Goal: Task Accomplishment & Management: Manage account settings

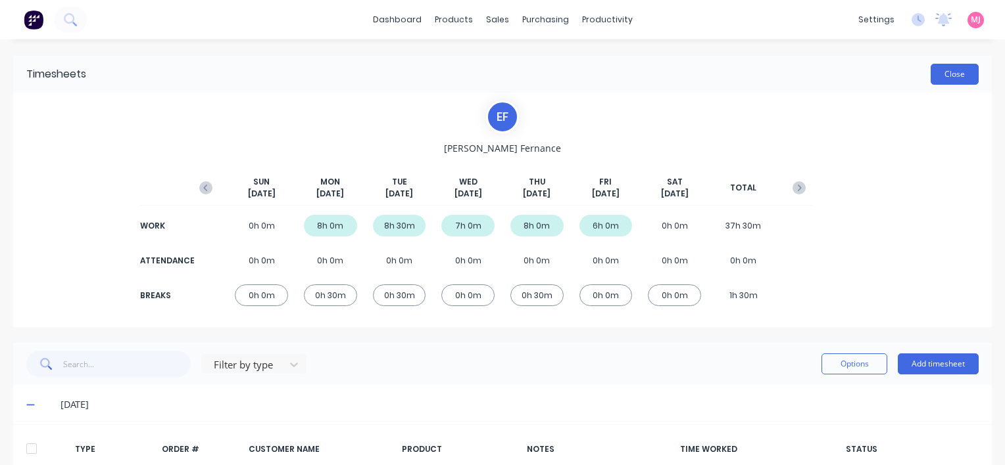
click at [947, 76] on button "Close" at bounding box center [954, 74] width 48 height 21
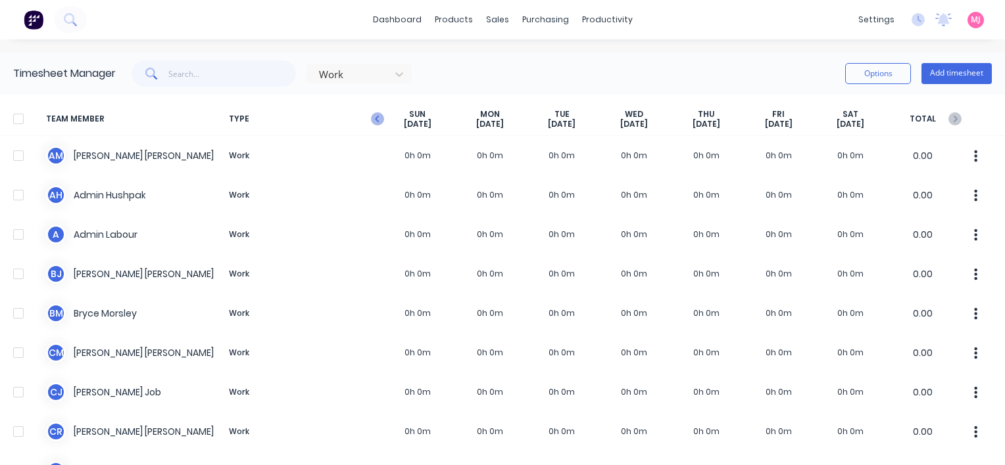
click at [377, 120] on icon "button" at bounding box center [377, 119] width 4 height 7
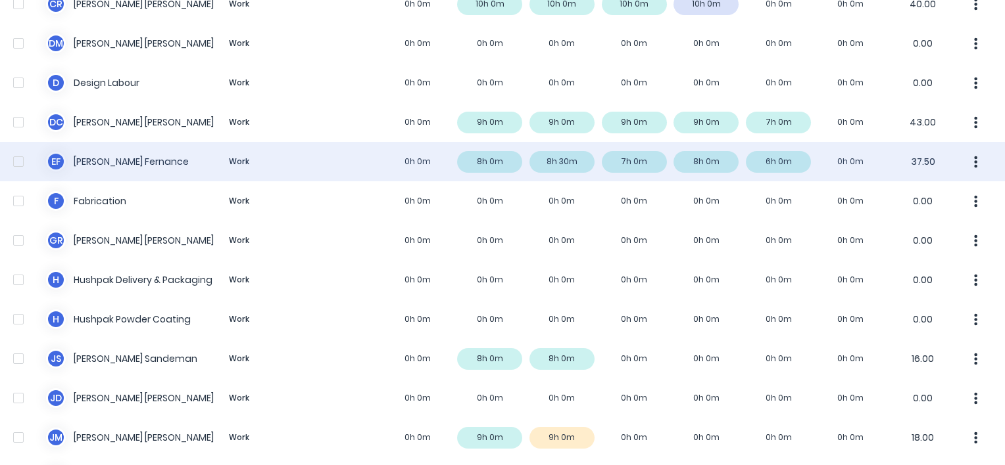
scroll to position [460, 0]
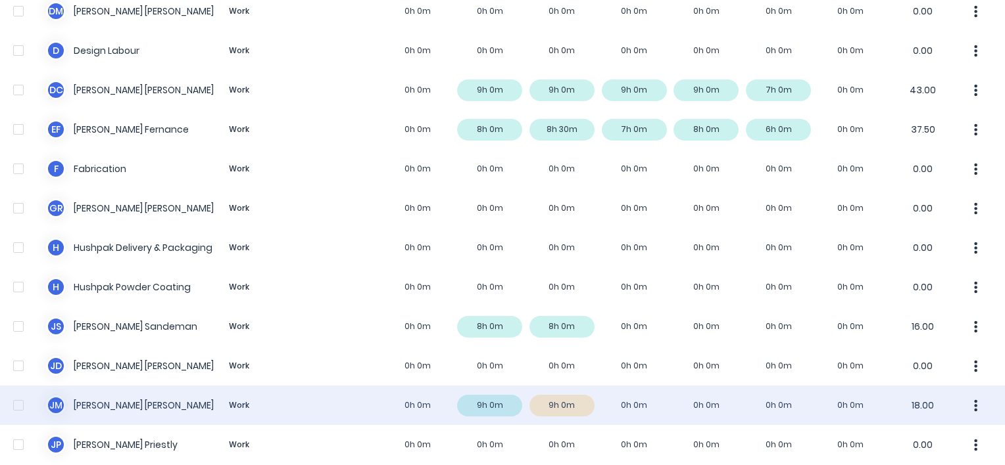
click at [112, 409] on div "[PERSON_NAME] [PERSON_NAME] Work 0h 0m 9h 0m 9h 0m 0h 0m 0h 0m 0h 0m 0h 0m 18.00" at bounding box center [502, 405] width 1005 height 39
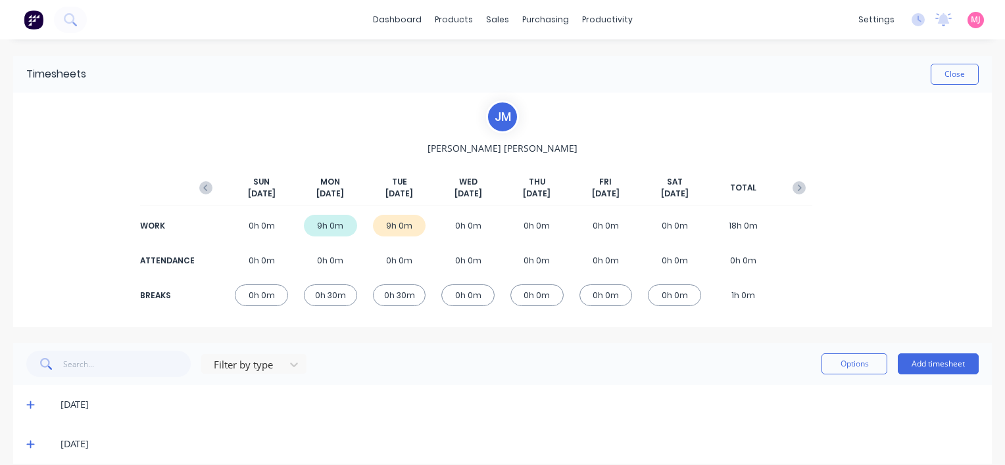
click at [28, 442] on icon at bounding box center [30, 444] width 9 height 9
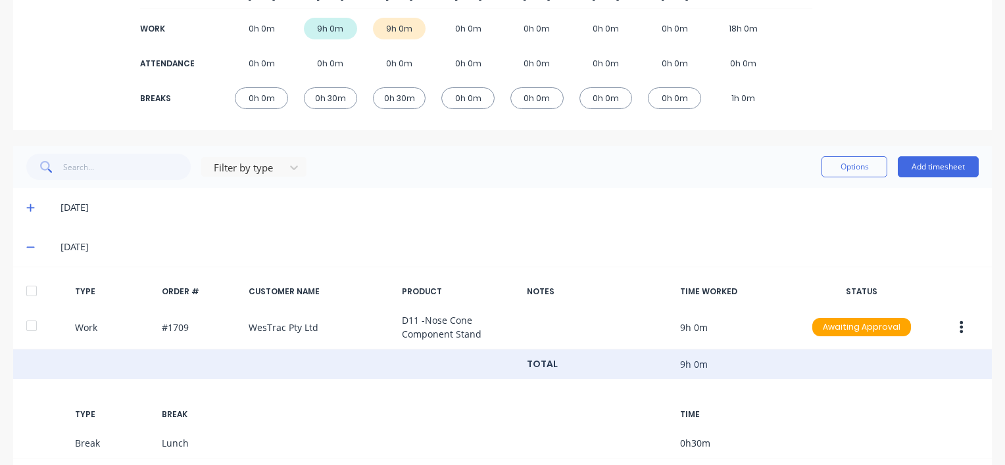
scroll to position [258, 0]
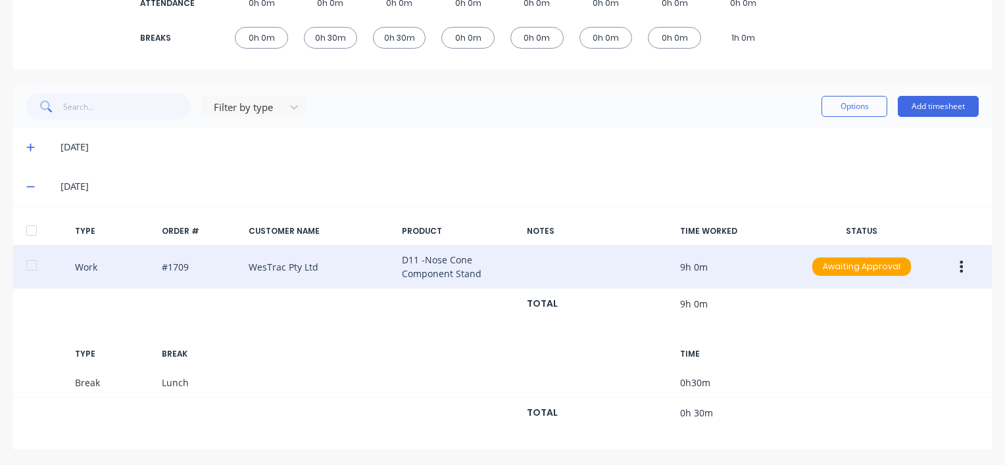
click at [960, 268] on icon "button" at bounding box center [961, 267] width 3 height 12
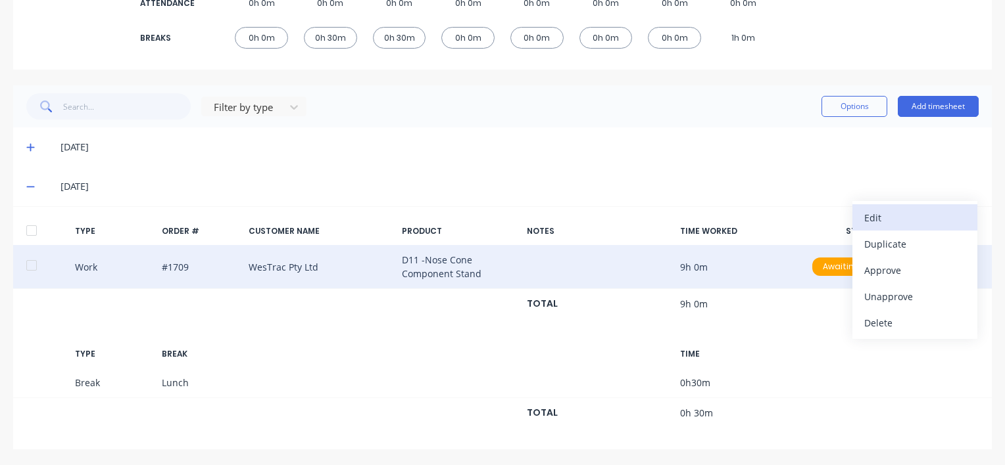
click at [876, 216] on div "Edit" at bounding box center [914, 217] width 101 height 19
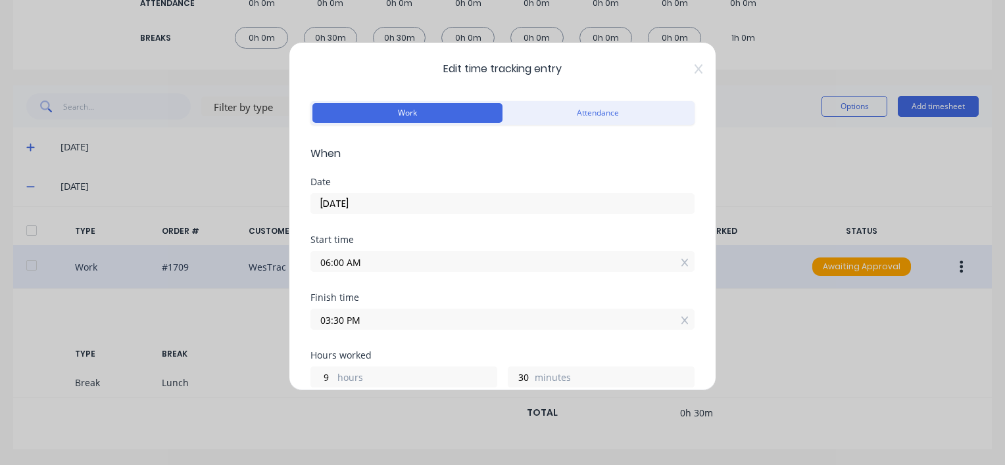
click at [381, 322] on input "03:30 PM" at bounding box center [502, 320] width 383 height 20
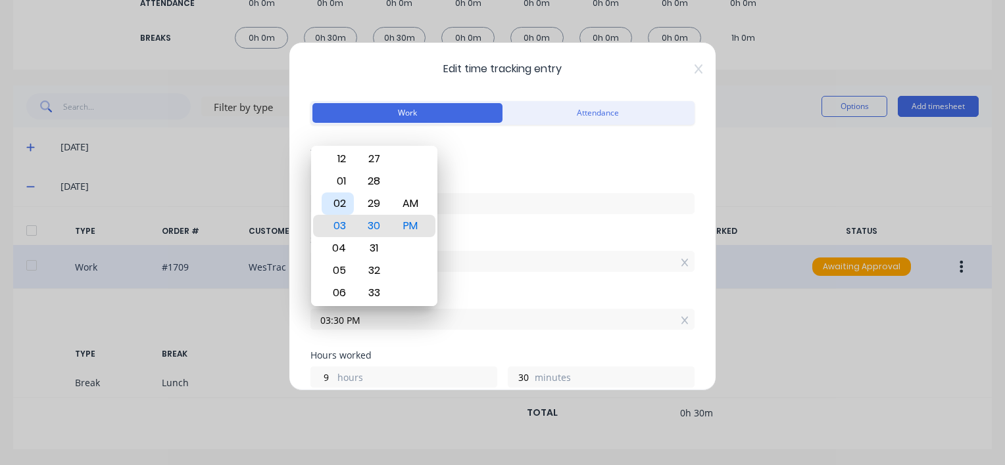
click at [338, 200] on div "02" at bounding box center [337, 204] width 32 height 22
type input "02:30 PM"
type input "8"
click at [513, 283] on div "Start time 06:00 AM" at bounding box center [502, 264] width 384 height 58
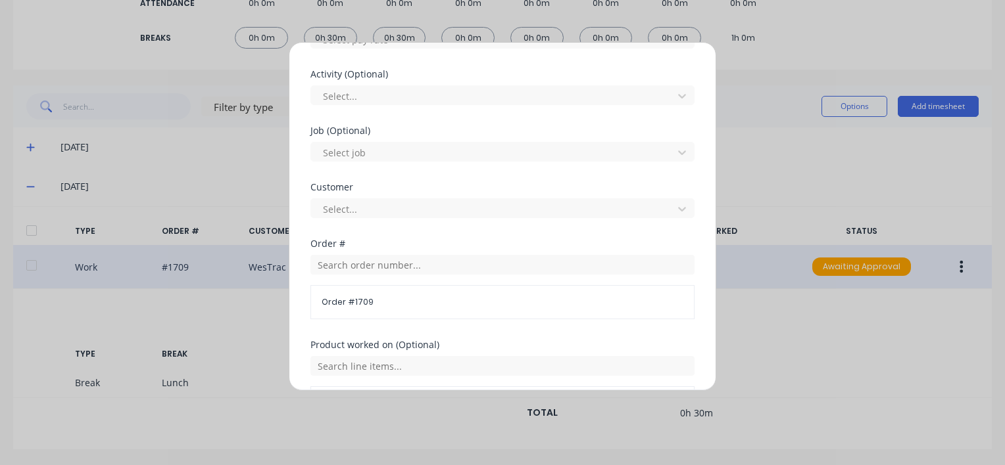
scroll to position [498, 0]
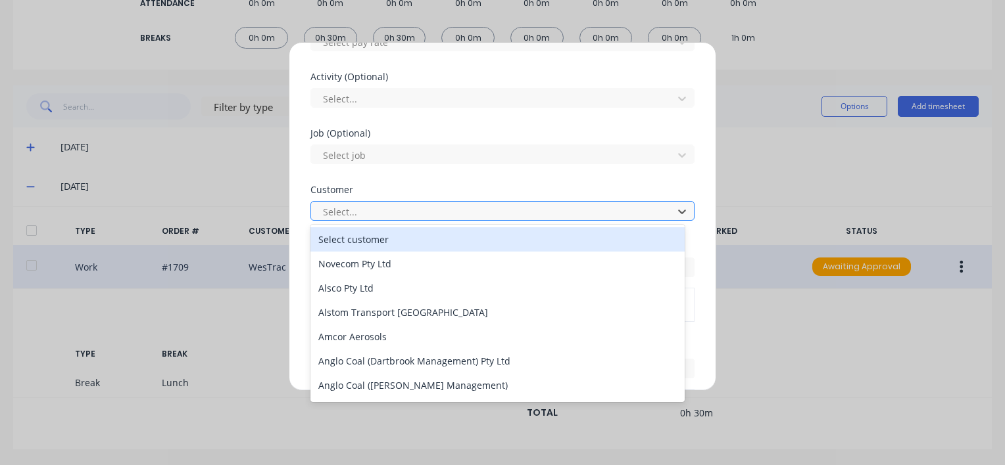
click at [339, 204] on div at bounding box center [493, 212] width 344 height 16
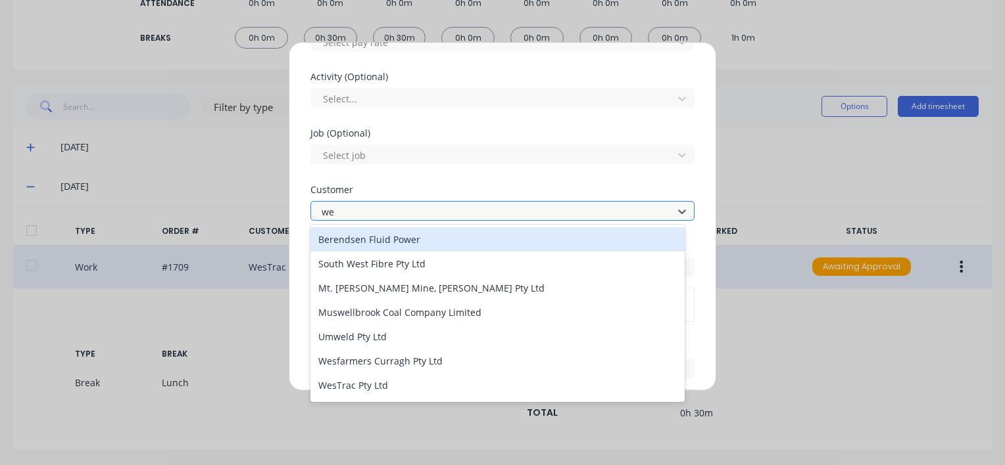
type input "[PERSON_NAME]"
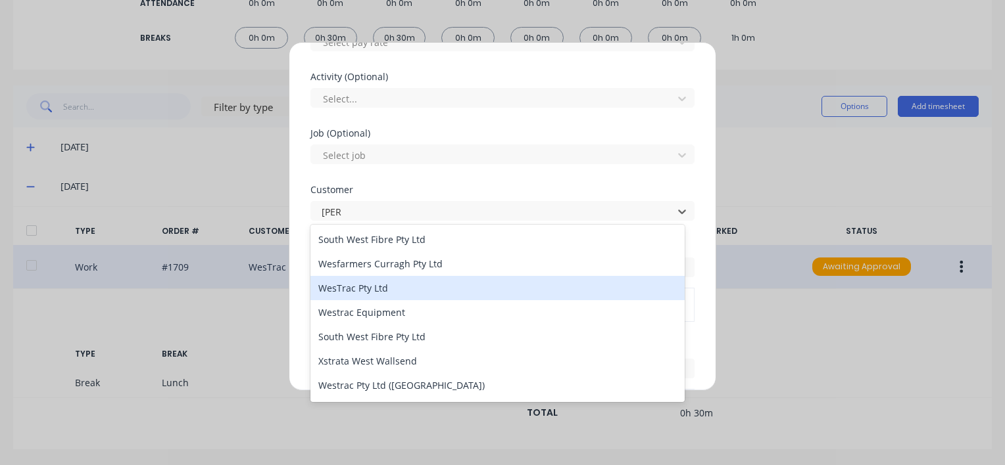
click at [361, 289] on div "WesTrac Pty Ltd" at bounding box center [497, 288] width 374 height 24
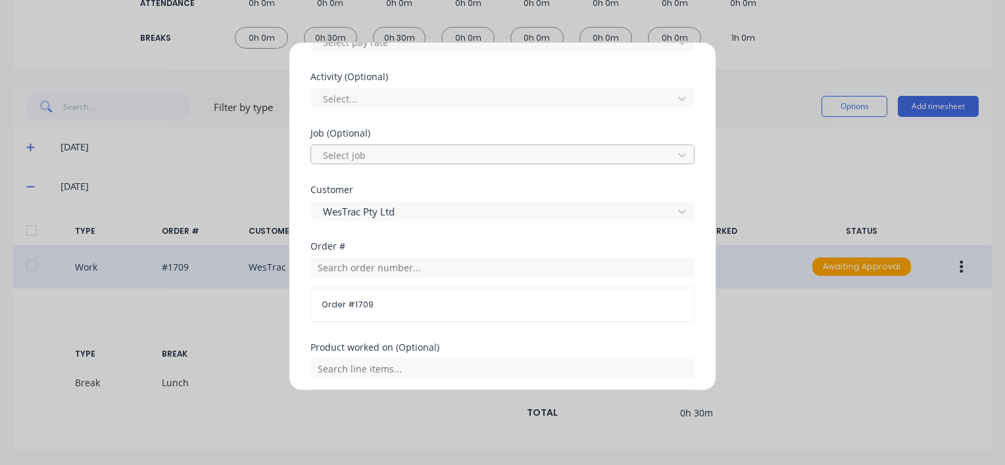
click at [359, 150] on div at bounding box center [493, 155] width 344 height 16
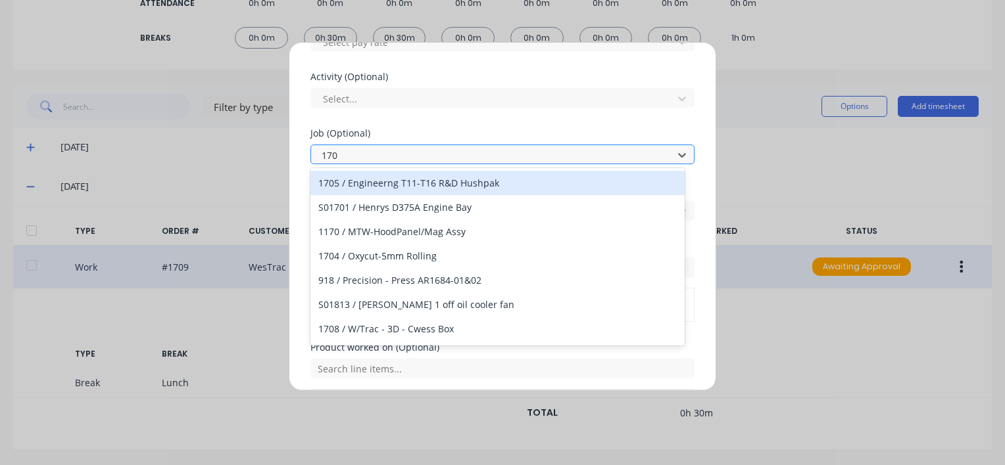
type input "1709"
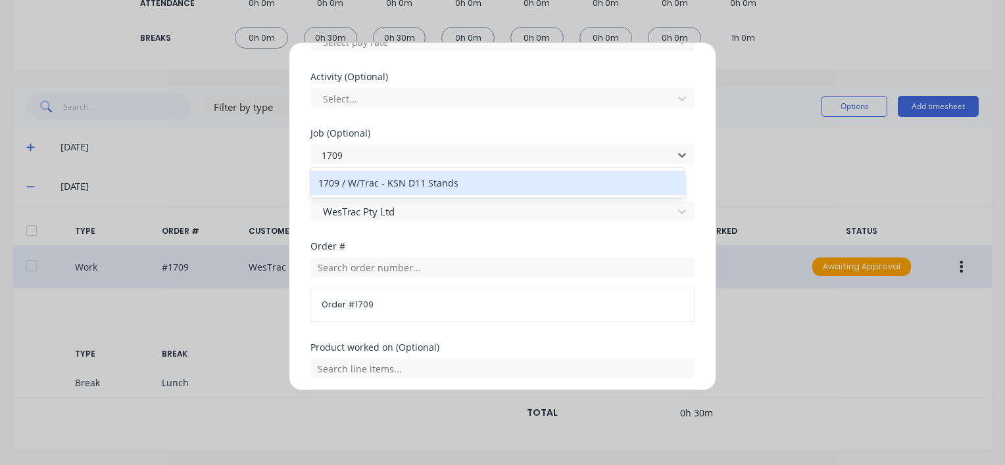
click at [404, 182] on div "1709 / W/Trac - KSN D11 Stands" at bounding box center [497, 183] width 374 height 24
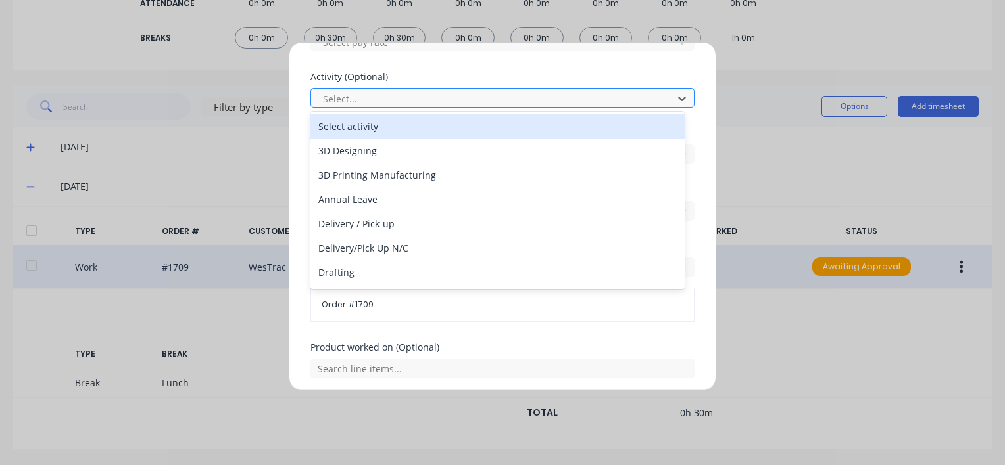
click at [402, 101] on div at bounding box center [493, 99] width 344 height 16
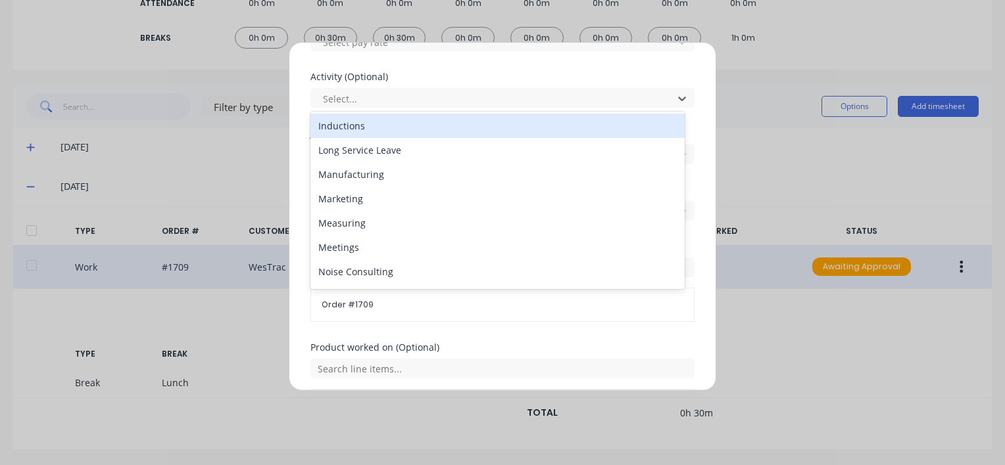
scroll to position [197, 0]
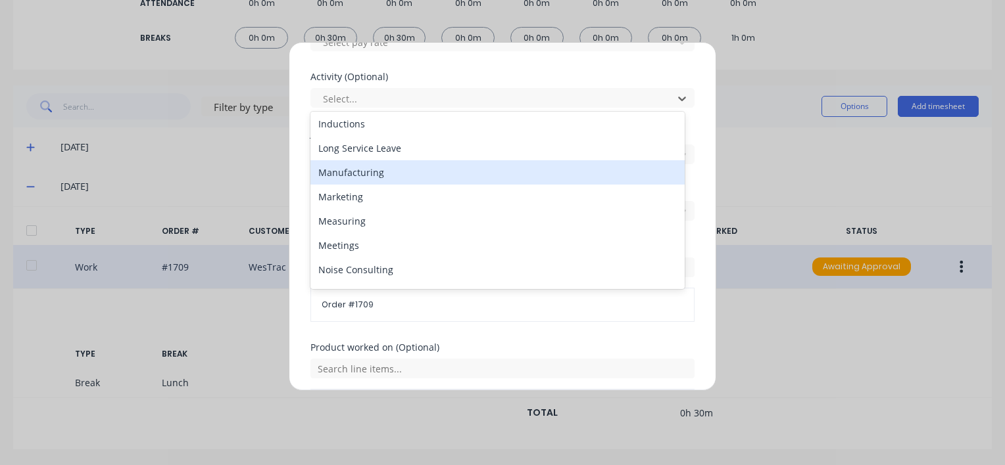
click at [367, 176] on div "Manufacturing" at bounding box center [497, 172] width 374 height 24
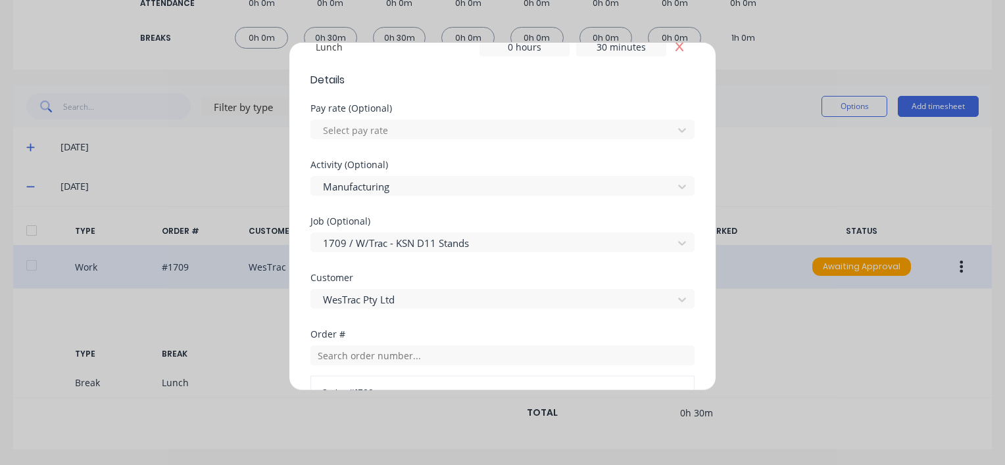
scroll to position [301, 0]
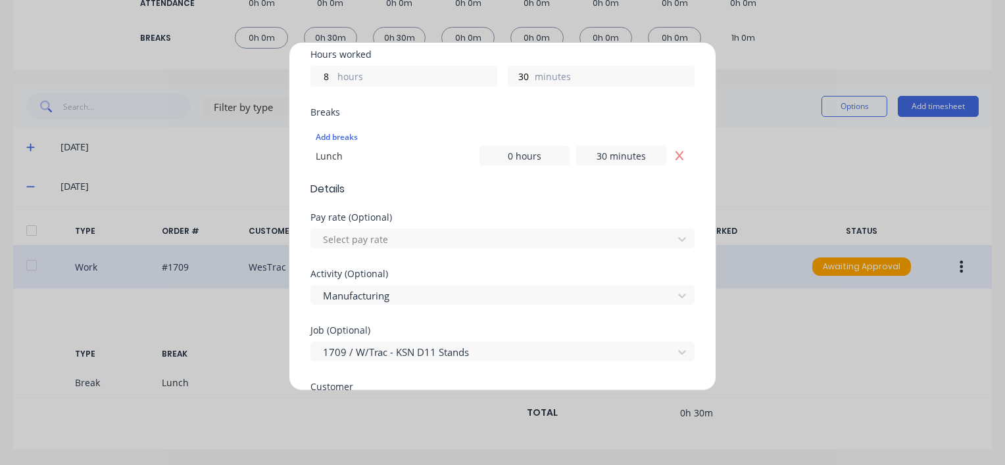
click at [334, 270] on div "Activity (Optional)" at bounding box center [502, 274] width 384 height 9
click at [341, 235] on div at bounding box center [493, 239] width 344 height 16
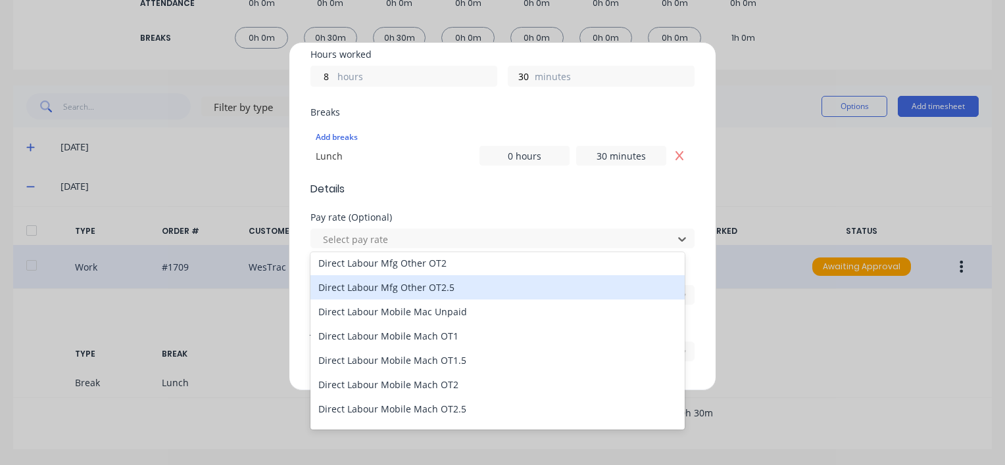
scroll to position [855, 0]
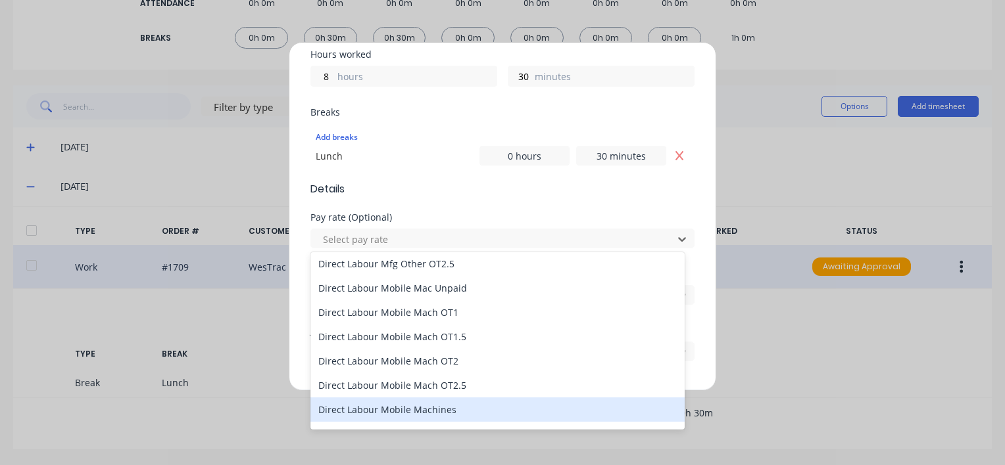
click at [356, 408] on div "Direct Labour Mobile Machines" at bounding box center [497, 410] width 374 height 24
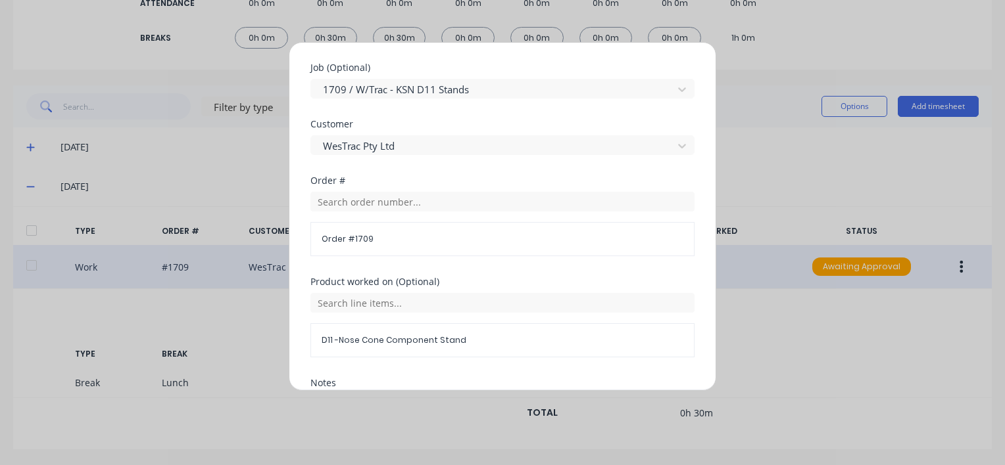
scroll to position [301, 0]
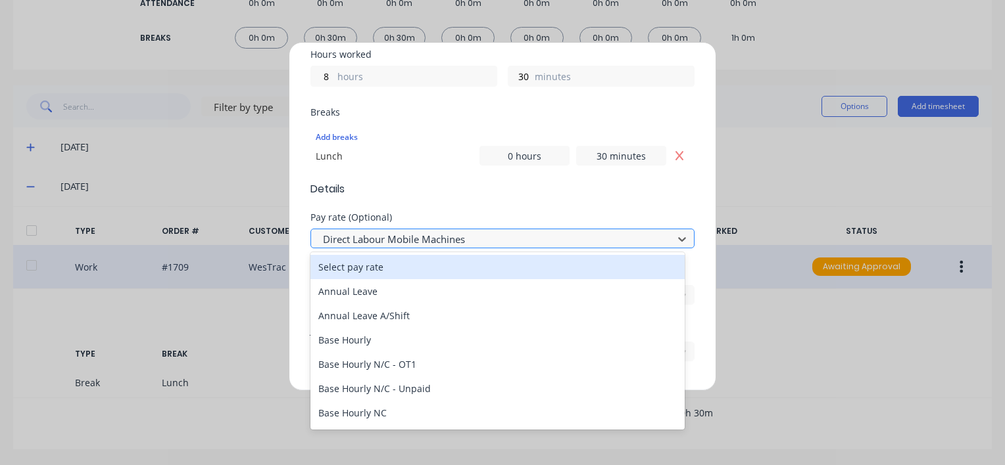
click at [452, 237] on div at bounding box center [493, 239] width 344 height 16
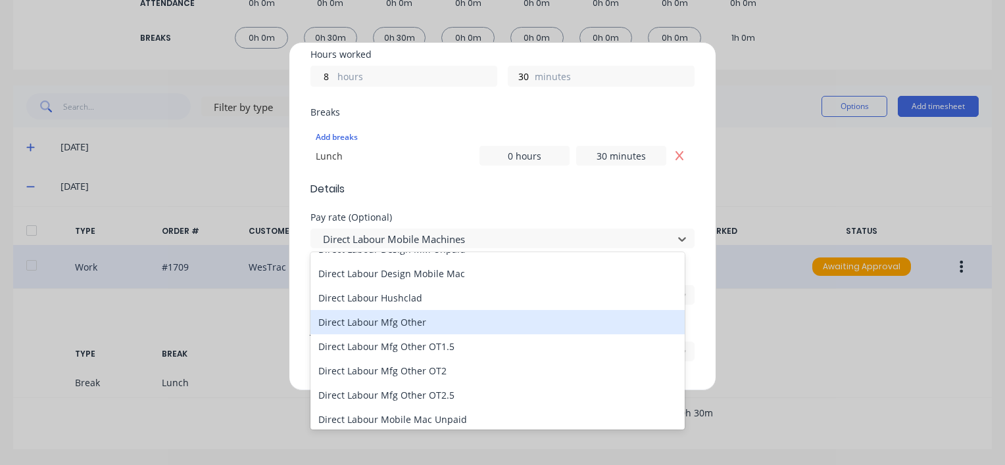
scroll to position [789, 0]
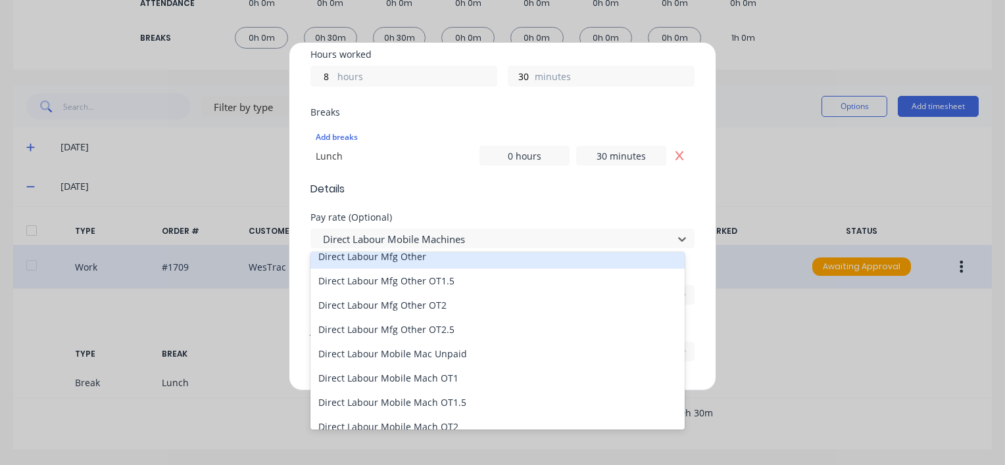
click at [415, 260] on div "Direct Labour Mfg Other" at bounding box center [497, 257] width 374 height 24
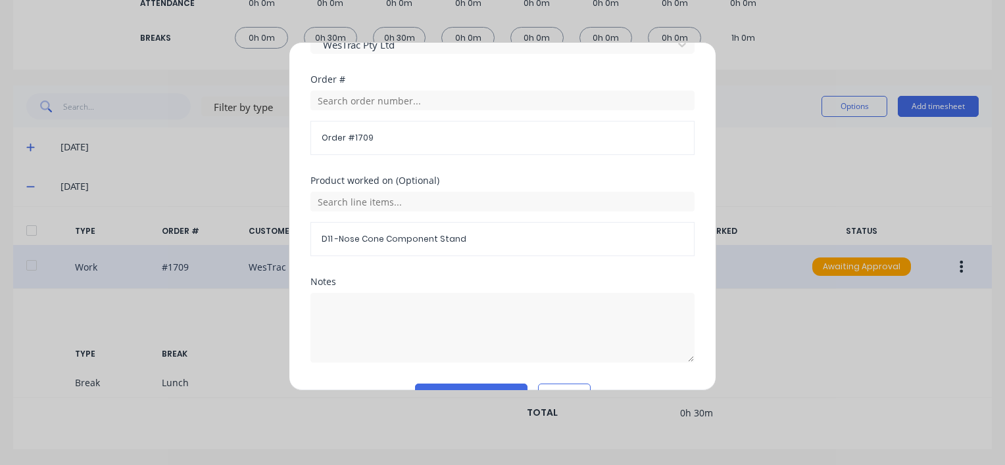
scroll to position [696, 0]
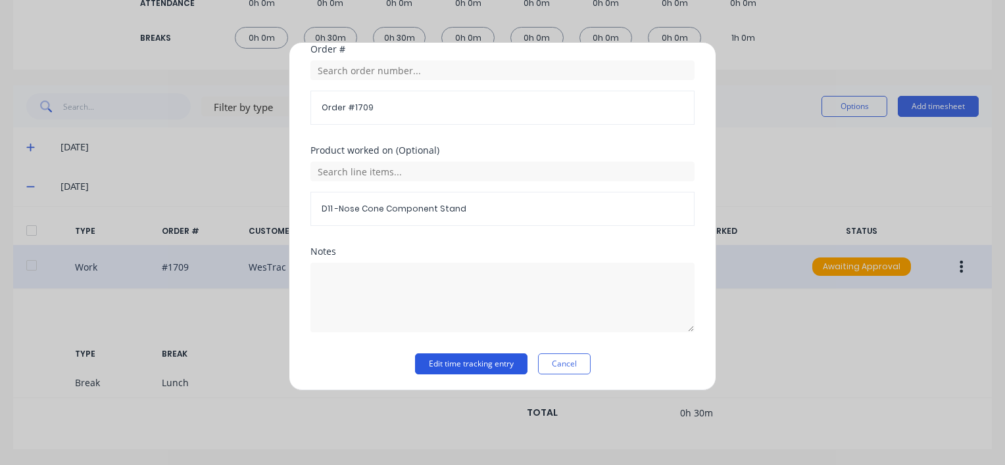
click at [440, 362] on button "Edit time tracking entry" at bounding box center [471, 364] width 112 height 21
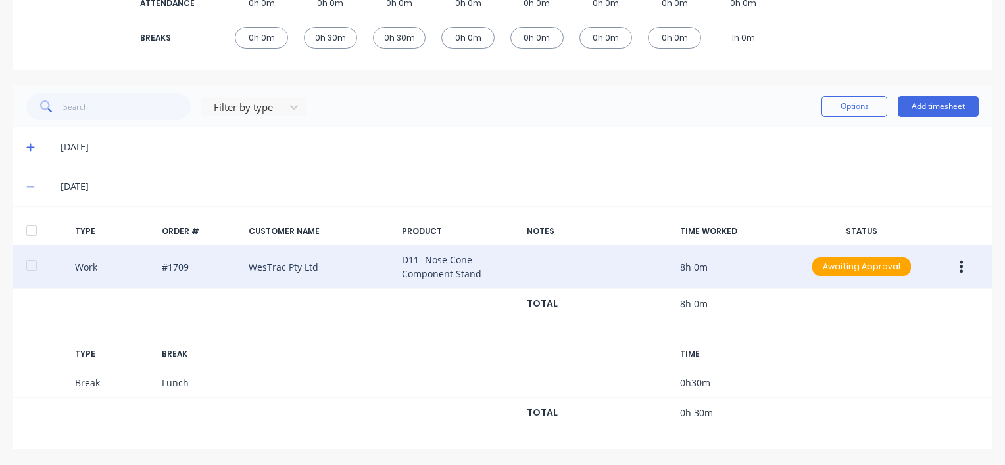
click at [959, 265] on icon "button" at bounding box center [960, 267] width 3 height 14
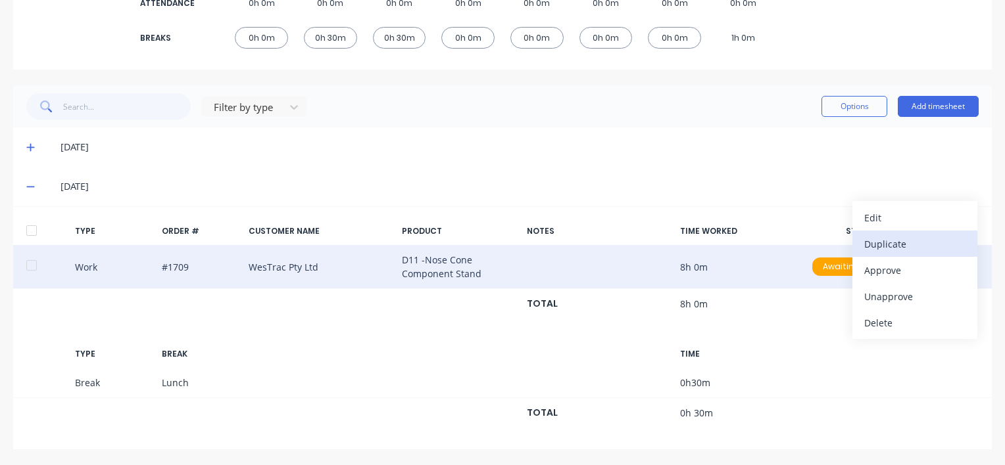
click at [867, 241] on div "Duplicate" at bounding box center [914, 244] width 101 height 19
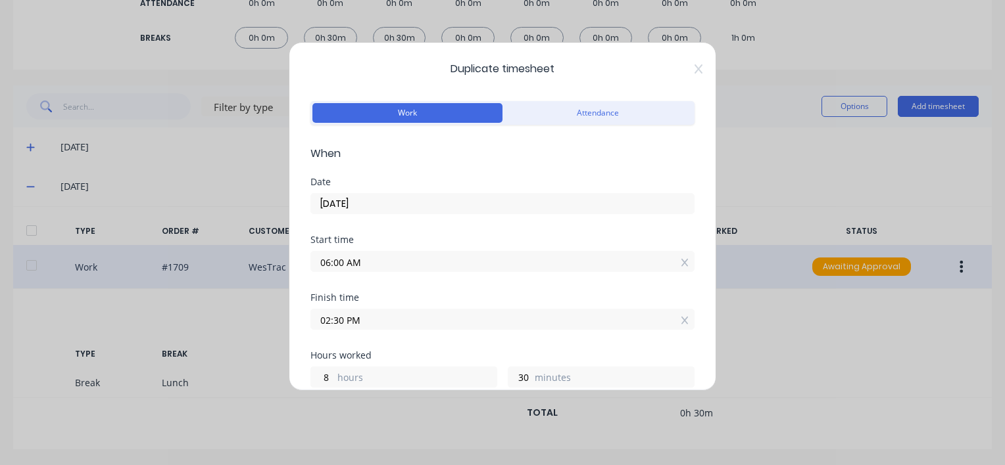
click at [367, 264] on input "06:00 AM" at bounding box center [502, 262] width 383 height 20
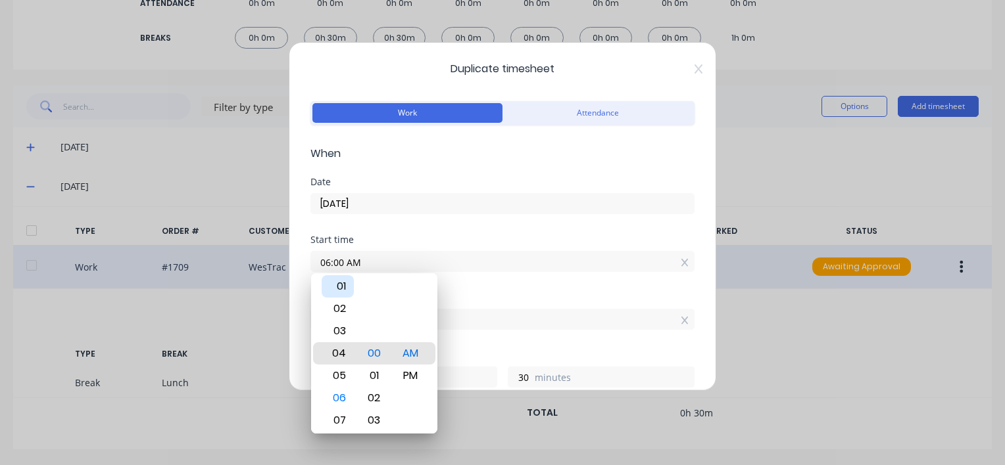
type input "04:00 AM"
type input "10"
click at [337, 310] on div "02" at bounding box center [337, 309] width 32 height 22
type input "02:00 AM"
type input "12"
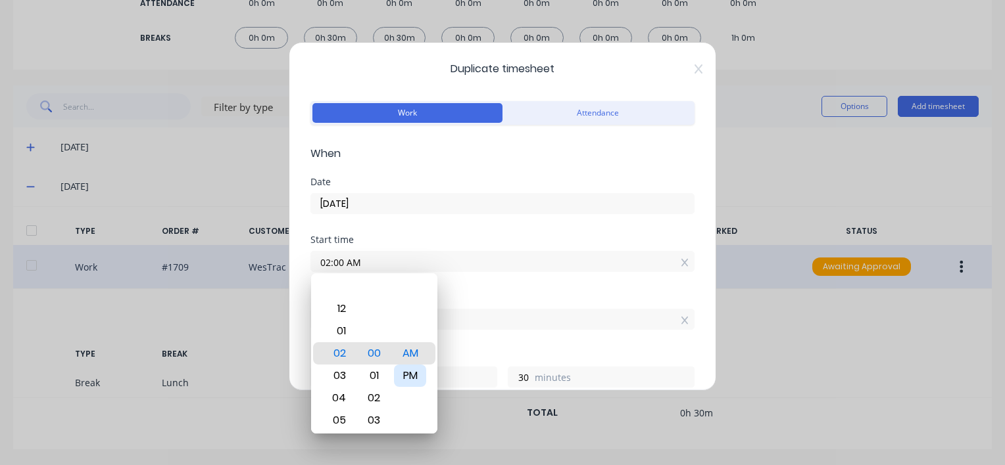
click at [406, 376] on div "PM" at bounding box center [410, 376] width 32 height 22
type input "02:00 PM"
type input "0"
type input "02:06 PM"
type input "24"
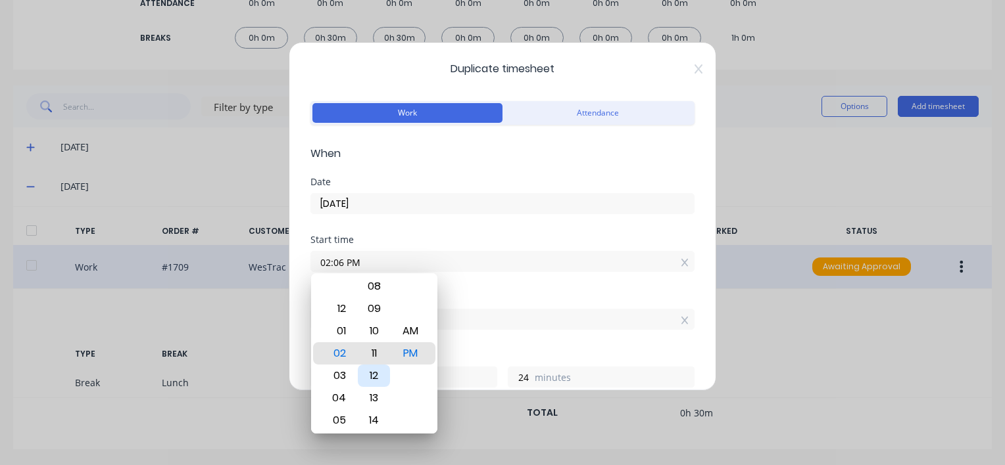
type input "02:11 PM"
type input "19"
type input "02:17 PM"
type input "13"
type input "02:20 PM"
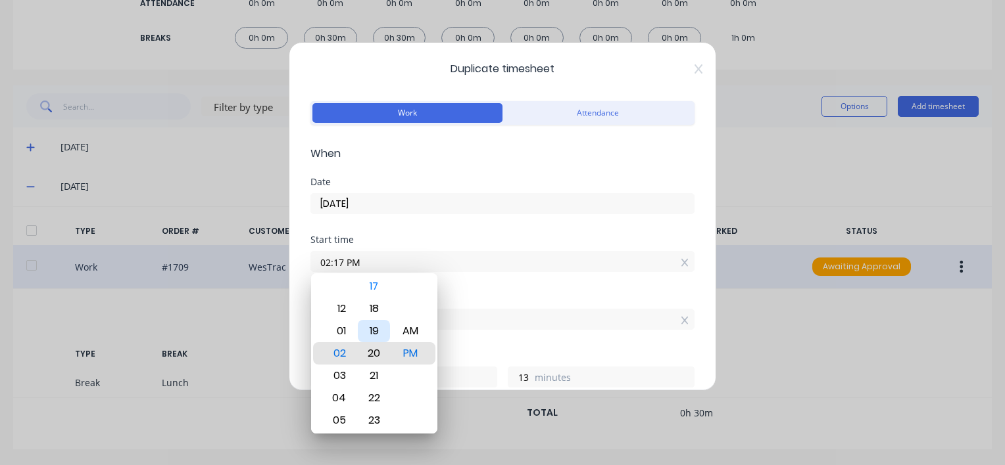
type input "10"
type input "02:24 PM"
type input "6"
type input "02:27 PM"
type input "3"
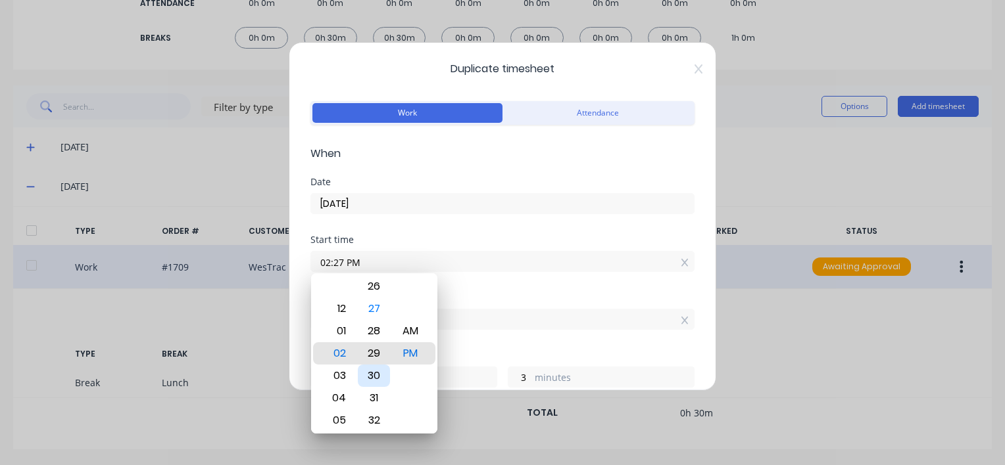
type input "02:29 PM"
type input "1"
click at [371, 373] on div "30" at bounding box center [374, 376] width 32 height 22
type input "02:30 PM"
type input "0"
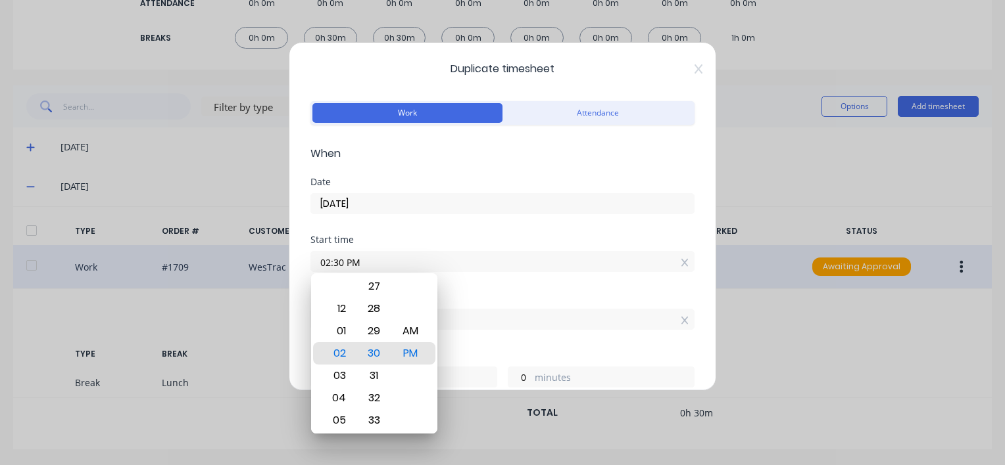
click at [508, 285] on div "Start time 02:30 PM" at bounding box center [502, 264] width 384 height 58
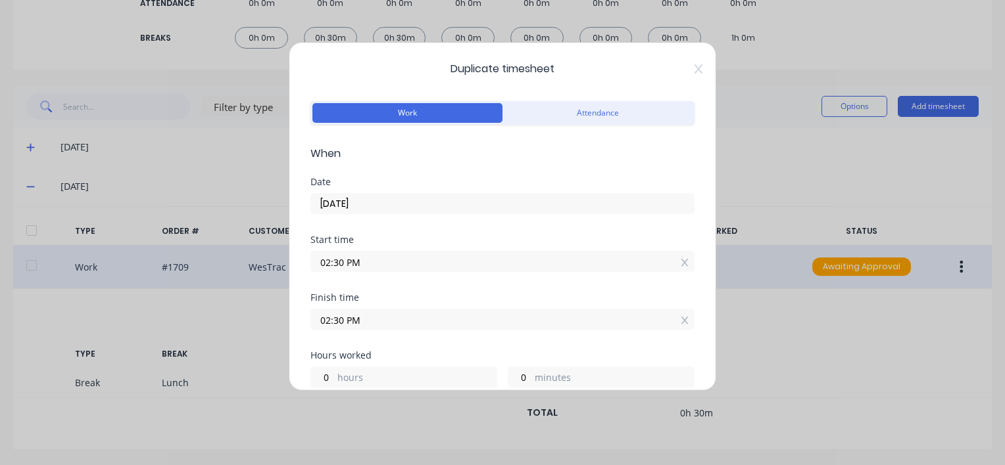
click at [382, 325] on input "02:30 PM" at bounding box center [502, 320] width 383 height 20
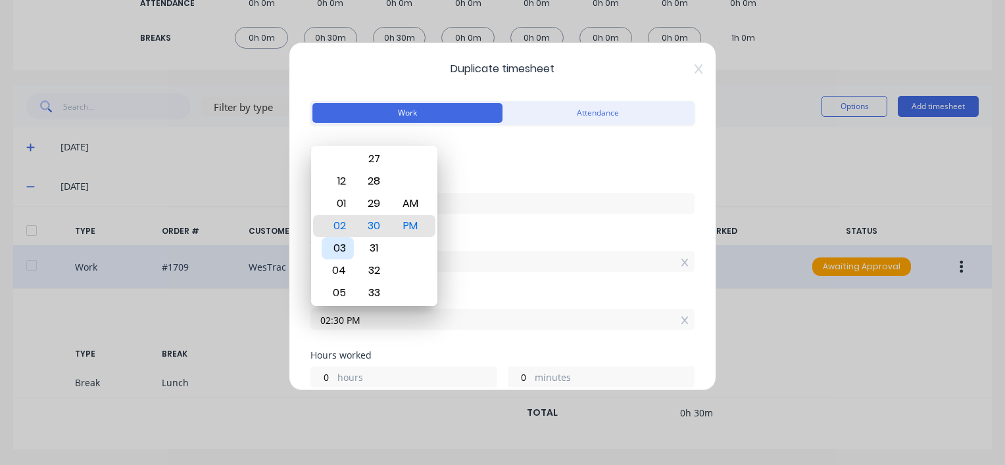
click at [342, 249] on div "03" at bounding box center [337, 248] width 32 height 22
type input "03:30 PM"
type input "1"
click at [497, 291] on div "Start time 02:30 PM" at bounding box center [502, 264] width 384 height 58
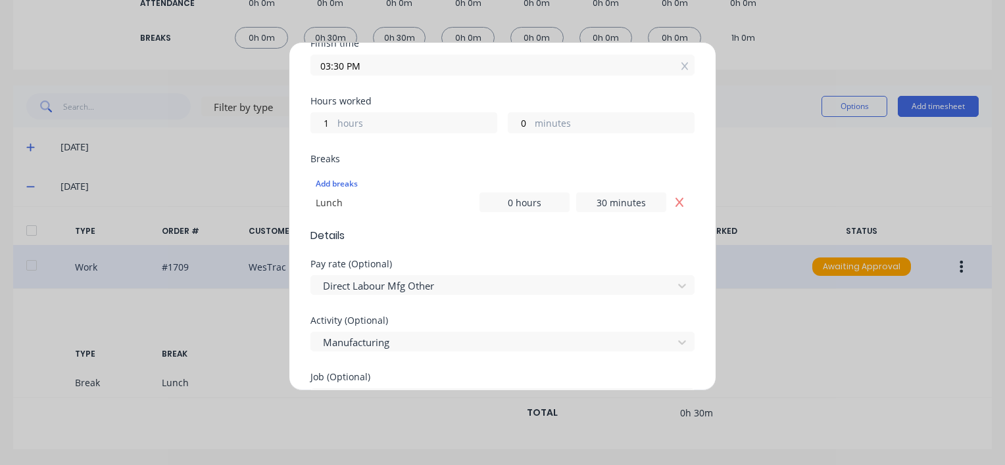
scroll to position [329, 0]
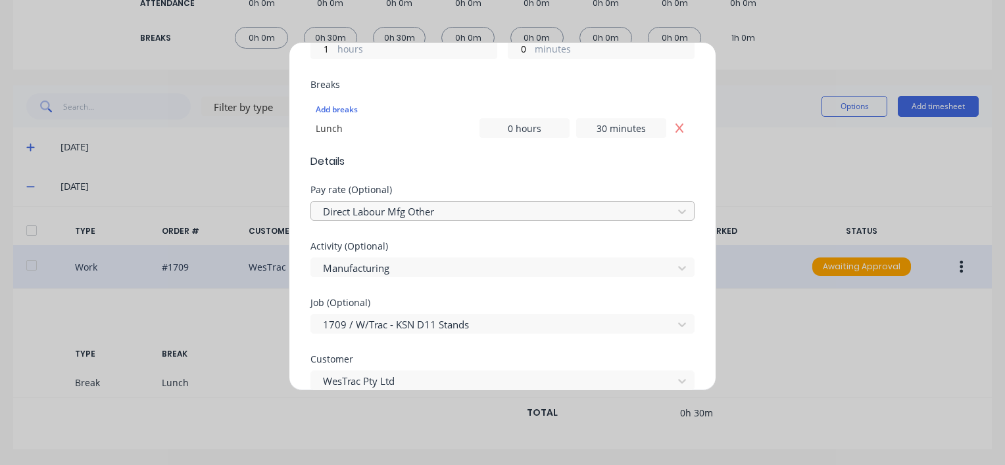
click at [450, 208] on div at bounding box center [493, 212] width 344 height 16
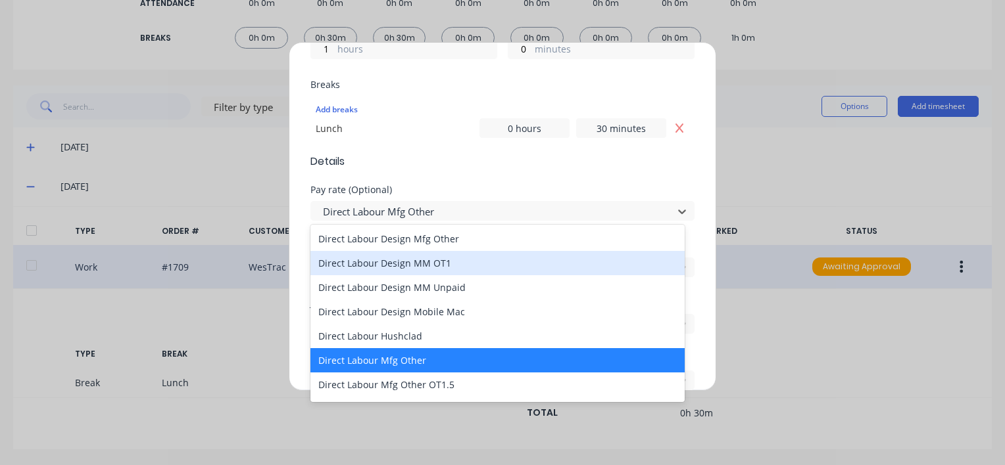
scroll to position [723, 0]
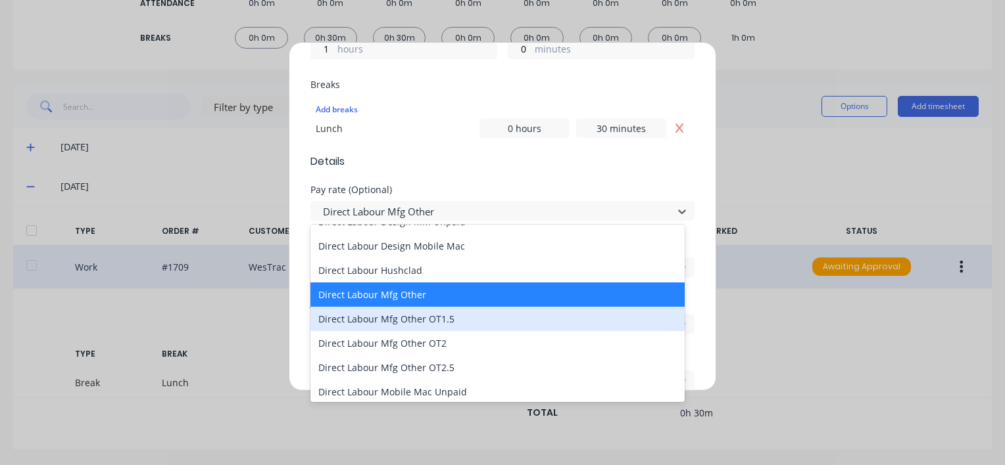
click at [421, 321] on div "Direct Labour Mfg Other OT1.5" at bounding box center [497, 319] width 374 height 24
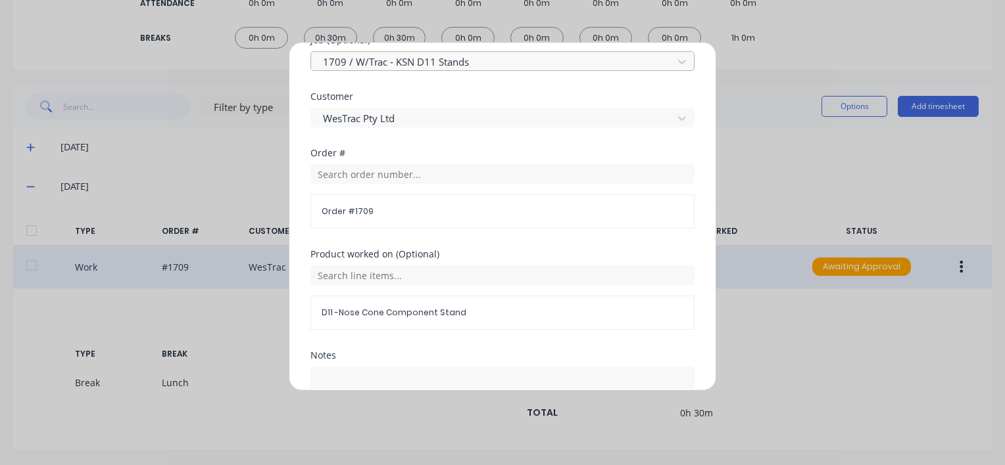
scroll to position [696, 0]
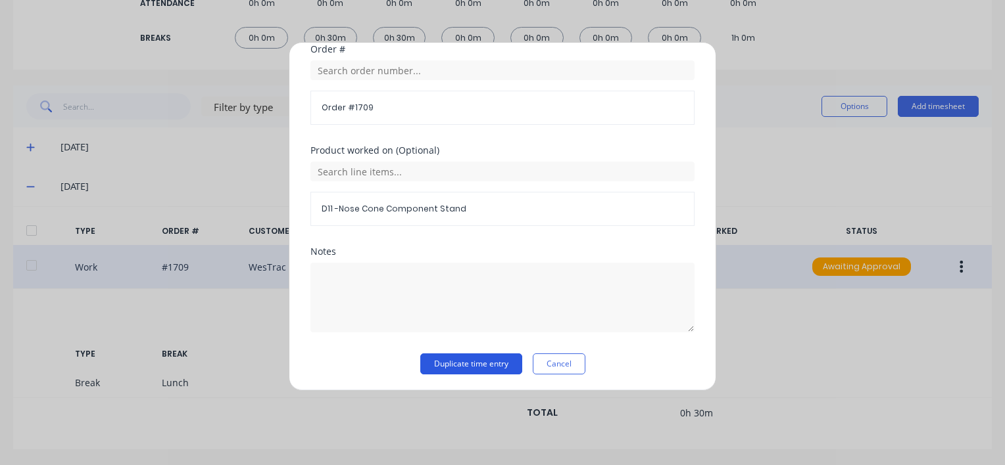
click at [469, 366] on button "Duplicate time entry" at bounding box center [471, 364] width 102 height 21
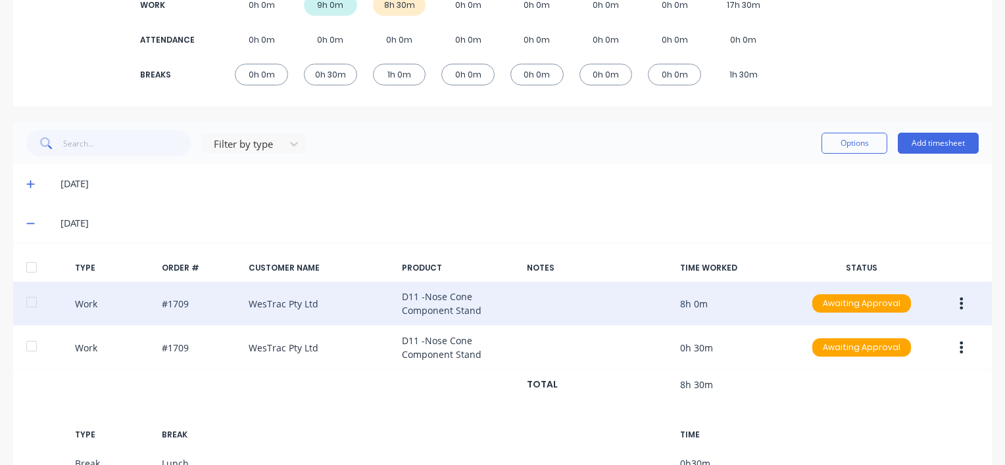
scroll to position [192, 0]
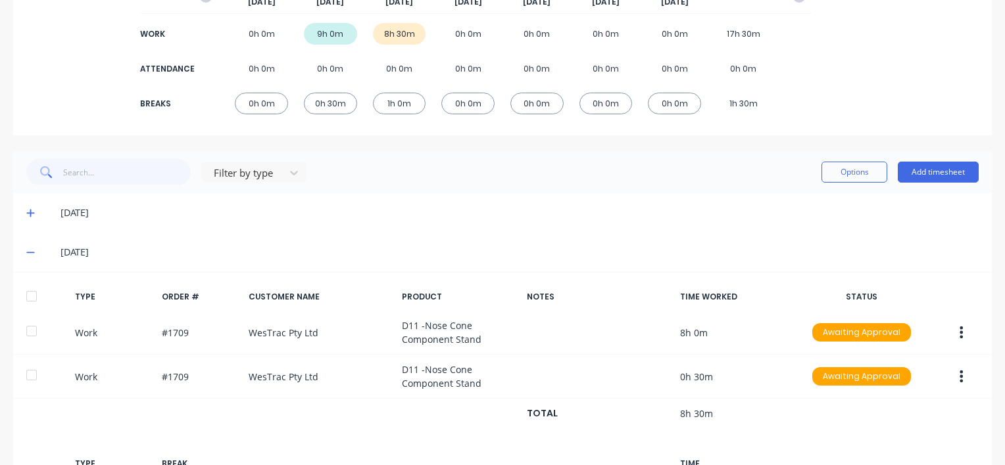
click at [960, 331] on icon "button" at bounding box center [961, 333] width 3 height 12
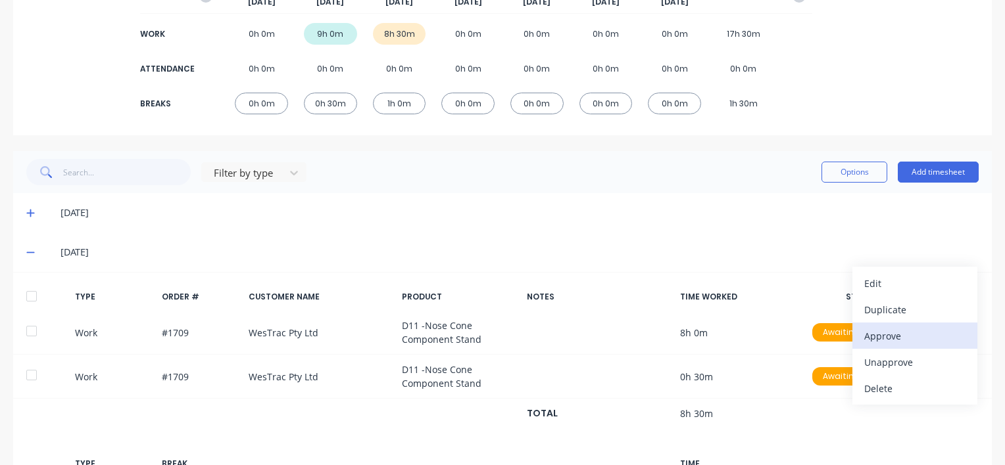
click at [872, 333] on div "Approve" at bounding box center [914, 336] width 101 height 19
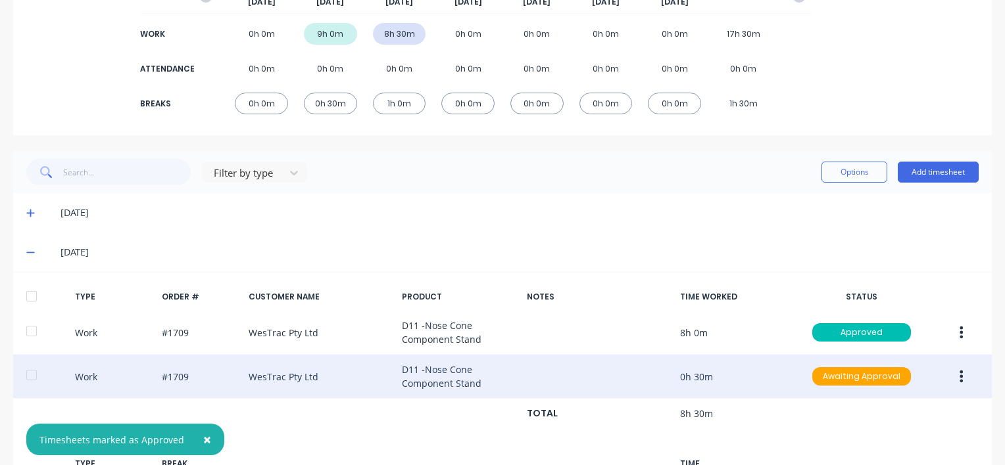
click at [959, 379] on icon "button" at bounding box center [960, 376] width 3 height 14
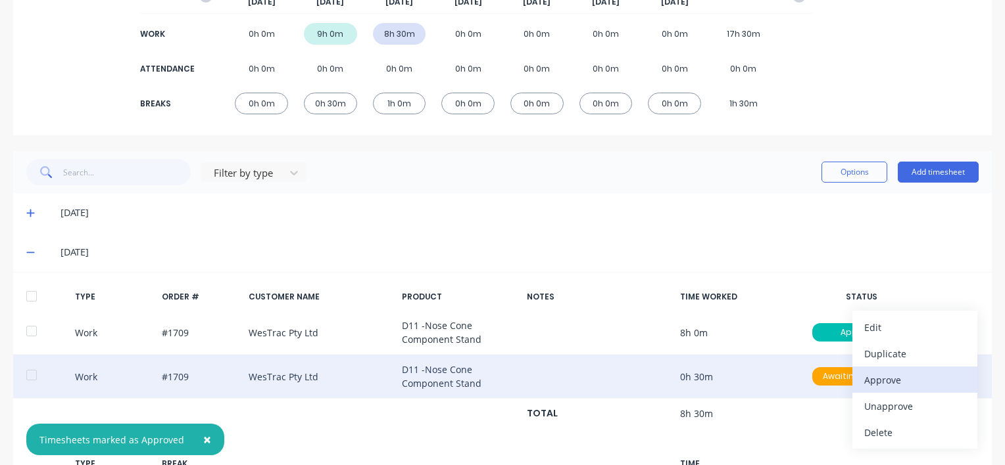
click at [864, 379] on div "Approve" at bounding box center [914, 380] width 101 height 19
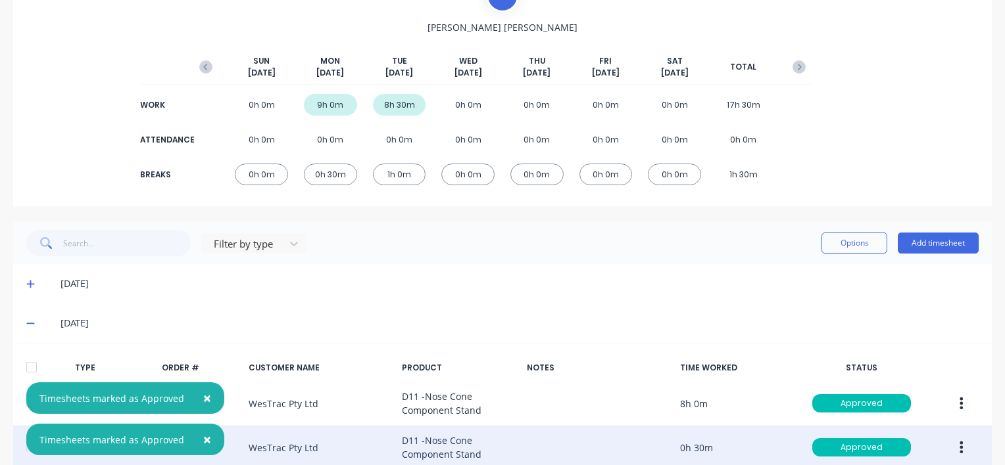
scroll to position [0, 0]
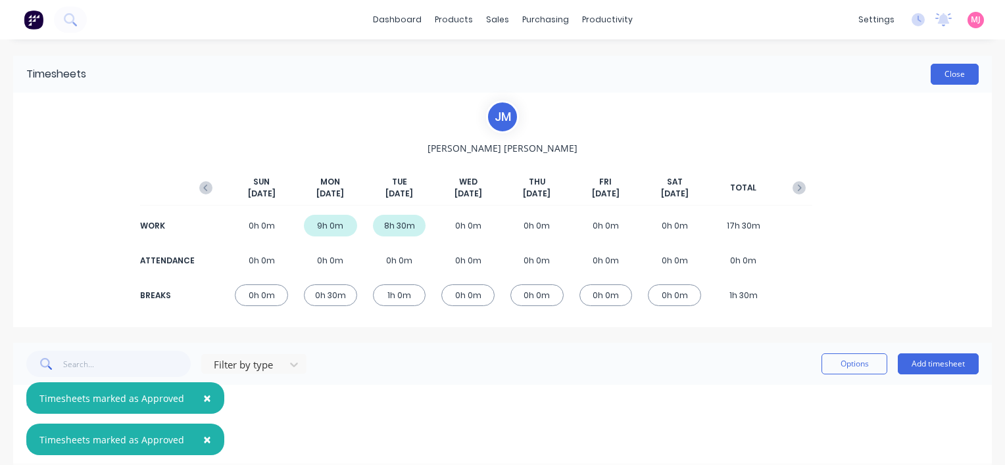
click at [943, 74] on button "Close" at bounding box center [954, 74] width 48 height 21
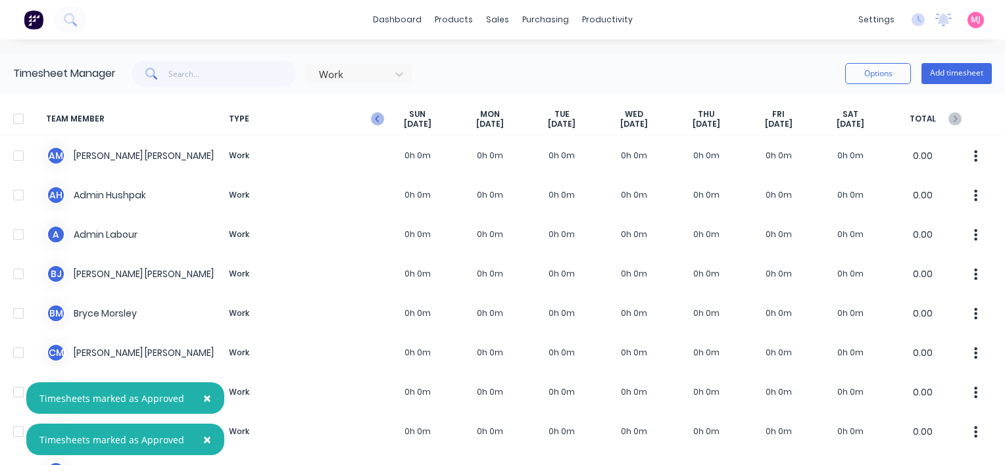
click at [374, 122] on icon "button" at bounding box center [377, 118] width 13 height 13
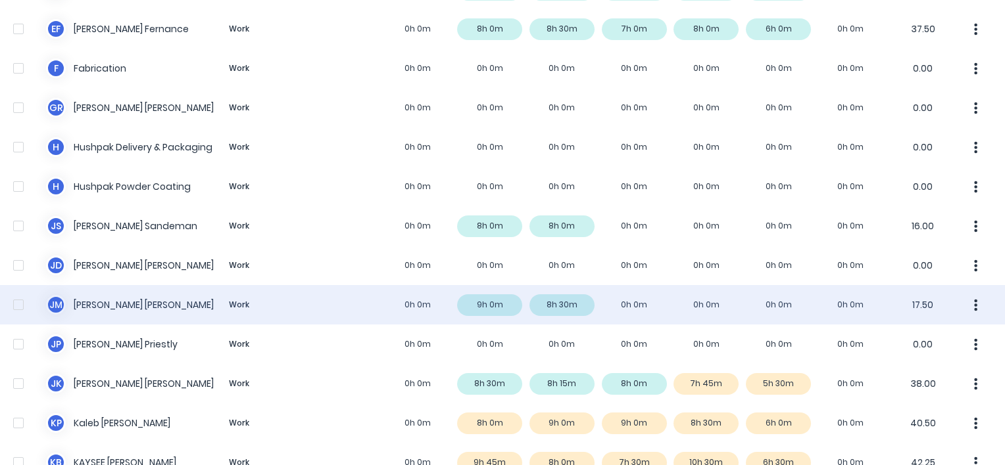
scroll to position [592, 0]
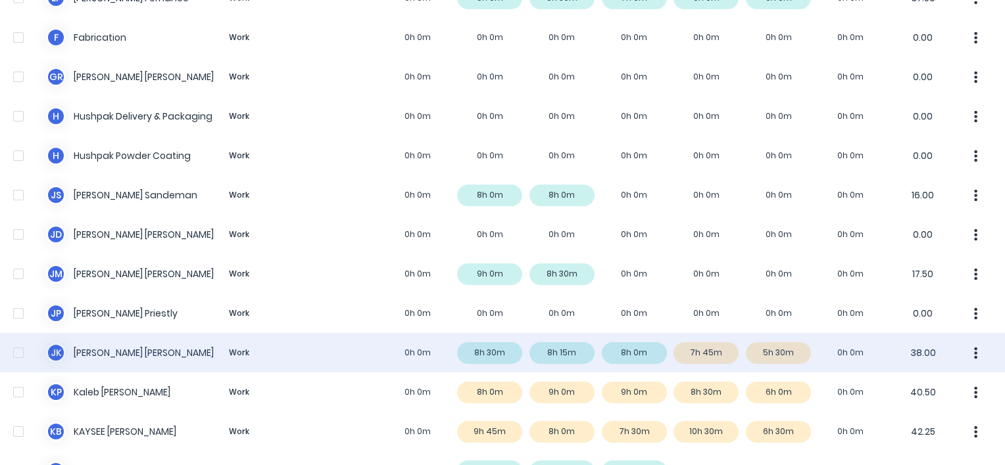
click at [126, 350] on div "J K [PERSON_NAME] Work 0h 0m 8h 30m 8h 15m 8h 0m 7h 45m 5h 30m 0h 0m 38.00" at bounding box center [502, 352] width 1005 height 39
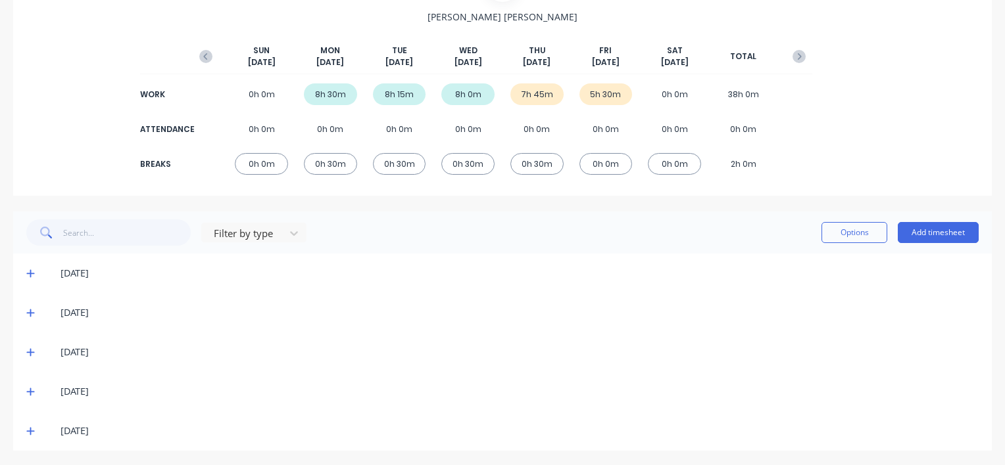
scroll to position [133, 0]
click at [32, 388] on icon at bounding box center [30, 390] width 9 height 9
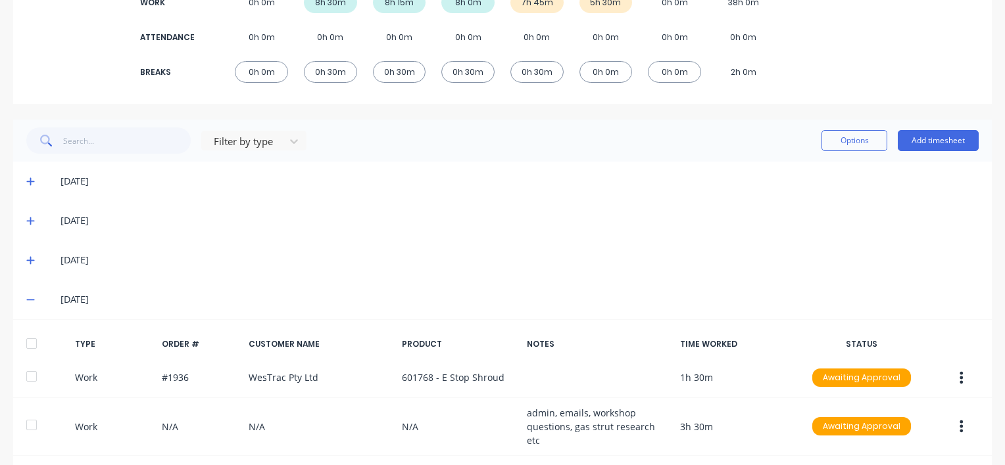
scroll to position [396, 0]
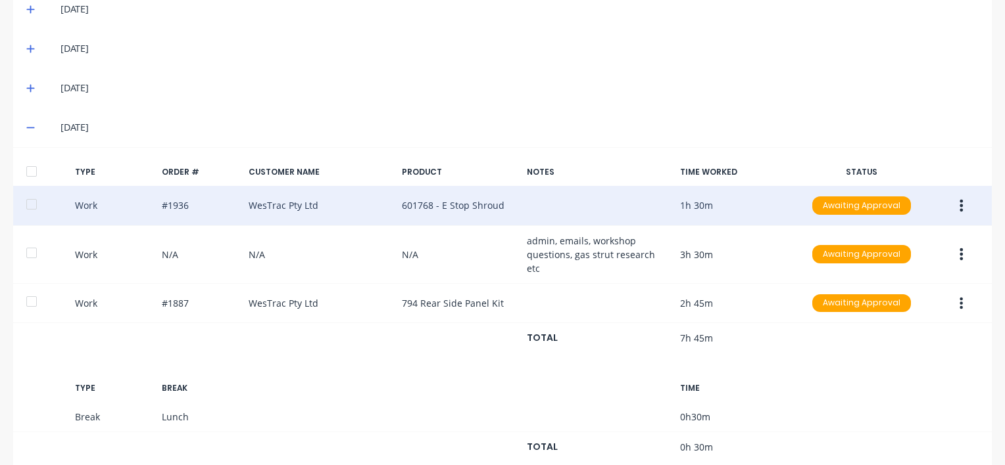
click at [960, 204] on icon "button" at bounding box center [961, 206] width 3 height 12
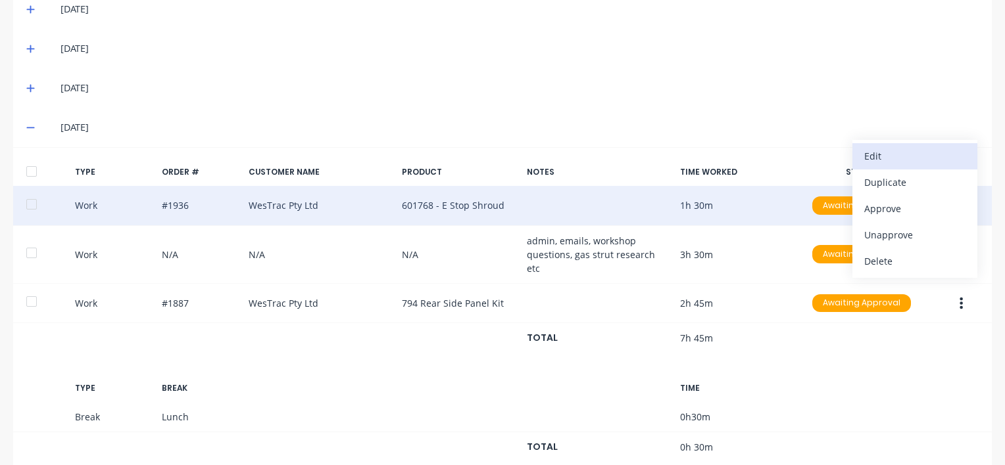
click at [888, 150] on div "Edit" at bounding box center [914, 156] width 101 height 19
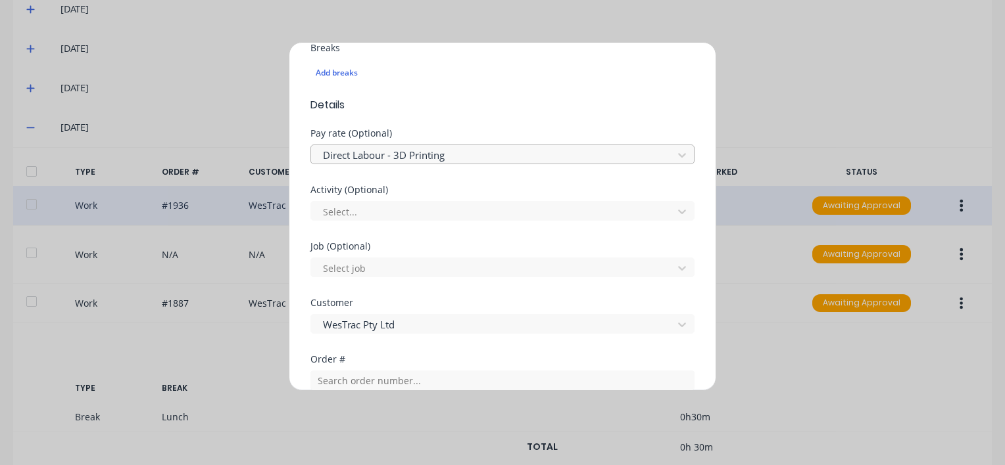
scroll to position [394, 0]
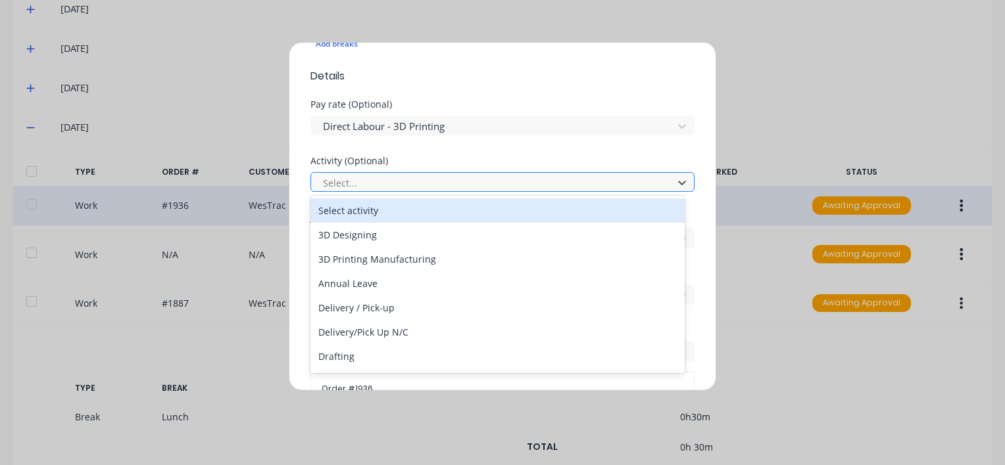
click at [341, 187] on div at bounding box center [493, 183] width 344 height 16
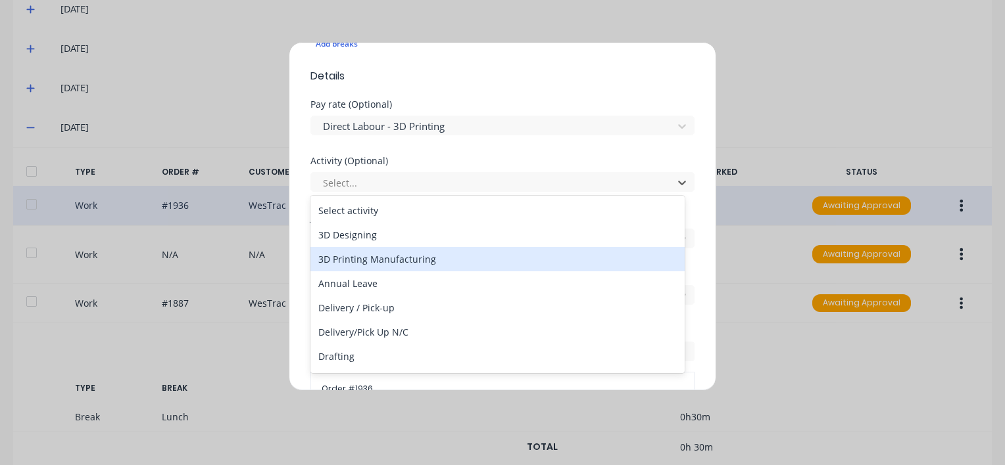
click at [384, 258] on div "3D Printing Manufacturing" at bounding box center [497, 259] width 374 height 24
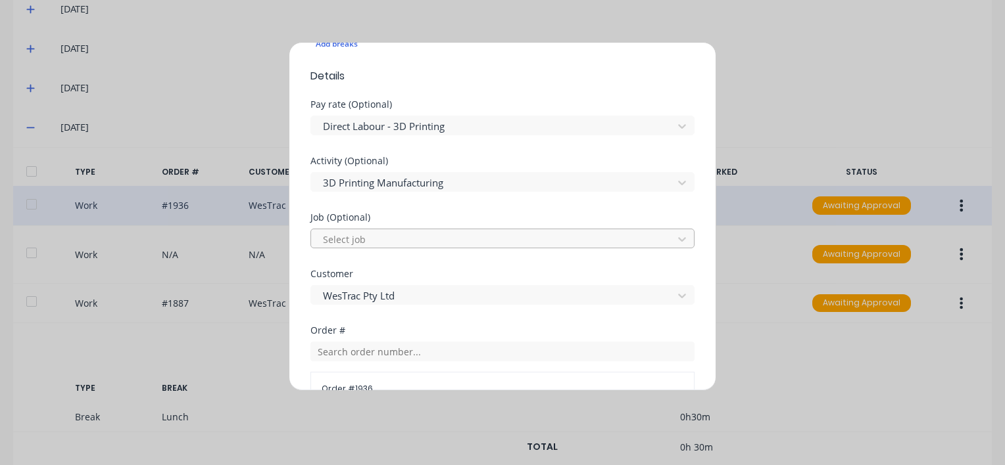
click at [354, 243] on div at bounding box center [493, 239] width 344 height 16
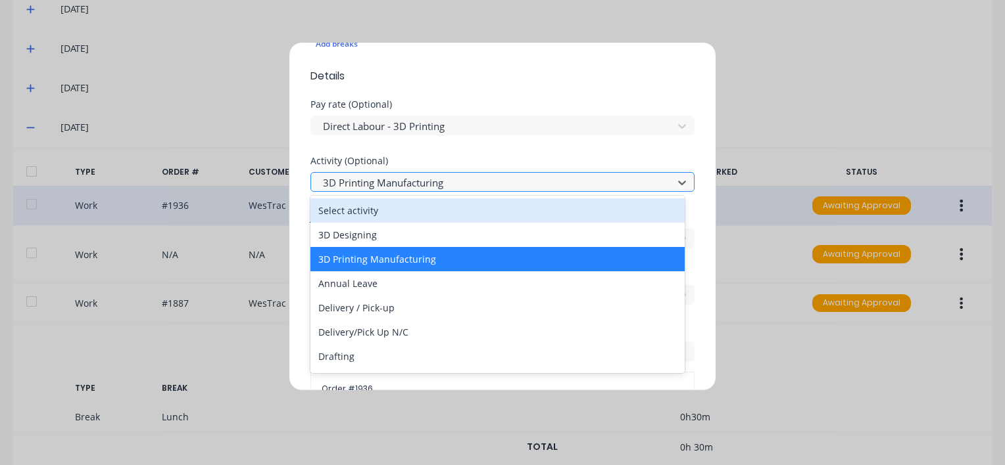
click at [397, 173] on div "3D Printing Manufacturing" at bounding box center [494, 183] width 352 height 20
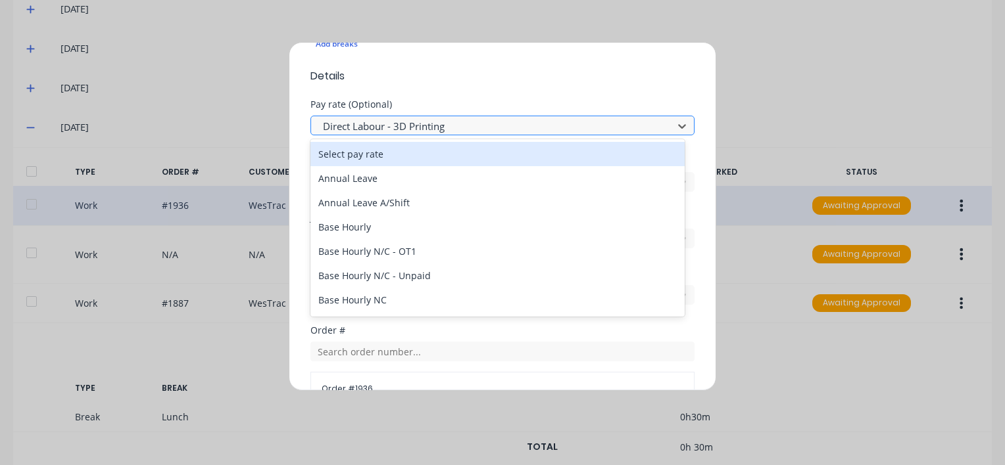
click at [394, 122] on div at bounding box center [493, 126] width 344 height 16
click at [442, 118] on div at bounding box center [493, 126] width 344 height 16
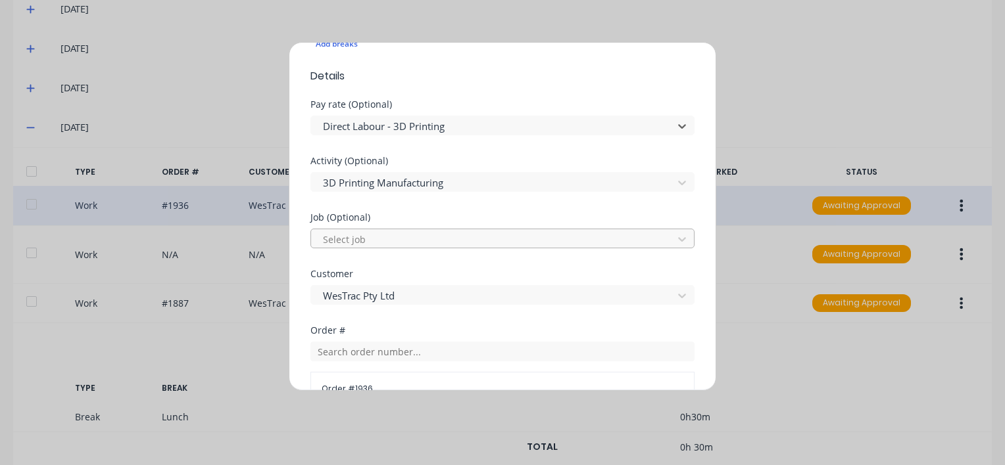
click at [367, 239] on div at bounding box center [493, 239] width 344 height 16
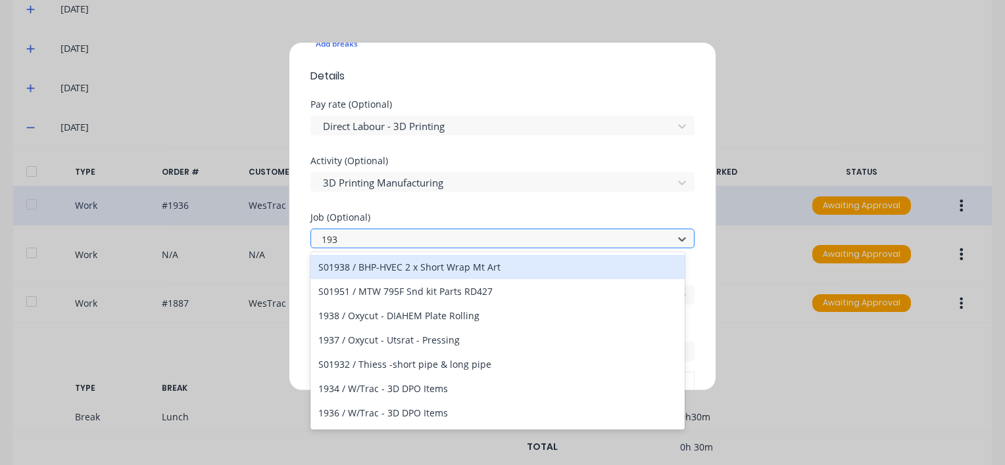
type input "1936"
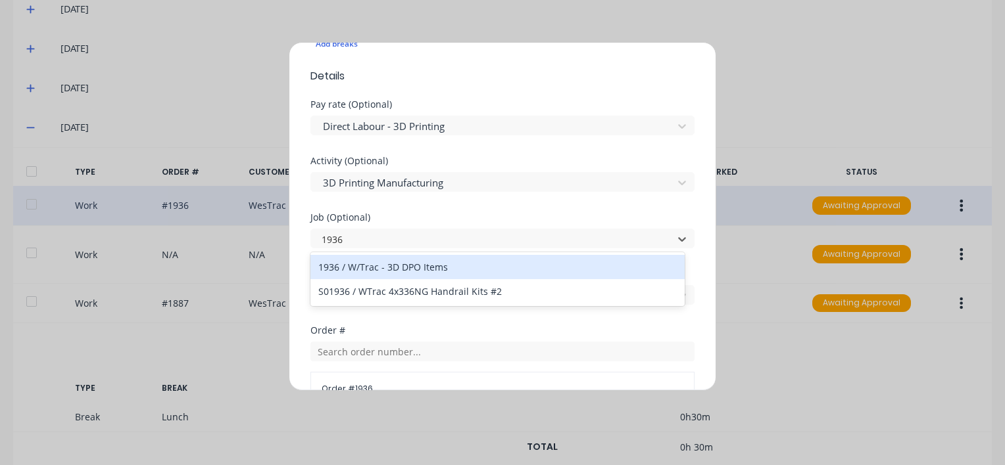
click at [402, 268] on div "1936 / W/Trac - 3D DPO Items" at bounding box center [497, 267] width 374 height 24
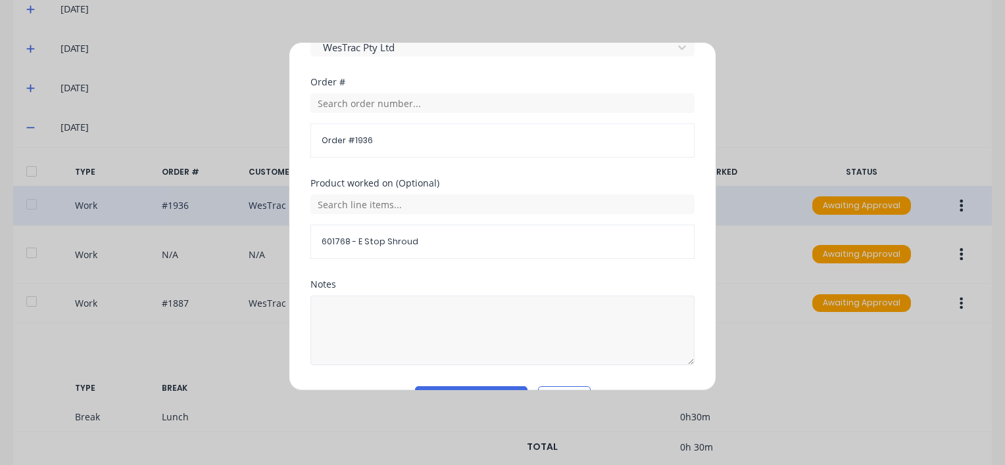
scroll to position [676, 0]
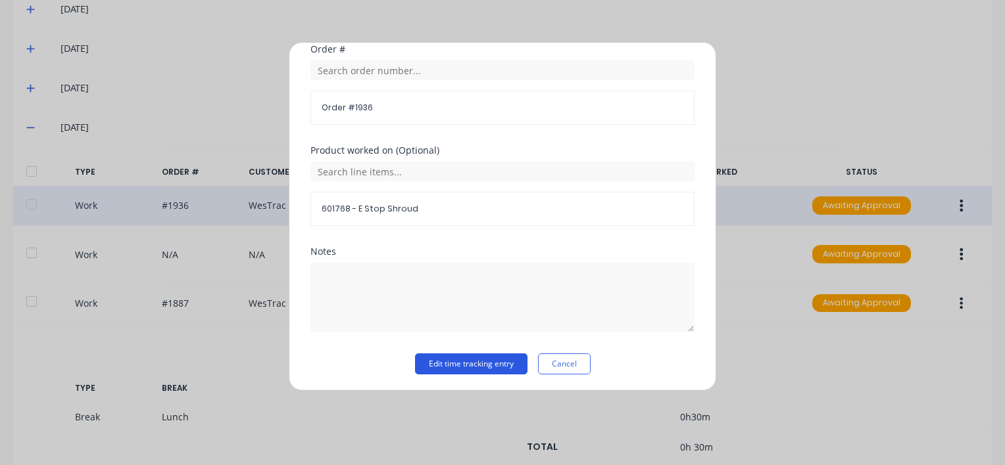
click at [452, 358] on button "Edit time tracking entry" at bounding box center [471, 364] width 112 height 21
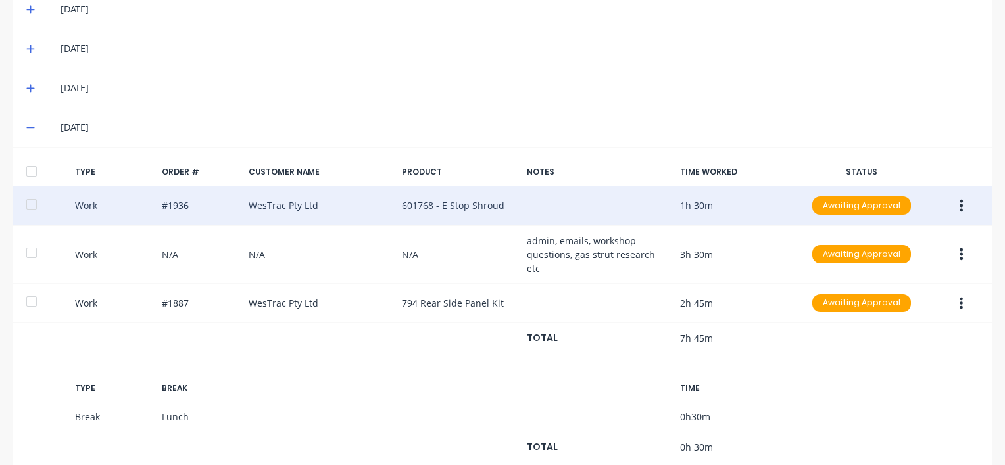
click at [960, 204] on icon "button" at bounding box center [961, 206] width 3 height 12
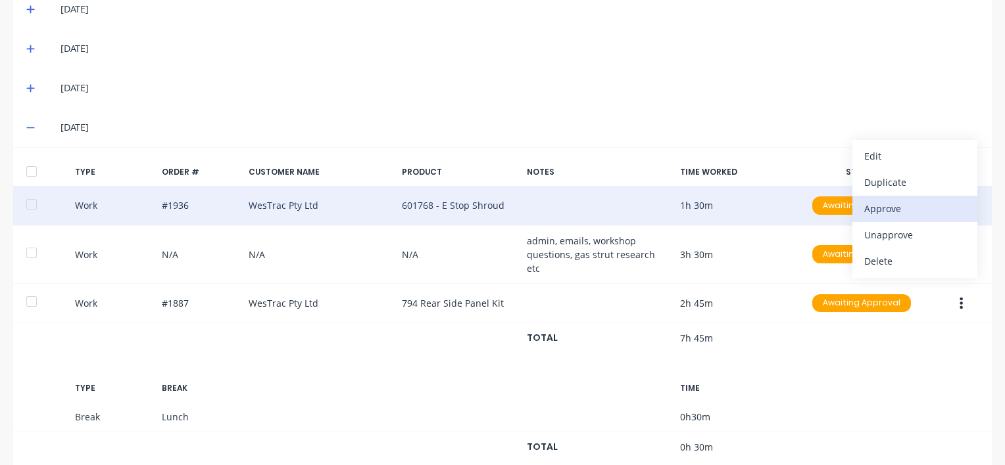
click at [871, 211] on div "Approve" at bounding box center [914, 208] width 101 height 19
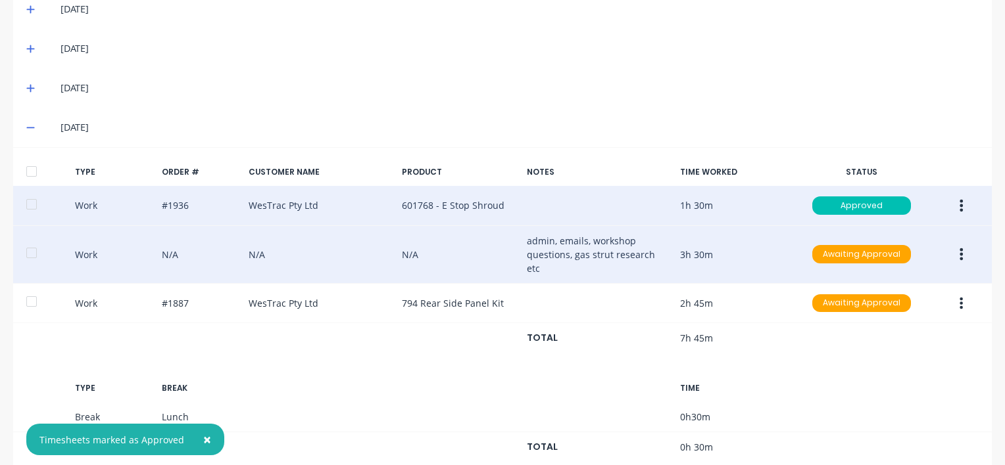
click at [960, 249] on icon "button" at bounding box center [961, 255] width 3 height 12
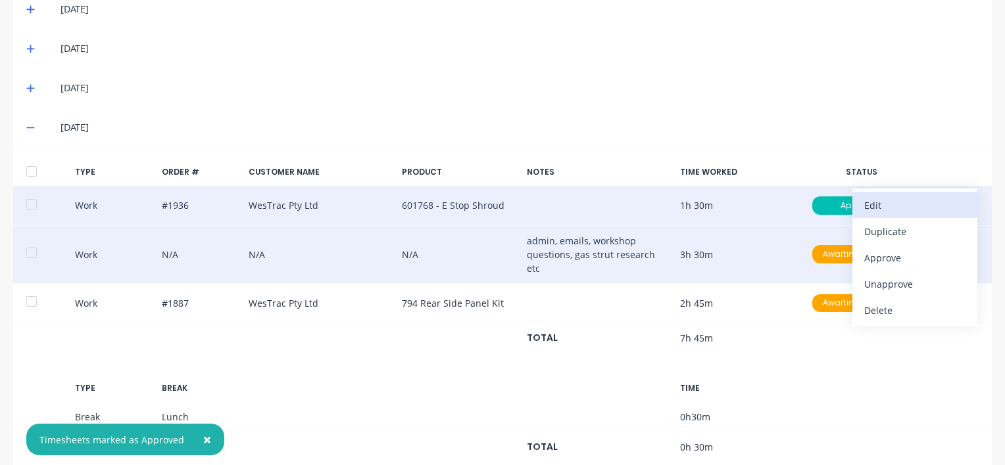
click at [865, 196] on div "Edit" at bounding box center [914, 205] width 101 height 19
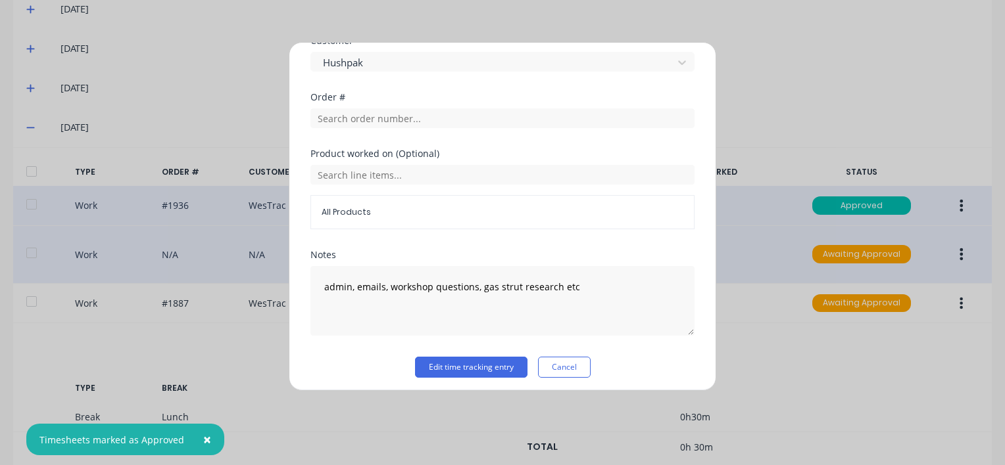
scroll to position [631, 0]
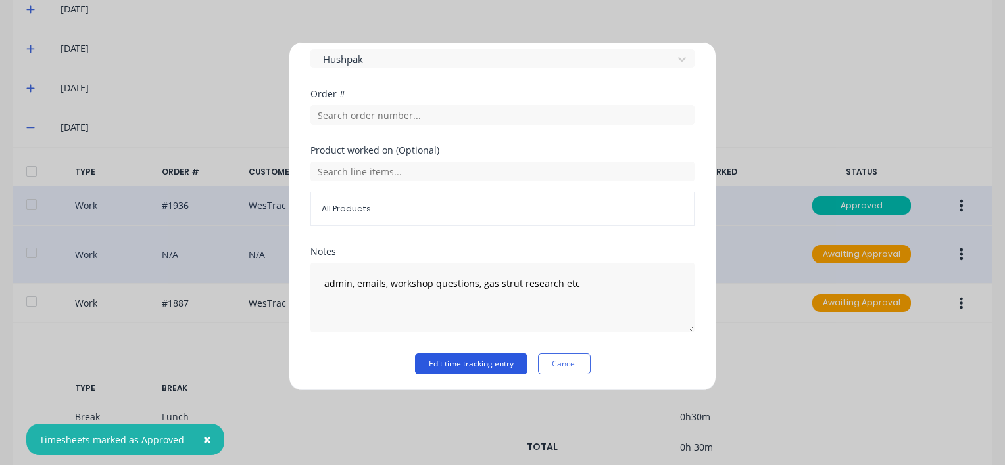
click at [435, 360] on button "Edit time tracking entry" at bounding box center [471, 364] width 112 height 21
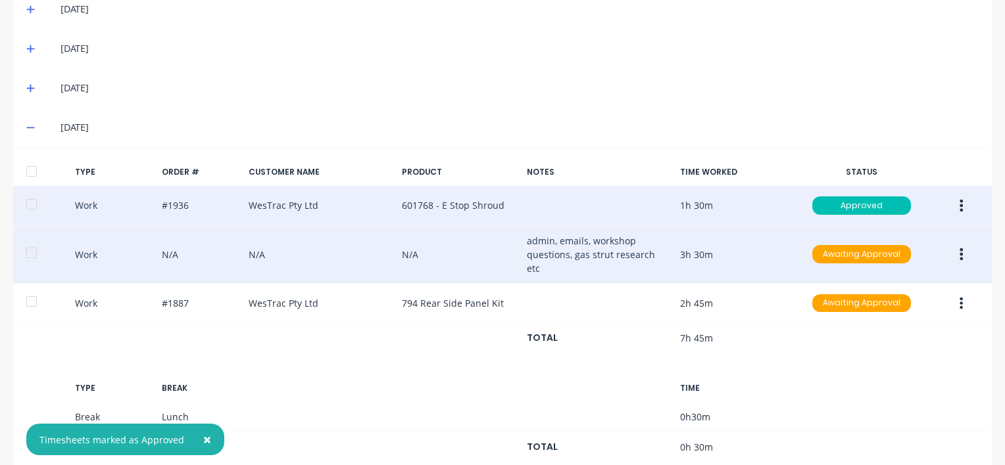
click at [959, 249] on icon "button" at bounding box center [960, 254] width 3 height 14
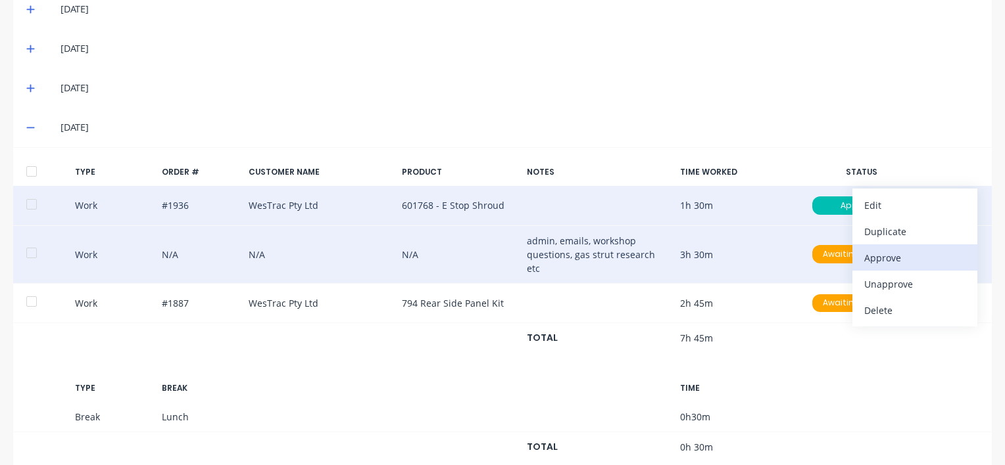
click at [874, 250] on div "Approve" at bounding box center [914, 258] width 101 height 19
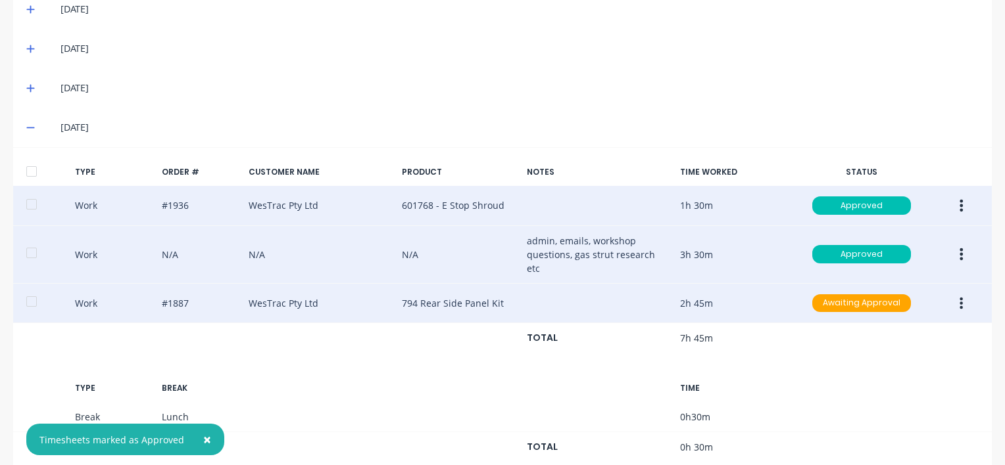
click at [948, 292] on button "button" at bounding box center [960, 304] width 31 height 24
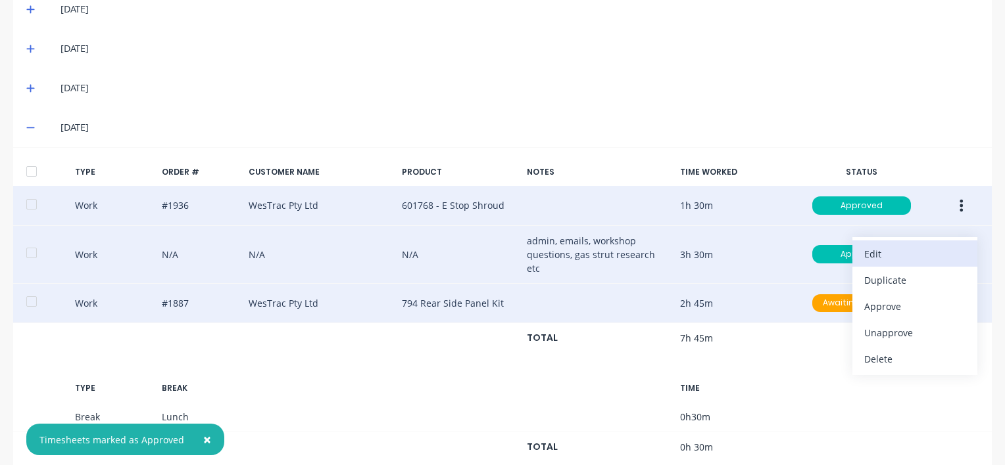
click at [864, 245] on div "Edit" at bounding box center [914, 254] width 101 height 19
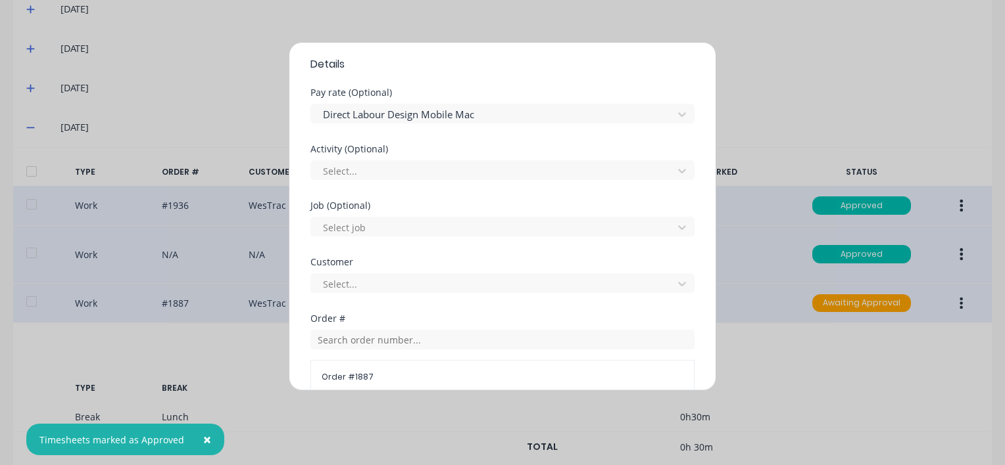
scroll to position [394, 0]
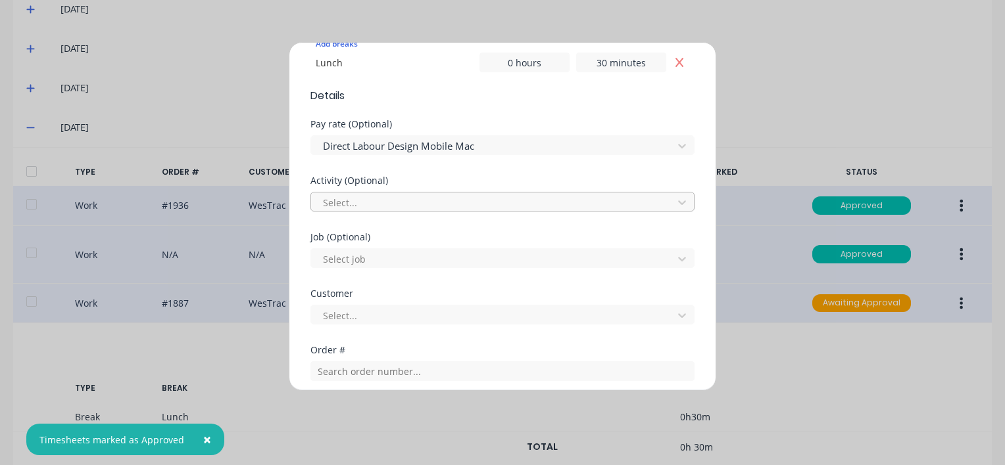
click at [368, 198] on div at bounding box center [493, 203] width 344 height 16
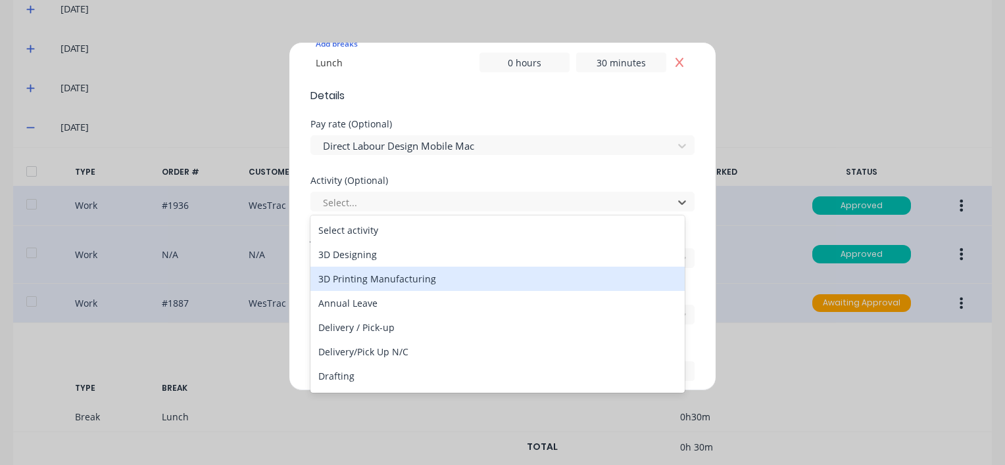
scroll to position [66, 0]
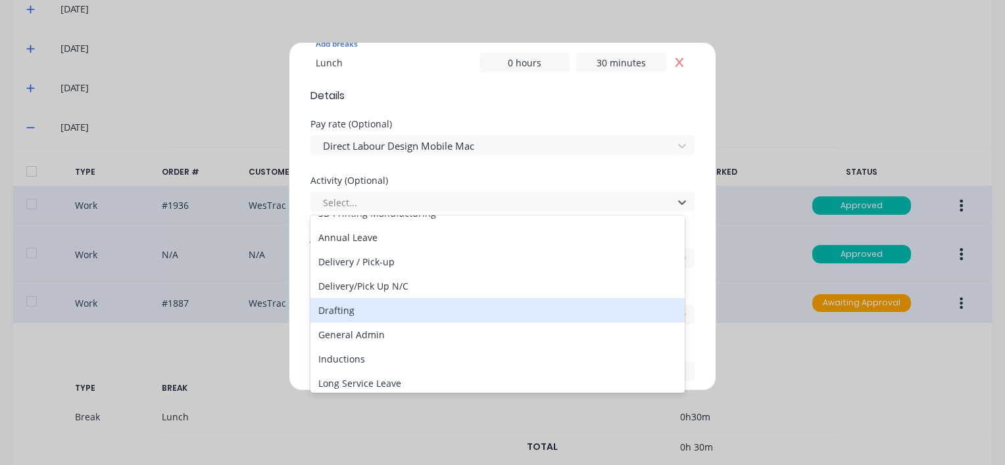
click at [332, 309] on div "Drafting" at bounding box center [497, 310] width 374 height 24
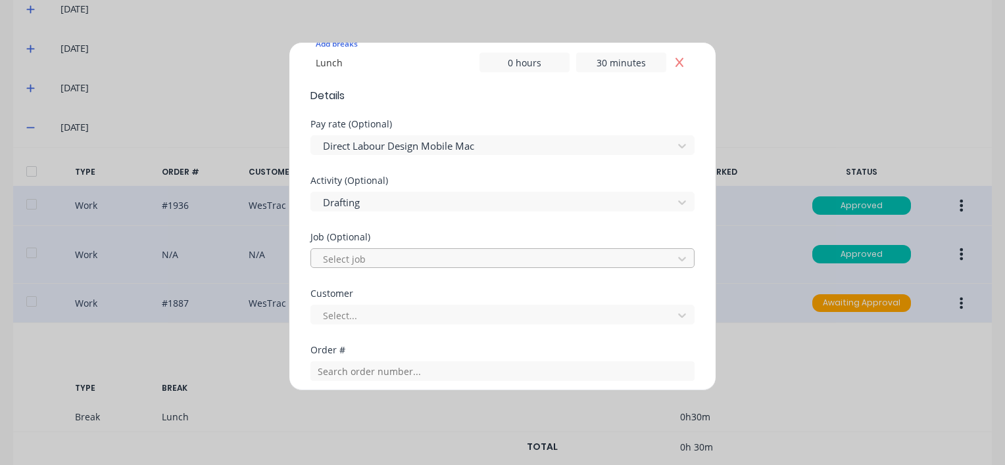
click at [362, 256] on div at bounding box center [493, 259] width 344 height 16
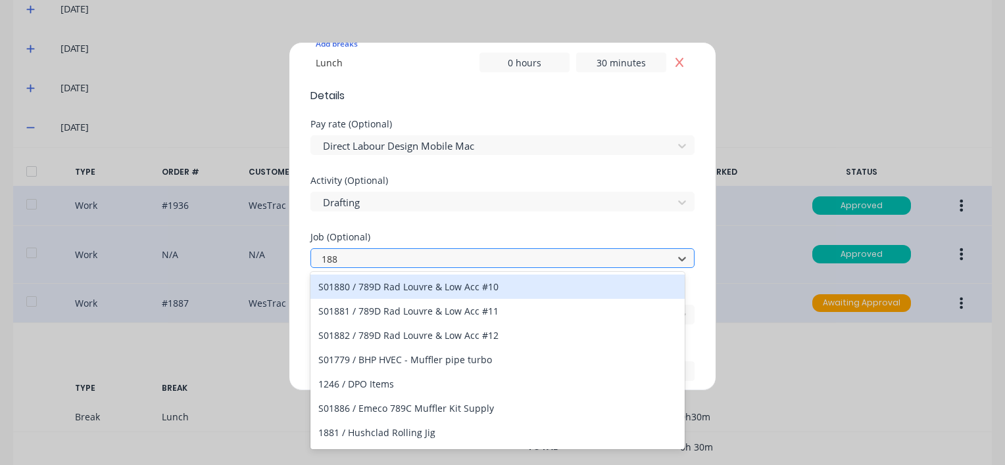
type input "1887"
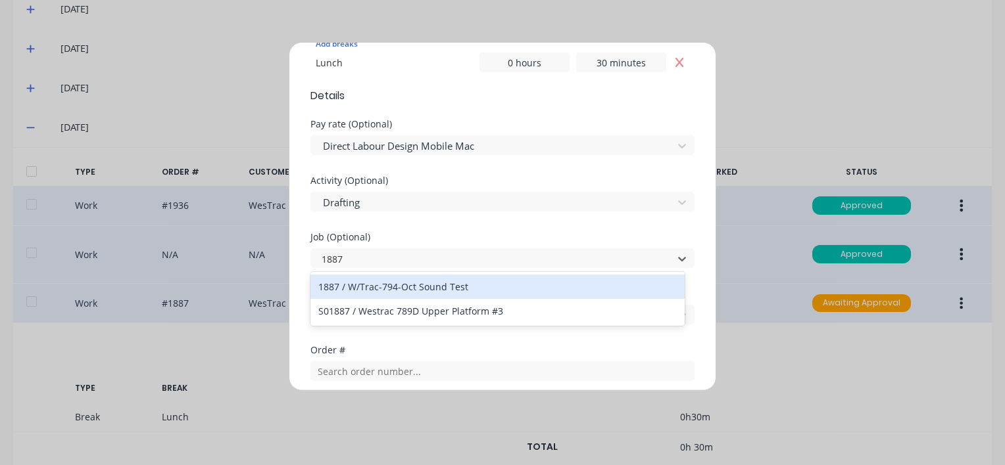
click at [437, 289] on div "1887 / W/Trac-794-Oct Sound Test" at bounding box center [497, 287] width 374 height 24
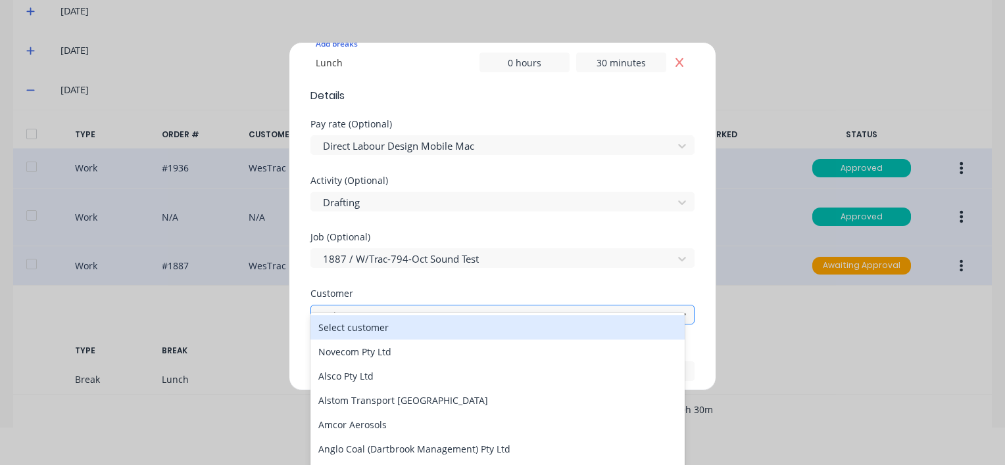
click at [367, 316] on div at bounding box center [493, 316] width 344 height 16
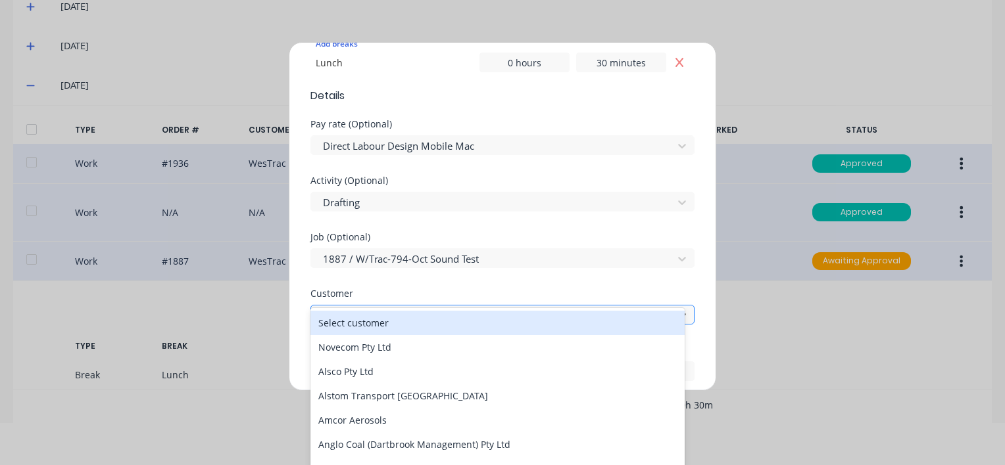
scroll to position [46, 0]
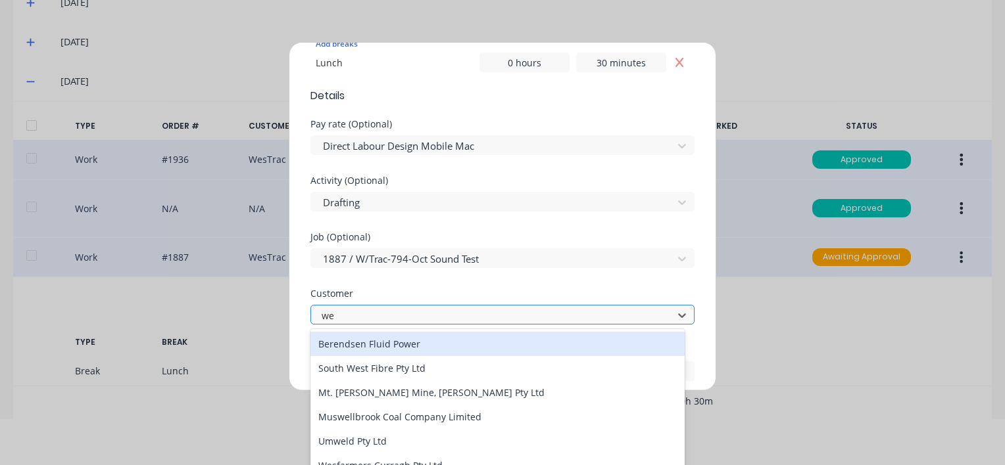
type input "[PERSON_NAME]"
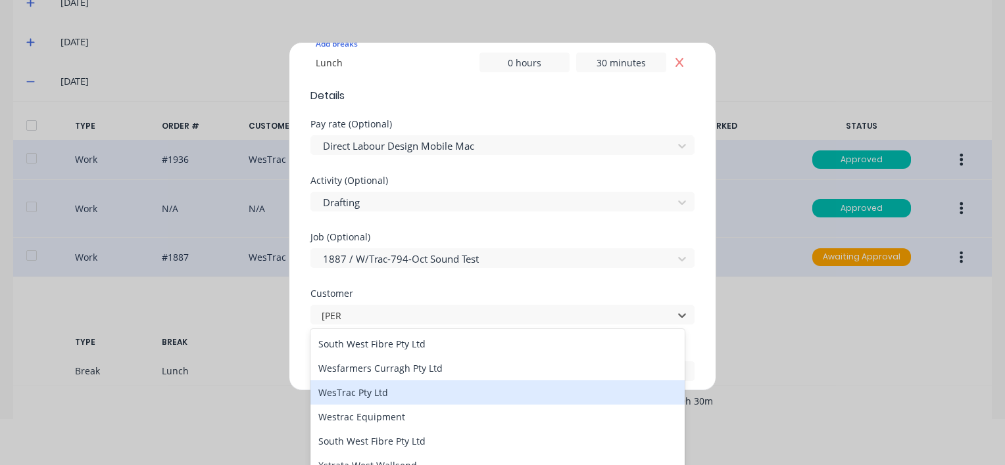
click at [383, 391] on div "WesTrac Pty Ltd" at bounding box center [497, 393] width 374 height 24
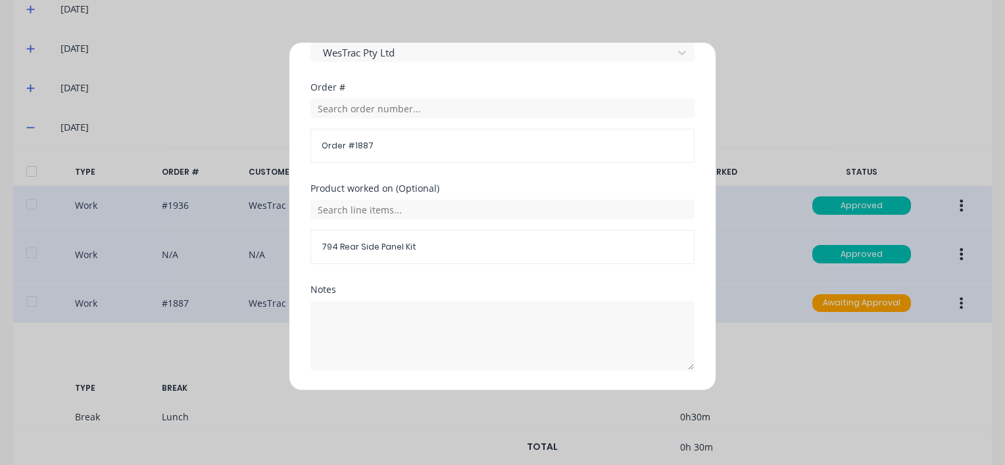
scroll to position [696, 0]
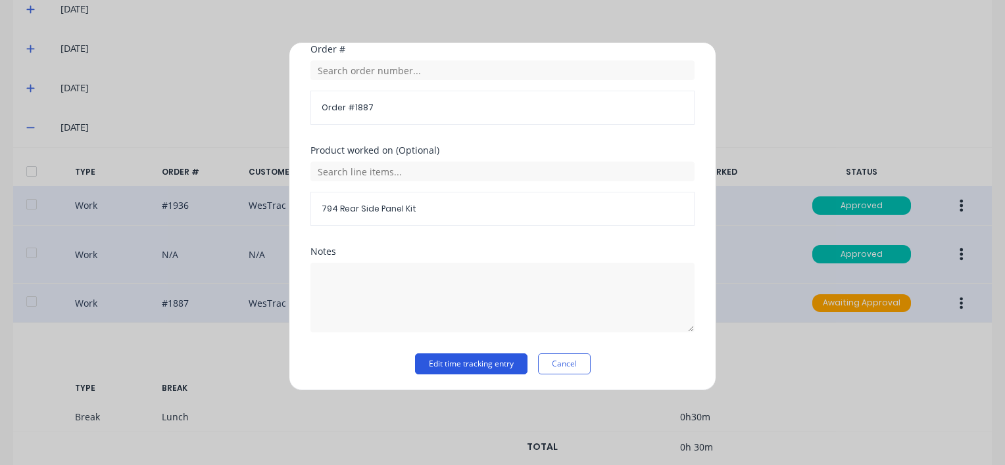
click at [455, 362] on button "Edit time tracking entry" at bounding box center [471, 364] width 112 height 21
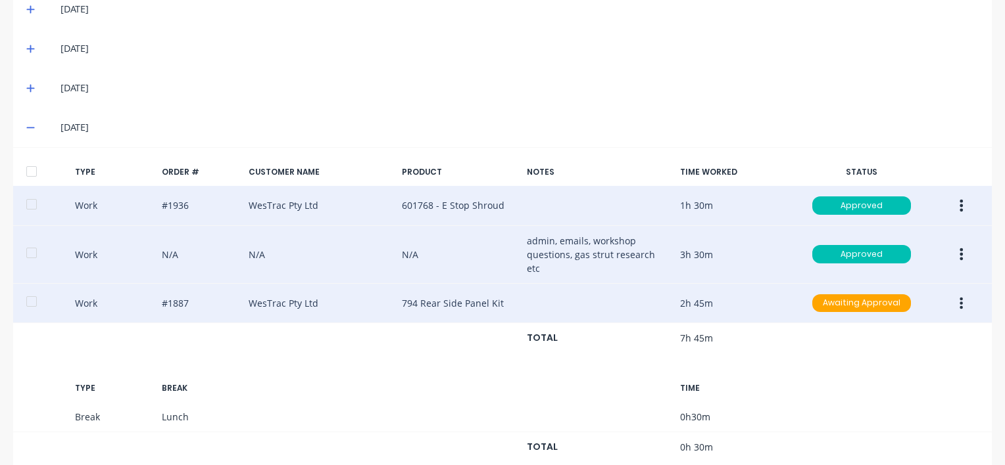
click at [959, 296] on icon "button" at bounding box center [960, 303] width 3 height 14
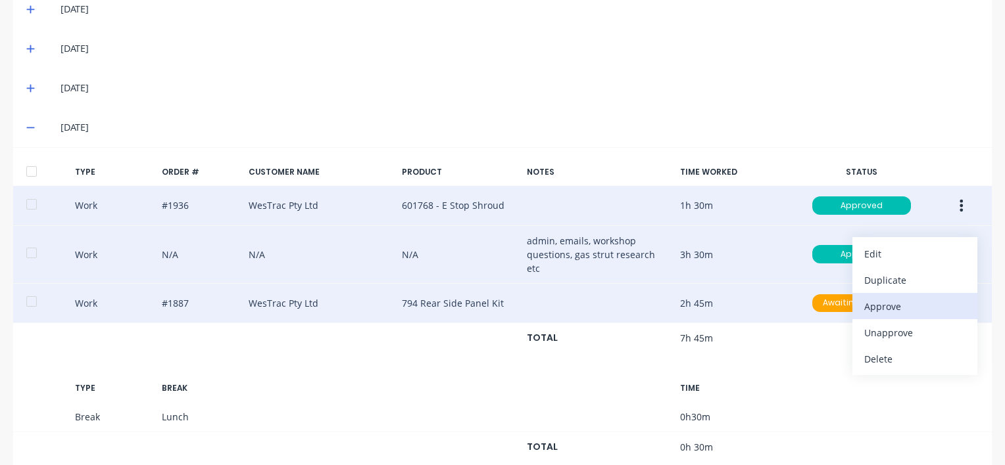
click at [869, 297] on div "Approve" at bounding box center [914, 306] width 101 height 19
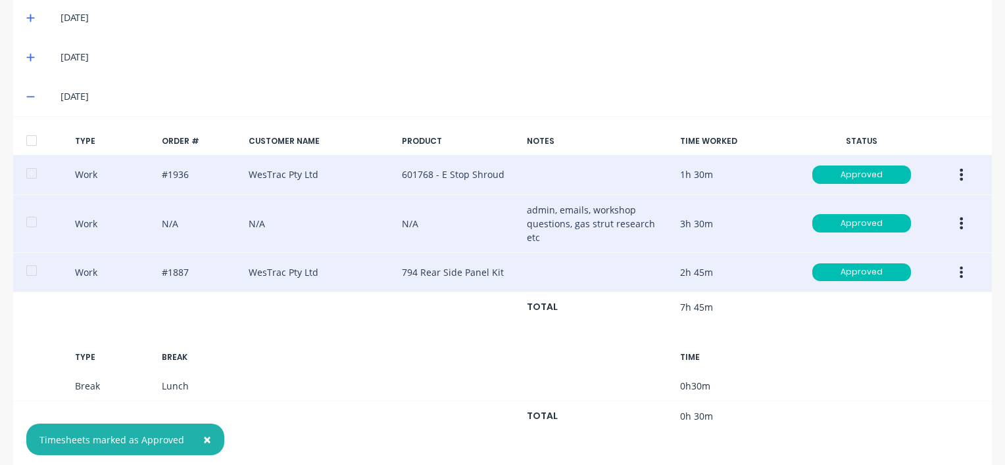
scroll to position [455, 0]
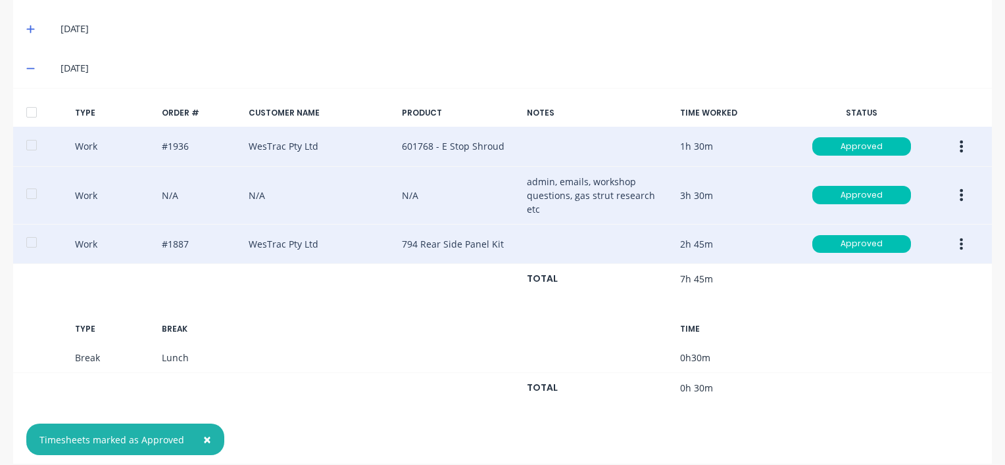
click at [205, 437] on span "×" at bounding box center [207, 440] width 8 height 18
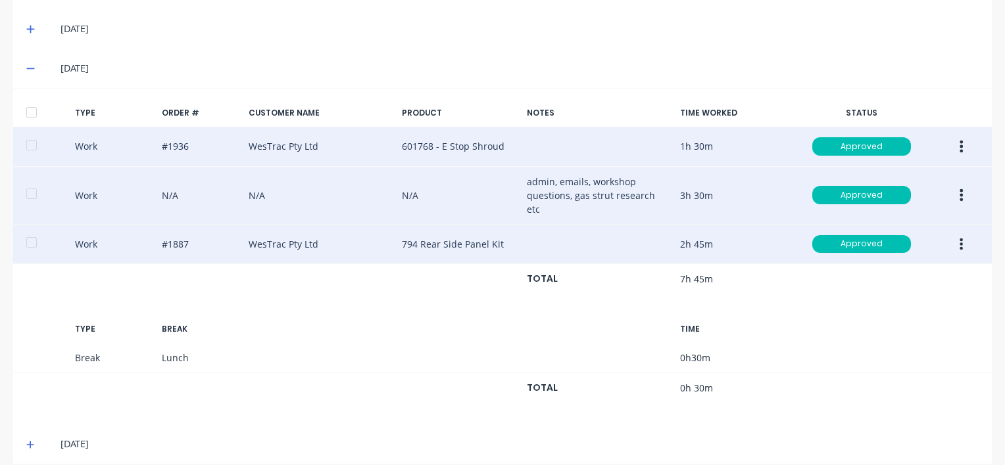
drag, startPoint x: 27, startPoint y: 431, endPoint x: 55, endPoint y: 414, distance: 32.7
click at [27, 440] on icon at bounding box center [30, 444] width 9 height 9
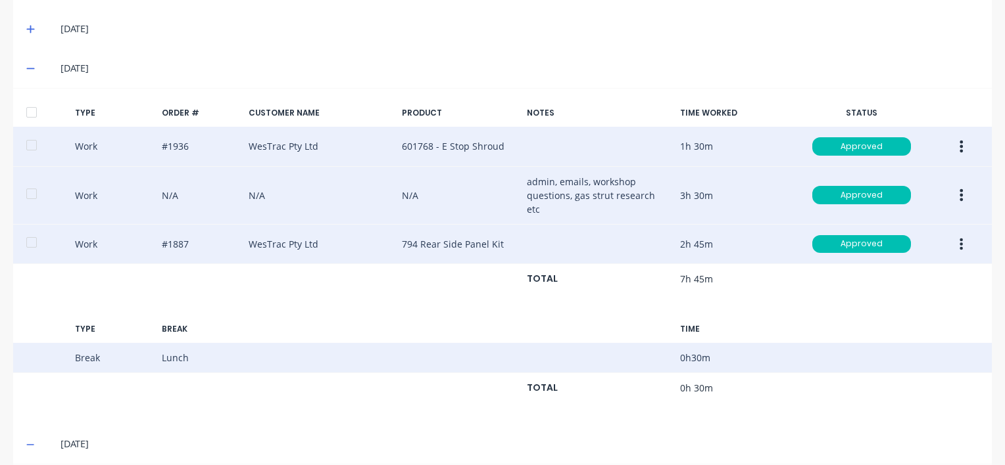
scroll to position [623, 0]
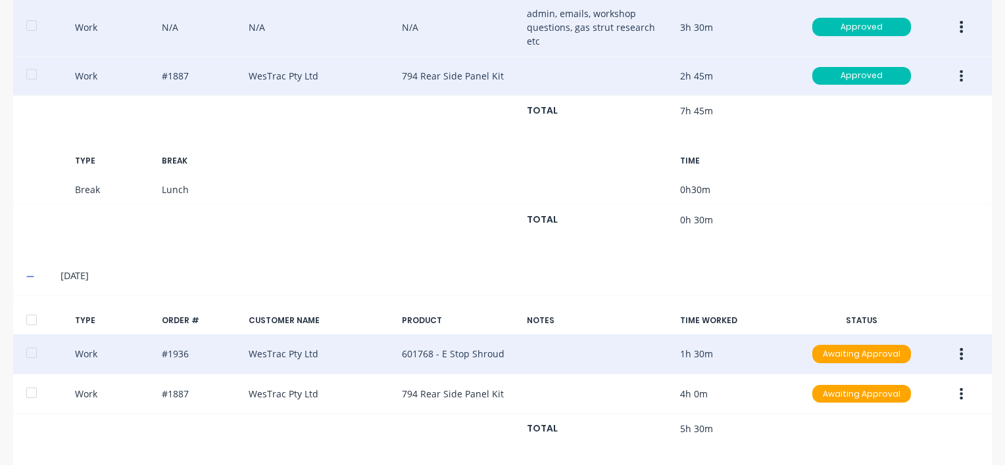
click at [960, 348] on icon "button" at bounding box center [961, 354] width 3 height 12
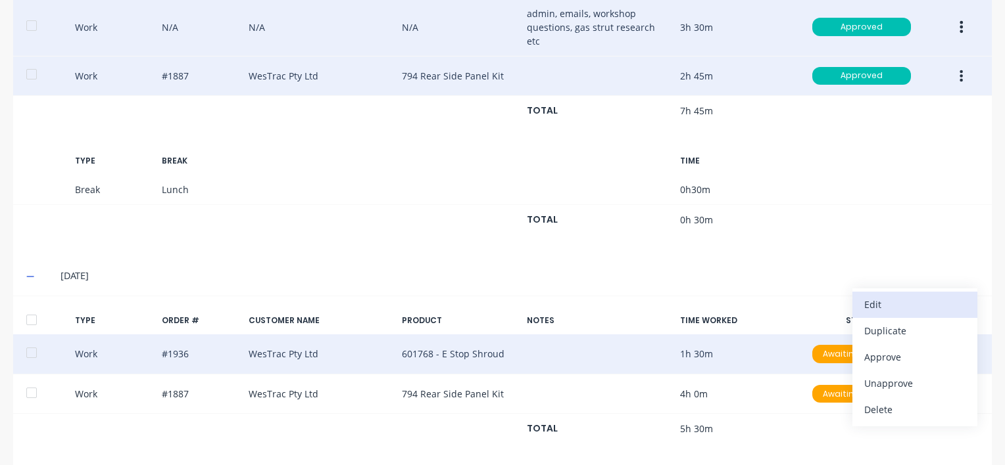
click at [880, 295] on div "Edit" at bounding box center [914, 304] width 101 height 19
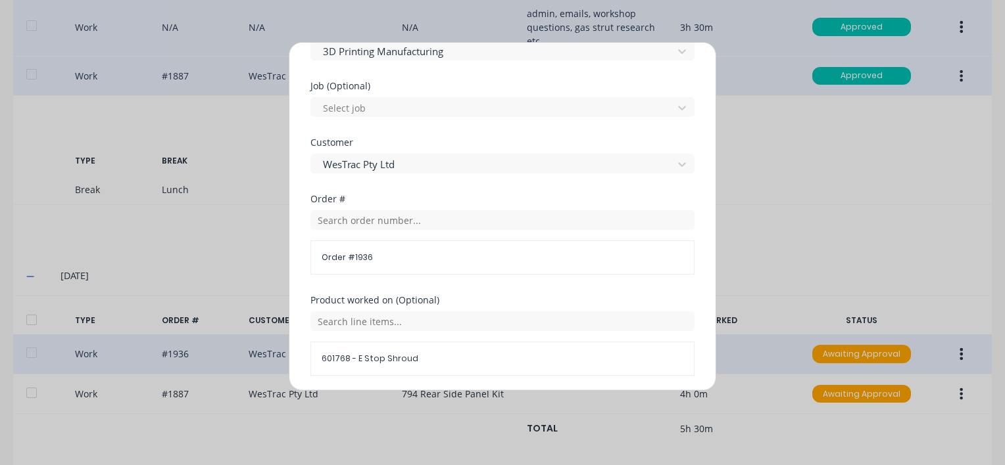
scroll to position [394, 0]
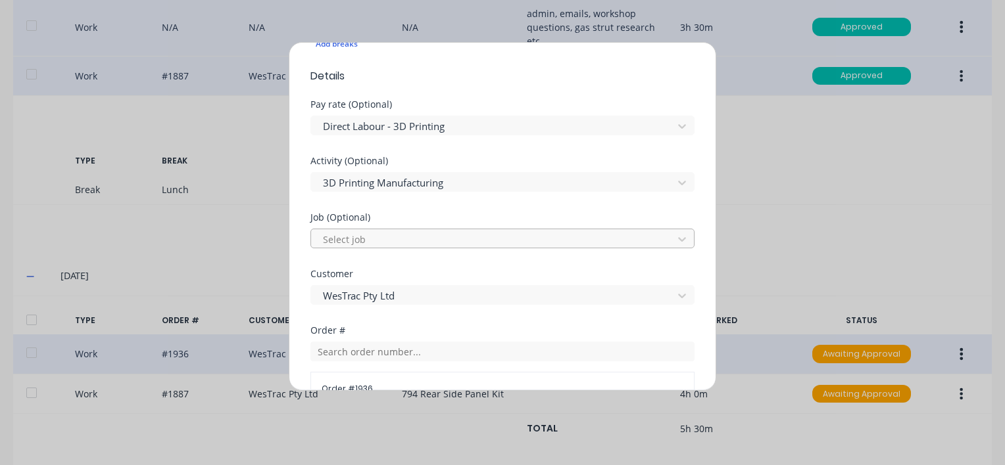
click at [343, 237] on div at bounding box center [493, 239] width 344 height 16
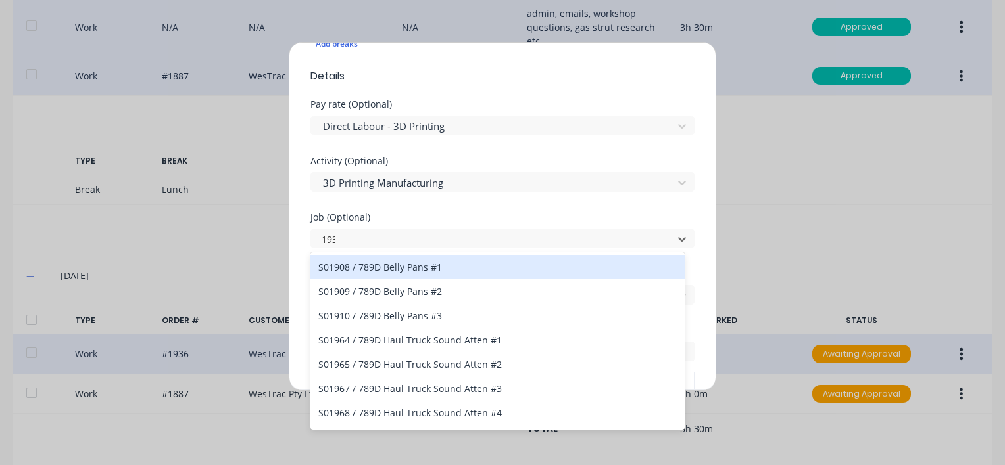
type input "1936"
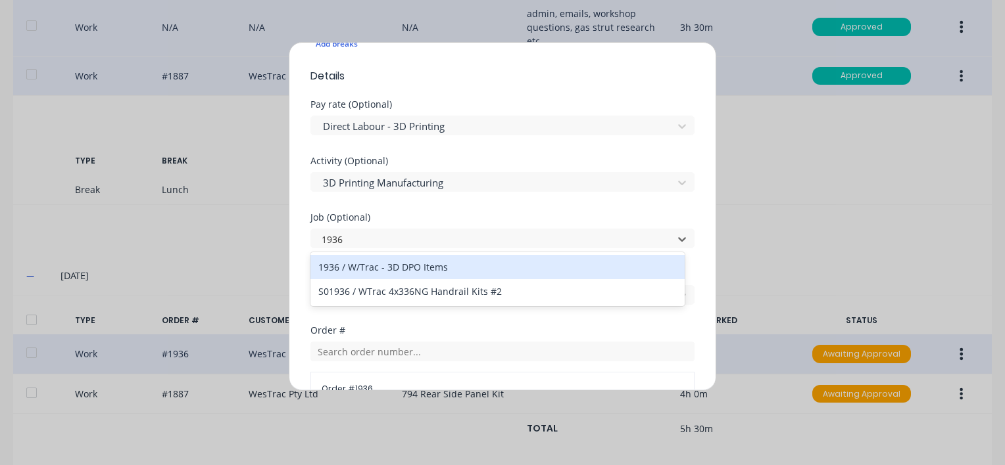
click at [386, 267] on div "1936 / W/Trac - 3D DPO Items" at bounding box center [497, 267] width 374 height 24
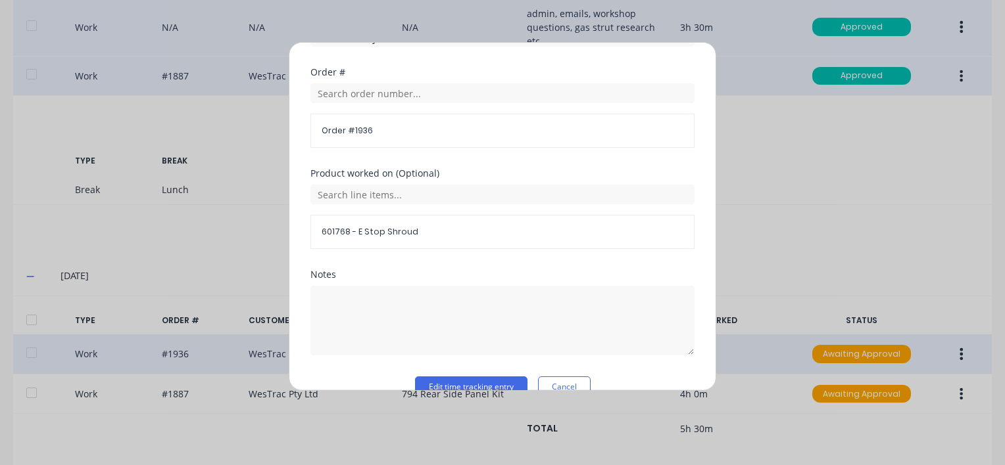
scroll to position [676, 0]
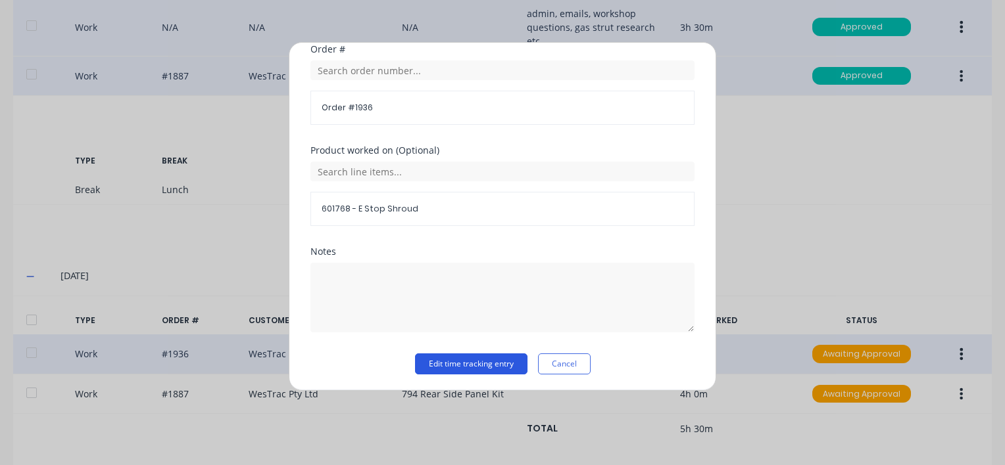
click at [452, 363] on button "Edit time tracking entry" at bounding box center [471, 364] width 112 height 21
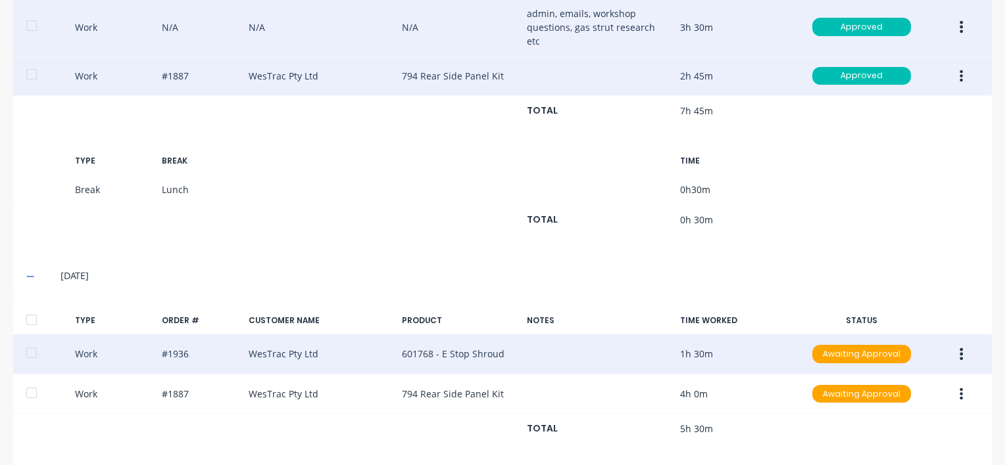
click at [960, 348] on icon "button" at bounding box center [961, 354] width 3 height 12
click at [874, 348] on div "Approve" at bounding box center [914, 357] width 101 height 19
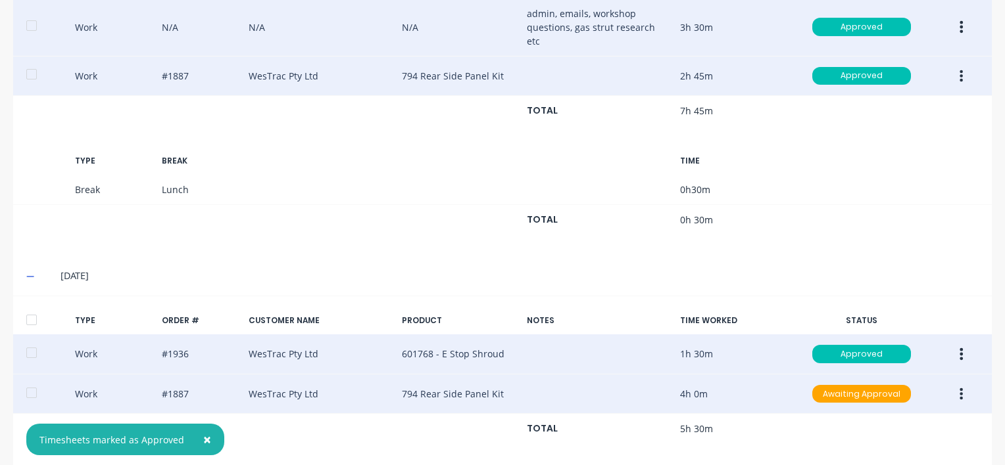
click at [959, 387] on icon "button" at bounding box center [960, 394] width 3 height 14
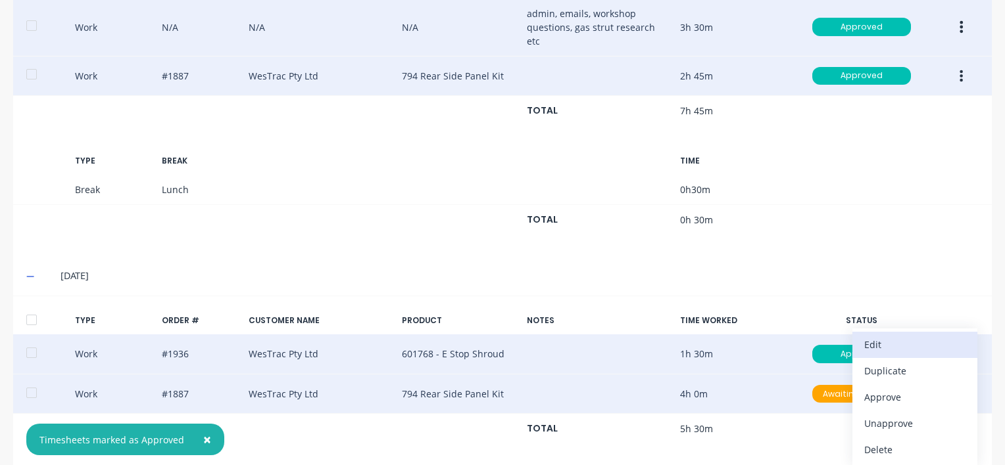
click at [882, 335] on div "Edit" at bounding box center [914, 344] width 101 height 19
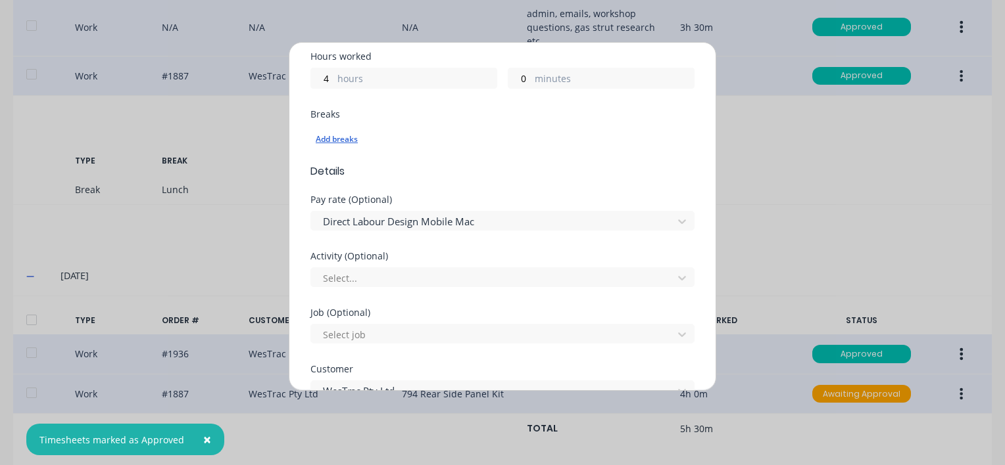
scroll to position [329, 0]
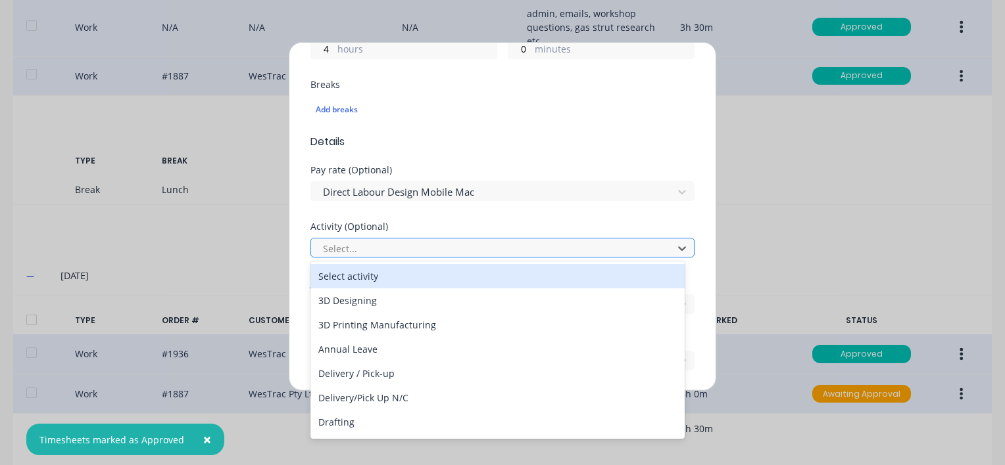
click at [356, 251] on div at bounding box center [493, 249] width 344 height 16
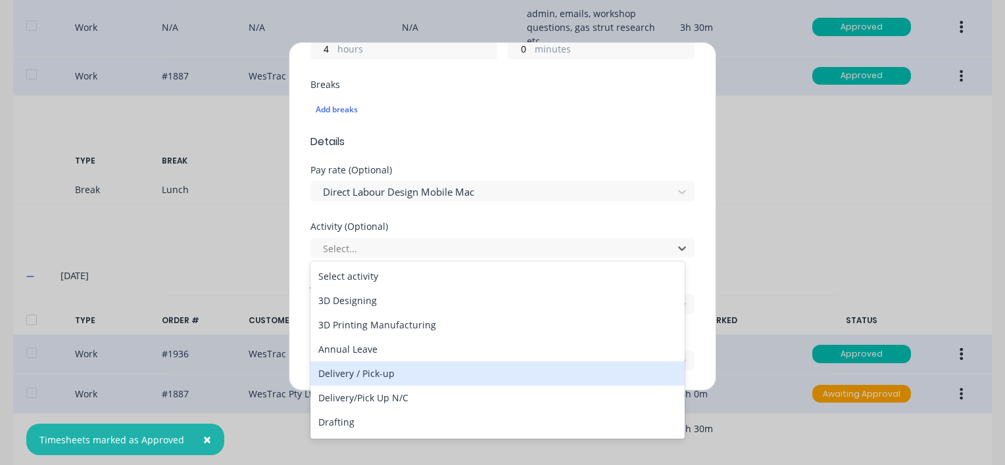
scroll to position [66, 0]
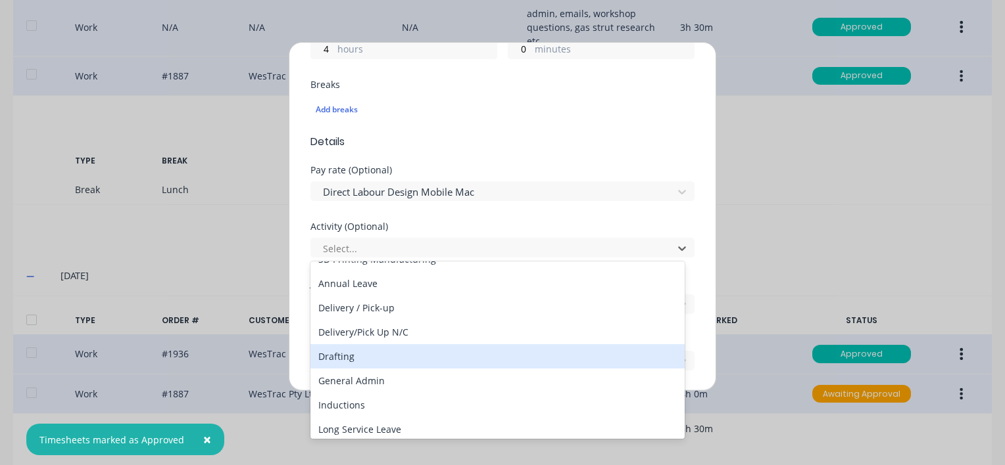
click at [348, 360] on div "Drafting" at bounding box center [497, 356] width 374 height 24
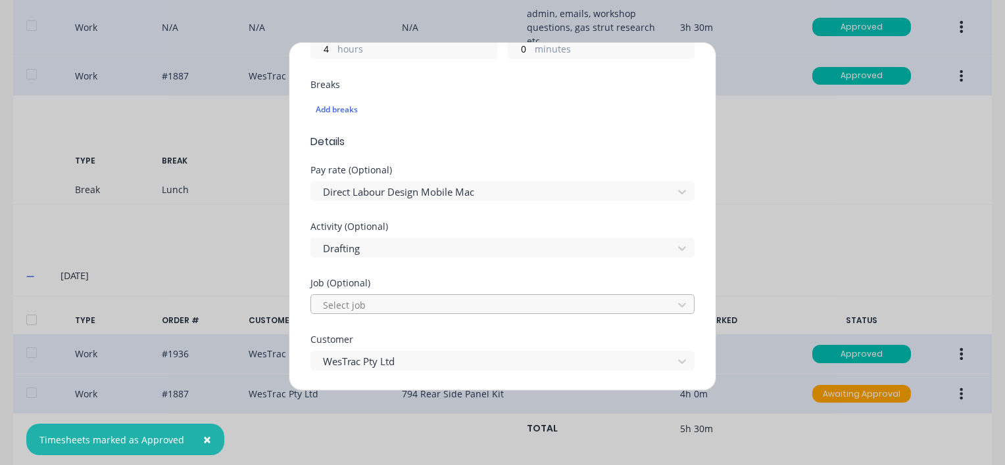
click at [376, 302] on div at bounding box center [493, 305] width 344 height 16
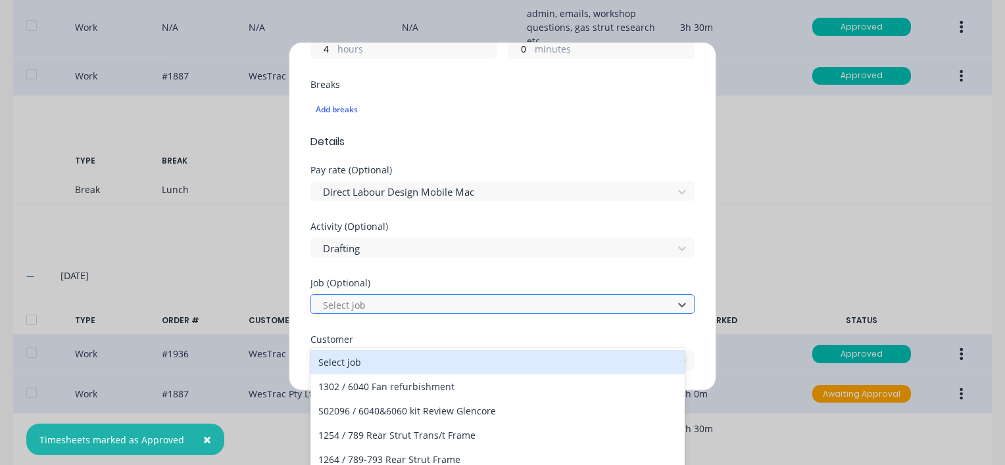
scroll to position [36, 0]
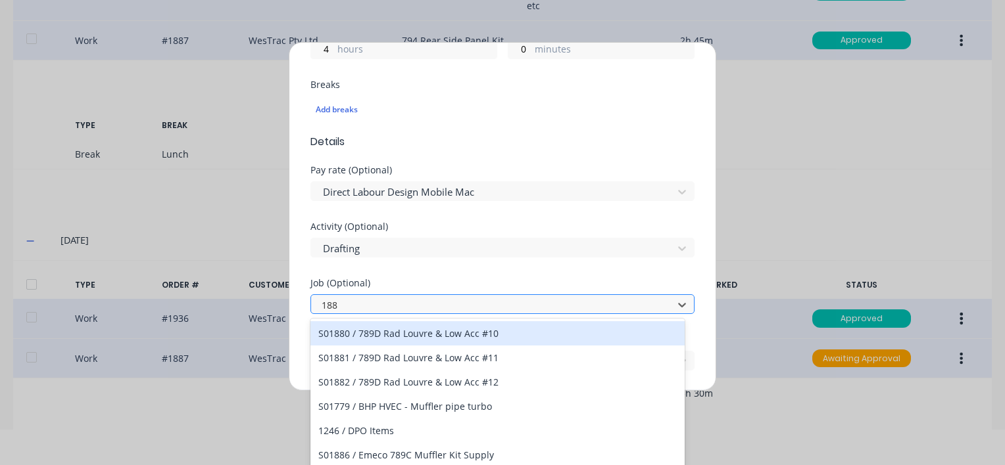
type input "1887"
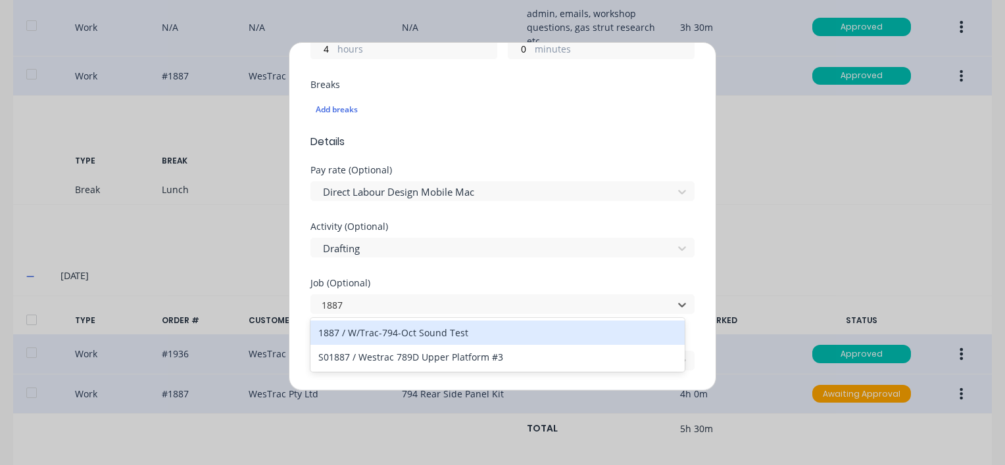
click at [417, 333] on div "1887 / W/Trac-794-Oct Sound Test" at bounding box center [497, 333] width 374 height 24
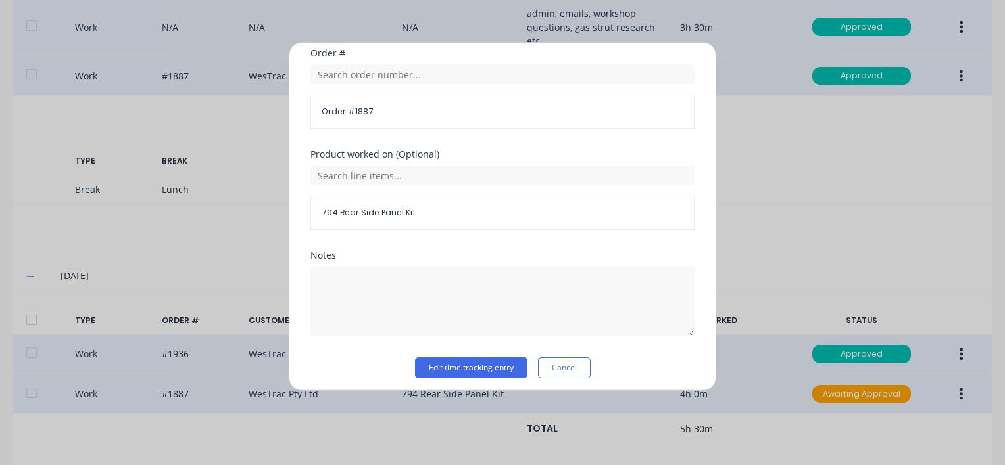
scroll to position [676, 0]
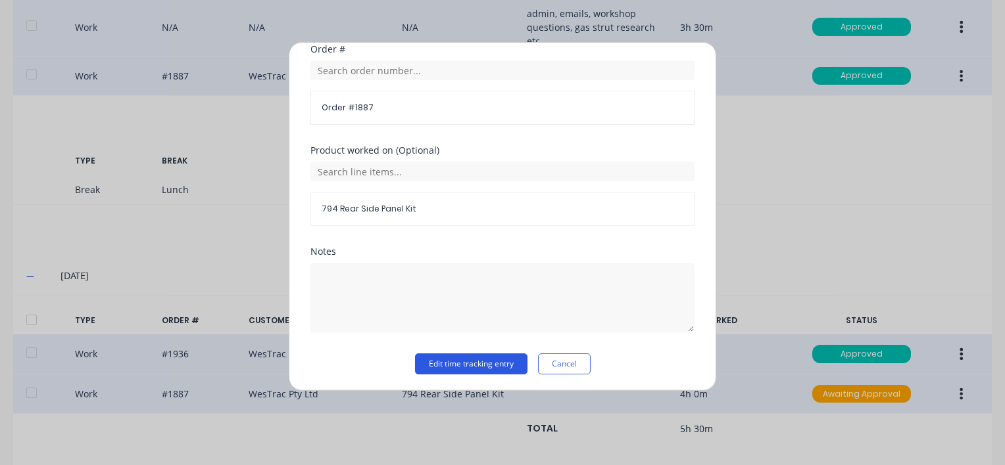
click at [437, 362] on button "Edit time tracking entry" at bounding box center [471, 364] width 112 height 21
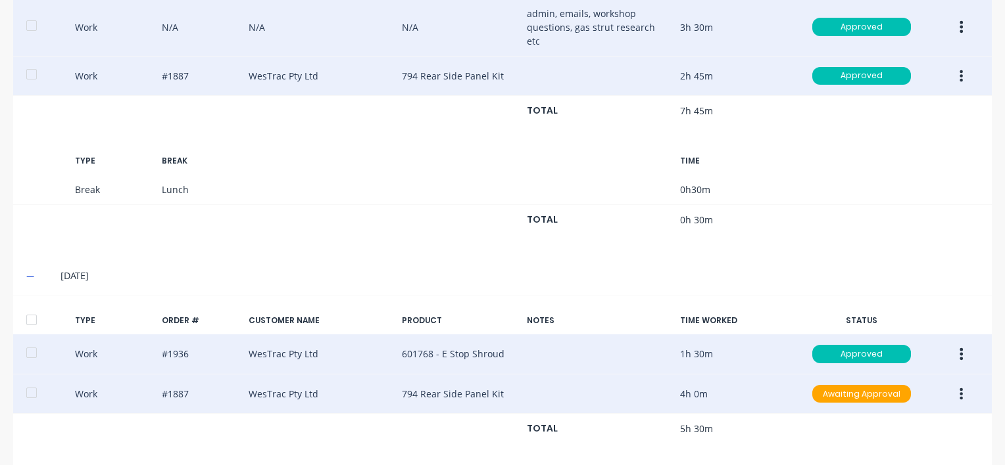
click at [949, 384] on button "button" at bounding box center [960, 395] width 31 height 24
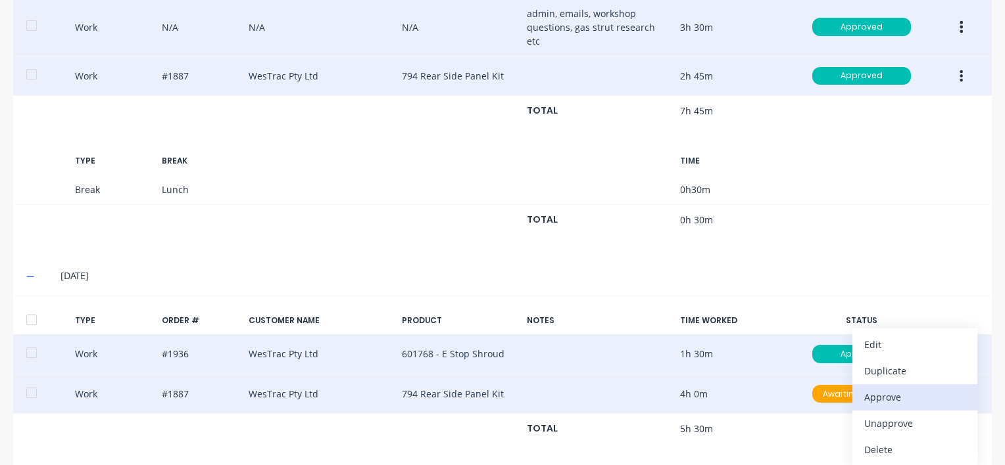
click at [864, 388] on div "Approve" at bounding box center [914, 397] width 101 height 19
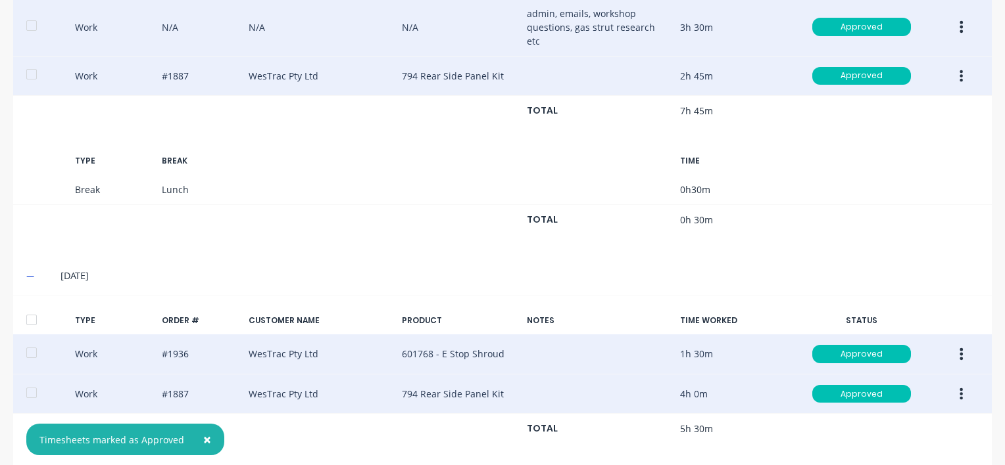
drag, startPoint x: 28, startPoint y: 301, endPoint x: 39, endPoint y: 257, distance: 45.4
click at [29, 307] on div at bounding box center [31, 320] width 26 height 26
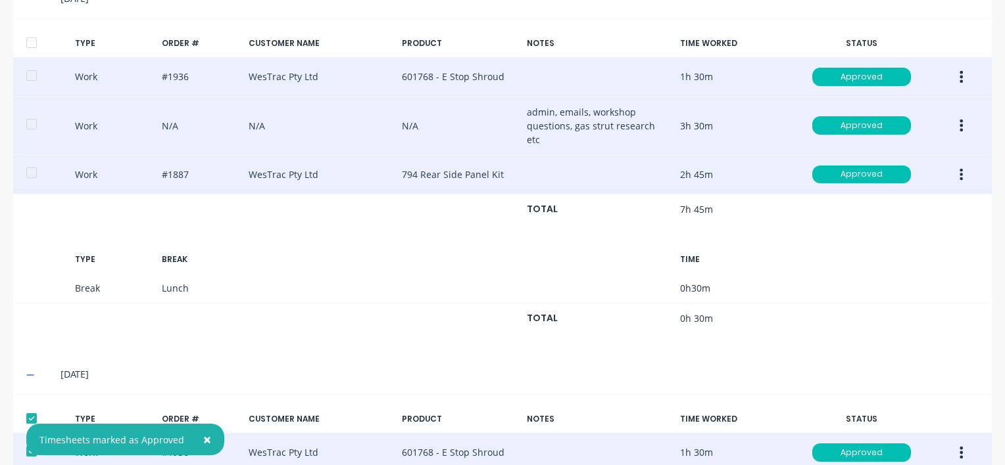
scroll to position [492, 0]
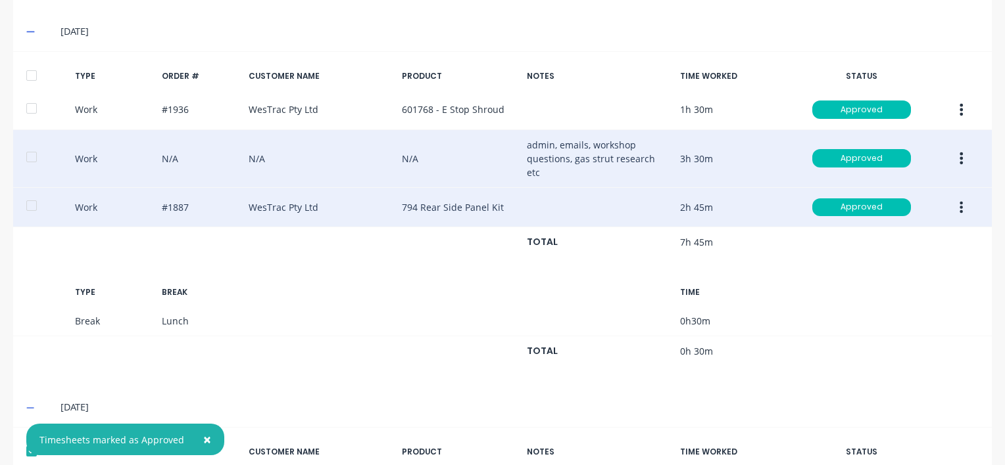
click at [32, 78] on div at bounding box center [31, 75] width 26 height 26
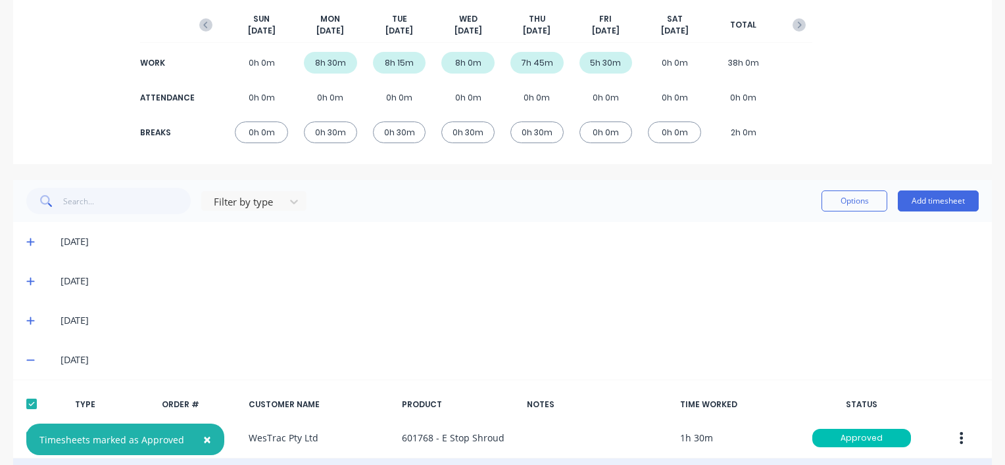
scroll to position [163, 0]
click at [31, 318] on icon at bounding box center [30, 322] width 8 height 8
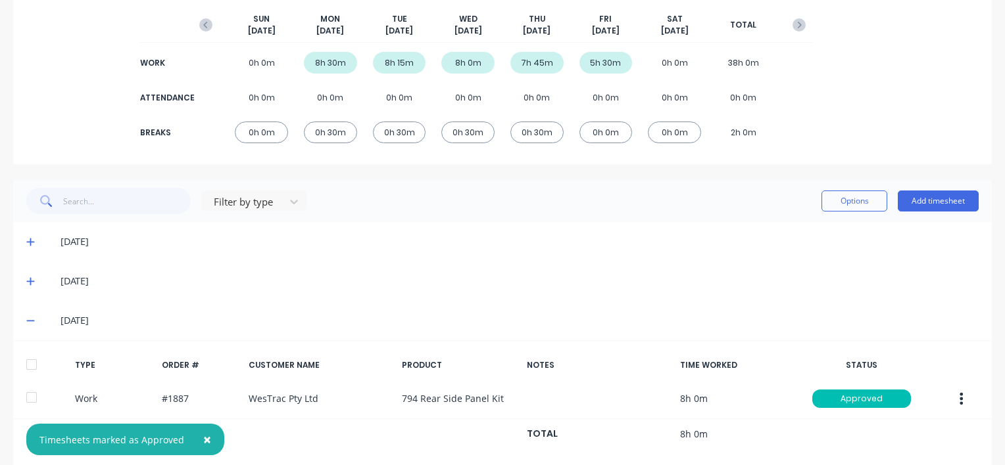
drag, startPoint x: 27, startPoint y: 363, endPoint x: 43, endPoint y: 323, distance: 43.1
click at [29, 360] on div at bounding box center [31, 365] width 26 height 26
click at [30, 275] on span at bounding box center [32, 281] width 13 height 13
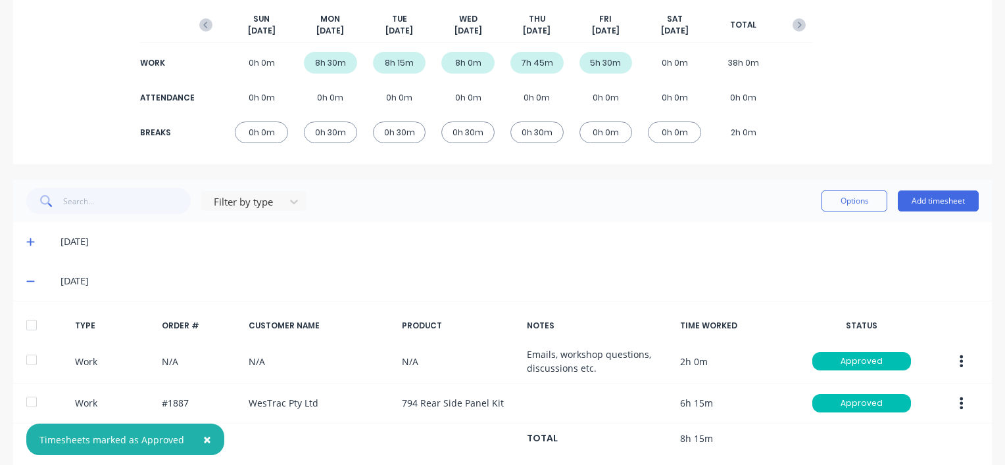
drag, startPoint x: 33, startPoint y: 327, endPoint x: 36, endPoint y: 294, distance: 33.0
click at [33, 322] on div at bounding box center [31, 325] width 26 height 26
click at [28, 237] on icon at bounding box center [30, 241] width 9 height 9
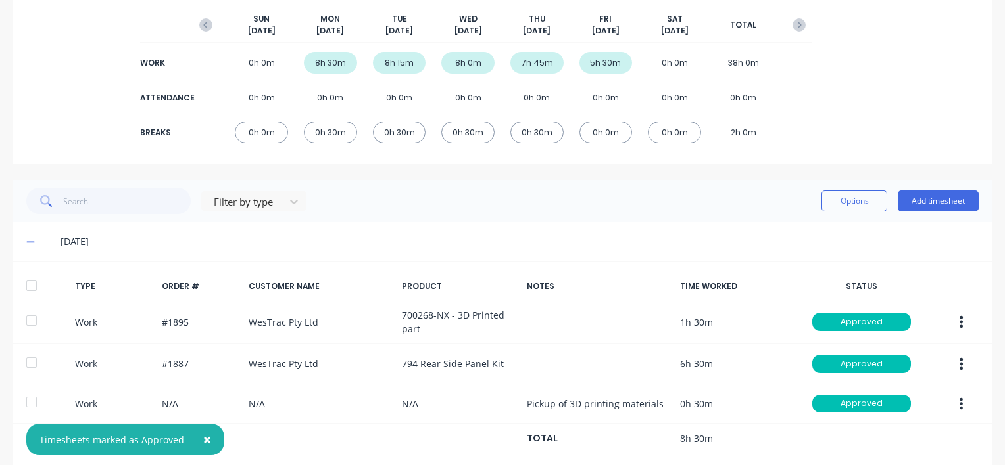
drag, startPoint x: 34, startPoint y: 287, endPoint x: 36, endPoint y: 279, distance: 8.1
click at [34, 282] on div at bounding box center [31, 286] width 26 height 26
click at [832, 201] on button "Options" at bounding box center [854, 201] width 66 height 21
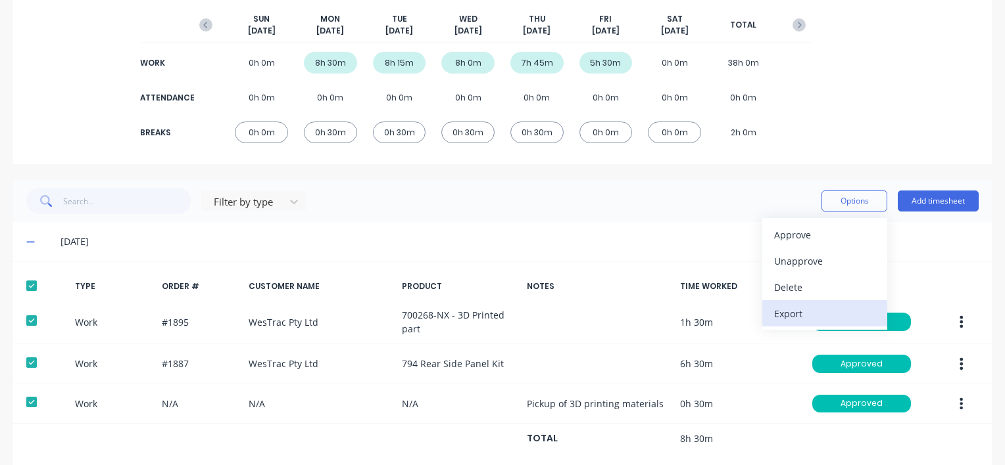
click at [774, 310] on div "Export" at bounding box center [824, 313] width 101 height 19
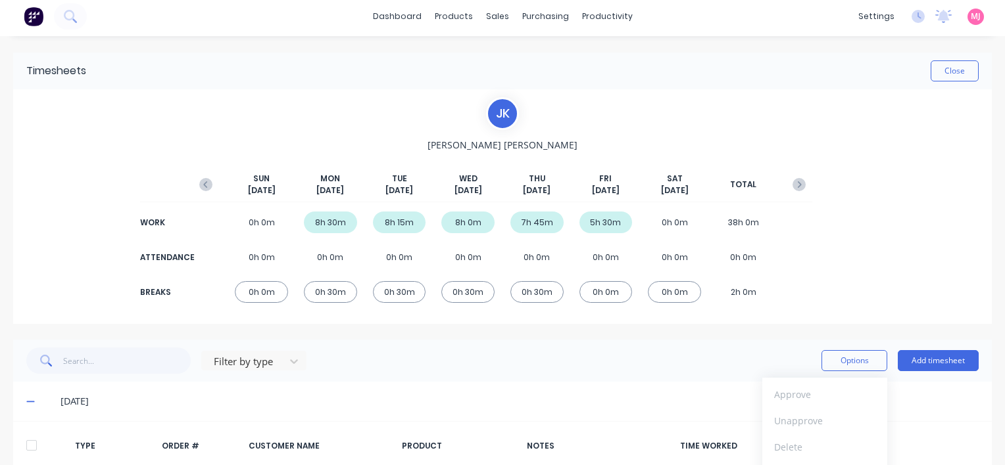
scroll to position [0, 0]
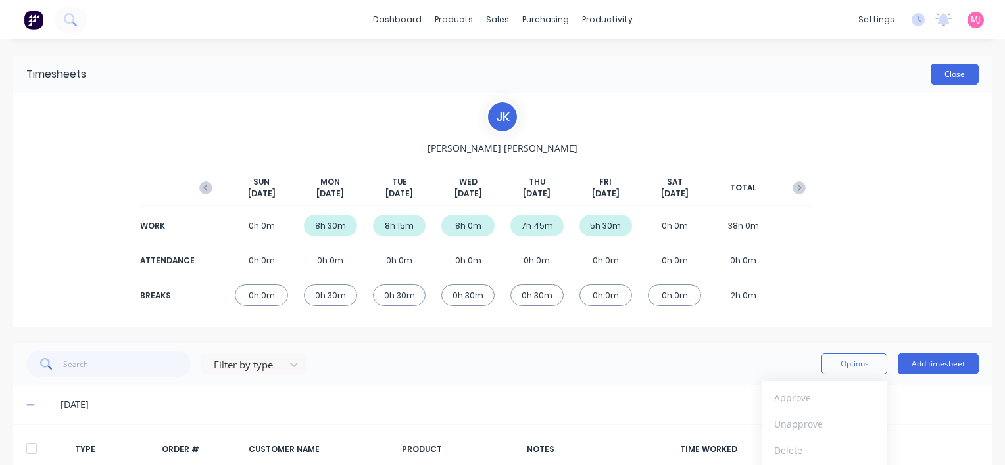
click at [936, 76] on button "Close" at bounding box center [954, 74] width 48 height 21
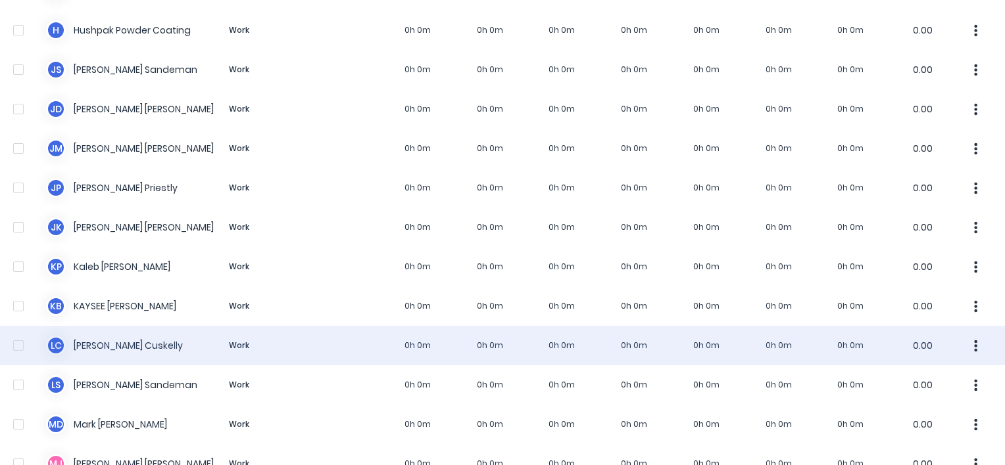
scroll to position [723, 0]
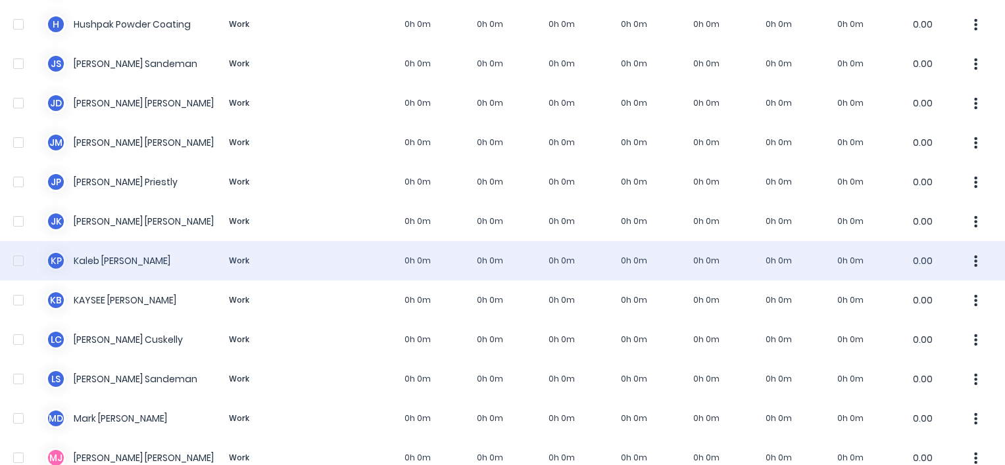
click at [107, 260] on div "K P [PERSON_NAME] Work 0h 0m 0h 0m 0h 0m 0h 0m 0h 0m 0h 0m 0h 0m 0.00" at bounding box center [502, 260] width 1005 height 39
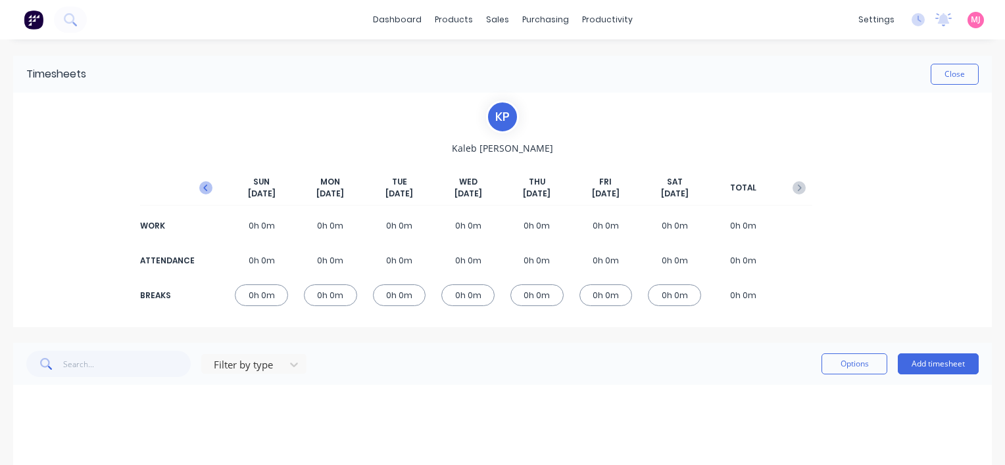
click at [199, 186] on icon "button" at bounding box center [205, 187] width 13 height 13
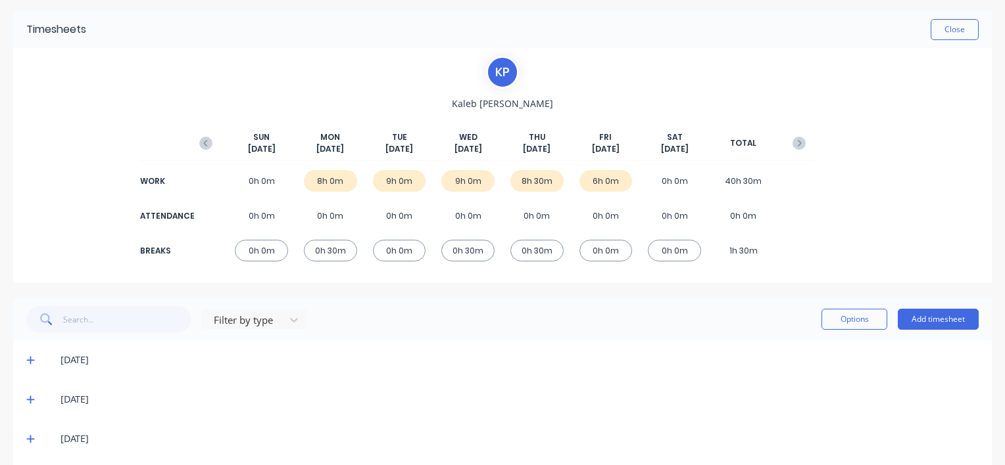
scroll to position [67, 0]
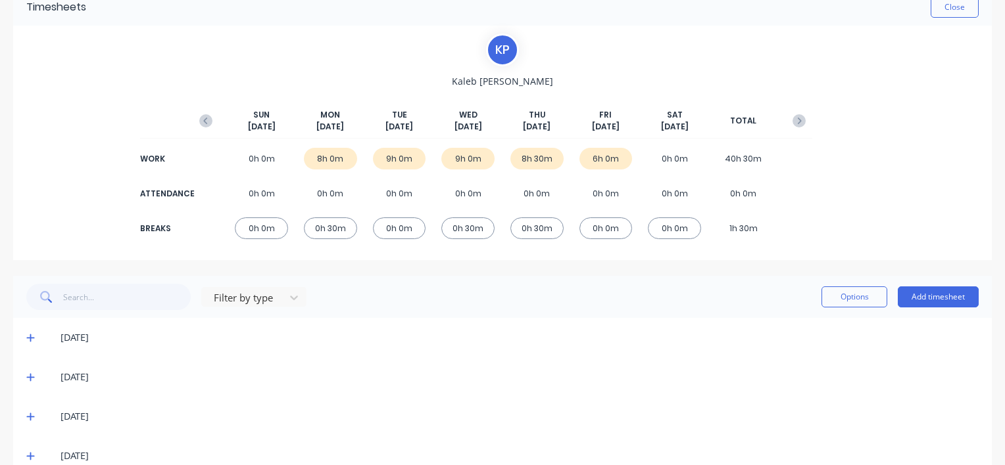
click at [28, 338] on icon at bounding box center [30, 339] width 8 height 8
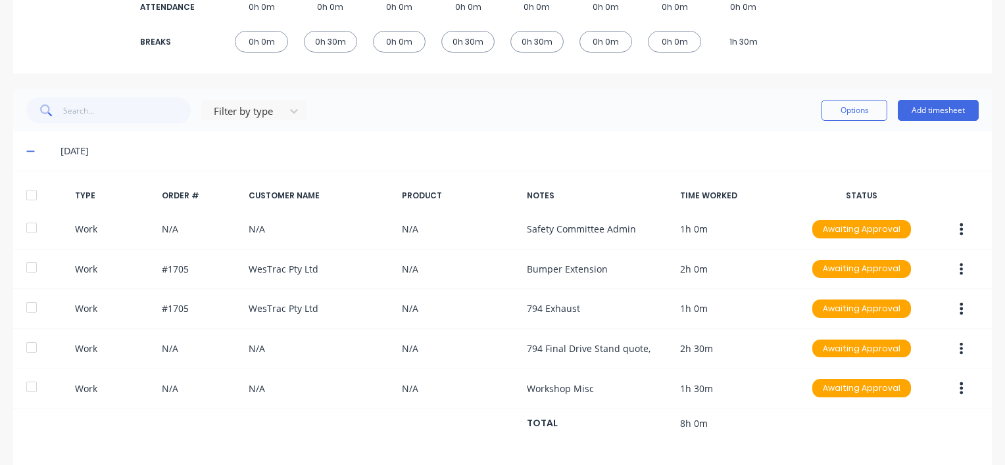
scroll to position [264, 0]
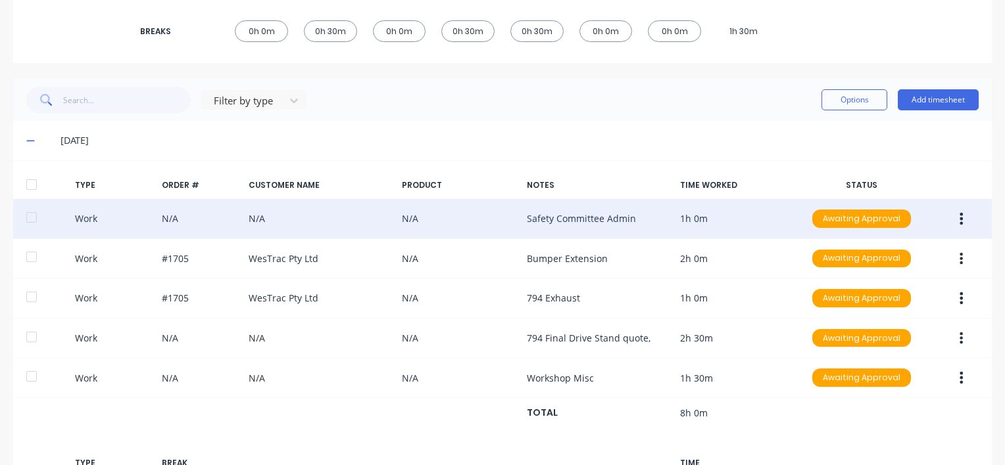
click at [949, 218] on button "button" at bounding box center [960, 219] width 31 height 24
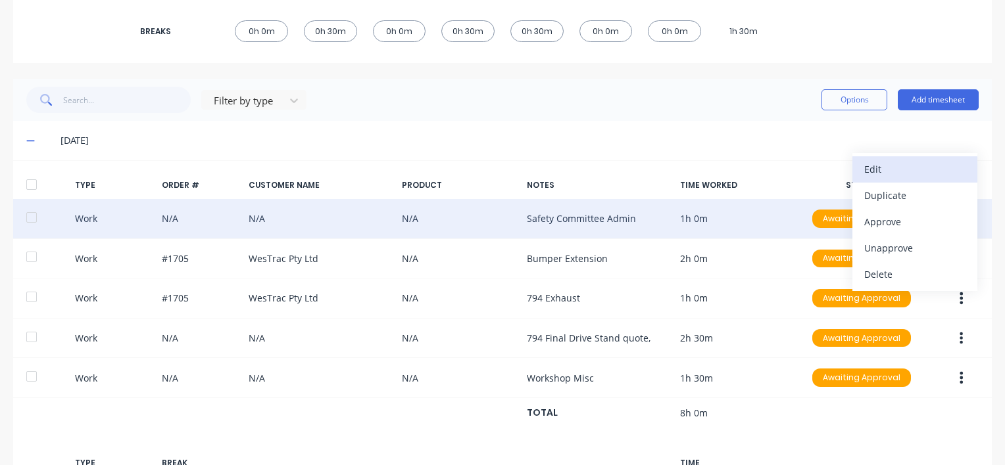
click at [876, 165] on div "Edit" at bounding box center [914, 169] width 101 height 19
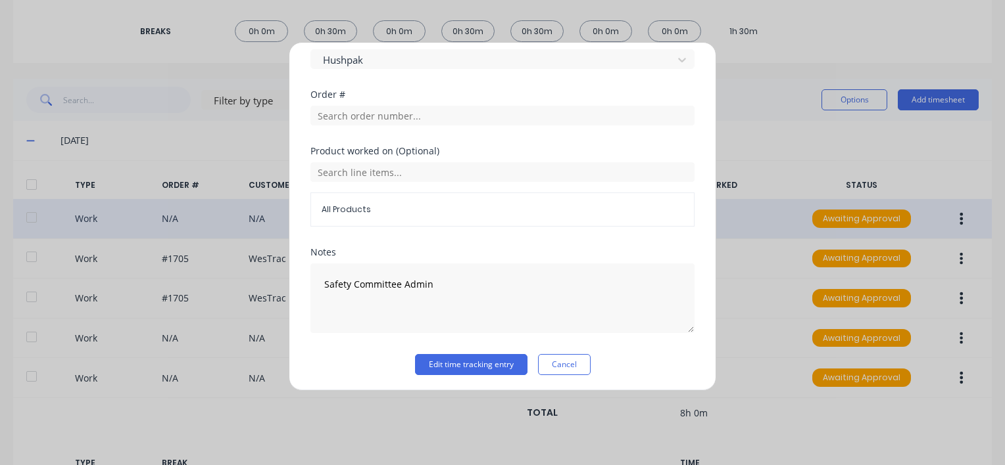
scroll to position [631, 0]
click at [448, 363] on button "Edit time tracking entry" at bounding box center [471, 364] width 112 height 21
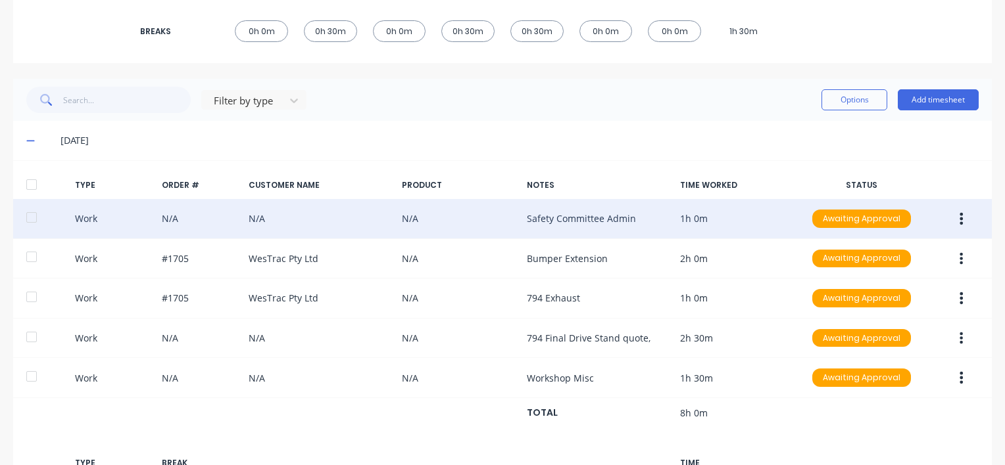
click at [959, 220] on icon "button" at bounding box center [960, 219] width 3 height 14
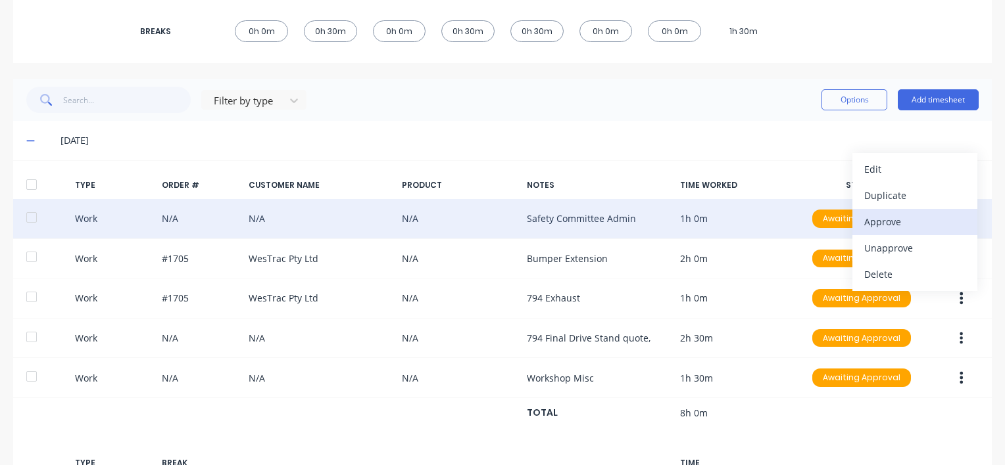
click at [865, 219] on div "Approve" at bounding box center [914, 221] width 101 height 19
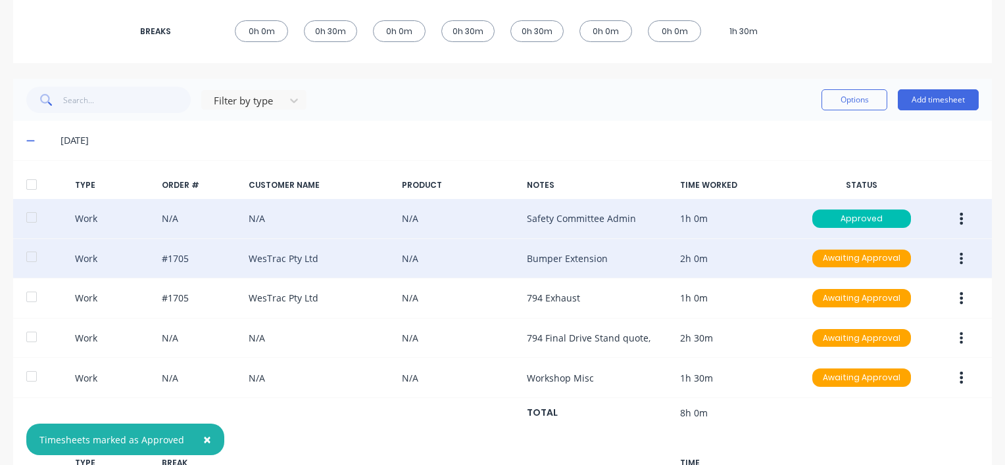
click at [959, 257] on icon "button" at bounding box center [960, 259] width 3 height 14
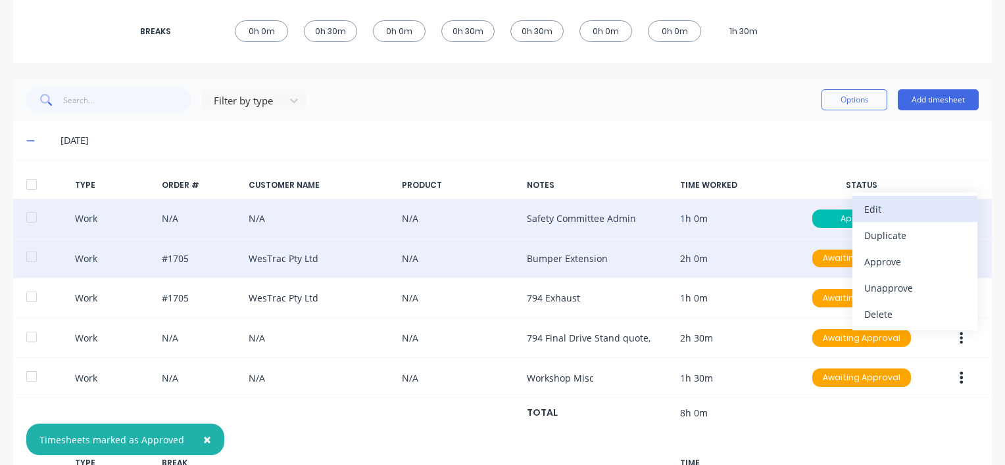
click at [864, 204] on div "Edit" at bounding box center [914, 209] width 101 height 19
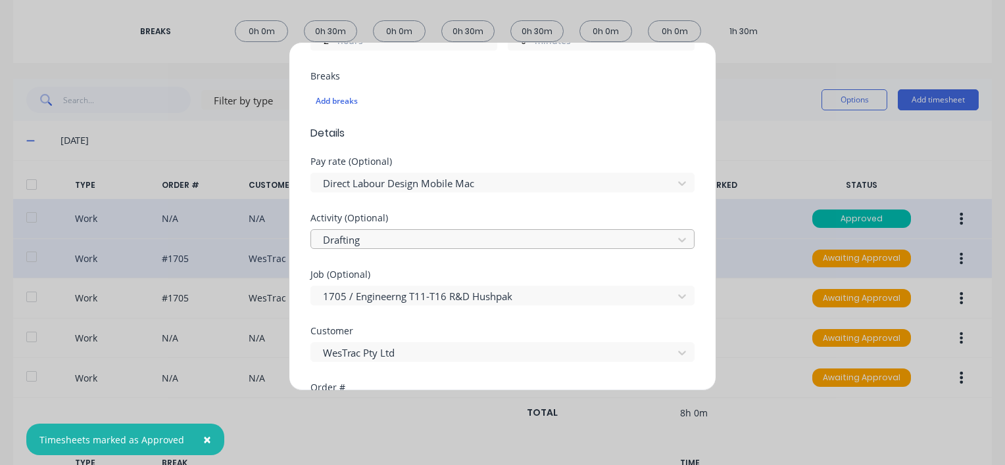
scroll to position [329, 0]
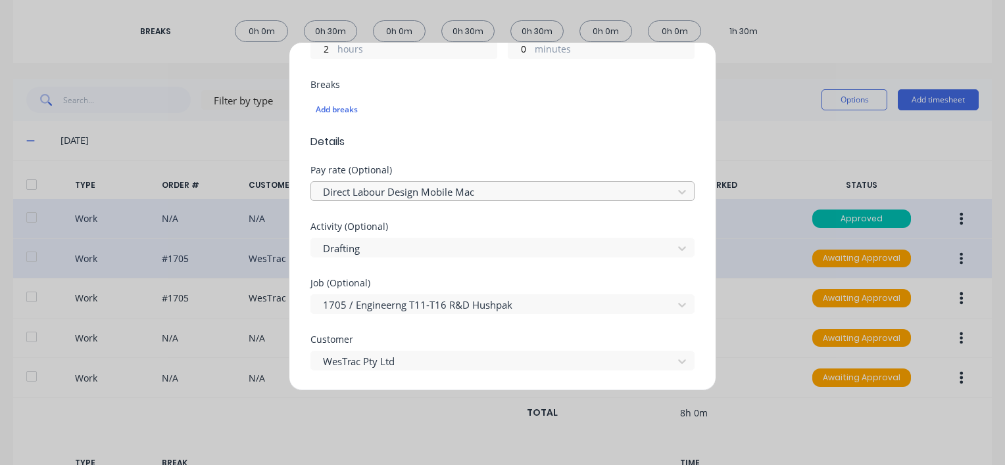
click at [456, 189] on div at bounding box center [493, 192] width 344 height 16
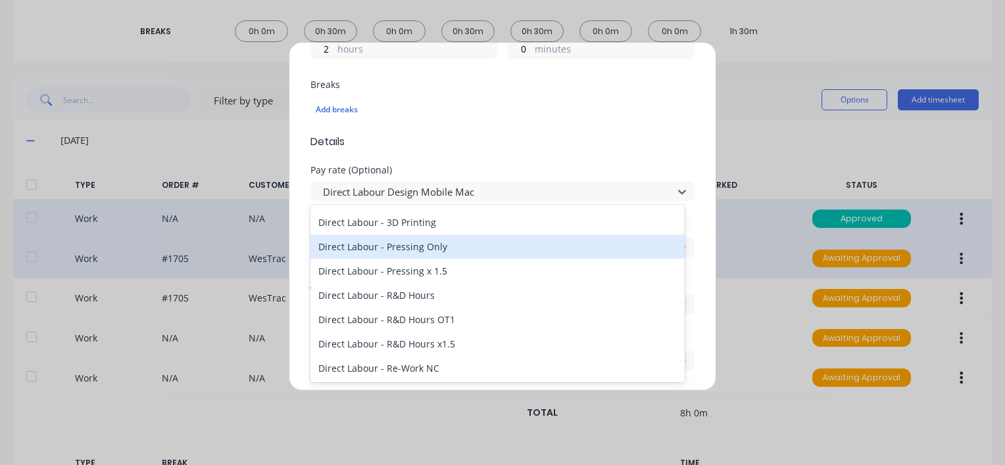
scroll to position [394, 0]
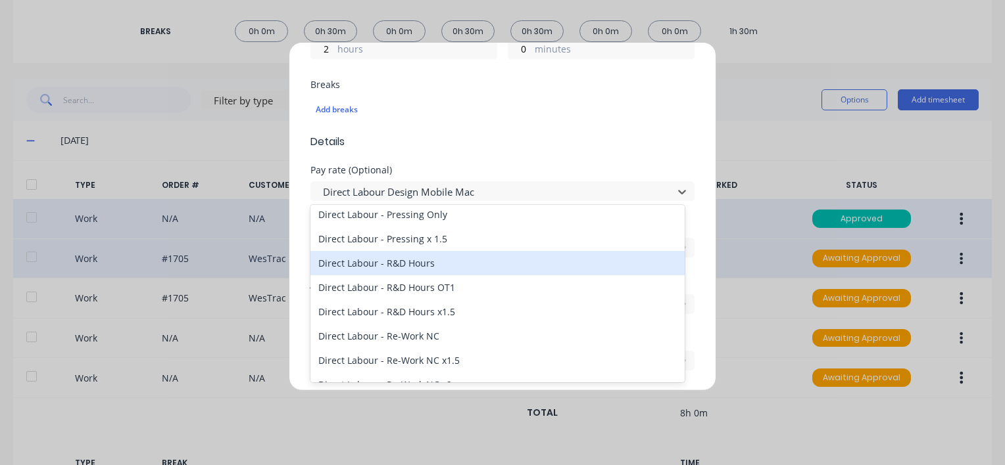
click at [395, 263] on div "Direct Labour - R&D Hours" at bounding box center [497, 263] width 374 height 24
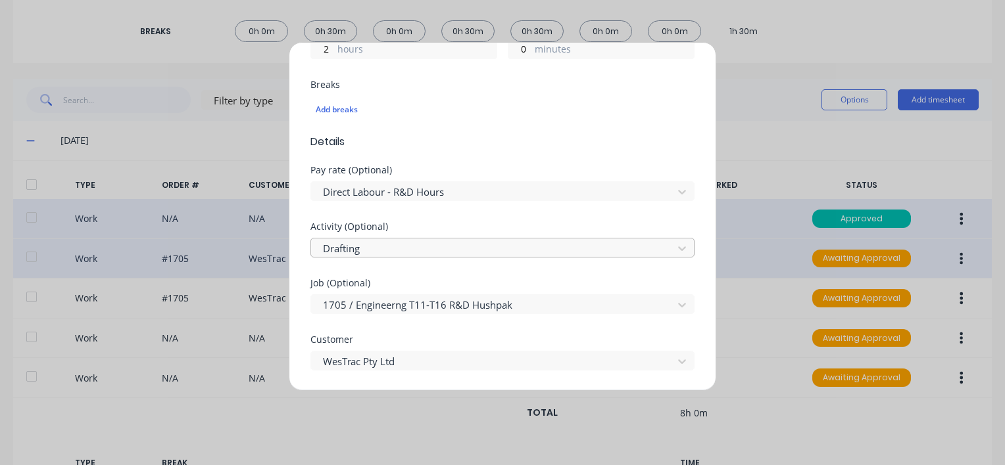
click at [387, 250] on div at bounding box center [493, 249] width 344 height 16
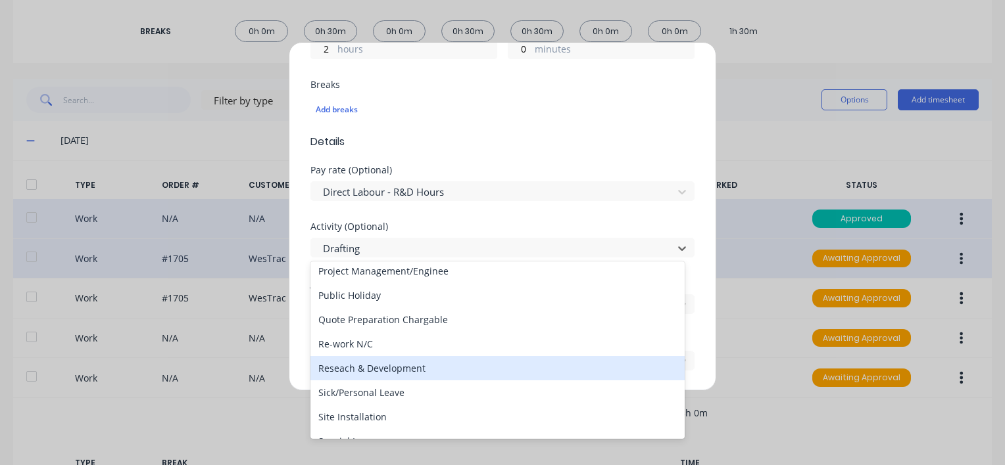
click at [394, 369] on div "Reseach & Development" at bounding box center [497, 368] width 374 height 24
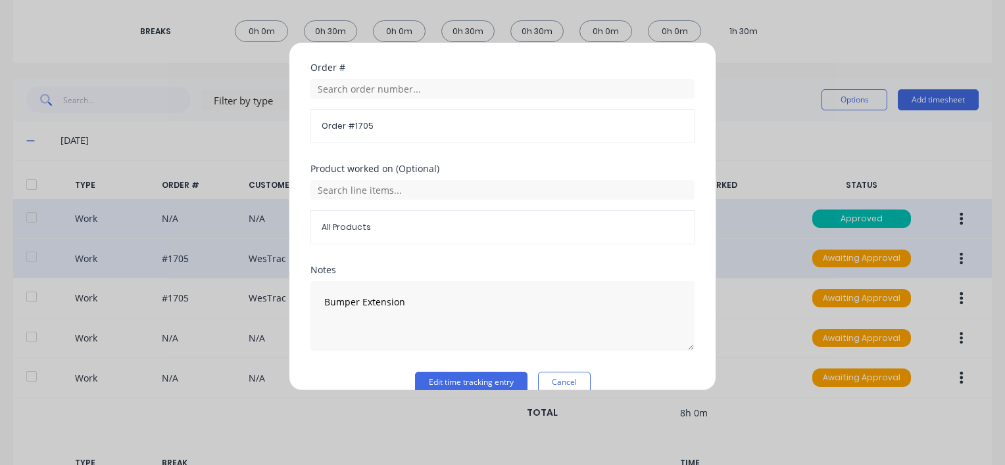
scroll to position [676, 0]
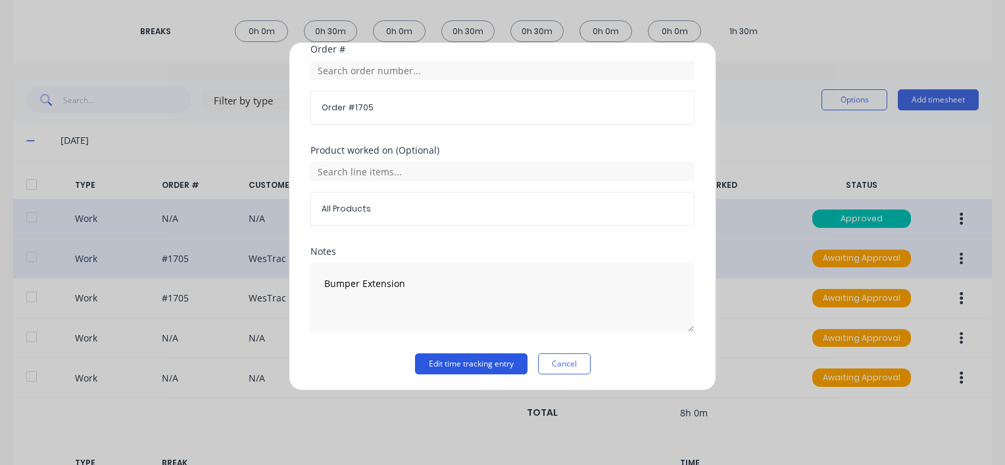
click at [444, 362] on button "Edit time tracking entry" at bounding box center [471, 364] width 112 height 21
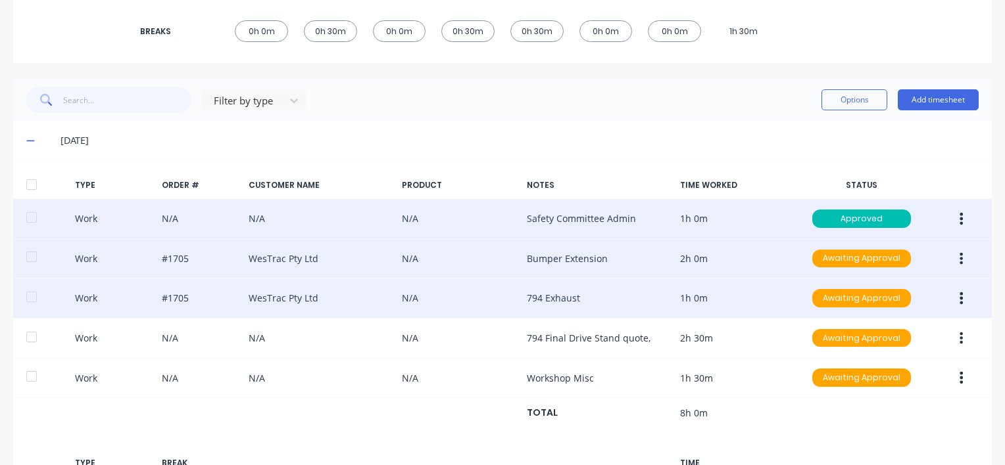
click at [959, 299] on icon "button" at bounding box center [960, 298] width 3 height 14
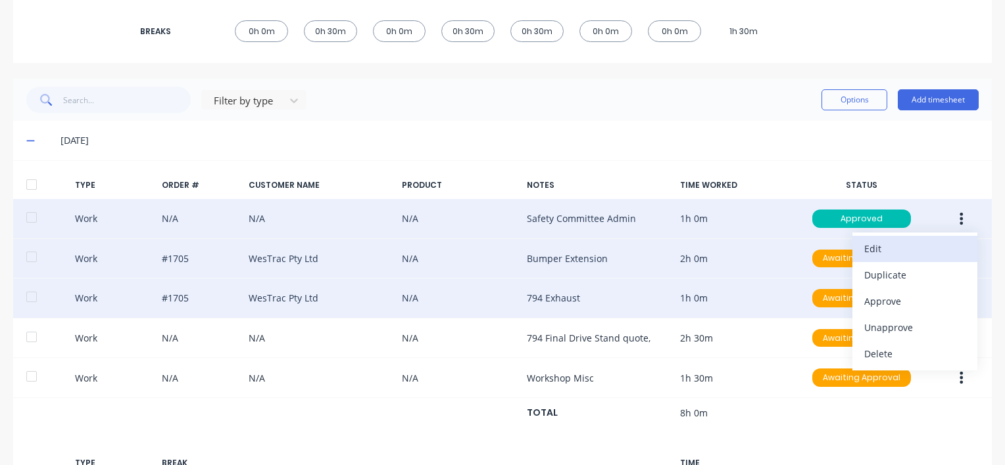
click at [865, 247] on div "Edit" at bounding box center [914, 248] width 101 height 19
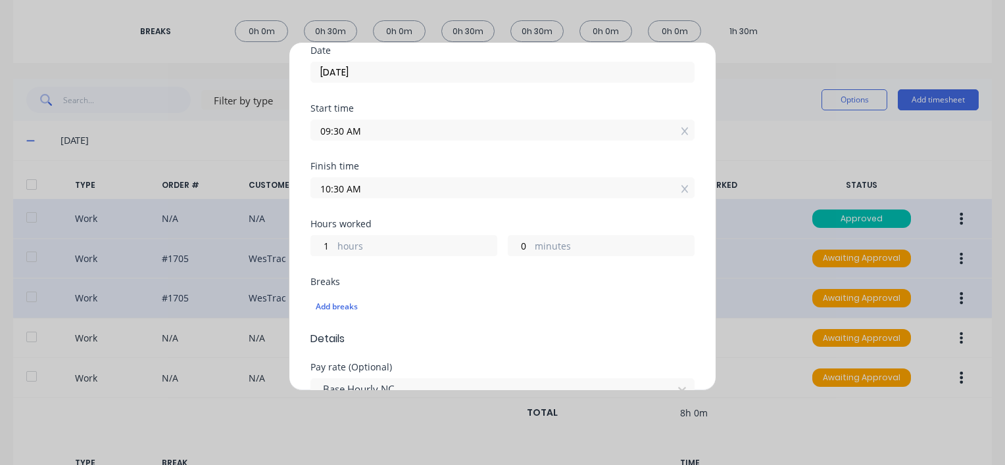
scroll to position [263, 0]
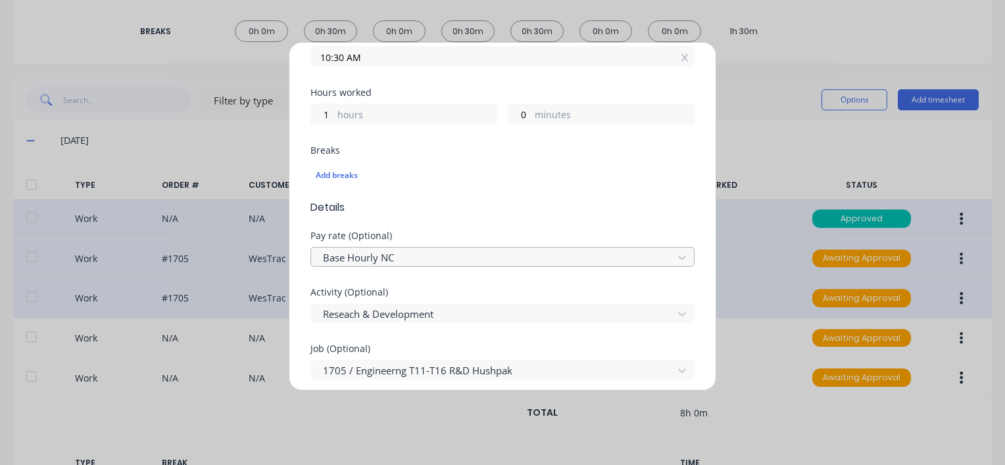
click at [402, 254] on div at bounding box center [493, 258] width 344 height 16
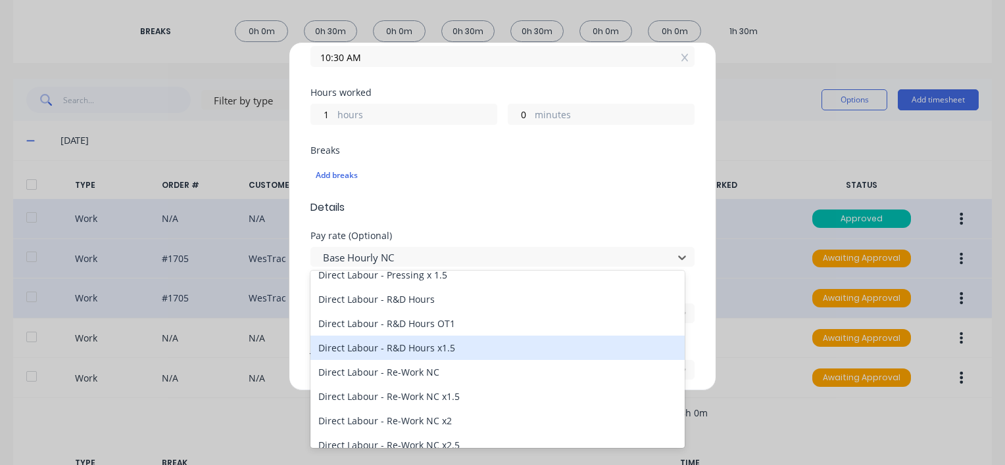
scroll to position [394, 0]
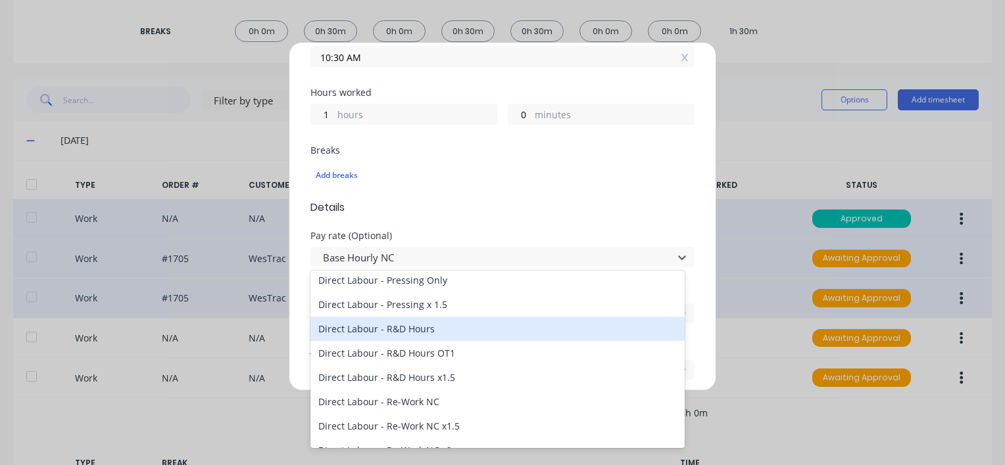
click at [392, 329] on div "Direct Labour - R&D Hours" at bounding box center [497, 329] width 374 height 24
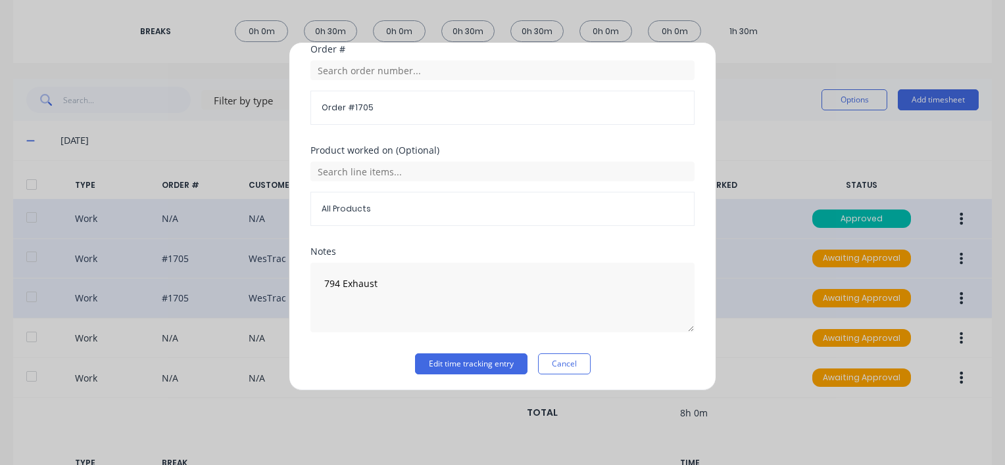
scroll to position [676, 0]
click at [465, 363] on button "Edit time tracking entry" at bounding box center [471, 364] width 112 height 21
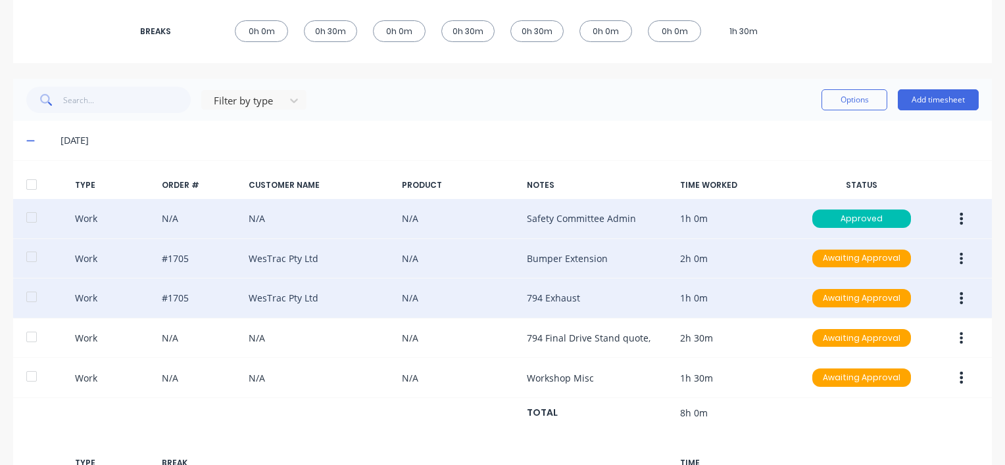
click at [960, 256] on icon "button" at bounding box center [961, 258] width 3 height 12
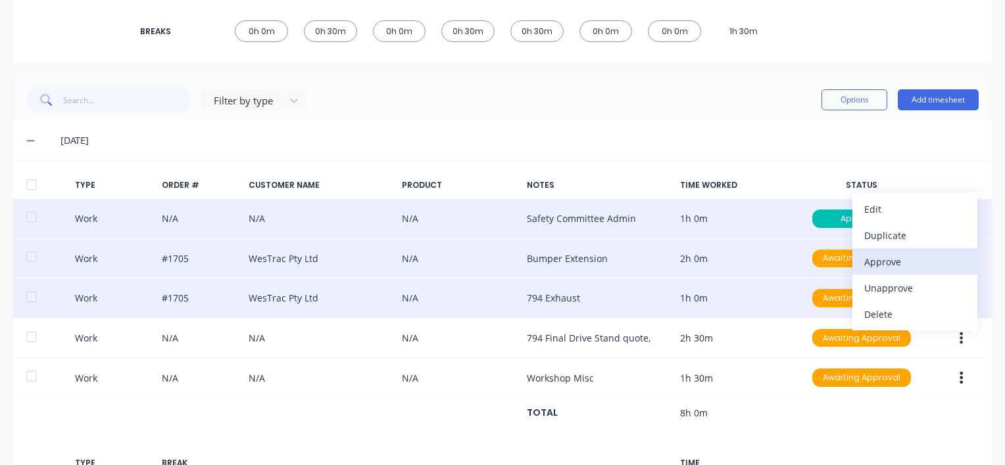
click at [871, 260] on div "Approve" at bounding box center [914, 261] width 101 height 19
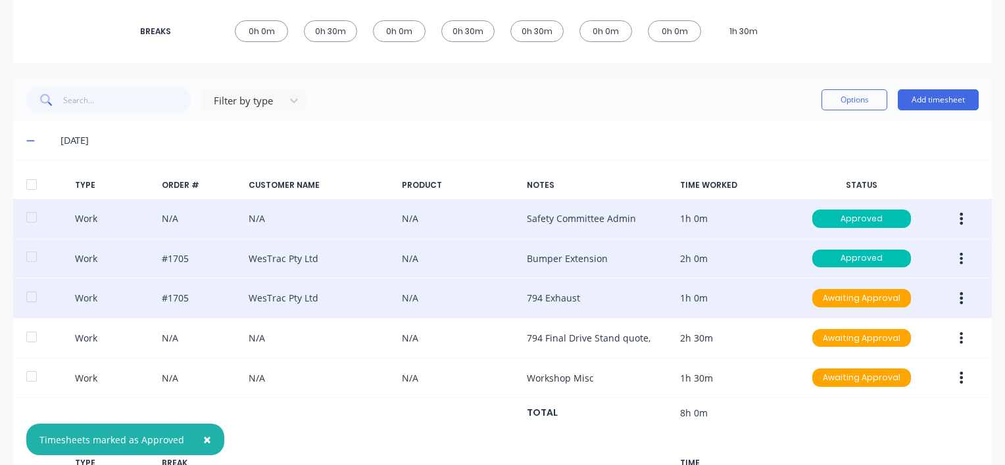
click at [960, 296] on icon "button" at bounding box center [961, 299] width 3 height 12
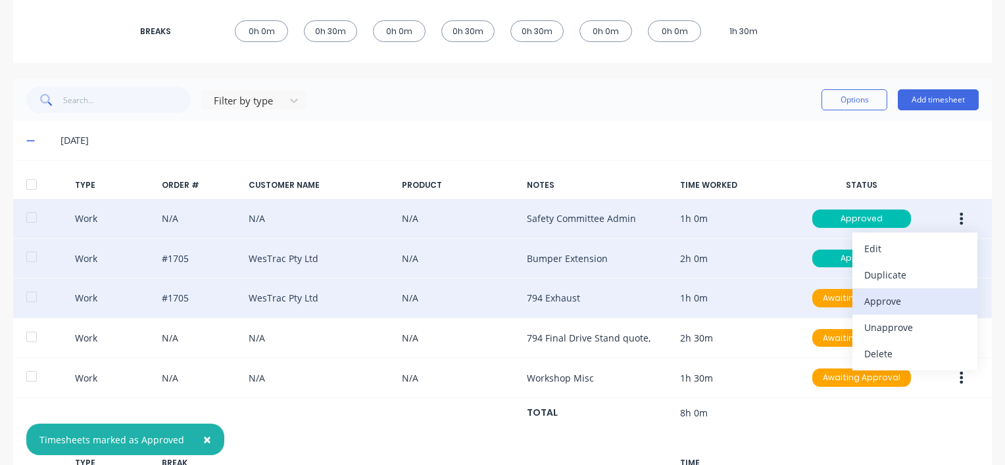
click at [868, 298] on div "Approve" at bounding box center [914, 301] width 101 height 19
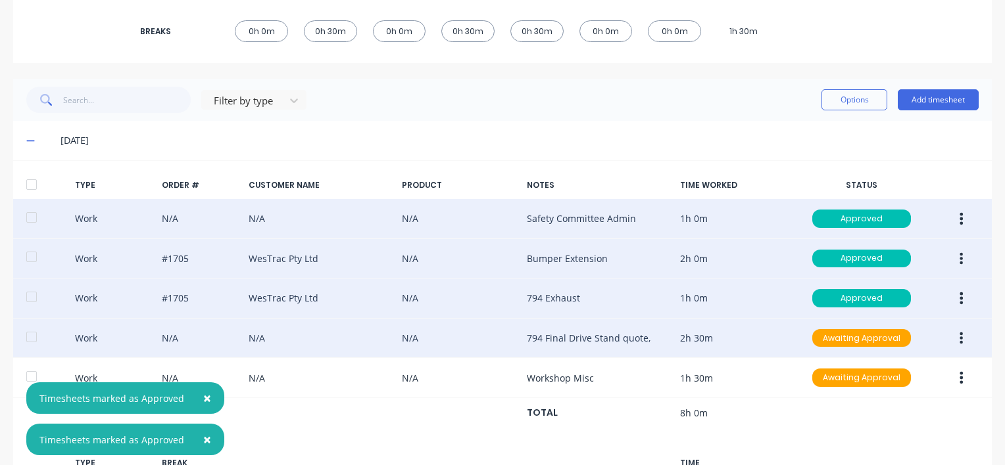
click at [955, 340] on button "button" at bounding box center [960, 339] width 31 height 24
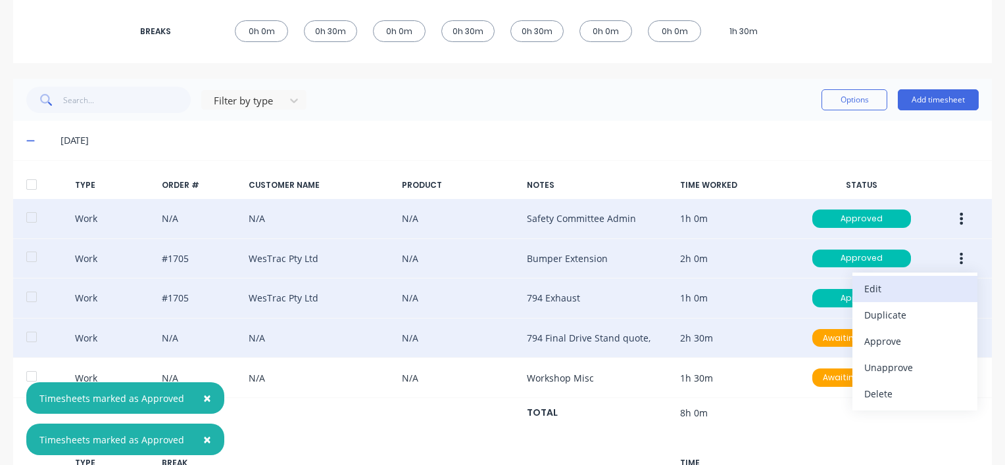
click at [865, 285] on div "Edit" at bounding box center [914, 288] width 101 height 19
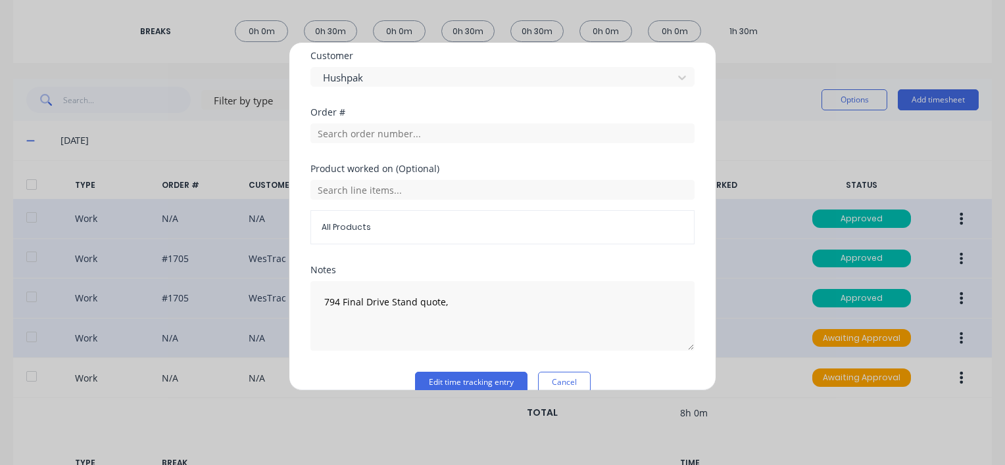
scroll to position [631, 0]
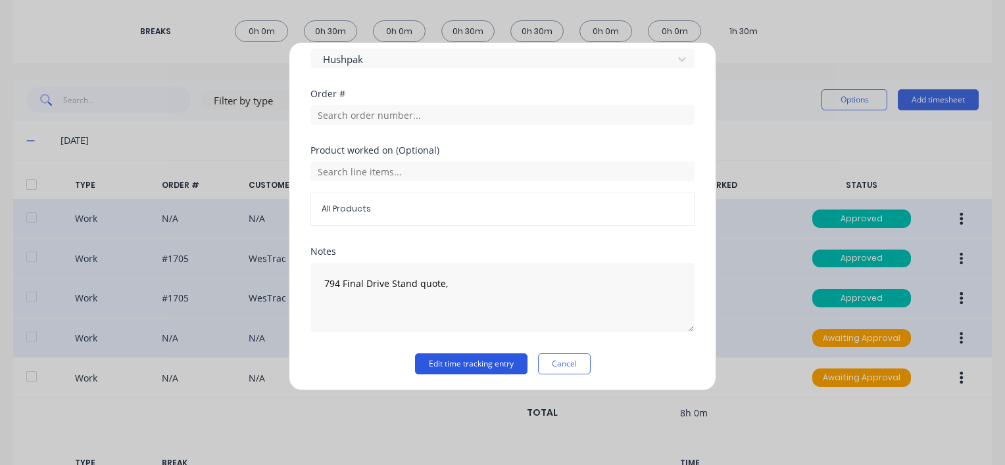
click at [456, 360] on button "Edit time tracking entry" at bounding box center [471, 364] width 112 height 21
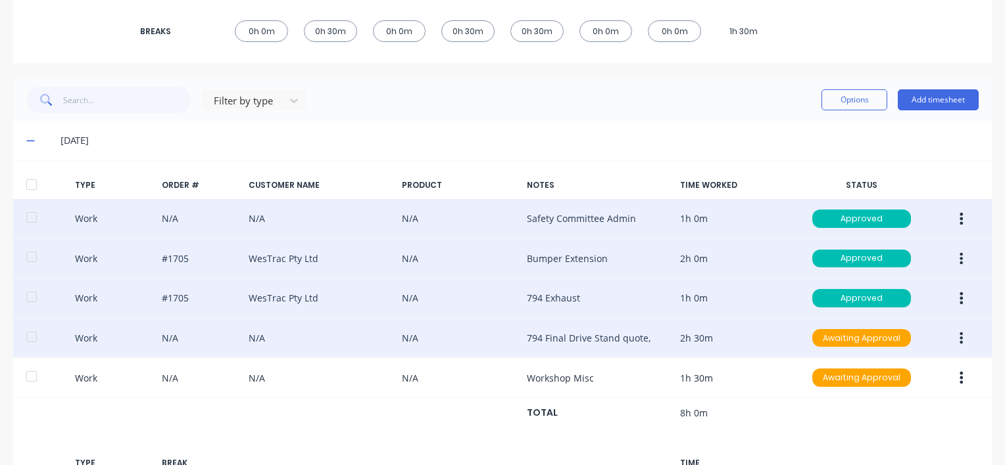
click at [960, 337] on icon "button" at bounding box center [961, 338] width 3 height 12
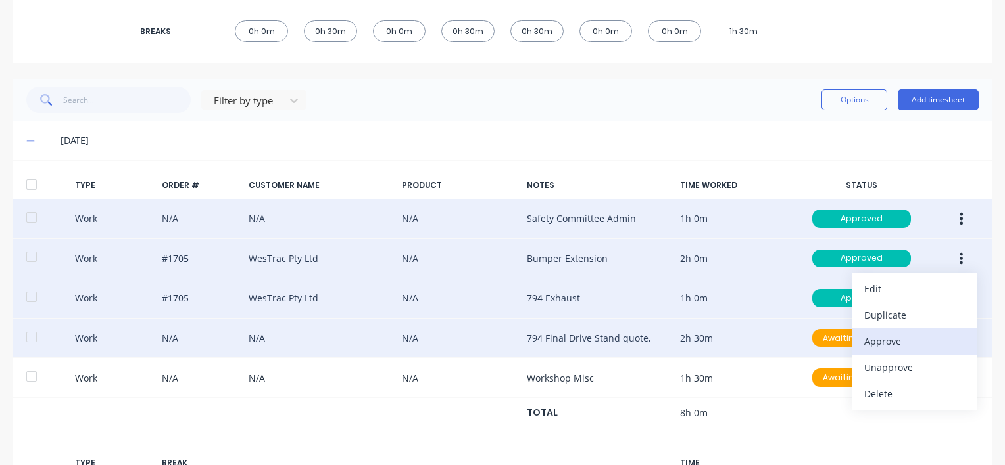
click at [870, 342] on div "Approve" at bounding box center [914, 341] width 101 height 19
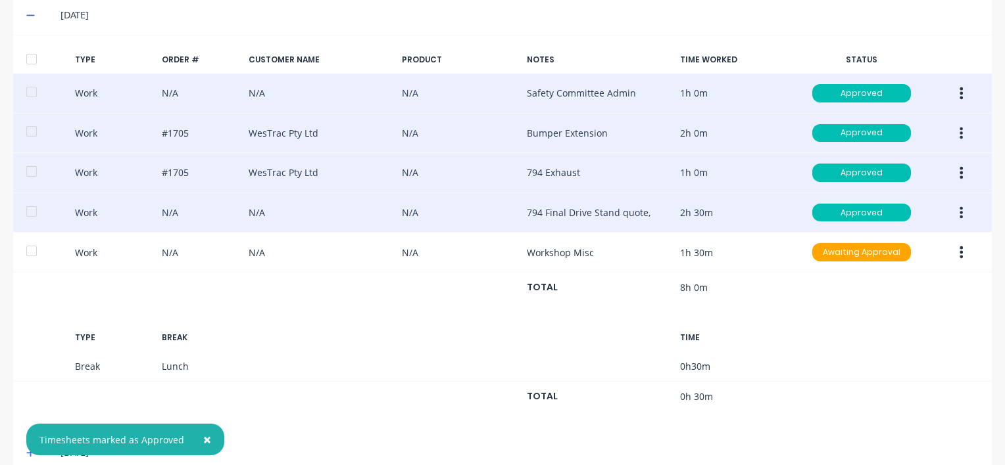
scroll to position [396, 0]
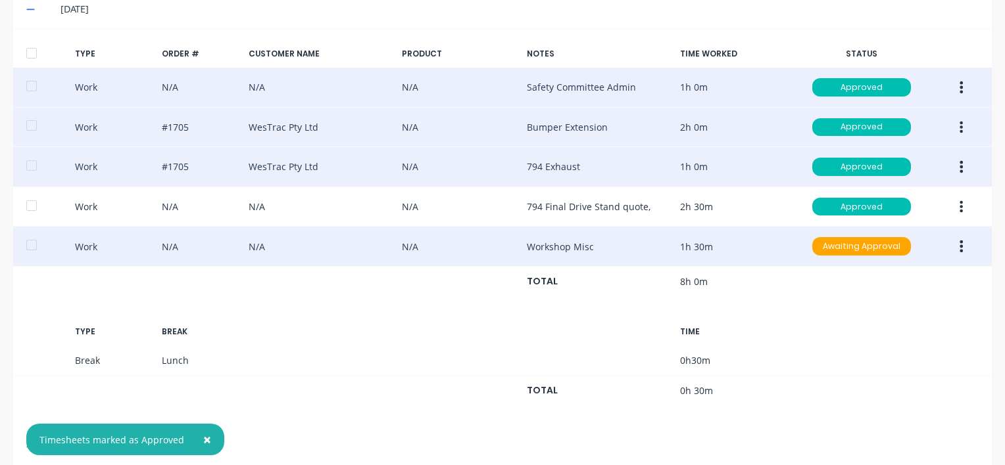
click at [960, 244] on icon "button" at bounding box center [961, 247] width 3 height 12
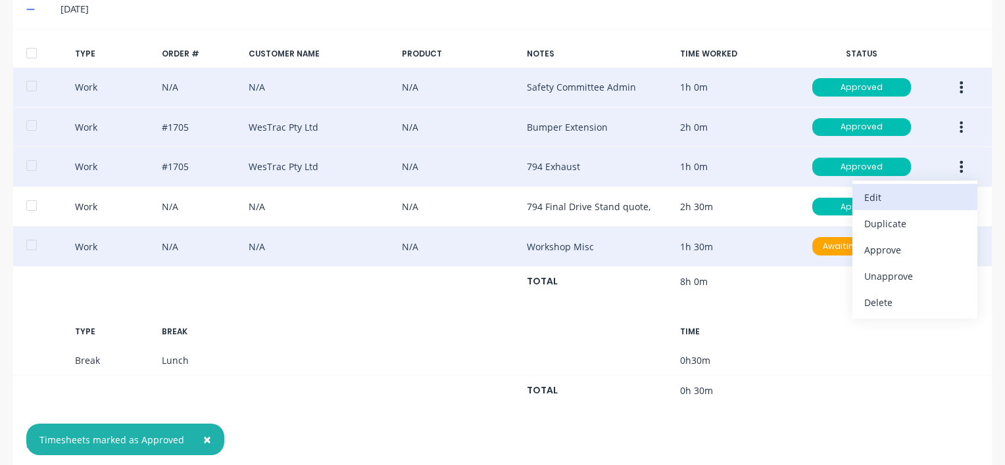
click at [878, 195] on div "Edit" at bounding box center [914, 197] width 101 height 19
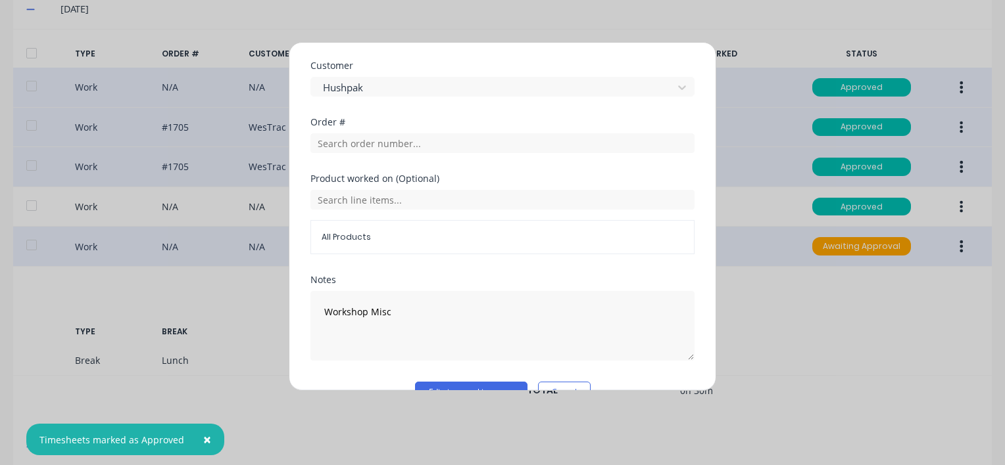
scroll to position [652, 0]
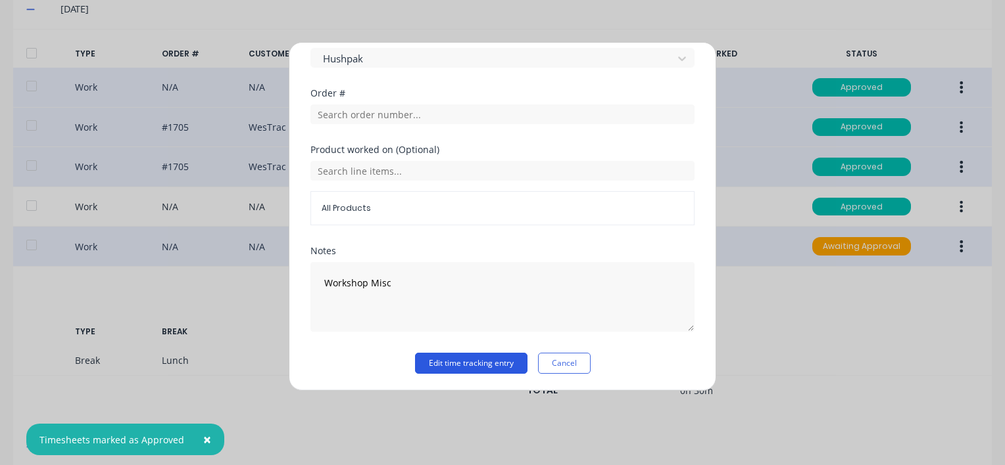
click at [450, 359] on button "Edit time tracking entry" at bounding box center [471, 363] width 112 height 21
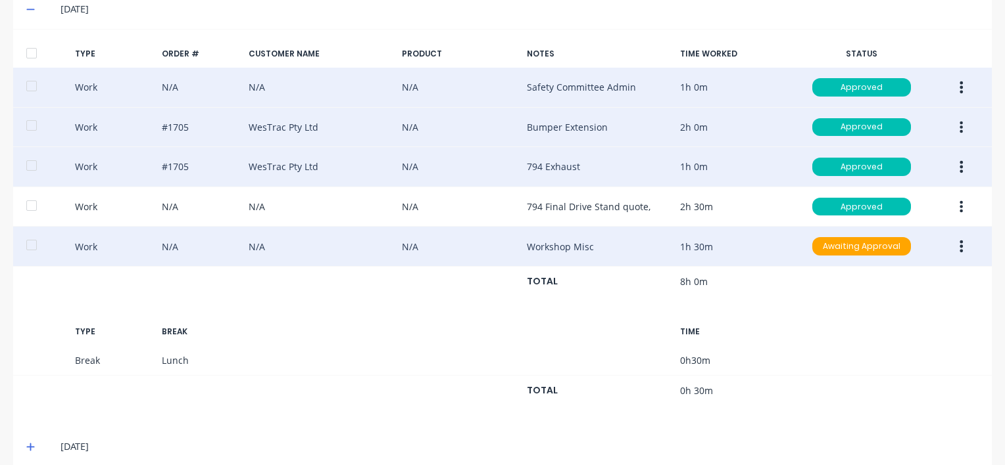
click at [959, 242] on icon "button" at bounding box center [960, 246] width 3 height 14
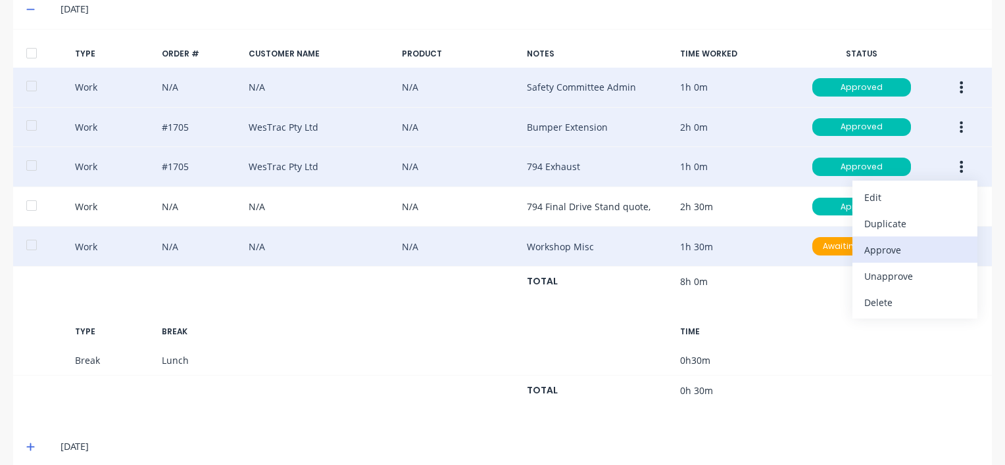
click at [871, 248] on div "Approve" at bounding box center [914, 250] width 101 height 19
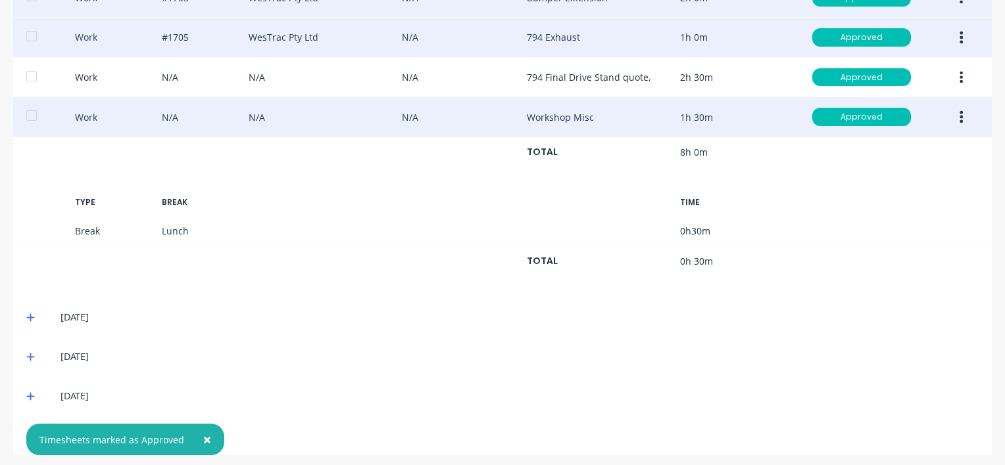
scroll to position [529, 0]
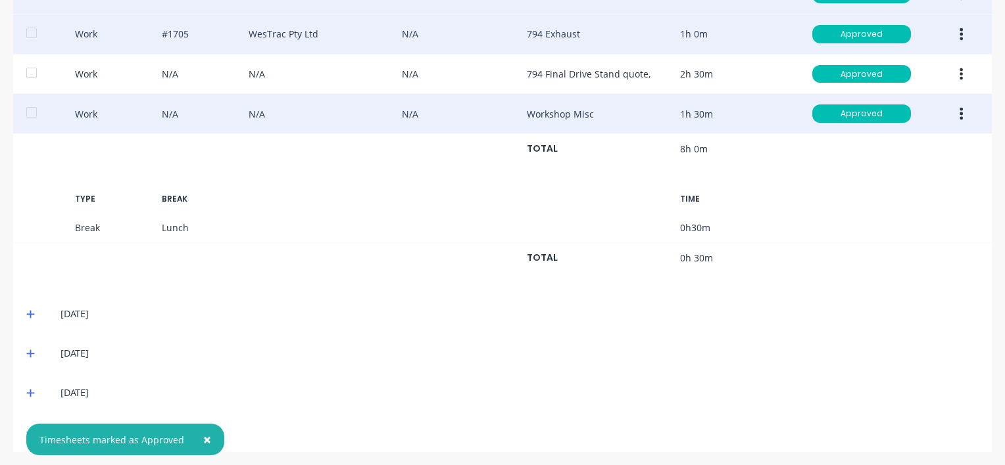
click at [29, 311] on icon at bounding box center [30, 315] width 8 height 8
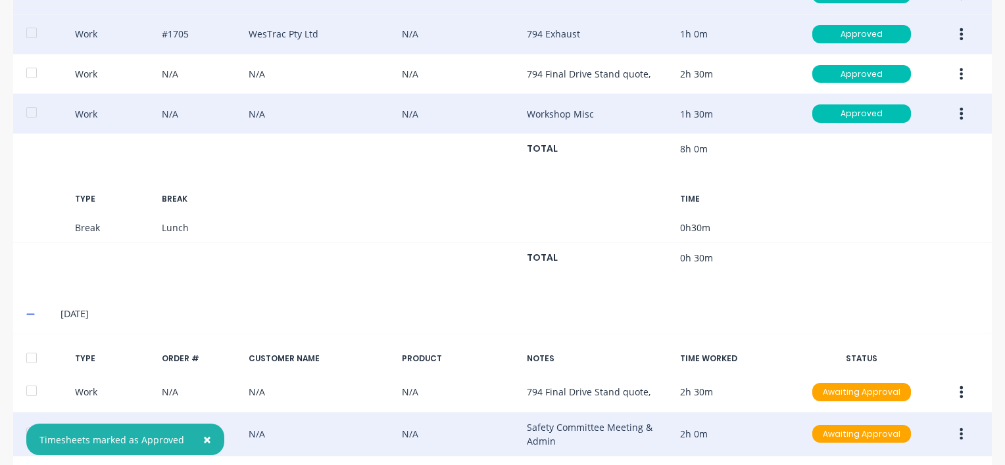
scroll to position [726, 0]
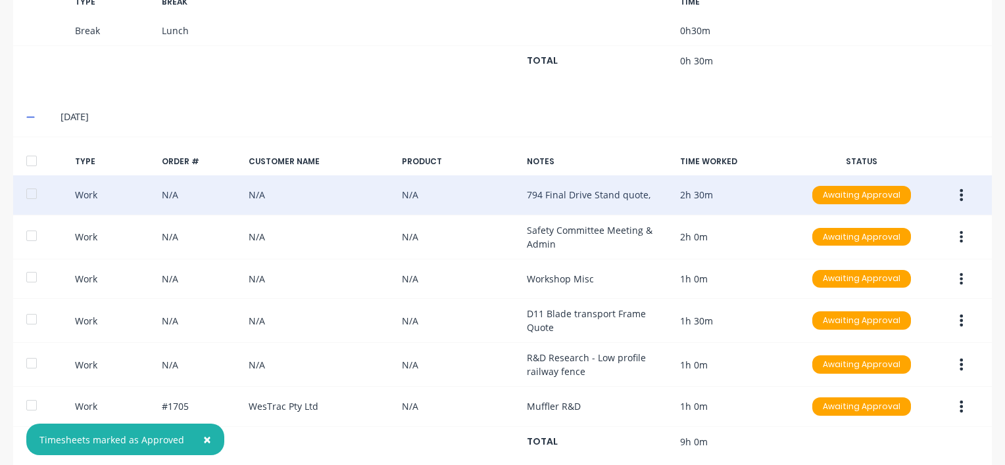
click at [959, 193] on icon "button" at bounding box center [960, 195] width 3 height 14
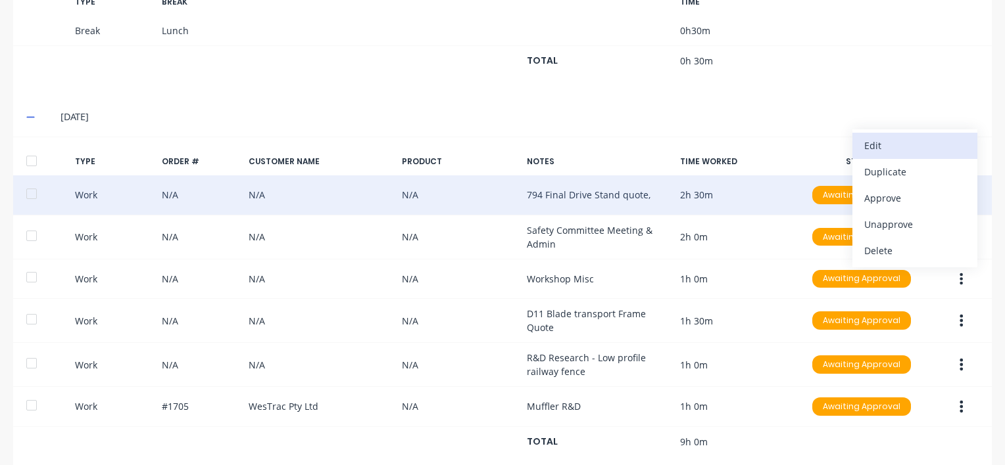
click at [866, 137] on div "Edit" at bounding box center [914, 145] width 101 height 19
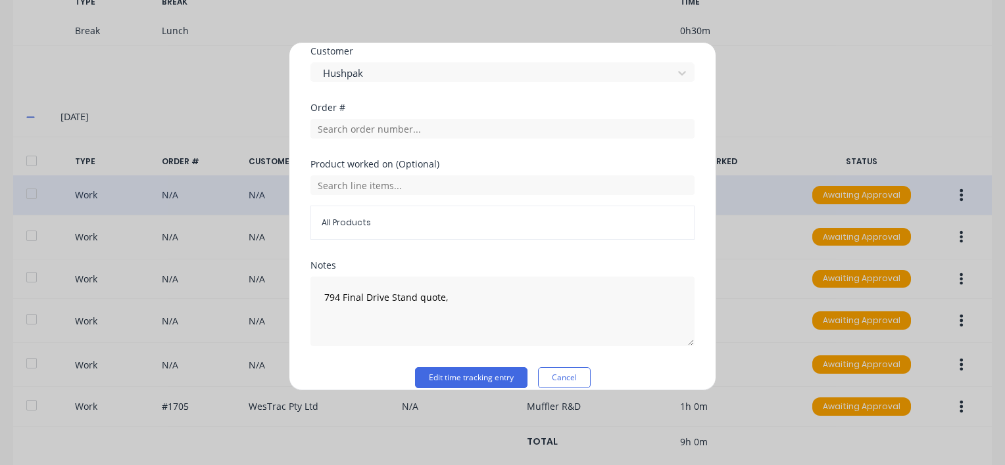
scroll to position [631, 0]
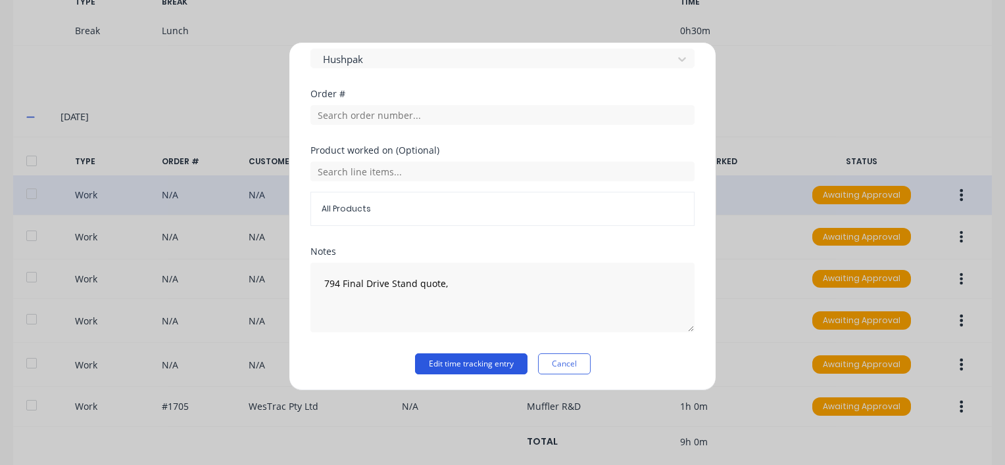
click at [439, 364] on button "Edit time tracking entry" at bounding box center [471, 364] width 112 height 21
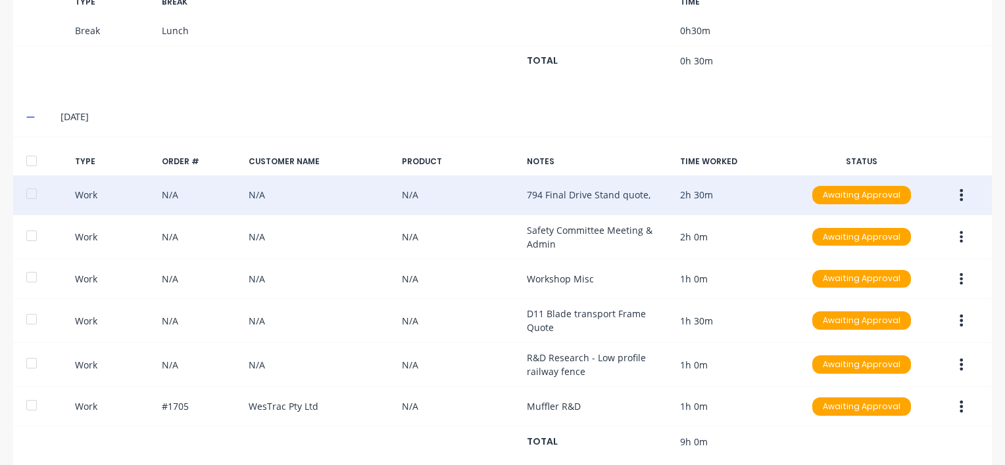
click at [955, 188] on button "button" at bounding box center [960, 195] width 31 height 24
click at [878, 191] on div "Approve" at bounding box center [914, 198] width 101 height 19
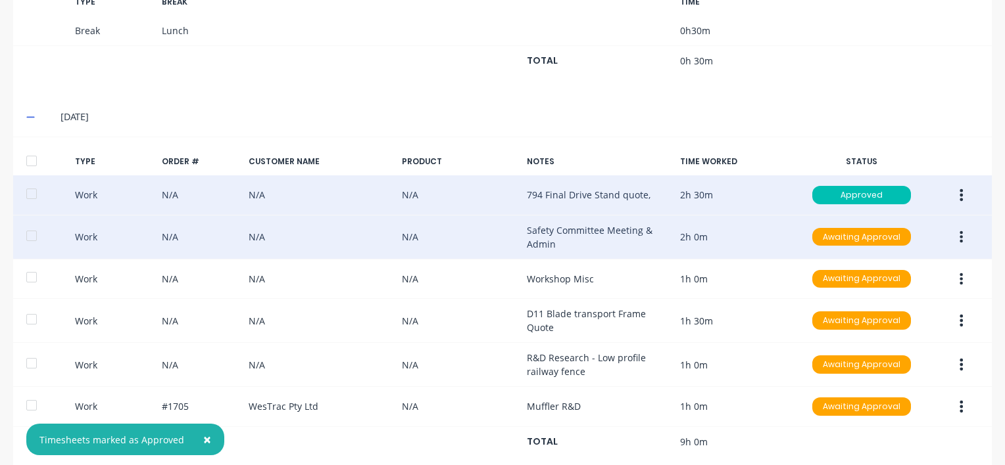
click at [959, 231] on icon "button" at bounding box center [960, 237] width 3 height 14
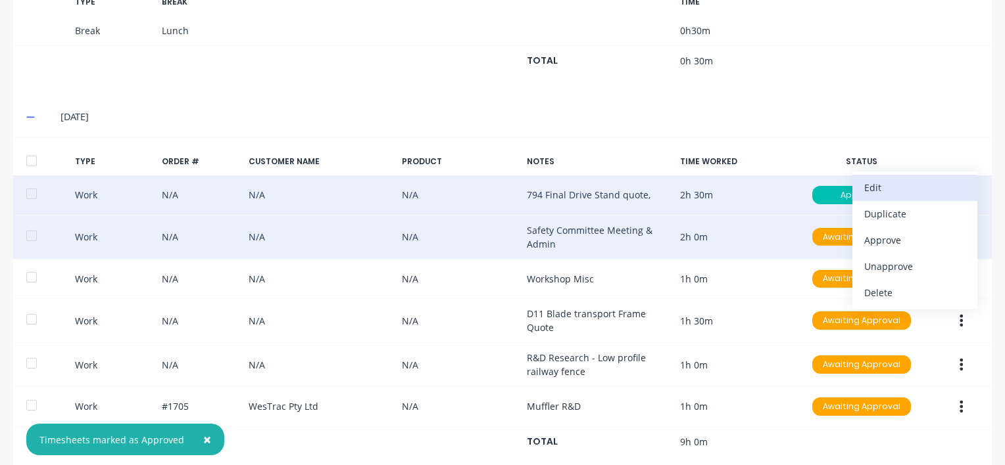
click at [883, 183] on div "Edit" at bounding box center [914, 187] width 101 height 19
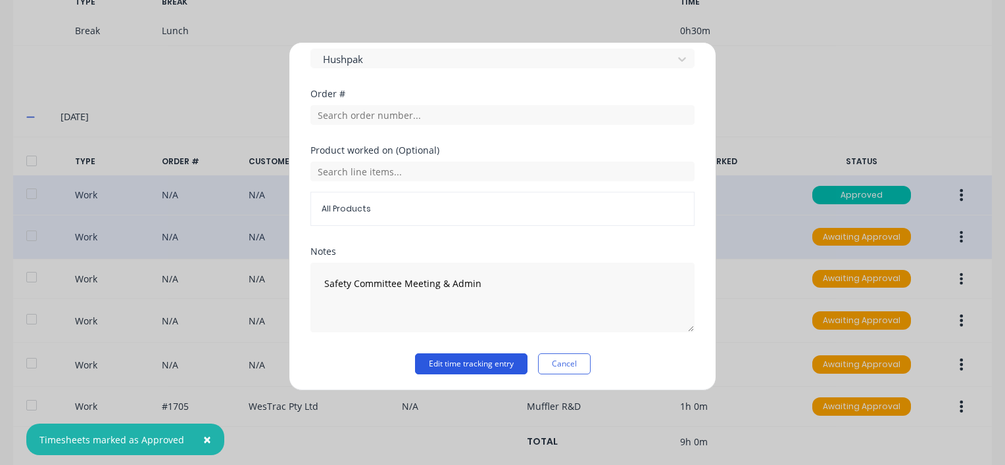
click at [450, 362] on button "Edit time tracking entry" at bounding box center [471, 364] width 112 height 21
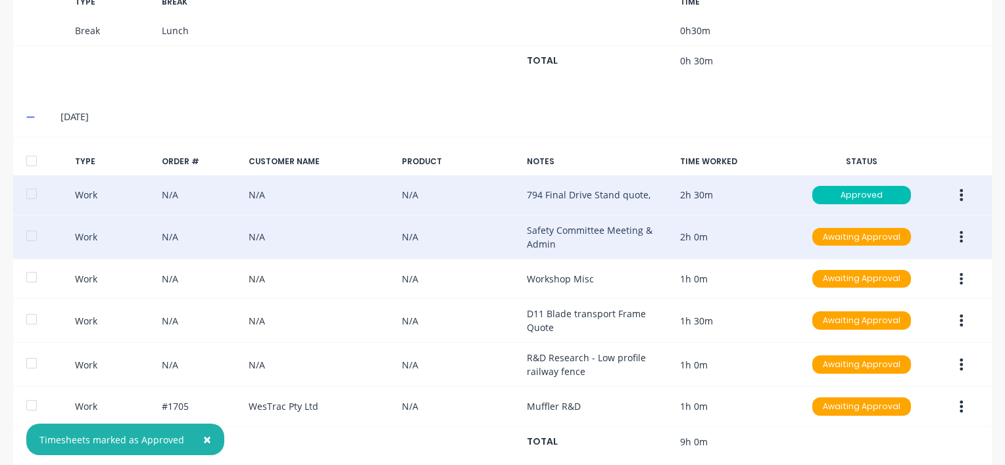
click at [959, 230] on icon "button" at bounding box center [960, 237] width 3 height 14
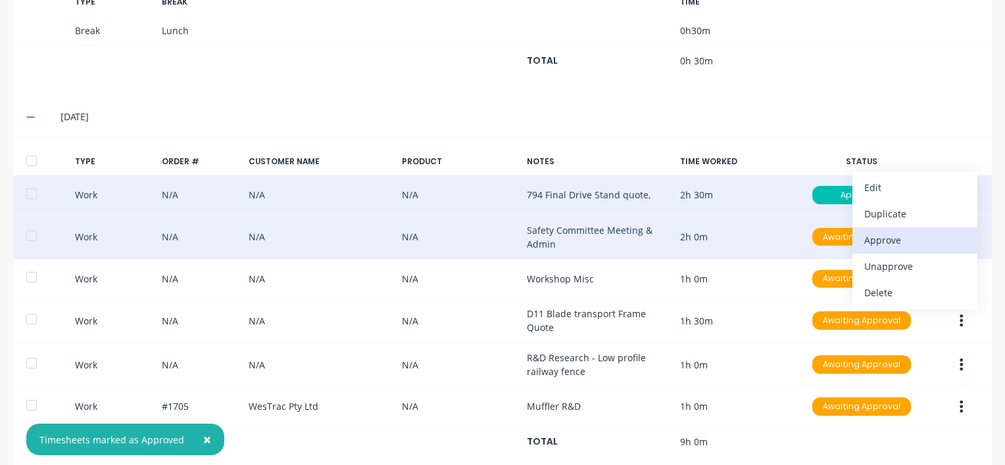
click at [890, 235] on div "Approve" at bounding box center [914, 240] width 101 height 19
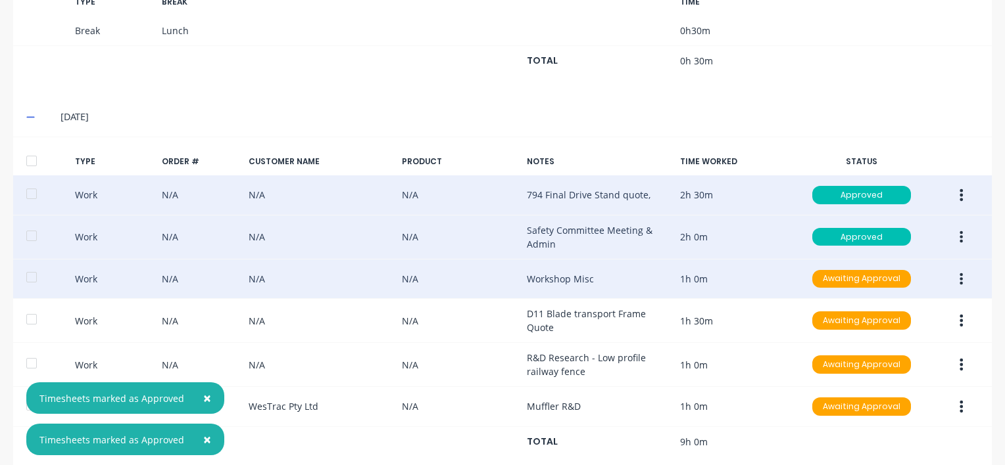
click at [960, 275] on icon "button" at bounding box center [961, 279] width 3 height 12
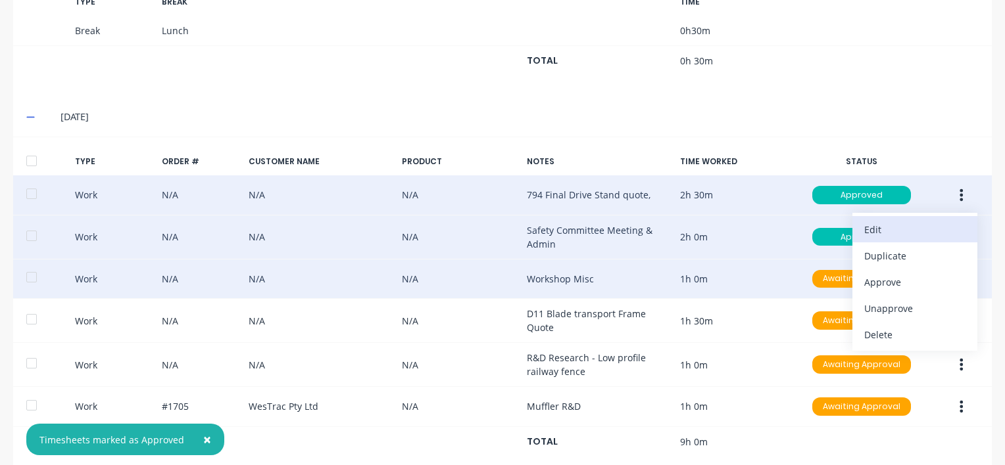
click at [871, 224] on div "Edit" at bounding box center [914, 229] width 101 height 19
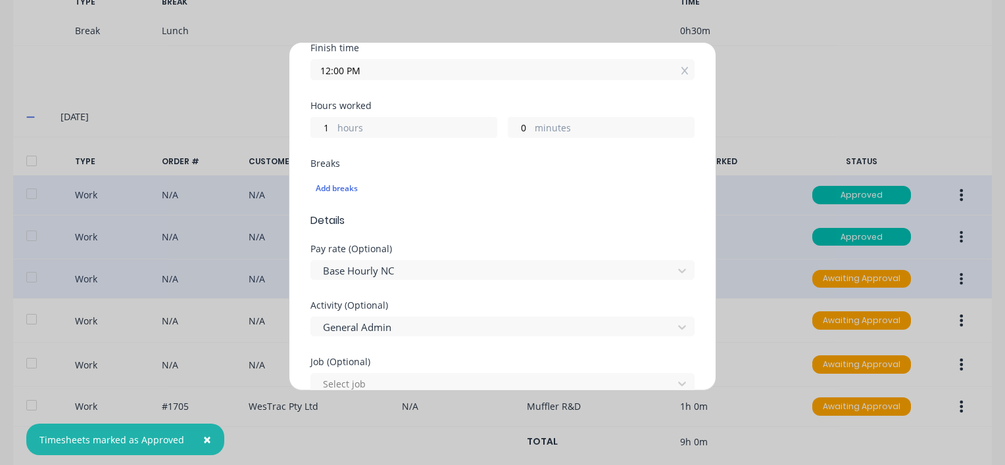
scroll to position [263, 0]
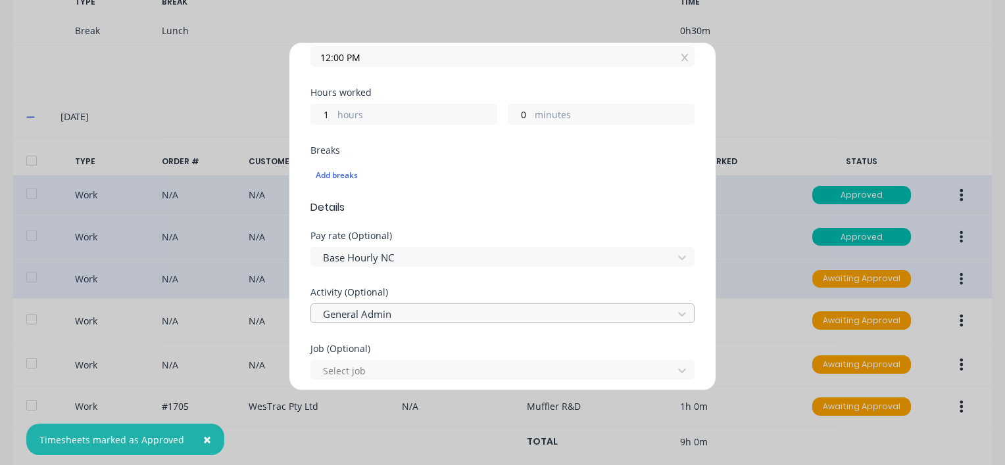
click at [400, 314] on div at bounding box center [493, 314] width 344 height 16
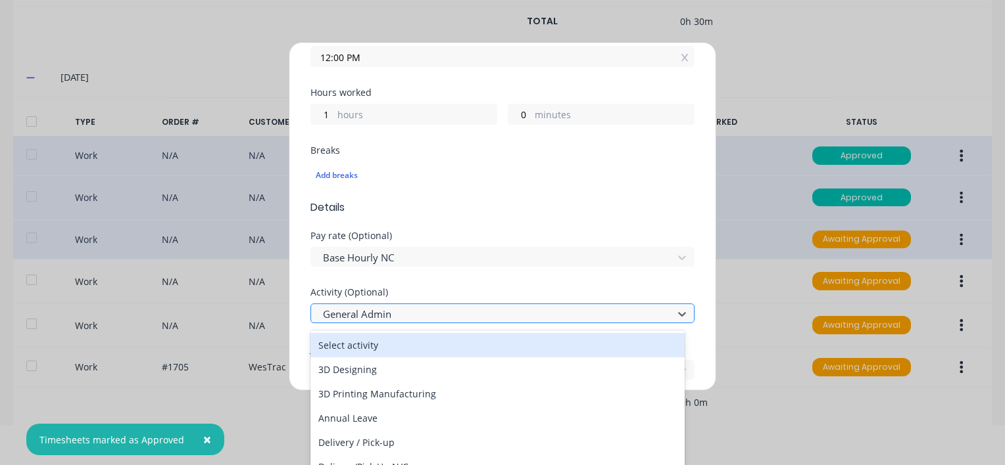
scroll to position [45, 0]
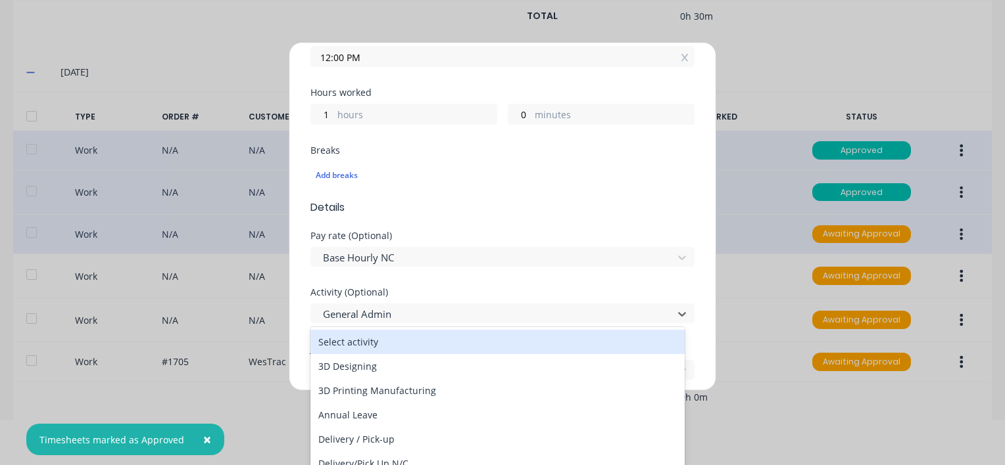
drag, startPoint x: 408, startPoint y: 310, endPoint x: 576, endPoint y: 221, distance: 190.6
click at [410, 309] on div at bounding box center [493, 314] width 344 height 16
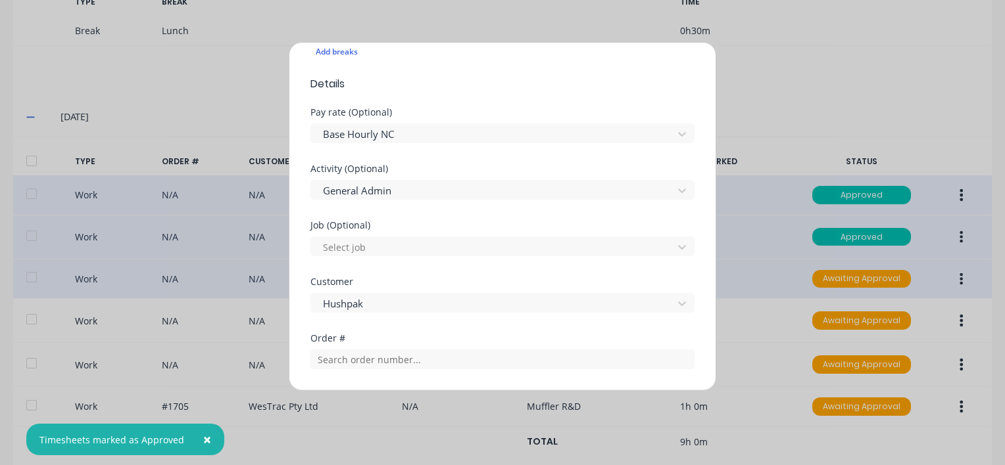
scroll to position [414, 0]
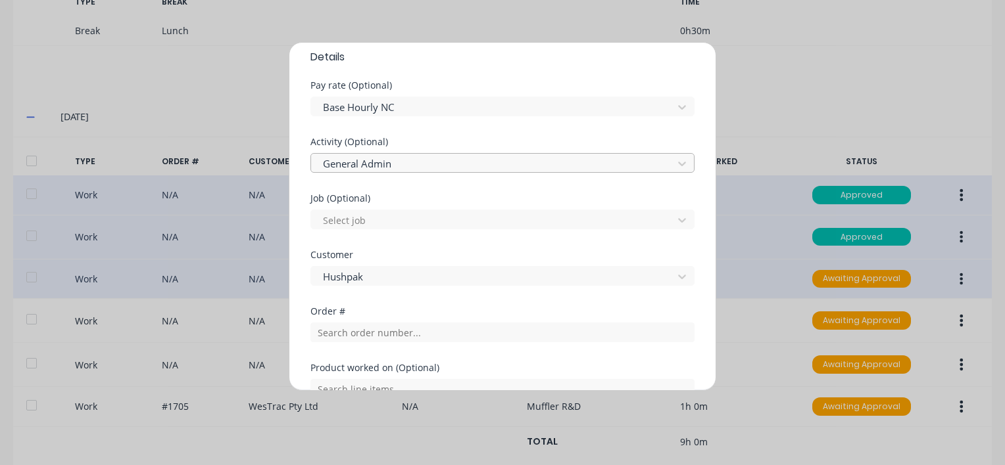
click at [346, 164] on div at bounding box center [493, 164] width 344 height 16
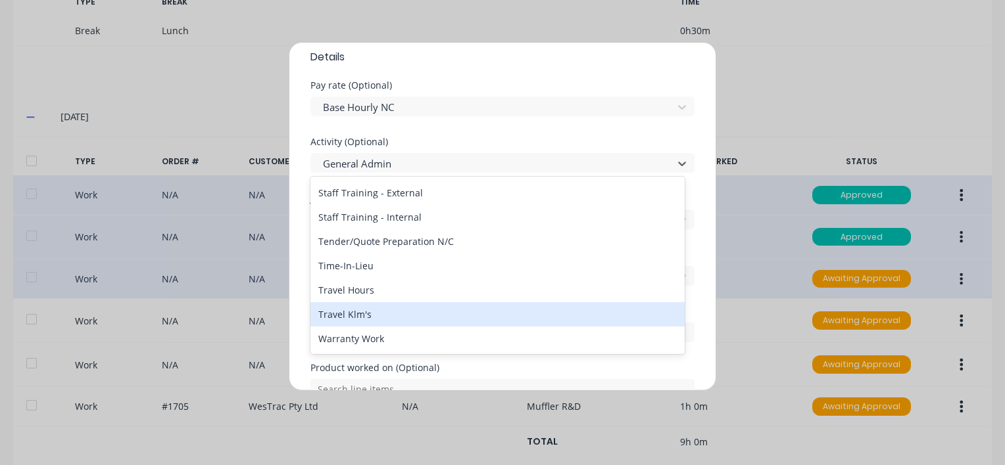
scroll to position [630, 0]
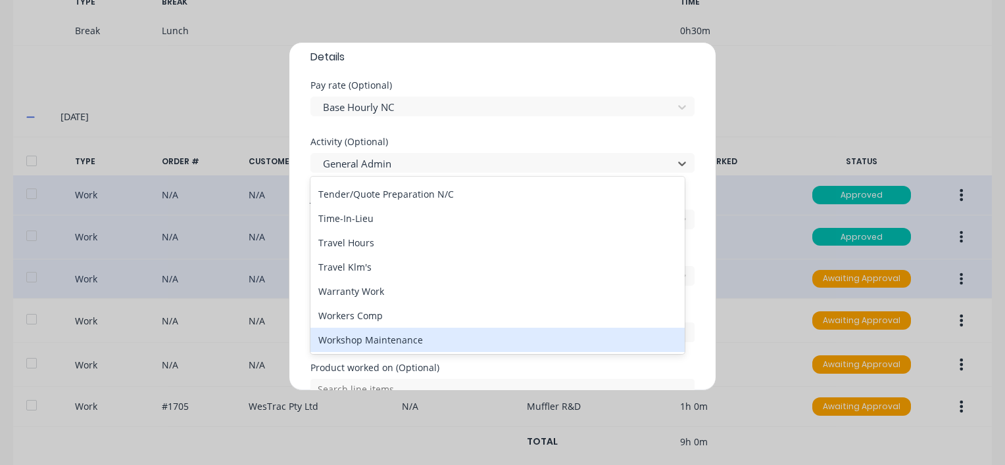
click at [344, 339] on div "Workshop Maintenance" at bounding box center [497, 340] width 374 height 24
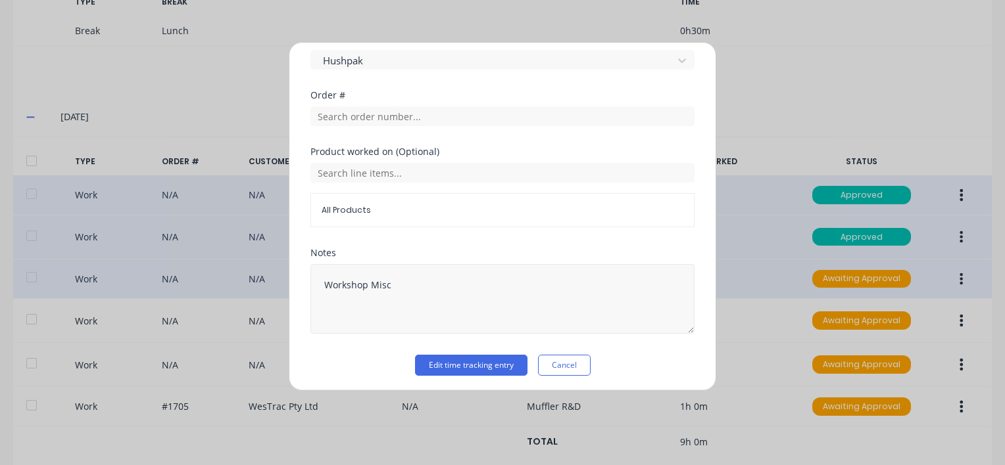
scroll to position [631, 0]
click at [467, 364] on button "Edit time tracking entry" at bounding box center [471, 364] width 112 height 21
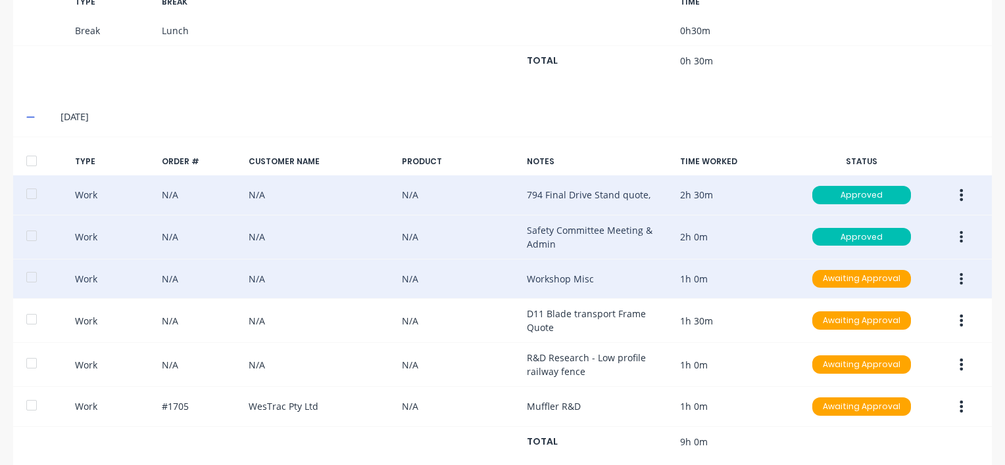
click at [948, 276] on button "button" at bounding box center [960, 280] width 31 height 24
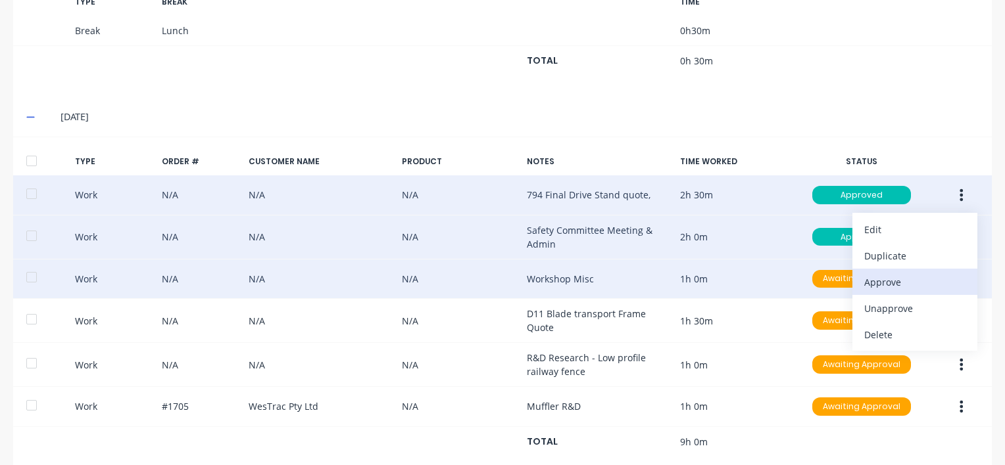
click at [882, 281] on div "Approve" at bounding box center [914, 282] width 101 height 19
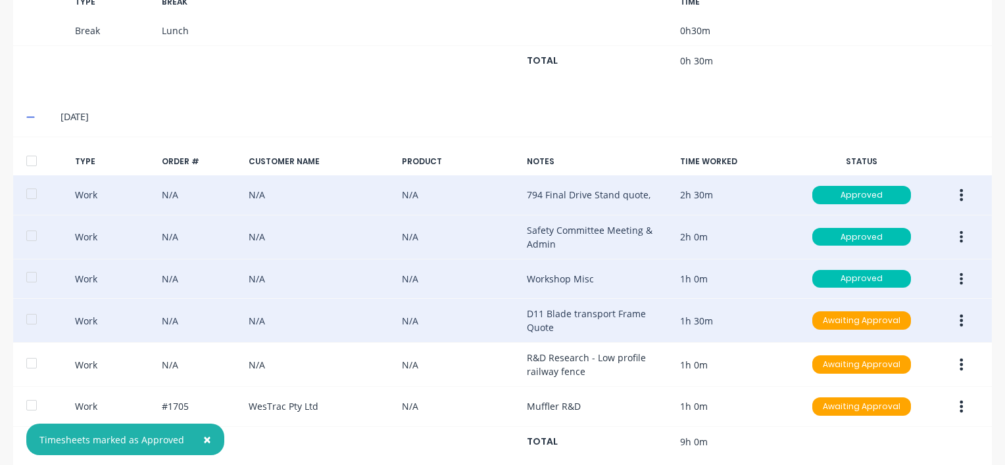
click at [959, 315] on icon "button" at bounding box center [960, 321] width 3 height 14
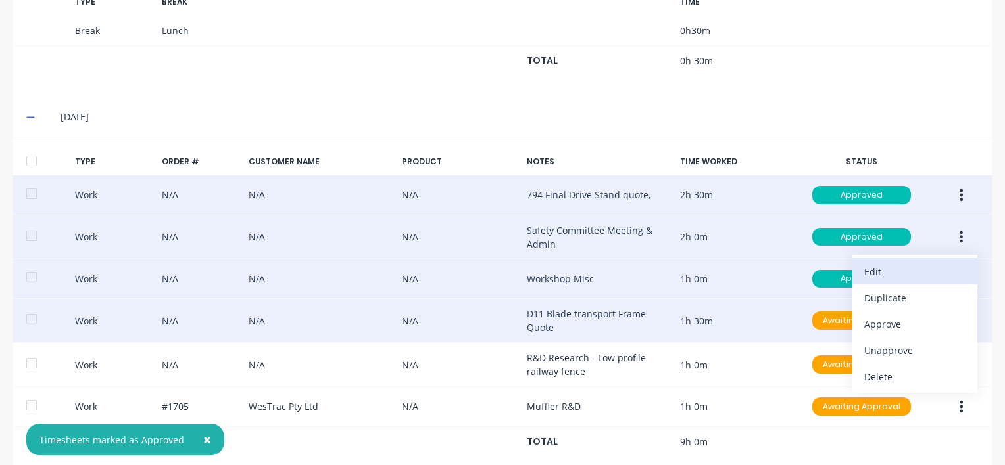
click at [868, 268] on div "Edit" at bounding box center [914, 271] width 101 height 19
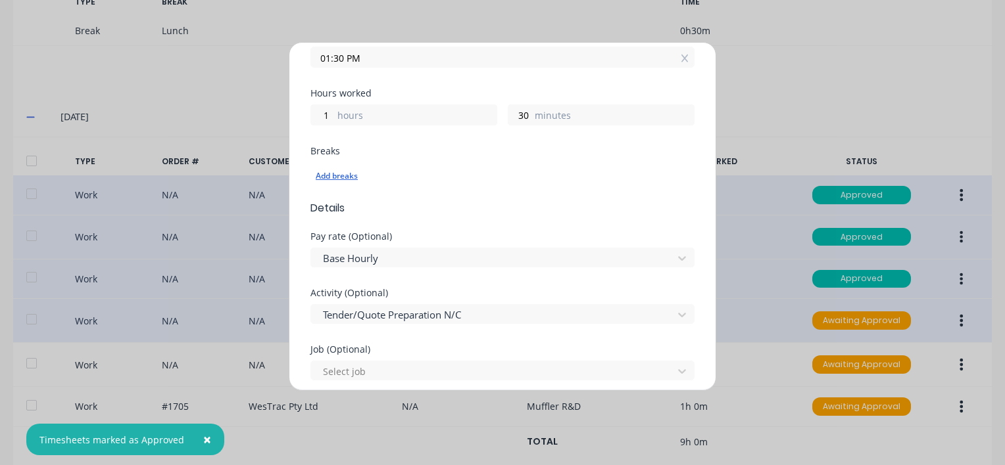
scroll to position [263, 0]
click at [368, 252] on div at bounding box center [493, 258] width 344 height 16
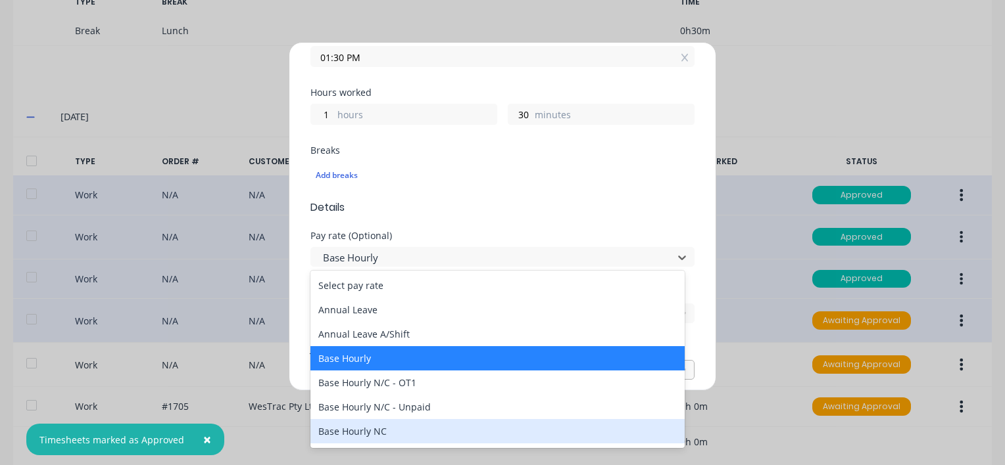
drag, startPoint x: 360, startPoint y: 434, endPoint x: 408, endPoint y: 373, distance: 77.7
click at [360, 433] on div "Base Hourly NC" at bounding box center [497, 431] width 374 height 24
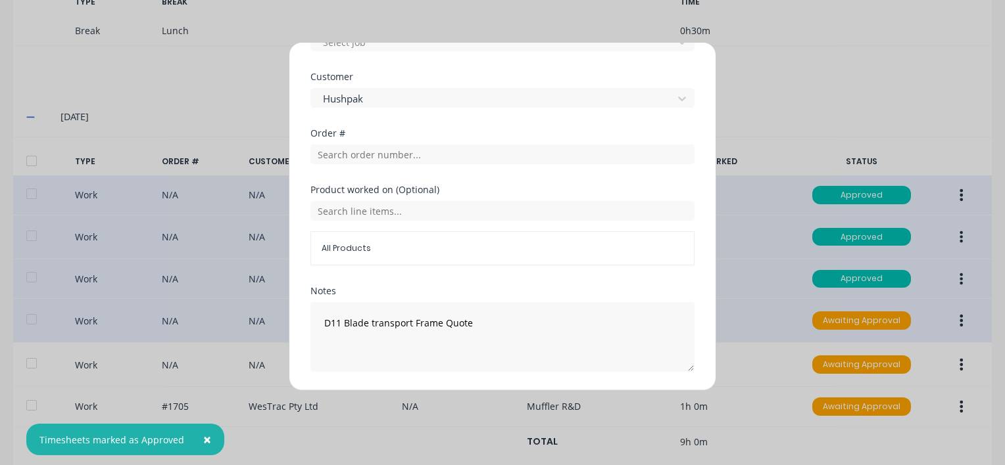
scroll to position [631, 0]
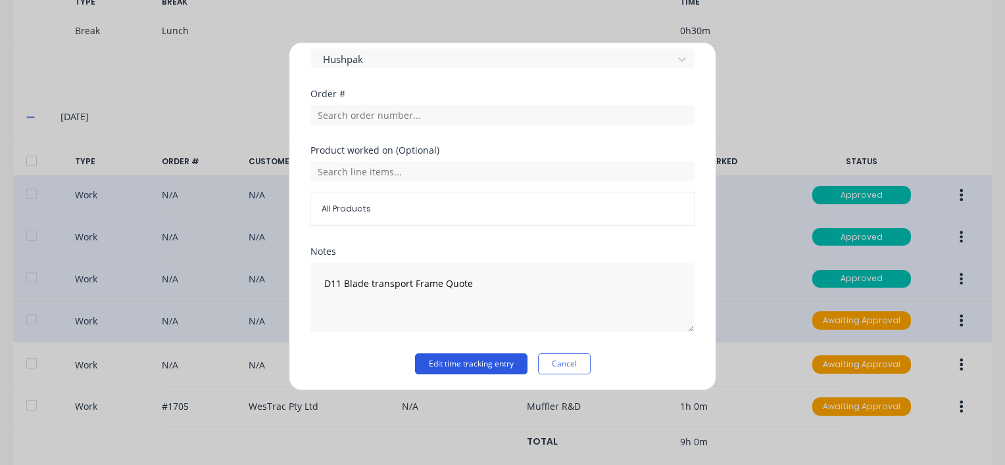
click at [458, 363] on button "Edit time tracking entry" at bounding box center [471, 364] width 112 height 21
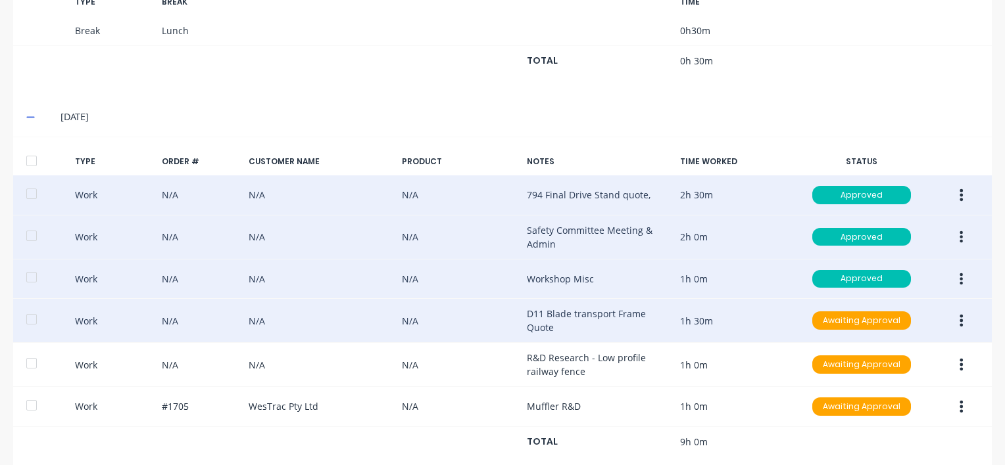
click at [949, 317] on button "button" at bounding box center [960, 321] width 31 height 24
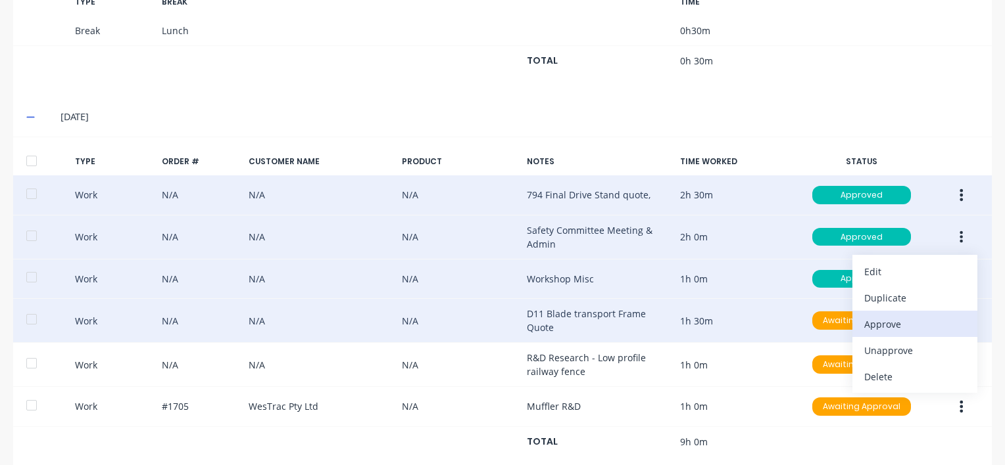
click at [864, 318] on div "Approve" at bounding box center [914, 324] width 101 height 19
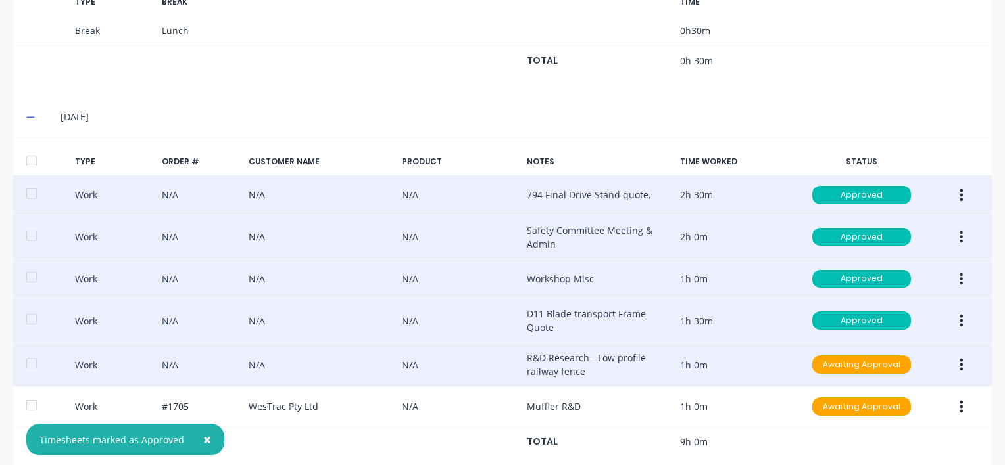
click at [959, 360] on icon "button" at bounding box center [960, 365] width 3 height 14
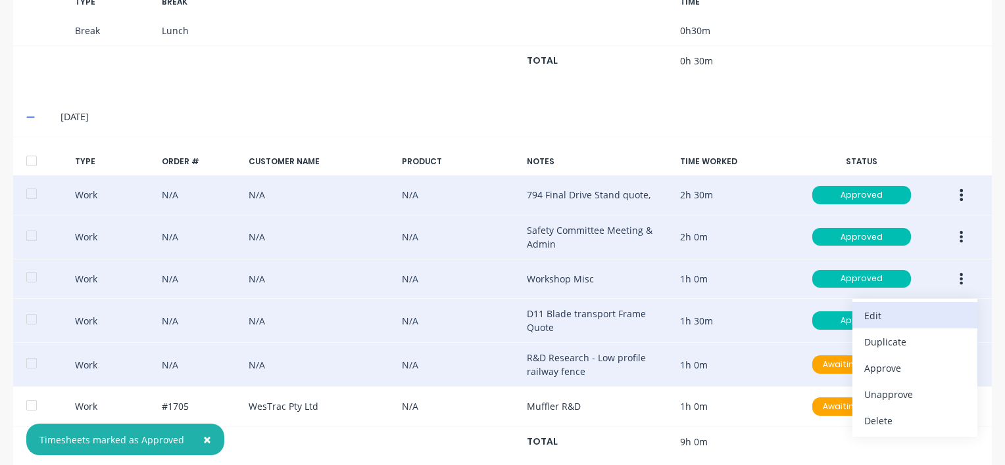
click at [869, 310] on div "Edit" at bounding box center [914, 315] width 101 height 19
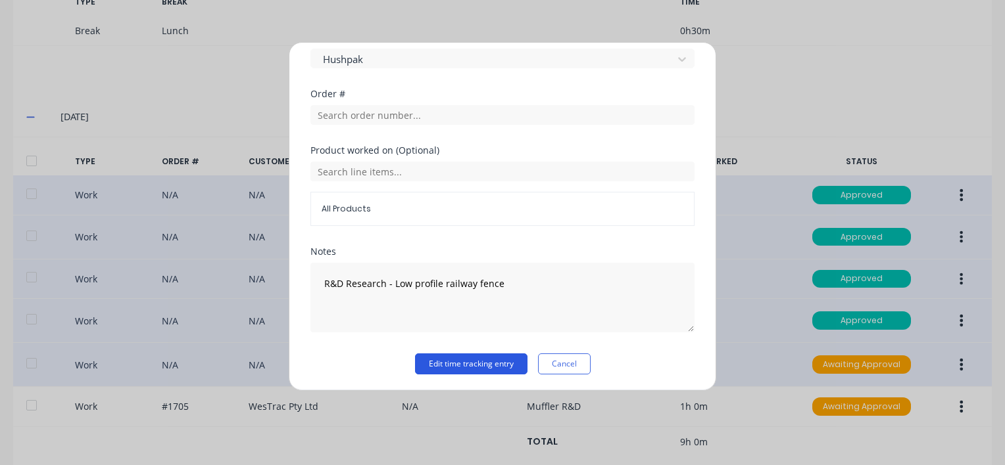
click at [429, 360] on button "Edit time tracking entry" at bounding box center [471, 364] width 112 height 21
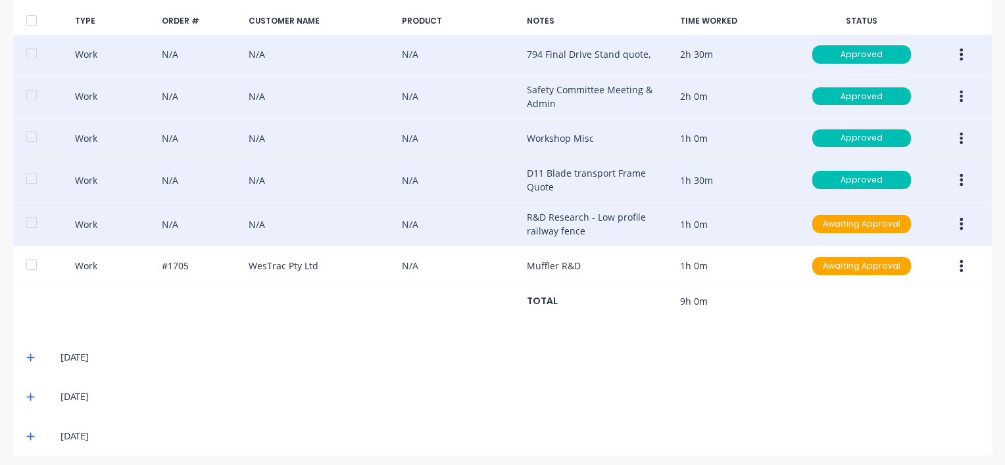
scroll to position [868, 0]
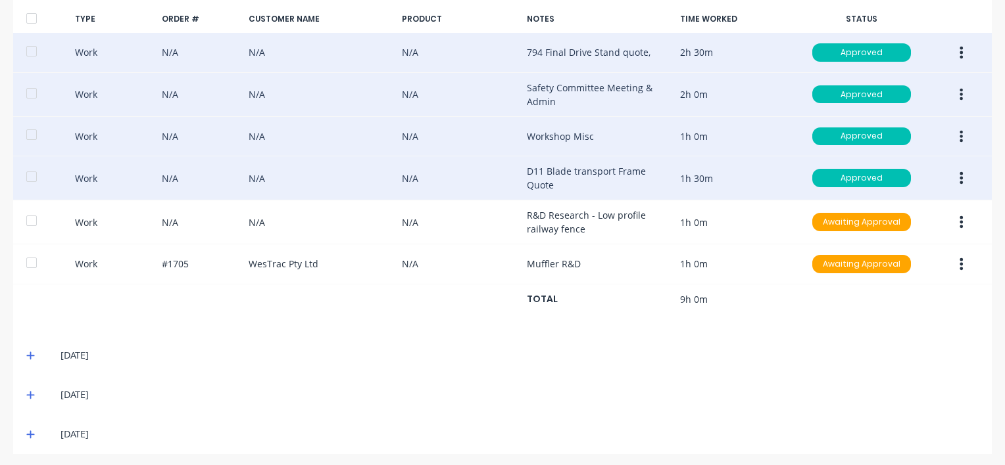
click at [959, 217] on icon "button" at bounding box center [960, 222] width 3 height 14
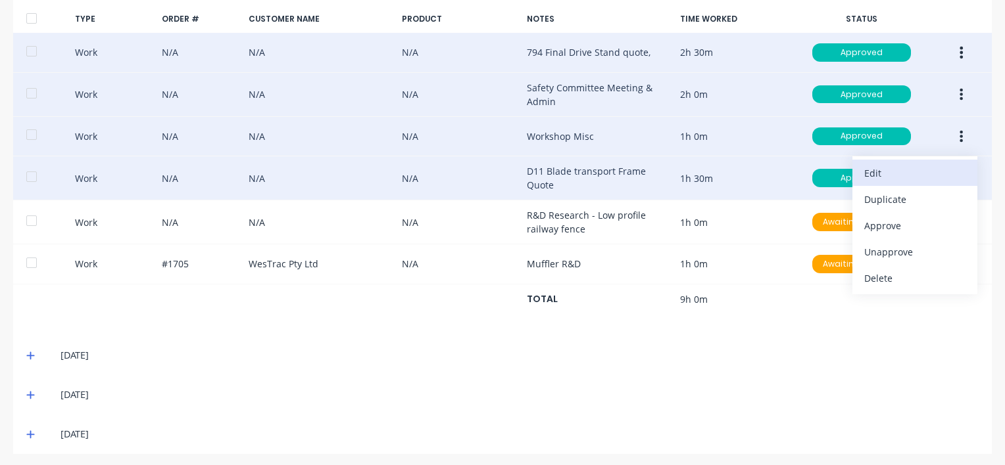
click at [876, 167] on div "Edit" at bounding box center [914, 173] width 101 height 19
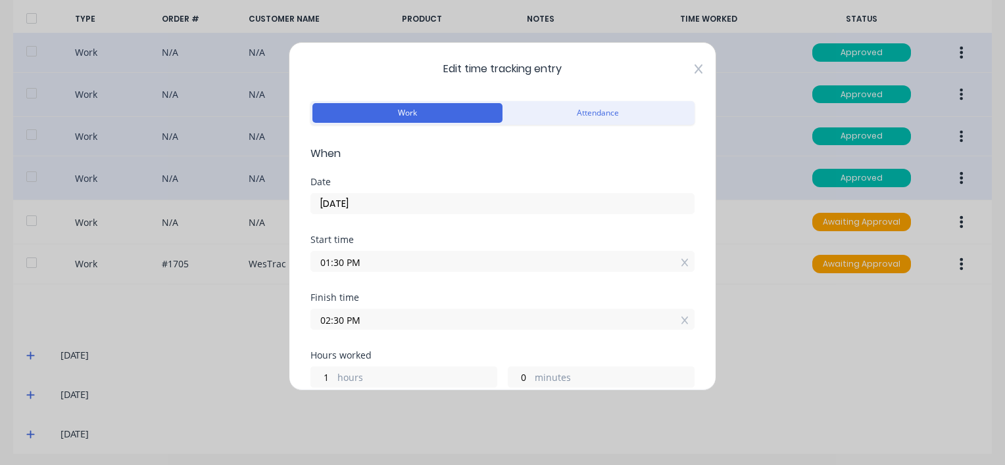
click at [684, 69] on span "Edit time tracking entry" at bounding box center [502, 69] width 384 height 16
click at [694, 66] on icon at bounding box center [698, 69] width 8 height 11
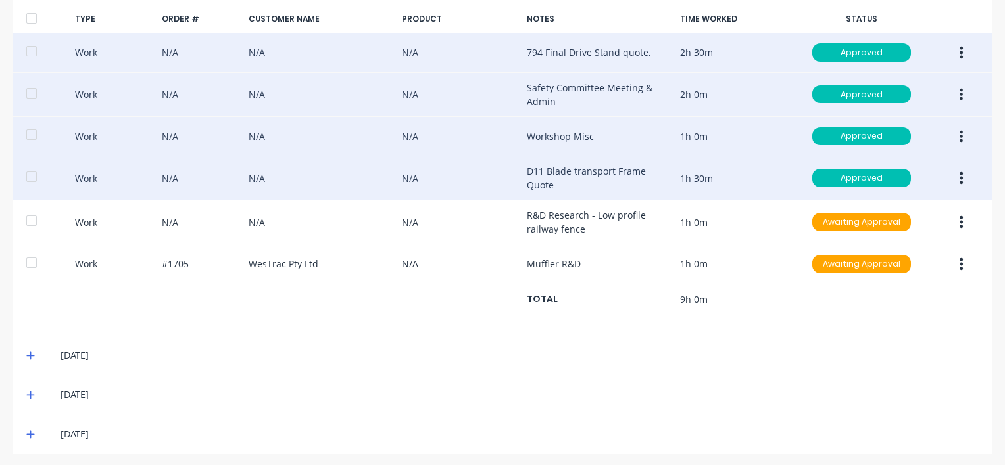
click at [959, 175] on icon "button" at bounding box center [960, 178] width 3 height 14
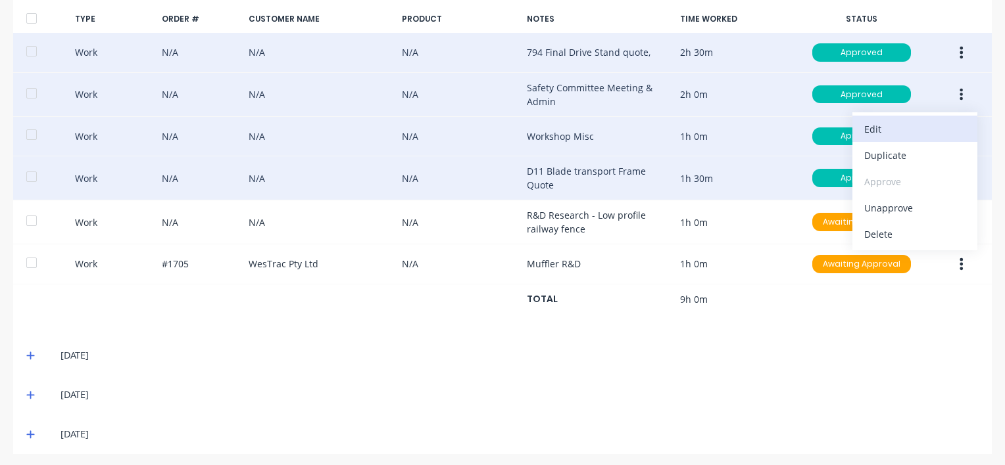
click at [882, 128] on div "Edit" at bounding box center [914, 129] width 101 height 19
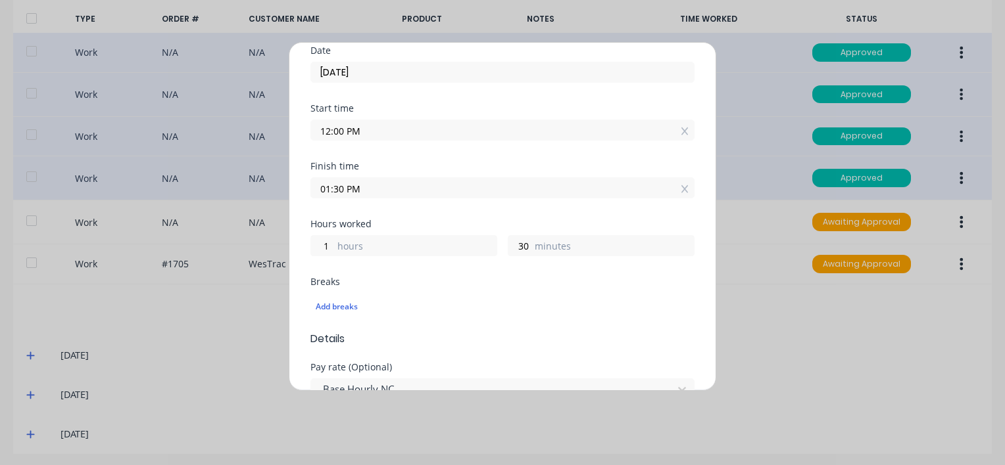
scroll to position [197, 0]
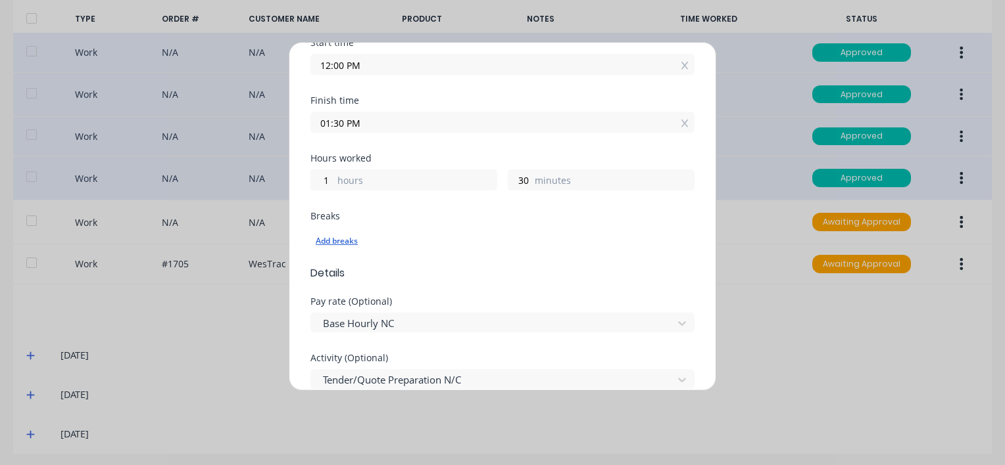
click at [350, 240] on div "Add breaks" at bounding box center [502, 241] width 373 height 17
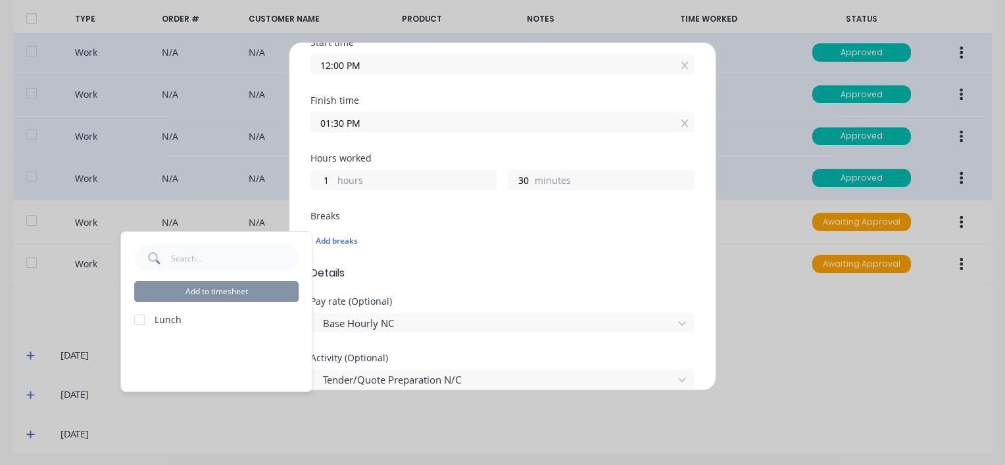
click at [137, 319] on div at bounding box center [139, 320] width 26 height 26
click at [227, 291] on button "Add to timesheet" at bounding box center [216, 291] width 164 height 21
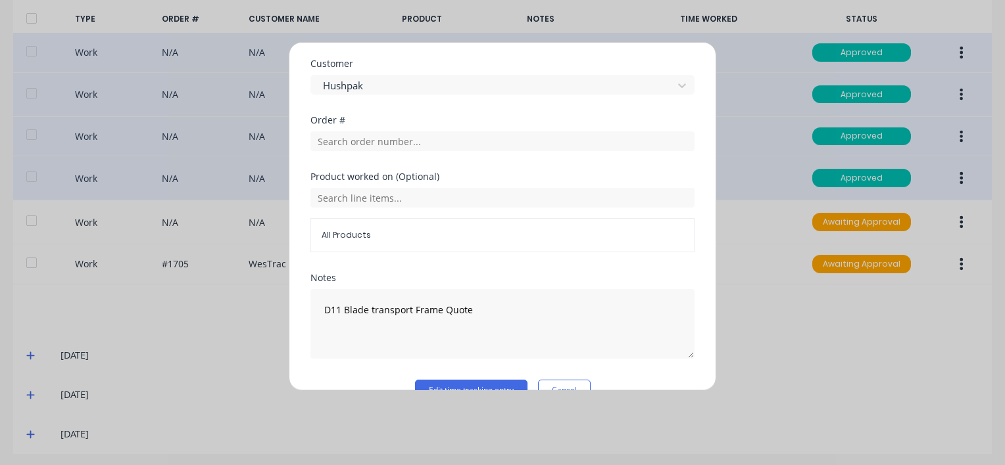
scroll to position [652, 0]
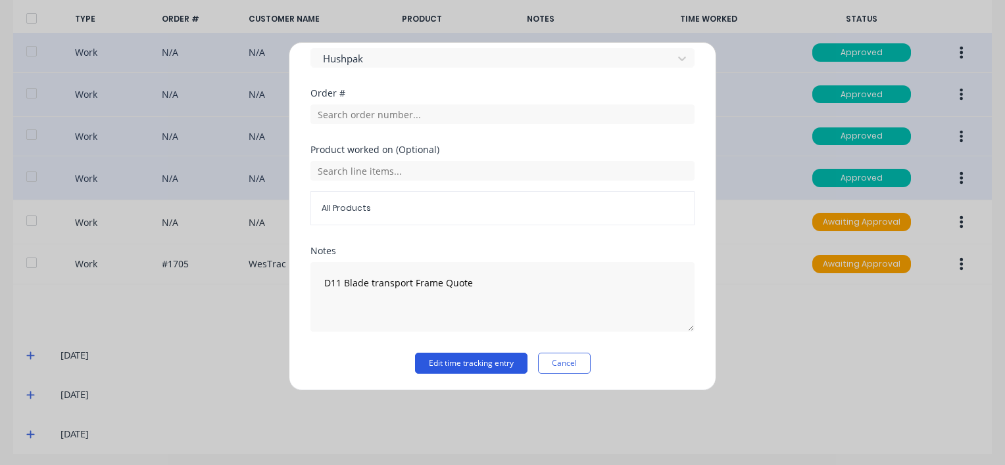
click at [434, 361] on button "Edit time tracking entry" at bounding box center [471, 363] width 112 height 21
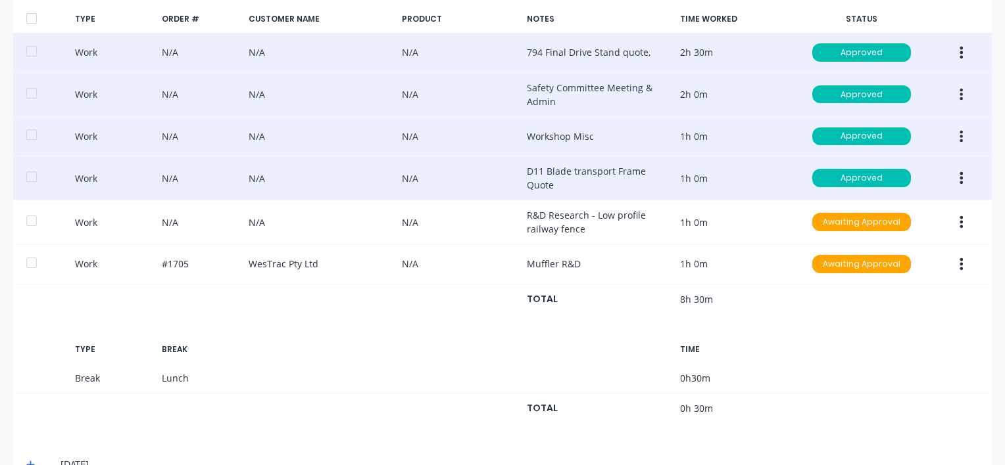
click at [960, 216] on icon "button" at bounding box center [961, 222] width 3 height 12
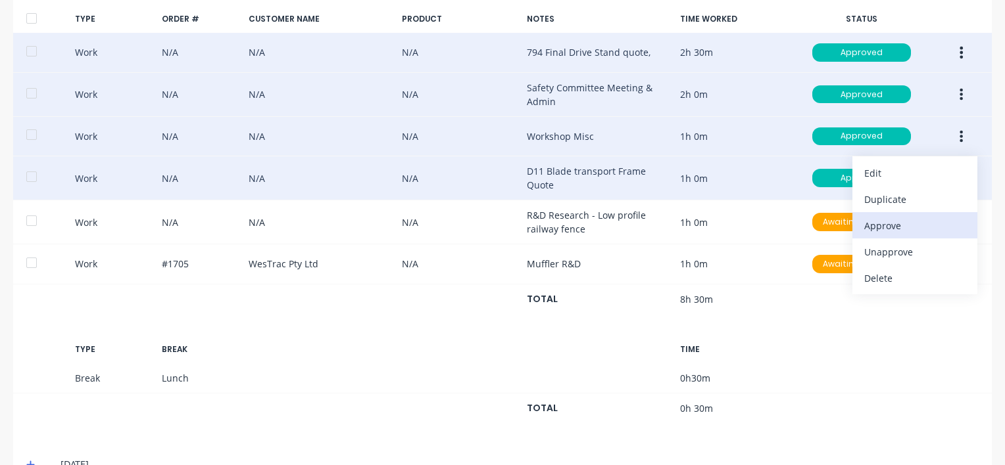
click at [871, 222] on div "Approve" at bounding box center [914, 225] width 101 height 19
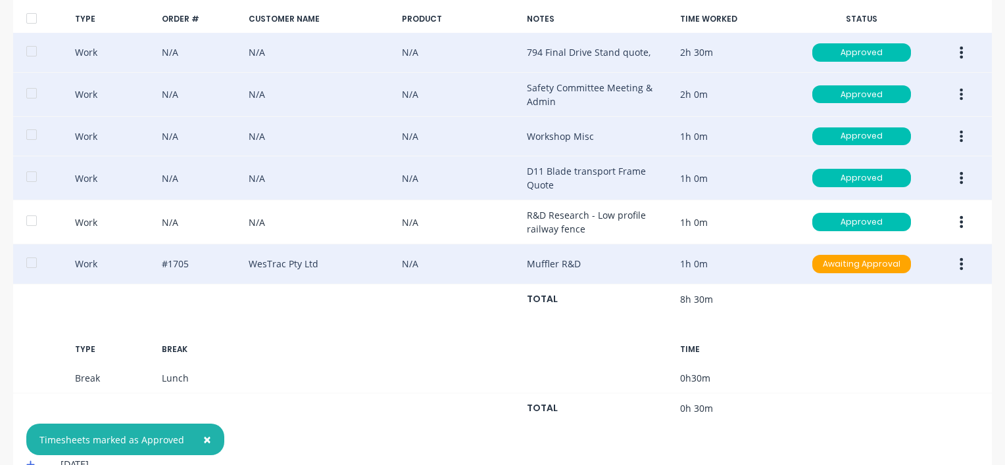
click at [960, 260] on icon "button" at bounding box center [961, 264] width 3 height 12
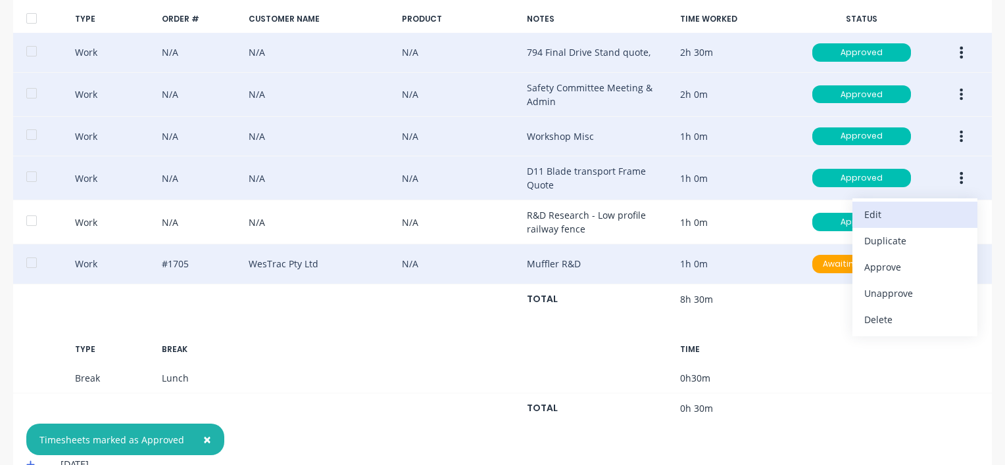
click at [882, 208] on div "Edit" at bounding box center [914, 214] width 101 height 19
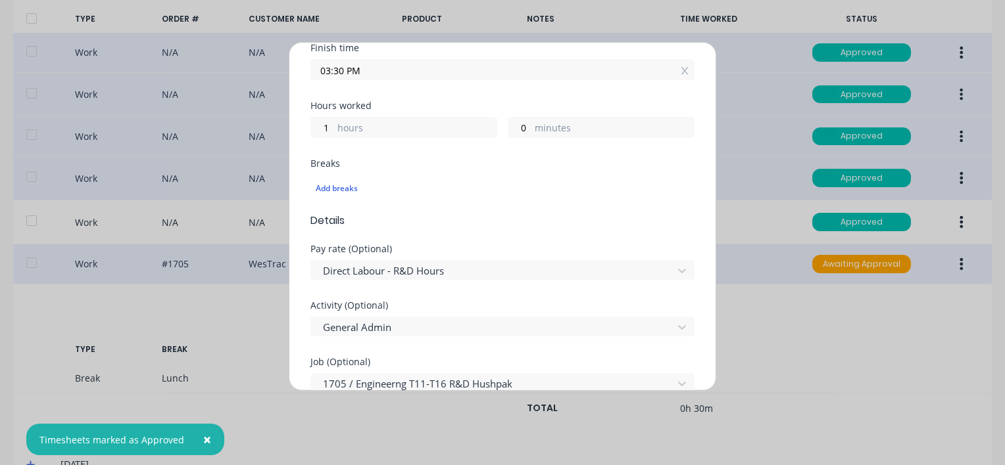
scroll to position [329, 0]
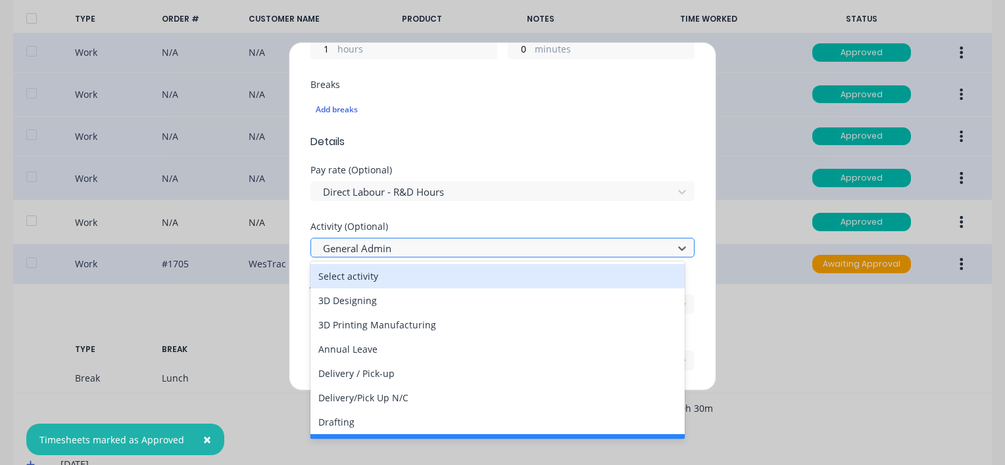
click at [410, 245] on div at bounding box center [493, 249] width 344 height 16
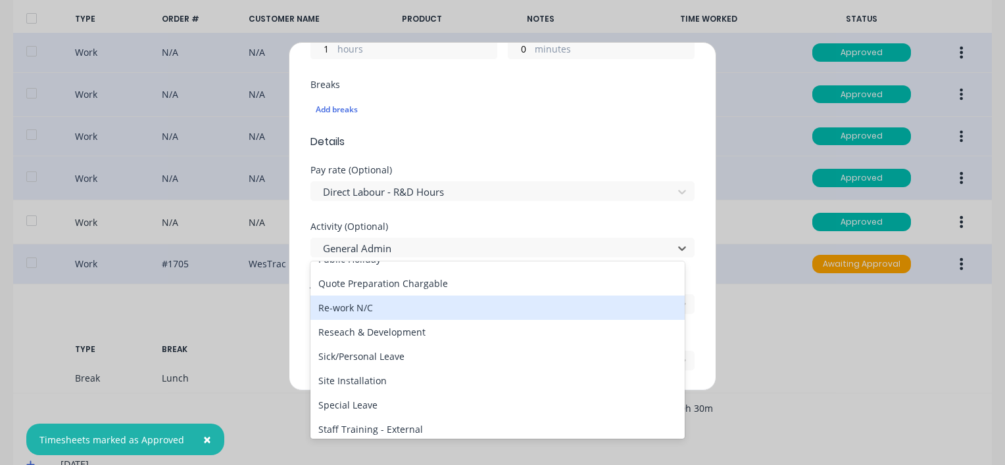
scroll to position [460, 0]
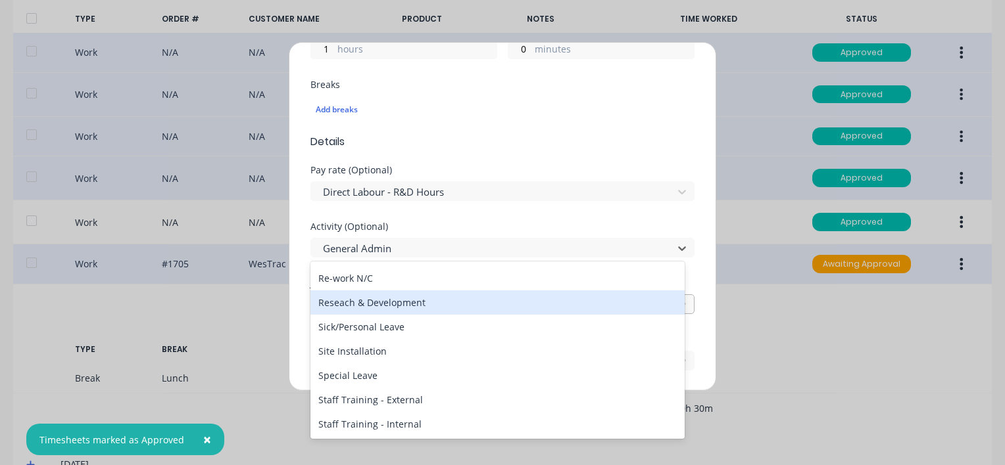
click at [371, 303] on div "Reseach & Development" at bounding box center [497, 303] width 374 height 24
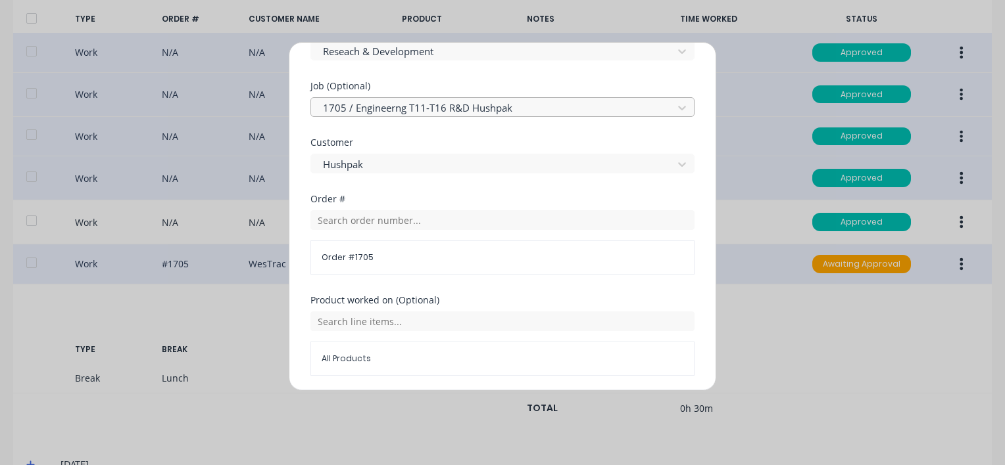
scroll to position [657, 0]
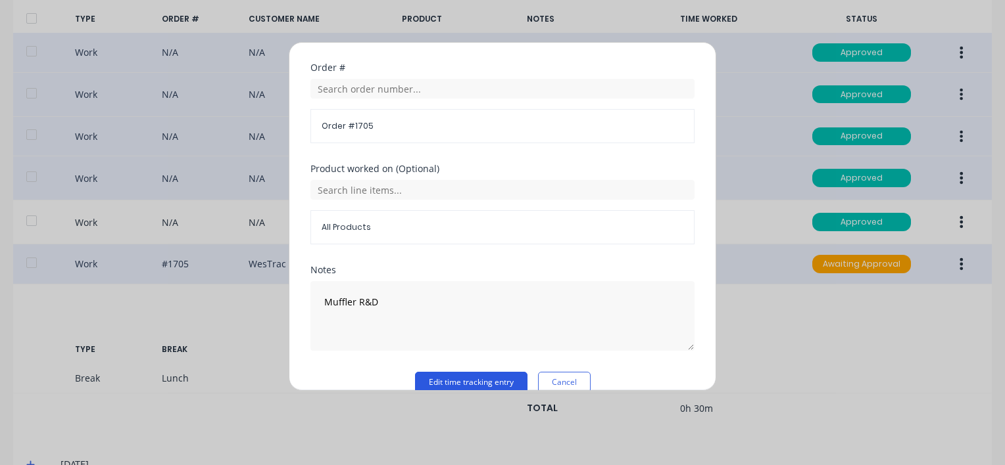
click at [427, 383] on button "Edit time tracking entry" at bounding box center [471, 382] width 112 height 21
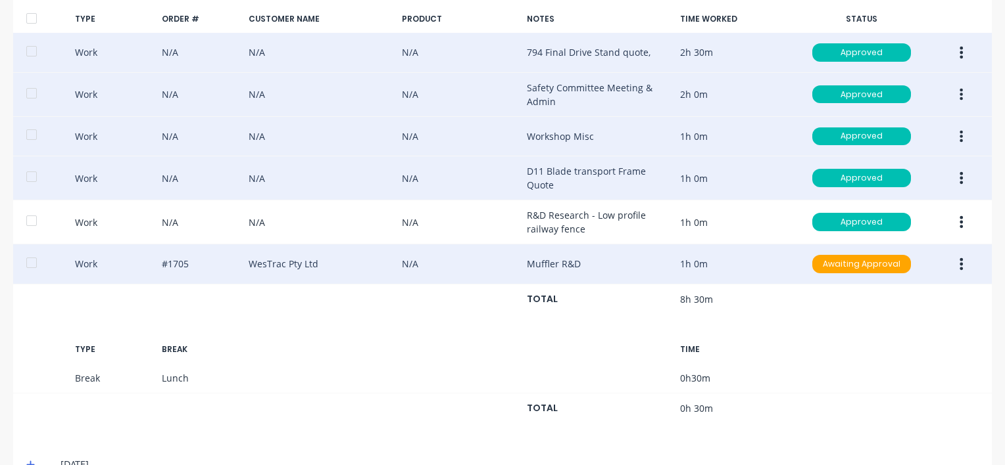
click at [959, 260] on icon "button" at bounding box center [960, 264] width 3 height 14
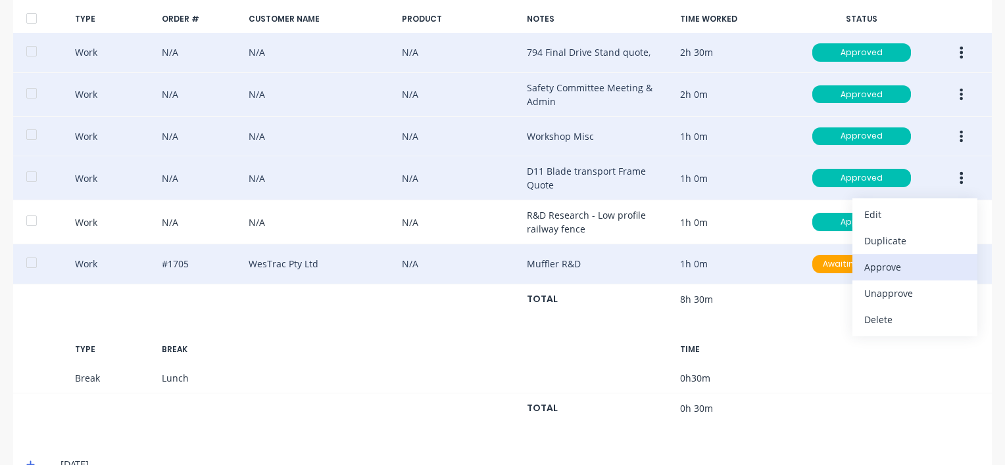
click at [864, 263] on div "Approve" at bounding box center [914, 267] width 101 height 19
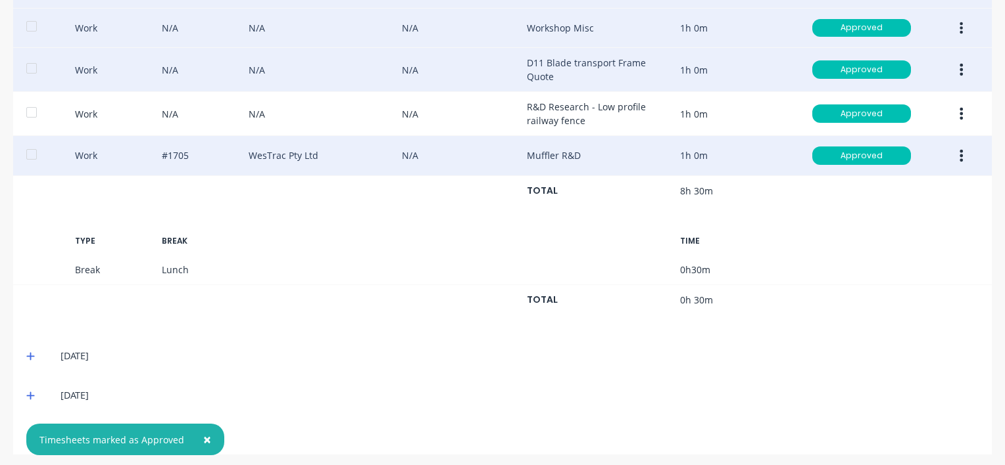
scroll to position [978, 0]
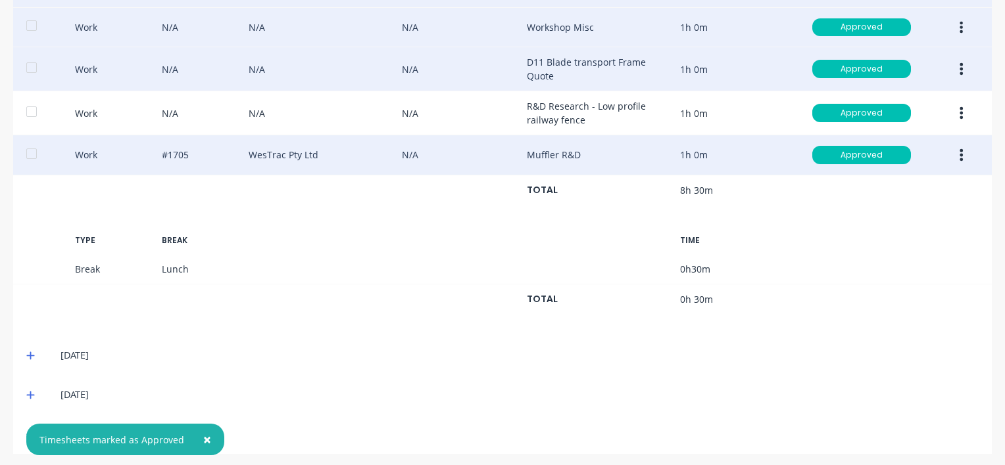
drag, startPoint x: 204, startPoint y: 437, endPoint x: 178, endPoint y: 404, distance: 42.5
click at [204, 434] on span "×" at bounding box center [207, 440] width 8 height 18
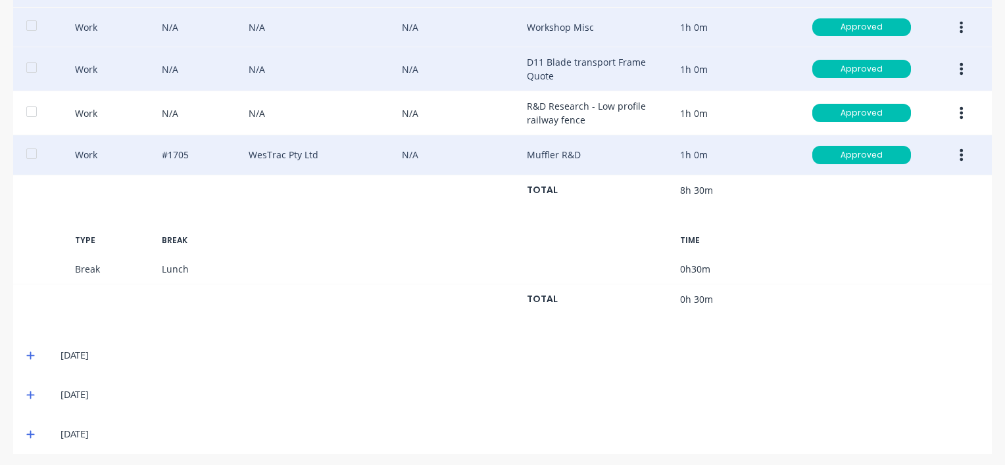
click at [32, 352] on icon at bounding box center [30, 356] width 8 height 8
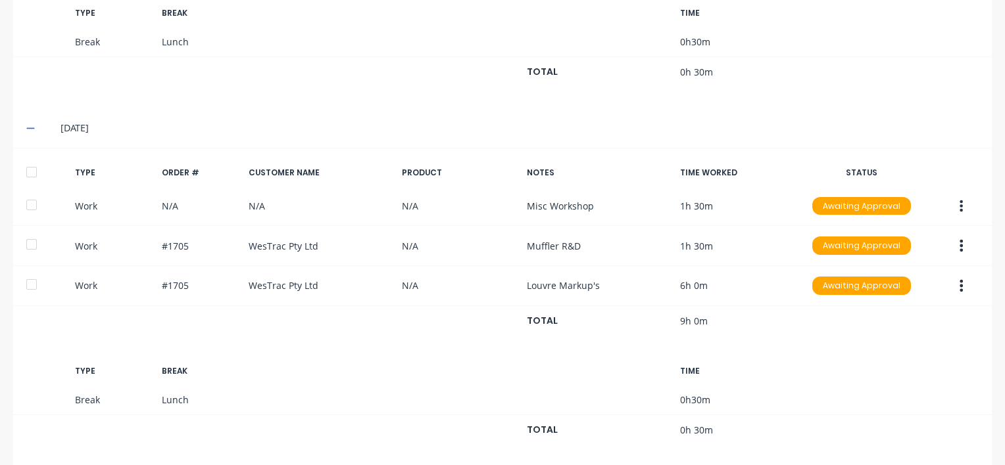
scroll to position [1241, 0]
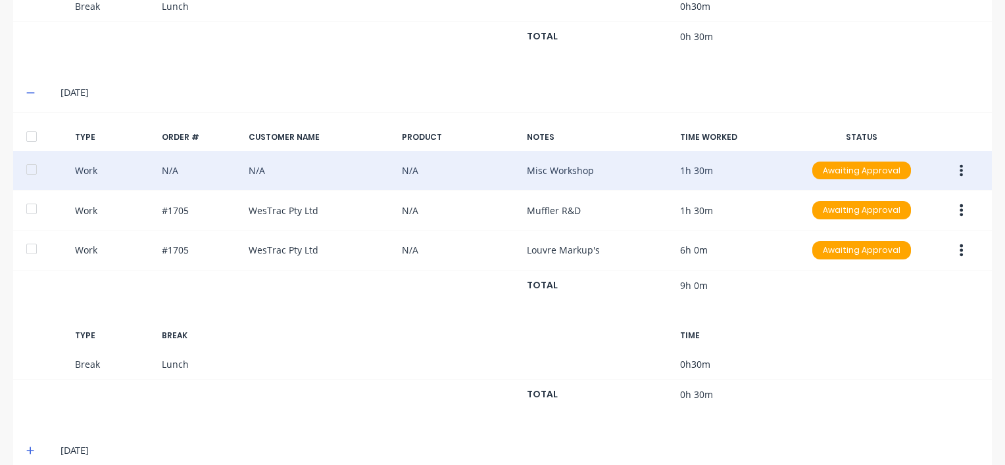
click at [953, 168] on button "button" at bounding box center [960, 171] width 31 height 24
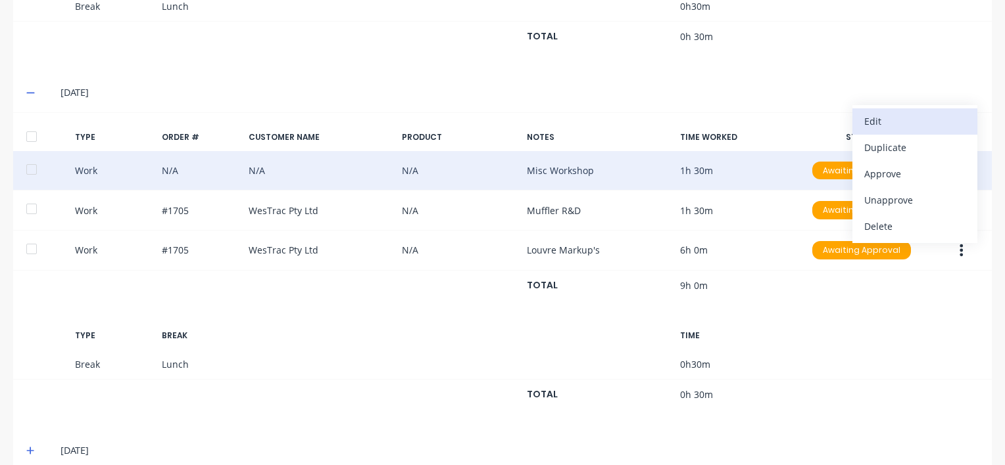
click at [874, 116] on div "Edit" at bounding box center [914, 121] width 101 height 19
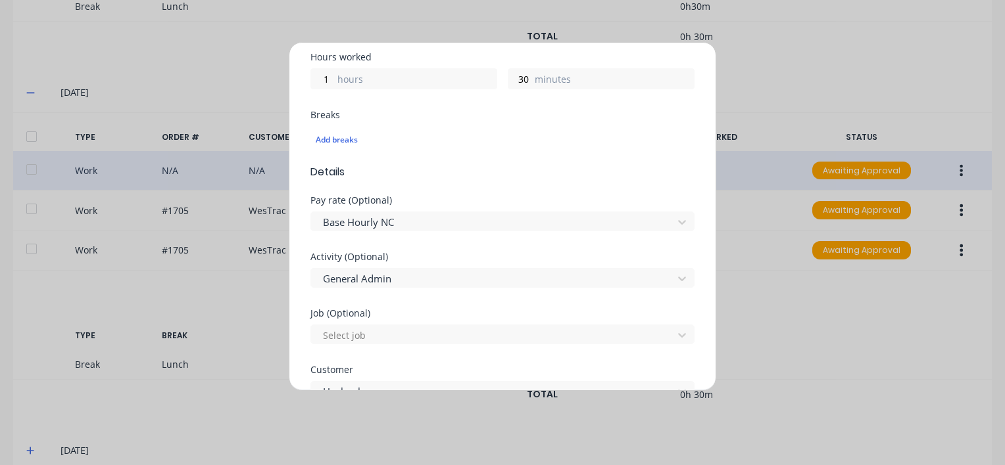
scroll to position [329, 0]
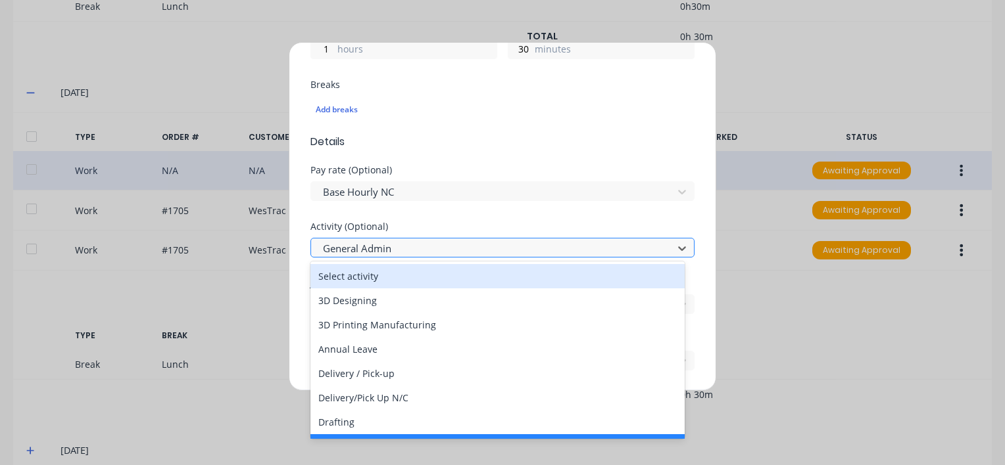
click at [394, 246] on div at bounding box center [493, 249] width 344 height 16
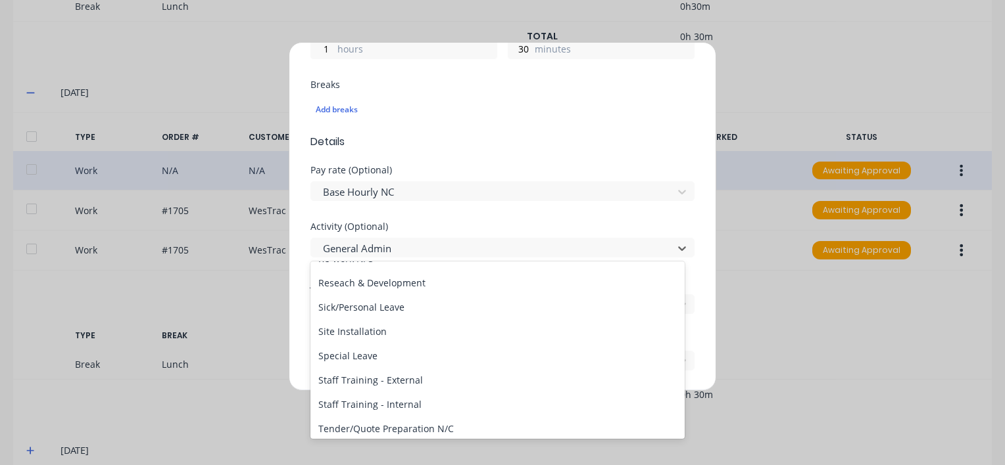
scroll to position [630, 0]
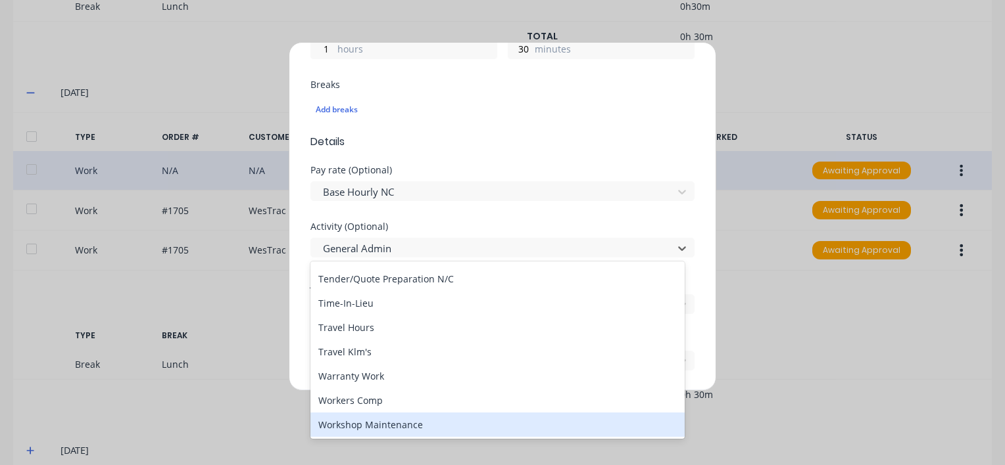
click at [373, 431] on div "Workshop Maintenance" at bounding box center [497, 425] width 374 height 24
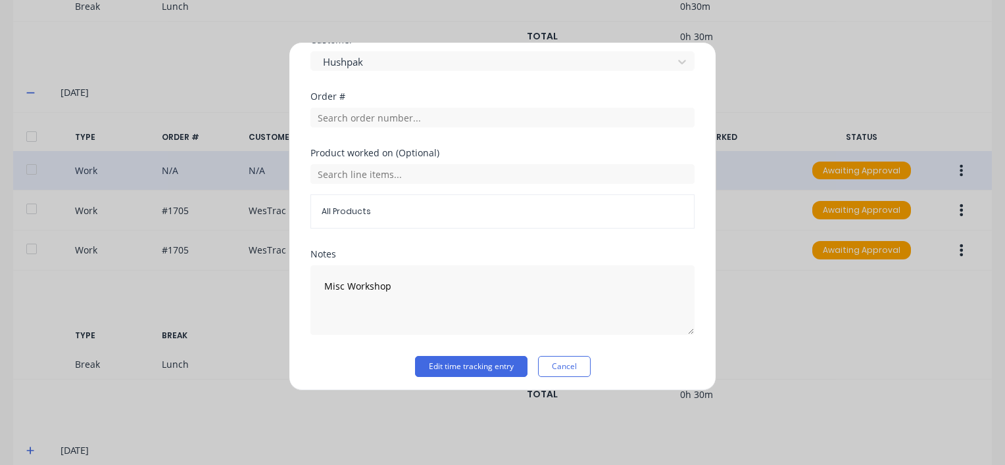
scroll to position [631, 0]
click at [459, 360] on button "Edit time tracking entry" at bounding box center [471, 364] width 112 height 21
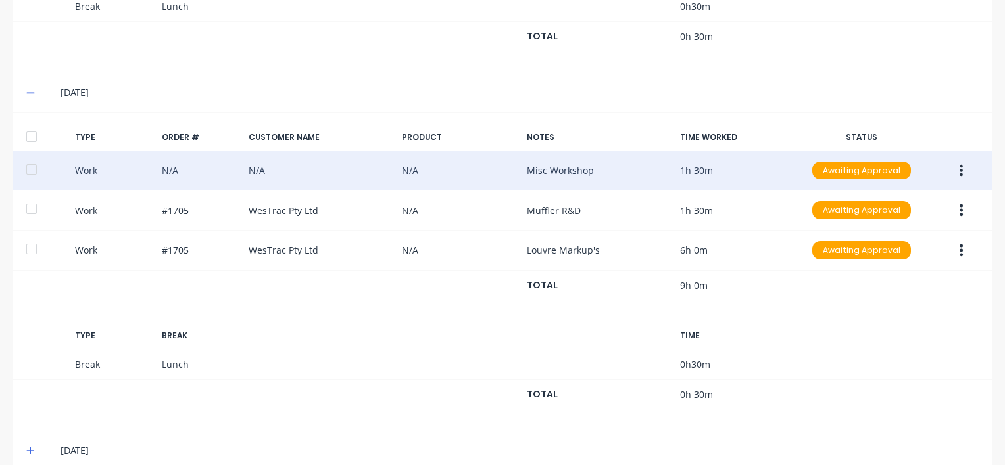
click at [949, 162] on button "button" at bounding box center [960, 171] width 31 height 24
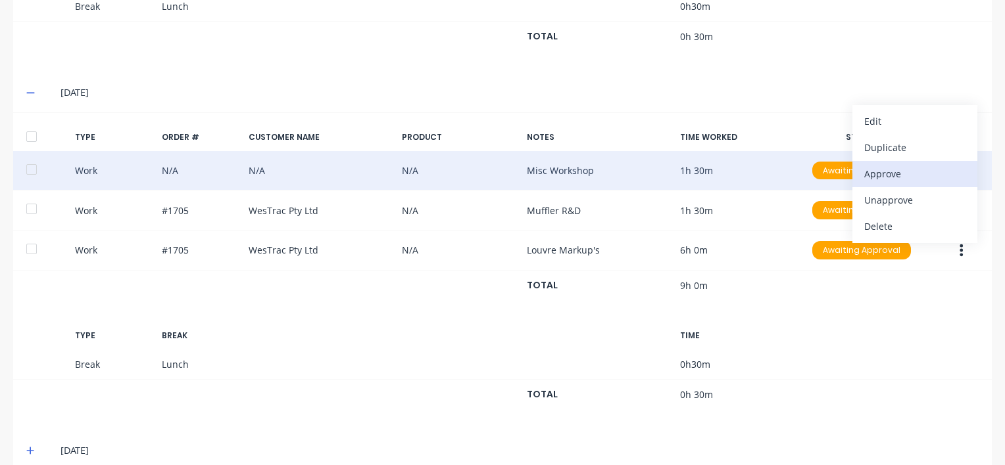
click at [878, 168] on div "Approve" at bounding box center [914, 173] width 101 height 19
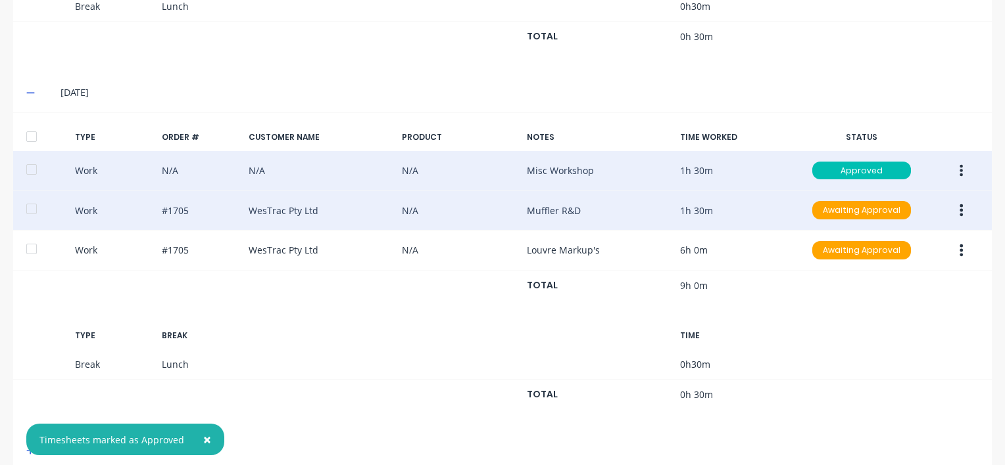
click at [960, 204] on icon "button" at bounding box center [961, 210] width 3 height 12
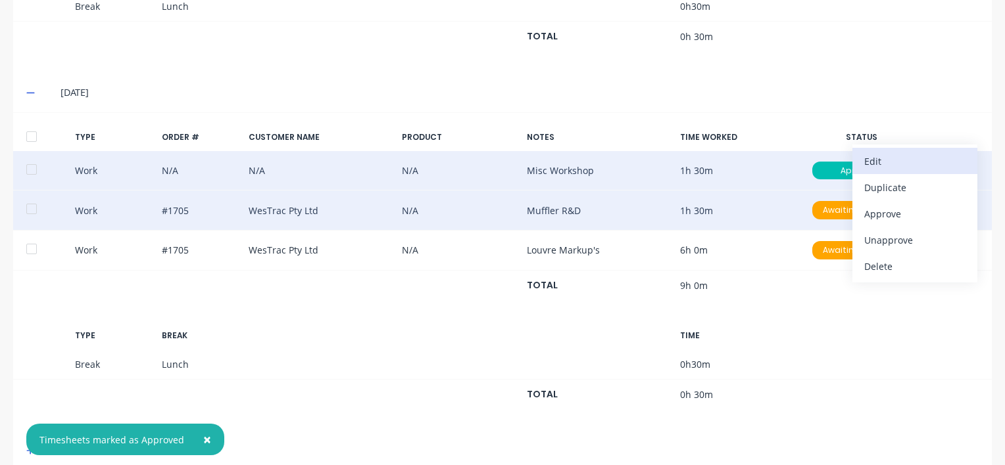
click at [878, 152] on div "Edit" at bounding box center [914, 161] width 101 height 19
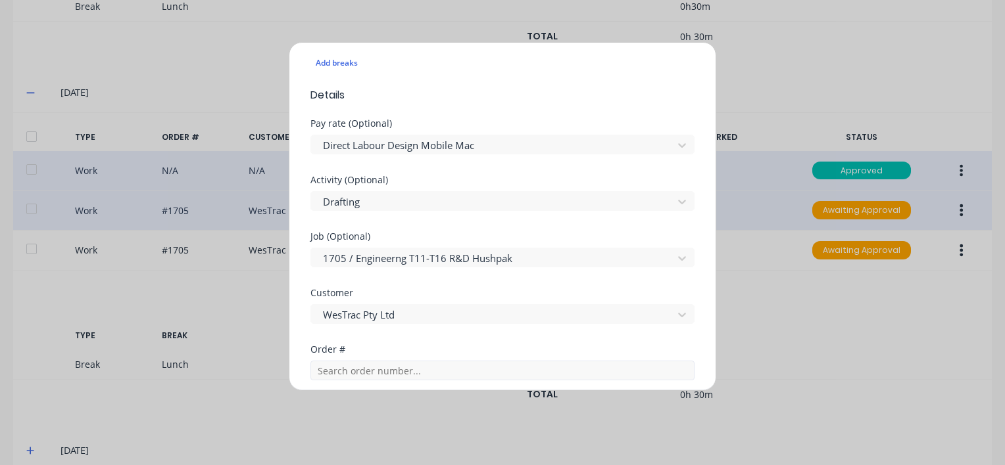
scroll to position [347, 0]
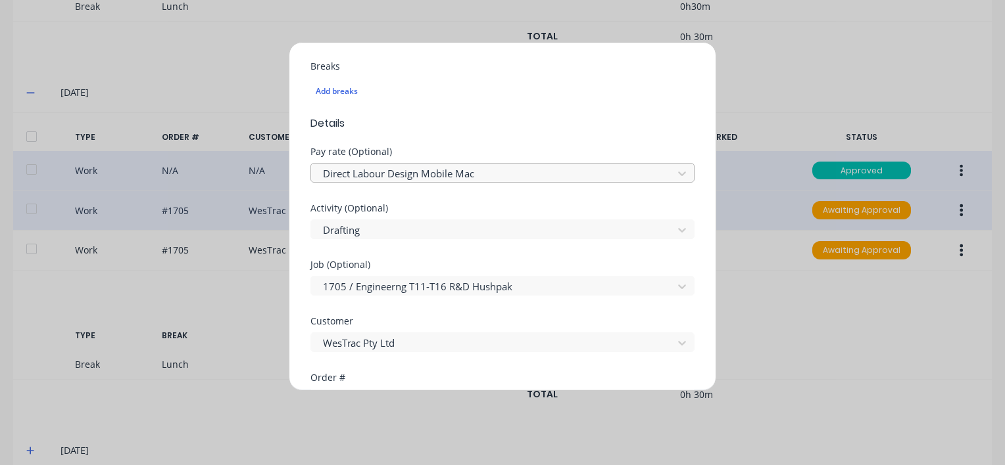
click at [417, 167] on div at bounding box center [493, 174] width 344 height 16
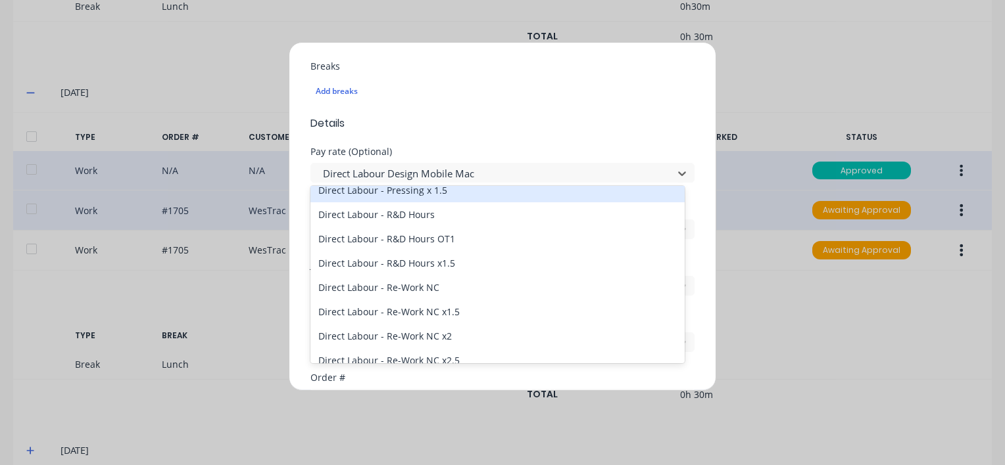
scroll to position [394, 0]
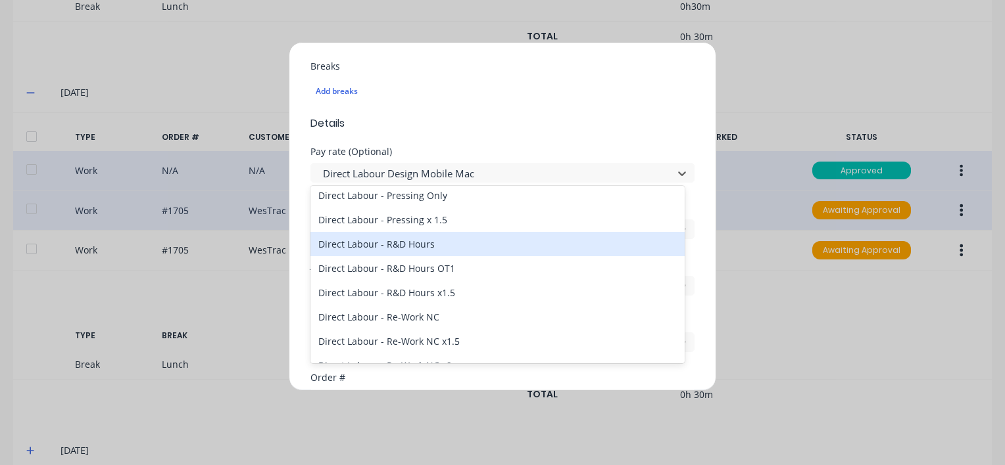
click at [406, 247] on div "Direct Labour - R&D Hours" at bounding box center [497, 244] width 374 height 24
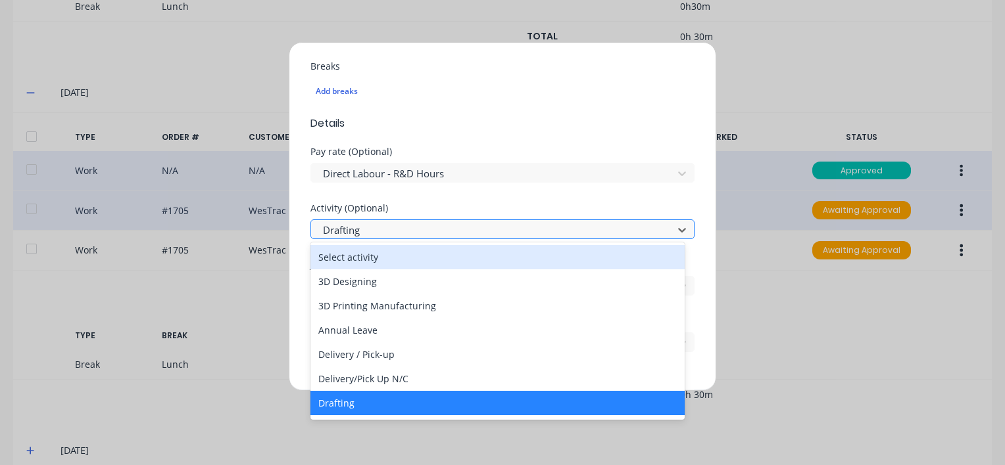
click at [377, 231] on div at bounding box center [493, 230] width 344 height 16
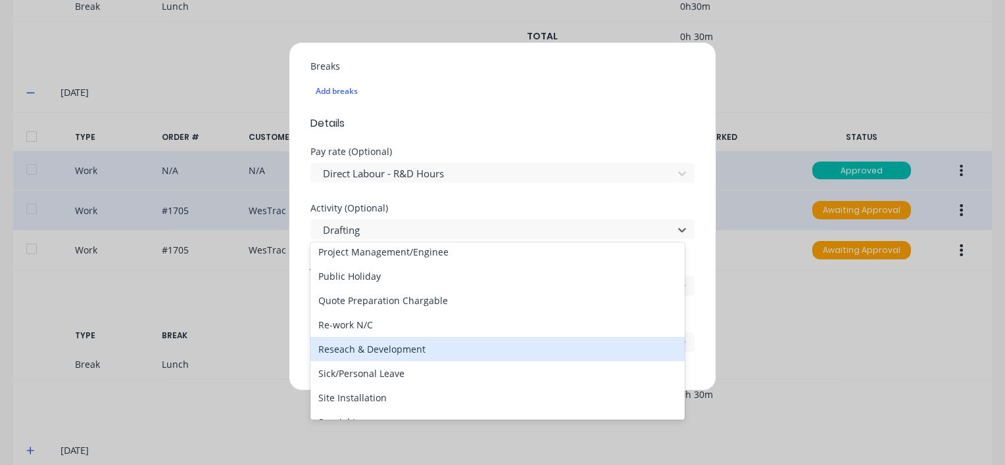
click at [347, 352] on div "Reseach & Development" at bounding box center [497, 349] width 374 height 24
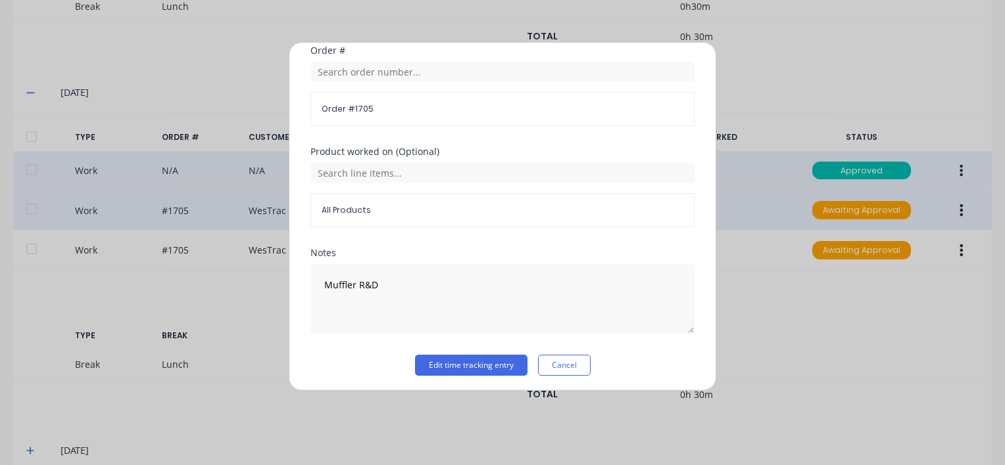
scroll to position [676, 0]
click at [425, 361] on button "Edit time tracking entry" at bounding box center [471, 364] width 112 height 21
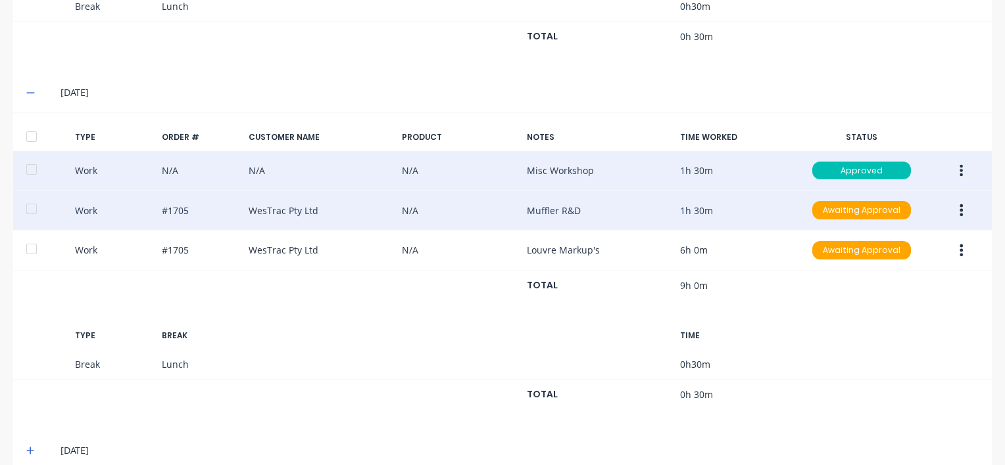
click at [948, 204] on button "button" at bounding box center [960, 211] width 31 height 24
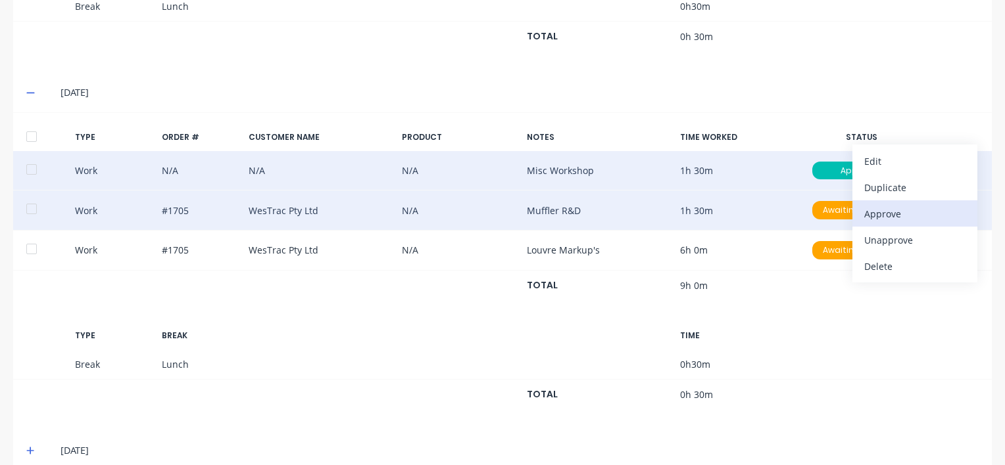
click at [874, 206] on div "Approve" at bounding box center [914, 213] width 101 height 19
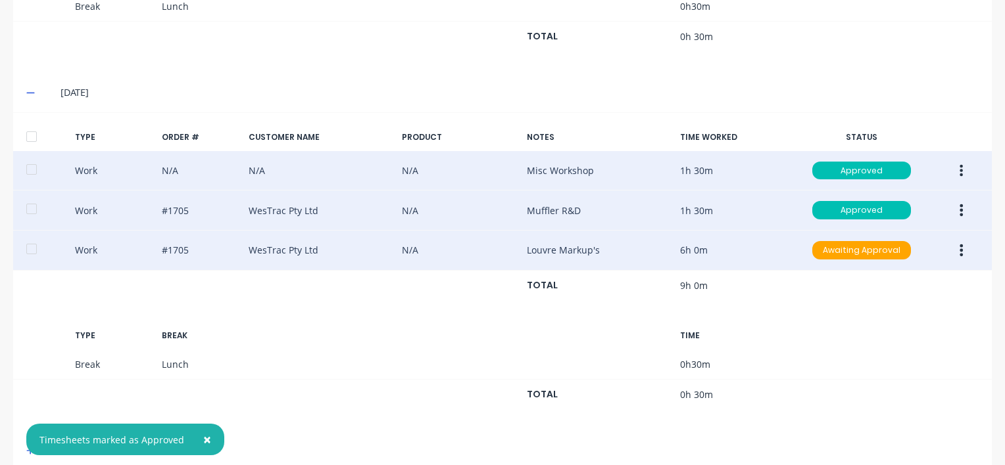
click at [955, 247] on button "button" at bounding box center [960, 251] width 31 height 24
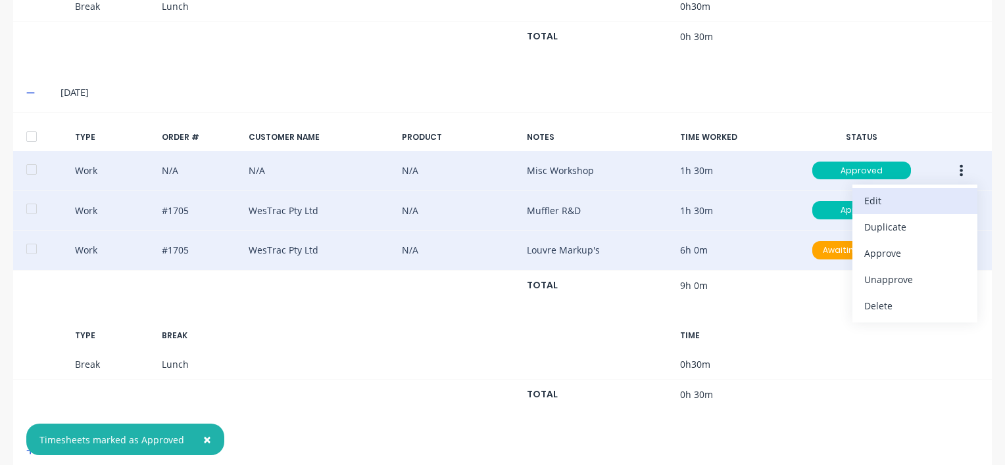
click at [886, 192] on div "Edit" at bounding box center [914, 200] width 101 height 19
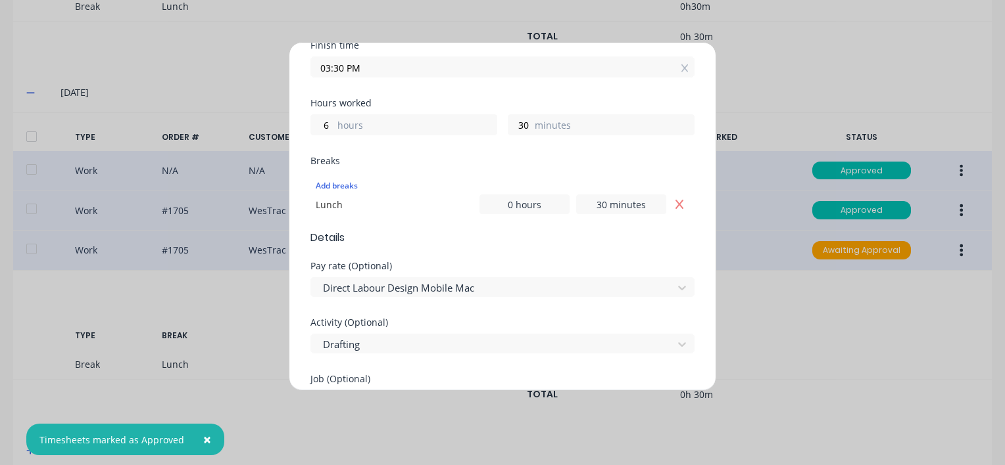
scroll to position [329, 0]
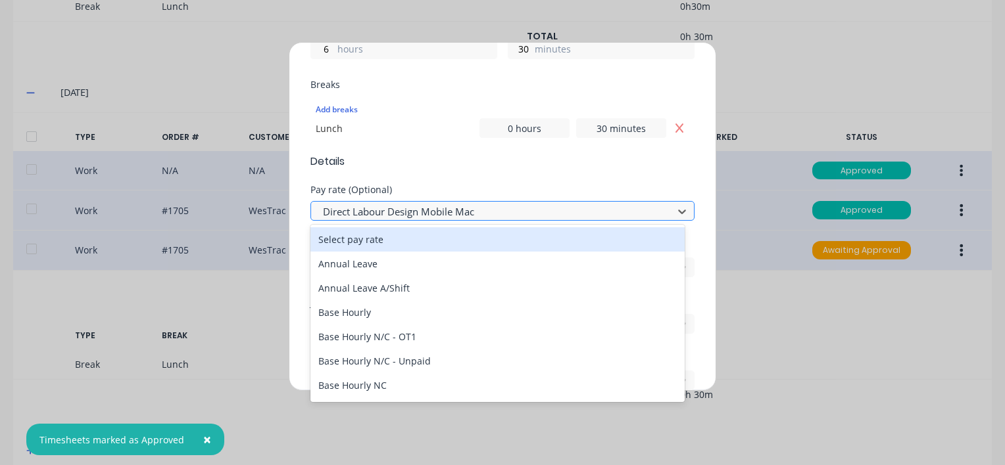
click at [373, 210] on div at bounding box center [493, 212] width 344 height 16
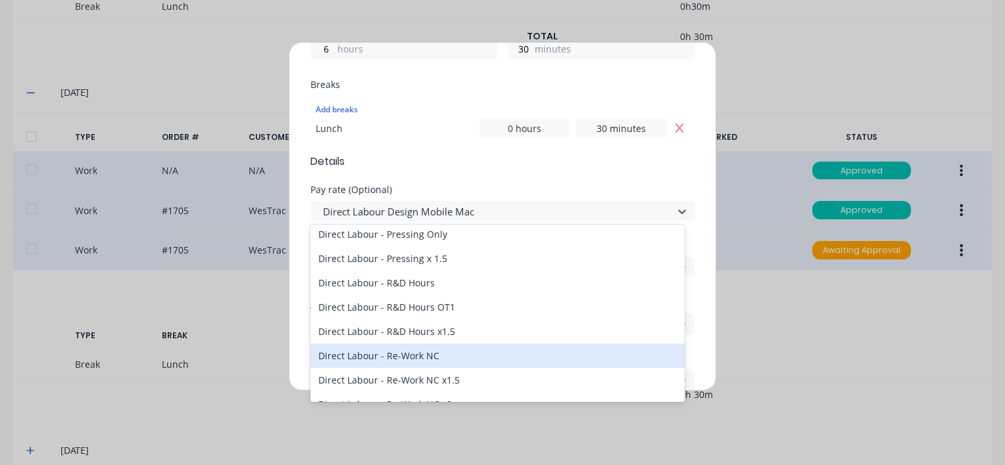
scroll to position [394, 0]
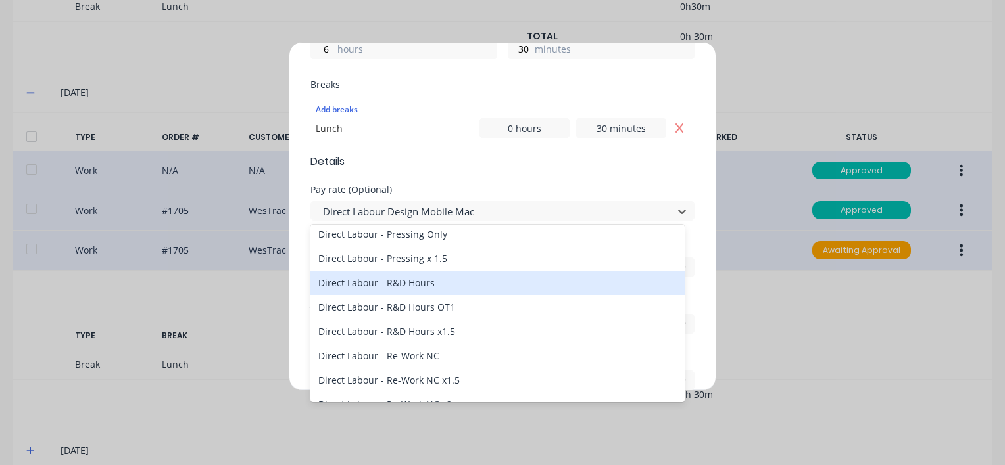
click at [367, 283] on div "Direct Labour - R&D Hours" at bounding box center [497, 283] width 374 height 24
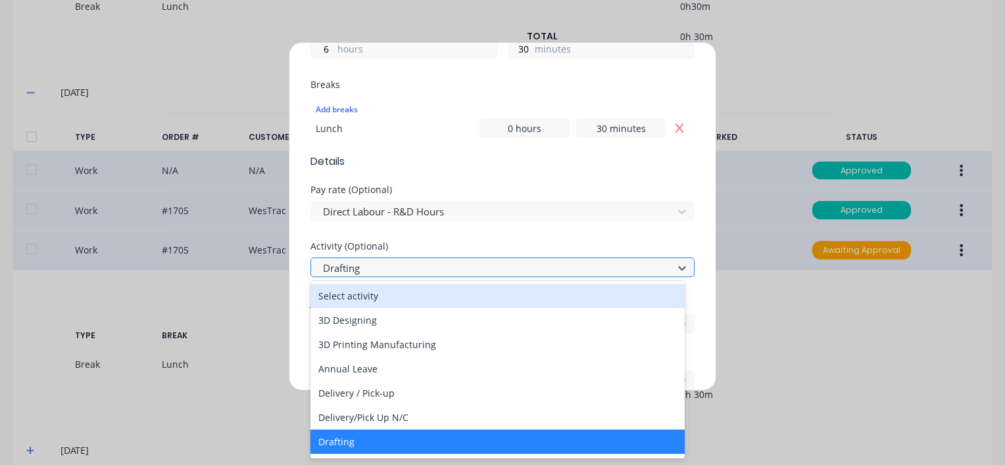
click at [375, 264] on div at bounding box center [493, 268] width 344 height 16
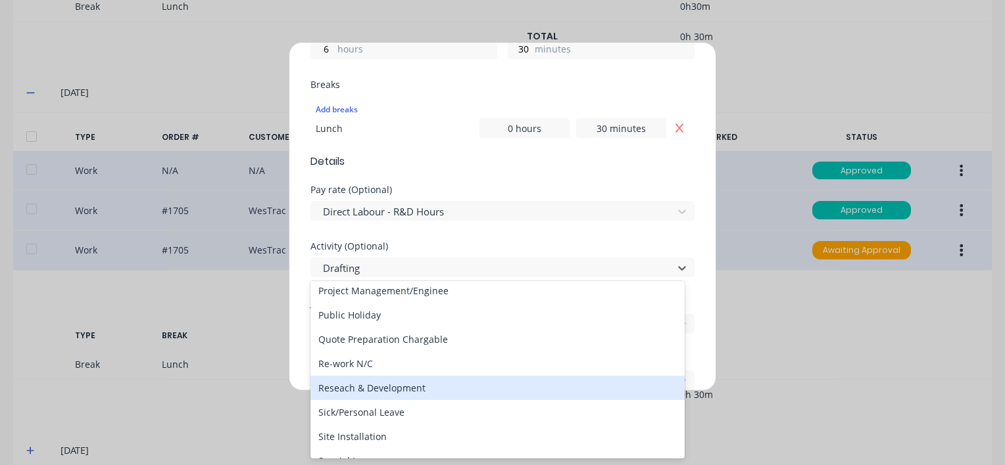
click at [371, 387] on div "Reseach & Development" at bounding box center [497, 388] width 374 height 24
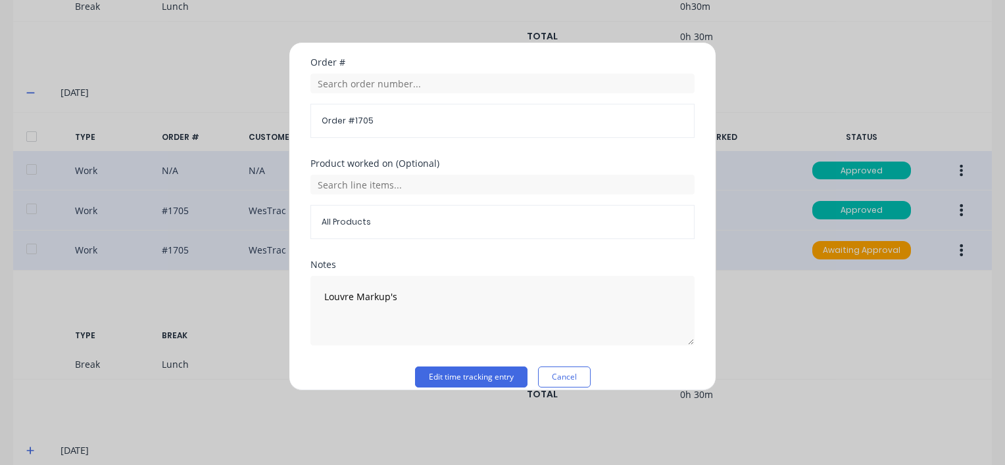
scroll to position [696, 0]
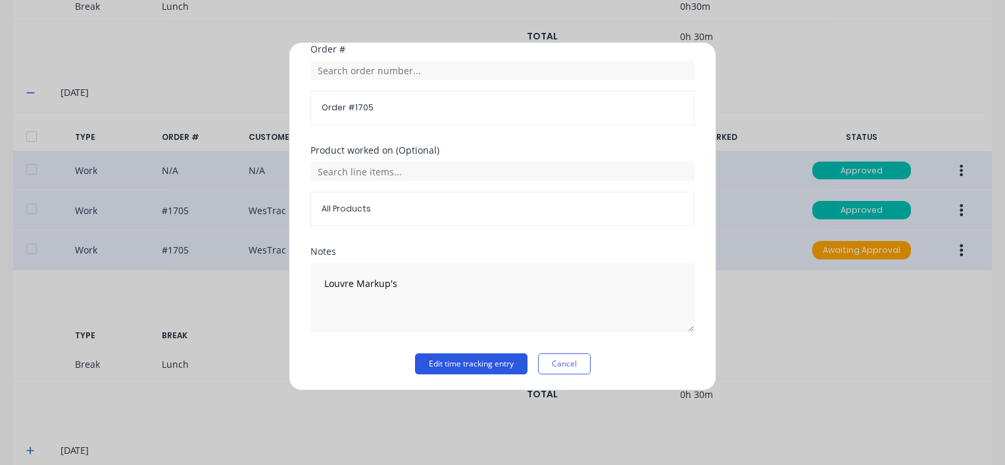
click at [450, 360] on button "Edit time tracking entry" at bounding box center [471, 364] width 112 height 21
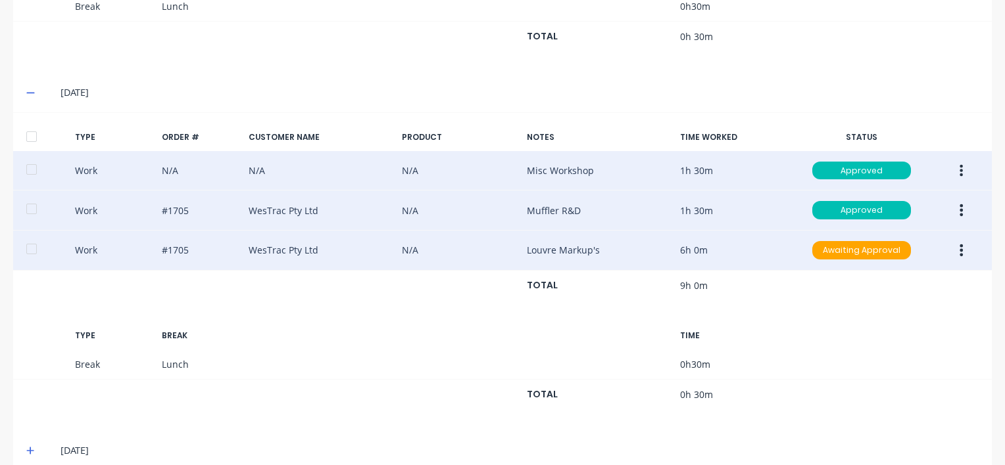
click at [955, 243] on button "button" at bounding box center [960, 251] width 31 height 24
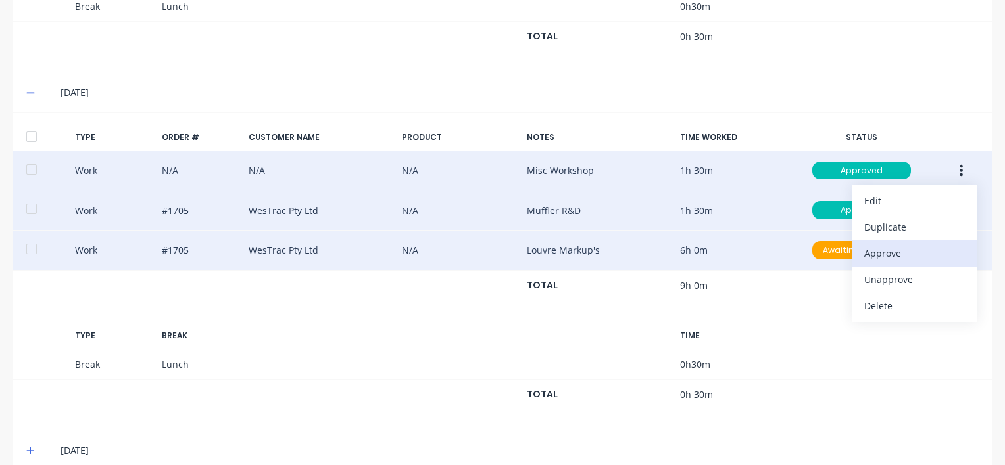
click at [864, 247] on div "Approve" at bounding box center [914, 253] width 101 height 19
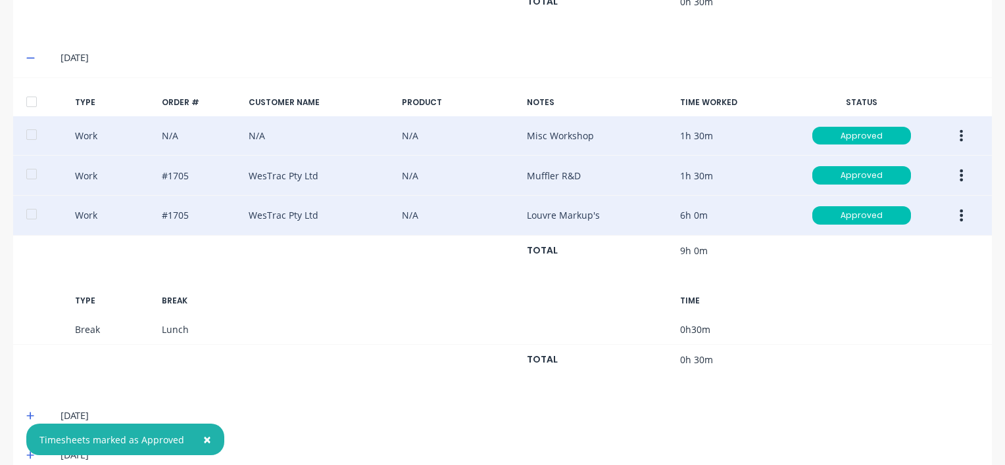
scroll to position [1294, 0]
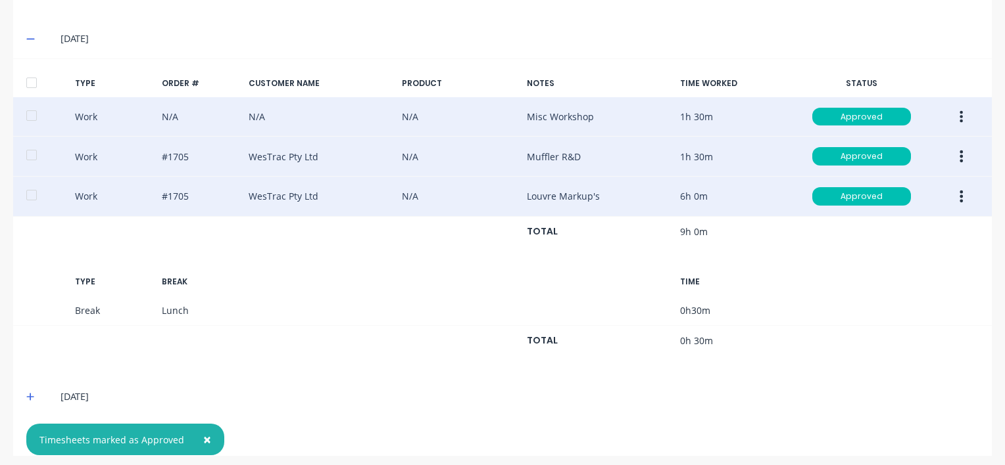
click at [28, 392] on icon at bounding box center [30, 396] width 9 height 9
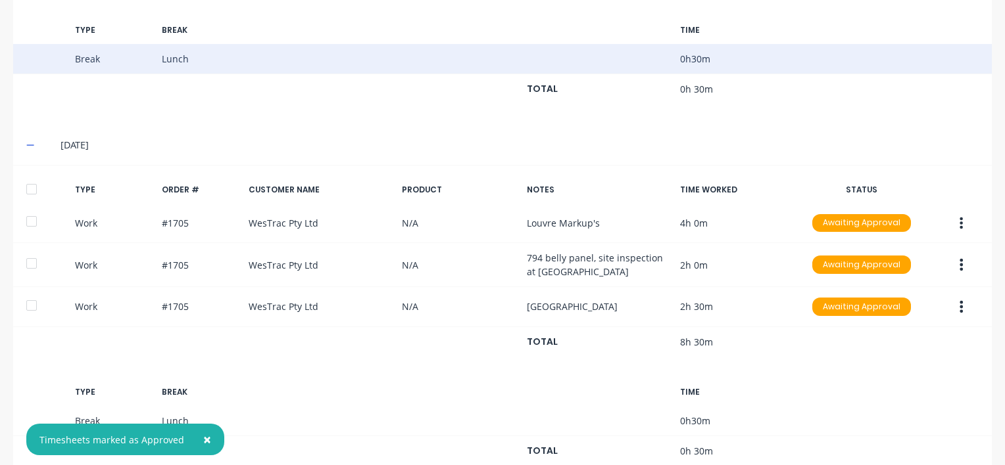
scroll to position [1557, 0]
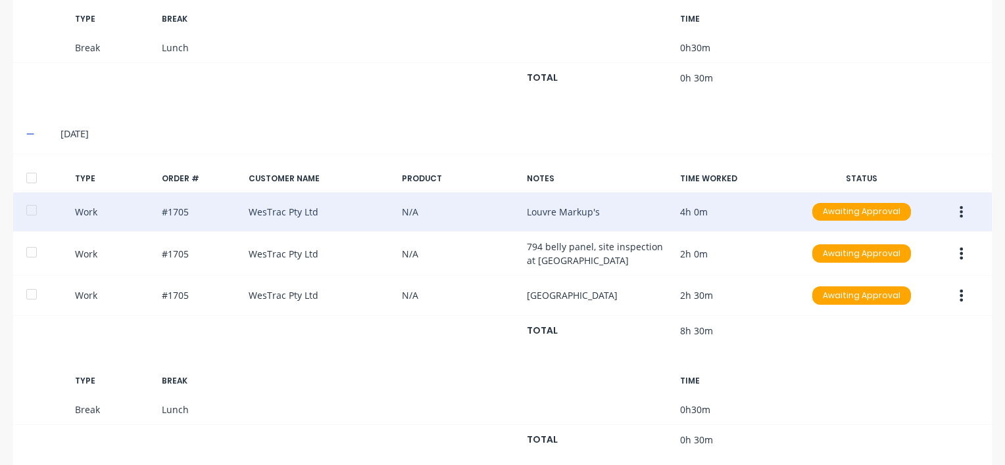
click at [960, 206] on icon "button" at bounding box center [961, 212] width 3 height 12
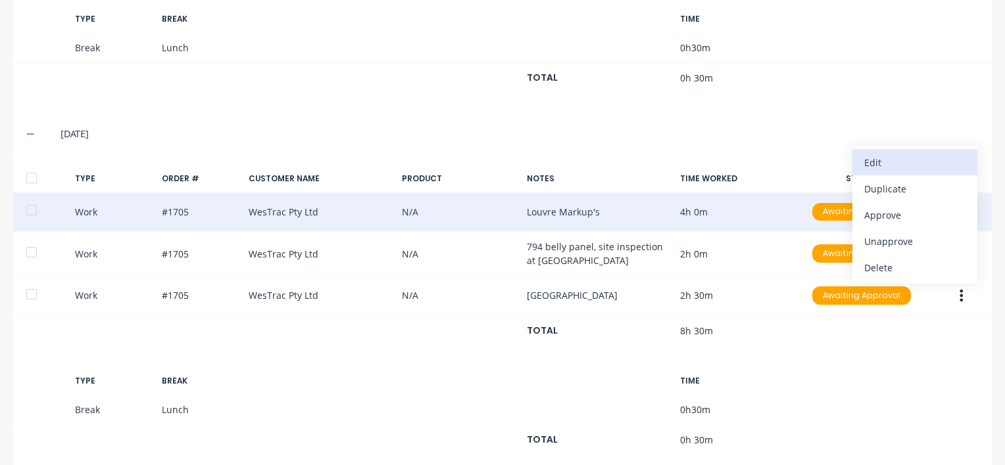
click at [881, 156] on div "Edit" at bounding box center [914, 162] width 101 height 19
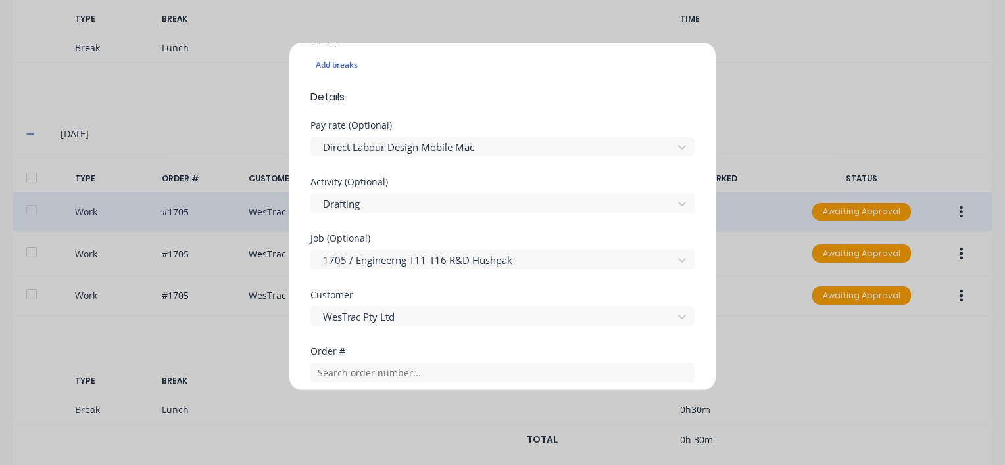
scroll to position [197, 0]
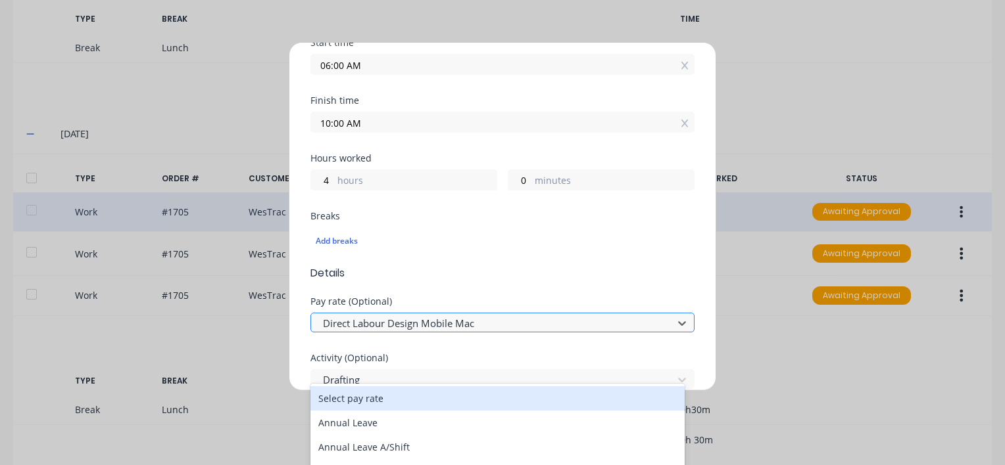
click at [360, 314] on div "Direct Labour Design Mobile Mac" at bounding box center [494, 324] width 352 height 20
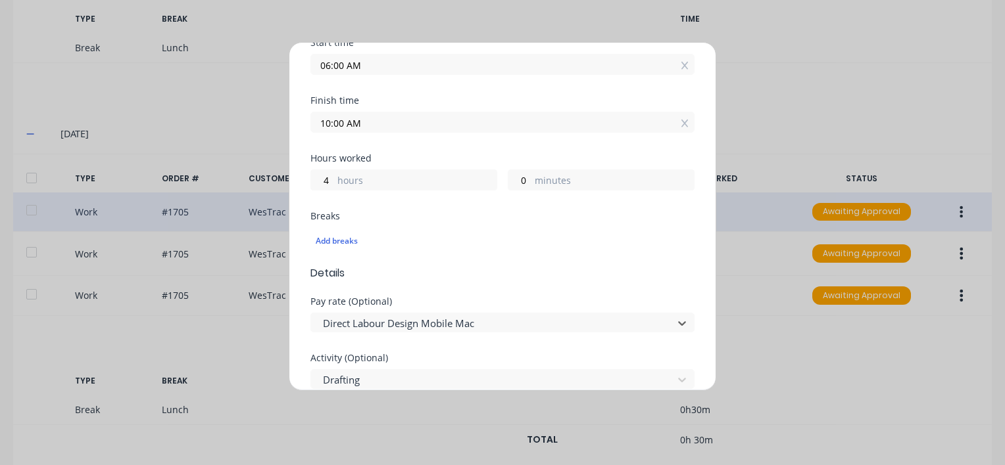
scroll to position [0, 0]
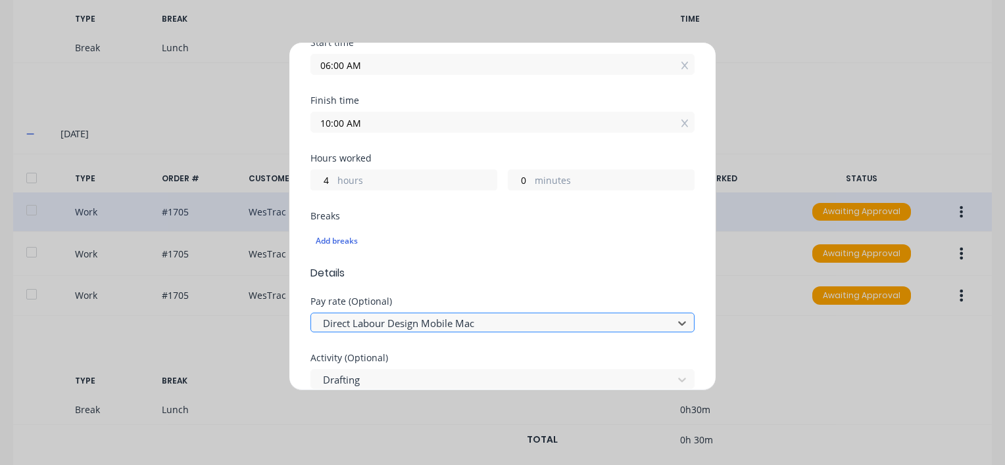
click at [447, 316] on div at bounding box center [493, 324] width 344 height 16
click at [436, 316] on div at bounding box center [493, 324] width 344 height 16
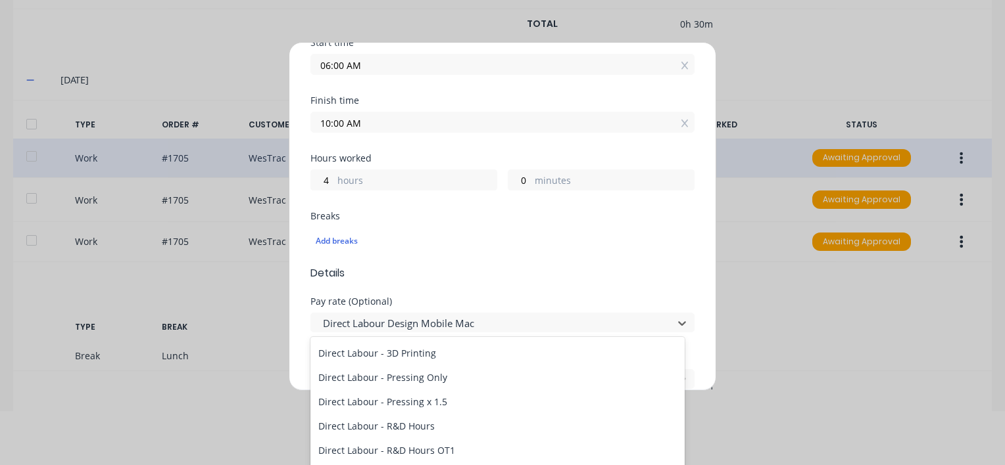
scroll to position [394, 0]
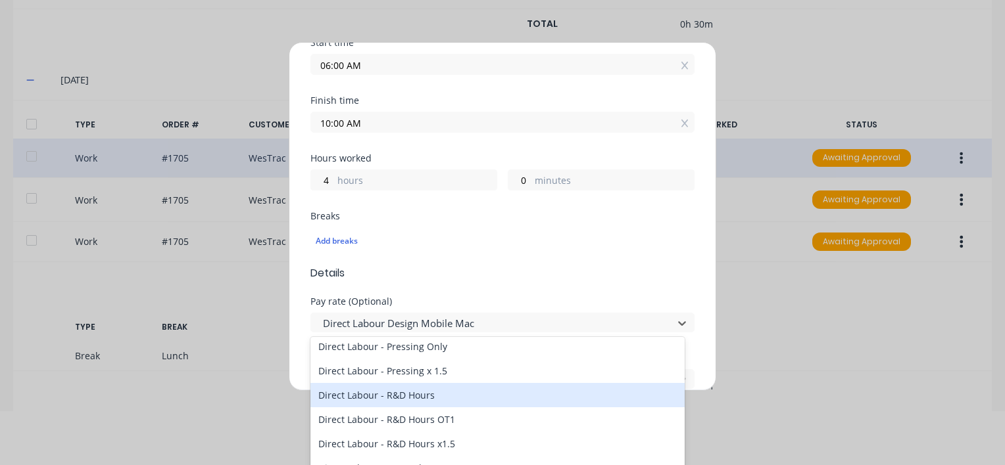
click at [387, 397] on div "Direct Labour - R&D Hours" at bounding box center [497, 395] width 374 height 24
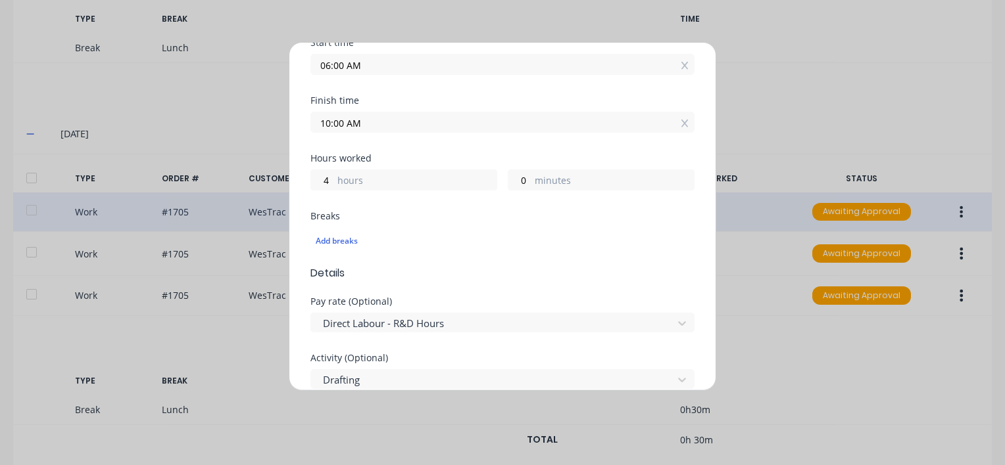
scroll to position [263, 0]
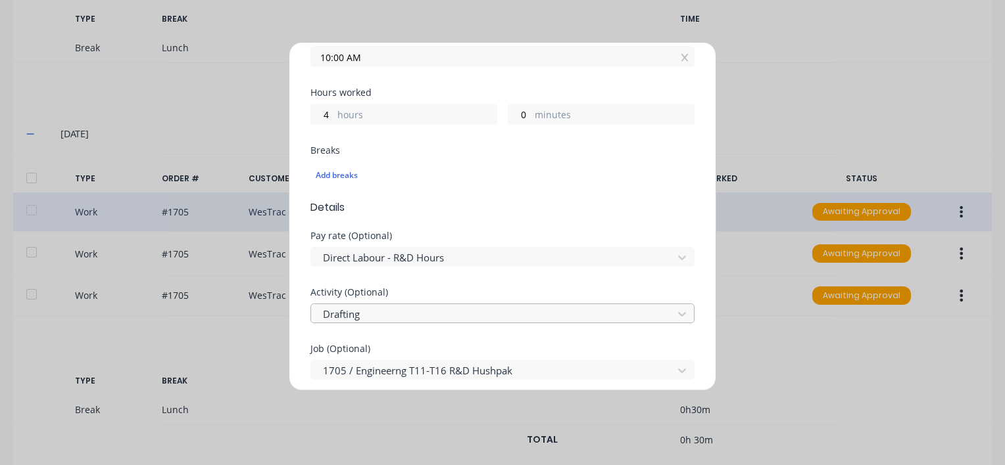
click at [378, 311] on div at bounding box center [493, 314] width 344 height 16
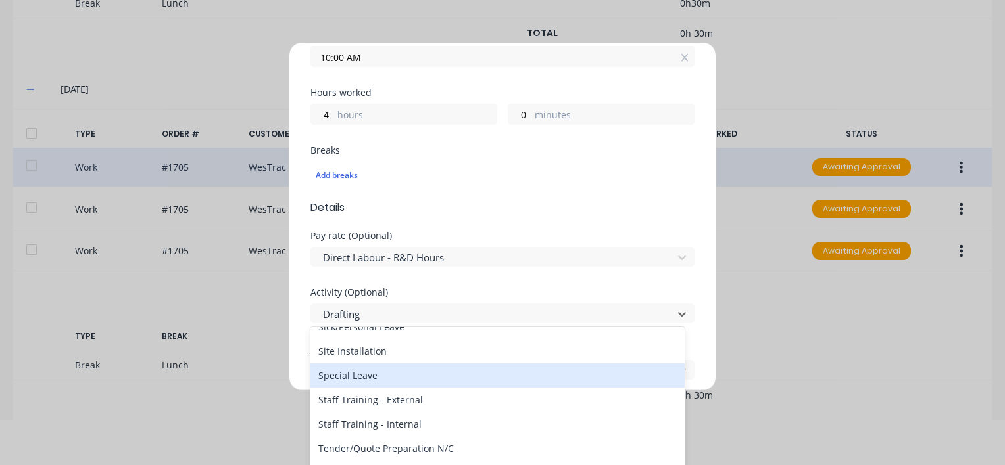
scroll to position [460, 0]
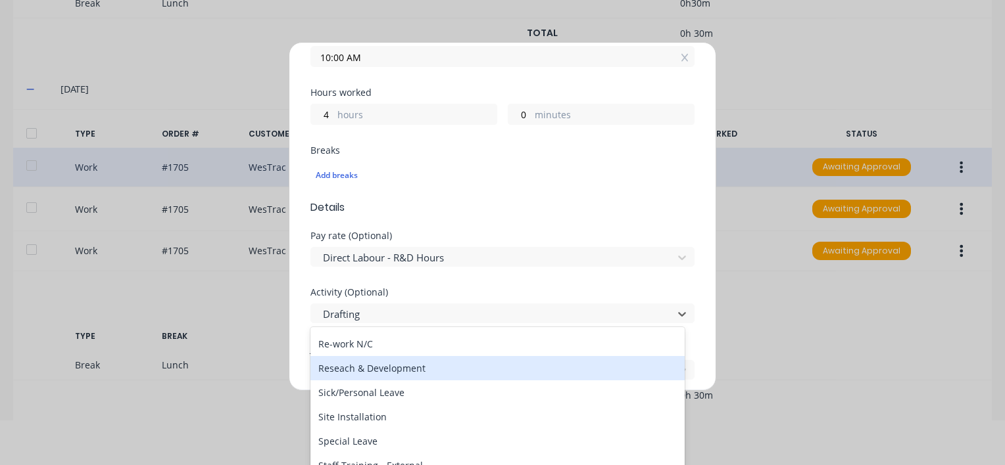
click at [381, 368] on div "Reseach & Development" at bounding box center [497, 368] width 374 height 24
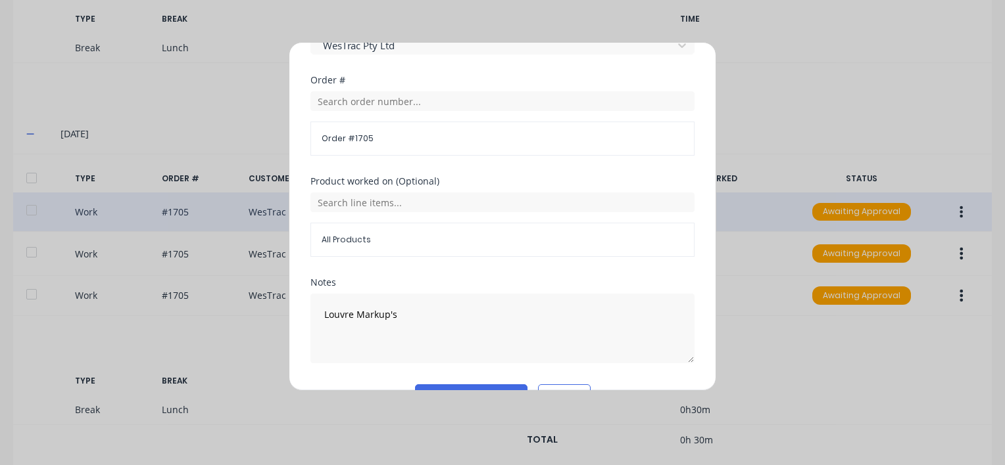
scroll to position [657, 0]
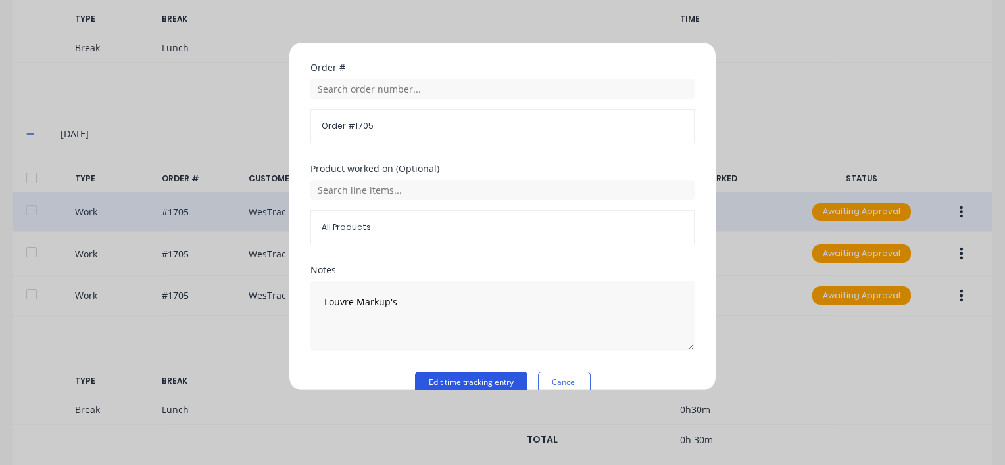
click at [435, 379] on button "Edit time tracking entry" at bounding box center [471, 382] width 112 height 21
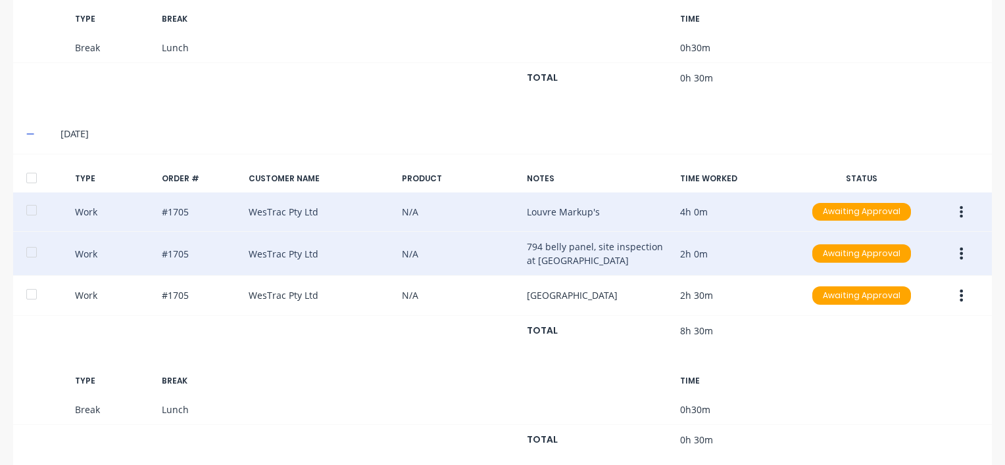
click at [954, 246] on button "button" at bounding box center [960, 254] width 31 height 24
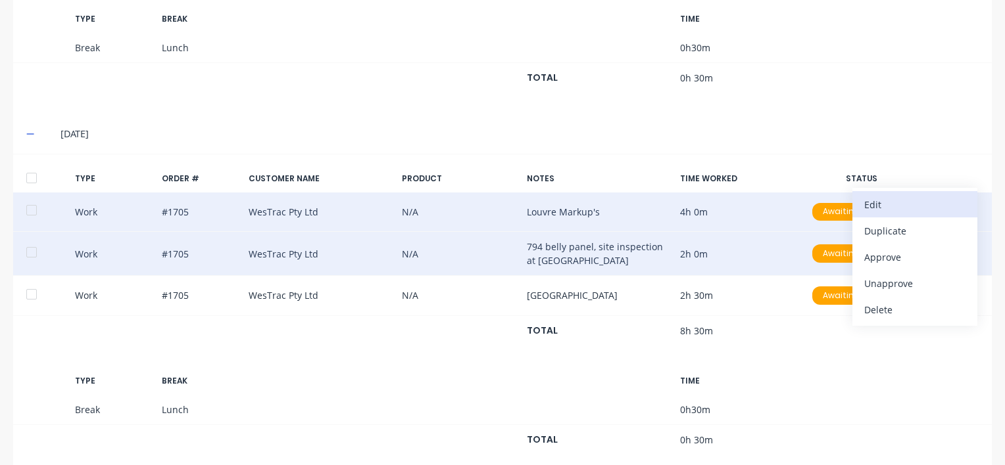
click at [880, 197] on div "Edit" at bounding box center [914, 204] width 101 height 19
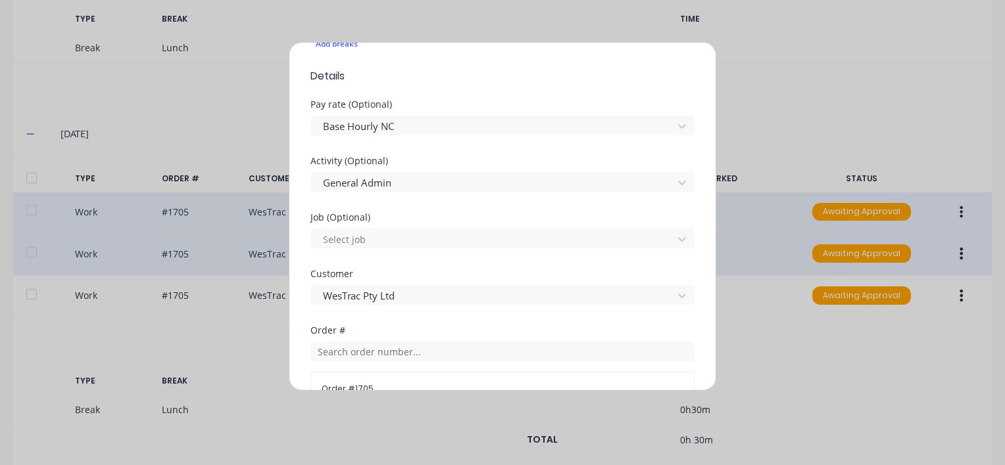
scroll to position [263, 0]
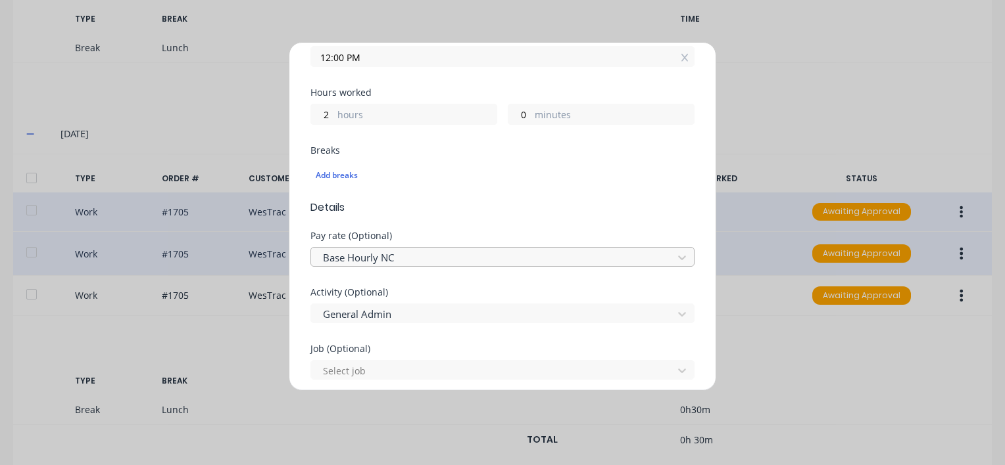
click at [398, 256] on div at bounding box center [493, 258] width 344 height 16
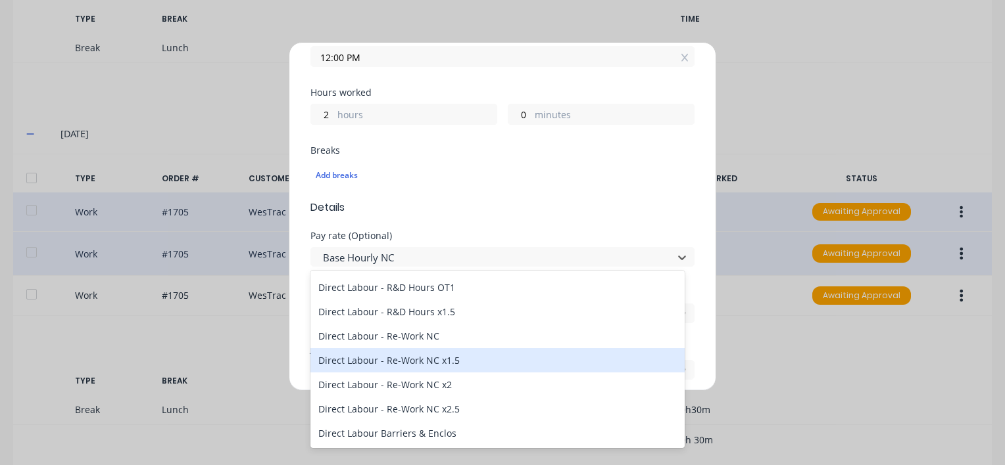
scroll to position [394, 0]
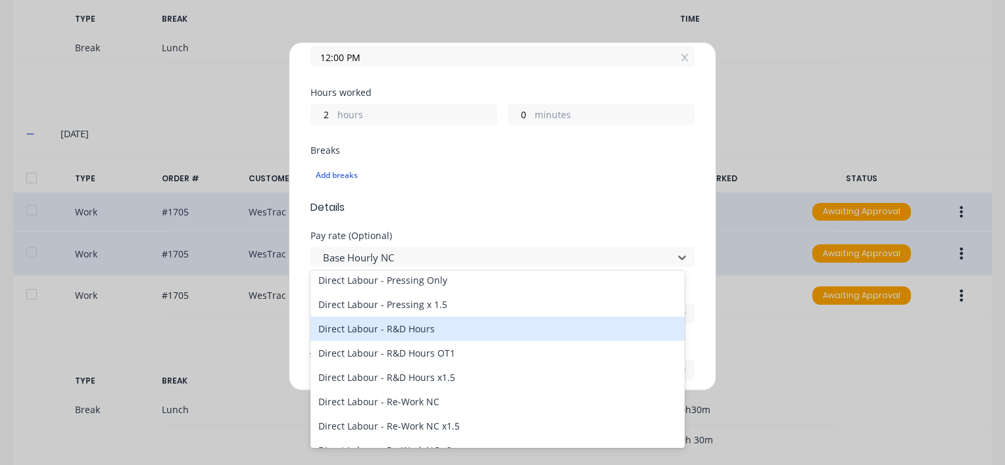
click at [410, 328] on div "Direct Labour - R&D Hours" at bounding box center [497, 329] width 374 height 24
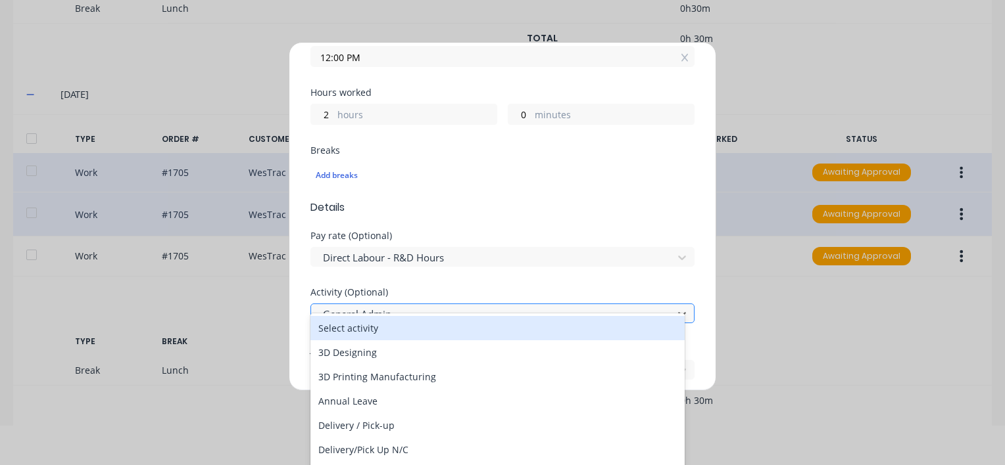
click at [386, 312] on div at bounding box center [493, 314] width 344 height 16
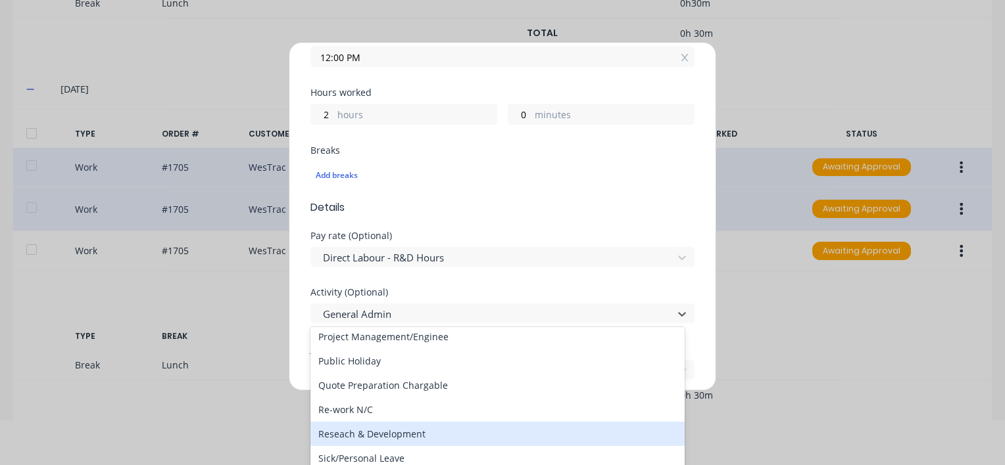
click at [371, 433] on div "Reseach & Development" at bounding box center [497, 434] width 374 height 24
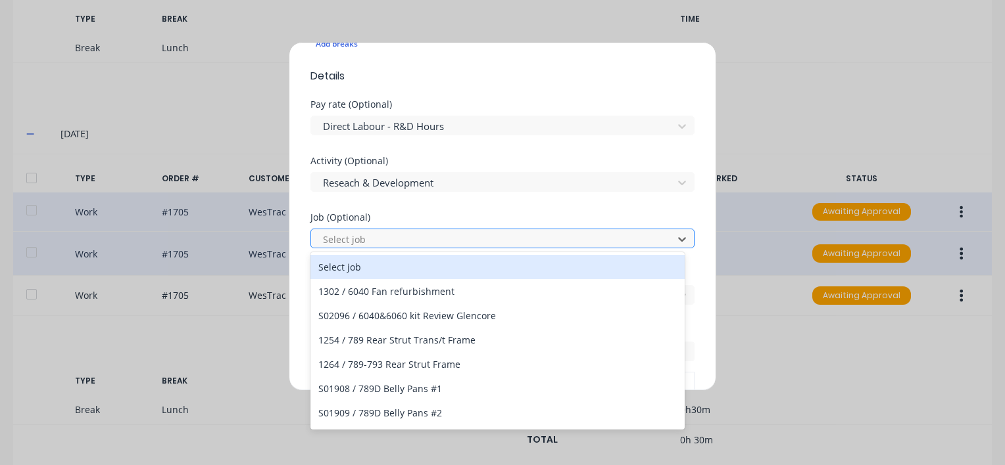
click at [386, 238] on div at bounding box center [493, 239] width 344 height 16
type input "1705"
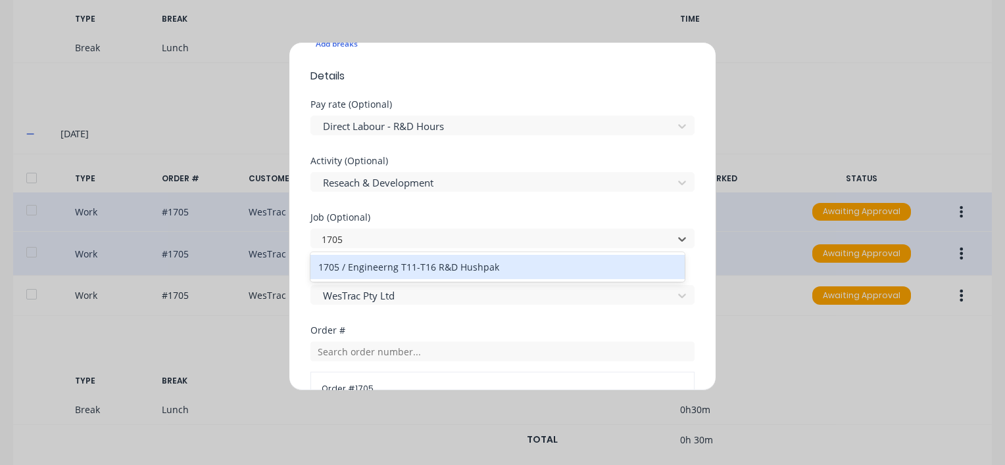
click at [421, 268] on div "1705 / Engineerng T11-T16 R&D Hushpak" at bounding box center [497, 267] width 374 height 24
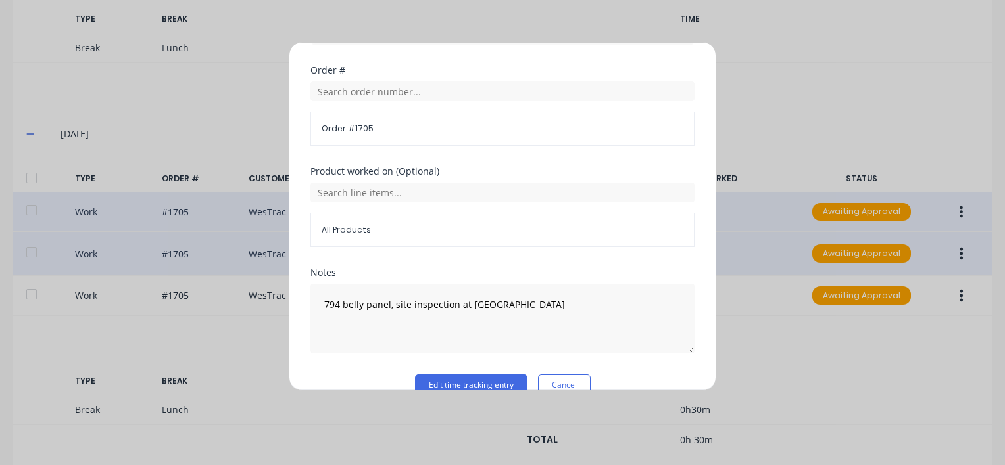
scroll to position [657, 0]
click at [446, 381] on button "Edit time tracking entry" at bounding box center [471, 382] width 112 height 21
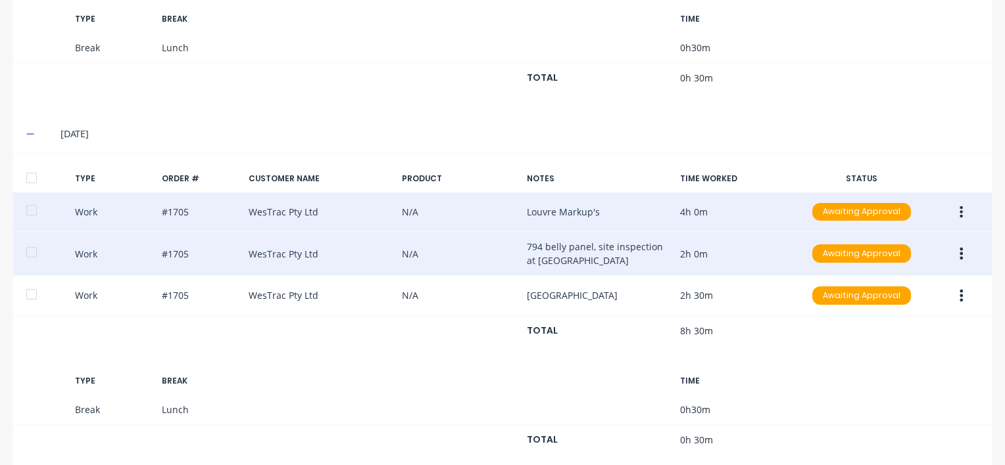
click at [959, 205] on icon "button" at bounding box center [960, 212] width 3 height 14
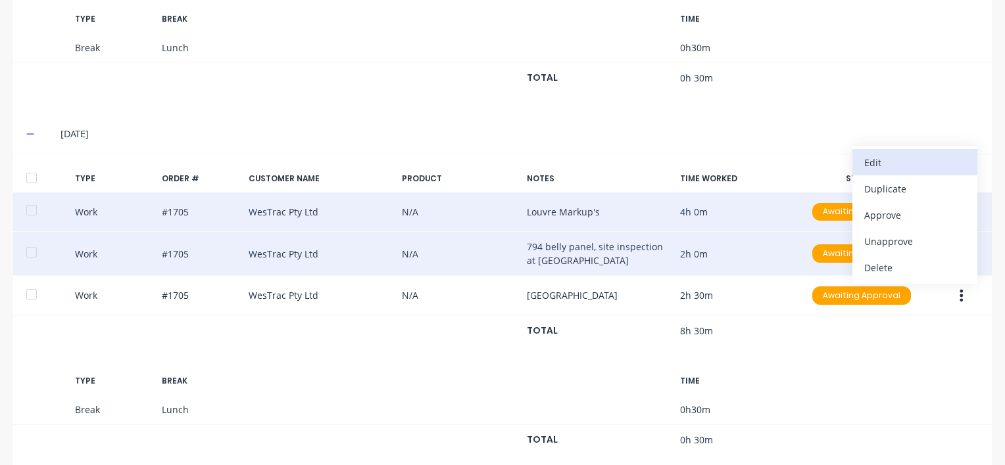
click at [870, 155] on div "Edit" at bounding box center [914, 162] width 101 height 19
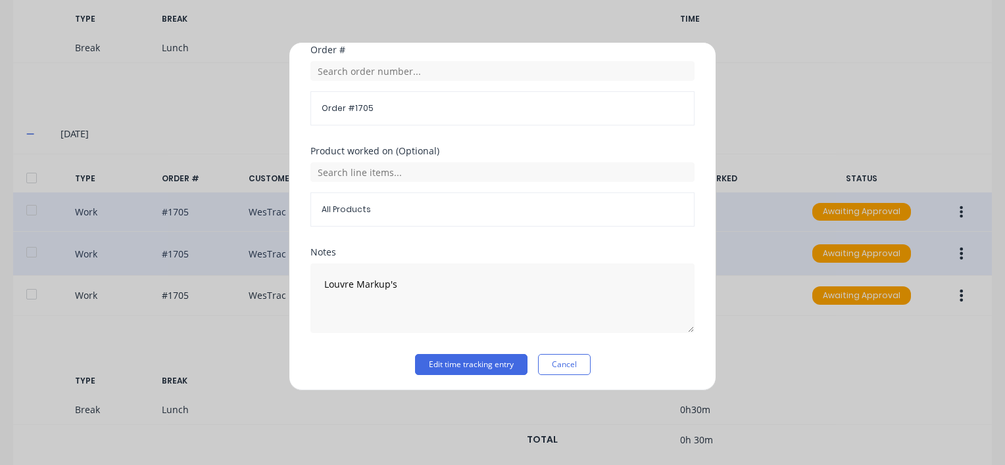
scroll to position [676, 0]
click at [442, 363] on button "Edit time tracking entry" at bounding box center [471, 364] width 112 height 21
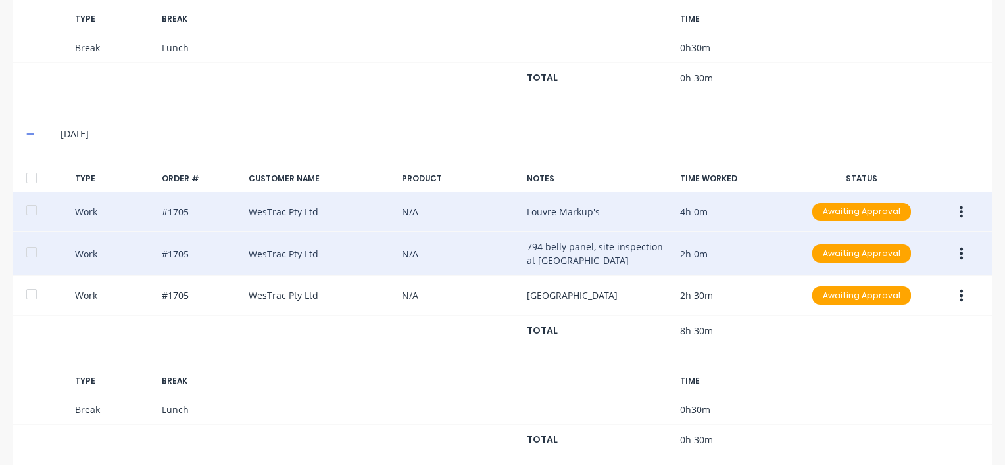
click at [959, 205] on icon "button" at bounding box center [960, 212] width 3 height 14
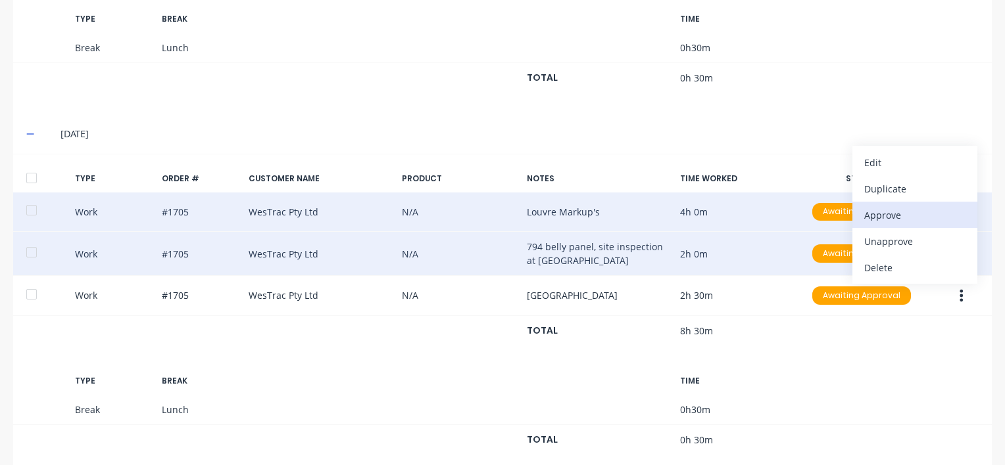
click at [873, 207] on div "Approve" at bounding box center [914, 215] width 101 height 19
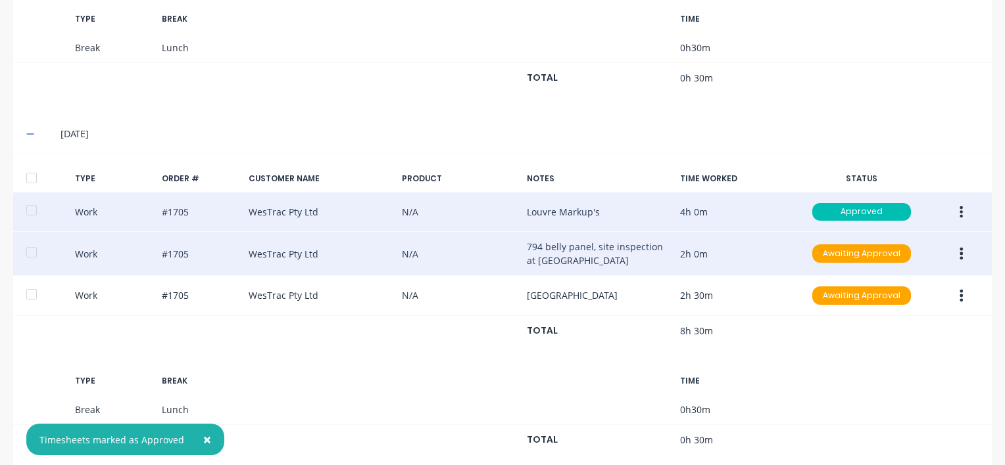
click at [955, 247] on button "button" at bounding box center [960, 254] width 31 height 24
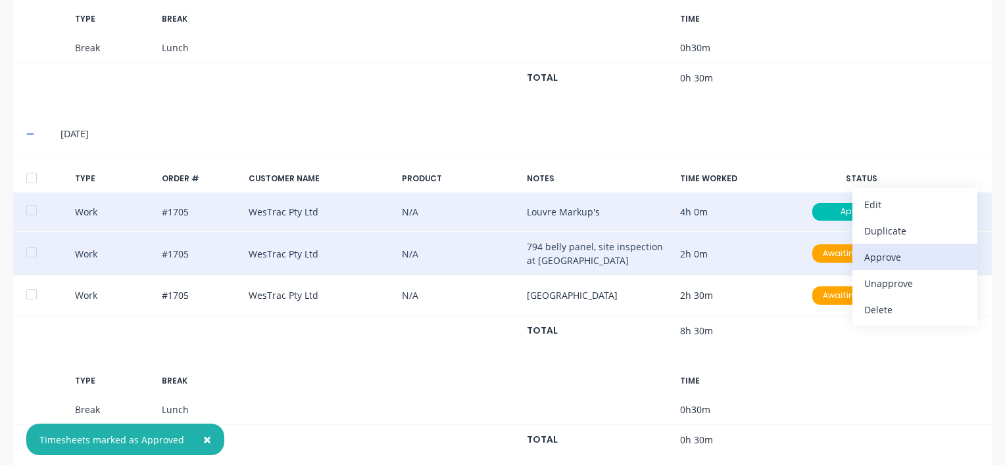
click at [891, 250] on div "Approve" at bounding box center [914, 257] width 101 height 19
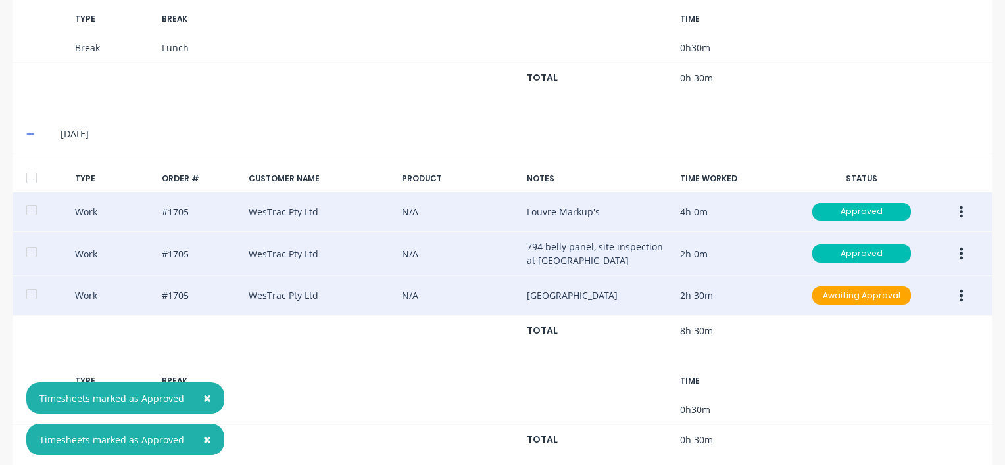
click at [955, 284] on button "button" at bounding box center [960, 296] width 31 height 24
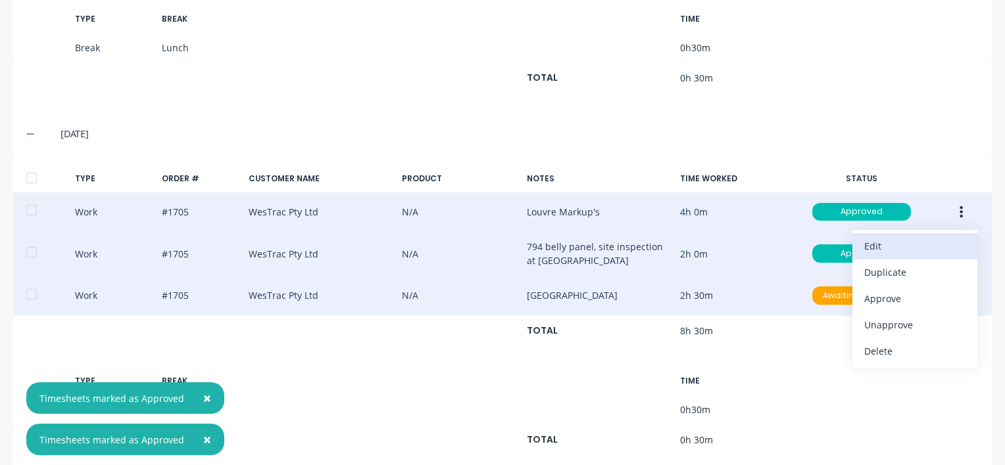
click at [878, 240] on div "Edit" at bounding box center [914, 246] width 101 height 19
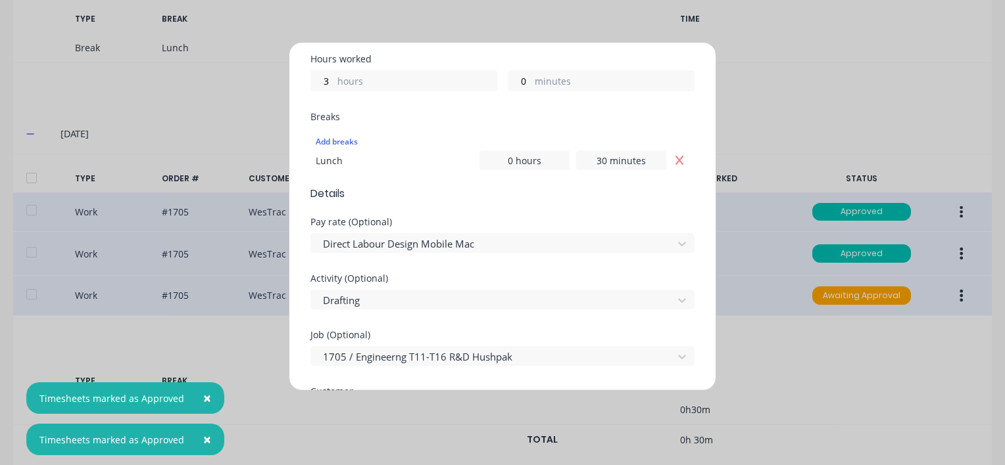
scroll to position [329, 0]
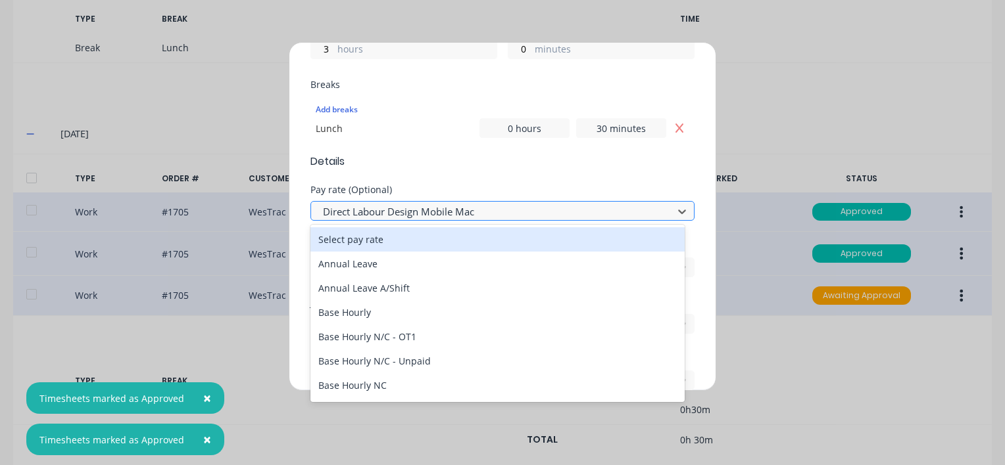
click at [387, 213] on div at bounding box center [493, 212] width 344 height 16
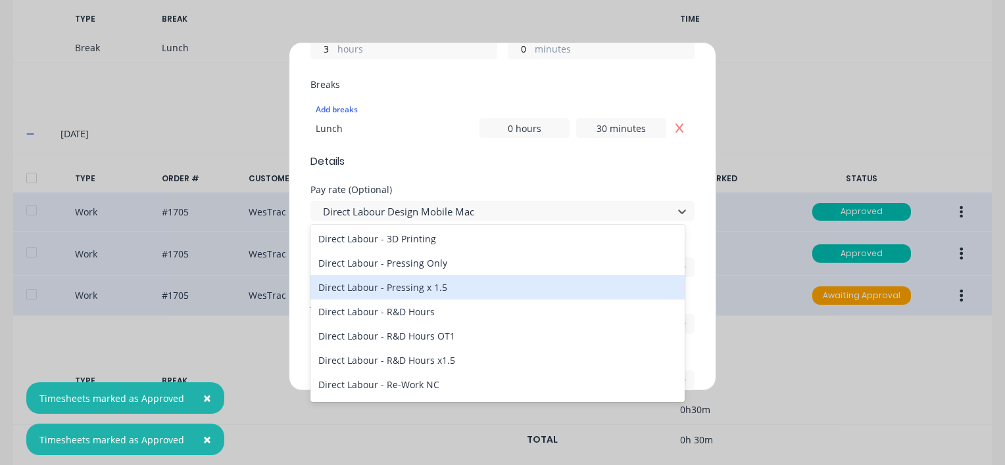
scroll to position [394, 0]
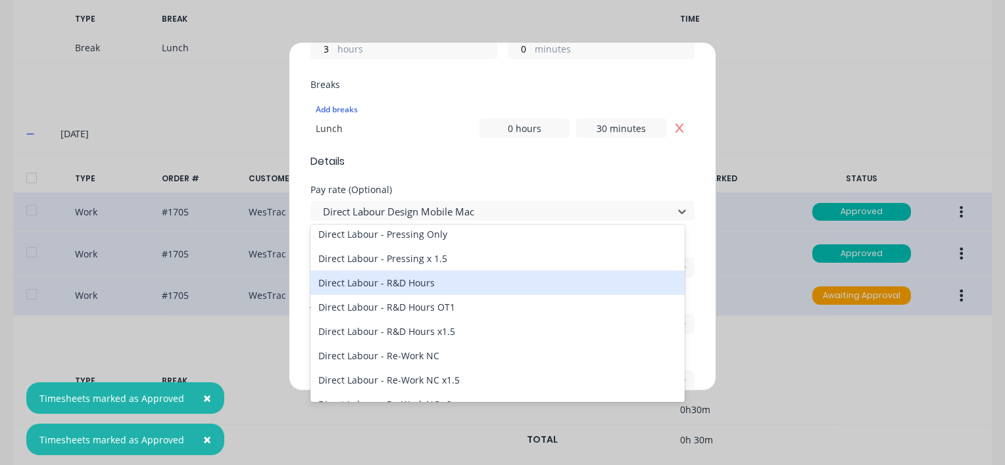
click at [379, 282] on div "Direct Labour - R&D Hours" at bounding box center [497, 283] width 374 height 24
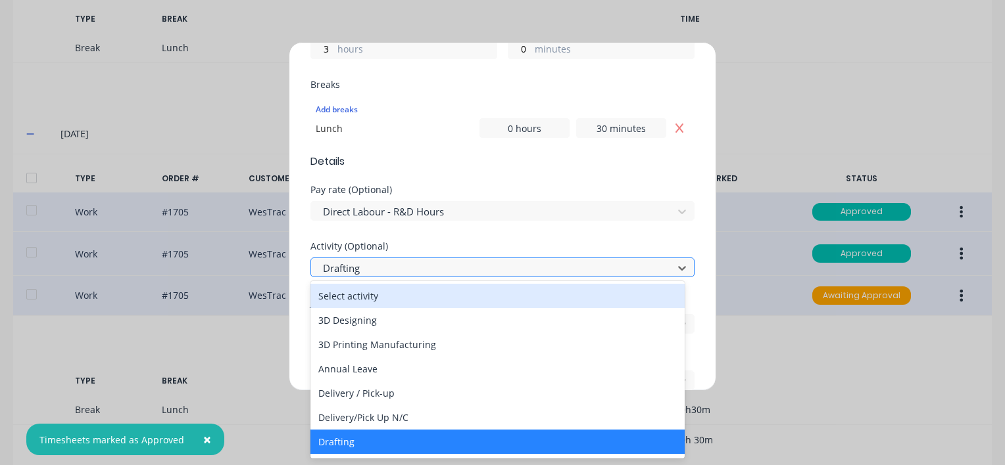
click at [381, 263] on div at bounding box center [493, 268] width 344 height 16
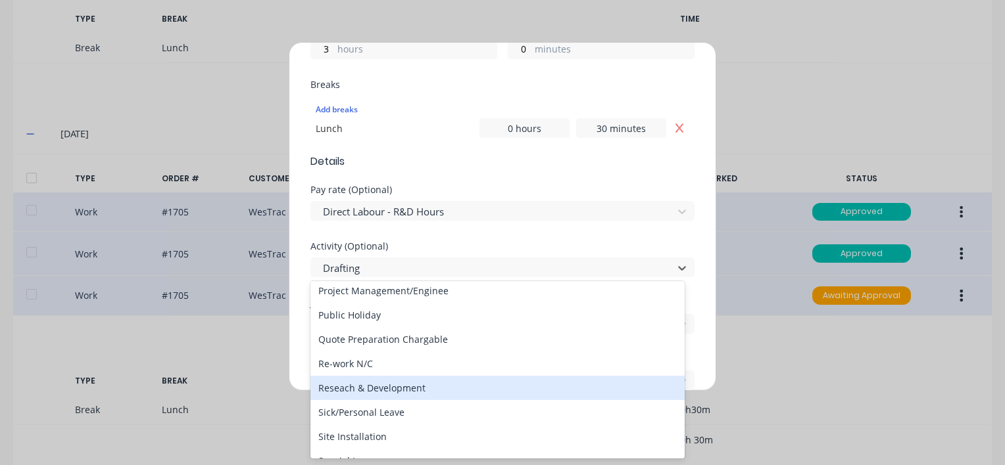
click at [366, 389] on div "Reseach & Development" at bounding box center [497, 388] width 374 height 24
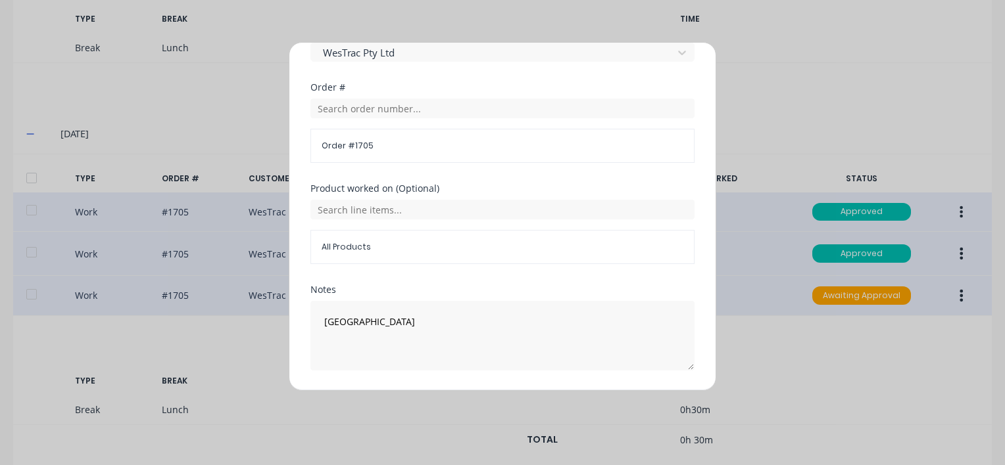
scroll to position [696, 0]
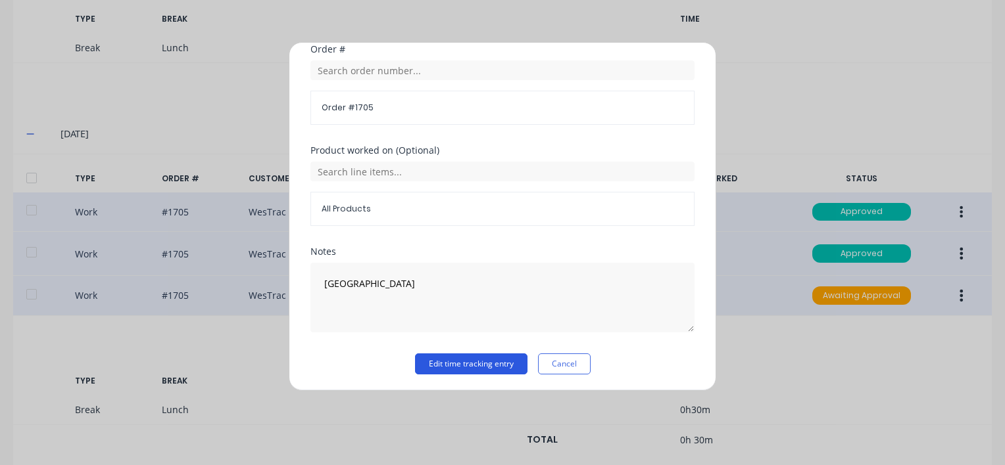
click at [429, 360] on button "Edit time tracking entry" at bounding box center [471, 364] width 112 height 21
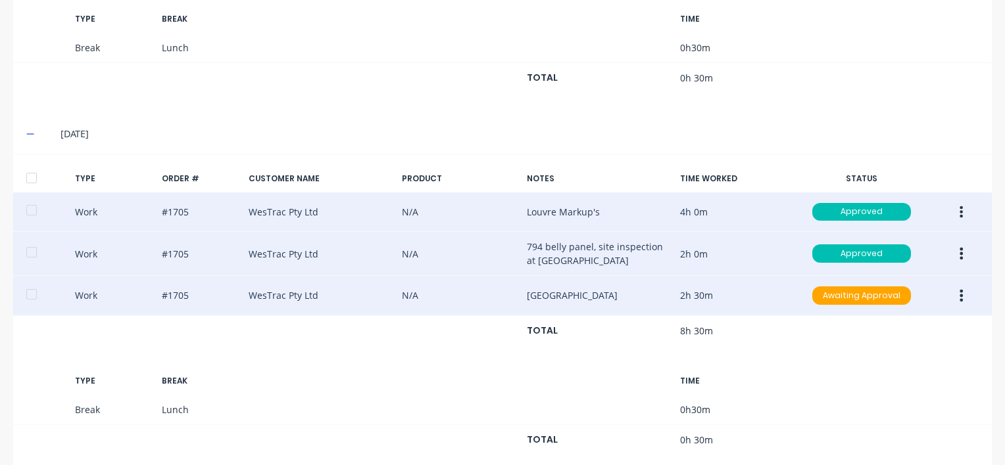
click at [960, 290] on icon "button" at bounding box center [961, 296] width 3 height 12
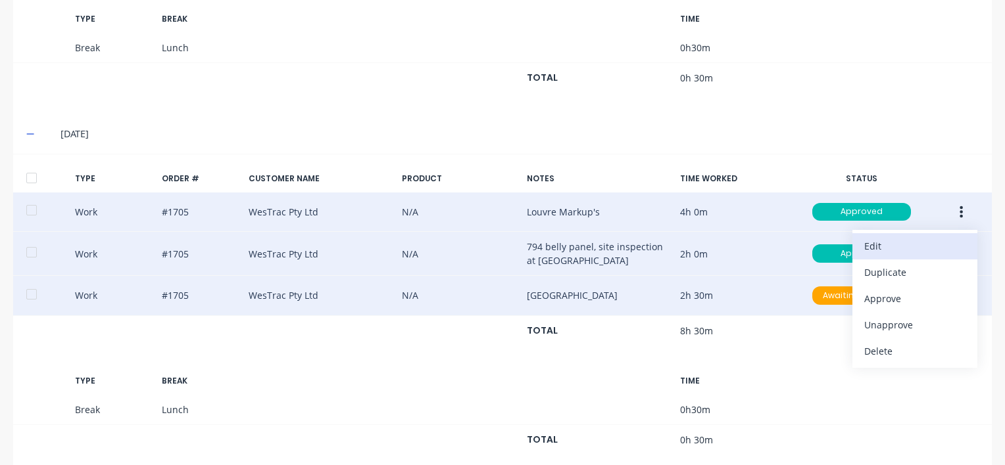
drag, startPoint x: 860, startPoint y: 291, endPoint x: 885, endPoint y: 229, distance: 67.3
click at [864, 291] on div "Approve" at bounding box center [914, 298] width 101 height 19
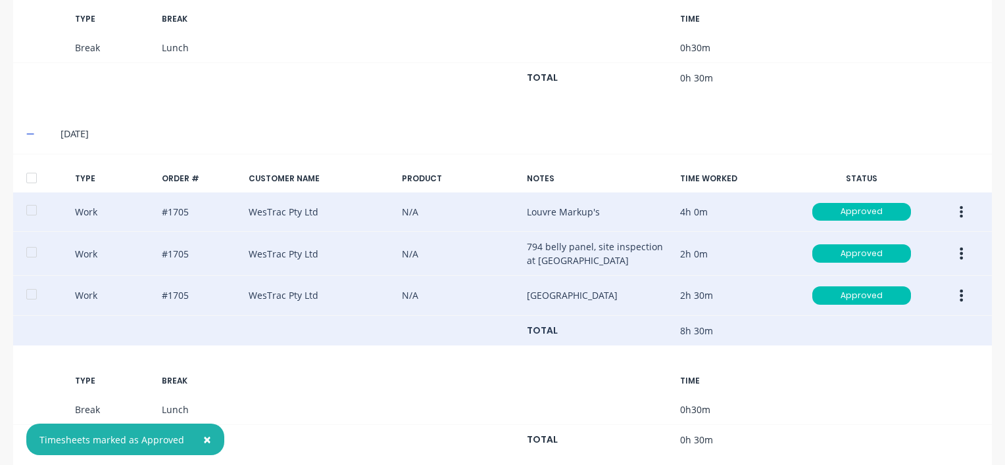
scroll to position [1616, 0]
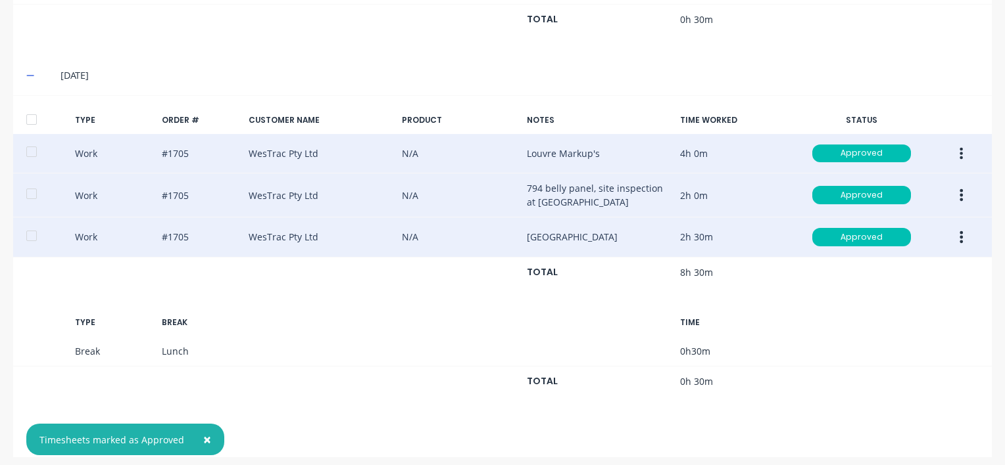
click at [203, 437] on span "×" at bounding box center [207, 440] width 8 height 18
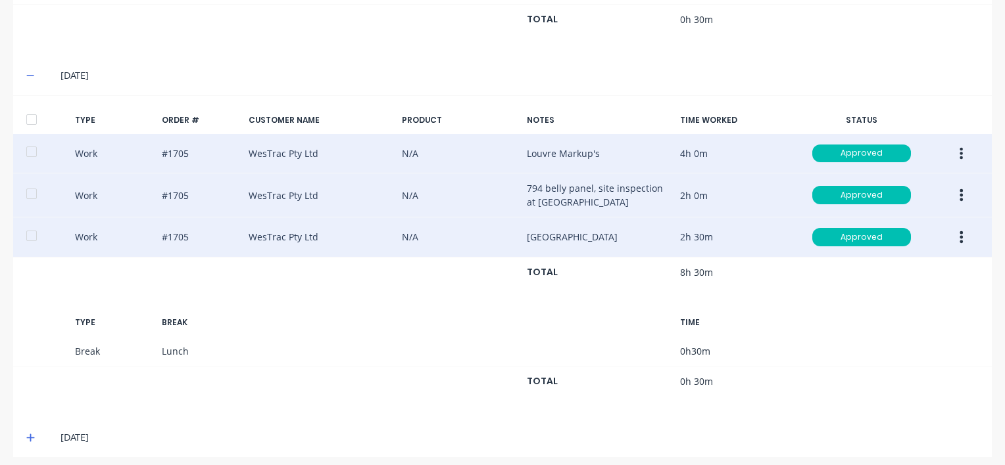
click at [28, 433] on icon at bounding box center [30, 437] width 9 height 9
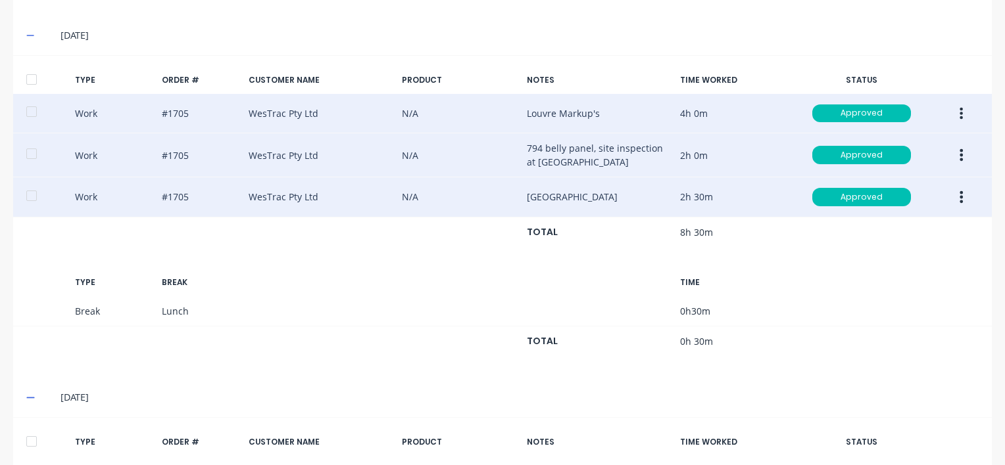
scroll to position [1653, 0]
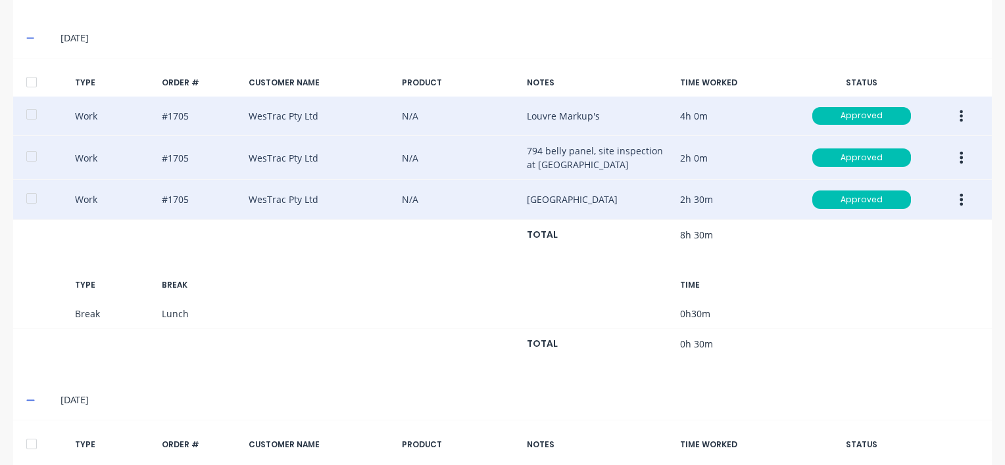
click at [959, 151] on icon "button" at bounding box center [960, 158] width 3 height 14
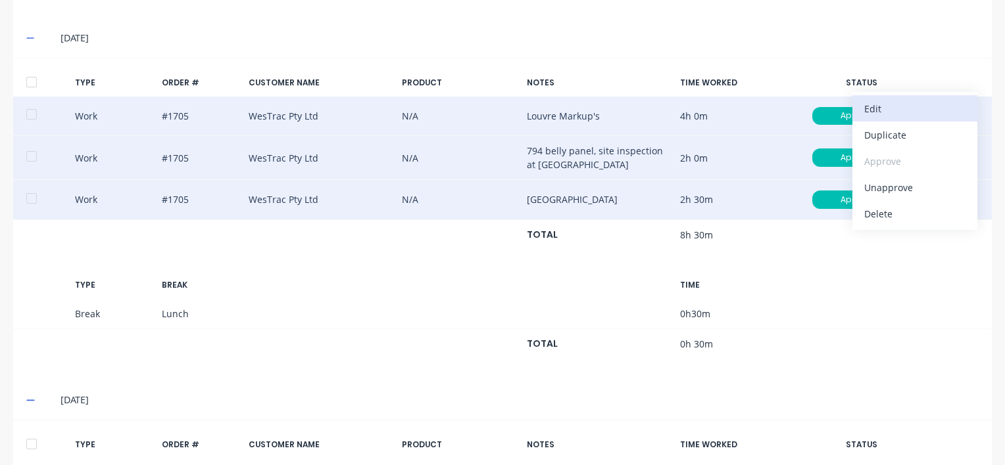
click at [877, 100] on div "Edit" at bounding box center [914, 108] width 101 height 19
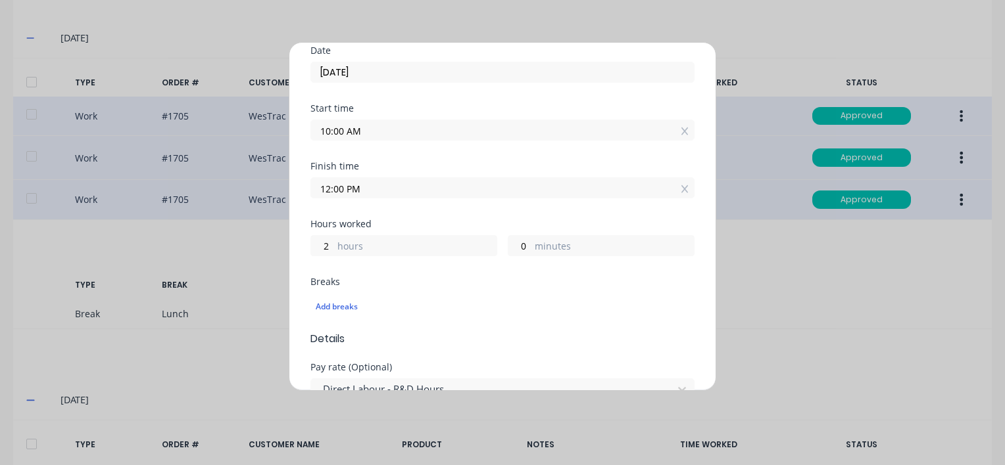
scroll to position [197, 0]
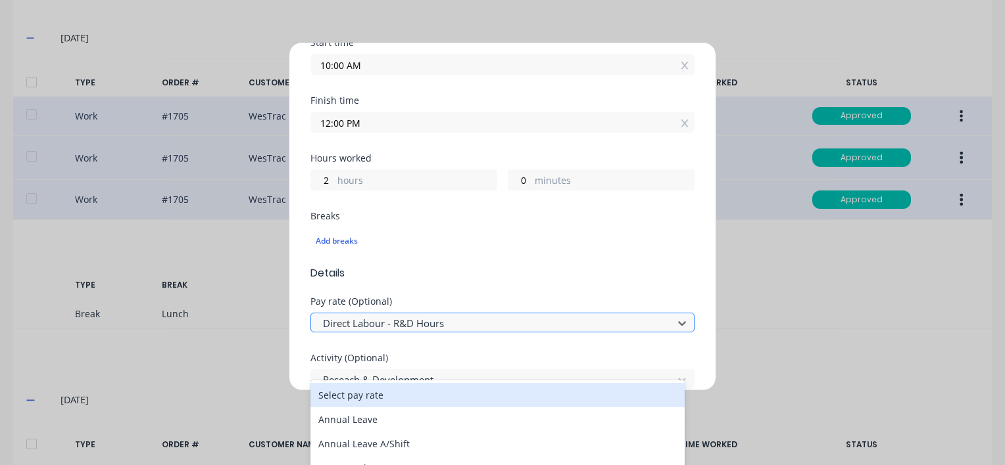
click at [392, 322] on div at bounding box center [493, 324] width 344 height 16
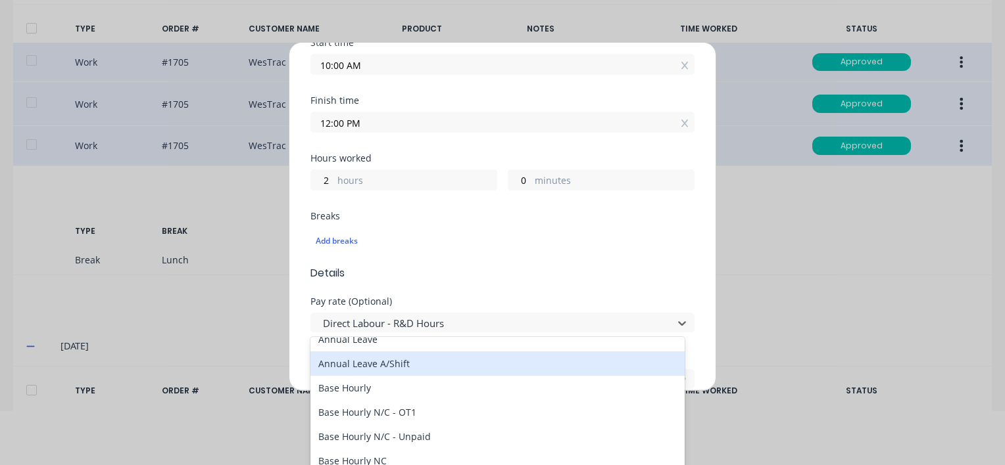
scroll to position [66, 0]
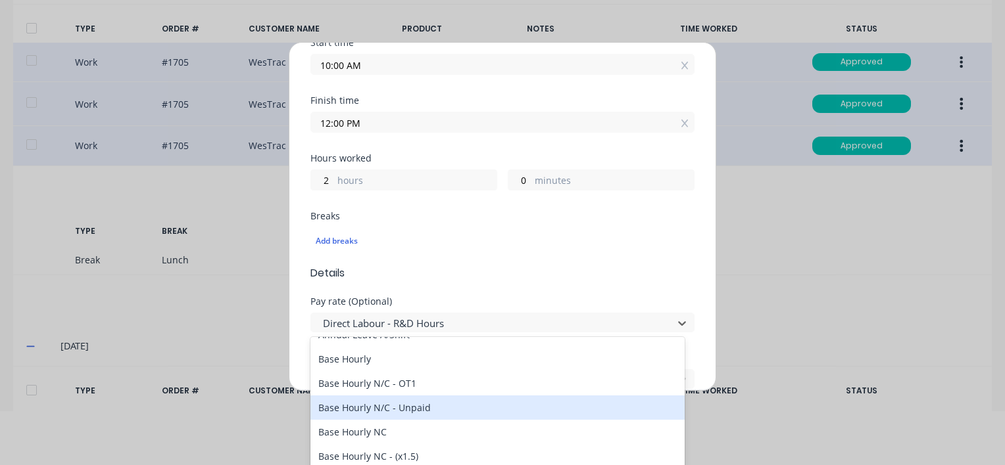
click at [417, 408] on div "Base Hourly N/C - Unpaid" at bounding box center [497, 408] width 374 height 24
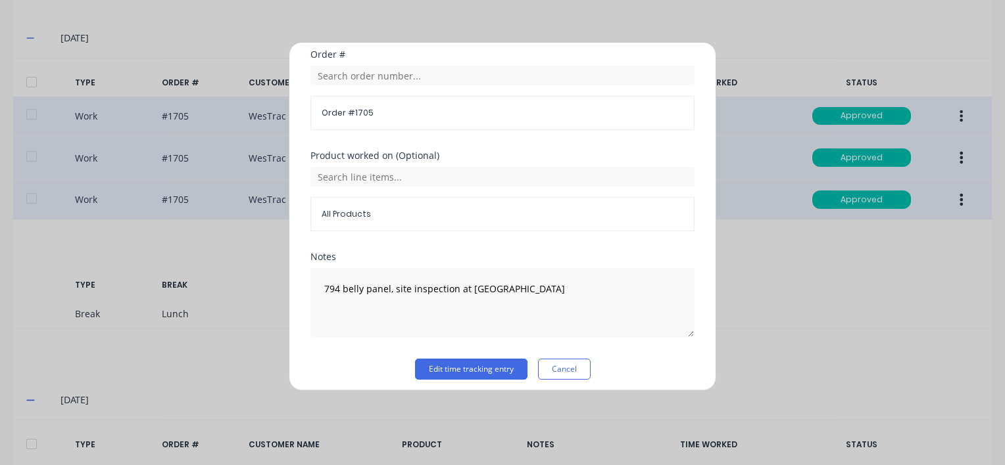
scroll to position [676, 0]
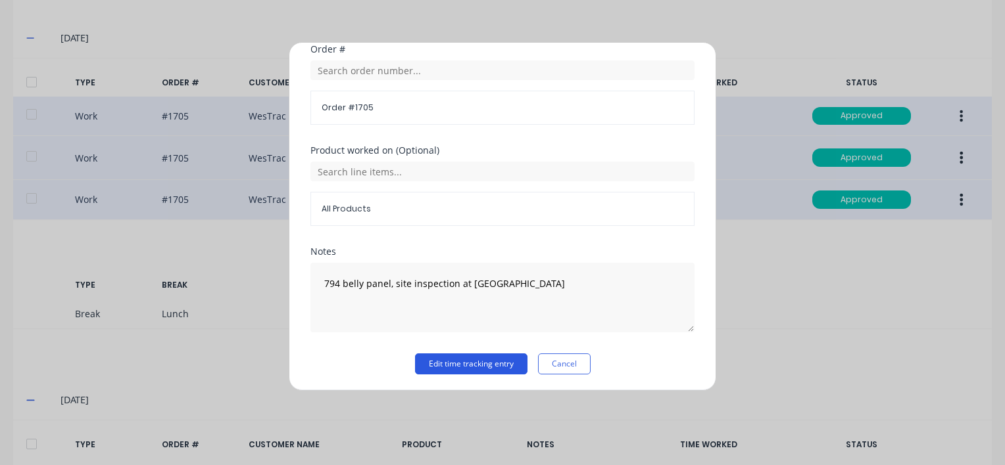
click at [439, 359] on button "Edit time tracking entry" at bounding box center [471, 364] width 112 height 21
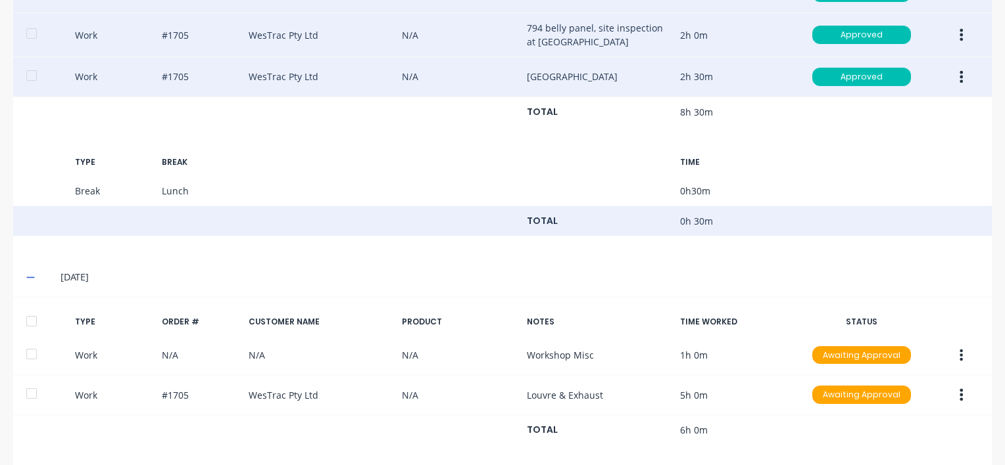
scroll to position [1785, 0]
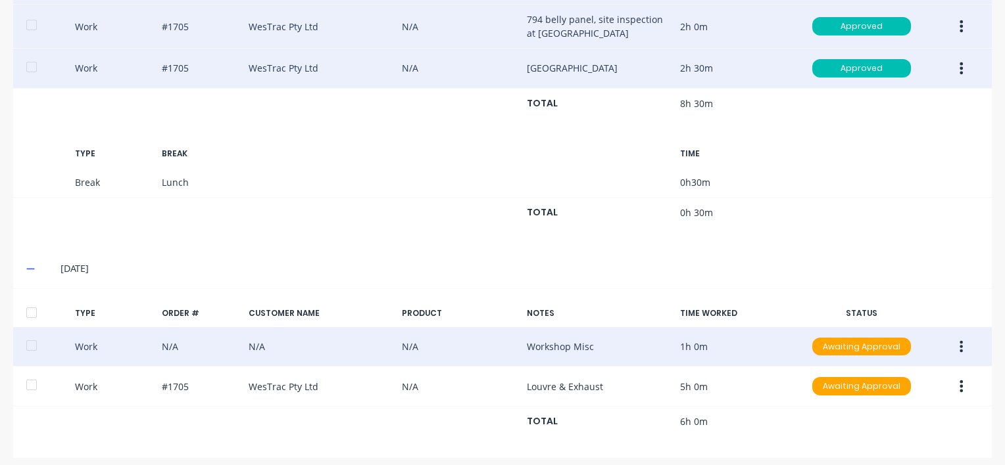
click at [960, 341] on icon "button" at bounding box center [961, 347] width 3 height 12
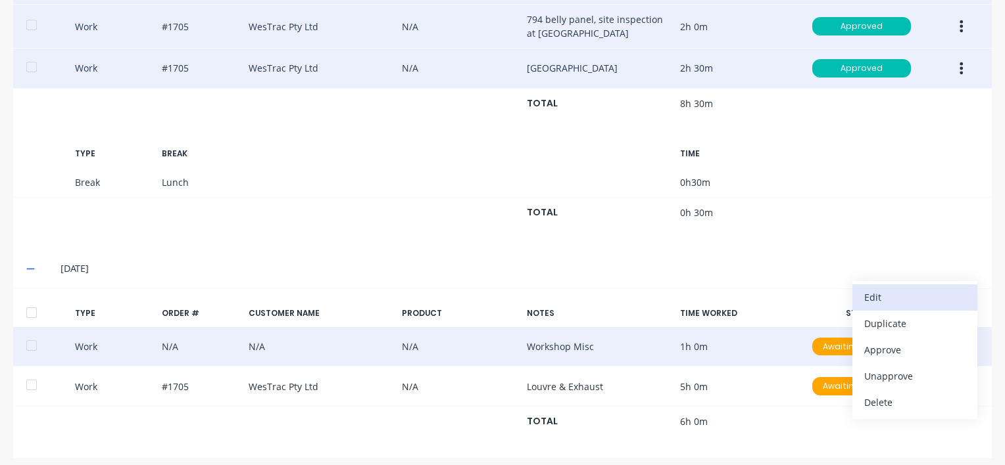
click at [876, 291] on div "Edit" at bounding box center [914, 297] width 101 height 19
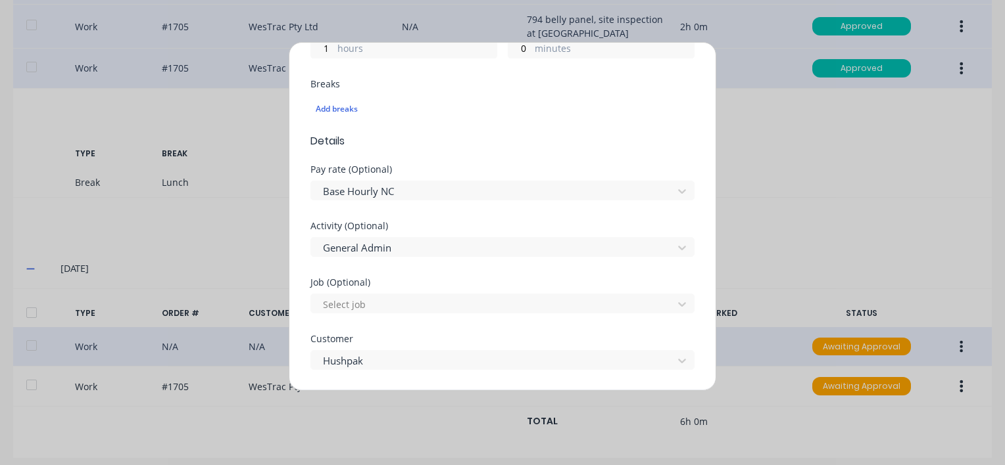
scroll to position [329, 0]
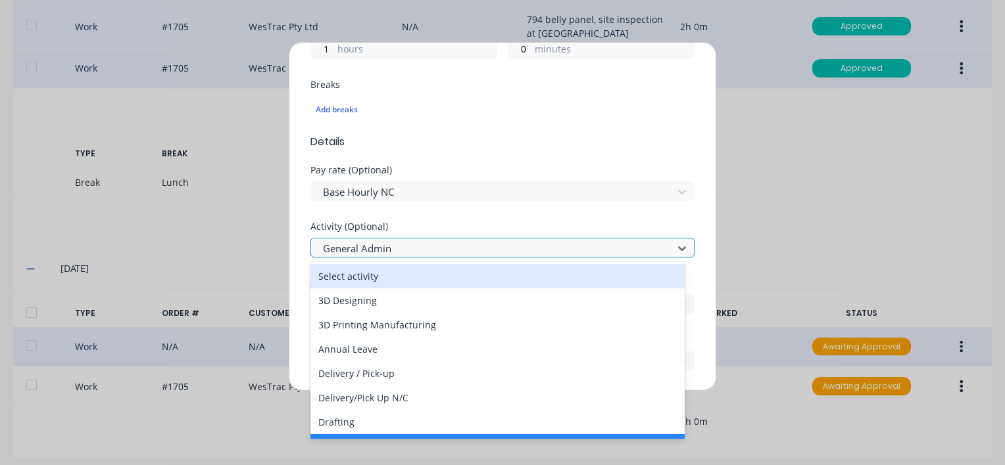
click at [404, 245] on div at bounding box center [493, 249] width 344 height 16
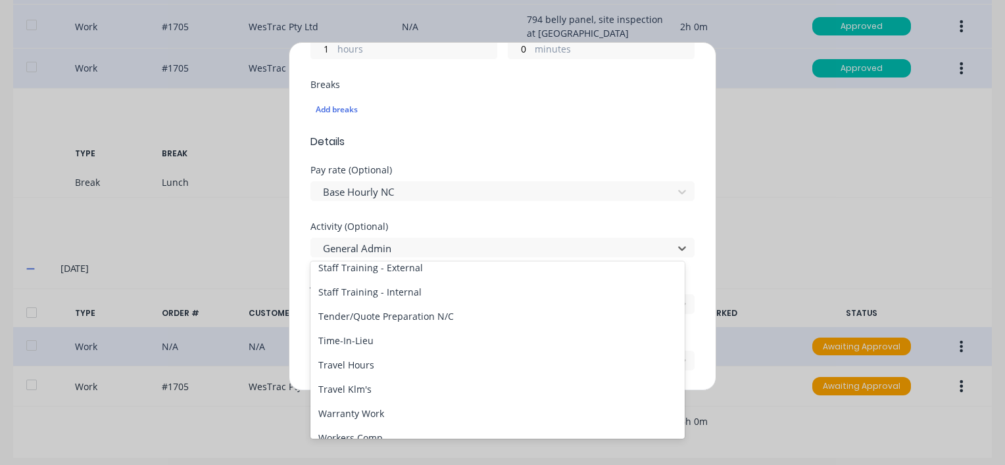
scroll to position [630, 0]
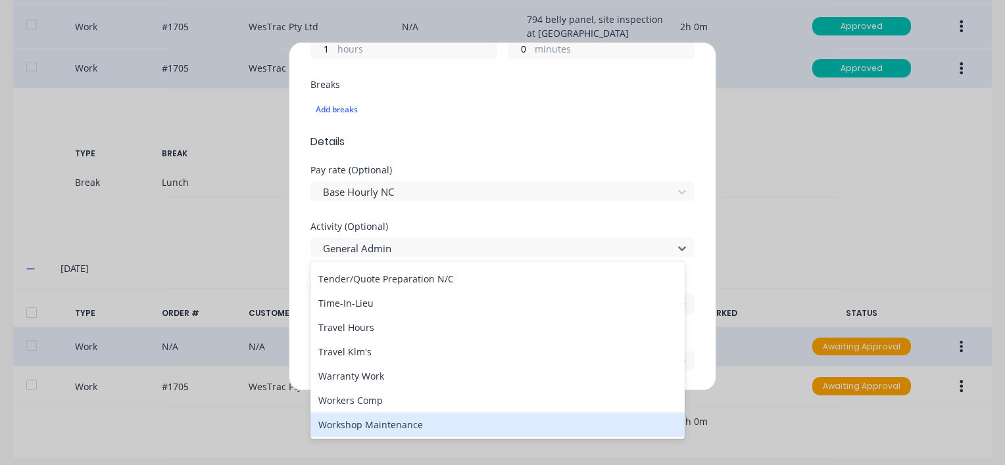
click at [387, 425] on div "Workshop Maintenance" at bounding box center [497, 425] width 374 height 24
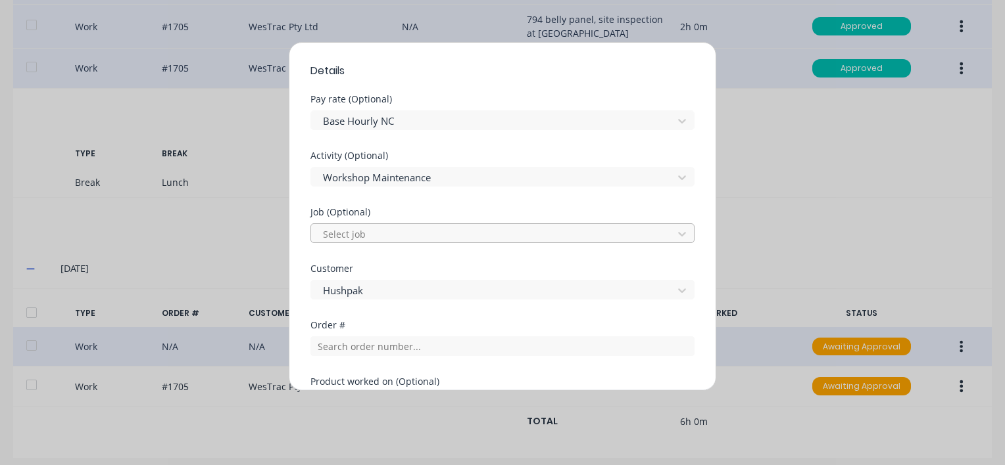
scroll to position [631, 0]
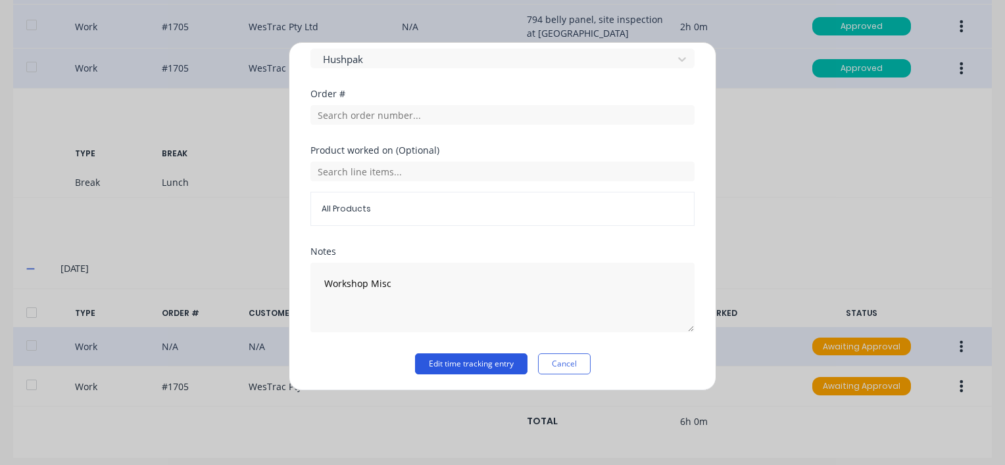
click at [441, 363] on button "Edit time tracking entry" at bounding box center [471, 364] width 112 height 21
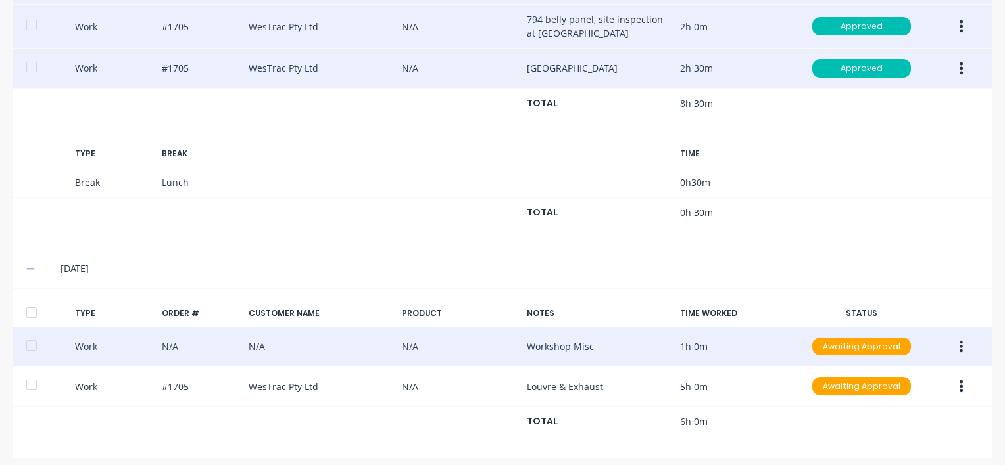
click at [959, 340] on icon "button" at bounding box center [960, 347] width 3 height 14
click at [883, 341] on div "Approve" at bounding box center [914, 350] width 101 height 19
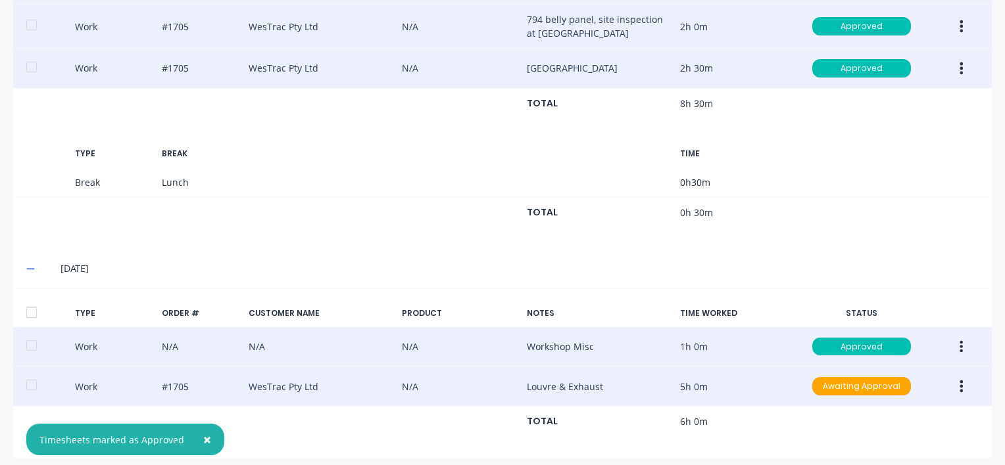
click at [960, 381] on icon "button" at bounding box center [961, 387] width 3 height 12
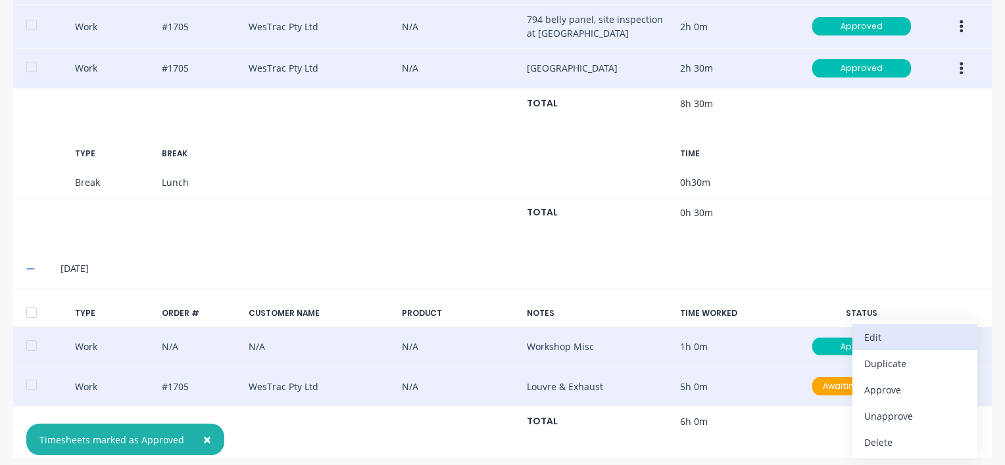
click at [866, 328] on div "Edit" at bounding box center [914, 337] width 101 height 19
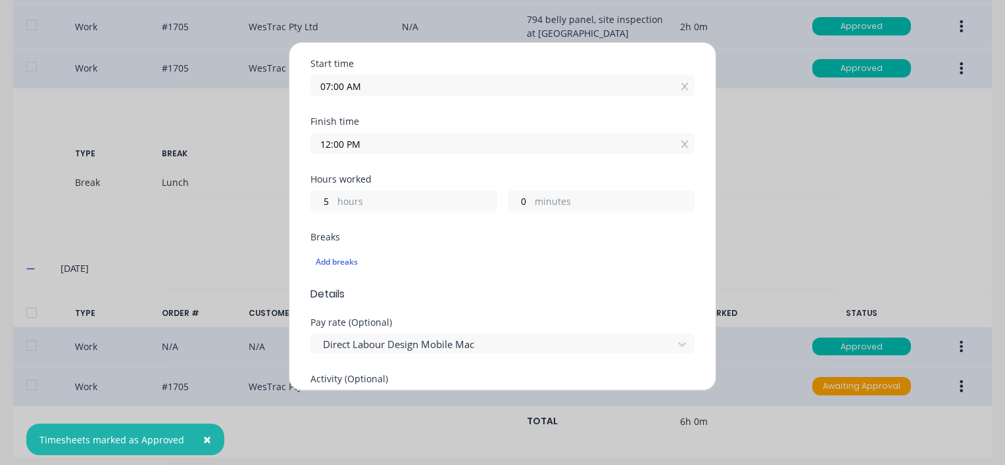
scroll to position [329, 0]
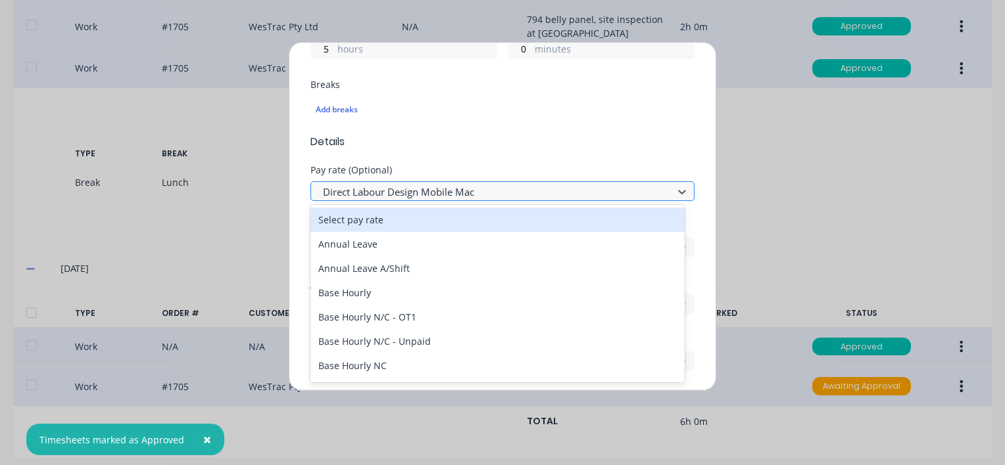
click at [420, 191] on div at bounding box center [493, 192] width 344 height 16
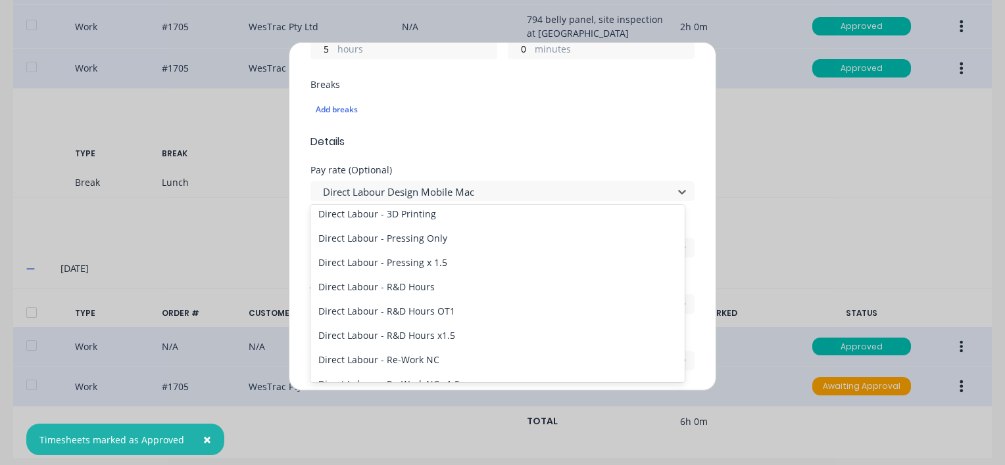
scroll to position [394, 0]
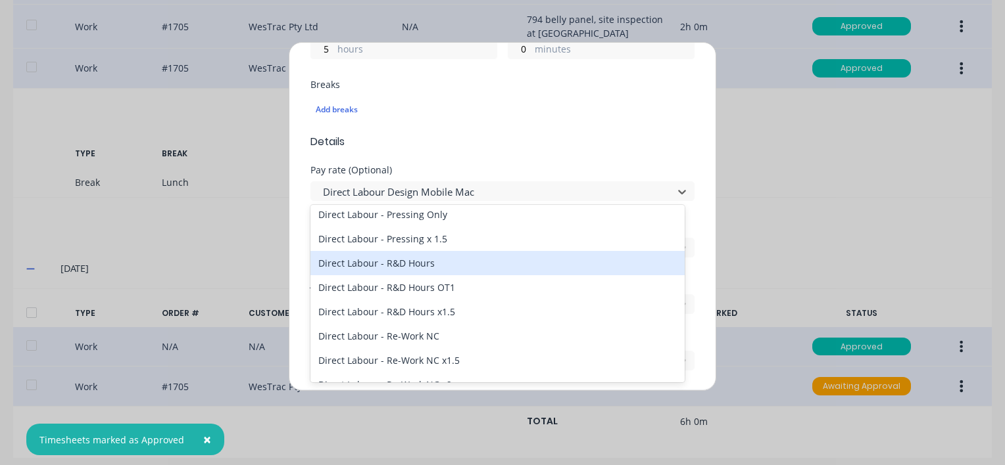
click at [387, 264] on div "Direct Labour - R&D Hours" at bounding box center [497, 263] width 374 height 24
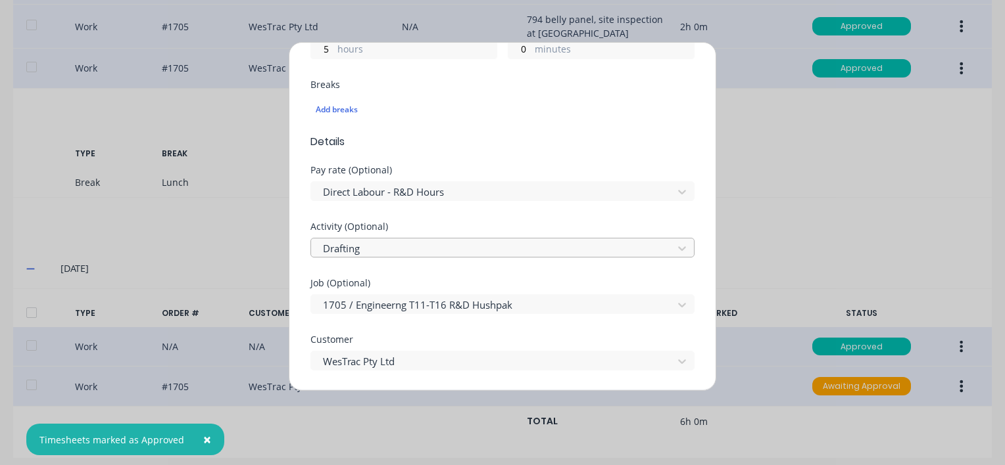
click at [376, 247] on div at bounding box center [493, 249] width 344 height 16
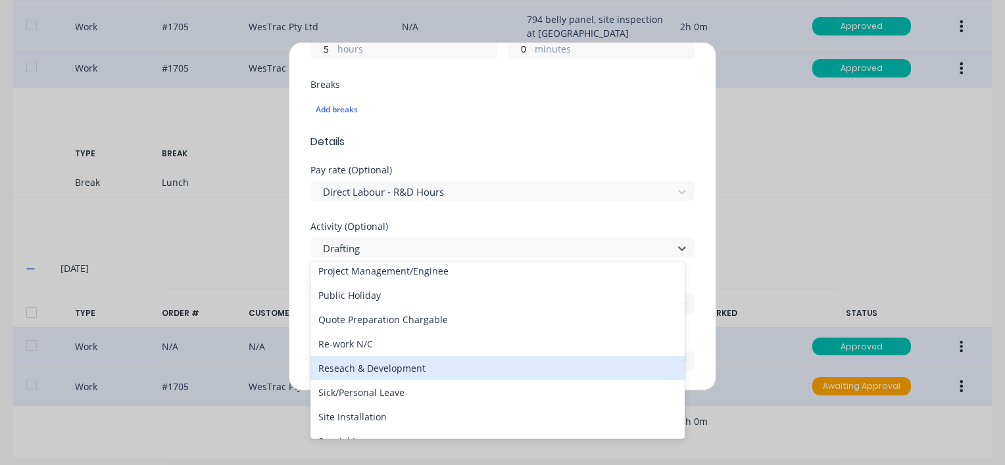
click at [389, 367] on div "Reseach & Development" at bounding box center [497, 368] width 374 height 24
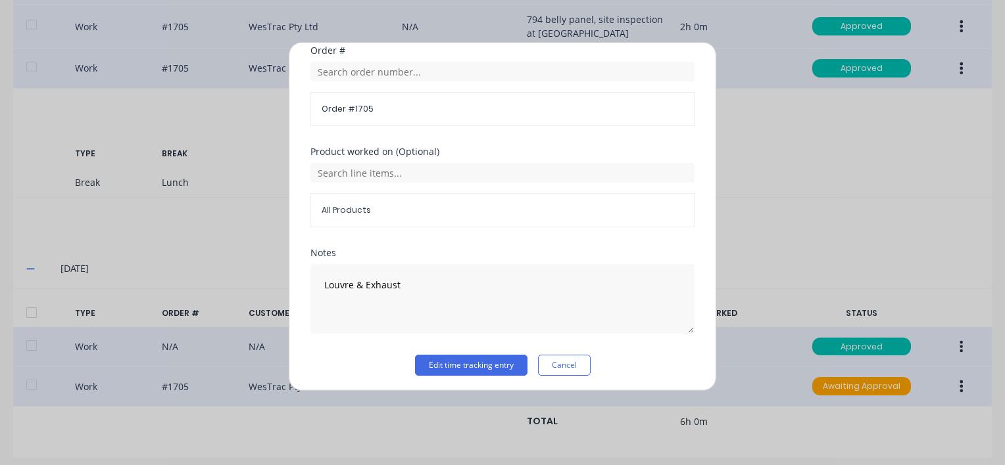
scroll to position [676, 0]
click at [458, 362] on button "Edit time tracking entry" at bounding box center [471, 364] width 112 height 21
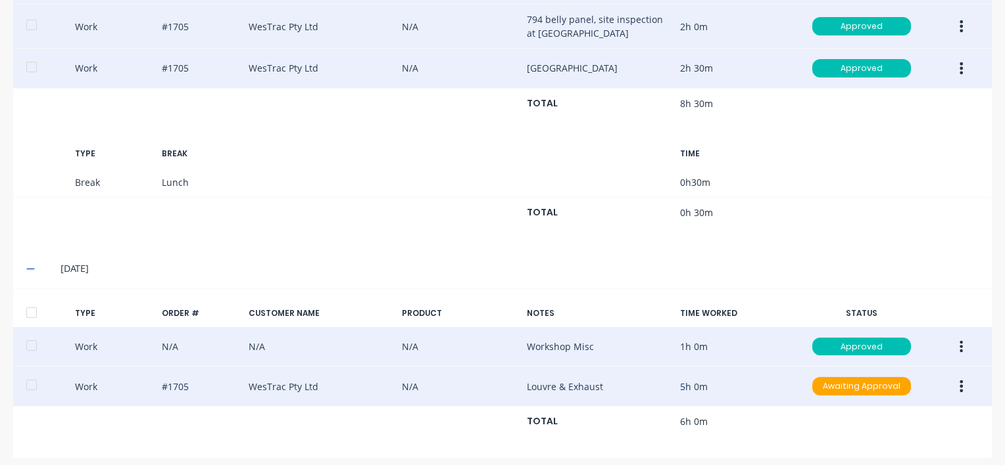
click at [960, 381] on icon "button" at bounding box center [961, 387] width 3 height 12
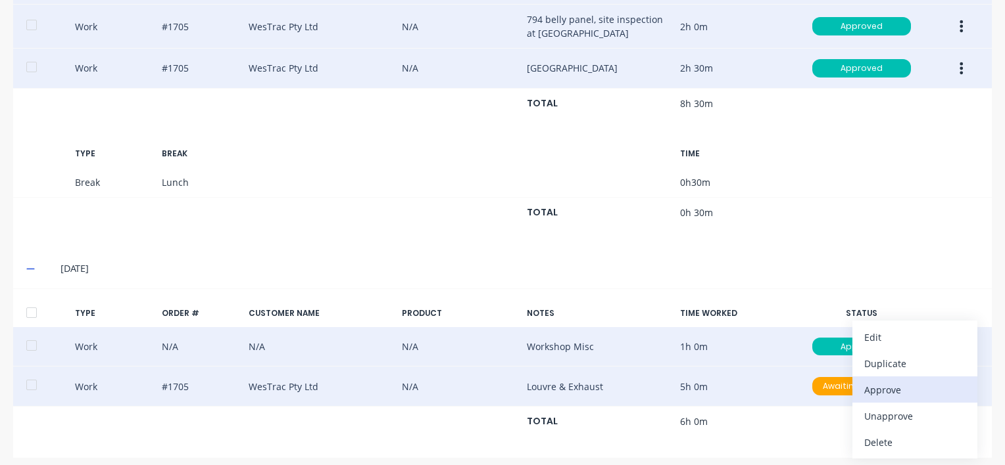
click at [867, 381] on div "Approve" at bounding box center [914, 390] width 101 height 19
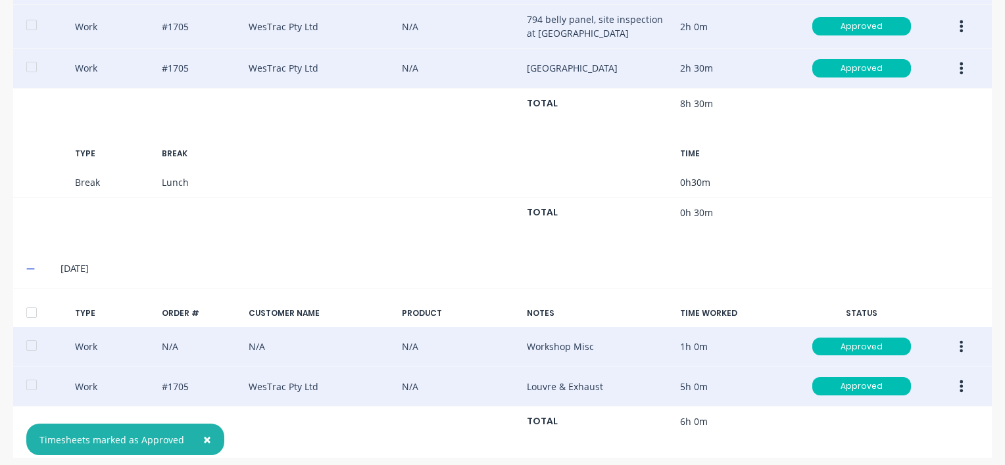
click at [29, 303] on div at bounding box center [31, 313] width 26 height 26
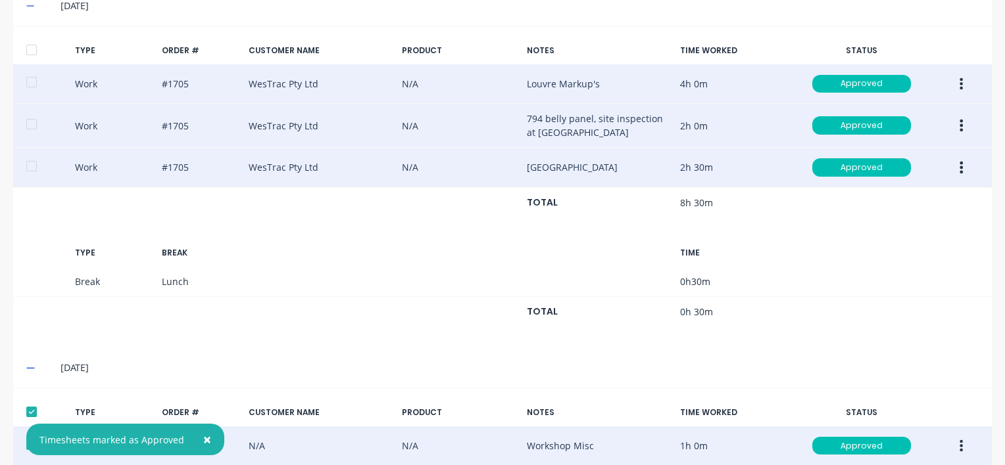
scroll to position [1588, 0]
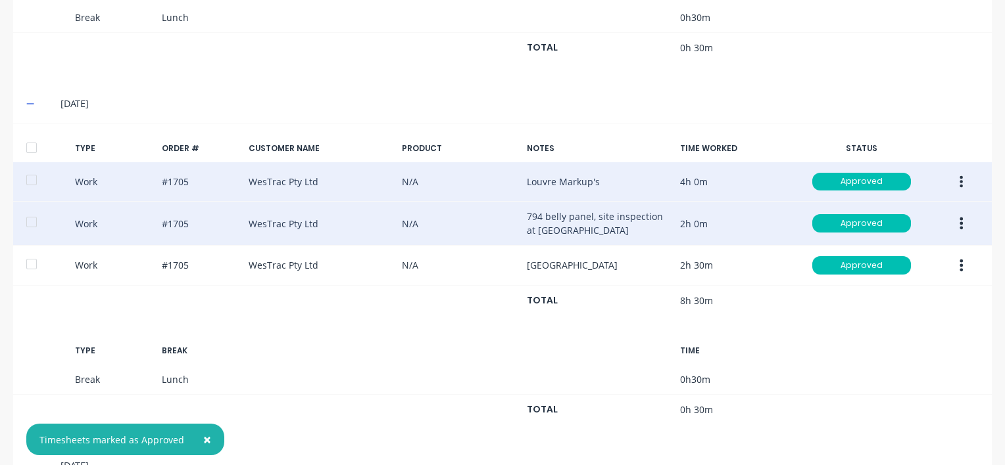
click at [28, 138] on div at bounding box center [31, 148] width 26 height 26
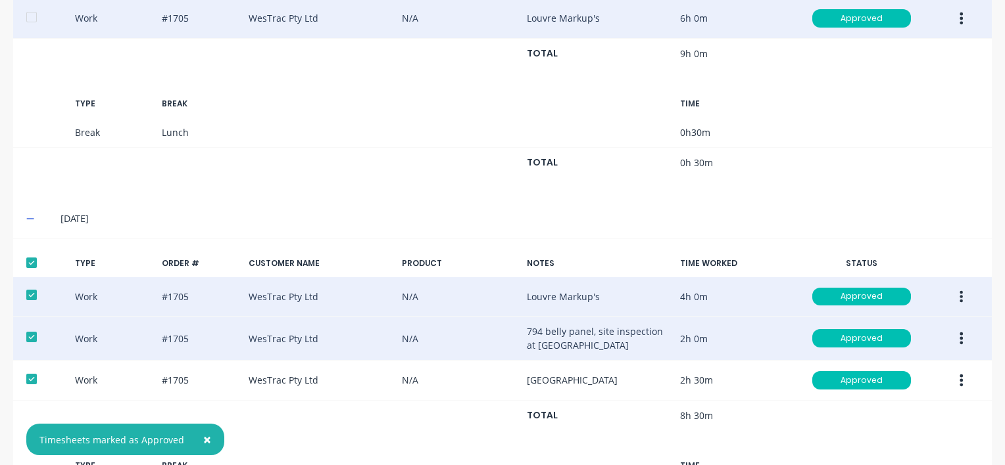
scroll to position [1325, 0]
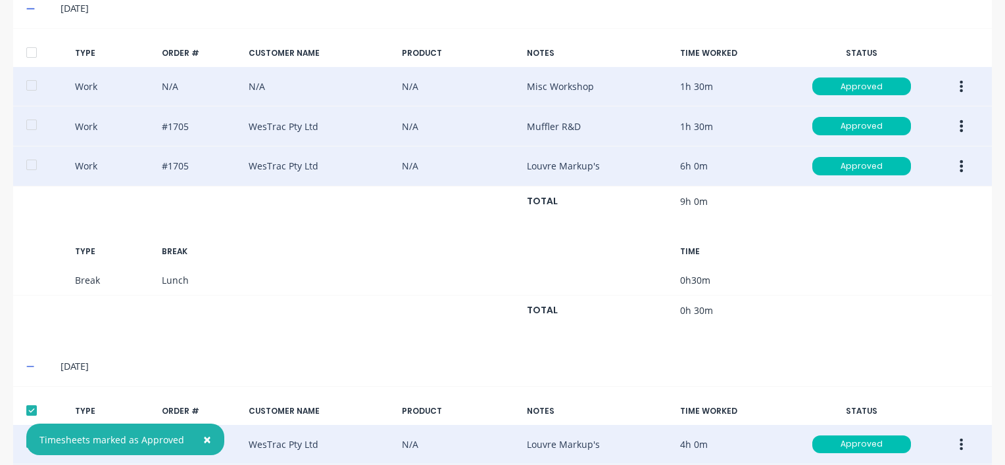
click at [36, 45] on div at bounding box center [31, 52] width 26 height 26
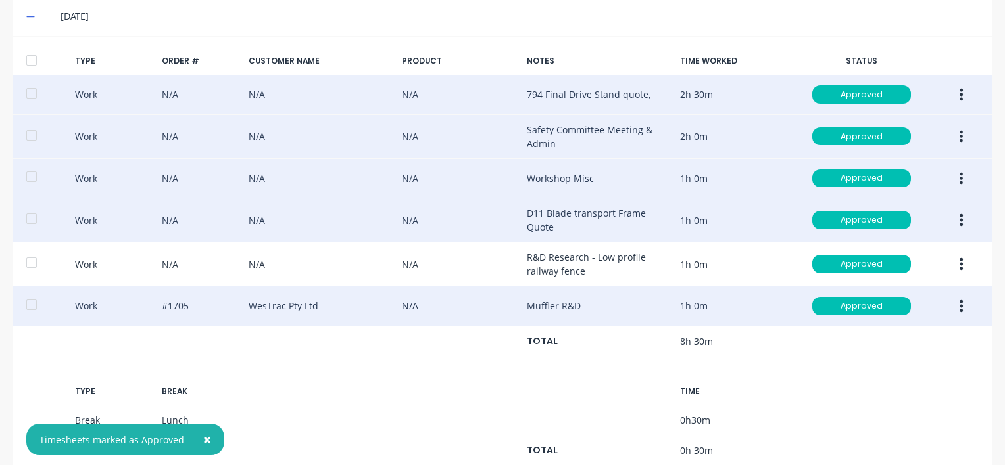
scroll to position [799, 0]
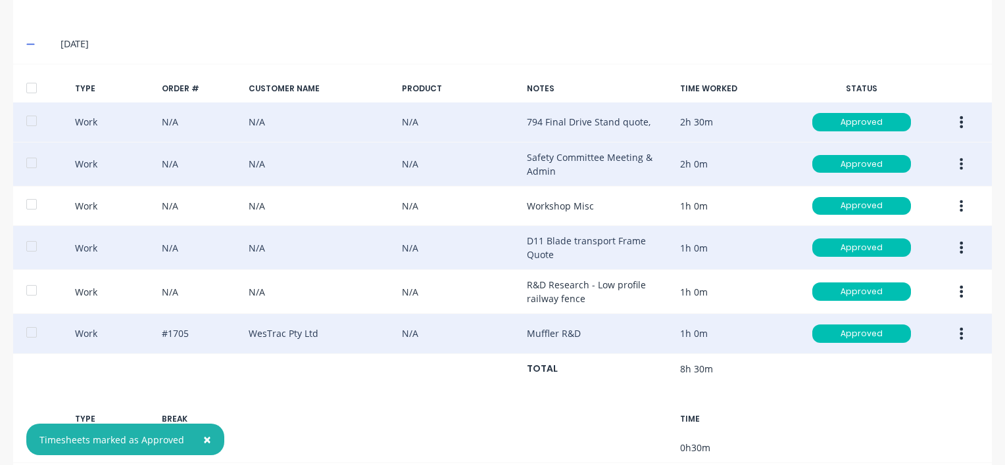
click at [29, 87] on div at bounding box center [31, 88] width 26 height 26
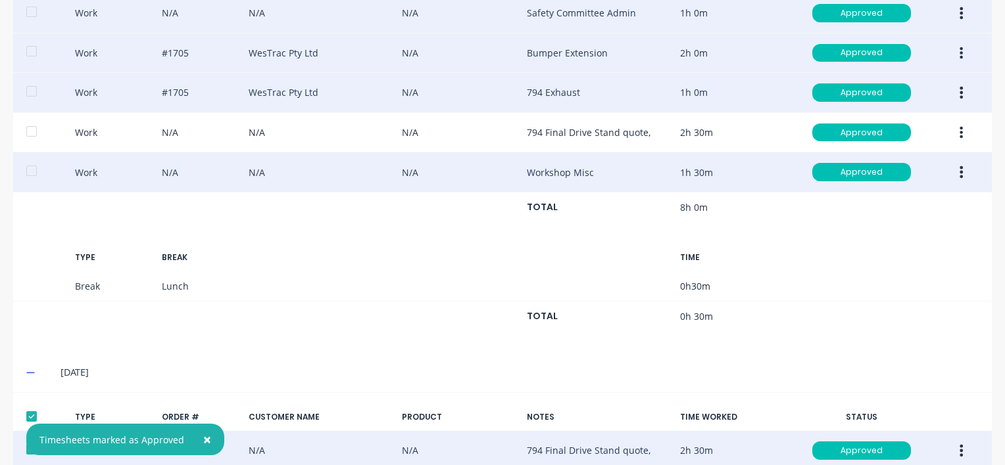
scroll to position [339, 0]
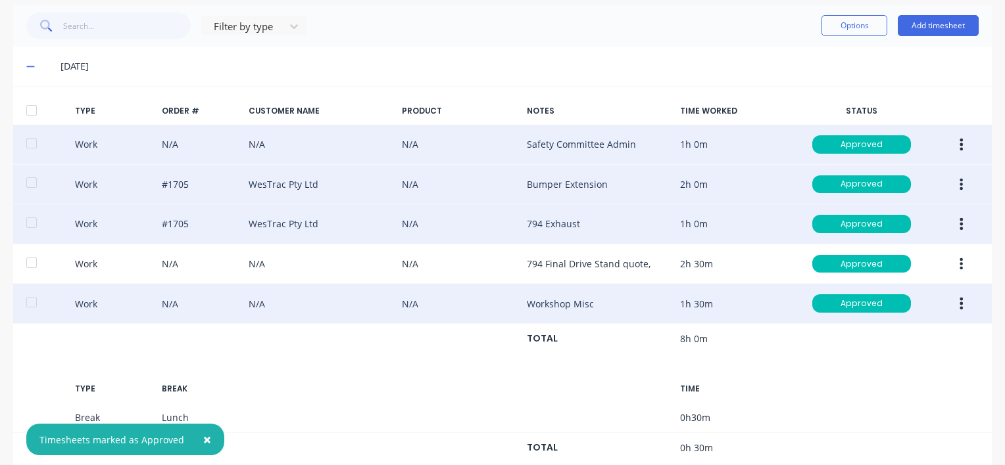
click at [32, 108] on div at bounding box center [31, 110] width 26 height 26
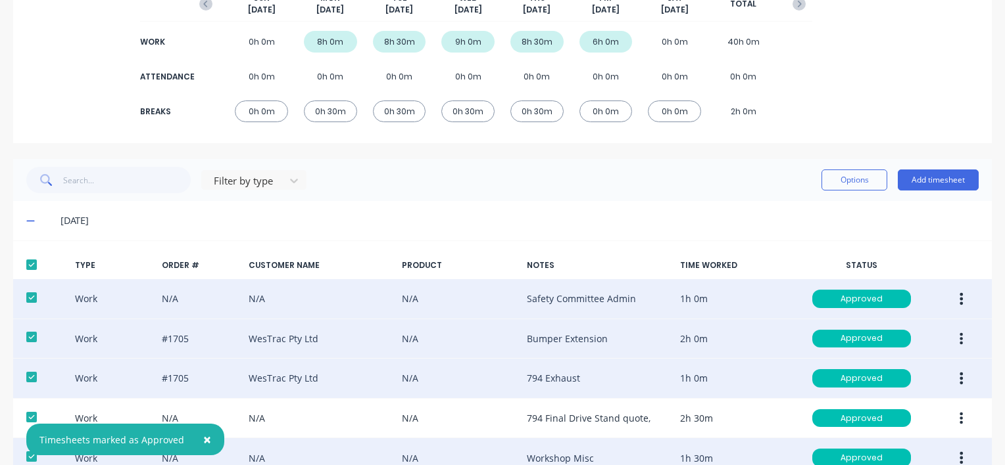
scroll to position [0, 0]
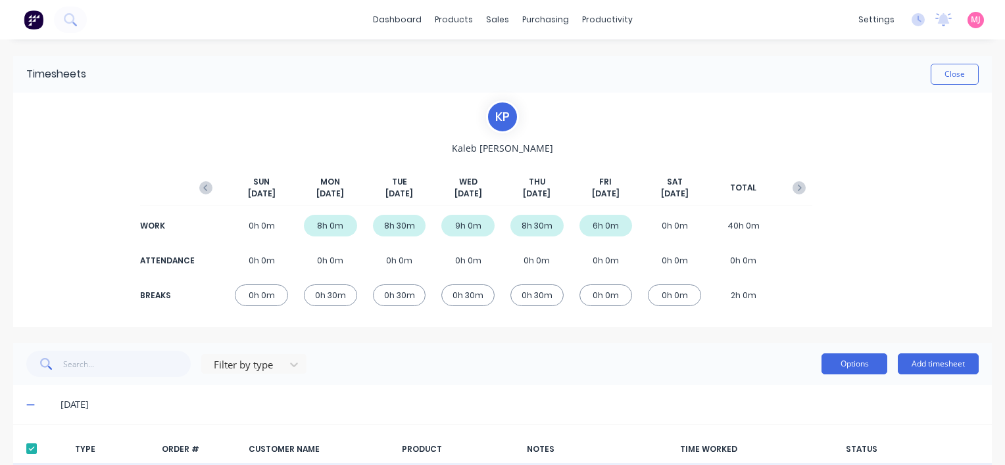
click at [838, 361] on button "Options" at bounding box center [854, 364] width 66 height 21
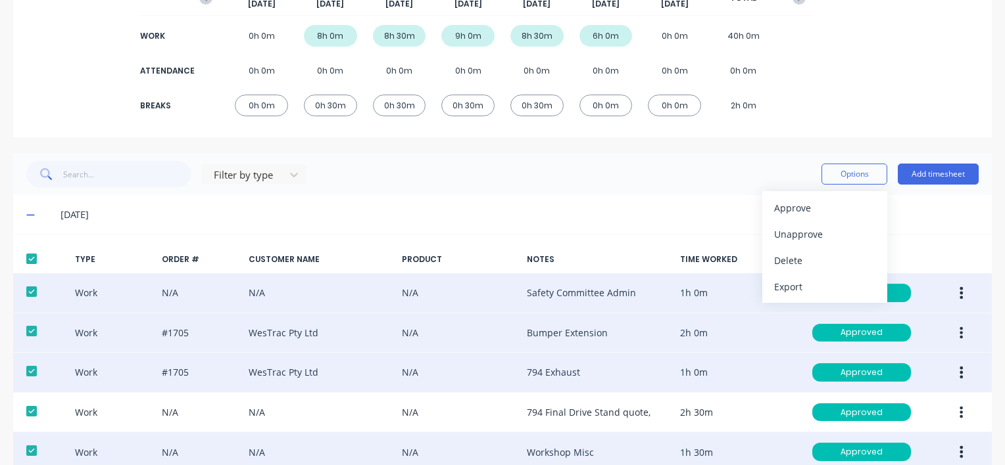
scroll to position [197, 0]
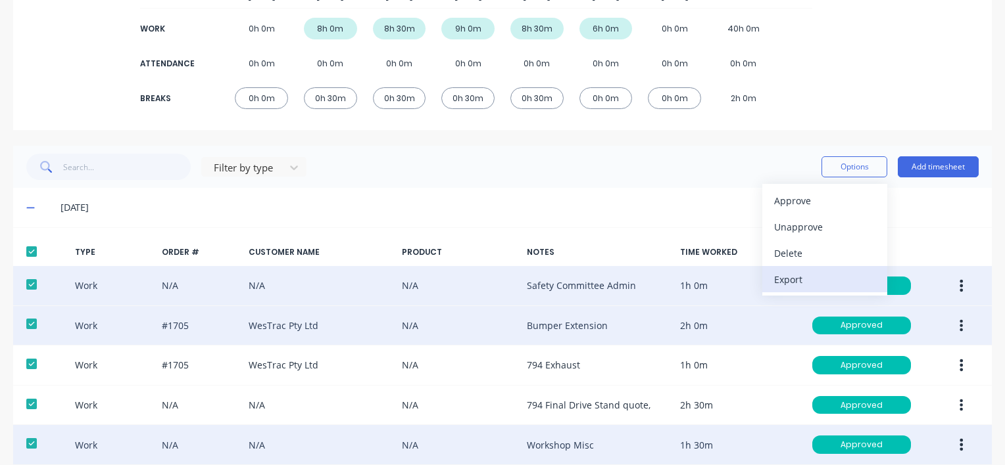
click at [776, 277] on div "Export" at bounding box center [824, 279] width 101 height 19
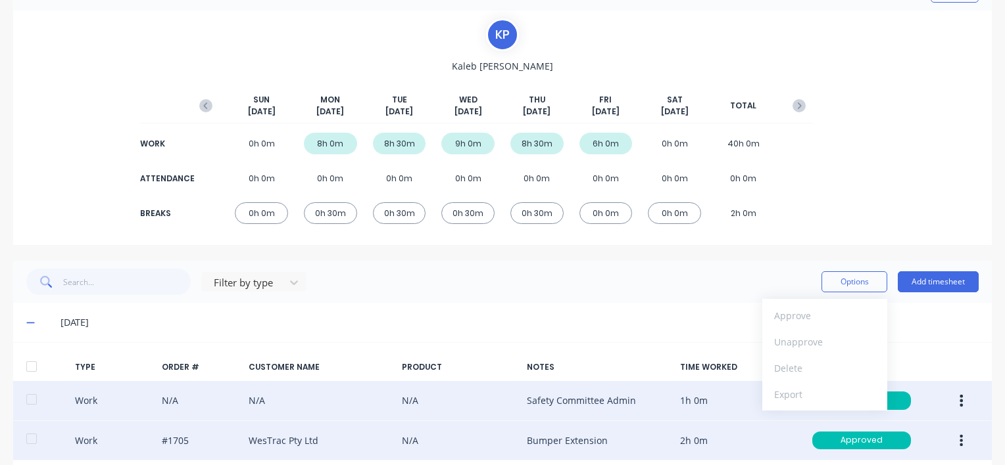
scroll to position [0, 0]
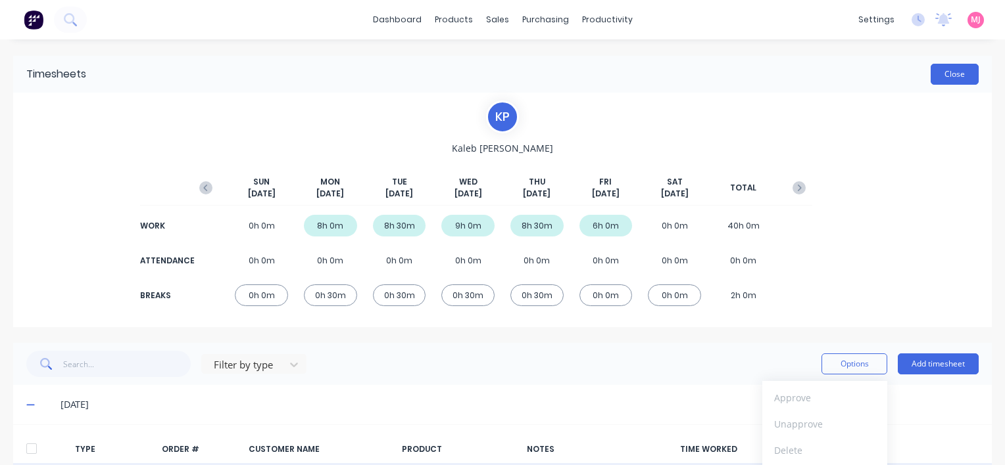
click at [958, 72] on button "Close" at bounding box center [954, 74] width 48 height 21
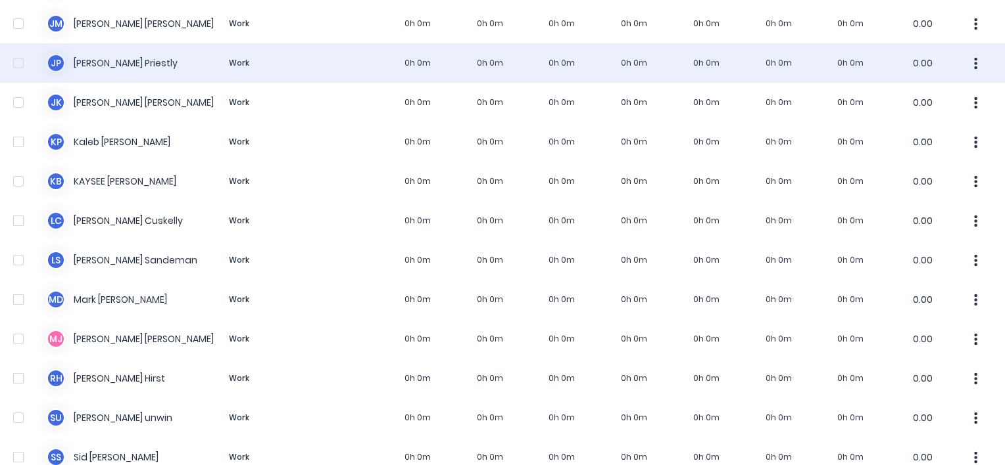
scroll to position [855, 0]
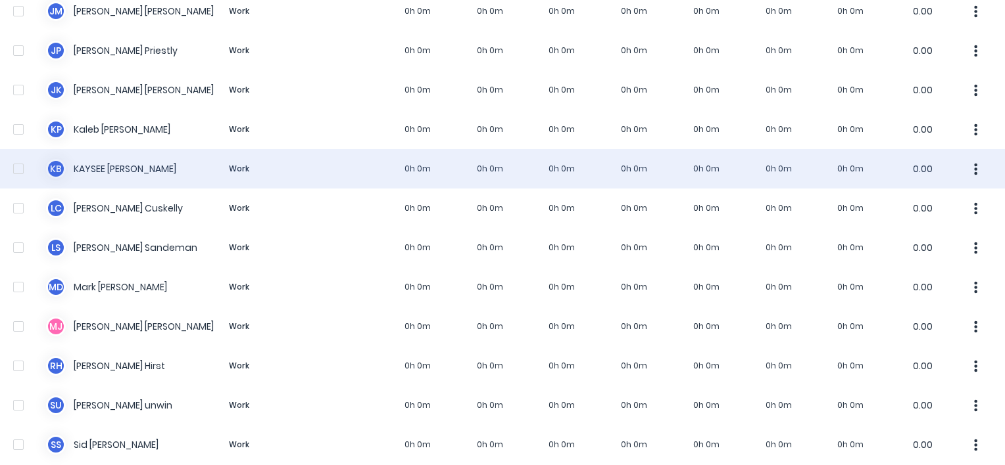
click at [129, 168] on div "K B [PERSON_NAME] Work 0h 0m 0h 0m 0h 0m 0h 0m 0h 0m 0h 0m 0h 0m 0.00" at bounding box center [502, 168] width 1005 height 39
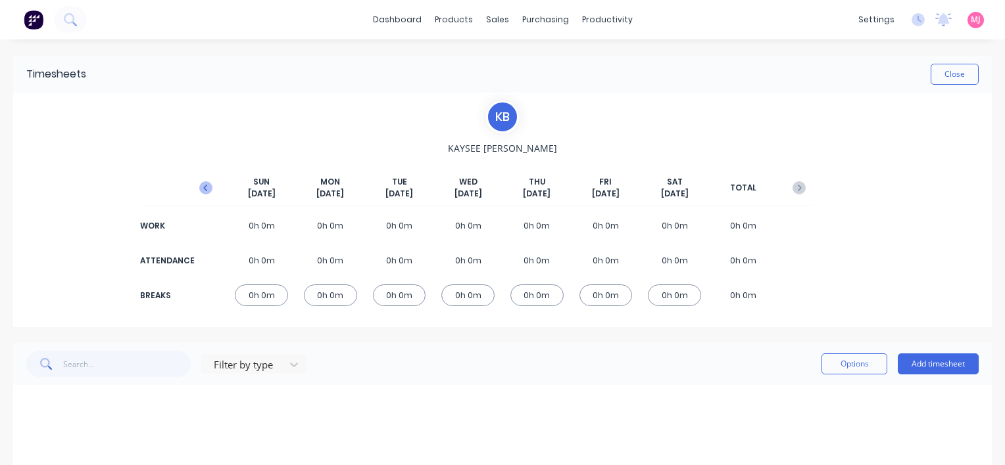
click at [202, 185] on icon "button" at bounding box center [205, 187] width 13 height 13
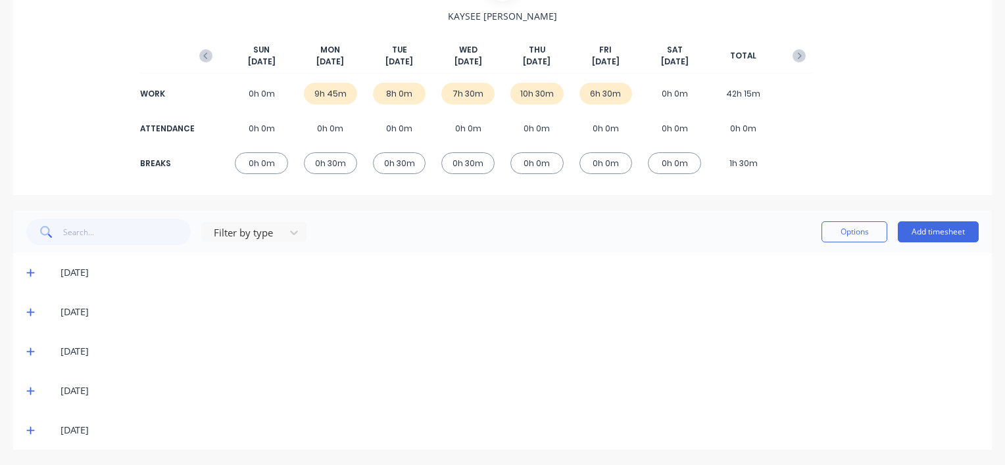
scroll to position [133, 0]
click at [30, 270] on icon at bounding box center [30, 273] width 8 height 8
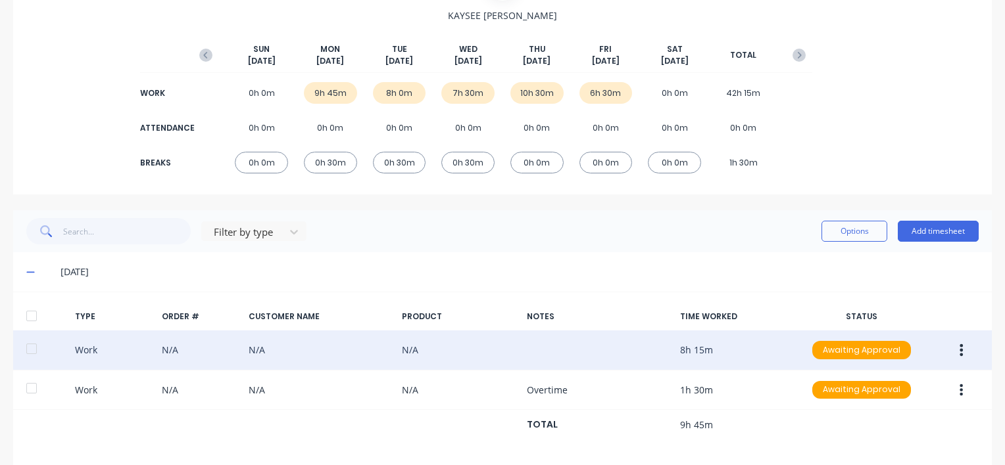
click at [960, 350] on icon "button" at bounding box center [961, 350] width 3 height 12
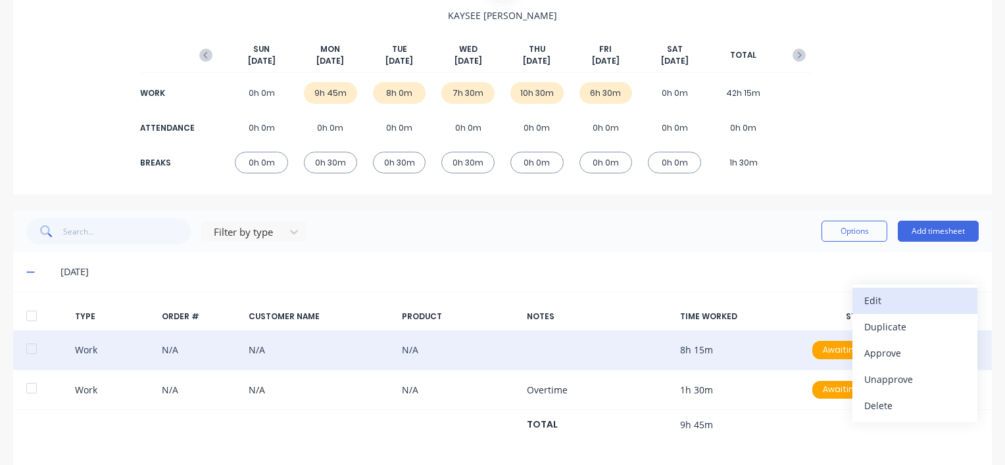
click at [885, 300] on div "Edit" at bounding box center [914, 300] width 101 height 19
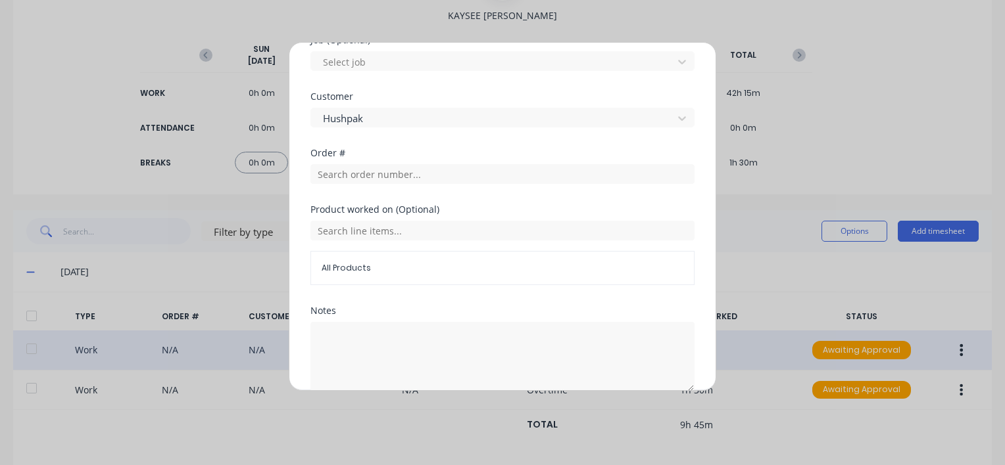
scroll to position [652, 0]
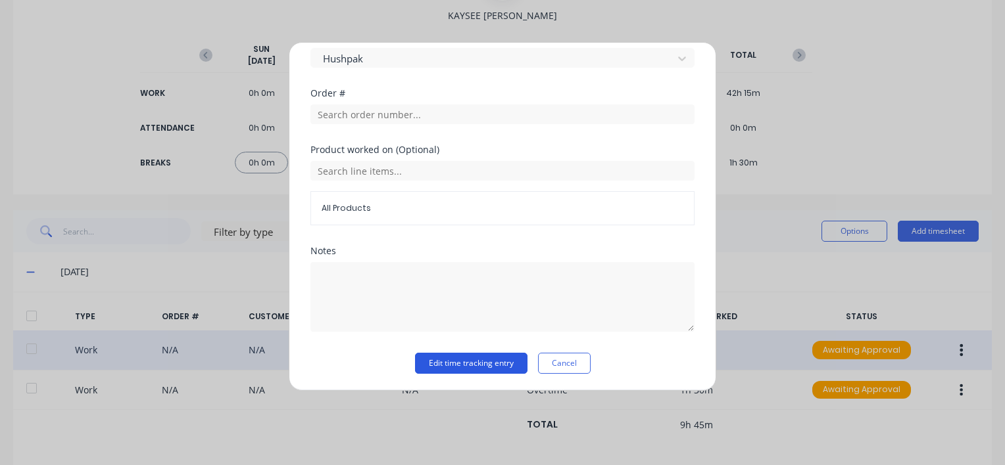
click at [475, 361] on button "Edit time tracking entry" at bounding box center [471, 363] width 112 height 21
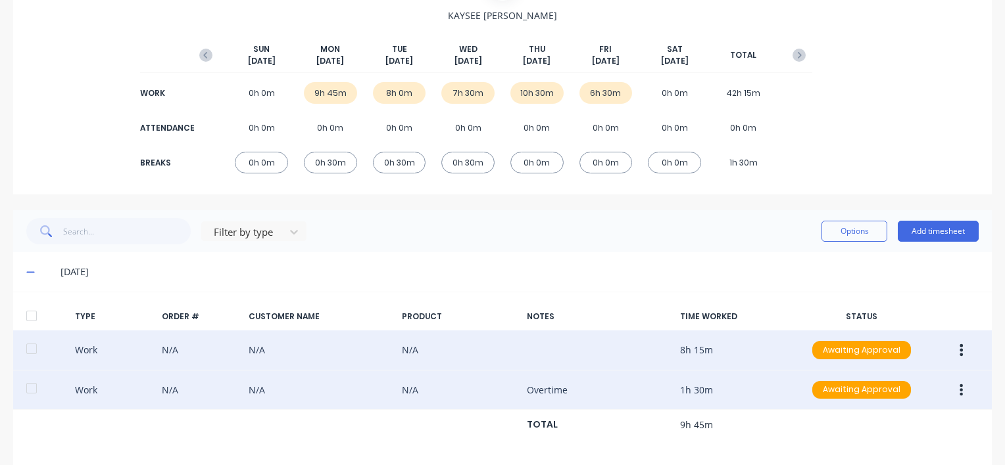
click at [956, 388] on button "button" at bounding box center [960, 391] width 31 height 24
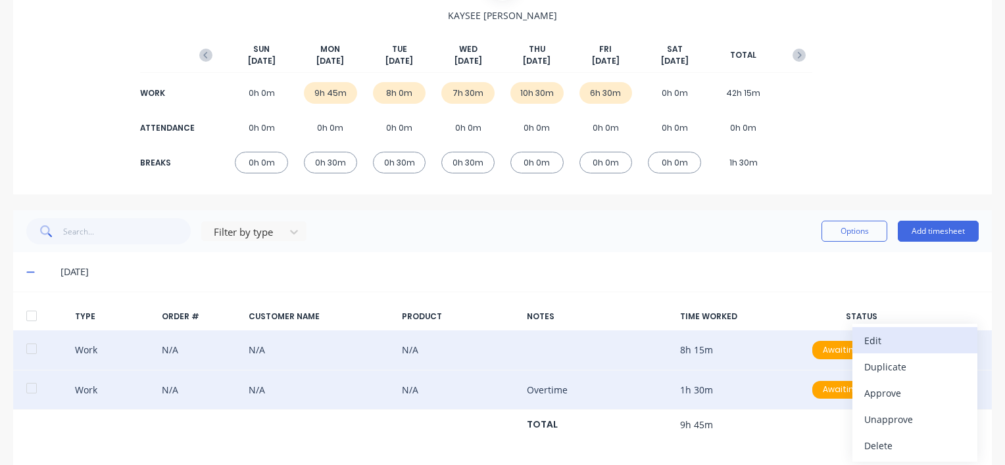
click at [892, 339] on div "Edit" at bounding box center [914, 340] width 101 height 19
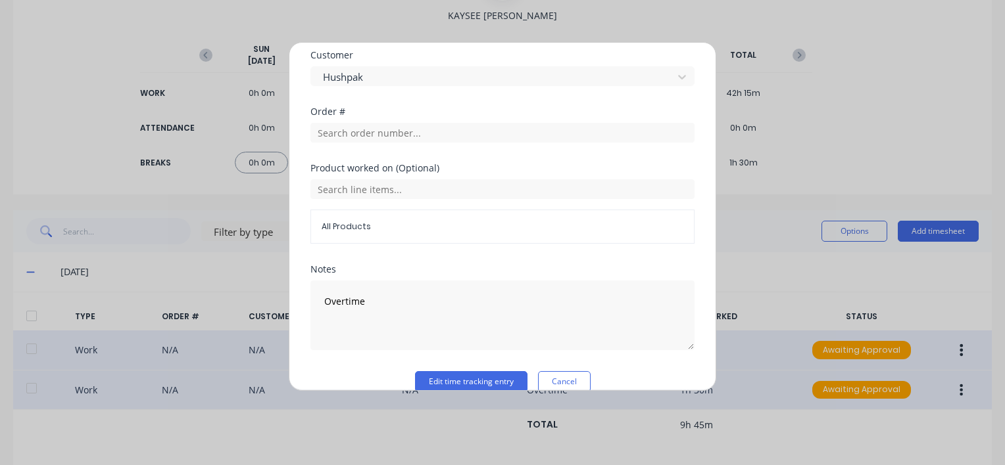
scroll to position [631, 0]
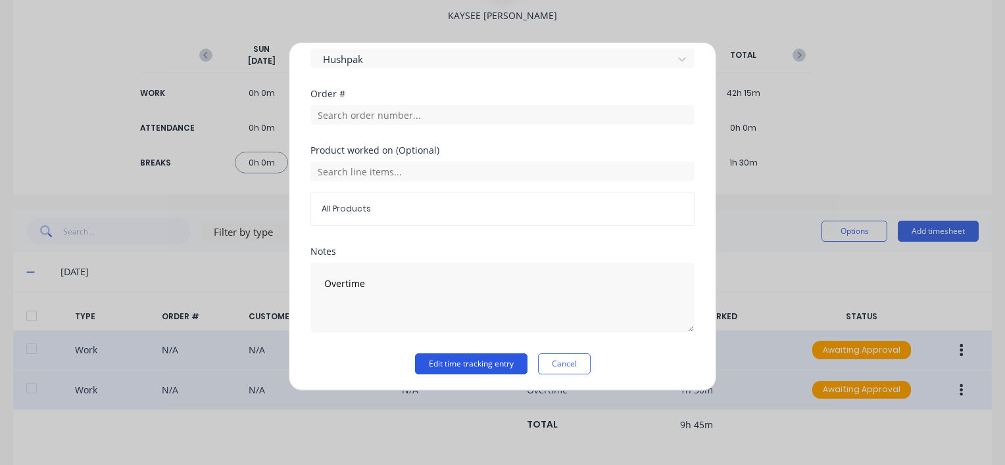
click at [442, 364] on button "Edit time tracking entry" at bounding box center [471, 364] width 112 height 21
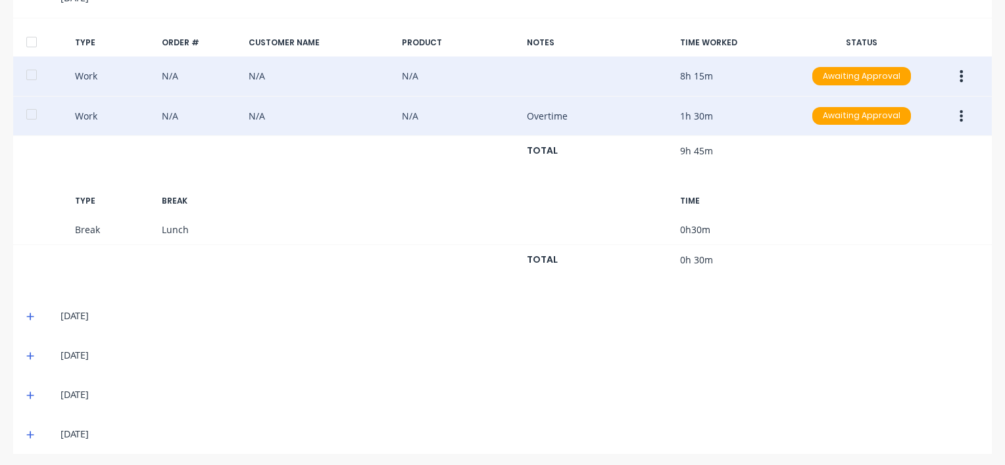
scroll to position [410, 0]
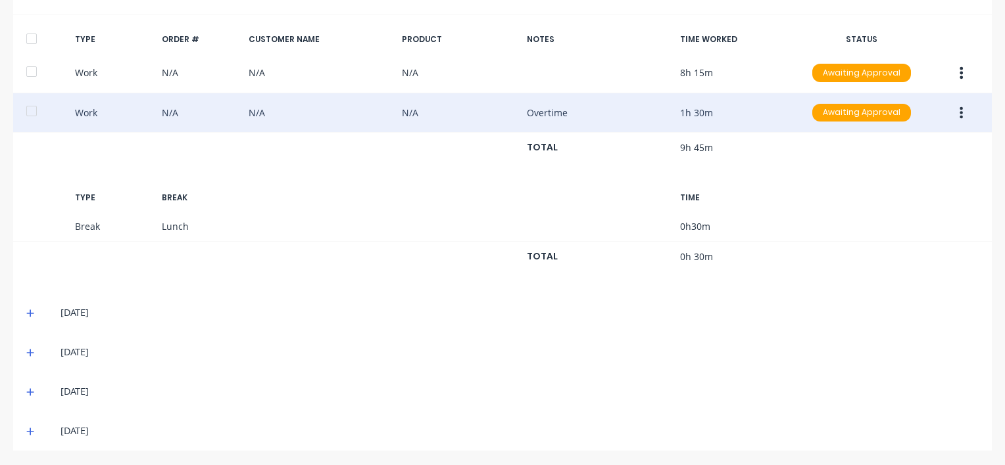
click at [959, 69] on icon "button" at bounding box center [960, 73] width 3 height 14
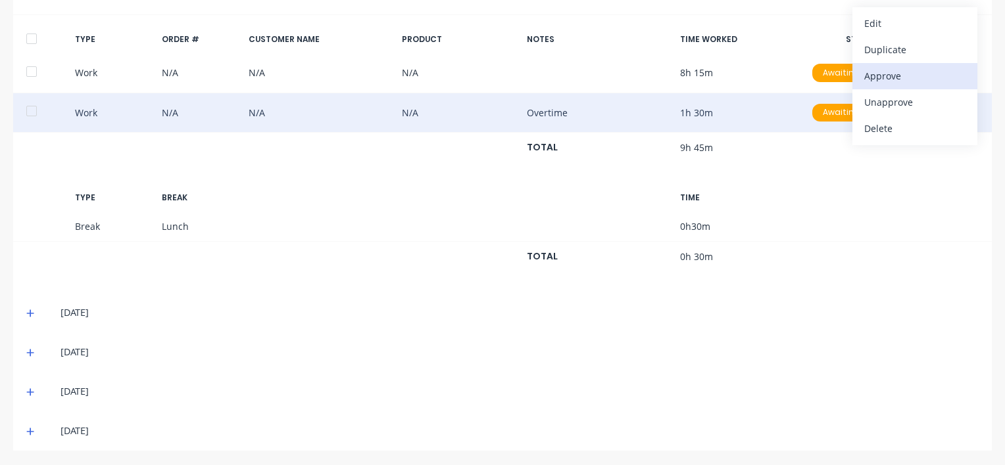
click at [881, 77] on div "Approve" at bounding box center [914, 75] width 101 height 19
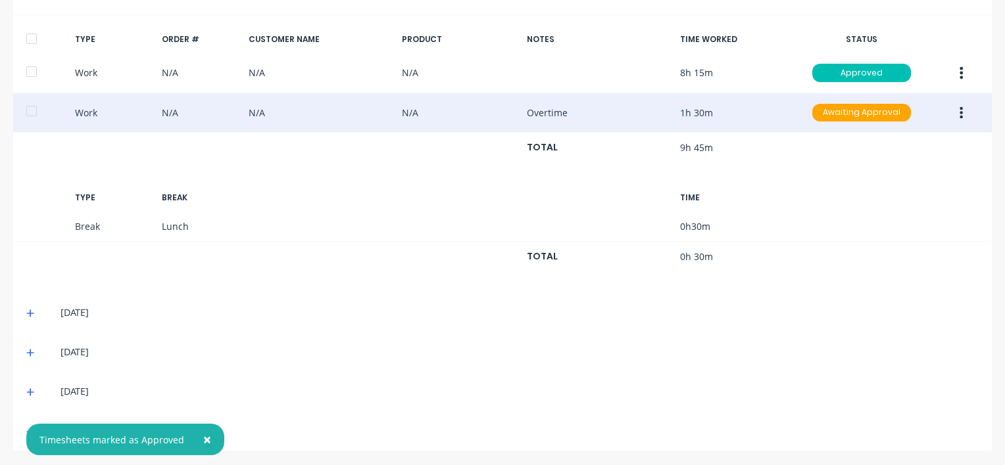
click at [959, 110] on icon "button" at bounding box center [960, 113] width 3 height 14
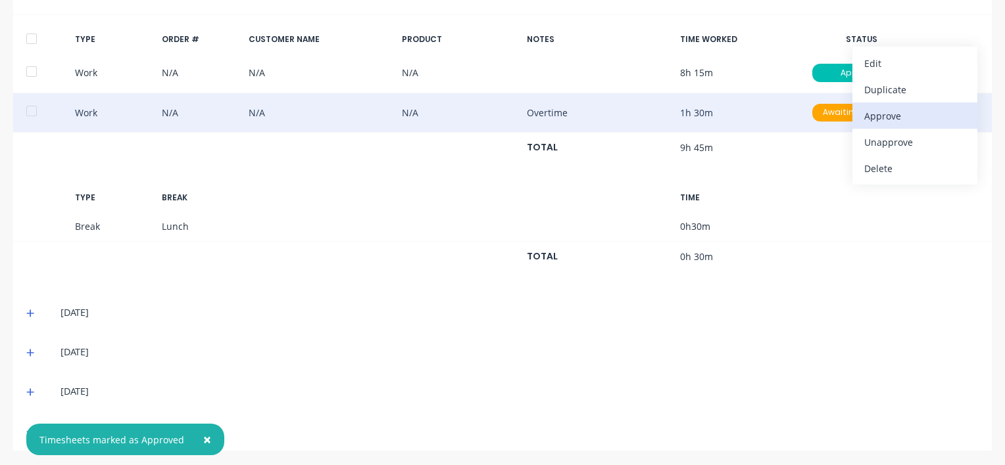
click at [894, 118] on div "Approve" at bounding box center [914, 116] width 101 height 19
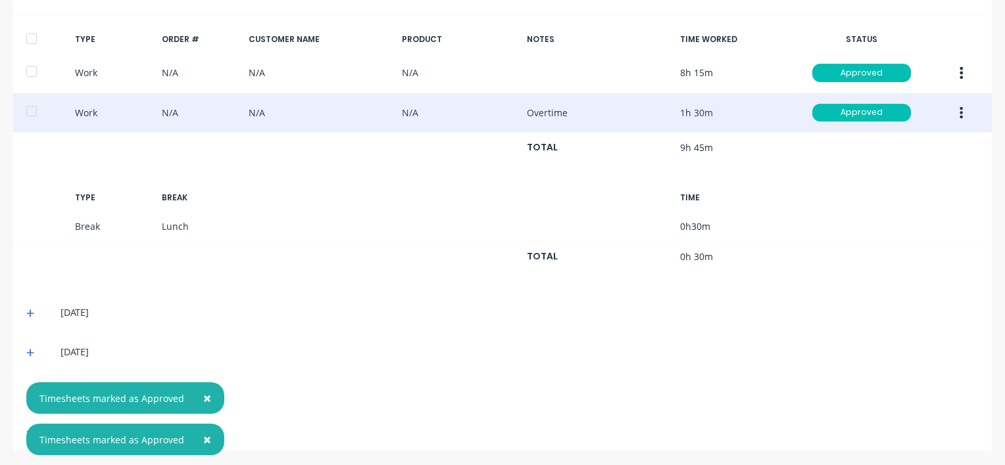
click at [34, 309] on icon at bounding box center [30, 313] width 9 height 9
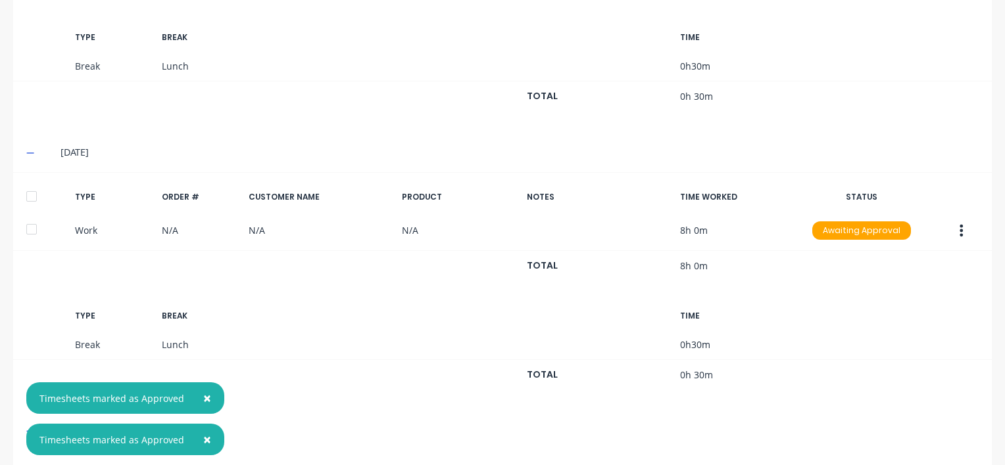
scroll to position [607, 0]
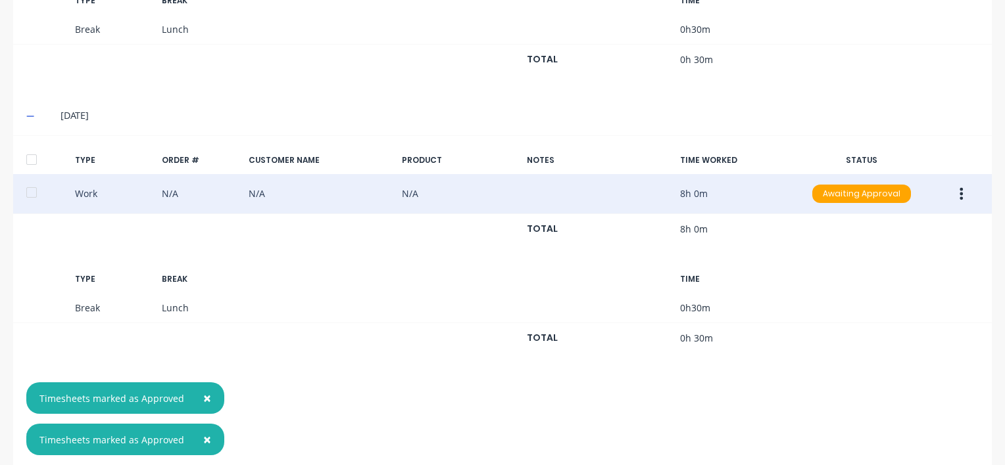
click at [955, 191] on button "button" at bounding box center [960, 194] width 31 height 24
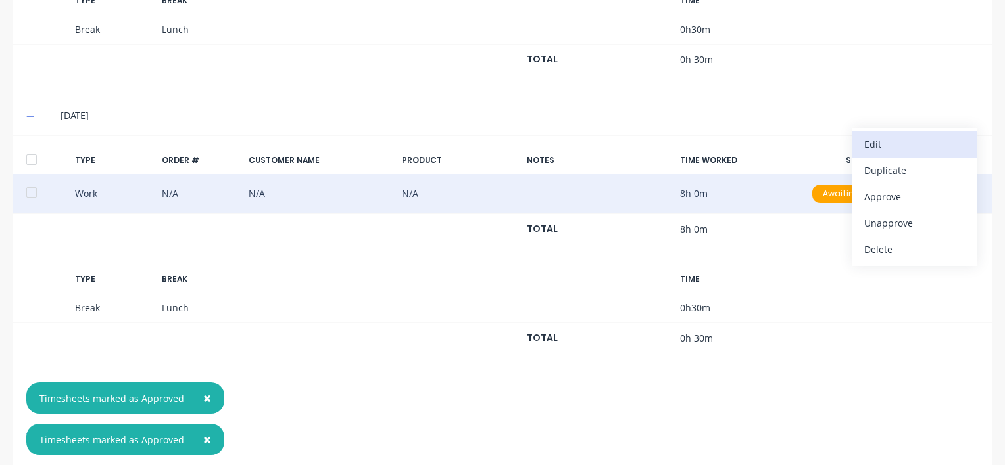
click at [870, 136] on div "Edit" at bounding box center [914, 144] width 101 height 19
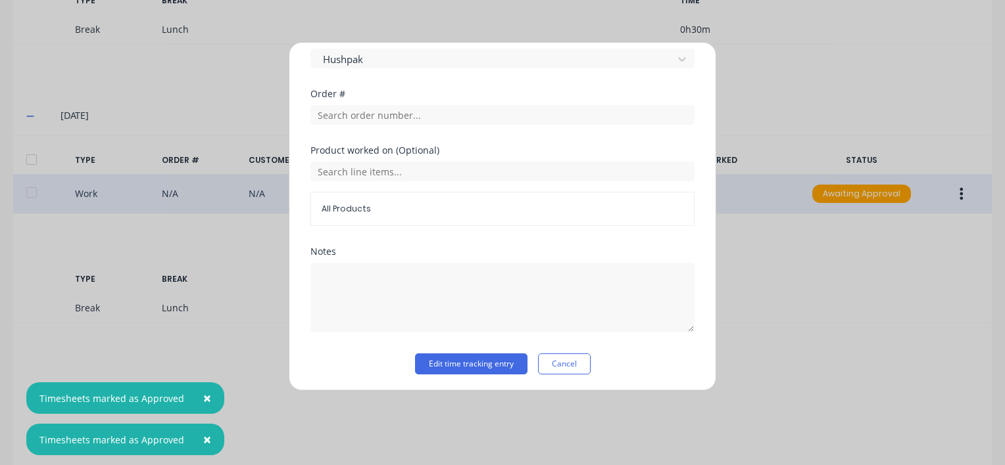
scroll to position [652, 0]
click at [450, 364] on button "Edit time tracking entry" at bounding box center [471, 363] width 112 height 21
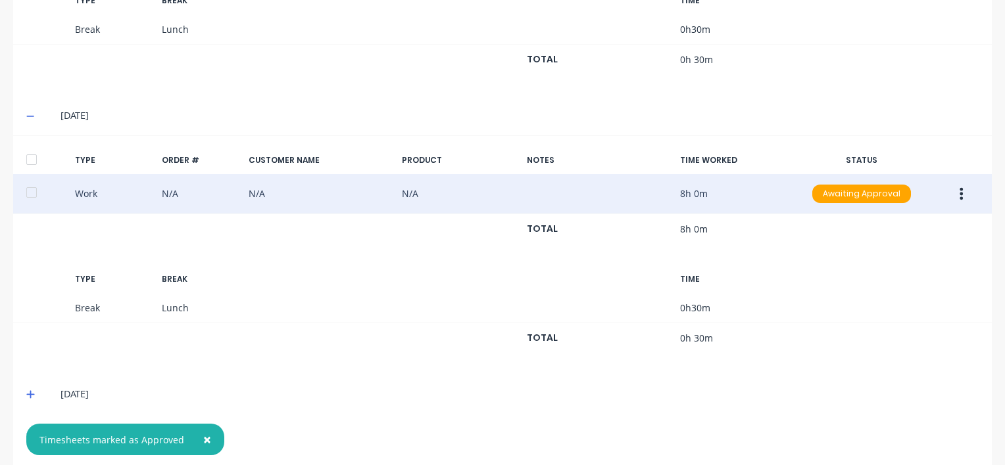
click at [956, 191] on button "button" at bounding box center [960, 194] width 31 height 24
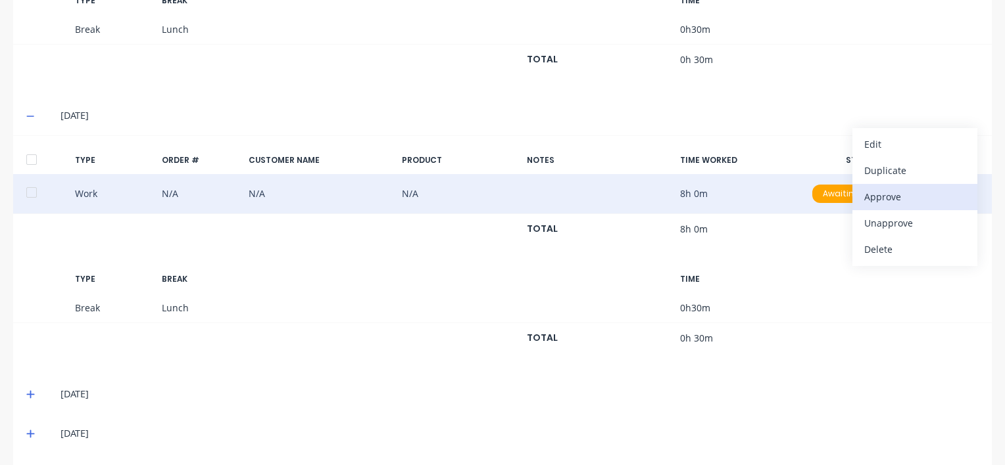
click at [870, 195] on div "Approve" at bounding box center [914, 196] width 101 height 19
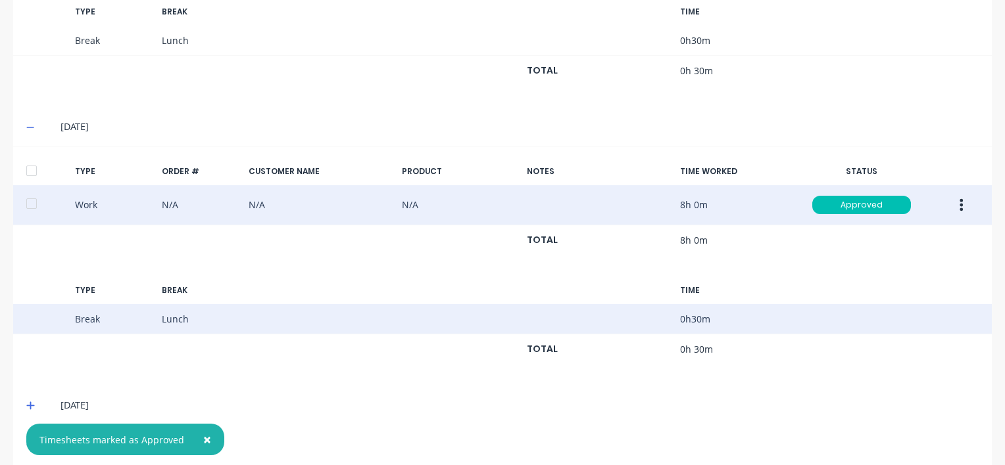
scroll to position [649, 0]
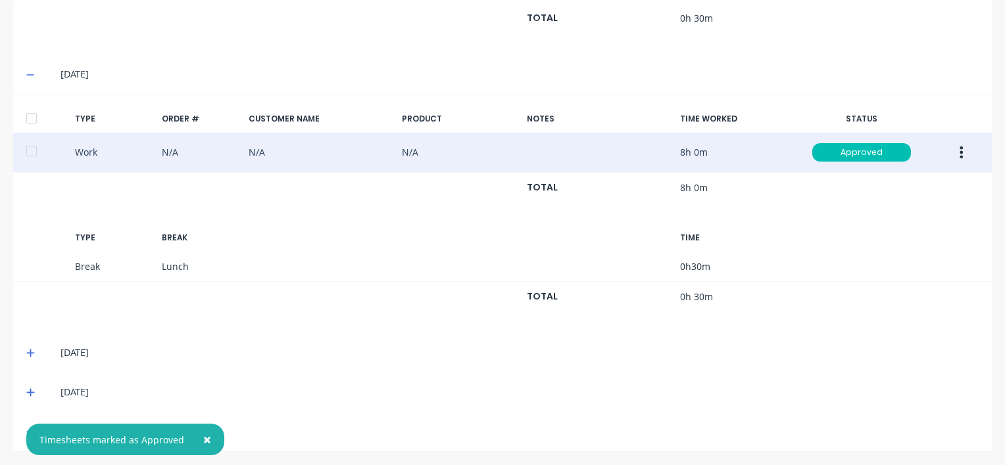
drag, startPoint x: 27, startPoint y: 351, endPoint x: 116, endPoint y: 302, distance: 101.8
click at [28, 350] on icon at bounding box center [30, 352] width 9 height 9
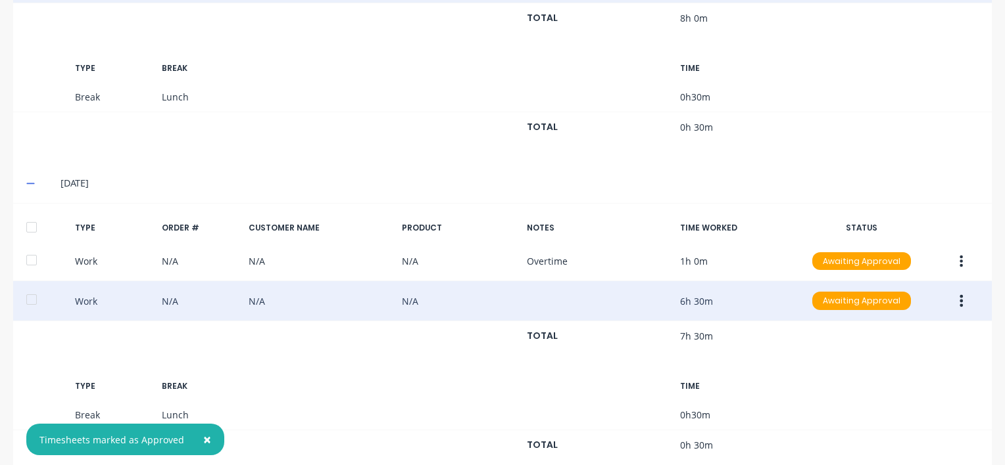
scroll to position [926, 0]
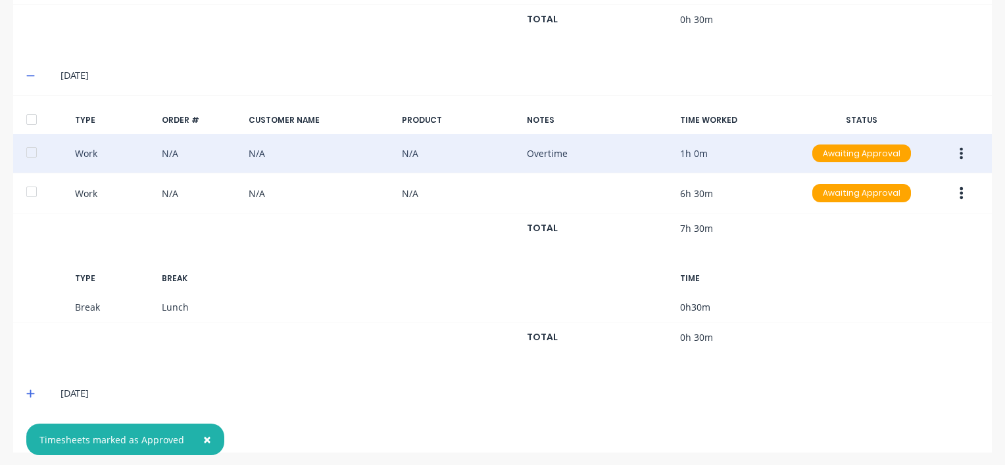
click at [959, 147] on icon "button" at bounding box center [960, 154] width 3 height 14
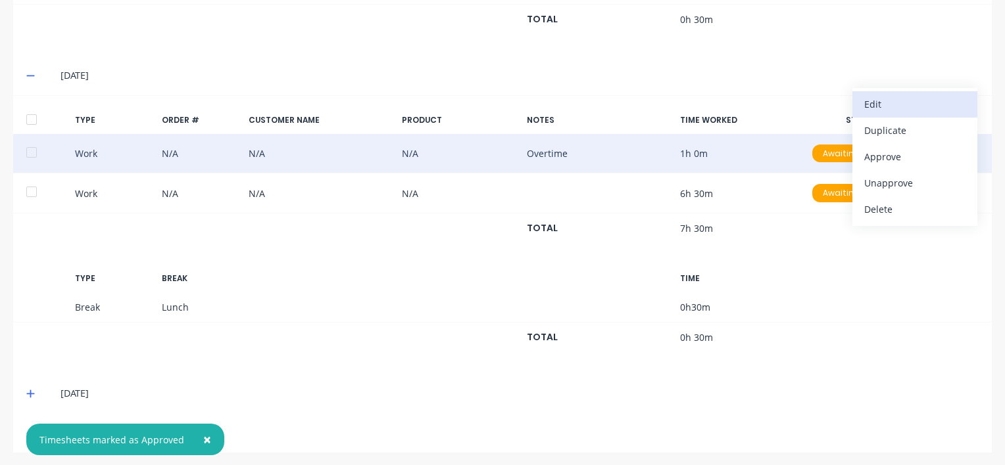
click at [864, 101] on div "Edit" at bounding box center [914, 104] width 101 height 19
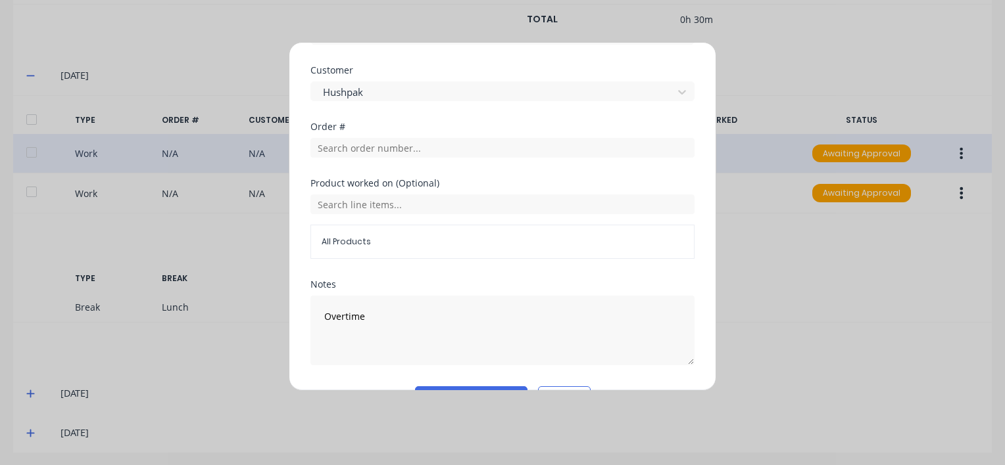
scroll to position [631, 0]
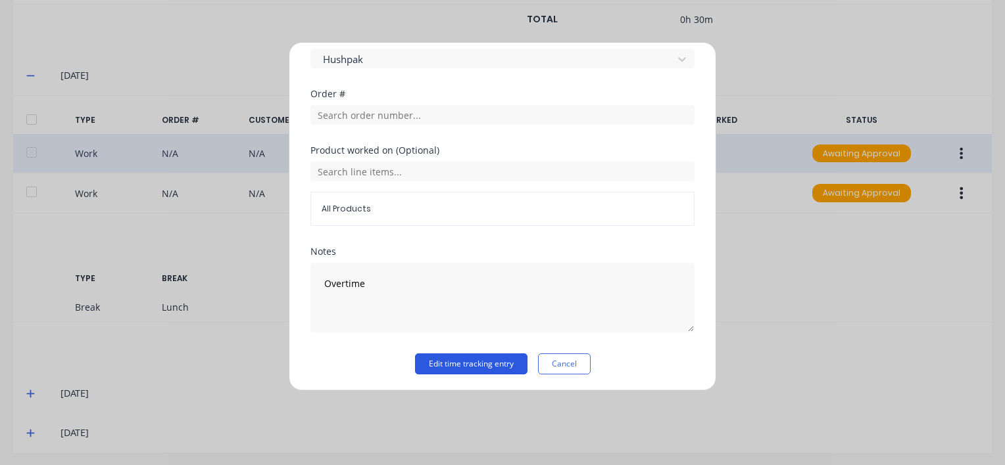
click at [452, 363] on button "Edit time tracking entry" at bounding box center [471, 364] width 112 height 21
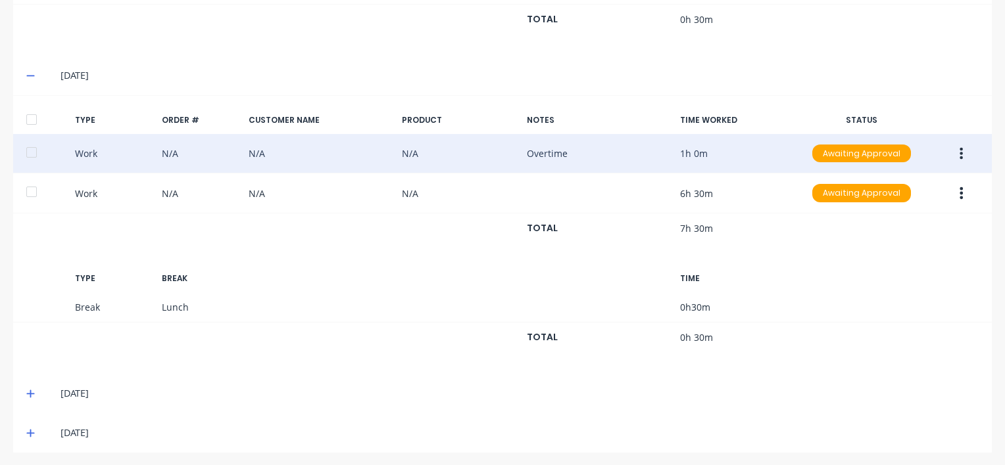
click at [959, 147] on icon "button" at bounding box center [960, 154] width 3 height 14
click at [879, 153] on div "Approve" at bounding box center [914, 156] width 101 height 19
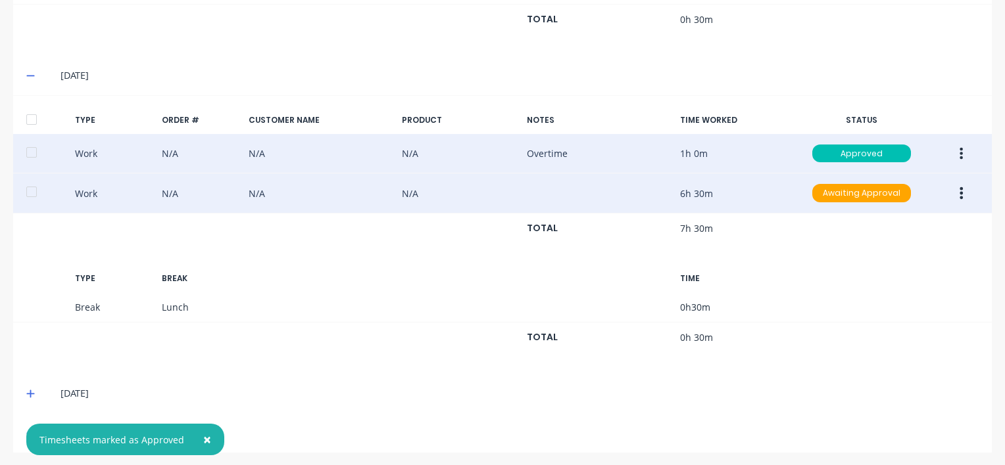
click at [954, 191] on button "button" at bounding box center [960, 193] width 31 height 24
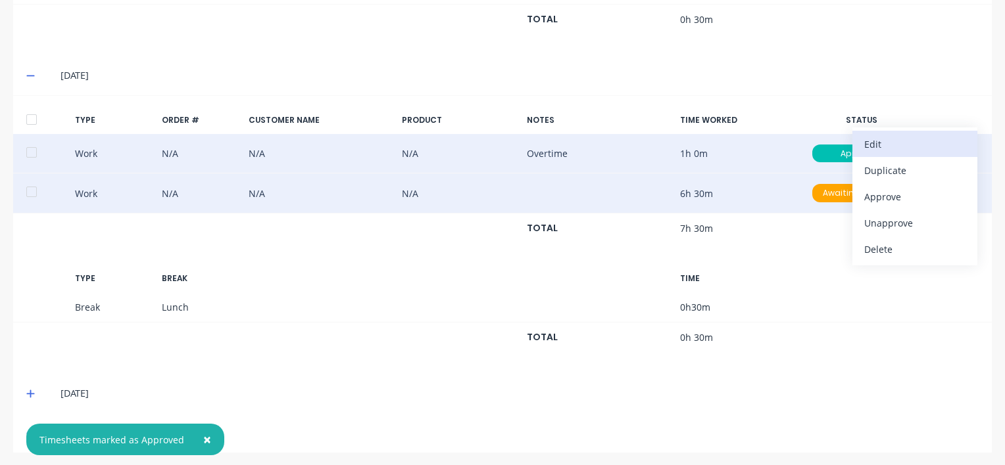
click at [876, 139] on div "Edit" at bounding box center [914, 144] width 101 height 19
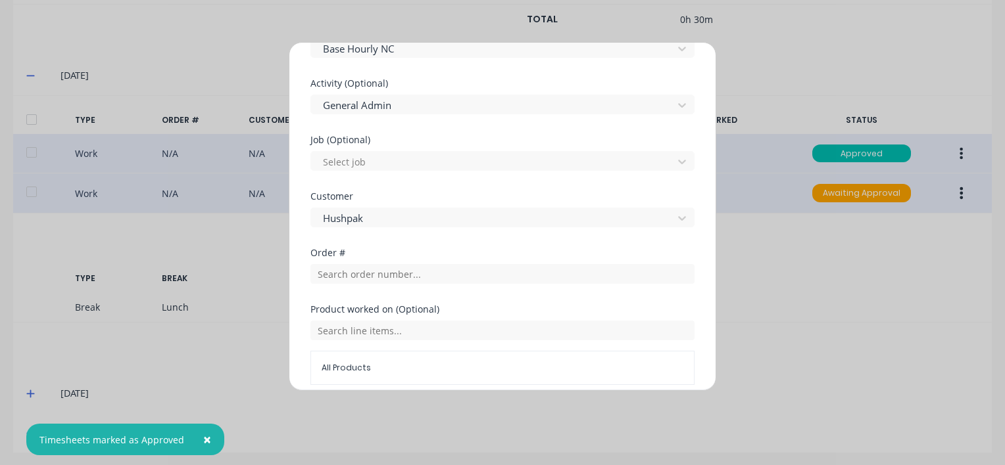
scroll to position [652, 0]
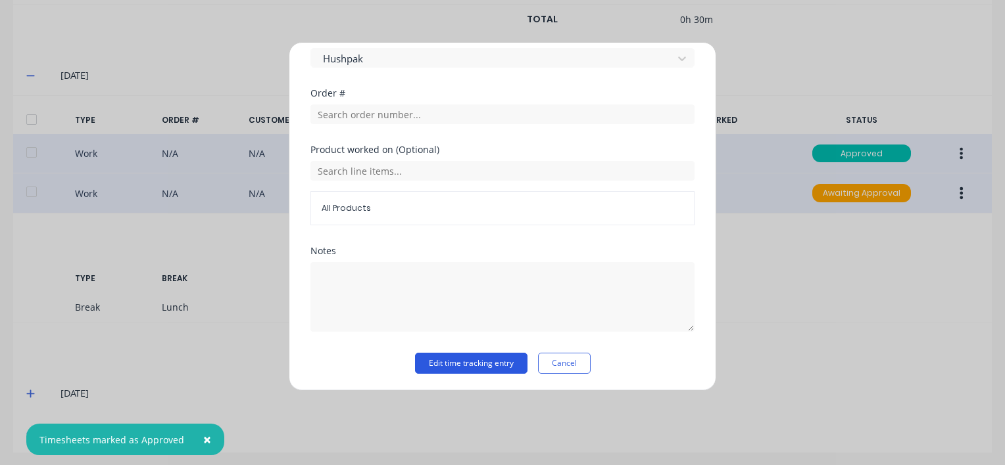
click at [450, 358] on button "Edit time tracking entry" at bounding box center [471, 363] width 112 height 21
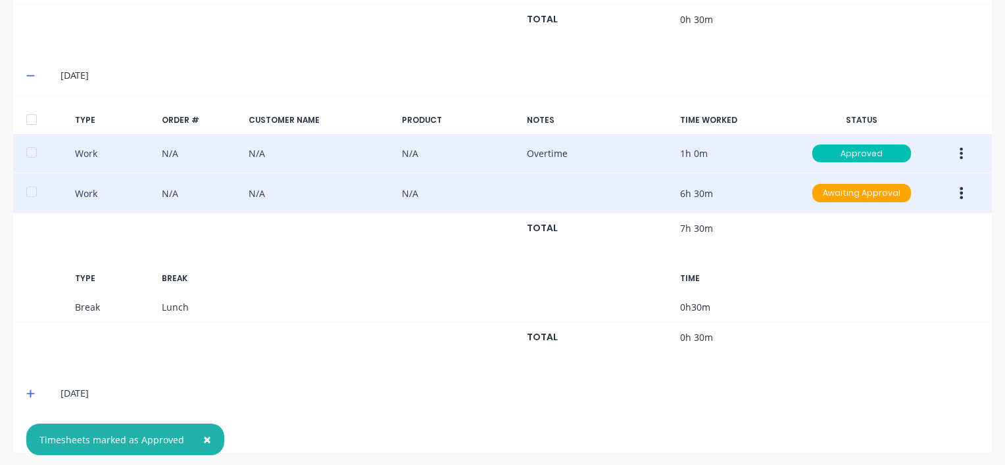
click at [959, 187] on icon "button" at bounding box center [960, 193] width 3 height 14
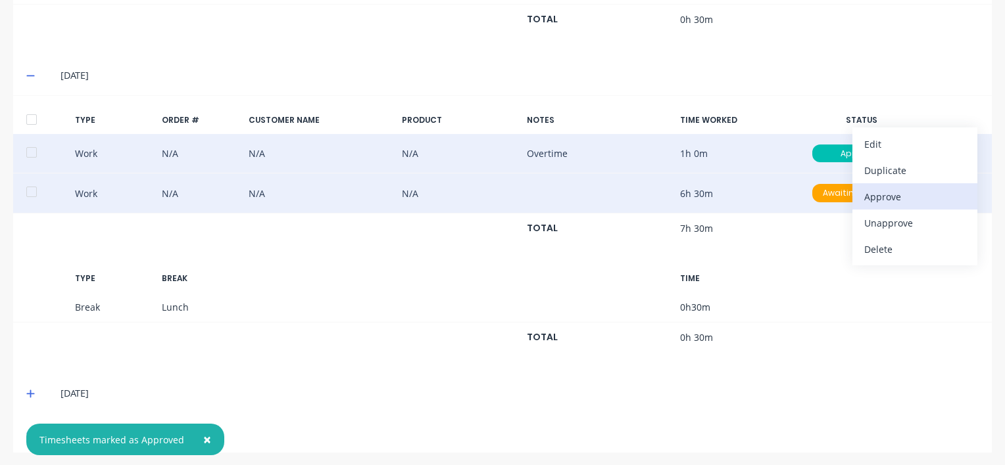
click at [868, 189] on div "Approve" at bounding box center [914, 196] width 101 height 19
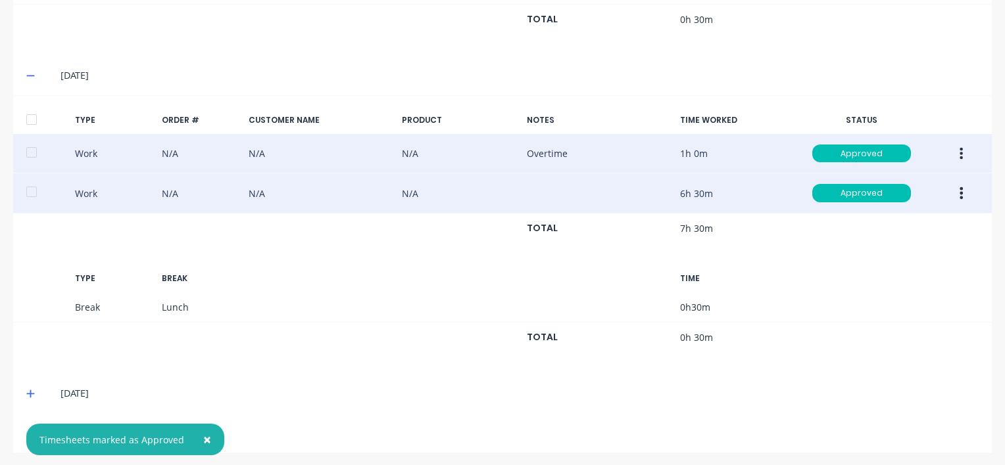
click at [29, 391] on icon at bounding box center [30, 395] width 8 height 8
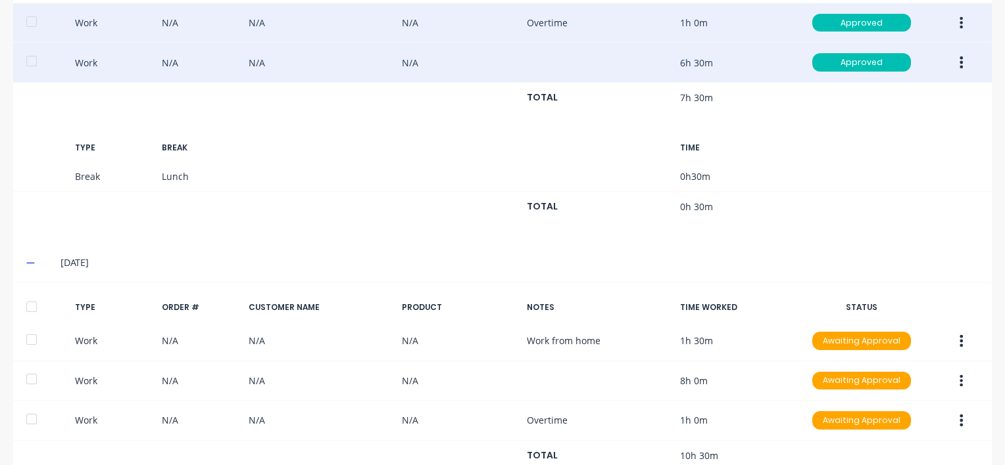
scroll to position [1134, 0]
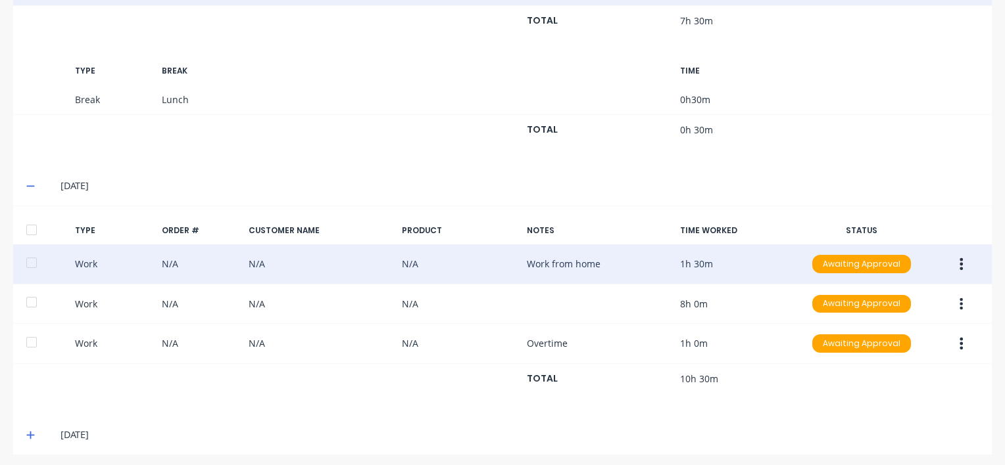
click at [960, 258] on icon "button" at bounding box center [961, 264] width 3 height 12
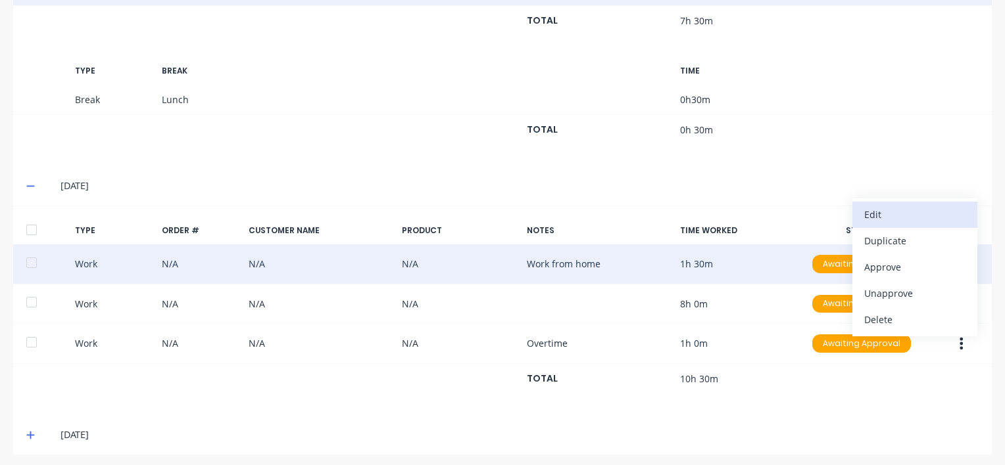
click at [889, 210] on div "Edit" at bounding box center [914, 214] width 101 height 19
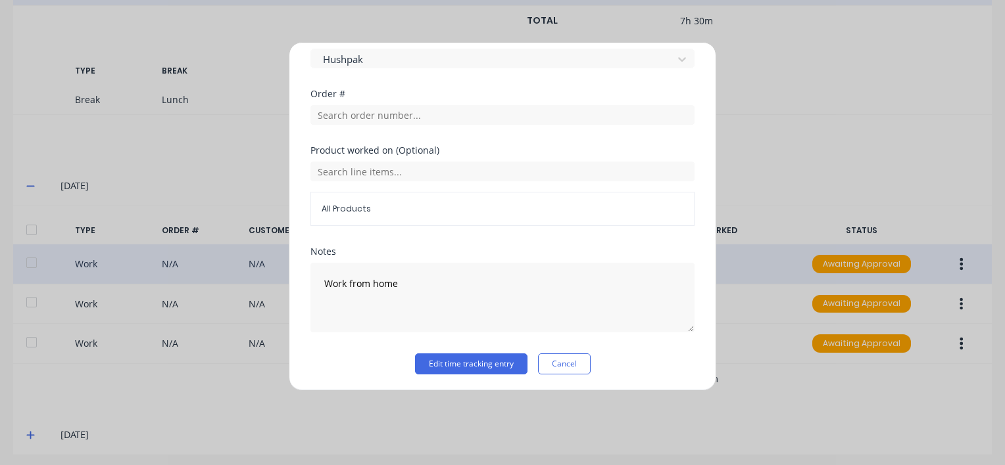
scroll to position [631, 0]
click at [446, 366] on button "Edit time tracking entry" at bounding box center [471, 364] width 112 height 21
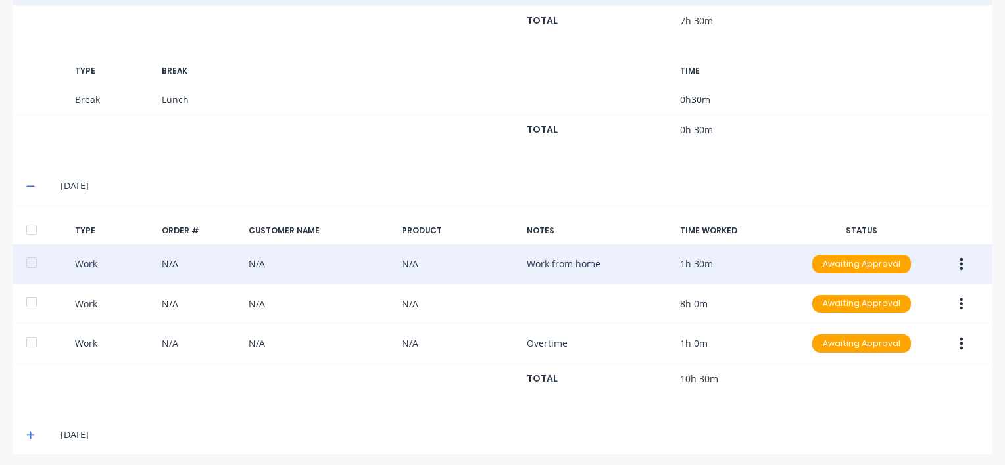
click at [959, 261] on icon "button" at bounding box center [960, 264] width 3 height 14
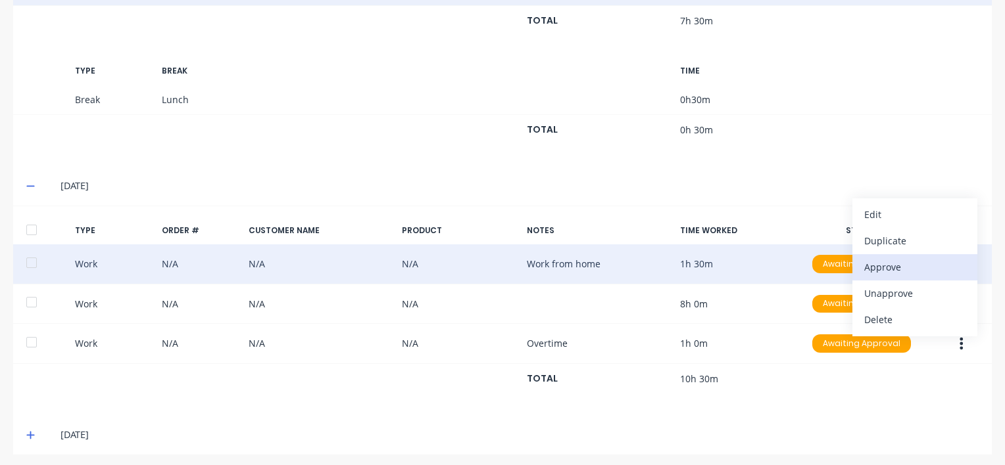
click at [872, 268] on div "Approve" at bounding box center [914, 267] width 101 height 19
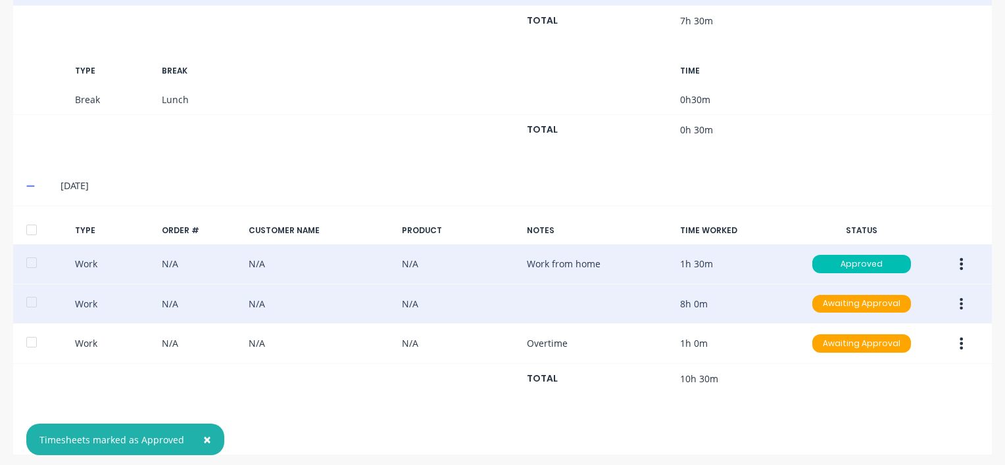
click at [957, 301] on button "button" at bounding box center [960, 305] width 31 height 24
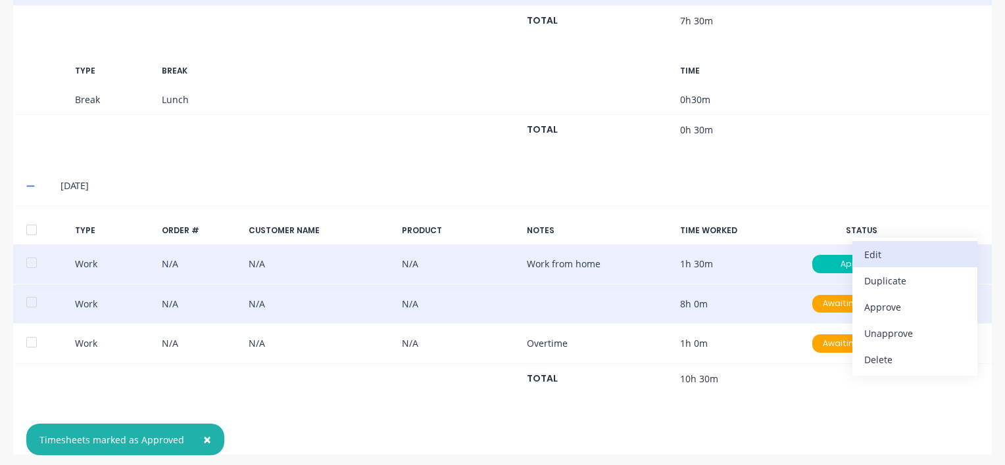
click at [868, 250] on div "Edit" at bounding box center [914, 254] width 101 height 19
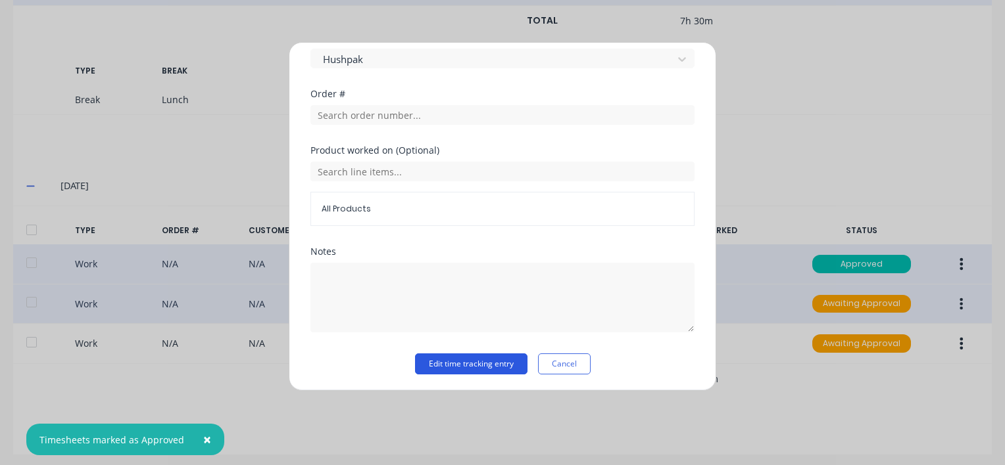
click at [446, 360] on button "Edit time tracking entry" at bounding box center [471, 364] width 112 height 21
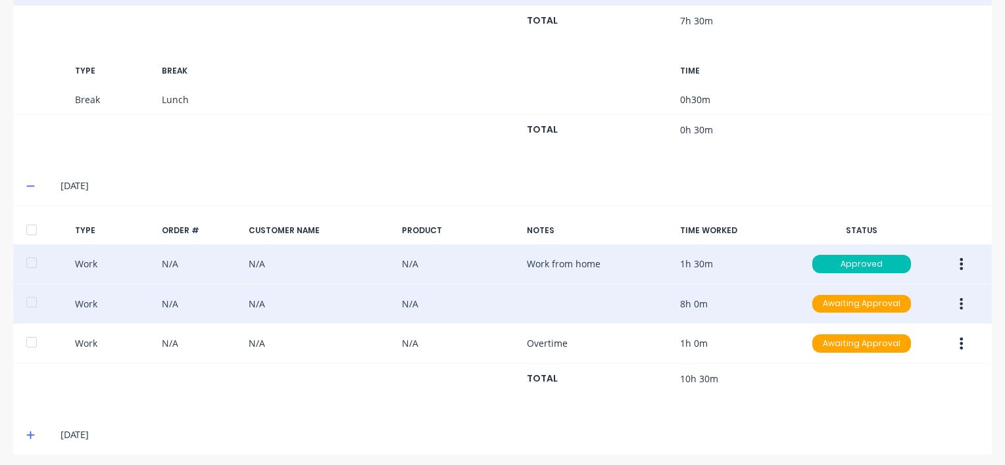
click at [954, 296] on button "button" at bounding box center [960, 305] width 31 height 24
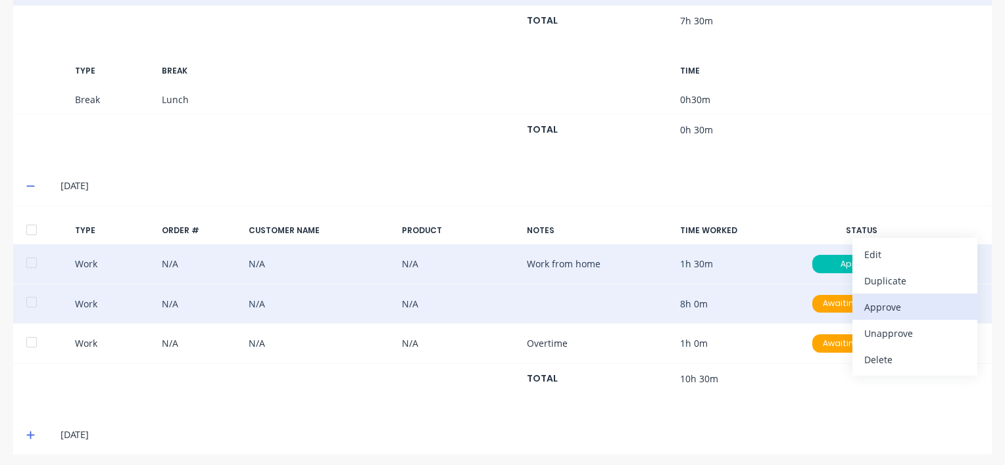
click at [878, 302] on div "Approve" at bounding box center [914, 307] width 101 height 19
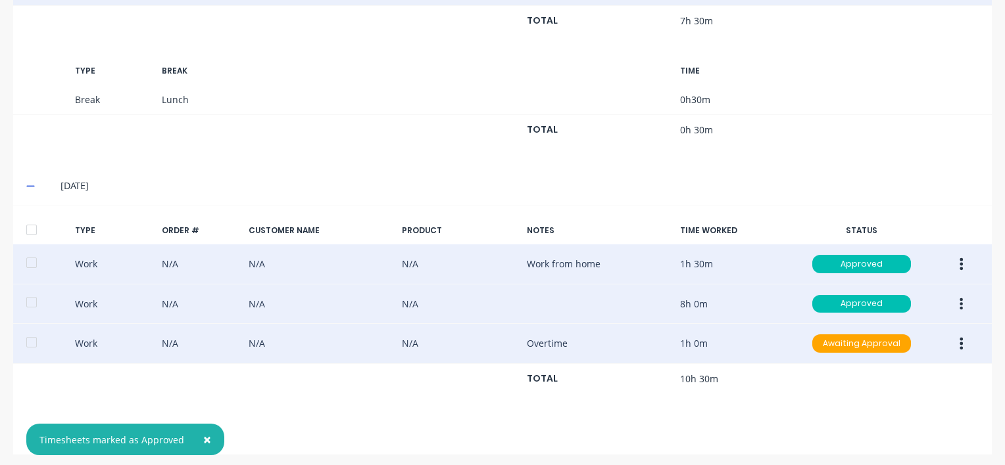
click at [959, 337] on icon "button" at bounding box center [960, 344] width 3 height 14
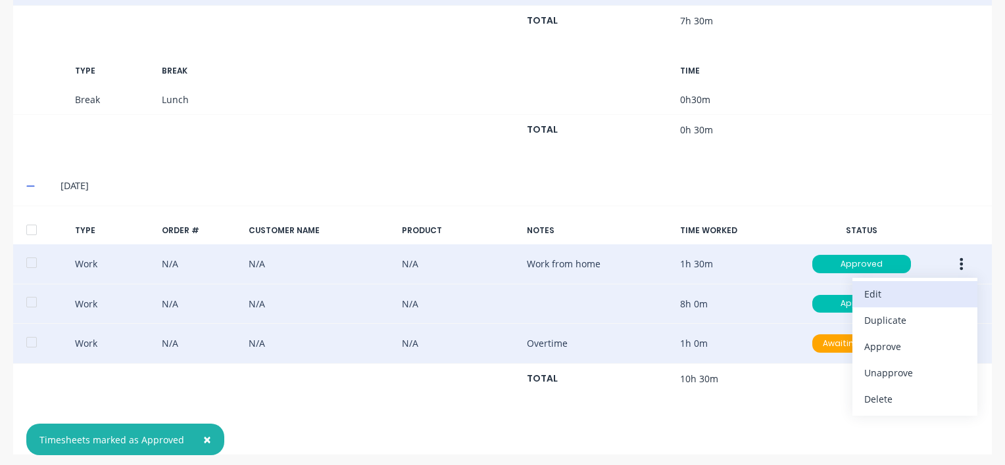
click at [877, 289] on div "Edit" at bounding box center [914, 294] width 101 height 19
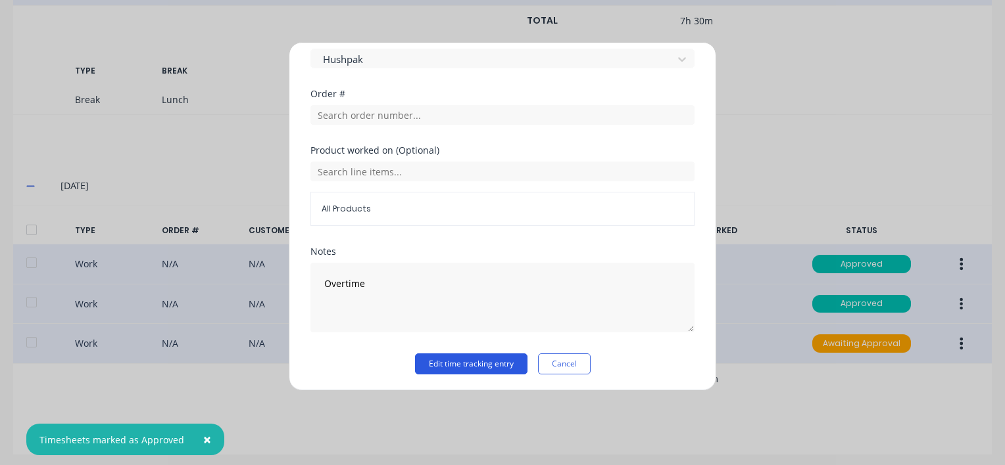
click at [460, 363] on button "Edit time tracking entry" at bounding box center [471, 364] width 112 height 21
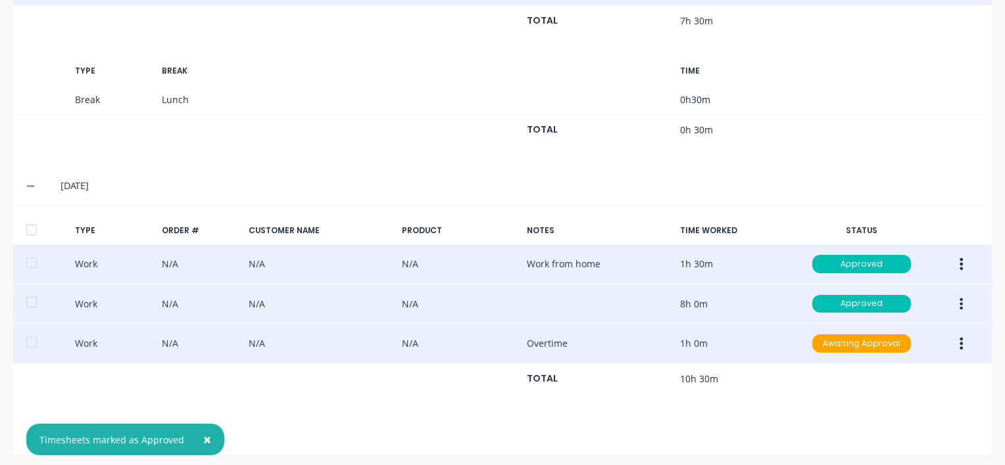
click at [960, 338] on icon "button" at bounding box center [961, 344] width 3 height 12
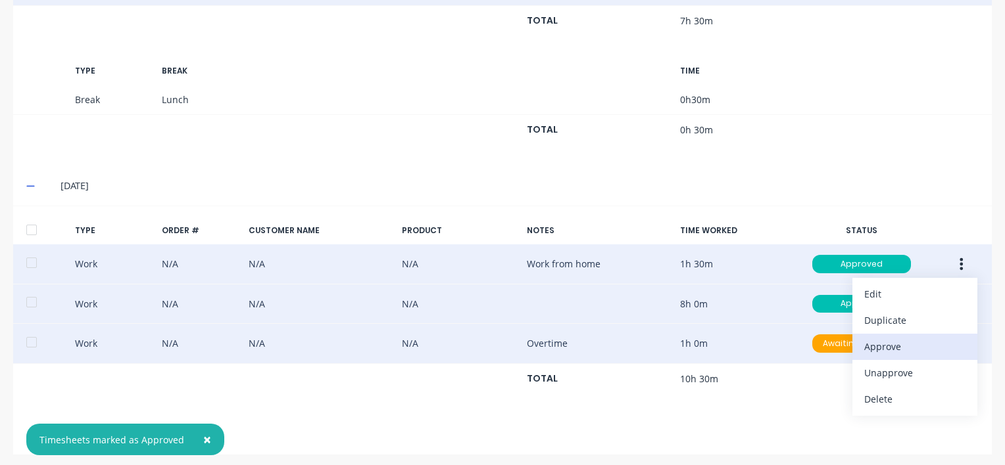
click at [864, 342] on div "Approve" at bounding box center [914, 346] width 101 height 19
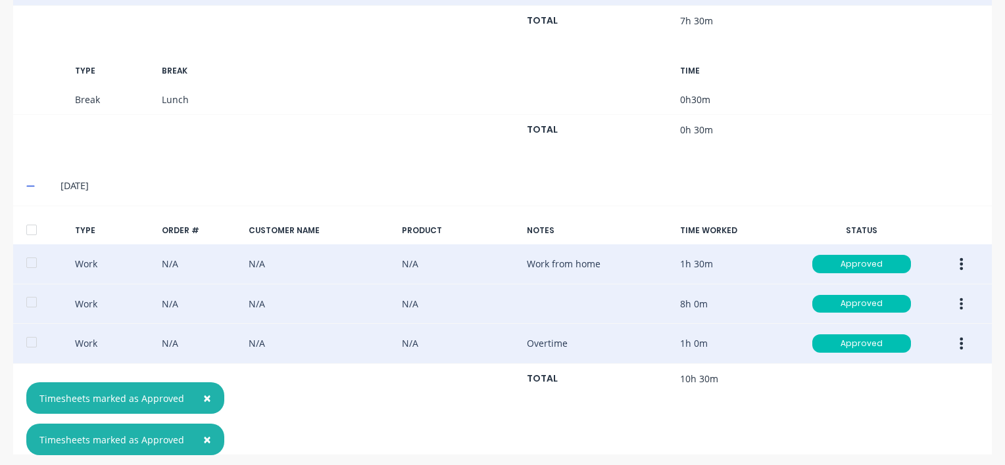
click at [203, 397] on span "×" at bounding box center [207, 398] width 8 height 18
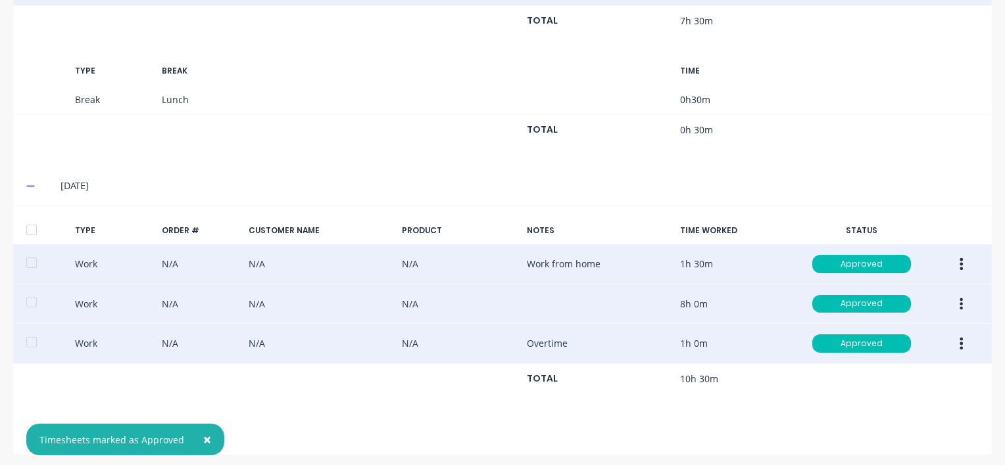
click at [203, 437] on span "×" at bounding box center [207, 440] width 8 height 18
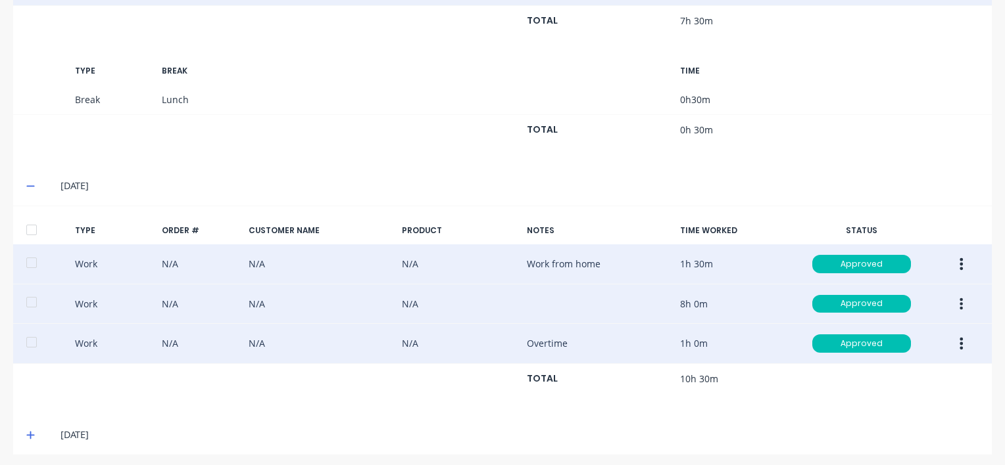
click at [30, 432] on icon at bounding box center [30, 436] width 8 height 8
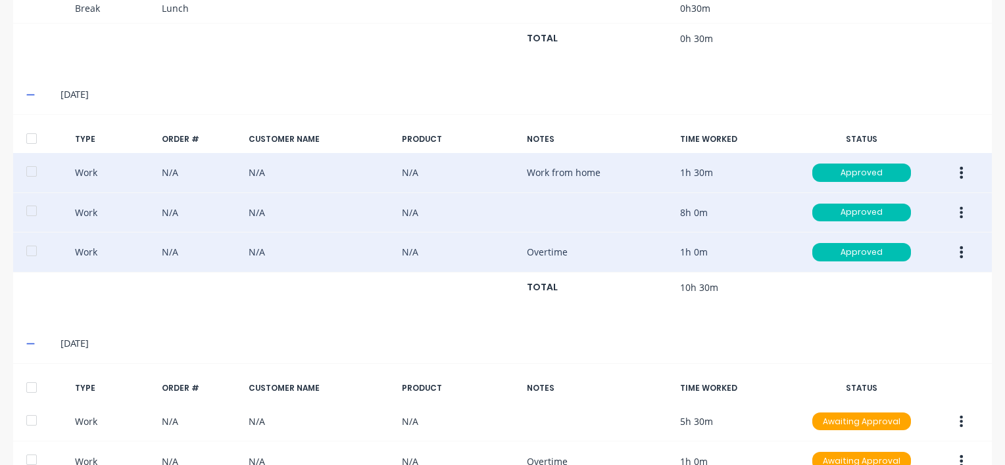
scroll to position [1303, 0]
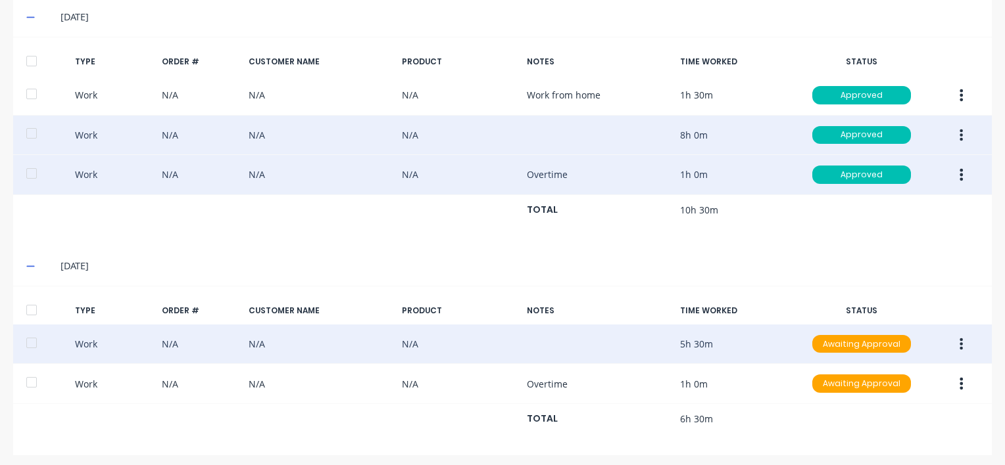
click at [959, 337] on icon "button" at bounding box center [960, 344] width 3 height 14
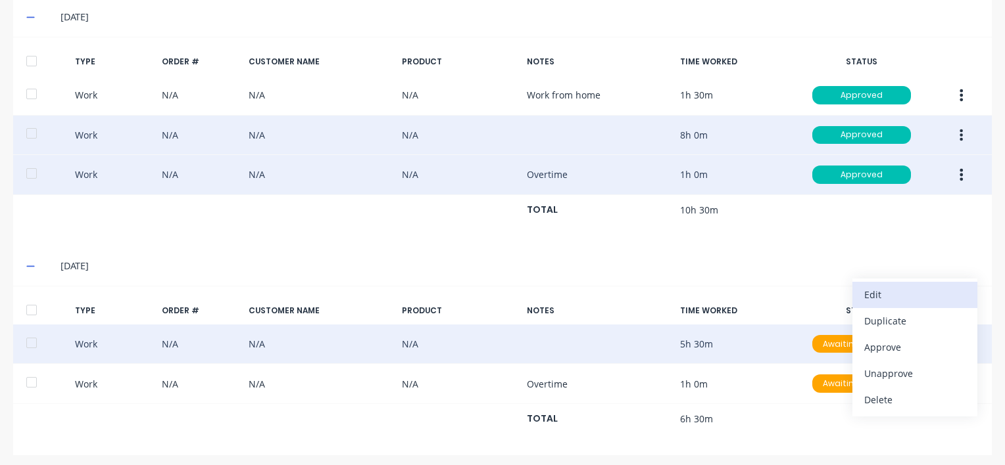
click at [895, 287] on div "Edit" at bounding box center [914, 294] width 101 height 19
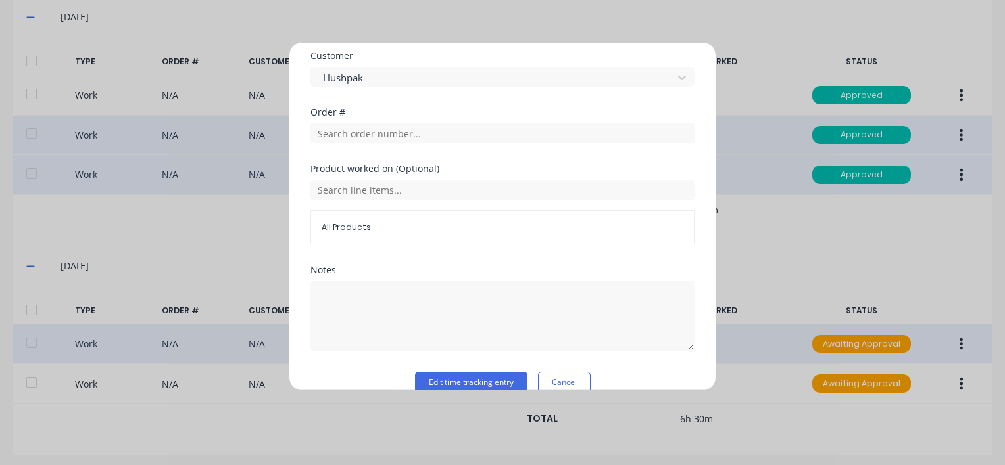
scroll to position [631, 0]
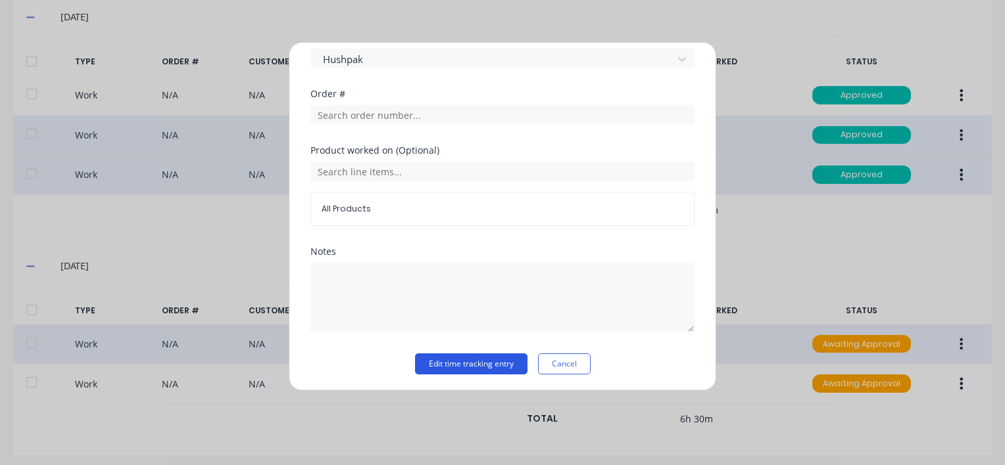
click at [448, 364] on button "Edit time tracking entry" at bounding box center [471, 364] width 112 height 21
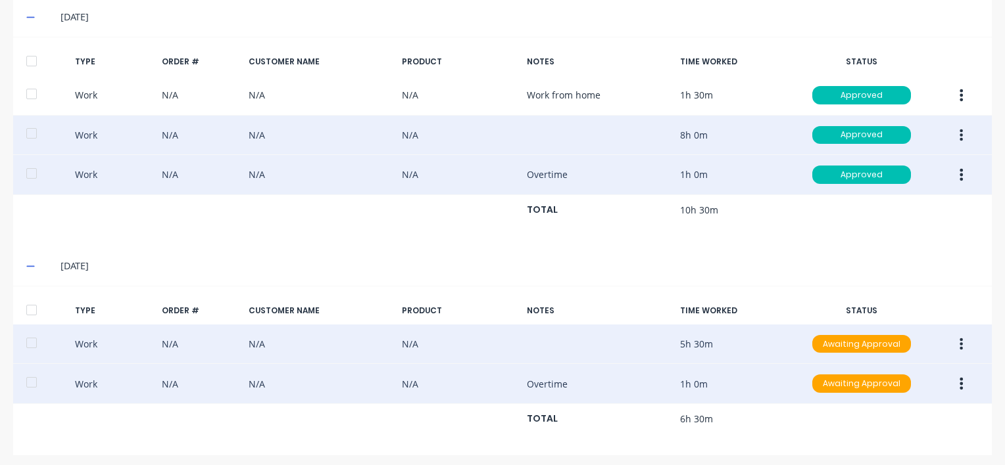
click at [959, 380] on icon "button" at bounding box center [960, 384] width 3 height 14
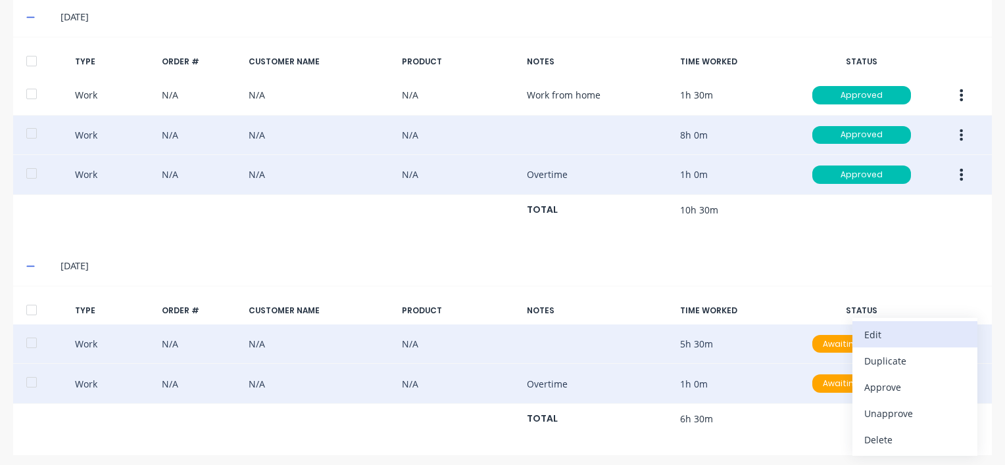
click at [903, 327] on div "Edit" at bounding box center [914, 334] width 101 height 19
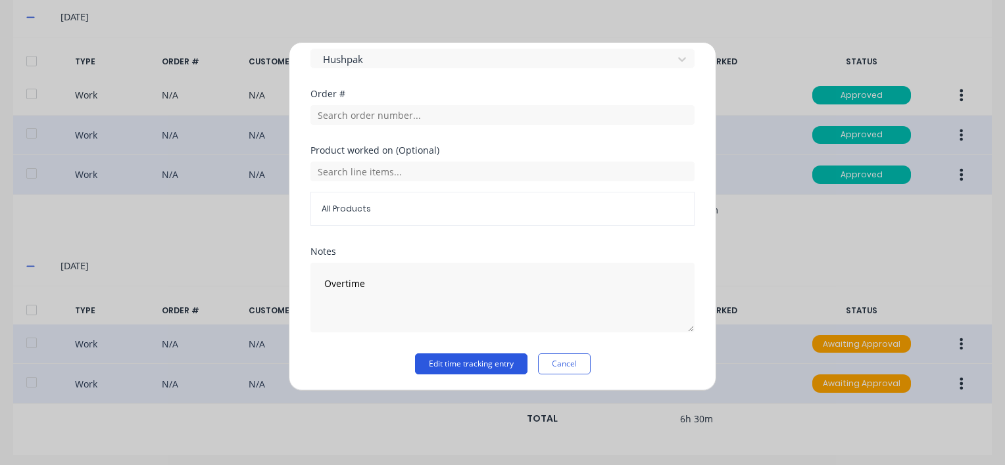
click at [453, 358] on button "Edit time tracking entry" at bounding box center [471, 364] width 112 height 21
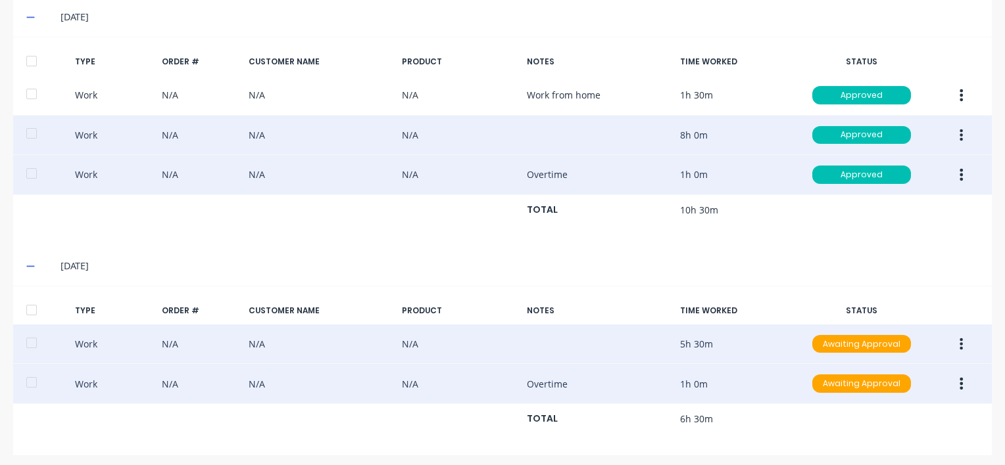
click at [959, 377] on icon "button" at bounding box center [960, 384] width 3 height 14
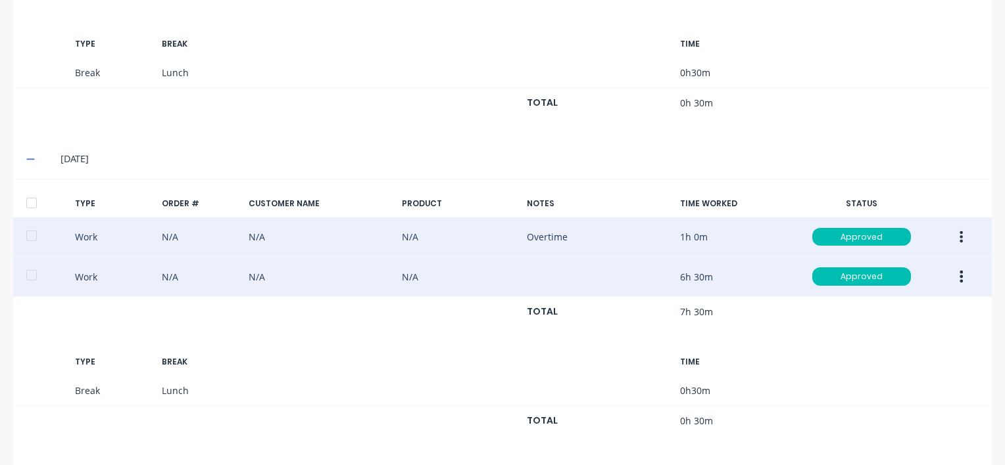
scroll to position [251, 0]
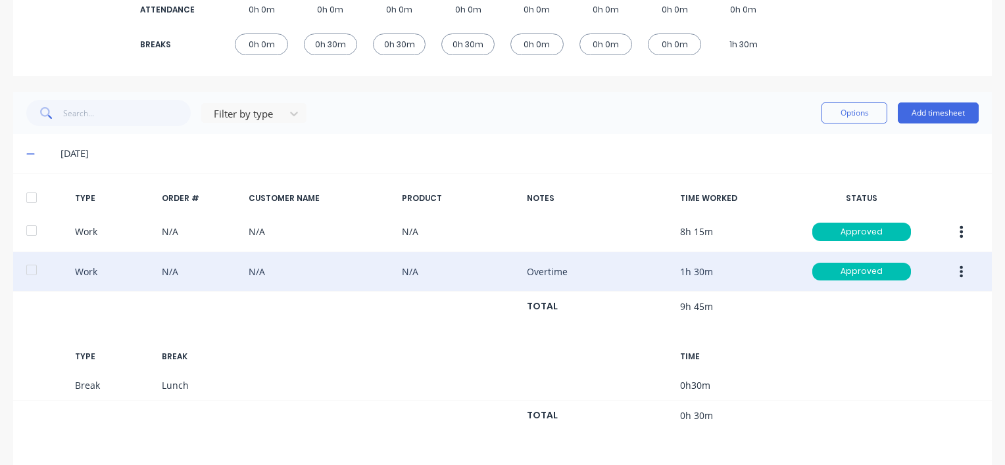
click at [960, 231] on icon "button" at bounding box center [961, 232] width 3 height 12
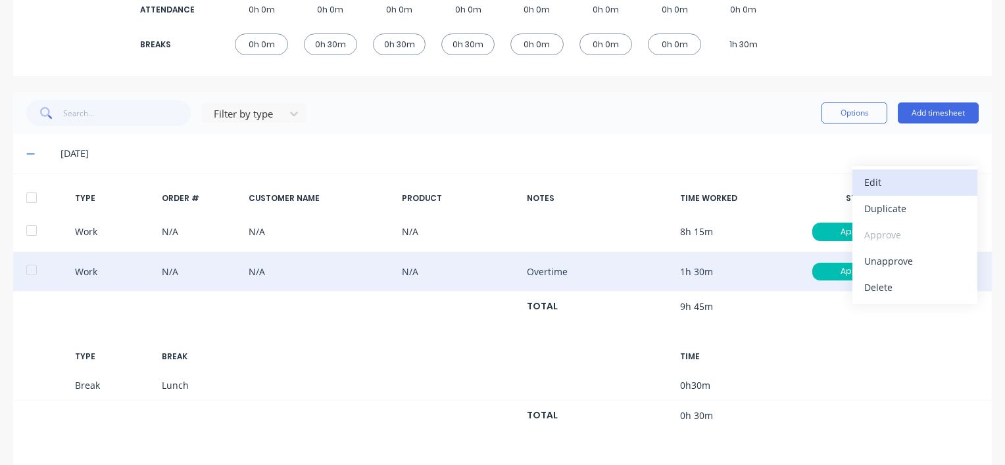
click at [874, 180] on div "Edit" at bounding box center [914, 182] width 101 height 19
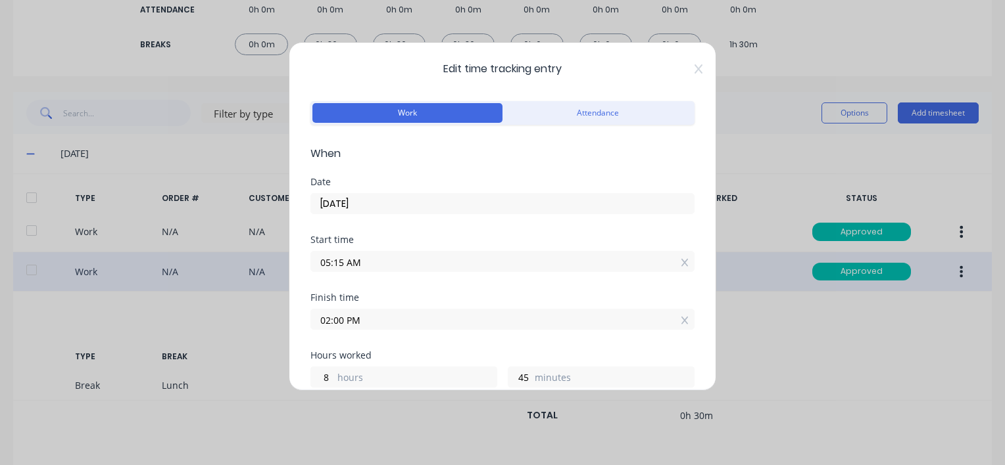
click at [372, 320] on input "02:00 PM" at bounding box center [502, 320] width 383 height 20
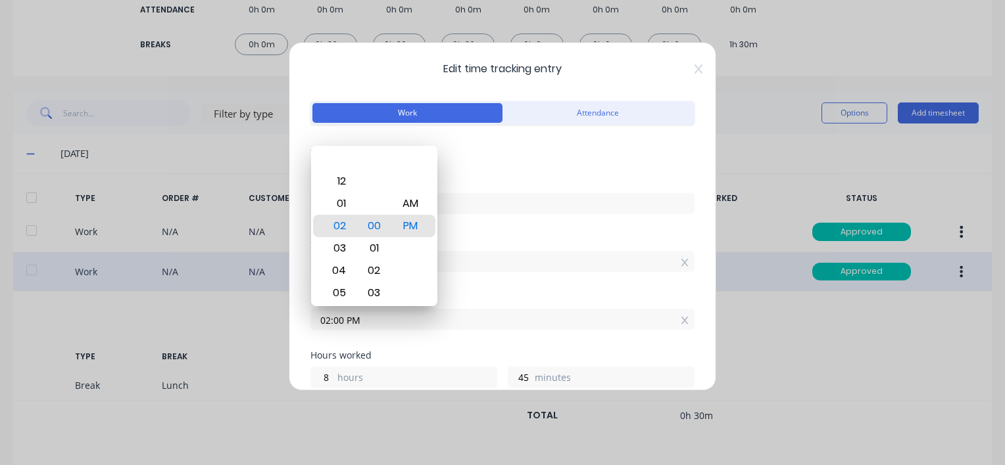
click at [478, 223] on div "Date [DATE]" at bounding box center [502, 207] width 384 height 58
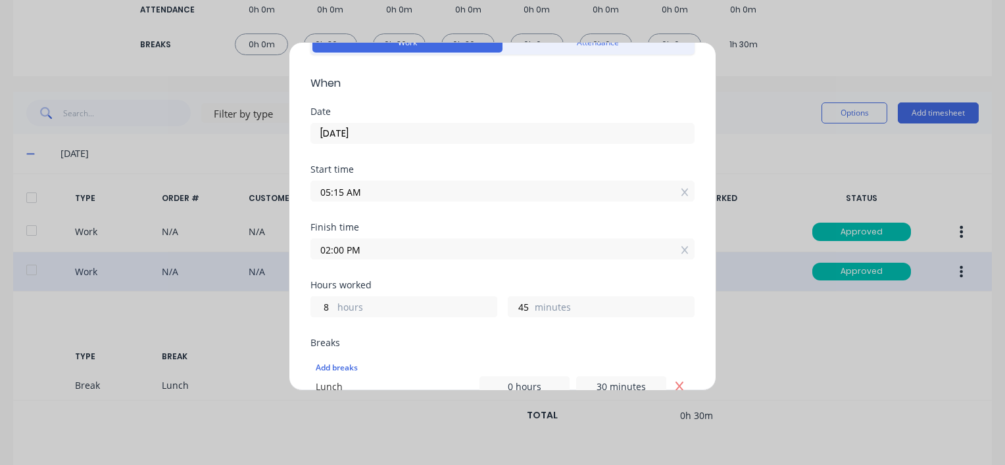
scroll to position [0, 0]
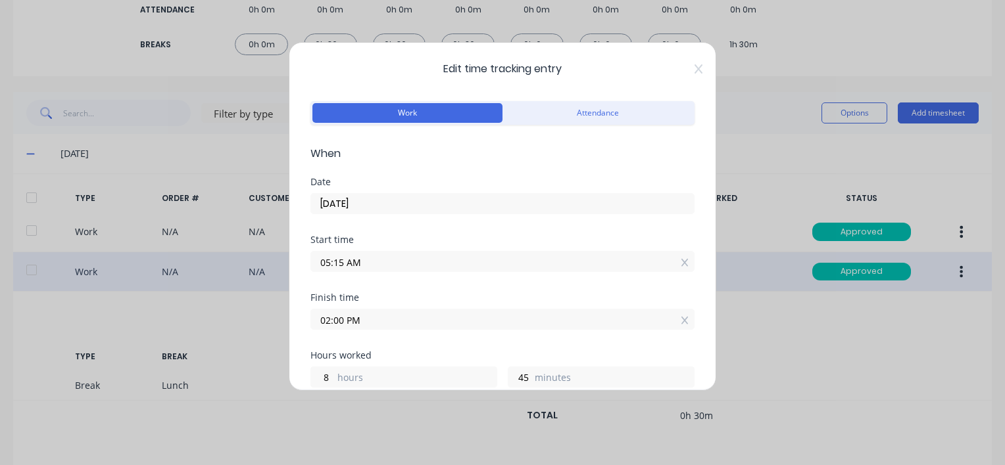
drag, startPoint x: 334, startPoint y: 318, endPoint x: 346, endPoint y: 318, distance: 11.8
click at [346, 318] on input "02:00 PM" at bounding box center [502, 320] width 383 height 20
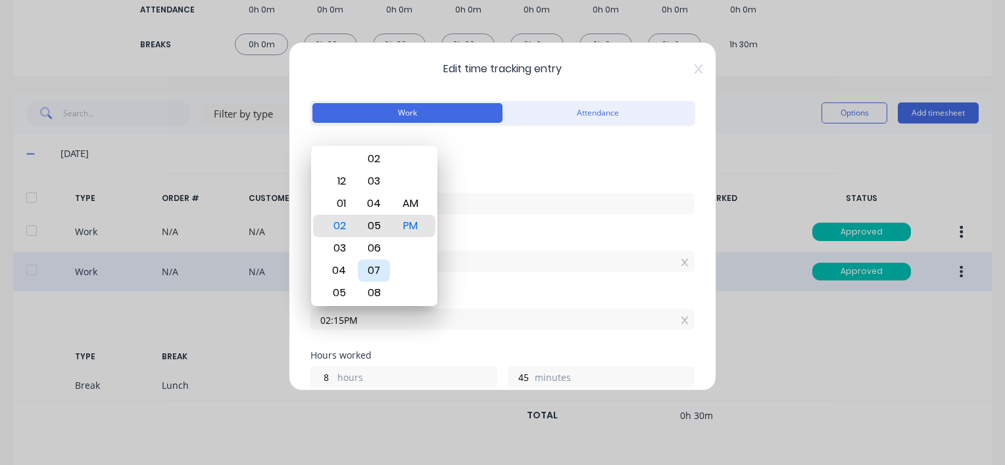
type input "02:05 PM"
type input "50"
type input "02:08 PM"
type input "53"
type input "02:11 PM"
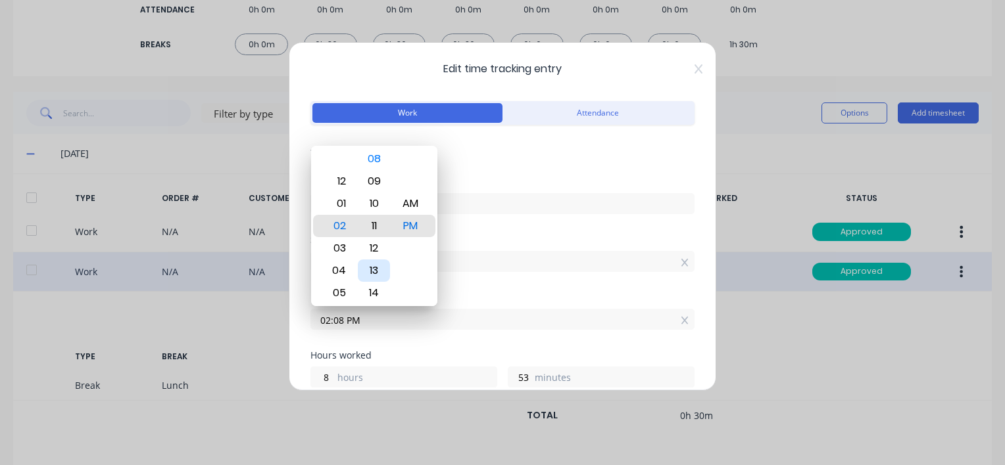
type input "56"
type input "02:12 PM"
type input "57"
type input "02:13 PM"
type input "58"
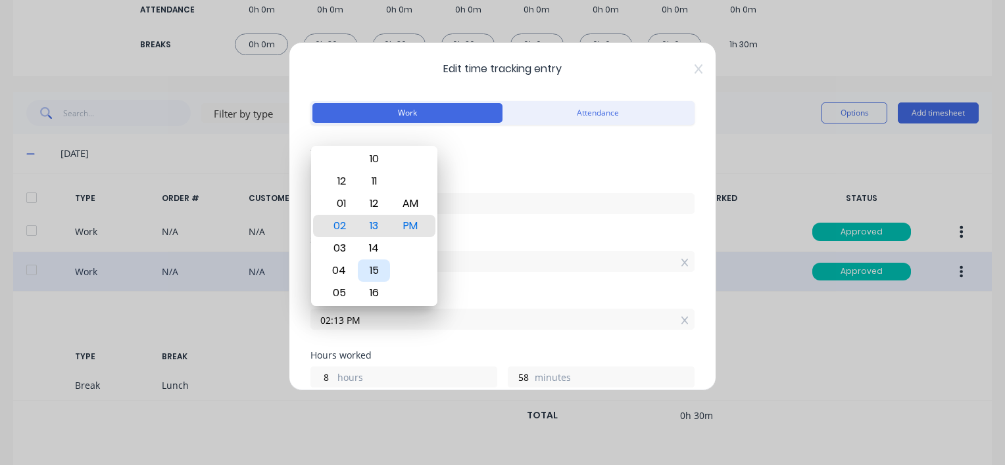
click at [380, 272] on div "15" at bounding box center [374, 271] width 32 height 22
type input "02:15 PM"
type input "9"
type input "0"
click at [557, 228] on div "Date [DATE]" at bounding box center [502, 207] width 384 height 58
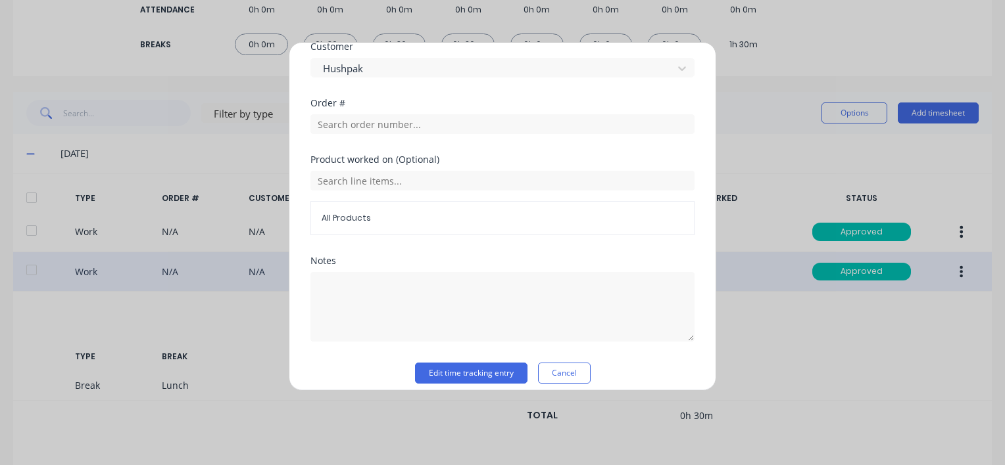
scroll to position [652, 0]
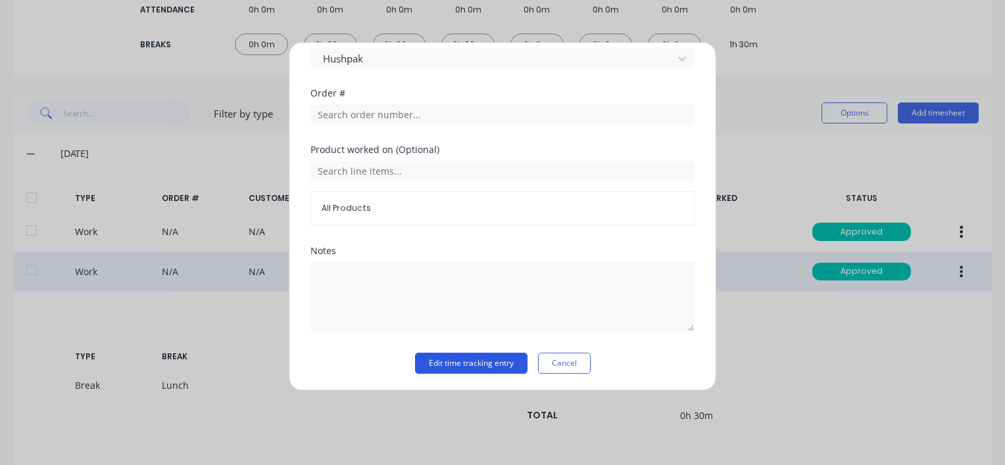
click at [435, 362] on button "Edit time tracking entry" at bounding box center [471, 363] width 112 height 21
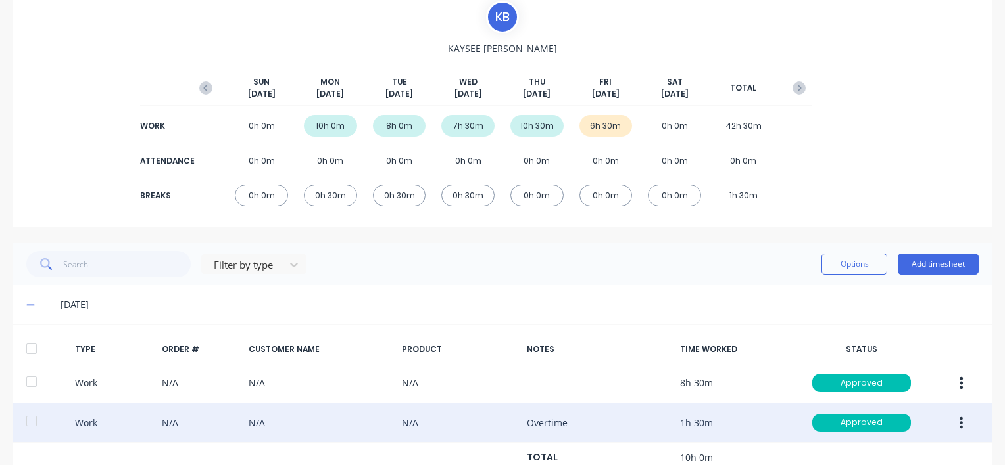
scroll to position [131, 0]
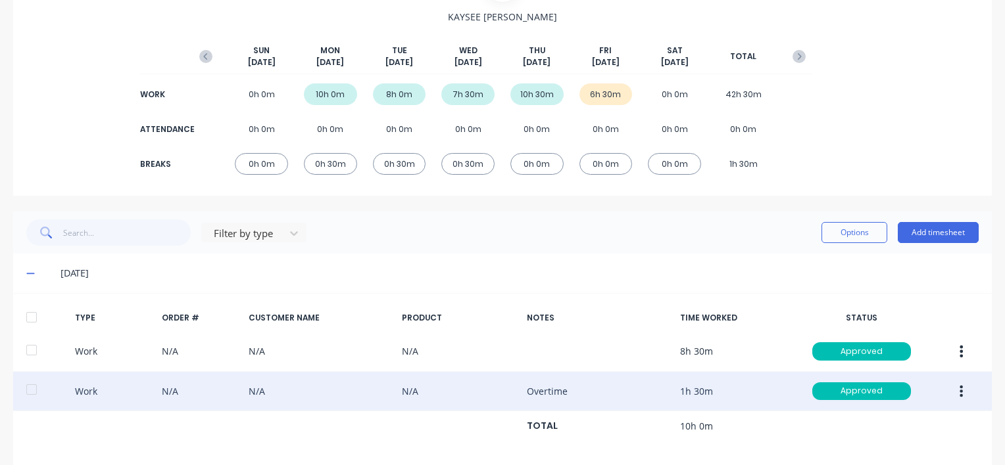
click at [959, 389] on icon "button" at bounding box center [960, 392] width 3 height 14
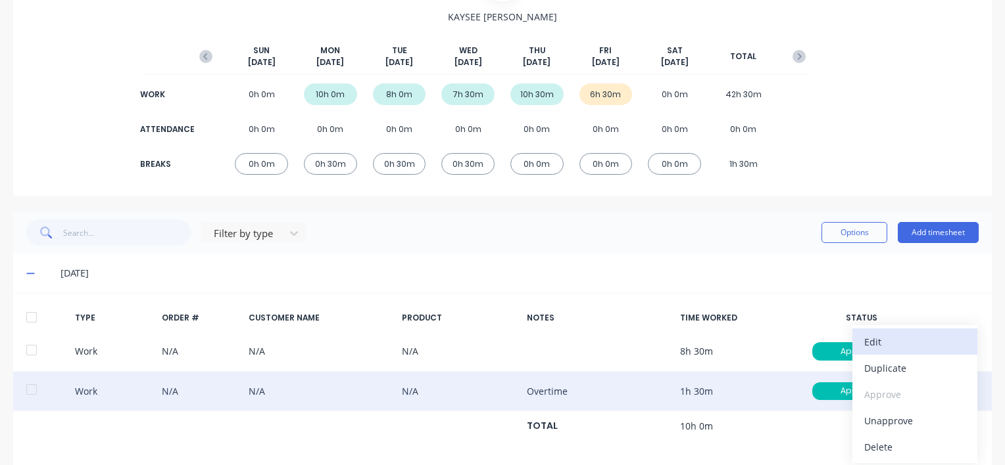
click at [866, 342] on div "Edit" at bounding box center [914, 342] width 101 height 19
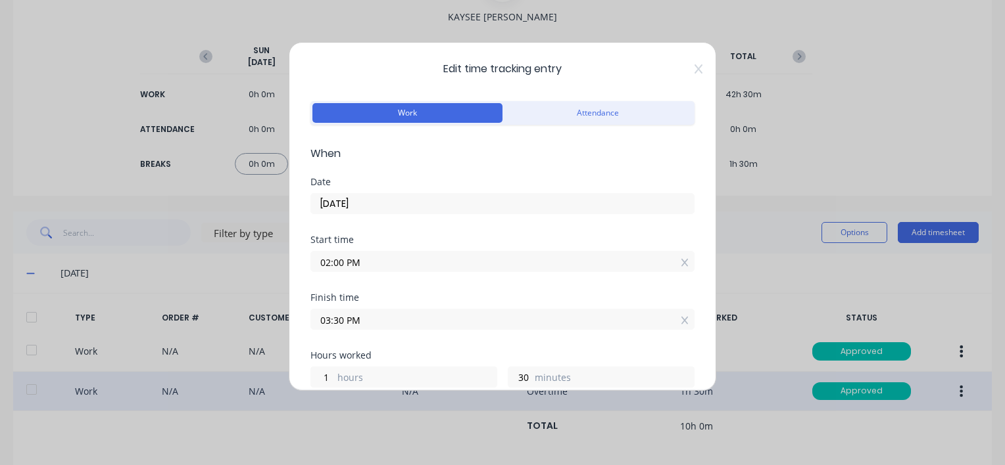
click at [343, 261] on input "02:00 PM" at bounding box center [502, 262] width 383 height 20
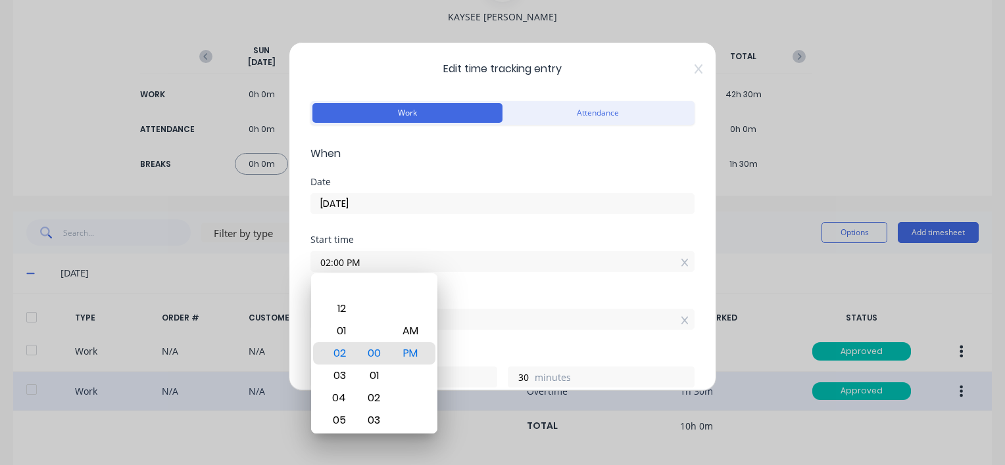
drag, startPoint x: 343, startPoint y: 261, endPoint x: 334, endPoint y: 261, distance: 8.5
click at [334, 261] on input "02:00 PM" at bounding box center [502, 262] width 383 height 20
type input "02:15 PM"
type input "15"
click at [502, 289] on div "Start time 02:15 PM" at bounding box center [502, 264] width 384 height 58
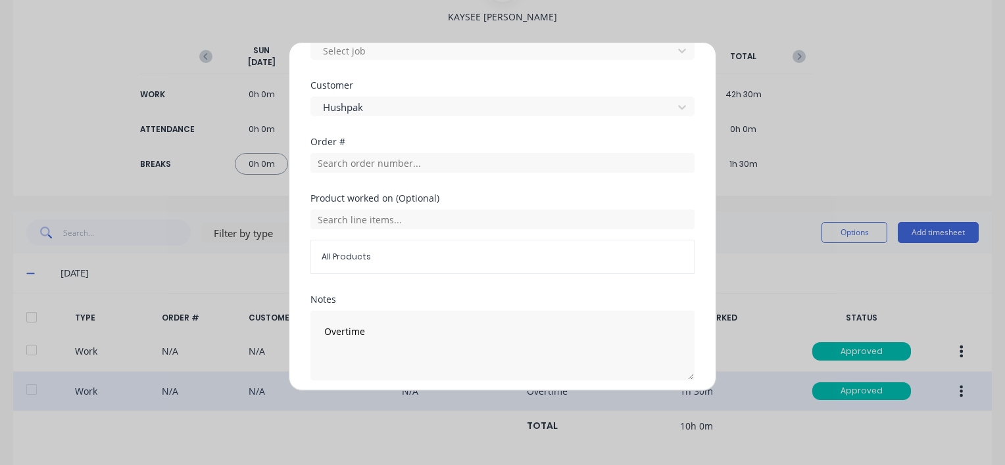
scroll to position [631, 0]
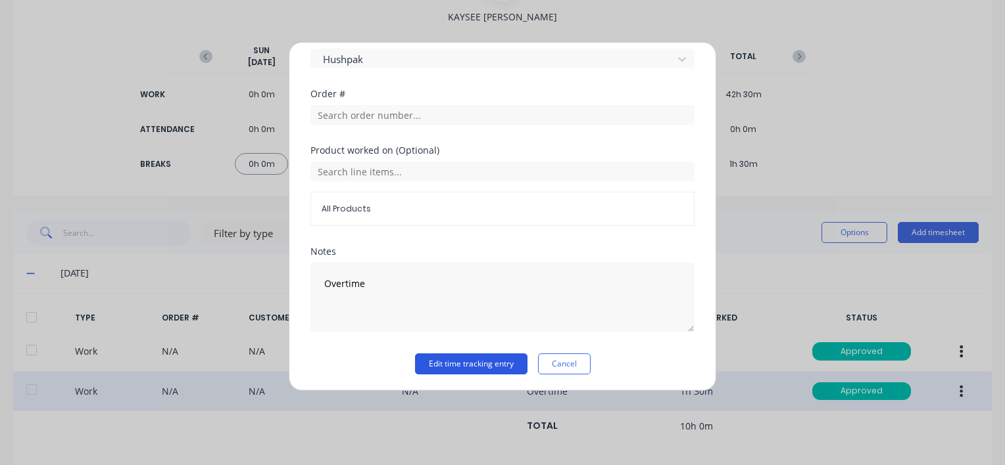
click at [437, 360] on button "Edit time tracking entry" at bounding box center [471, 364] width 112 height 21
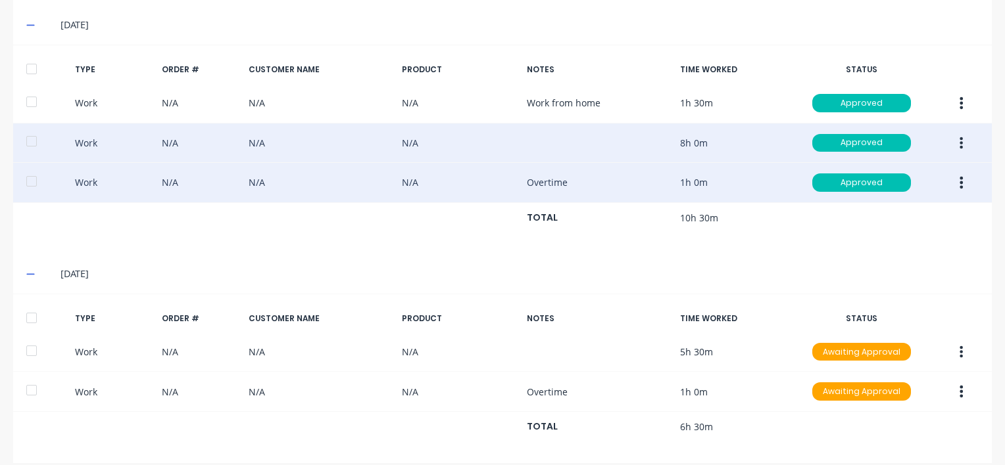
scroll to position [1303, 0]
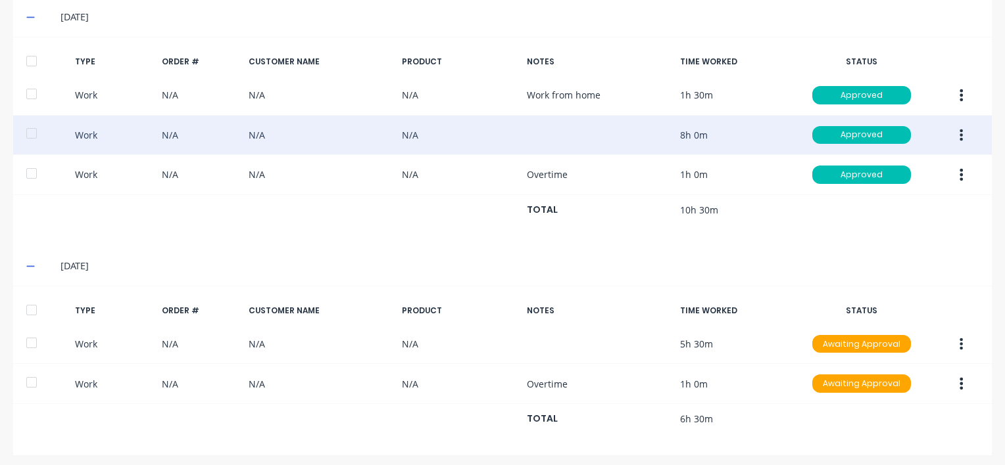
click at [960, 339] on icon "button" at bounding box center [961, 344] width 3 height 12
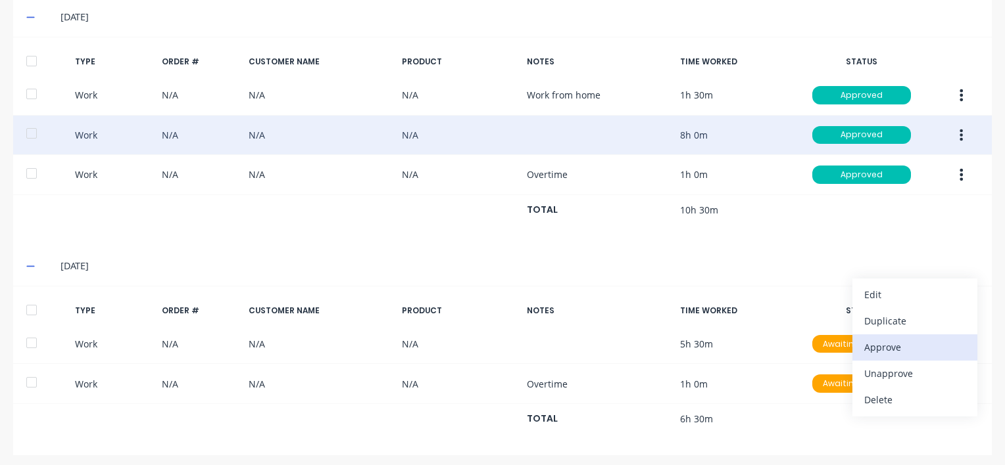
click at [864, 339] on div "Approve" at bounding box center [914, 347] width 101 height 19
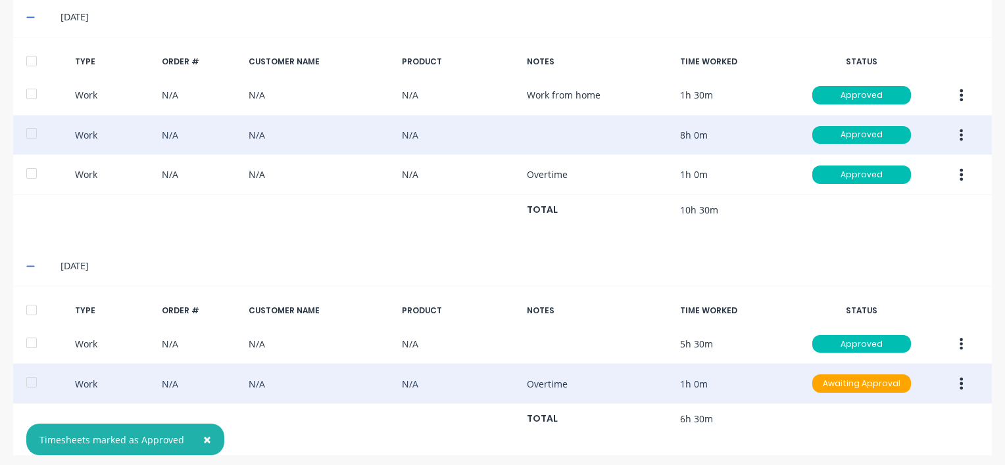
click at [954, 373] on button "button" at bounding box center [960, 384] width 31 height 24
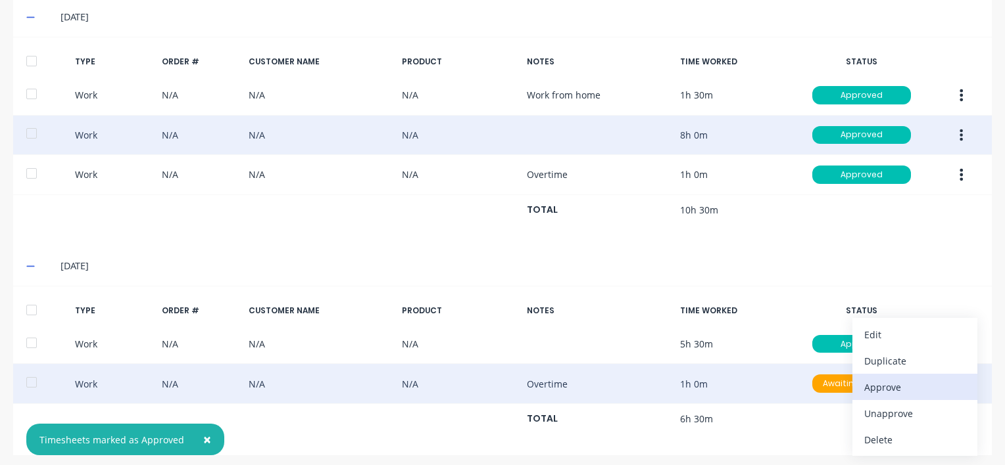
click at [875, 379] on div "Approve" at bounding box center [914, 387] width 101 height 19
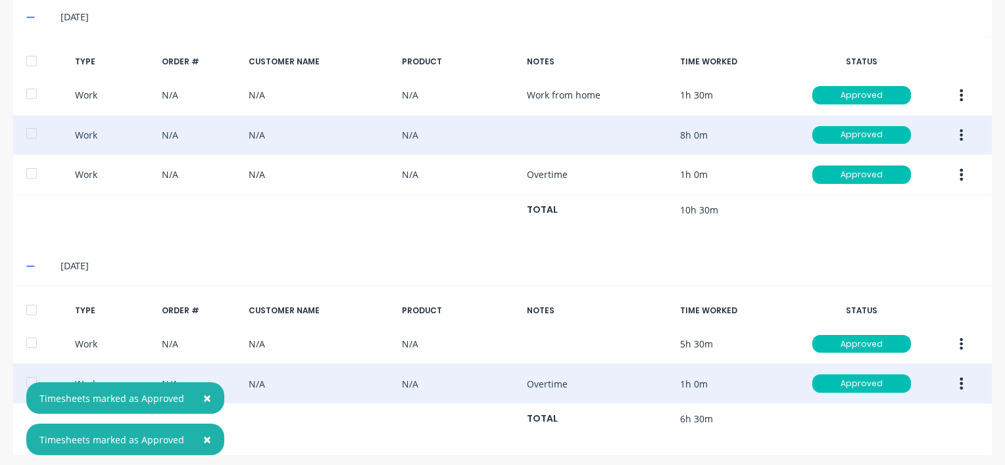
click at [28, 300] on div at bounding box center [31, 310] width 26 height 26
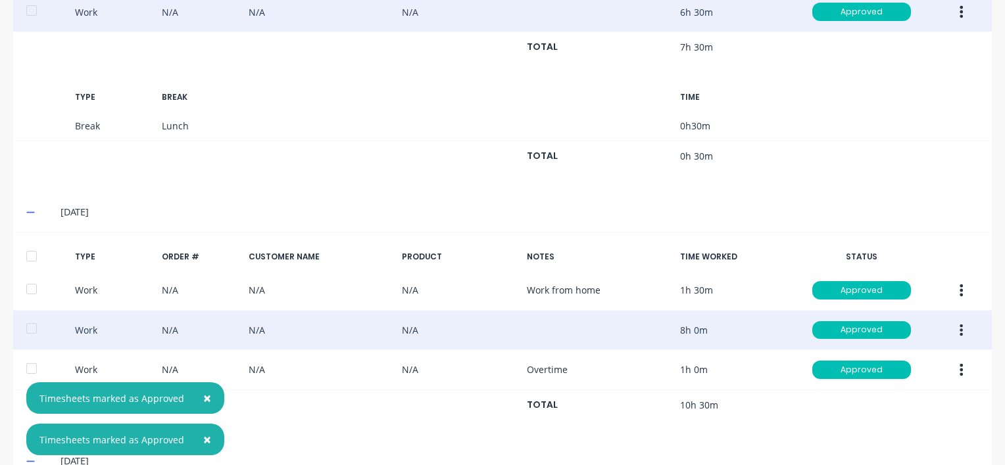
scroll to position [1106, 0]
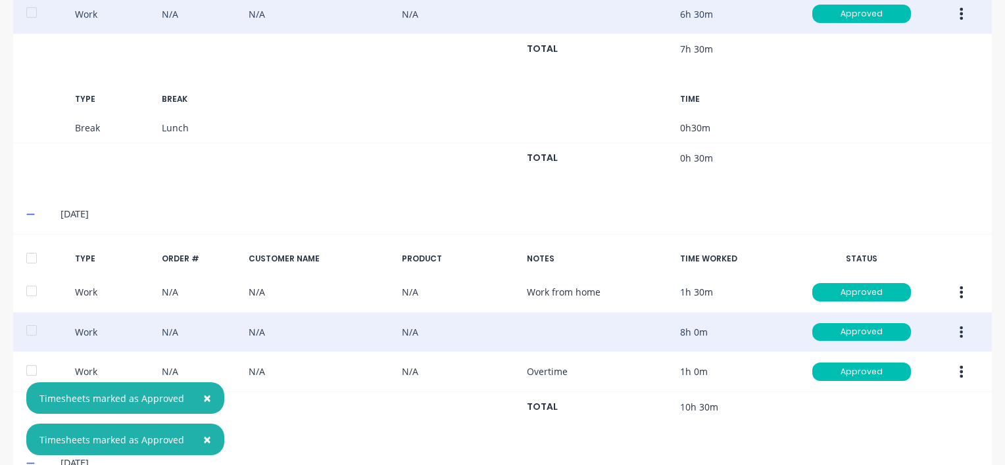
click at [25, 251] on div at bounding box center [31, 258] width 26 height 26
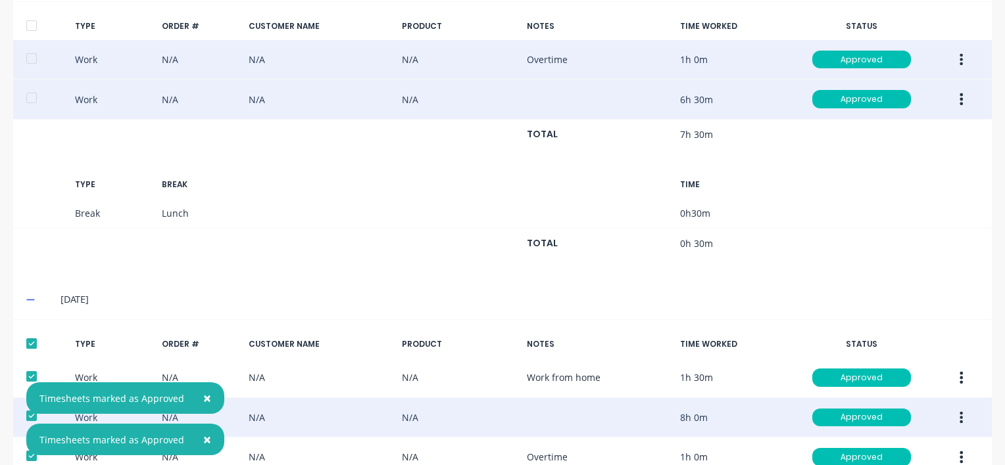
scroll to position [909, 0]
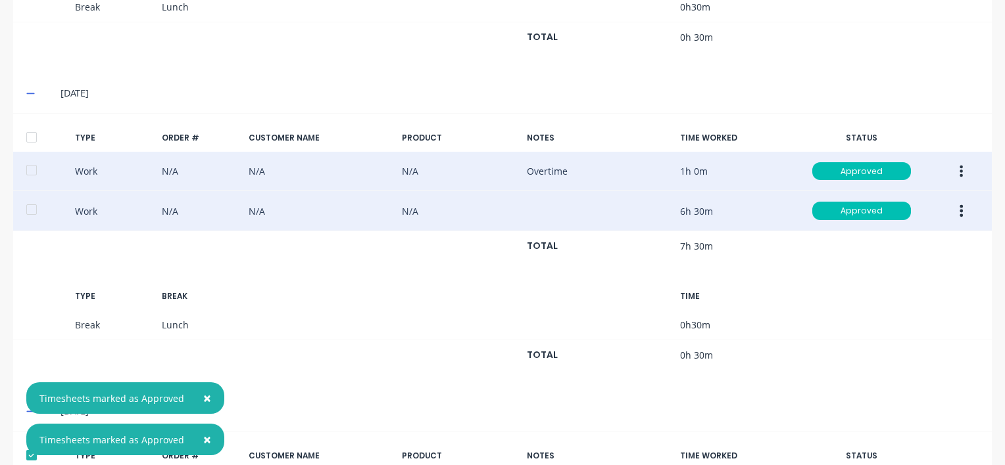
click at [31, 129] on div at bounding box center [31, 137] width 26 height 26
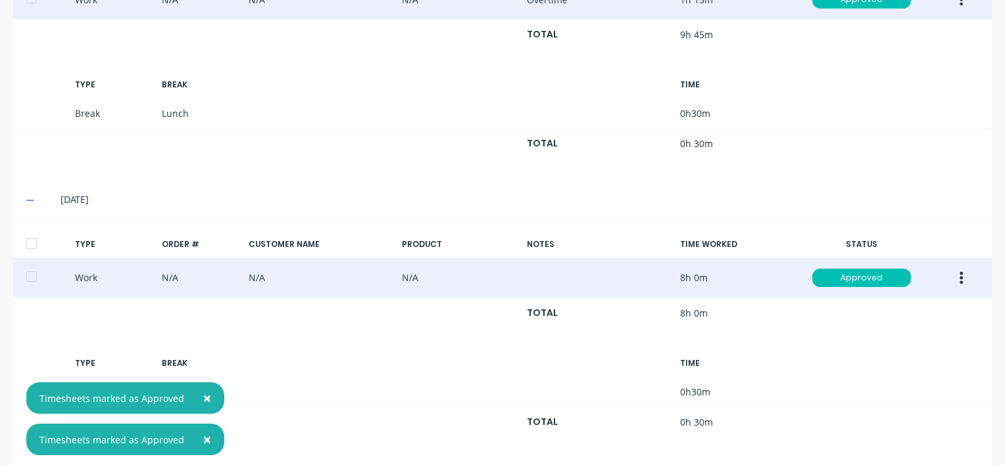
scroll to position [514, 0]
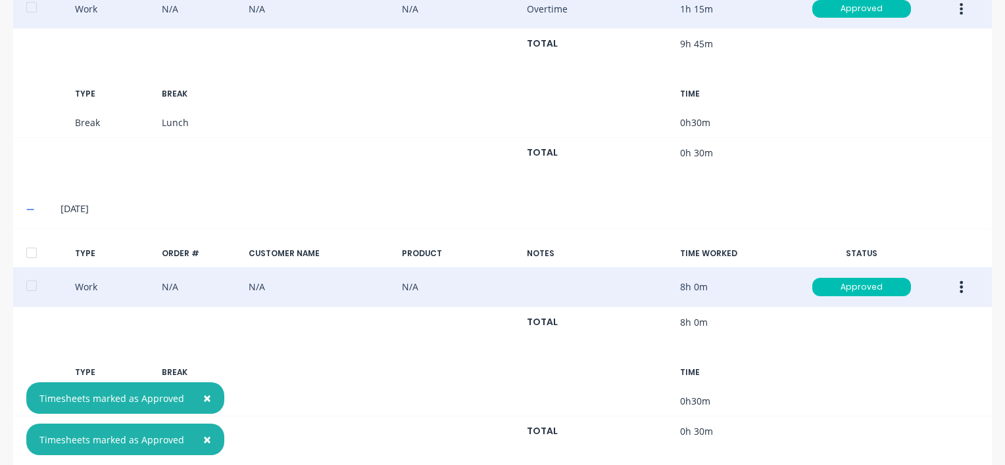
click at [32, 249] on div at bounding box center [31, 253] width 26 height 26
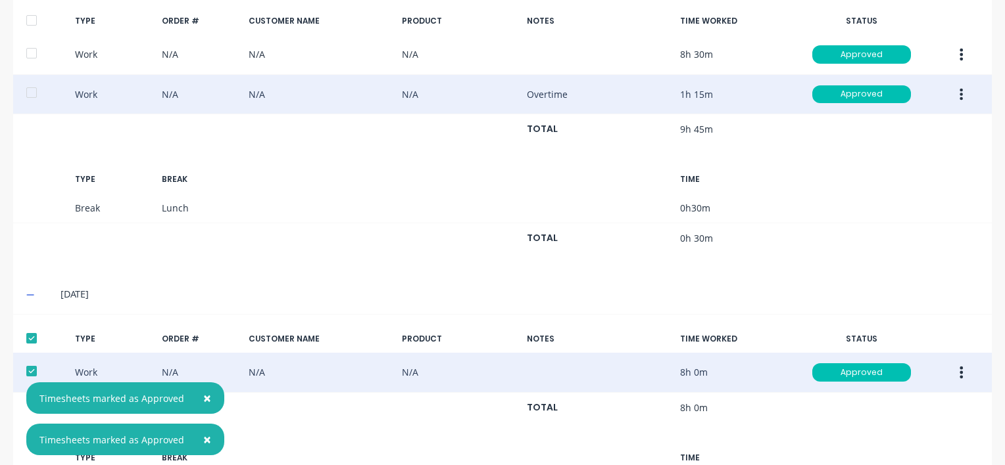
scroll to position [185, 0]
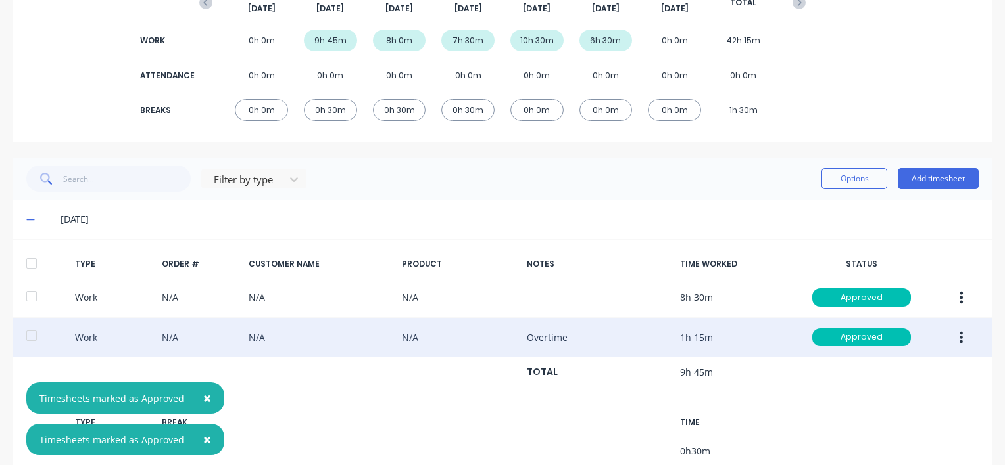
click at [31, 260] on div at bounding box center [31, 263] width 26 height 26
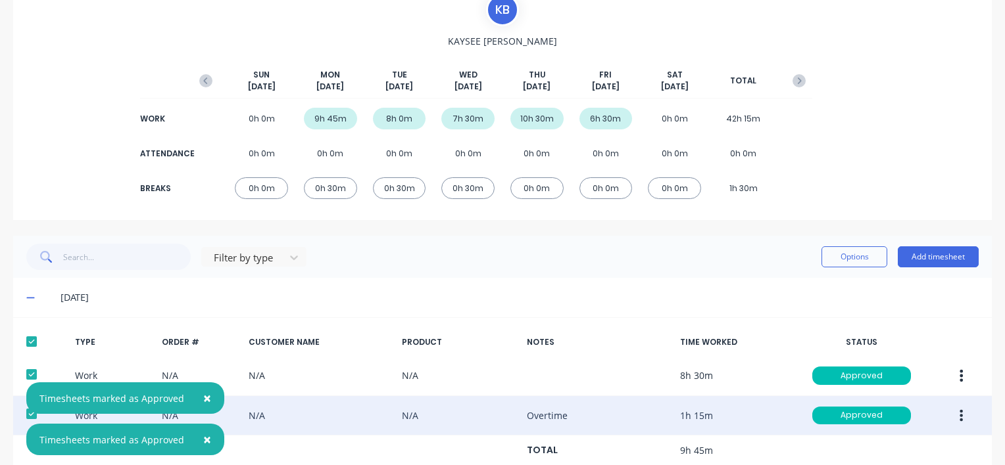
scroll to position [0, 0]
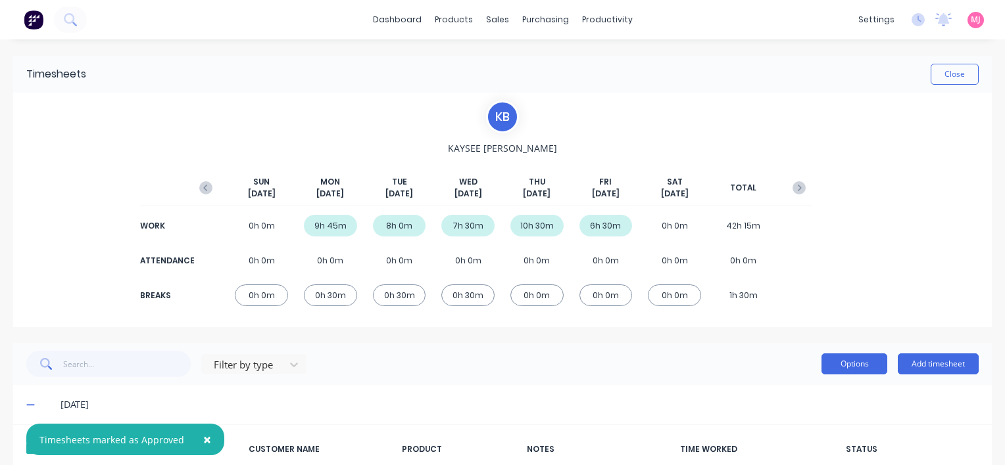
click at [834, 363] on button "Options" at bounding box center [854, 364] width 66 height 21
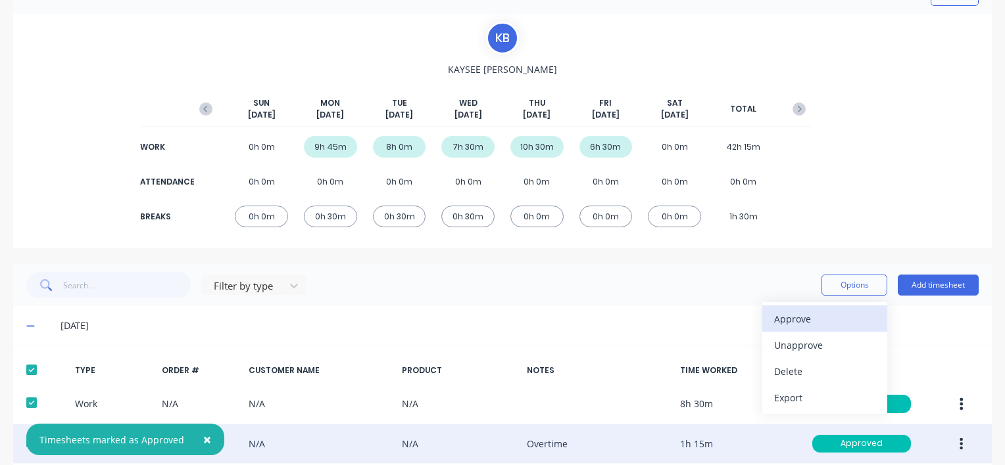
scroll to position [329, 0]
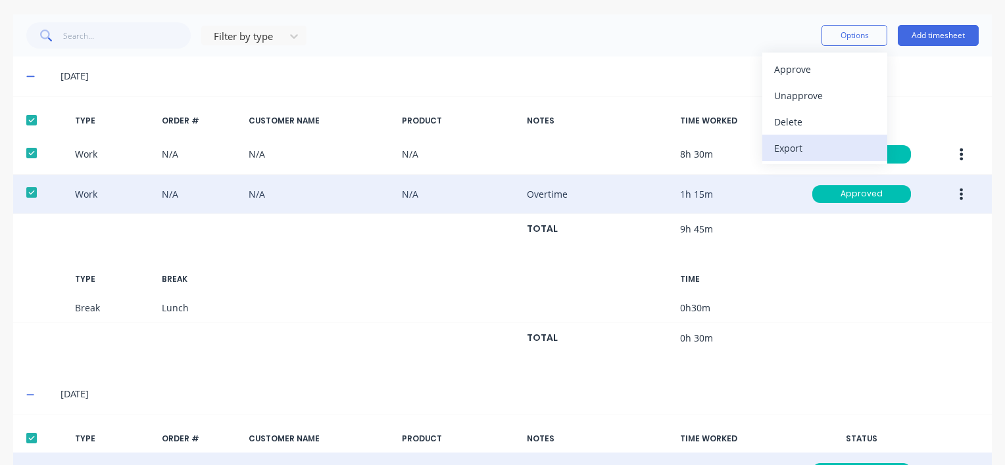
click at [792, 145] on div "Export" at bounding box center [824, 148] width 101 height 19
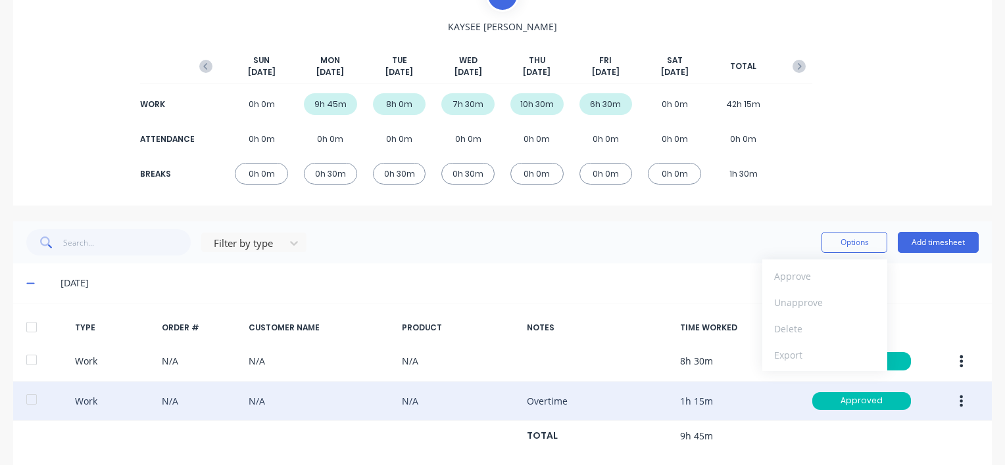
scroll to position [0, 0]
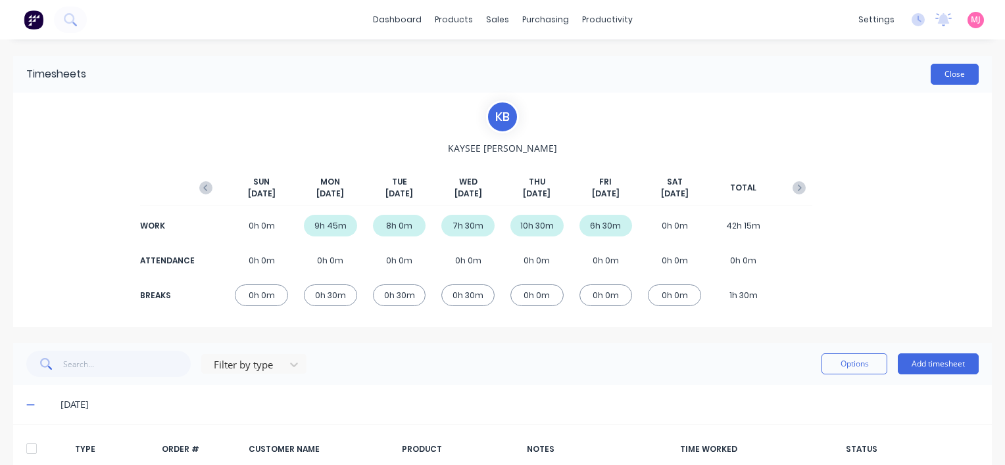
click at [949, 72] on button "Close" at bounding box center [954, 74] width 48 height 21
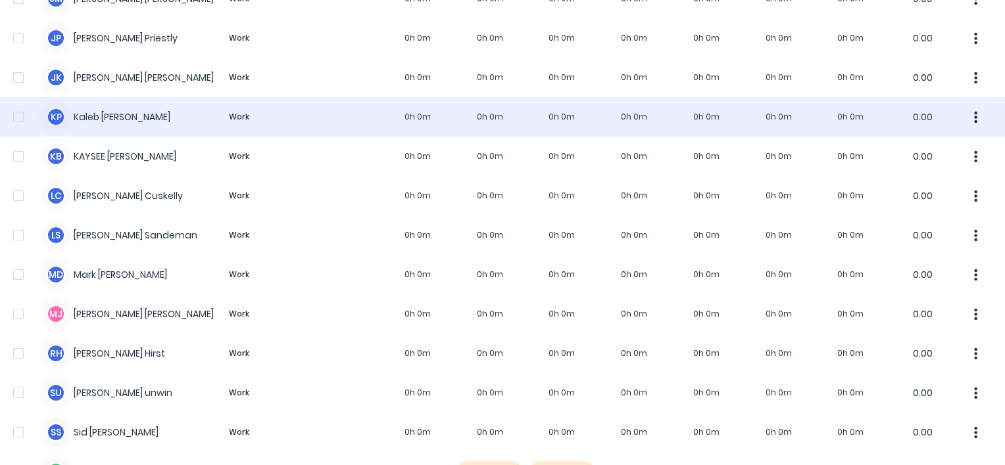
scroll to position [993, 0]
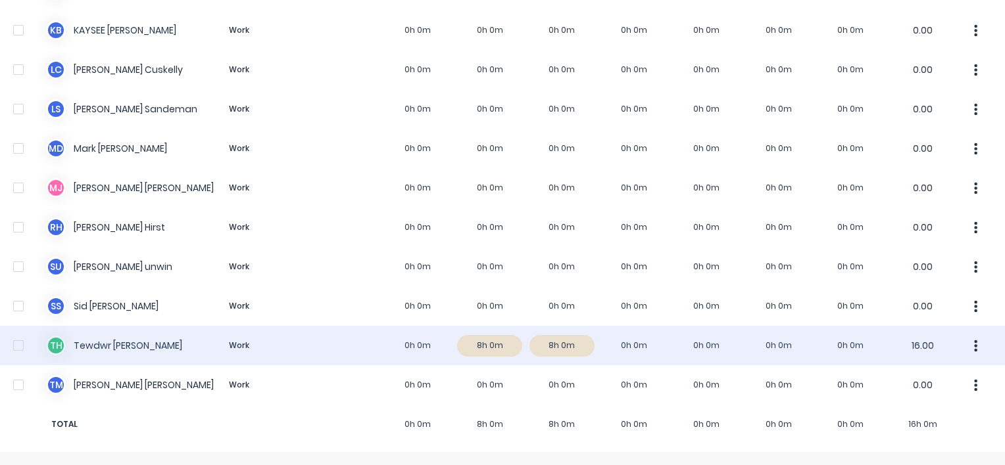
click at [473, 347] on div "T H Tewdwr [PERSON_NAME] Work 0h 0m 8h 0m 8h 0m 0h 0m 0h 0m 0h 0m 0h 0m 16.00" at bounding box center [502, 345] width 1005 height 39
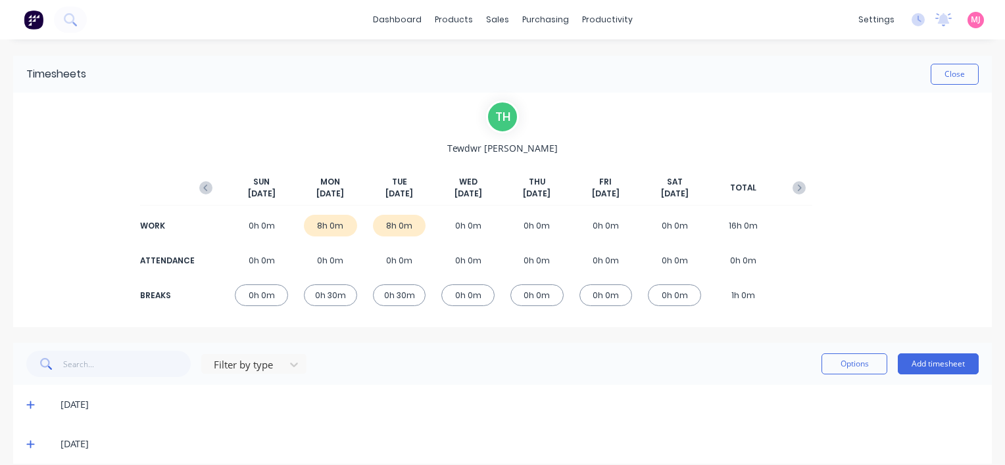
click at [30, 402] on icon at bounding box center [30, 406] width 8 height 8
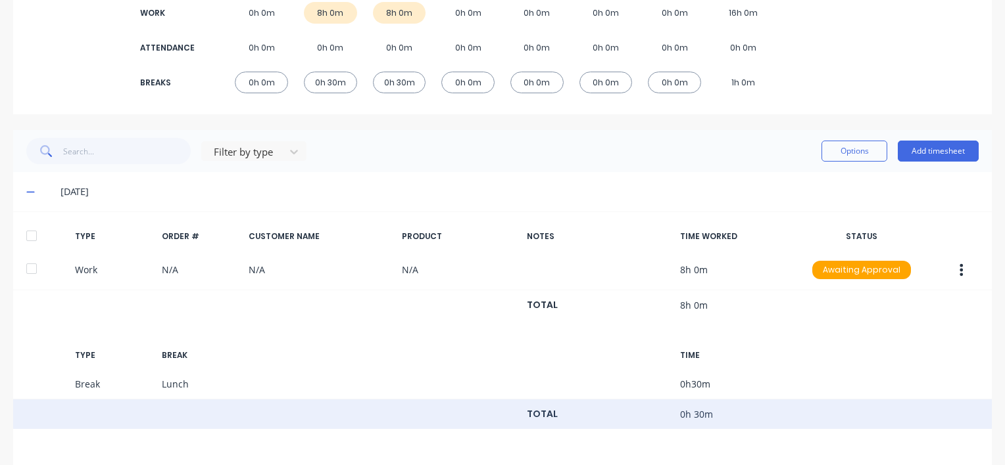
scroll to position [252, 0]
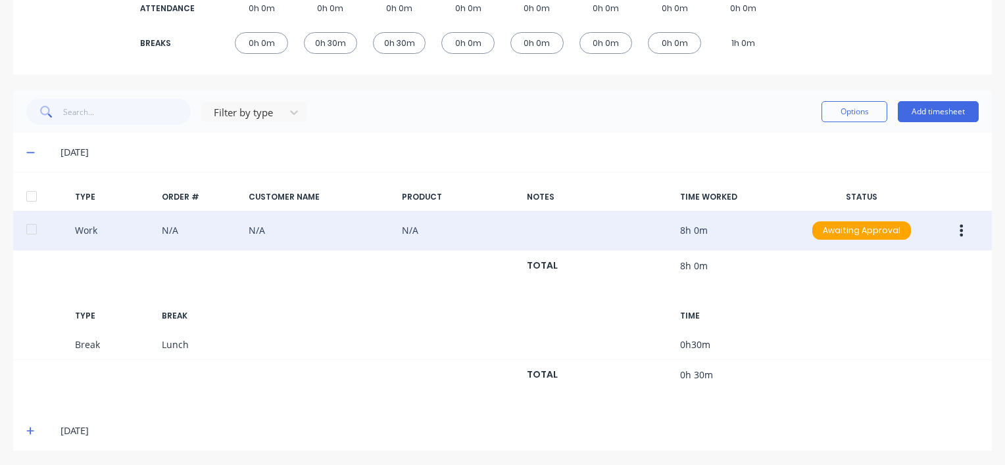
click at [959, 227] on icon "button" at bounding box center [960, 231] width 3 height 14
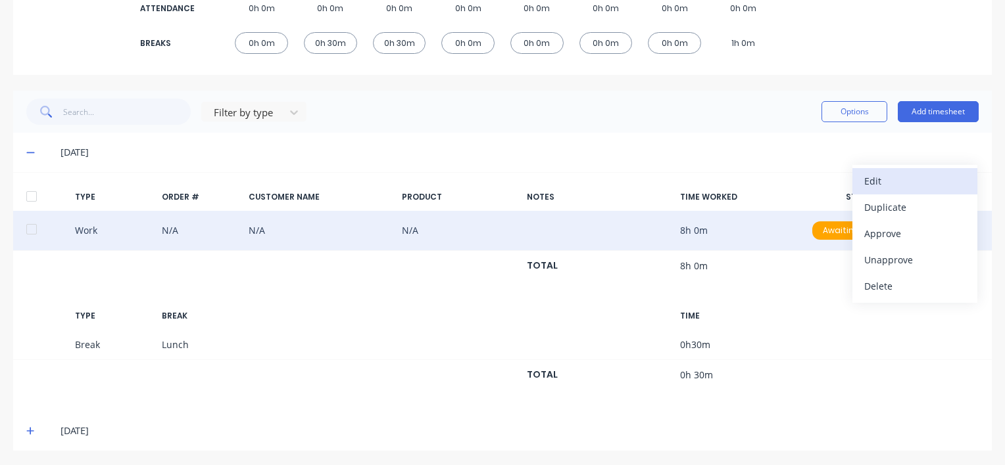
click at [876, 176] on div "Edit" at bounding box center [914, 181] width 101 height 19
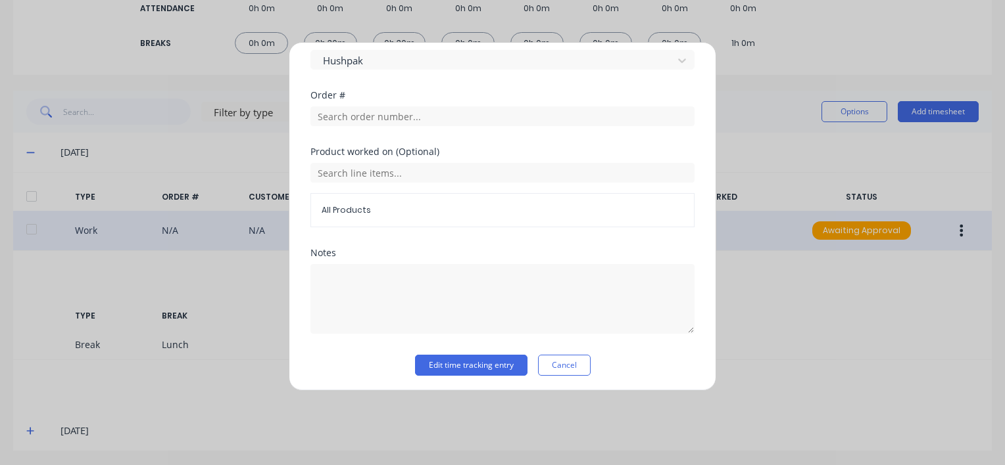
scroll to position [652, 0]
click at [445, 366] on button "Edit time tracking entry" at bounding box center [471, 363] width 112 height 21
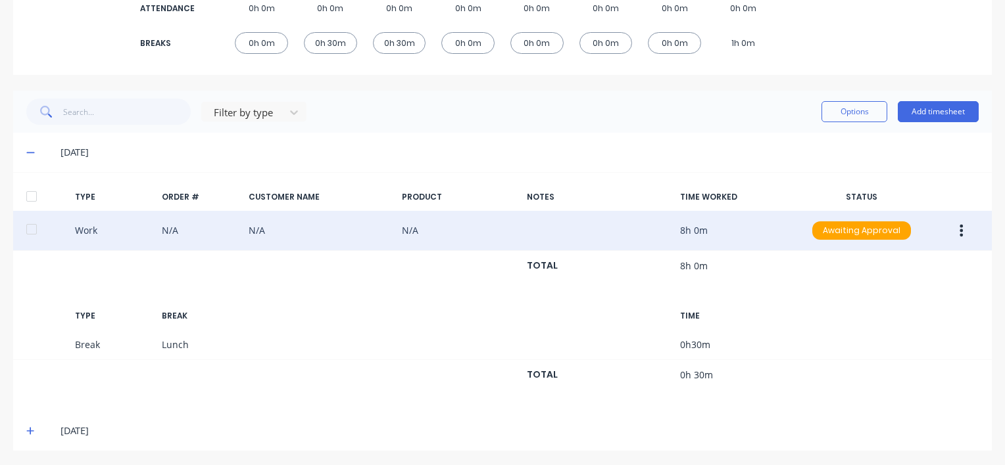
click at [29, 431] on icon at bounding box center [30, 431] width 9 height 9
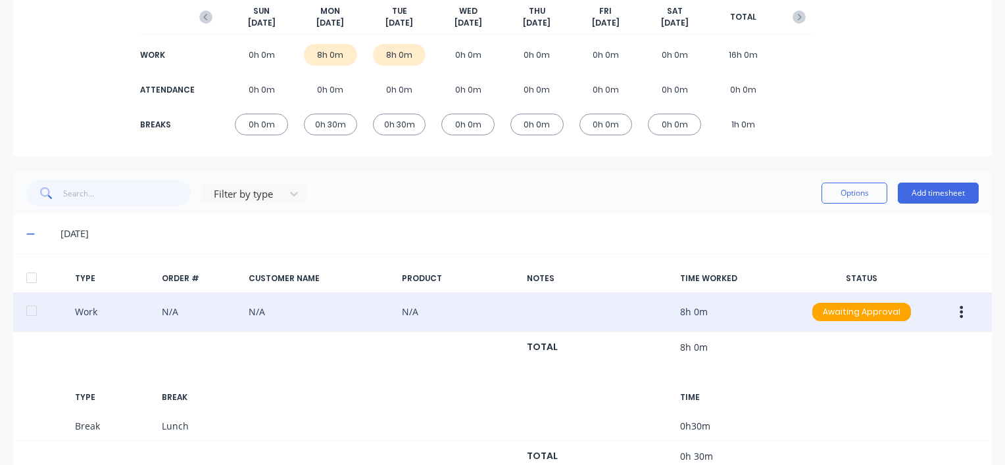
scroll to position [162, 0]
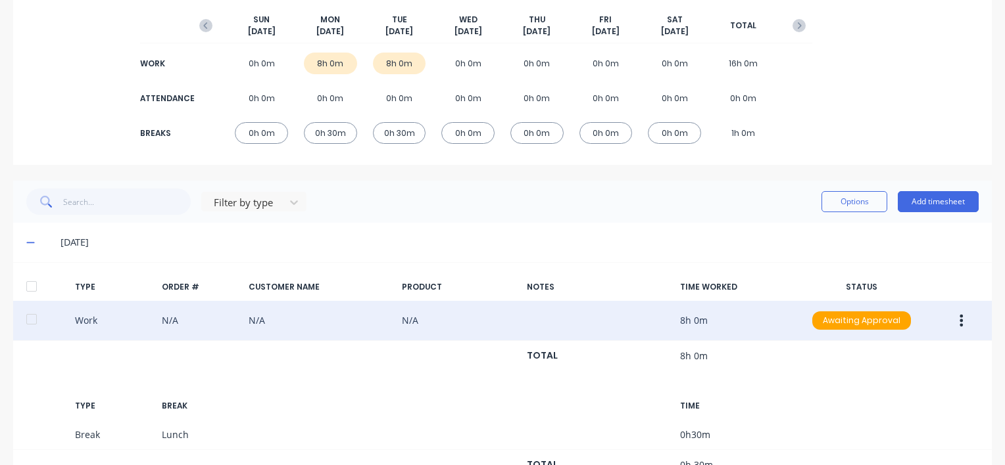
click at [954, 321] on button "button" at bounding box center [960, 321] width 31 height 24
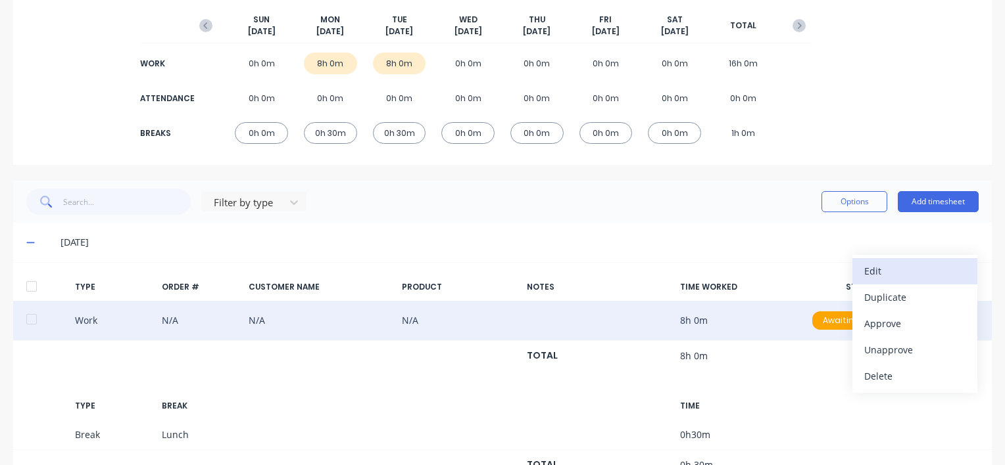
click at [870, 270] on div "Edit" at bounding box center [914, 271] width 101 height 19
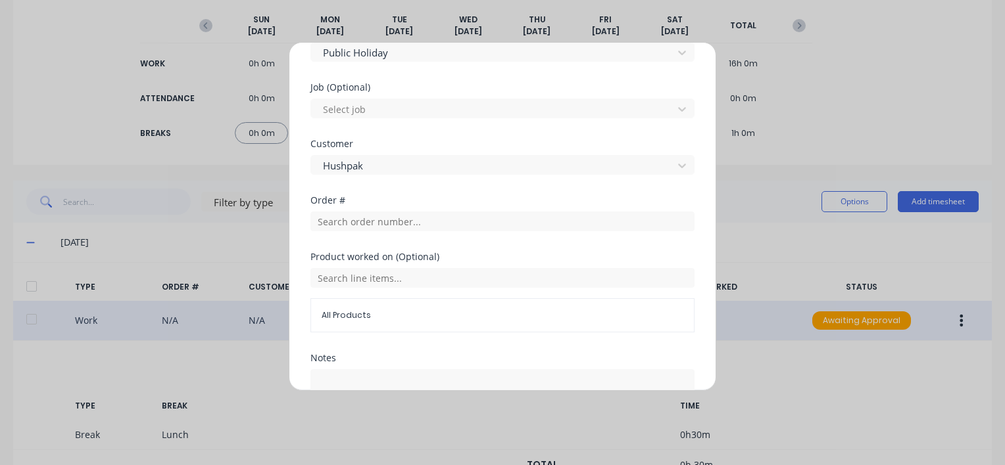
scroll to position [652, 0]
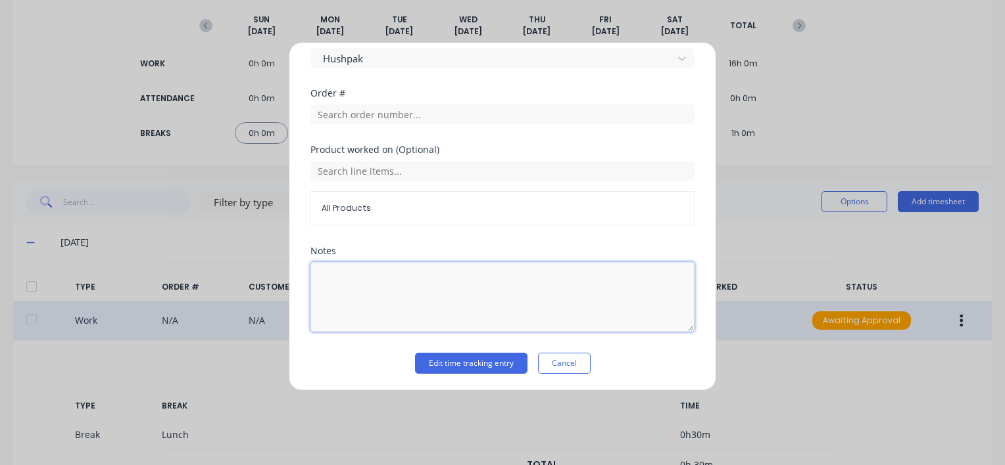
click at [332, 289] on textarea at bounding box center [502, 297] width 384 height 70
type textarea "Public Holiday"
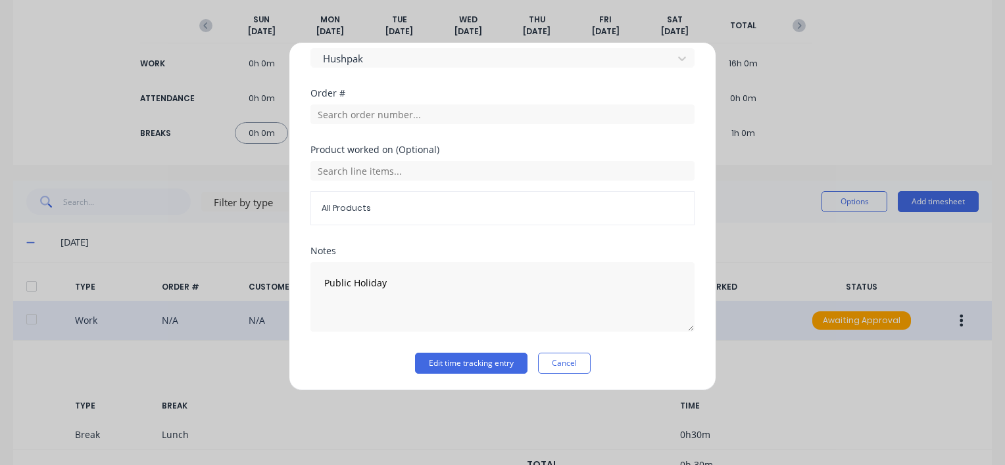
click at [654, 358] on div "Edit time tracking entry Cancel" at bounding box center [502, 363] width 384 height 21
click at [459, 362] on button "Edit time tracking entry" at bounding box center [471, 363] width 112 height 21
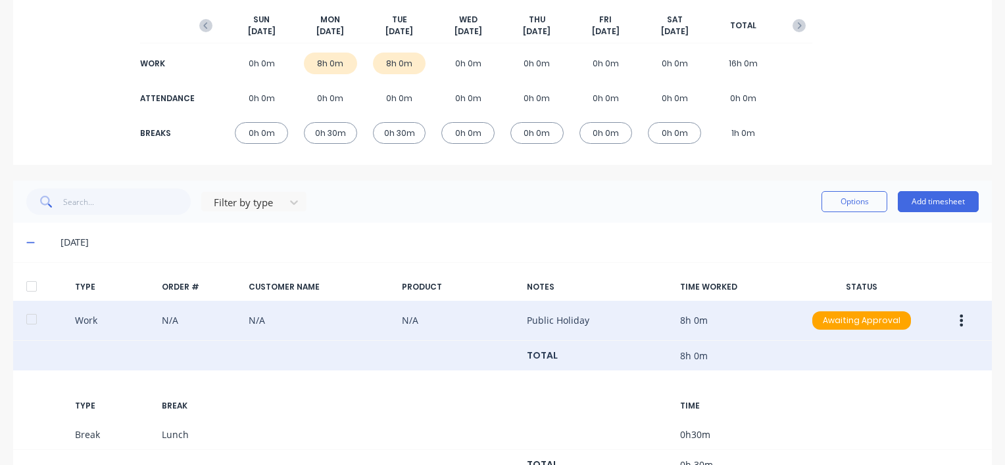
scroll to position [491, 0]
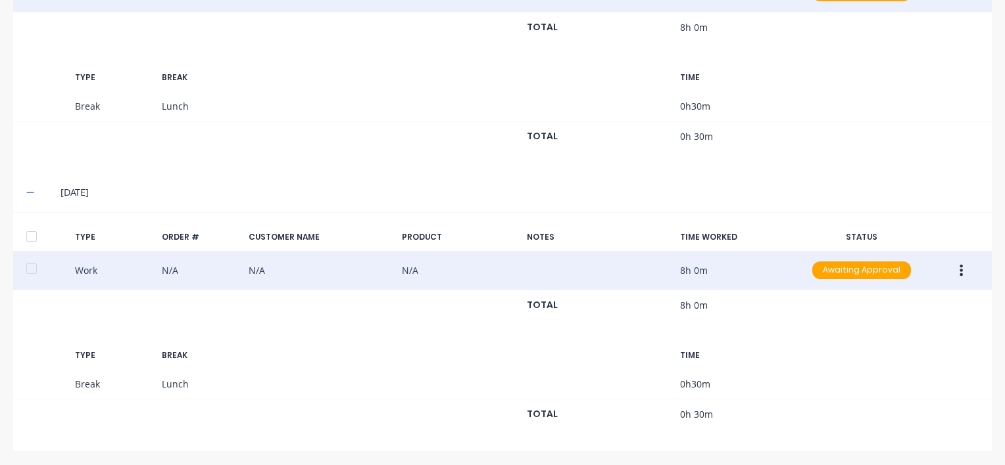
click at [959, 271] on icon "button" at bounding box center [960, 271] width 3 height 14
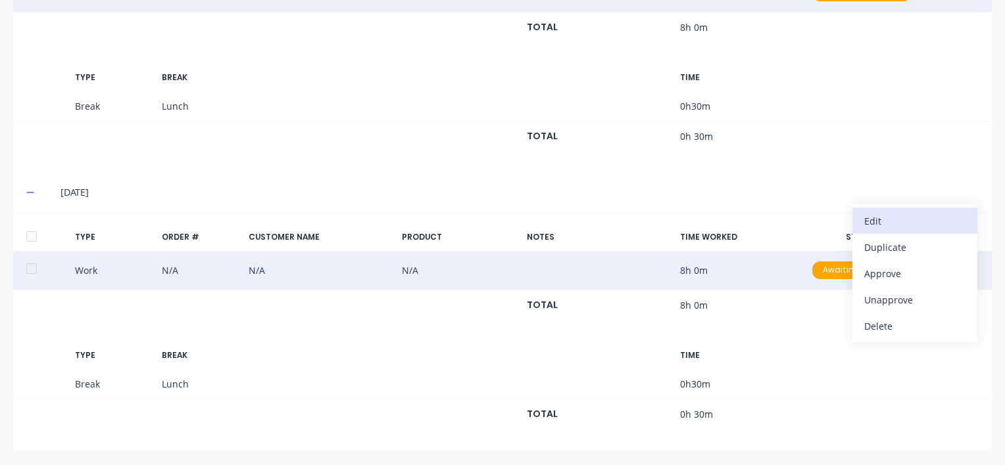
click at [866, 221] on div "Edit" at bounding box center [914, 221] width 101 height 19
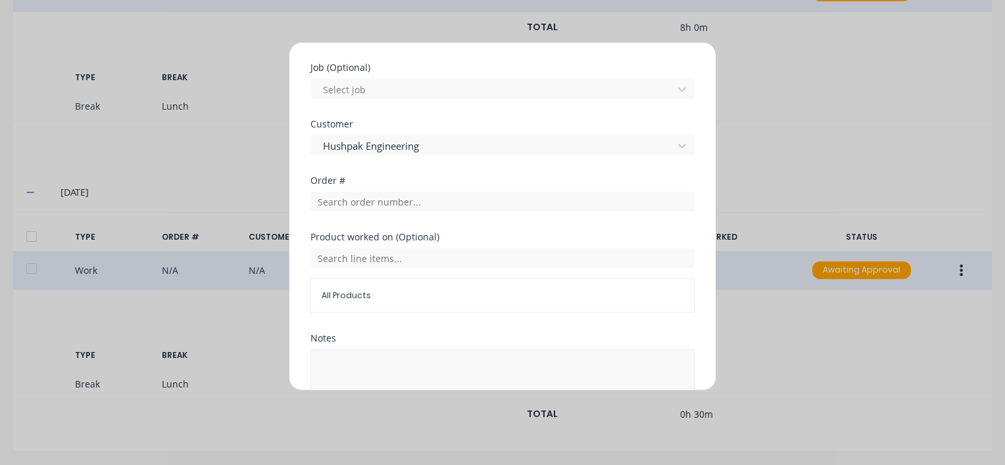
scroll to position [389, 0]
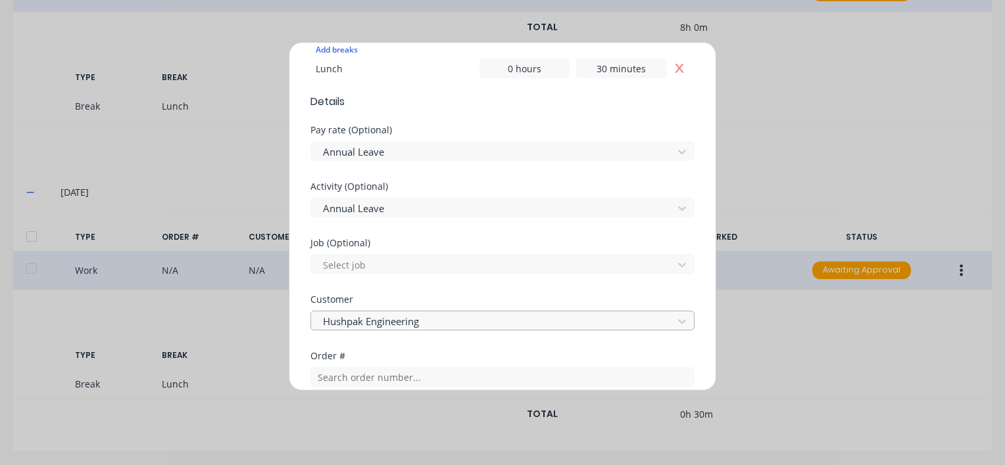
click at [427, 318] on div at bounding box center [493, 322] width 344 height 16
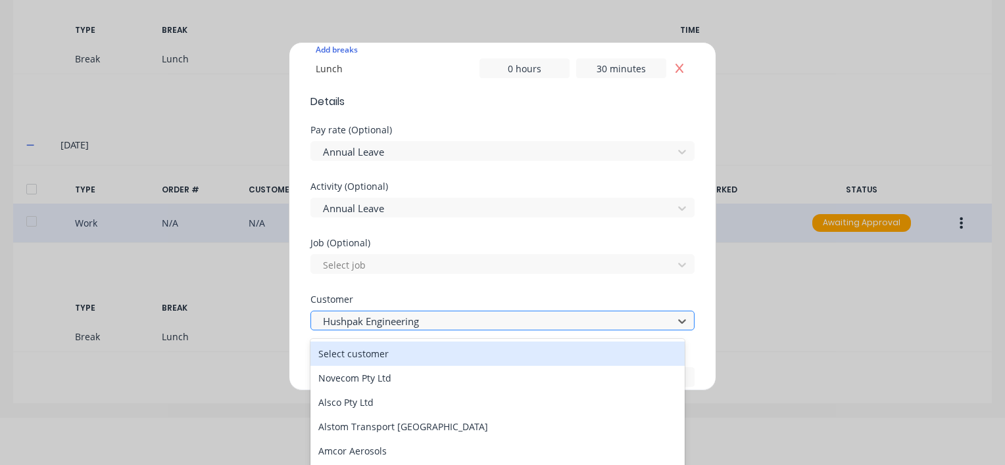
scroll to position [52, 0]
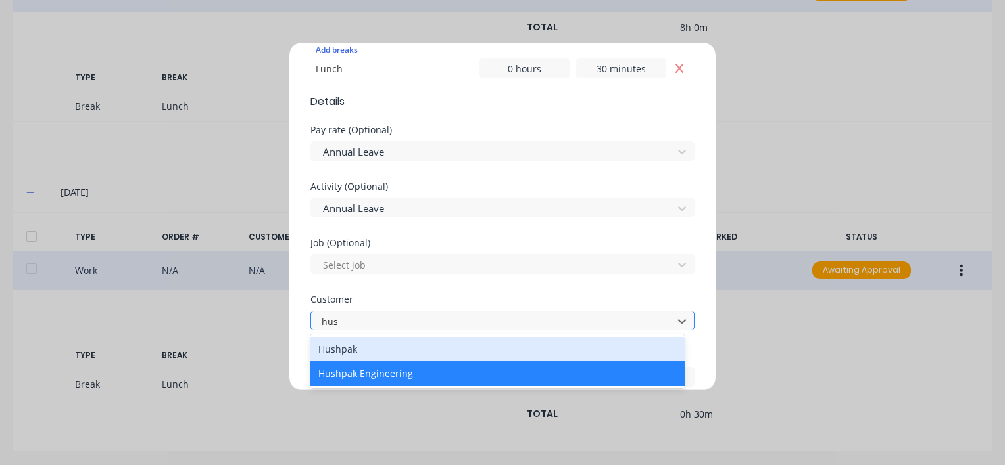
type input "hush"
click at [344, 354] on div "Hushpak" at bounding box center [497, 349] width 374 height 24
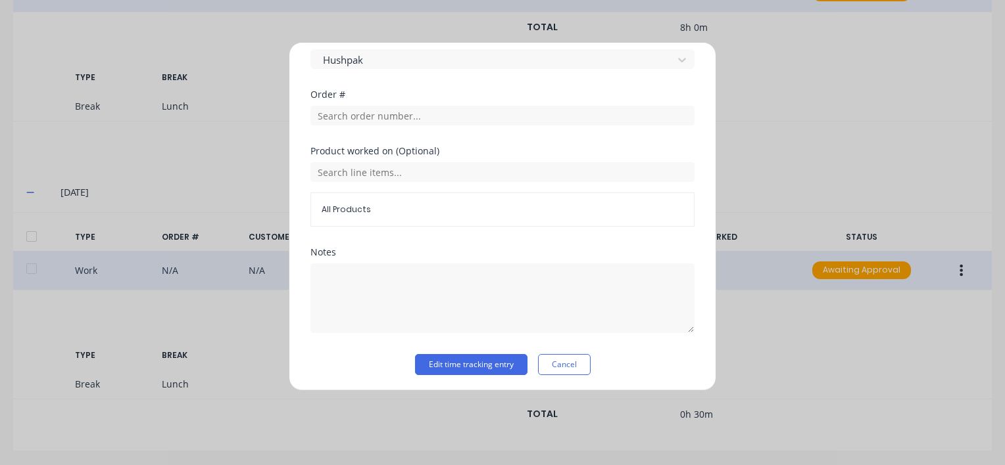
scroll to position [652, 0]
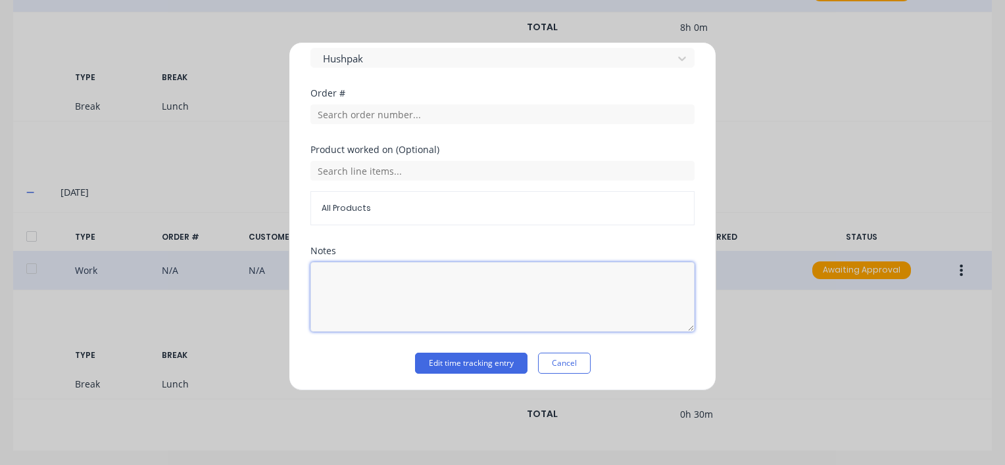
click at [332, 279] on textarea at bounding box center [502, 297] width 384 height 70
drag, startPoint x: 546, startPoint y: 313, endPoint x: 711, endPoint y: 337, distance: 166.8
click at [546, 312] on textarea "Annual Leave" at bounding box center [502, 297] width 384 height 70
type textarea "Annual Leave"
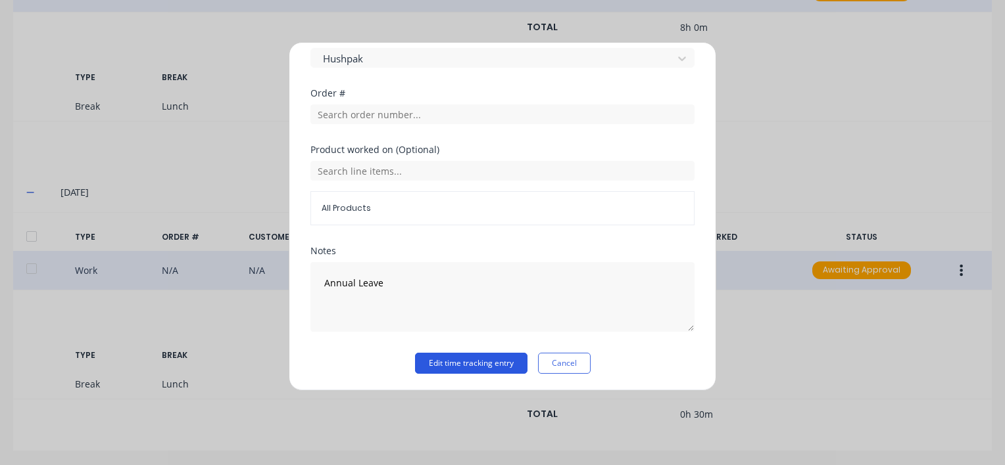
click at [488, 360] on button "Edit time tracking entry" at bounding box center [471, 363] width 112 height 21
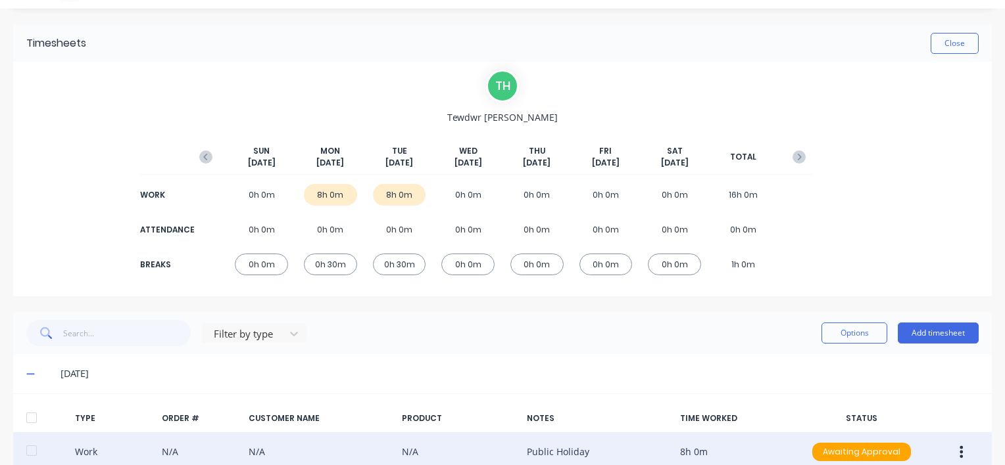
scroll to position [0, 0]
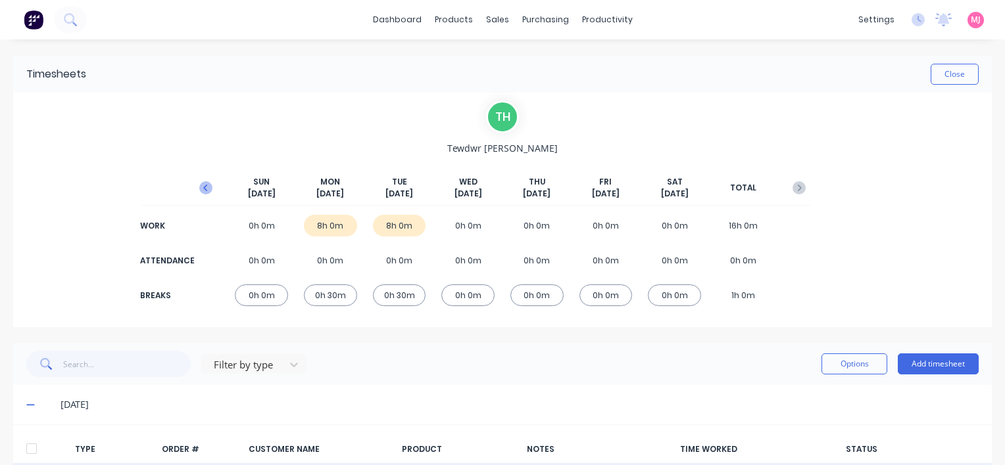
click at [205, 185] on icon "button" at bounding box center [206, 188] width 4 height 7
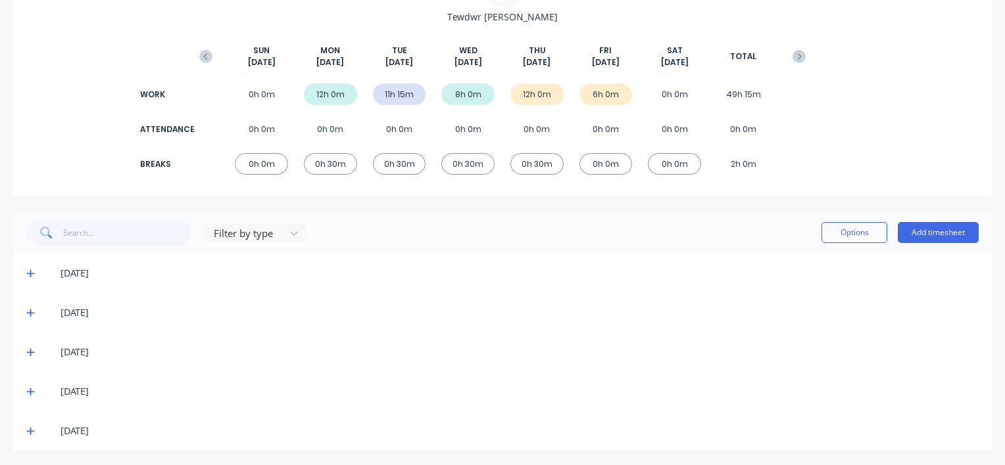
scroll to position [133, 0]
click at [33, 310] on icon at bounding box center [30, 311] width 9 height 9
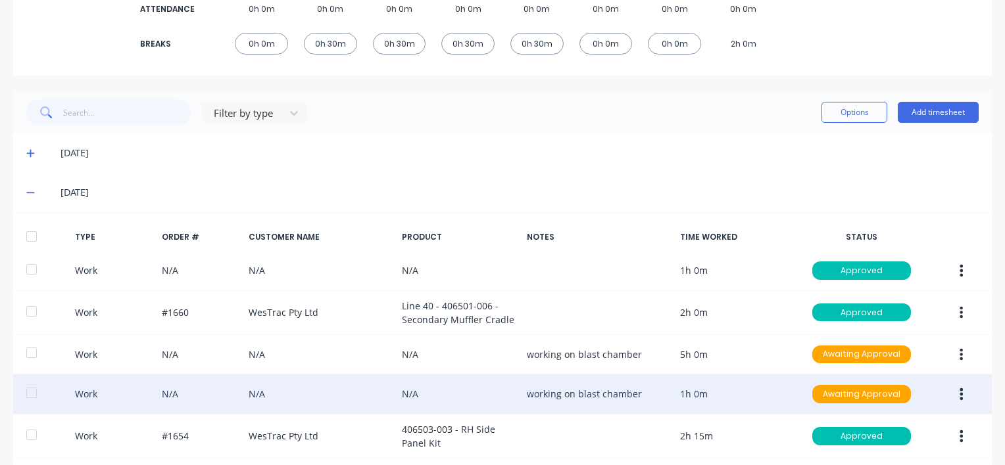
scroll to position [264, 0]
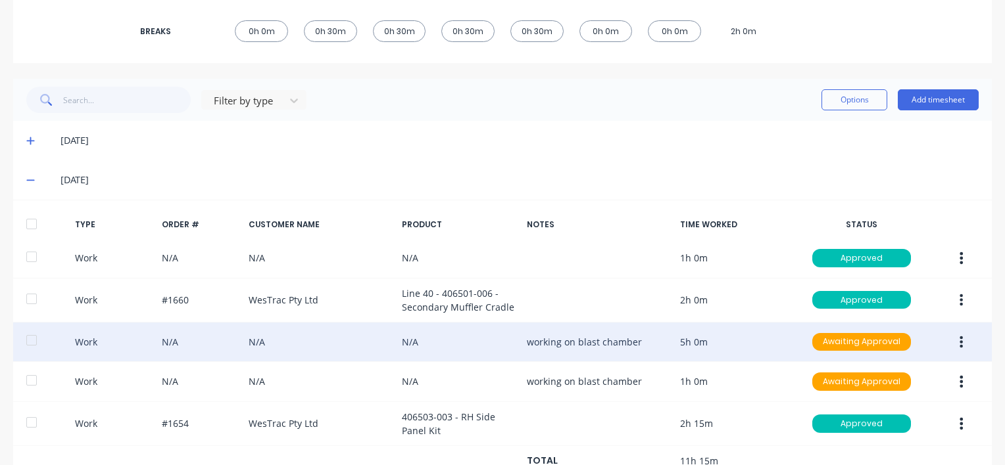
click at [960, 339] on icon "button" at bounding box center [961, 342] width 3 height 12
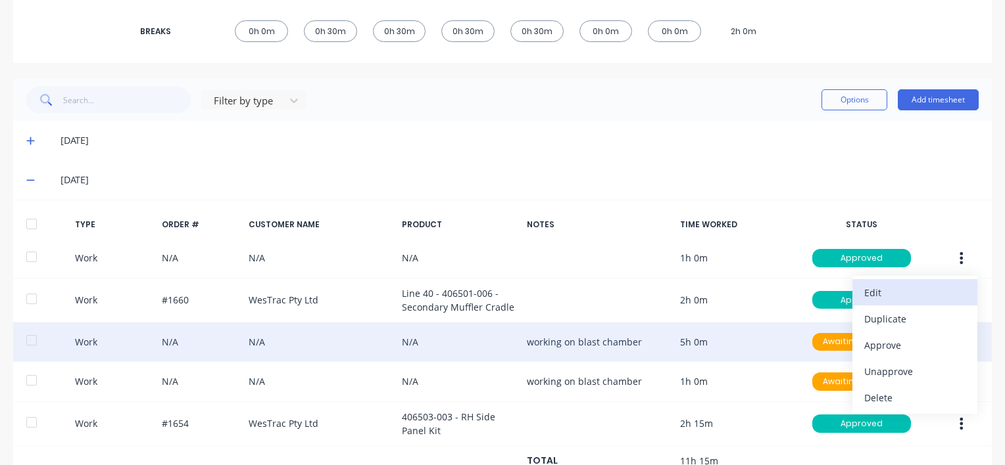
click at [879, 289] on div "Edit" at bounding box center [914, 292] width 101 height 19
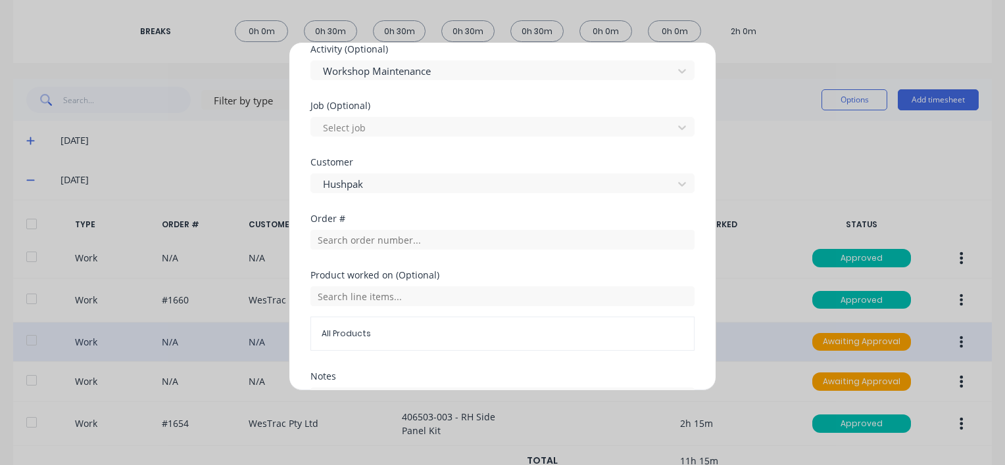
scroll to position [652, 0]
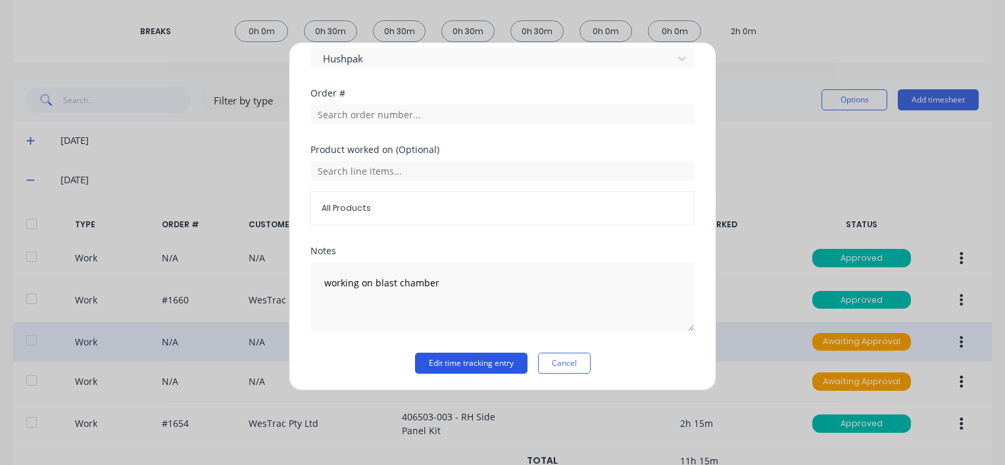
click at [450, 365] on button "Edit time tracking entry" at bounding box center [471, 363] width 112 height 21
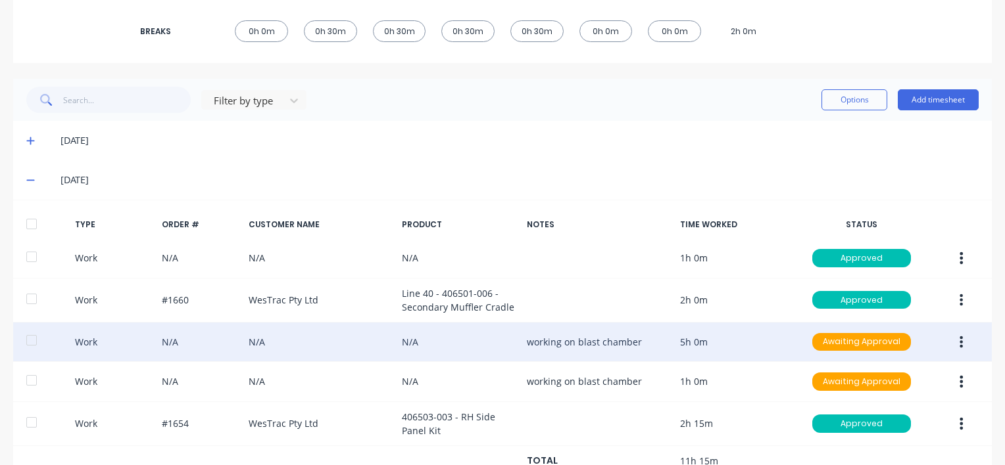
click at [959, 339] on icon "button" at bounding box center [960, 342] width 3 height 14
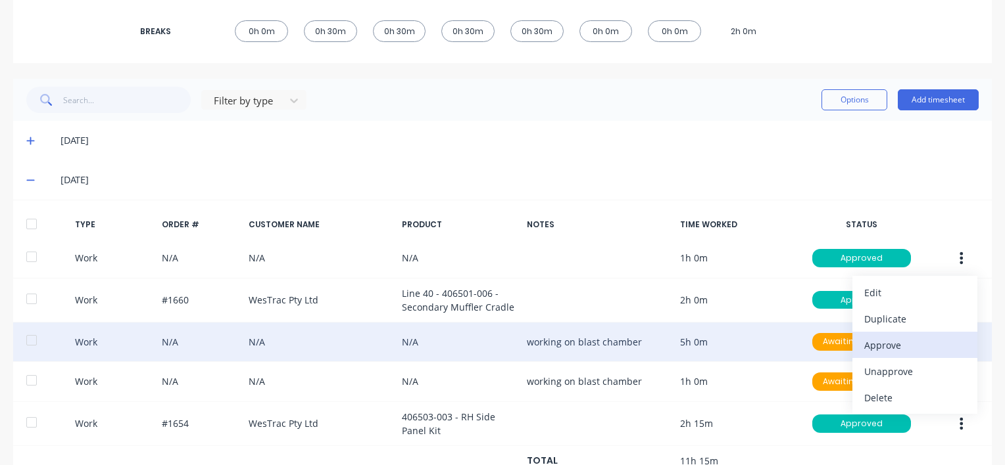
click at [867, 344] on div "Approve" at bounding box center [914, 345] width 101 height 19
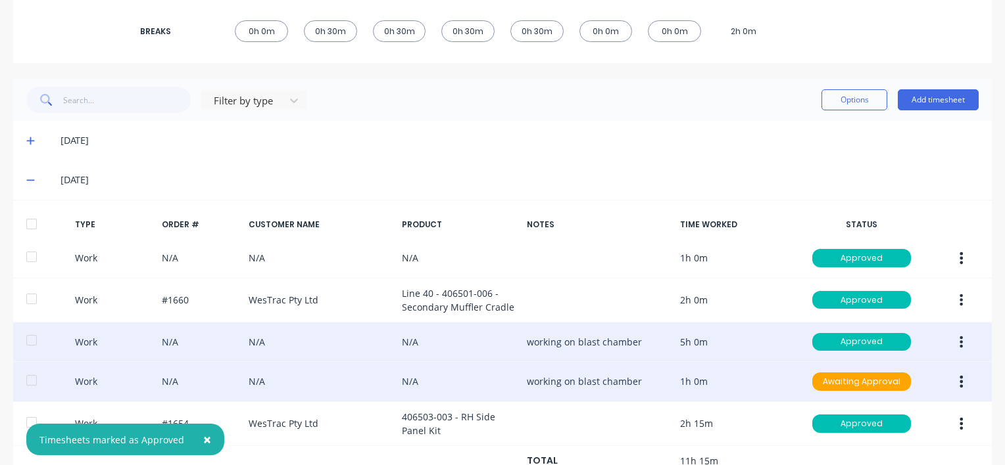
click at [959, 381] on icon "button" at bounding box center [960, 382] width 3 height 14
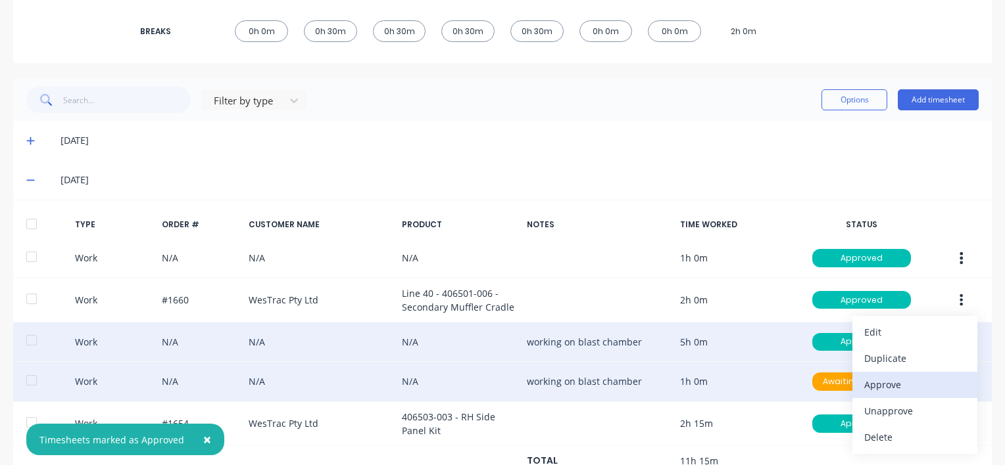
click at [890, 383] on div "Approve" at bounding box center [914, 384] width 101 height 19
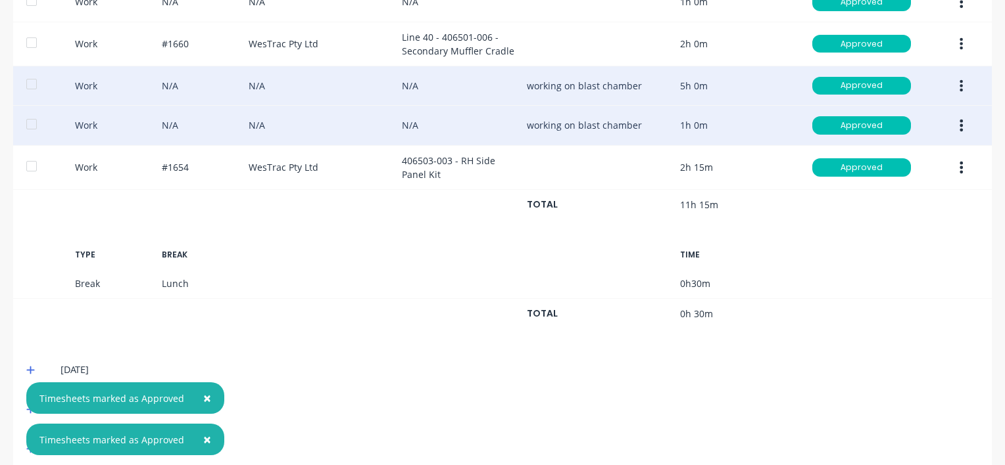
scroll to position [538, 0]
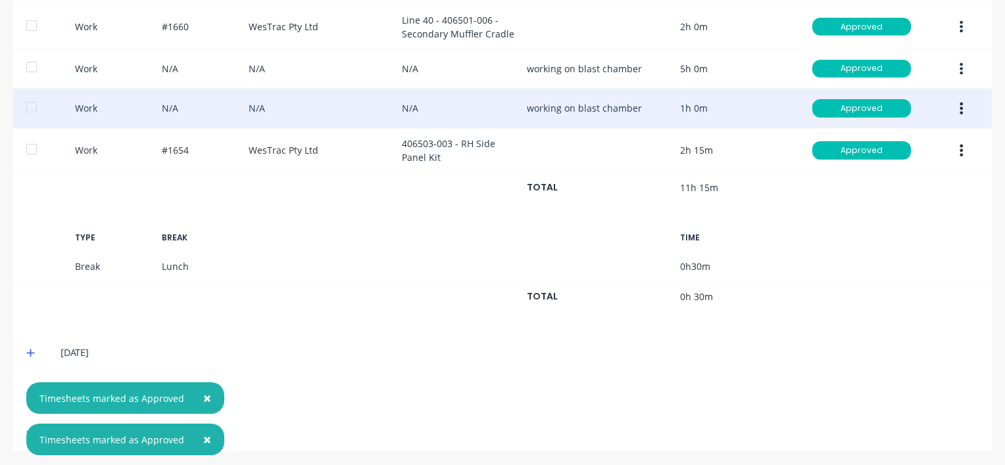
click at [29, 350] on icon at bounding box center [30, 354] width 8 height 8
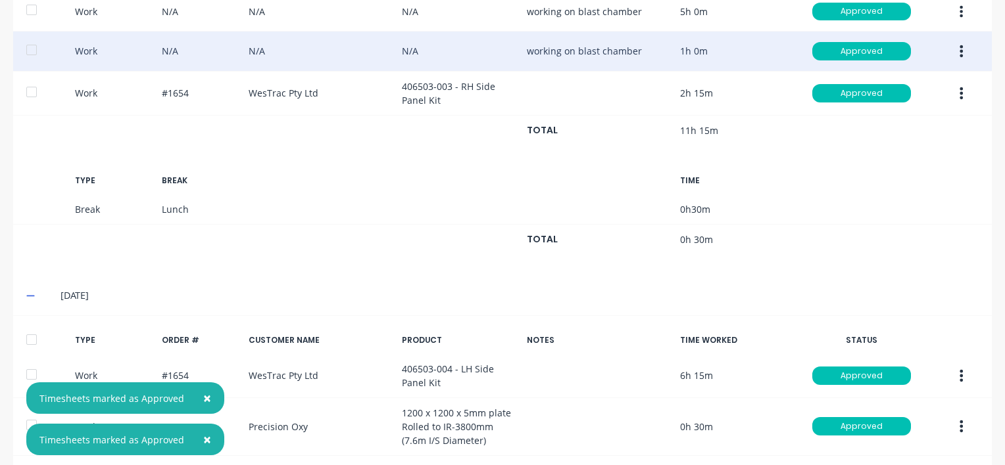
scroll to position [878, 0]
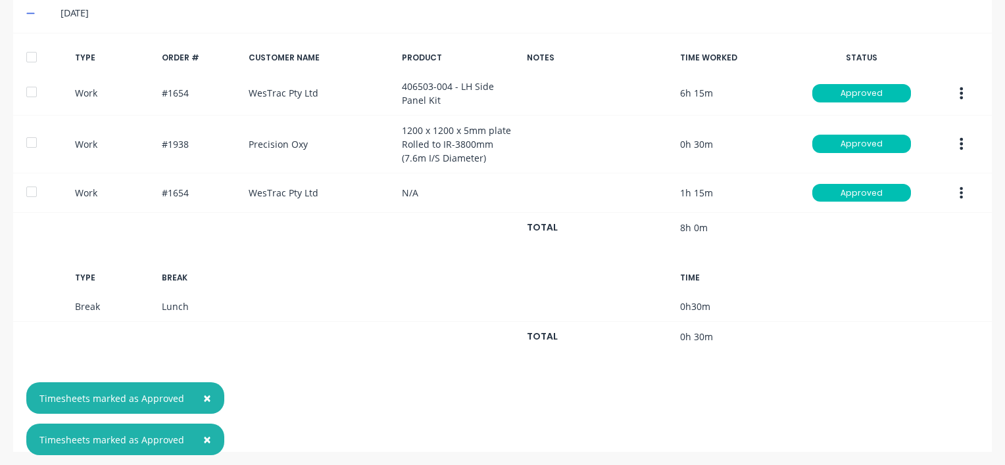
click at [204, 397] on span "×" at bounding box center [207, 398] width 8 height 18
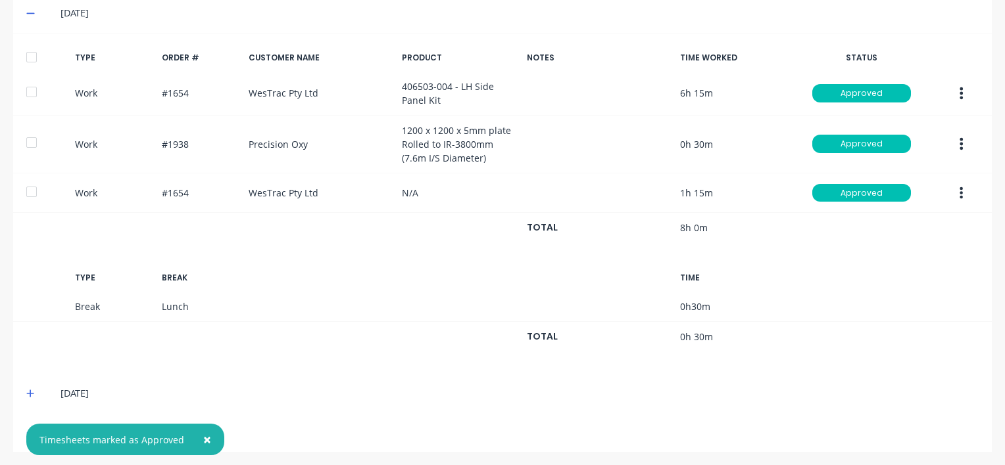
drag, startPoint x: 201, startPoint y: 437, endPoint x: 76, endPoint y: 419, distance: 126.2
click at [203, 437] on span "×" at bounding box center [207, 440] width 8 height 18
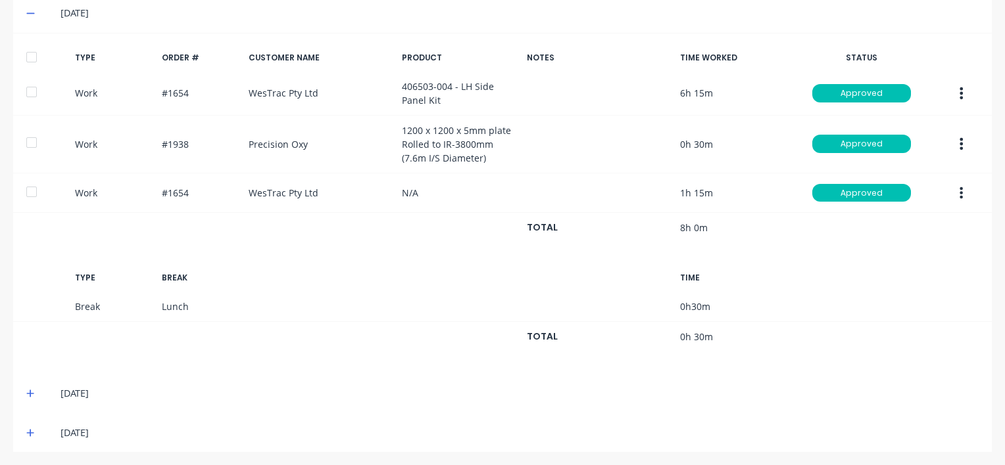
click at [30, 392] on icon at bounding box center [30, 394] width 8 height 8
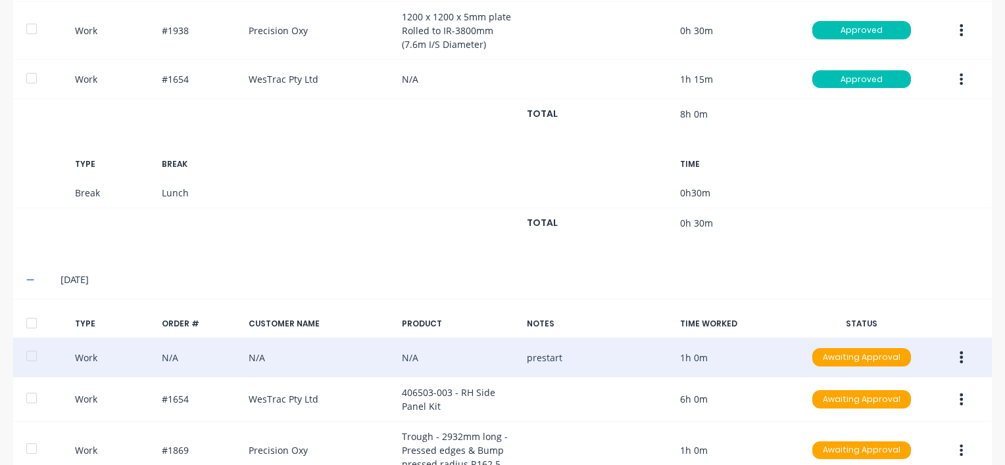
scroll to position [1206, 0]
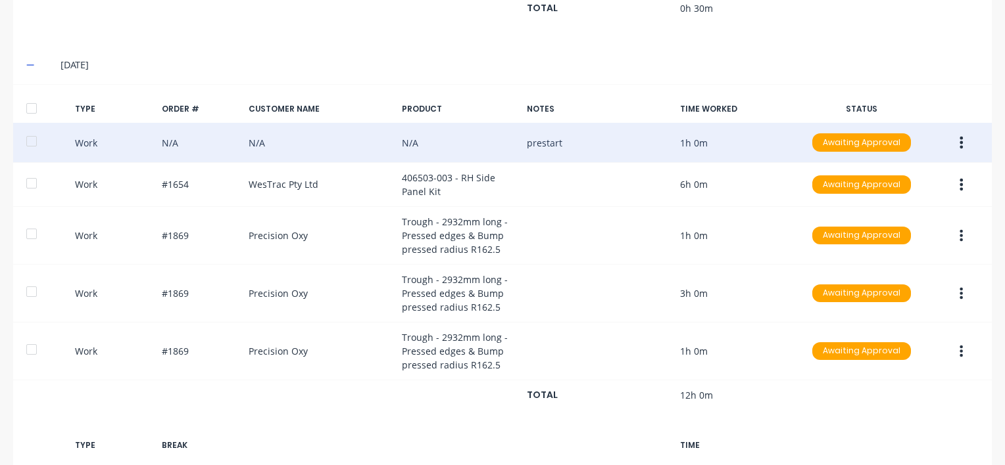
click at [949, 137] on button "button" at bounding box center [960, 143] width 31 height 24
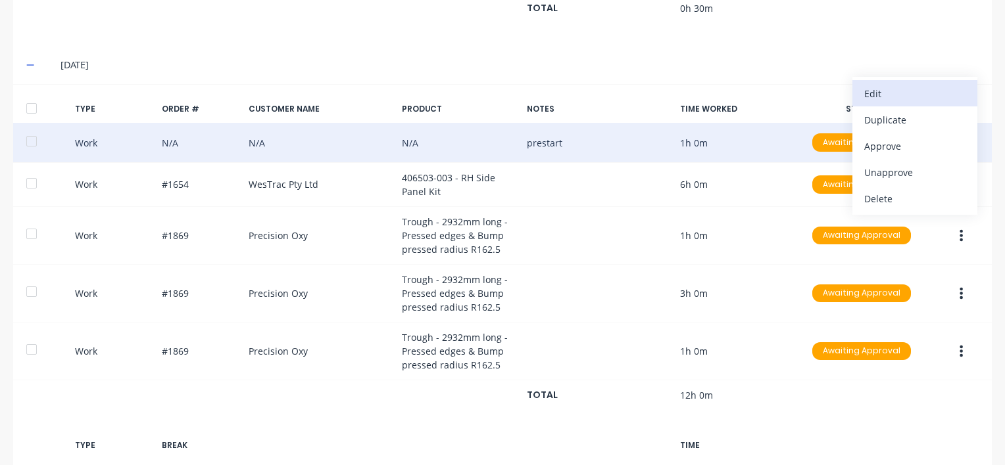
click at [884, 91] on div "Edit" at bounding box center [914, 93] width 101 height 19
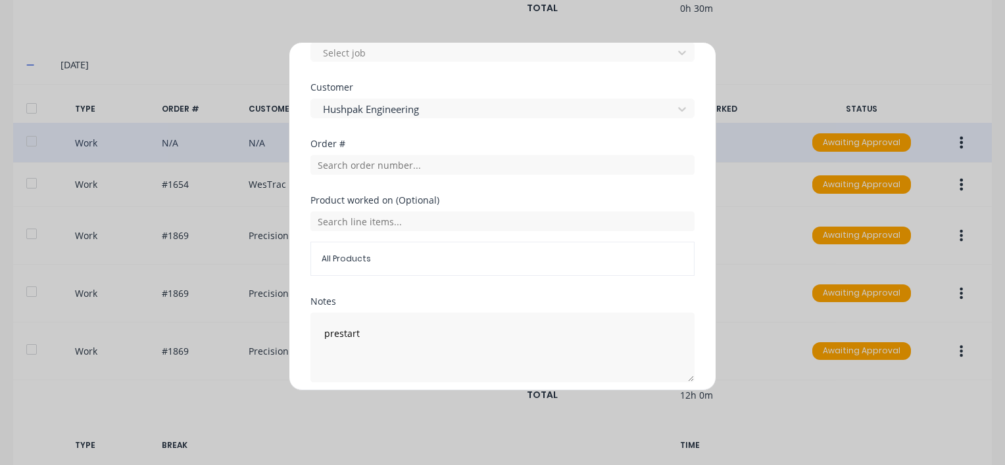
scroll to position [631, 0]
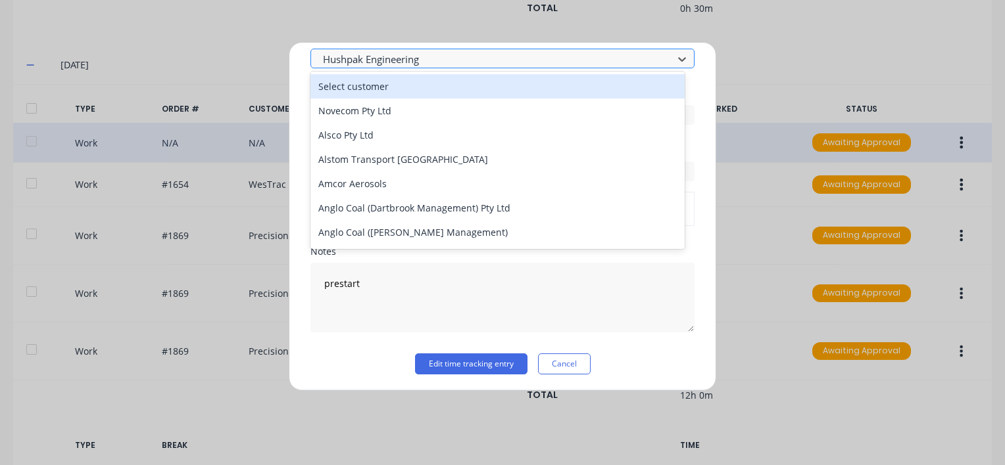
click at [455, 51] on div at bounding box center [493, 59] width 344 height 16
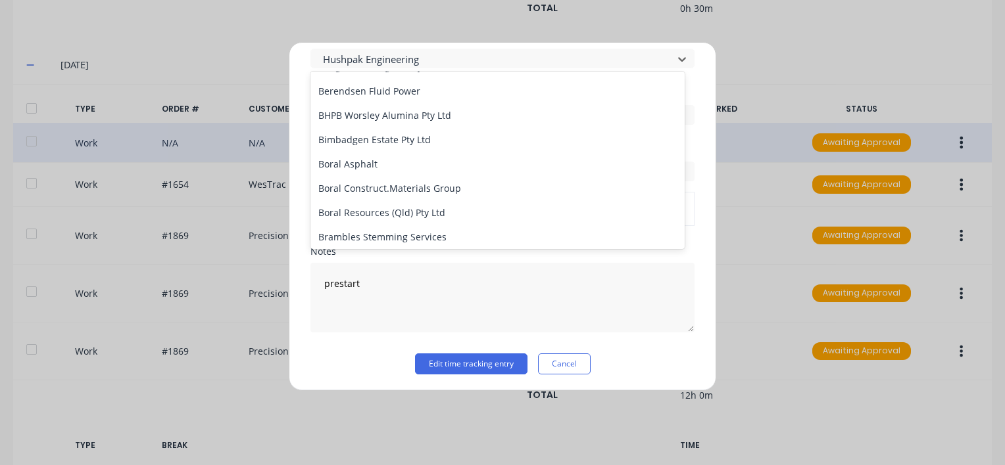
scroll to position [0, 0]
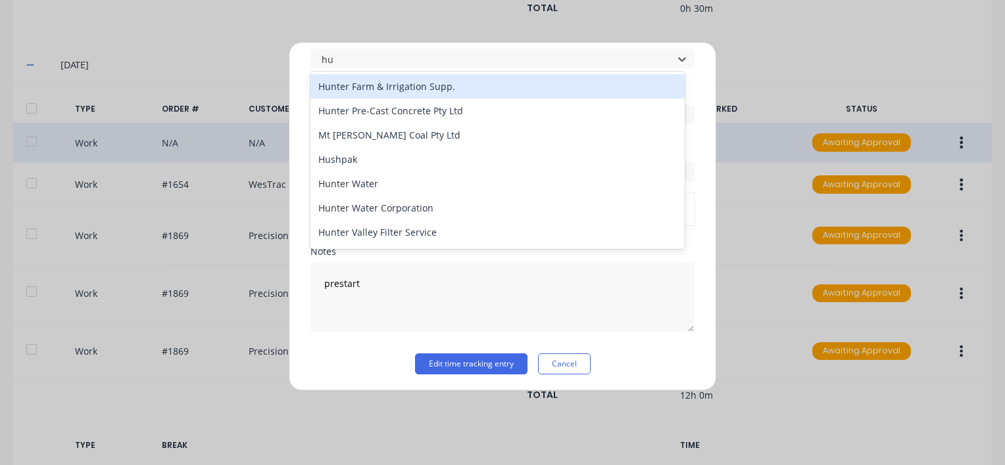
type input "hus"
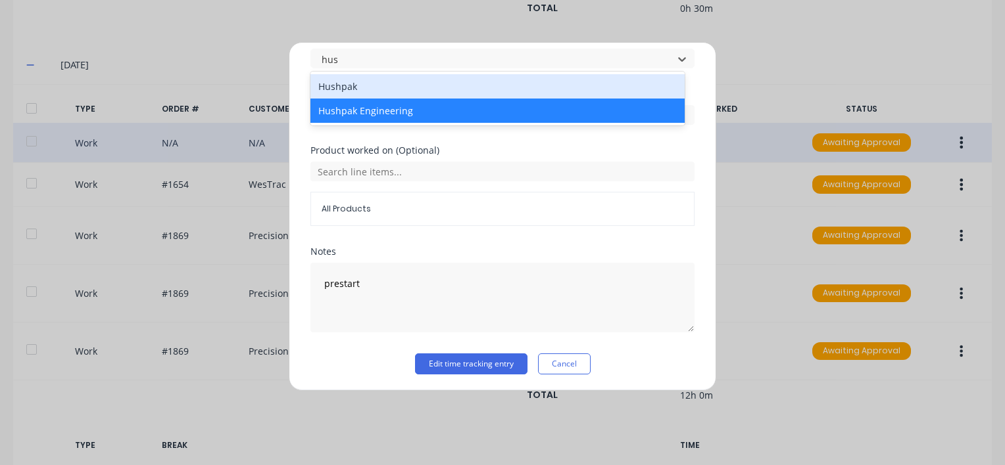
click at [358, 84] on div "Hushpak" at bounding box center [497, 86] width 374 height 24
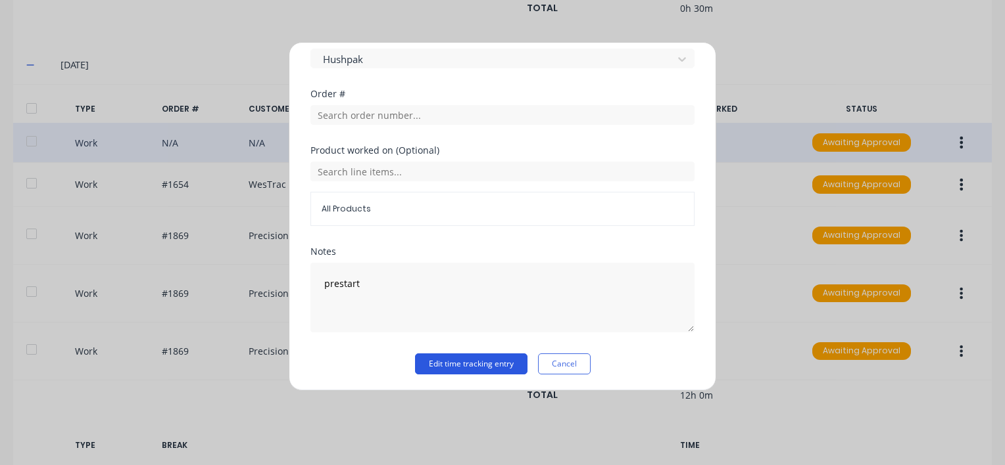
click at [447, 363] on button "Edit time tracking entry" at bounding box center [471, 364] width 112 height 21
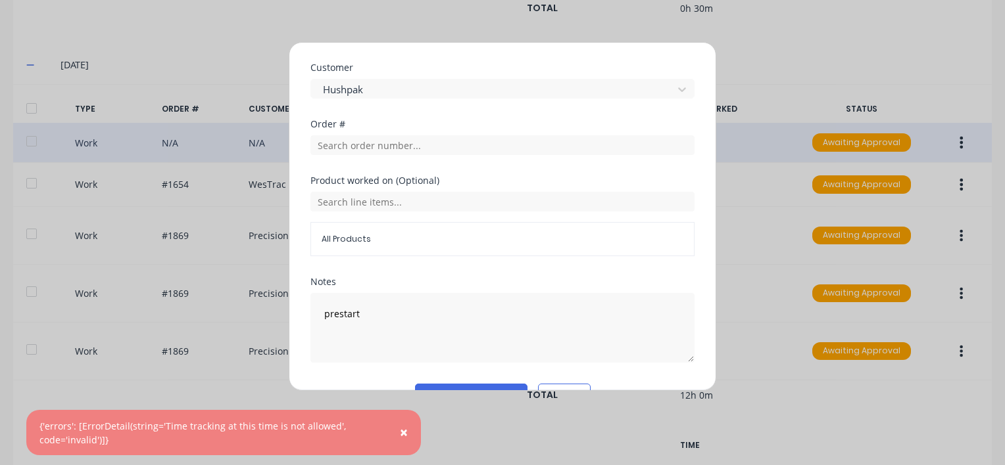
scroll to position [631, 0]
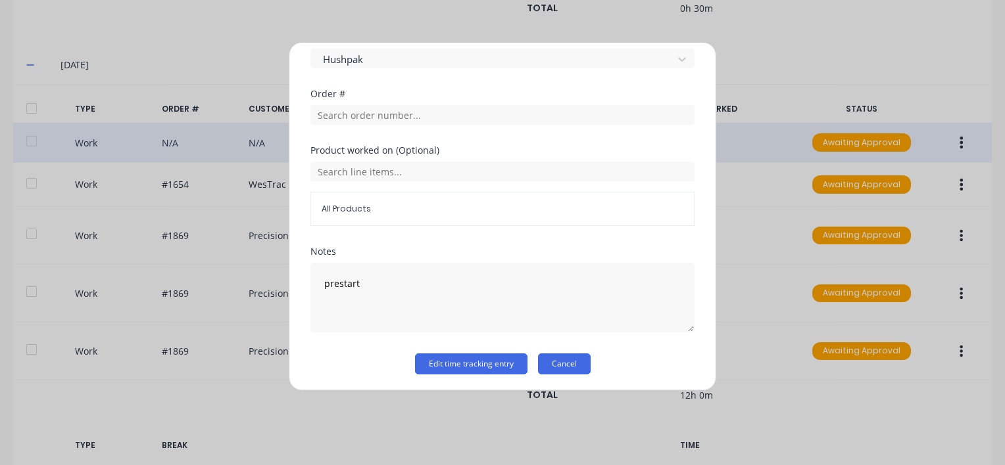
click at [568, 361] on button "Cancel" at bounding box center [564, 364] width 53 height 21
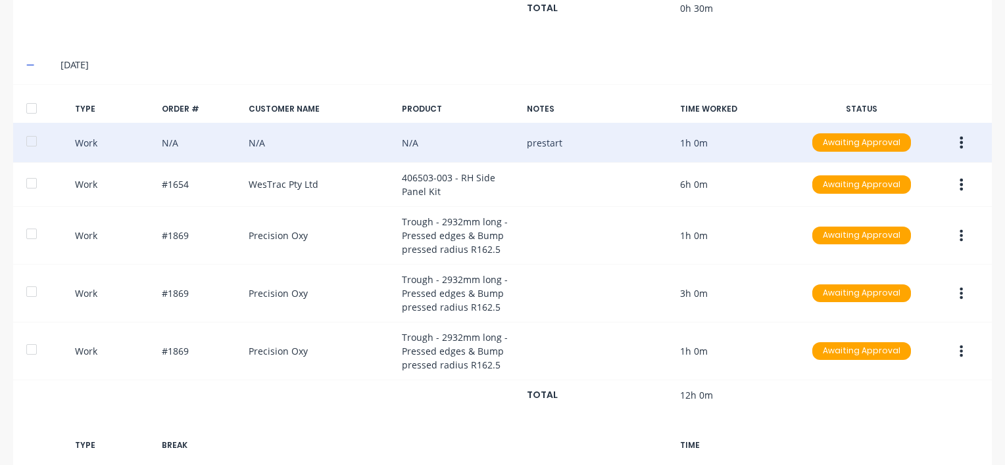
click at [955, 137] on button "button" at bounding box center [960, 143] width 31 height 24
click at [891, 139] on div "Approve" at bounding box center [914, 146] width 101 height 19
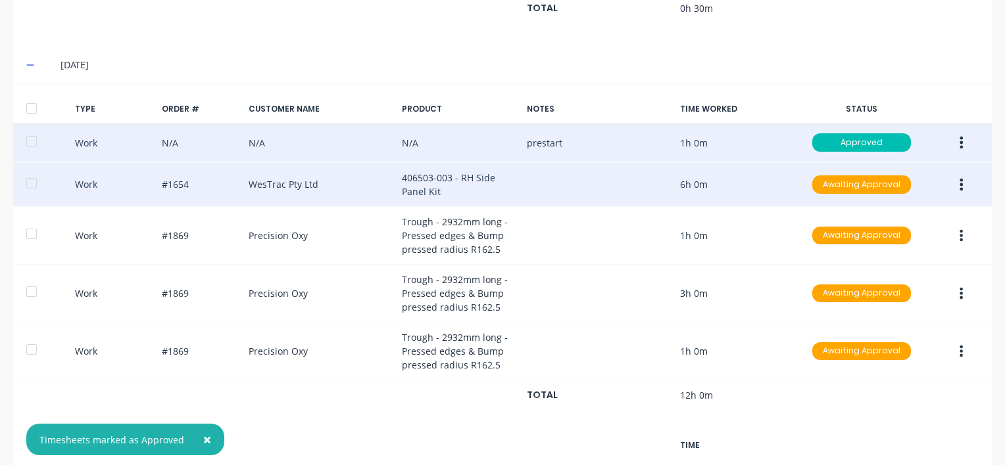
click at [959, 178] on icon "button" at bounding box center [960, 185] width 3 height 14
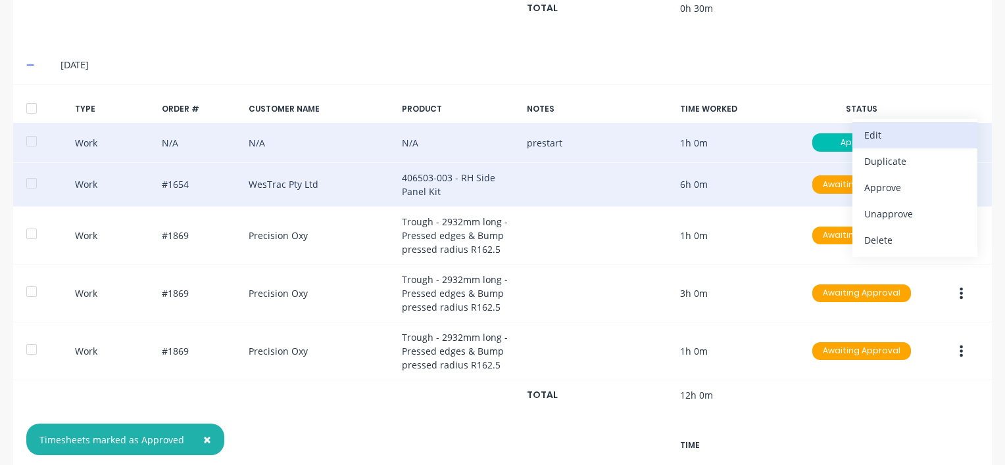
click at [866, 130] on div "Edit" at bounding box center [914, 135] width 101 height 19
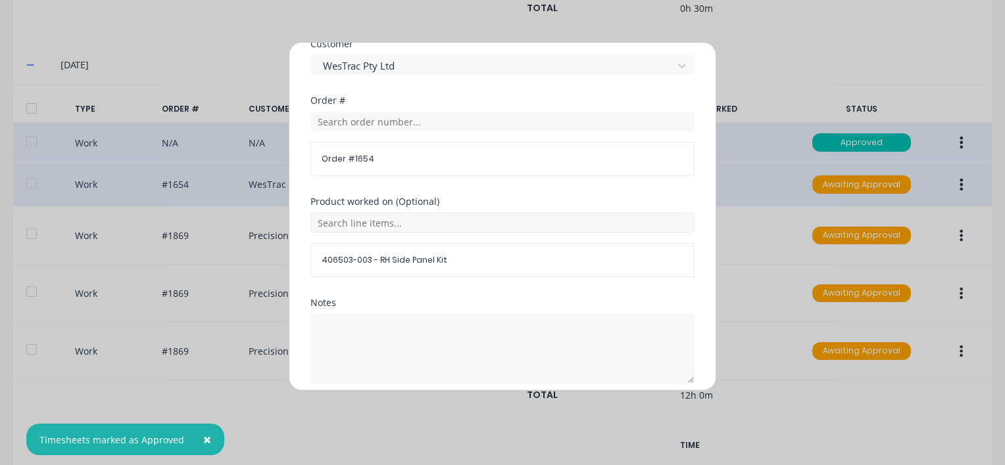
scroll to position [676, 0]
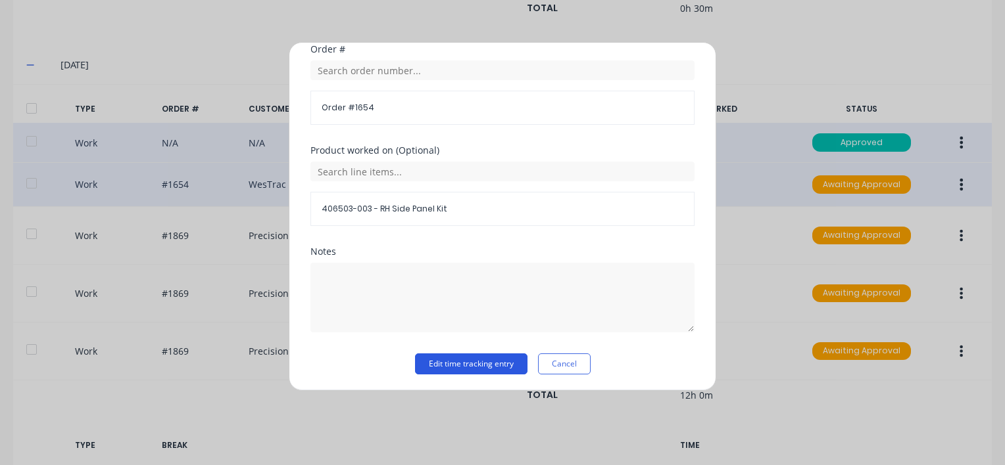
click at [450, 362] on button "Edit time tracking entry" at bounding box center [471, 364] width 112 height 21
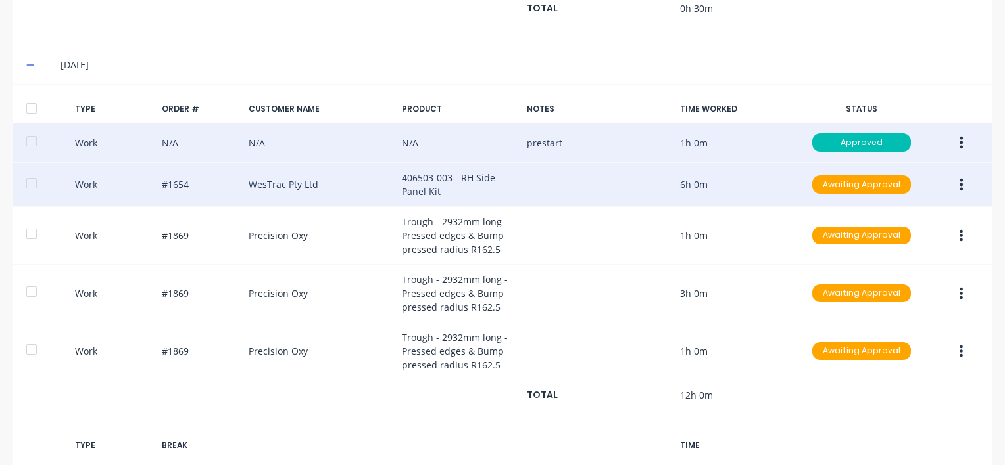
click at [959, 184] on icon "button" at bounding box center [960, 185] width 3 height 14
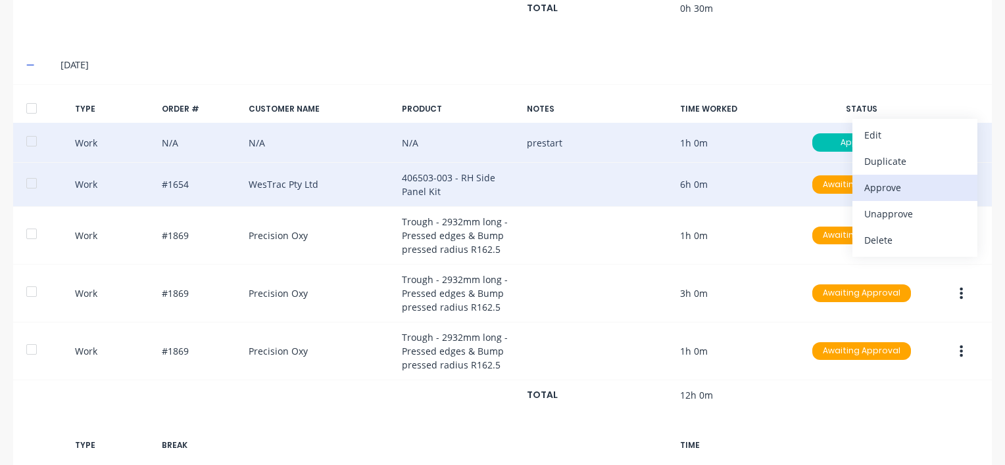
click at [881, 181] on div "Approve" at bounding box center [914, 187] width 101 height 19
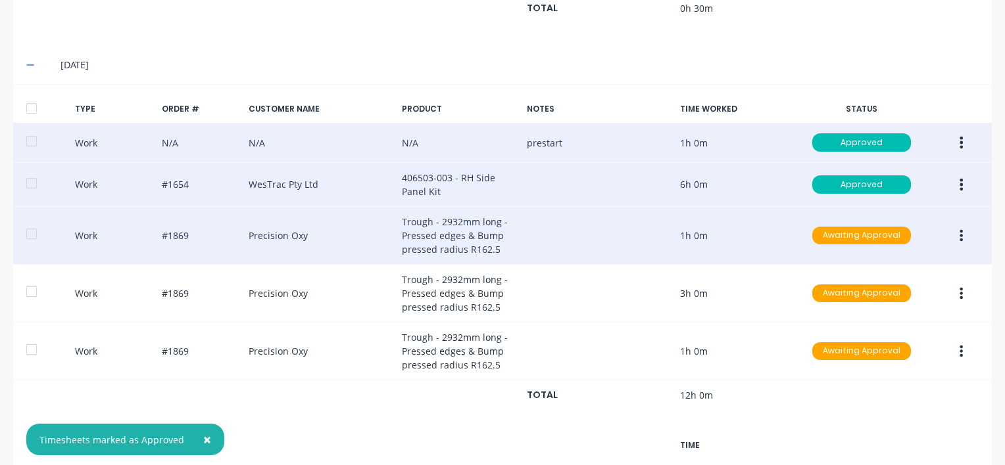
click at [960, 231] on icon "button" at bounding box center [961, 235] width 3 height 12
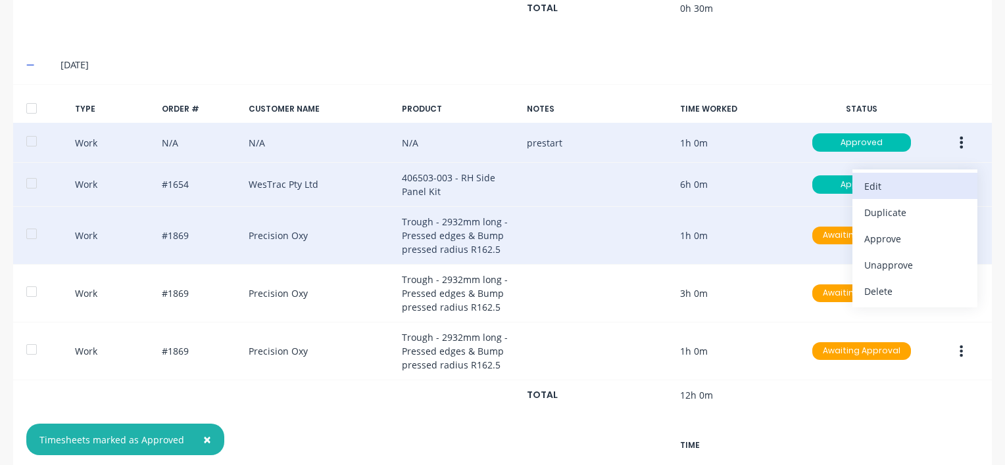
click at [865, 180] on div "Edit" at bounding box center [914, 186] width 101 height 19
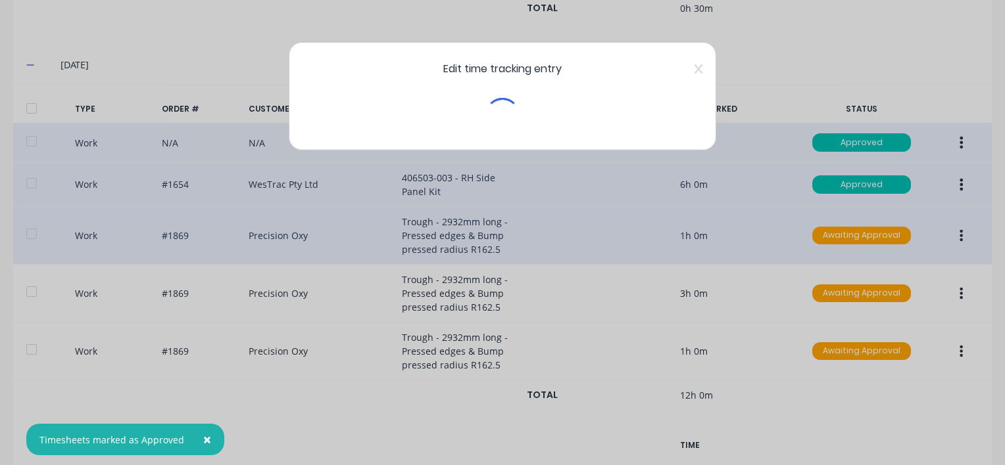
click at [851, 199] on div "Edit time tracking entry" at bounding box center [502, 232] width 1005 height 465
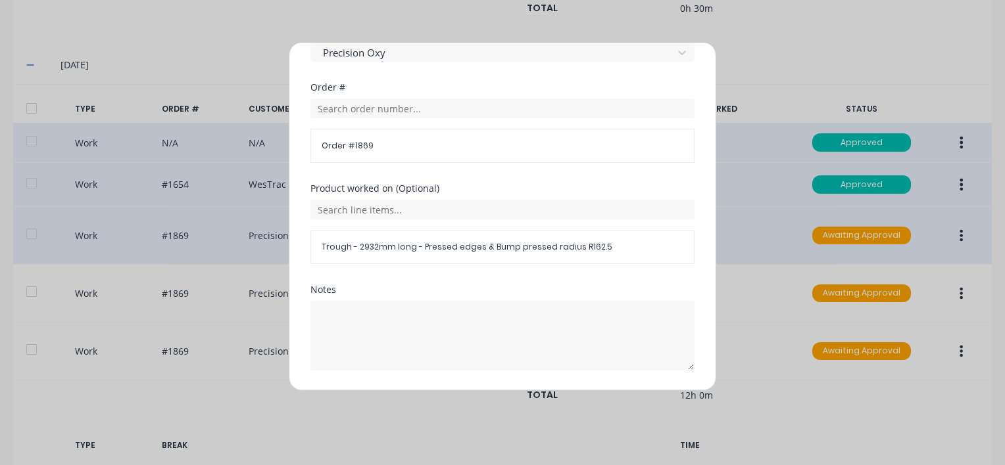
scroll to position [696, 0]
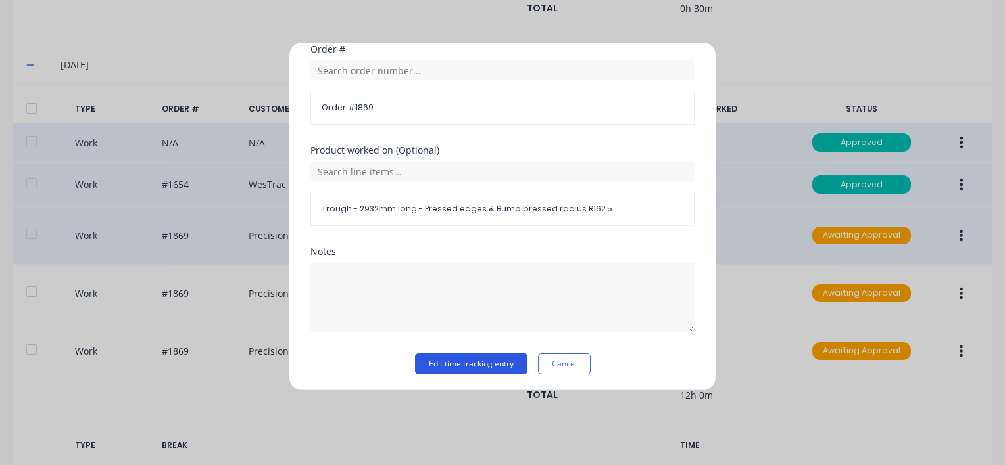
click at [446, 360] on button "Edit time tracking entry" at bounding box center [471, 364] width 112 height 21
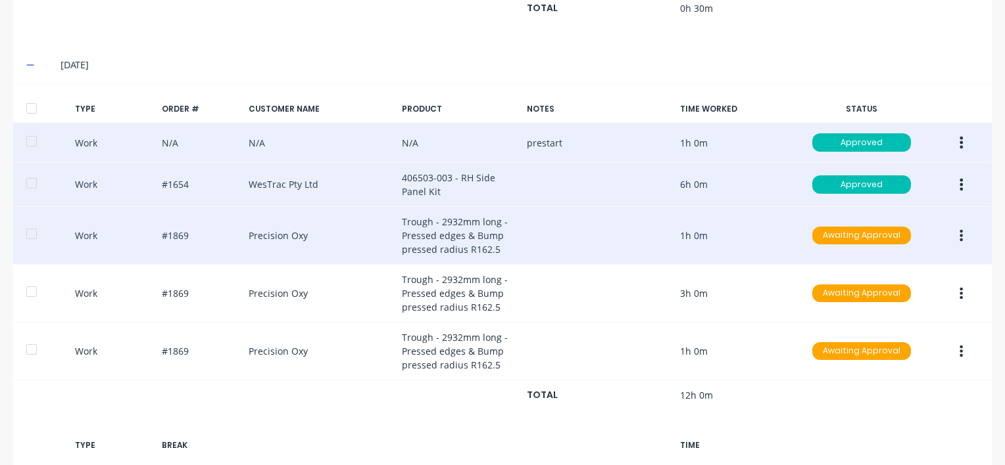
click at [959, 229] on icon "button" at bounding box center [960, 236] width 3 height 14
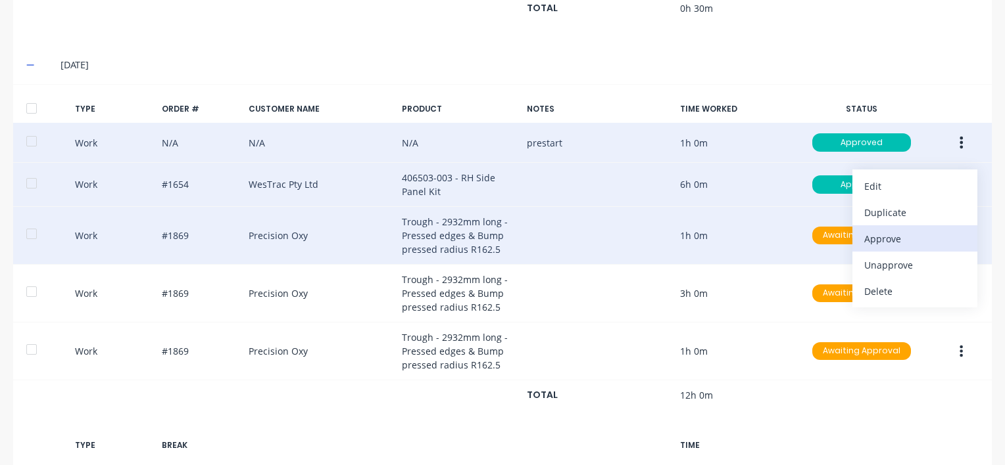
click at [878, 233] on div "Approve" at bounding box center [914, 238] width 101 height 19
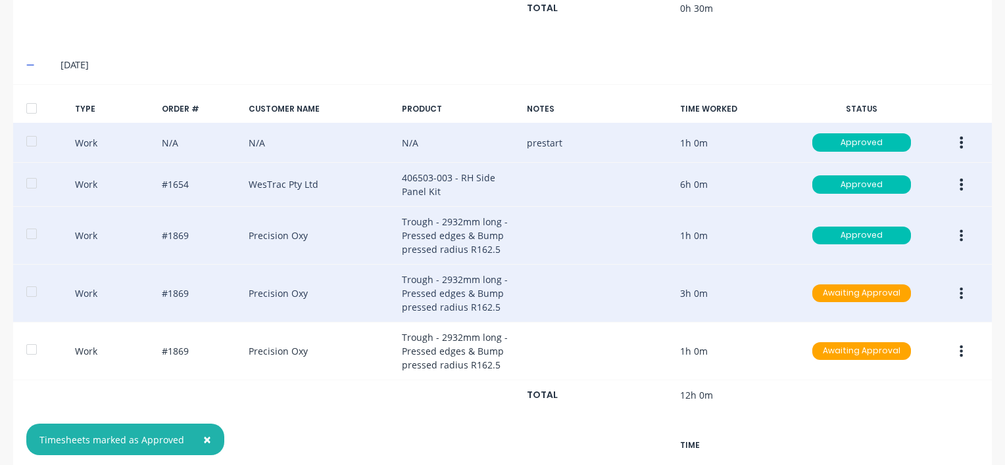
click at [959, 287] on icon "button" at bounding box center [960, 294] width 3 height 14
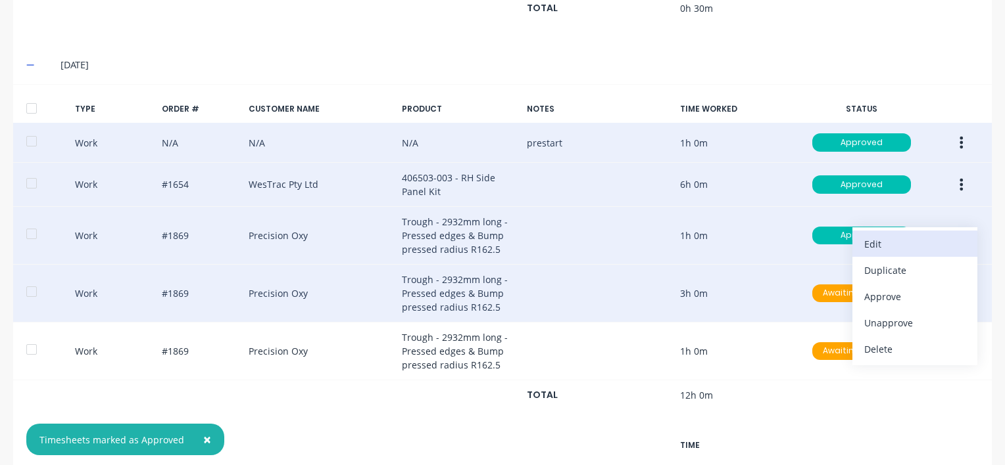
click at [868, 237] on div "Edit" at bounding box center [914, 244] width 101 height 19
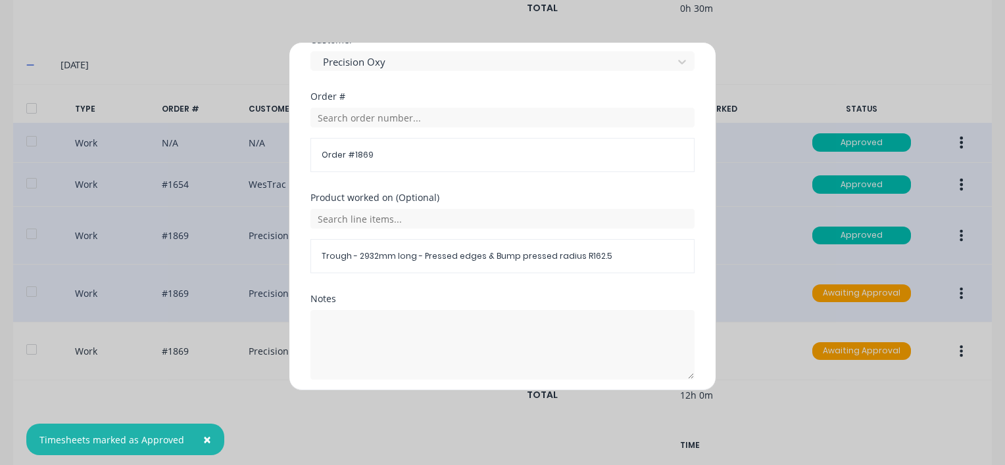
scroll to position [676, 0]
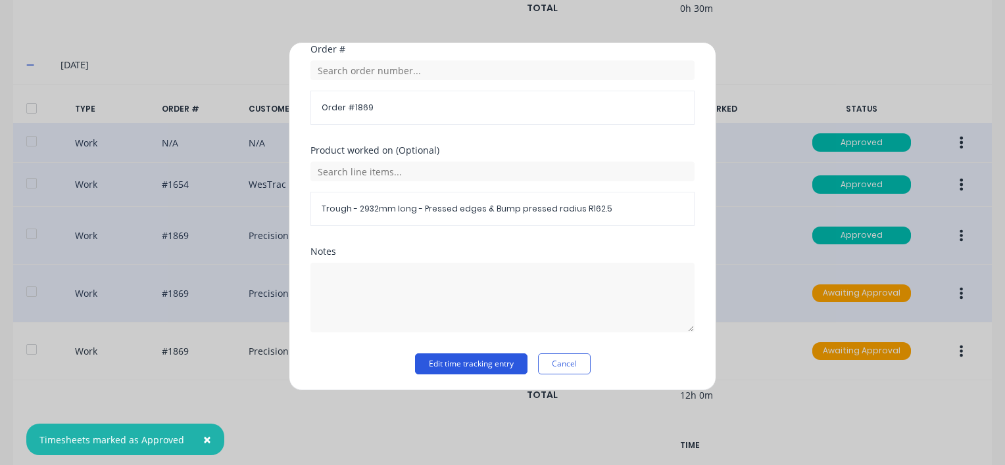
click at [443, 365] on button "Edit time tracking entry" at bounding box center [471, 364] width 112 height 21
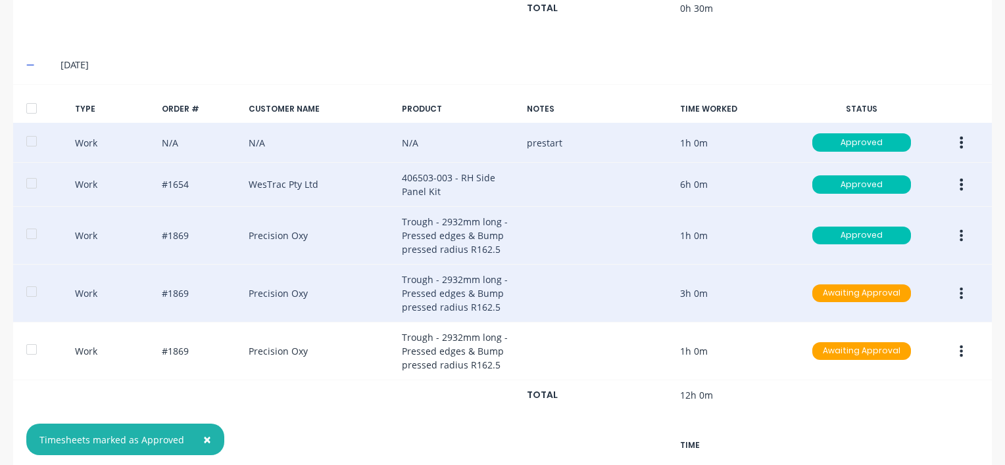
click at [959, 287] on icon "button" at bounding box center [960, 294] width 3 height 14
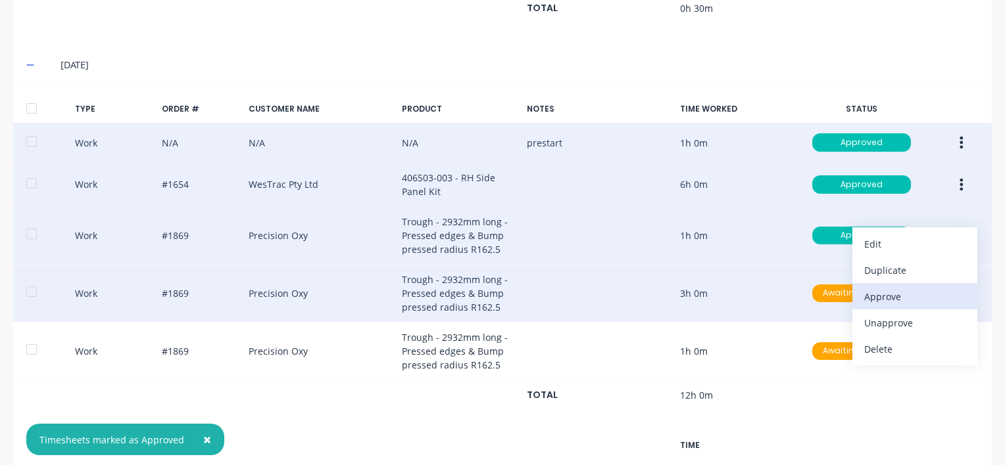
click at [873, 295] on div "Approve" at bounding box center [914, 296] width 101 height 19
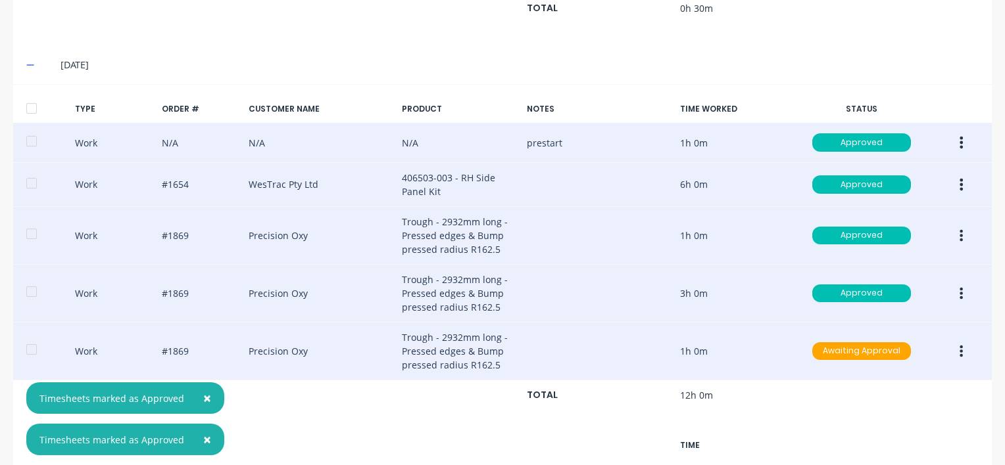
click at [959, 352] on icon "button" at bounding box center [960, 351] width 3 height 14
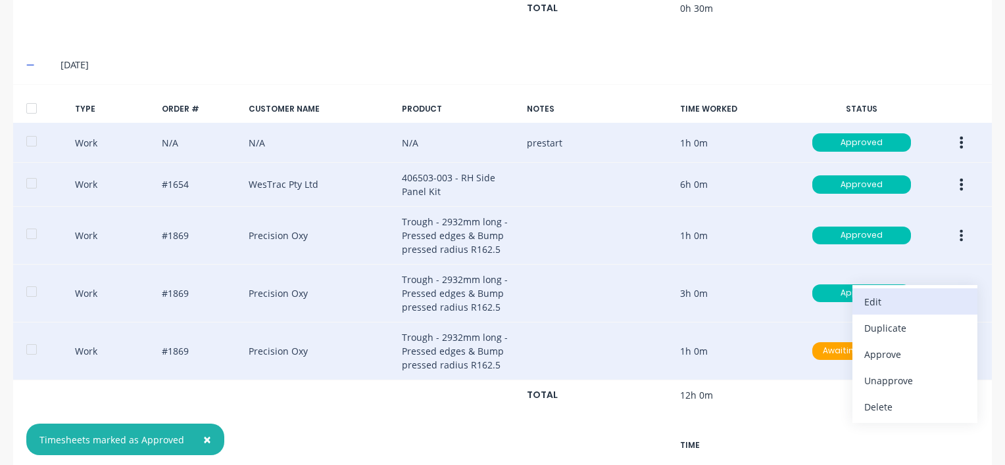
click at [876, 300] on div "Edit" at bounding box center [914, 302] width 101 height 19
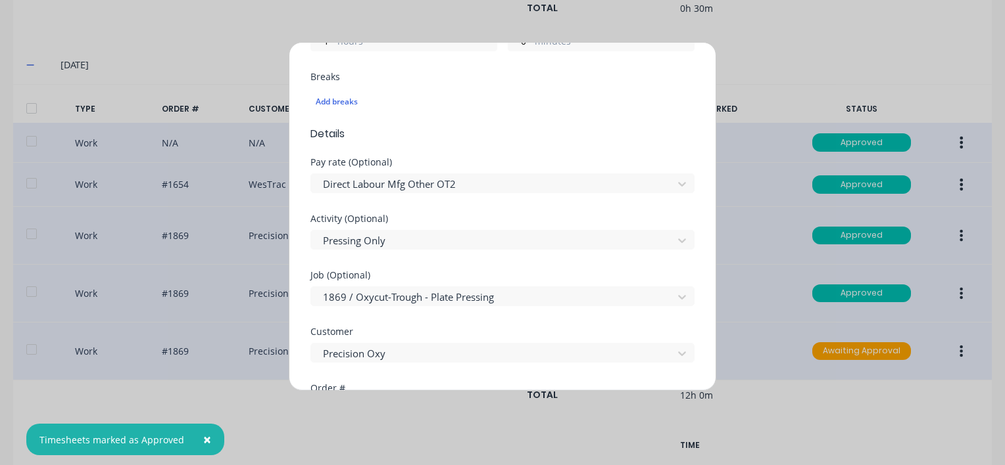
scroll to position [394, 0]
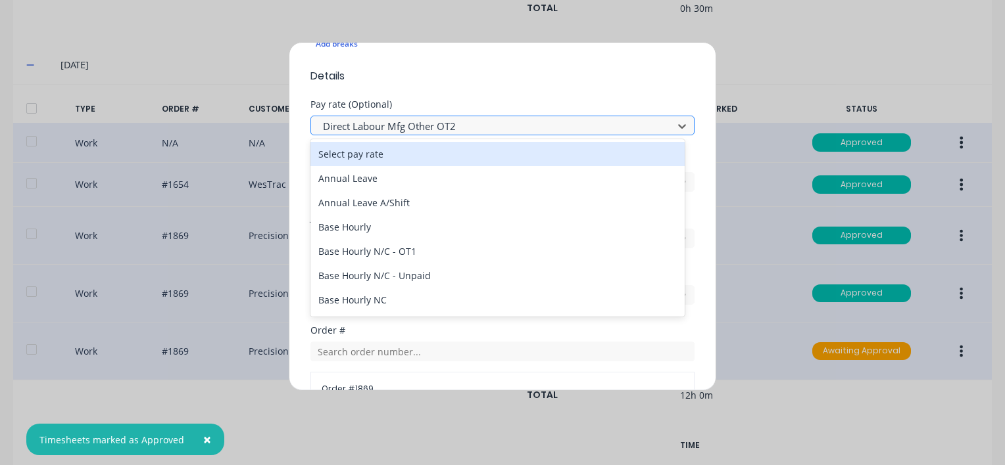
click at [465, 126] on div at bounding box center [493, 126] width 344 height 16
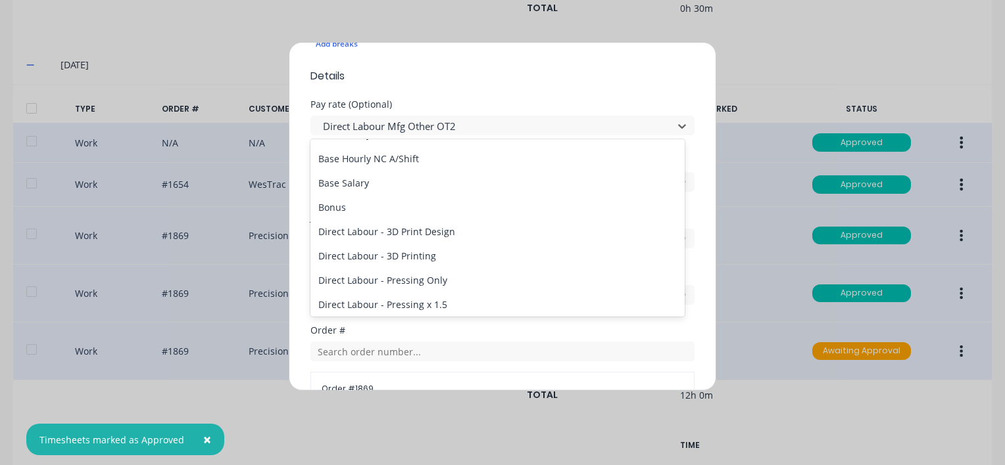
scroll to position [329, 0]
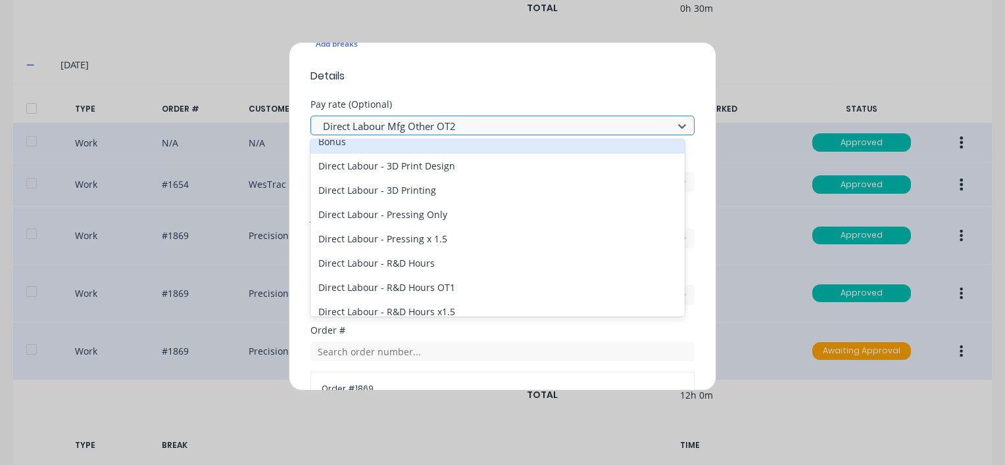
click at [462, 118] on div at bounding box center [493, 126] width 344 height 16
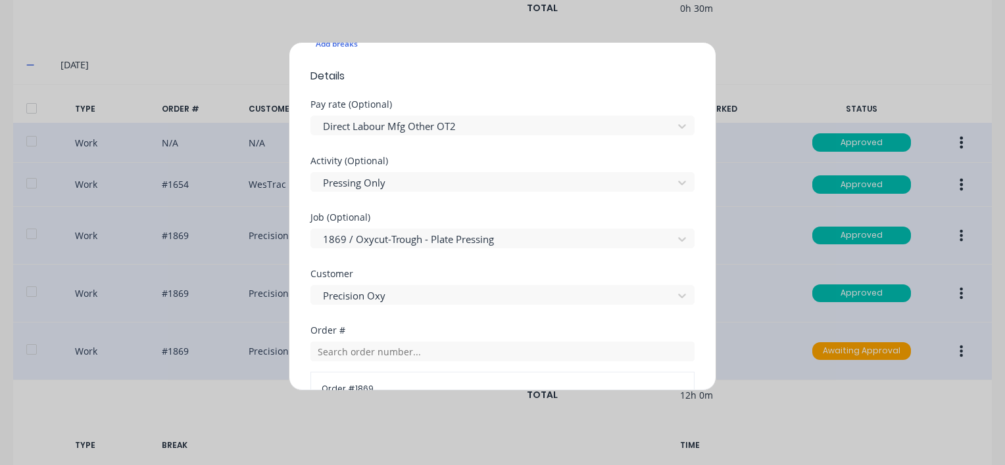
click at [765, 156] on div "Edit time tracking entry Work Attendance When Date [DATE] Start time 03:30 PM F…" at bounding box center [502, 232] width 1005 height 465
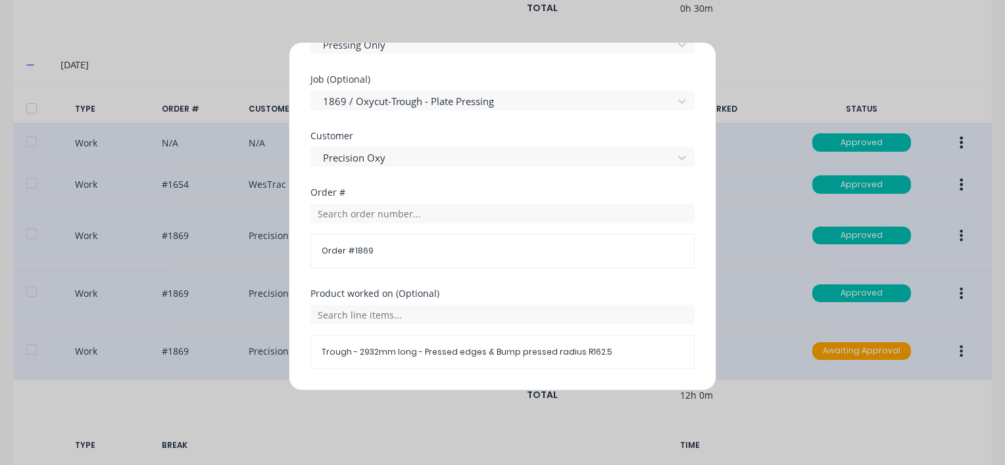
scroll to position [676, 0]
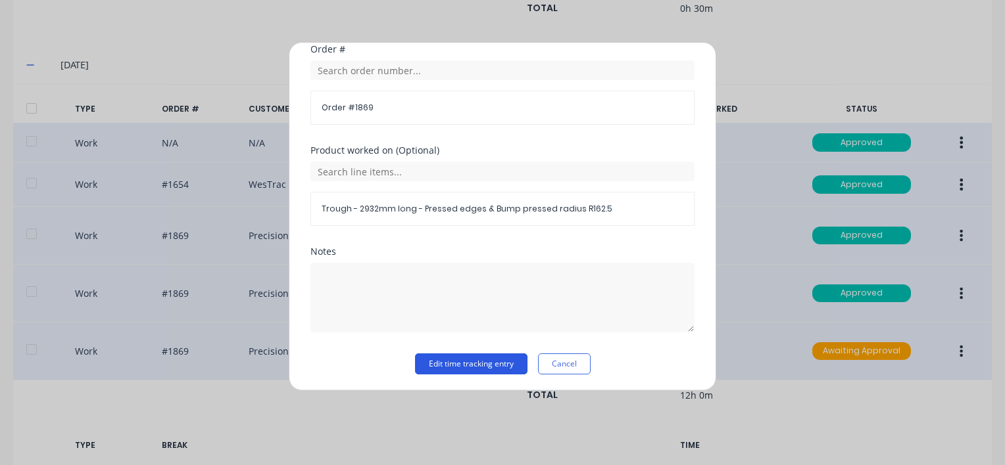
click at [468, 358] on button "Edit time tracking entry" at bounding box center [471, 364] width 112 height 21
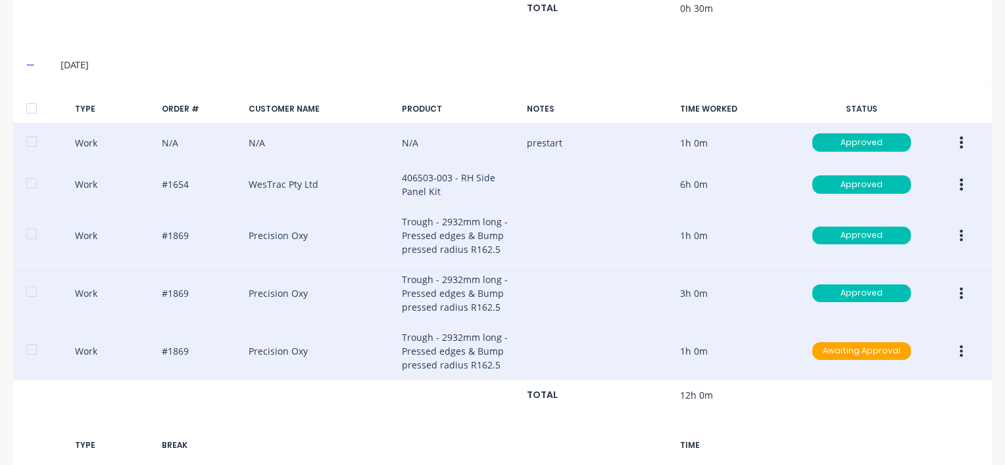
click at [960, 347] on icon "button" at bounding box center [961, 351] width 3 height 12
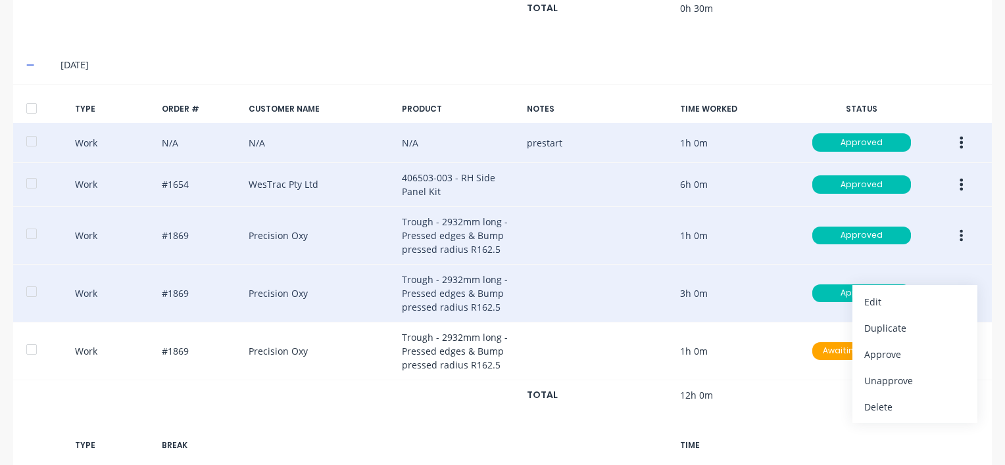
click at [709, 178] on div "Work #1654 WesTrac Pty Ltd 406503-003 - RH Side Panel Kit 6h 0m Approved" at bounding box center [502, 185] width 978 height 44
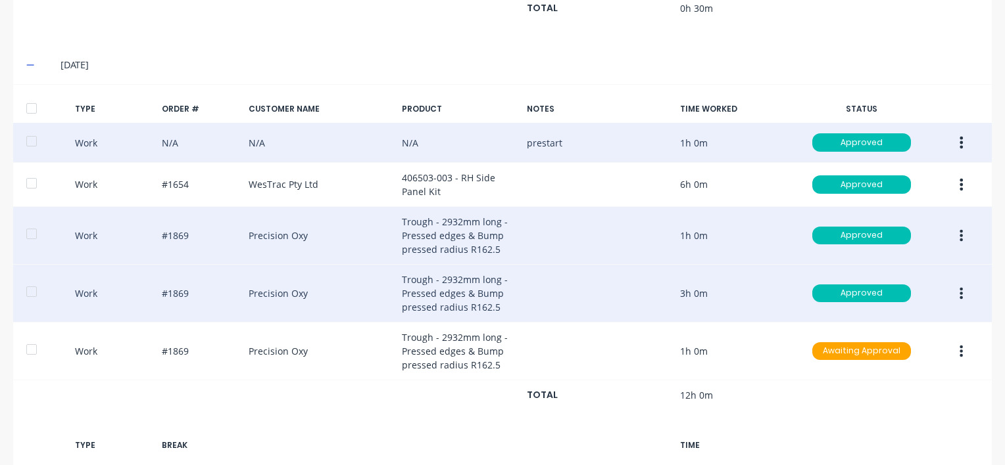
click at [960, 179] on icon "button" at bounding box center [961, 185] width 3 height 12
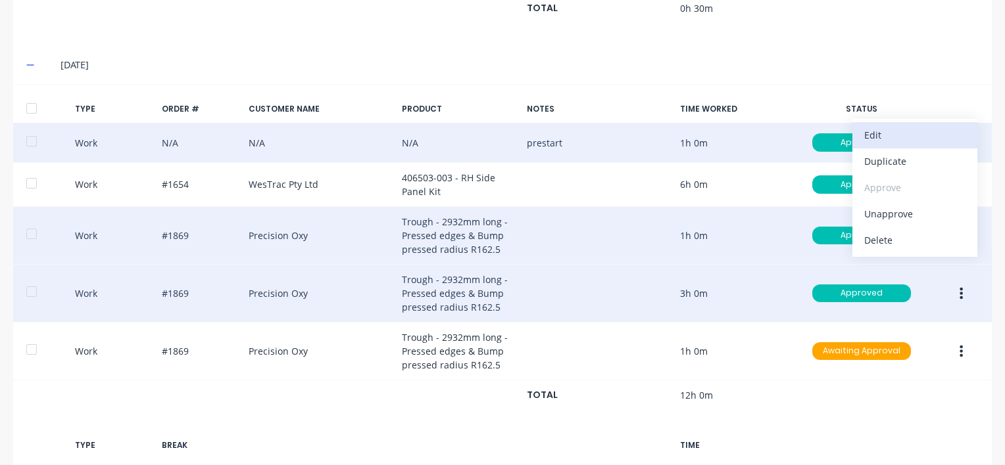
click at [869, 129] on div "Edit" at bounding box center [914, 135] width 101 height 19
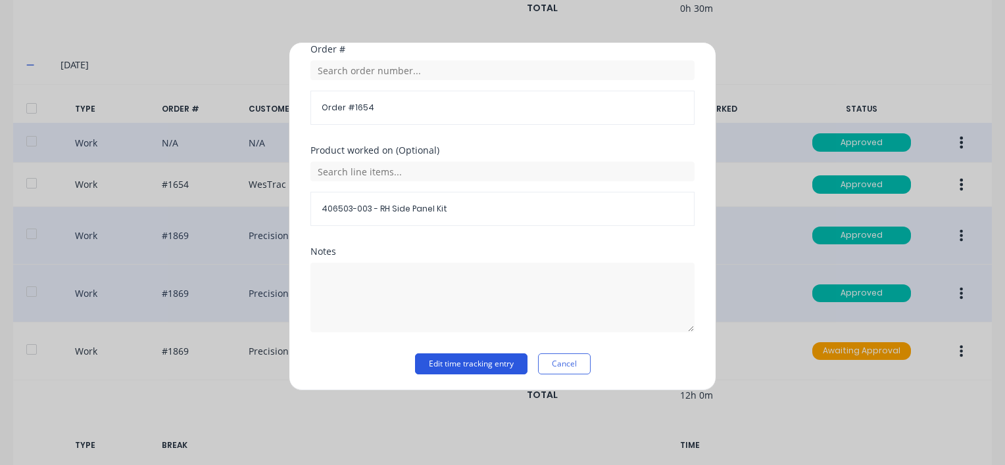
click at [423, 362] on button "Edit time tracking entry" at bounding box center [471, 364] width 112 height 21
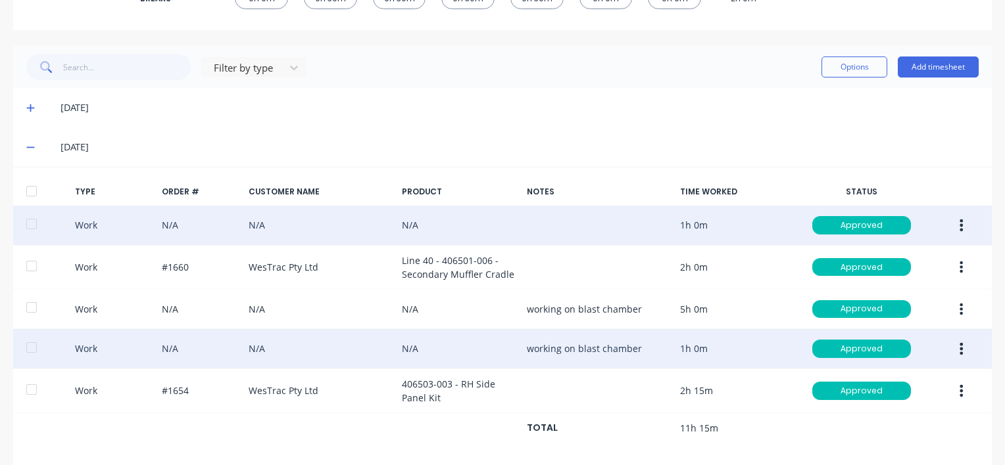
scroll to position [329, 0]
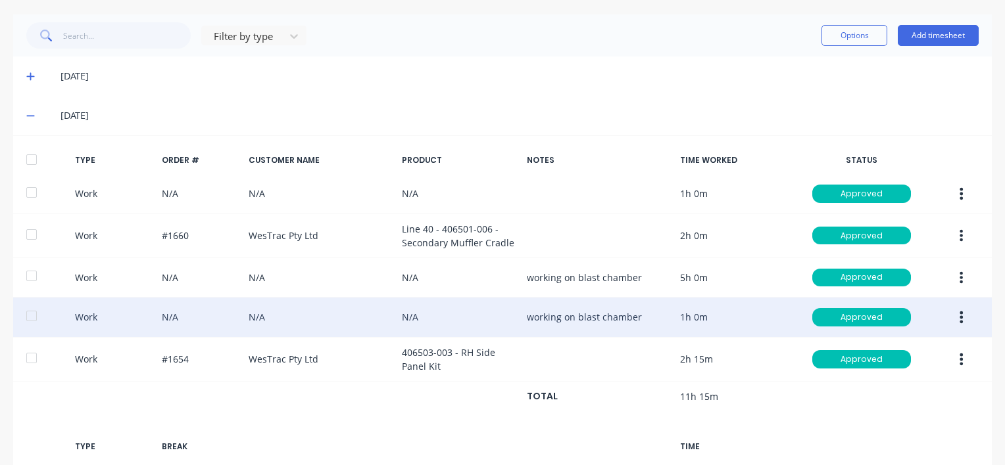
click at [28, 76] on icon at bounding box center [30, 77] width 8 height 8
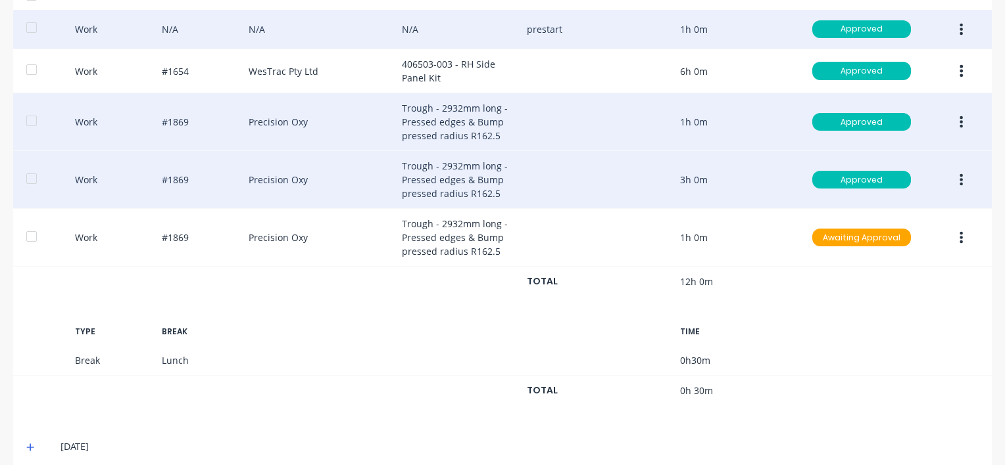
scroll to position [1644, 0]
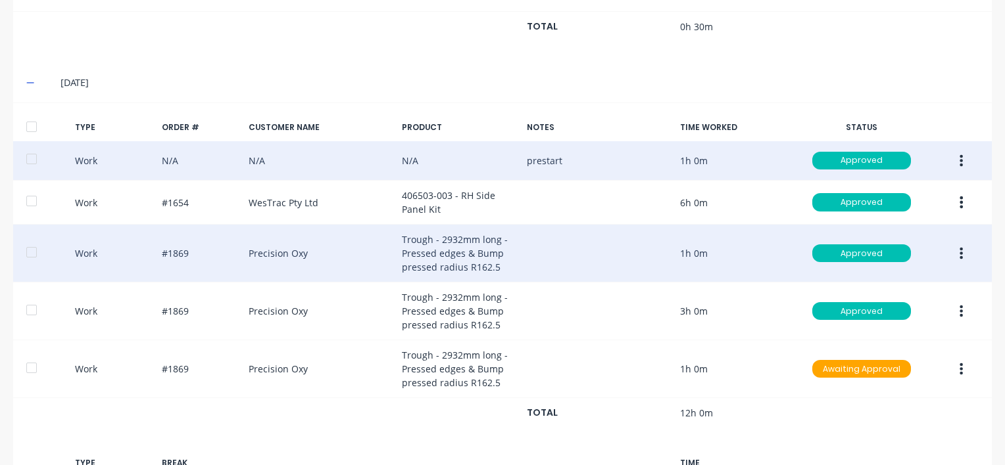
click at [960, 197] on icon "button" at bounding box center [961, 203] width 3 height 12
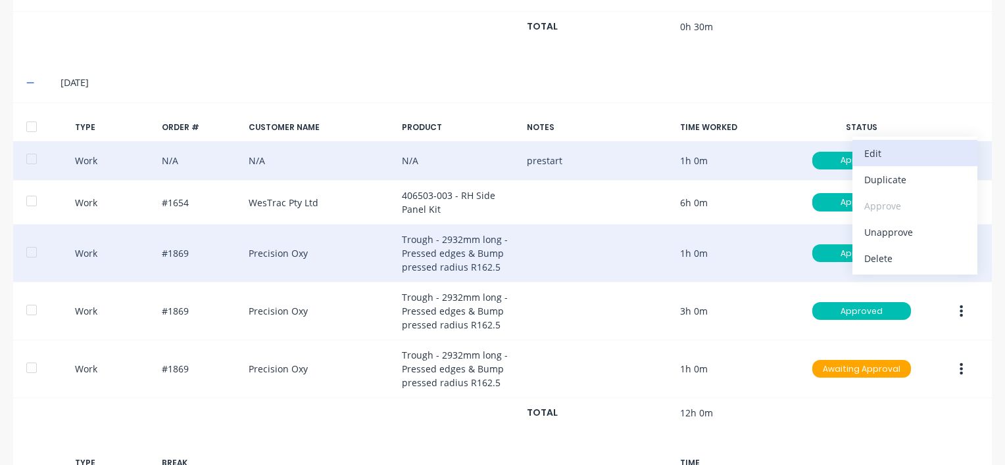
click at [873, 150] on div "Edit" at bounding box center [914, 153] width 101 height 19
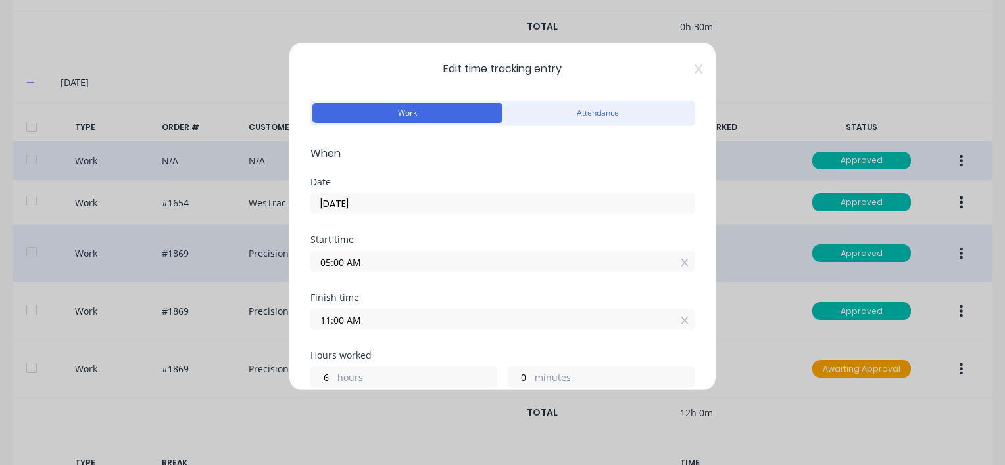
click at [369, 316] on input "11:00 AM" at bounding box center [502, 320] width 383 height 20
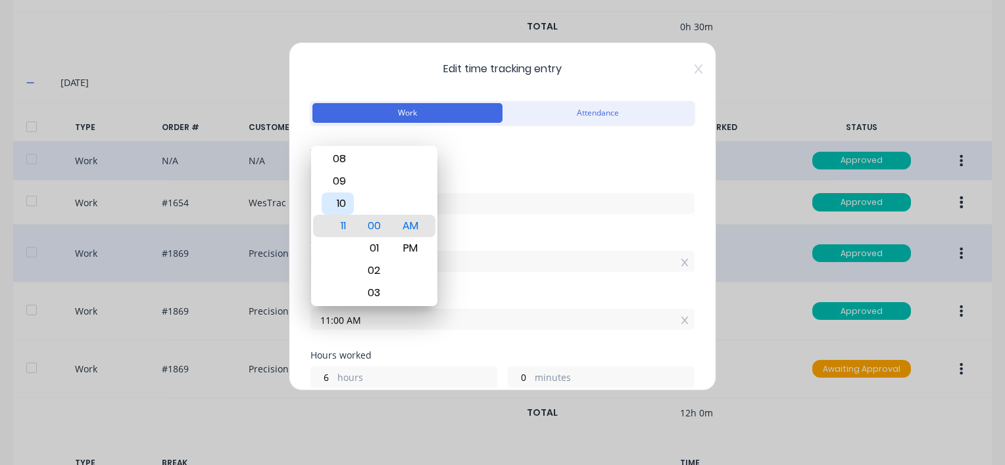
click at [339, 199] on div "10" at bounding box center [337, 204] width 32 height 22
type input "10:00 AM"
type input "5"
click at [492, 237] on div "Start time" at bounding box center [502, 239] width 384 height 9
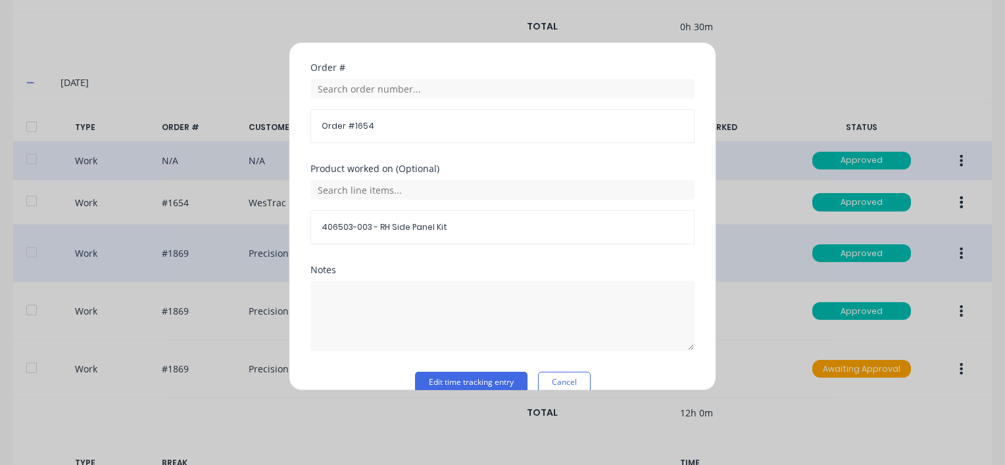
scroll to position [676, 0]
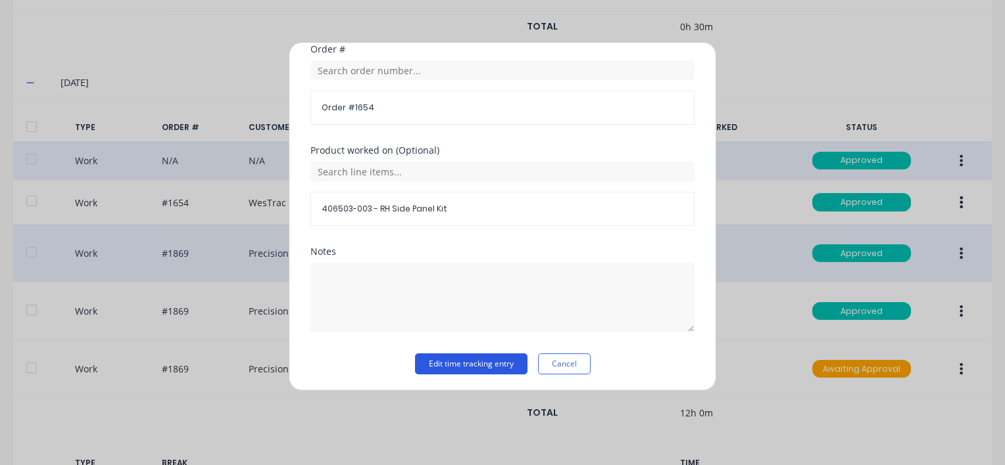
click at [431, 360] on button "Edit time tracking entry" at bounding box center [471, 364] width 112 height 21
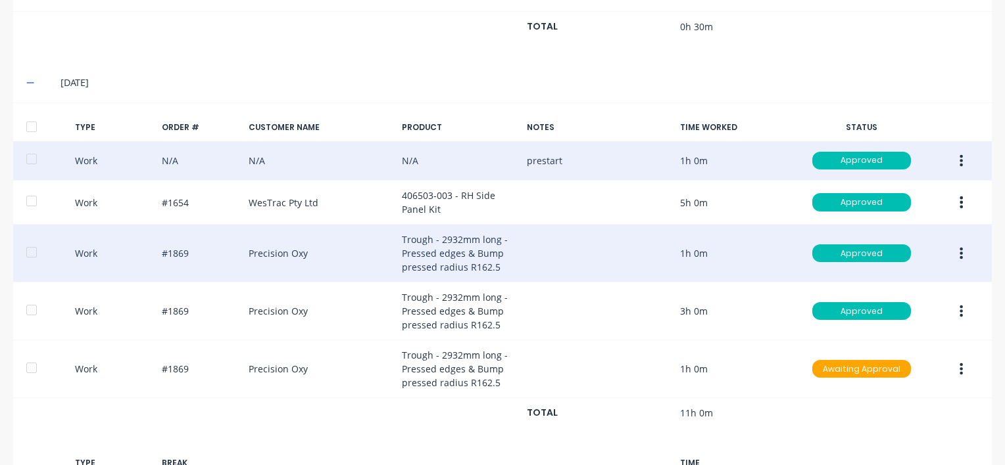
click at [959, 198] on icon "button" at bounding box center [960, 202] width 3 height 14
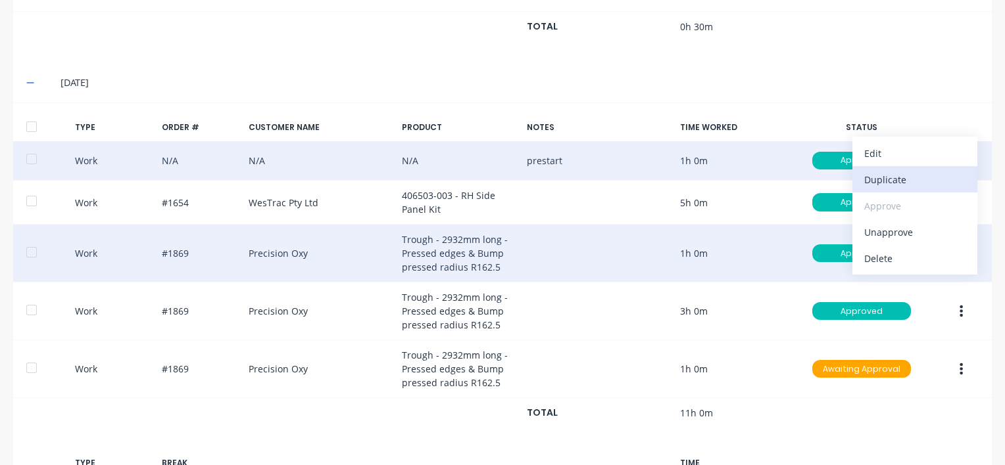
click at [874, 175] on div "Duplicate" at bounding box center [914, 179] width 101 height 19
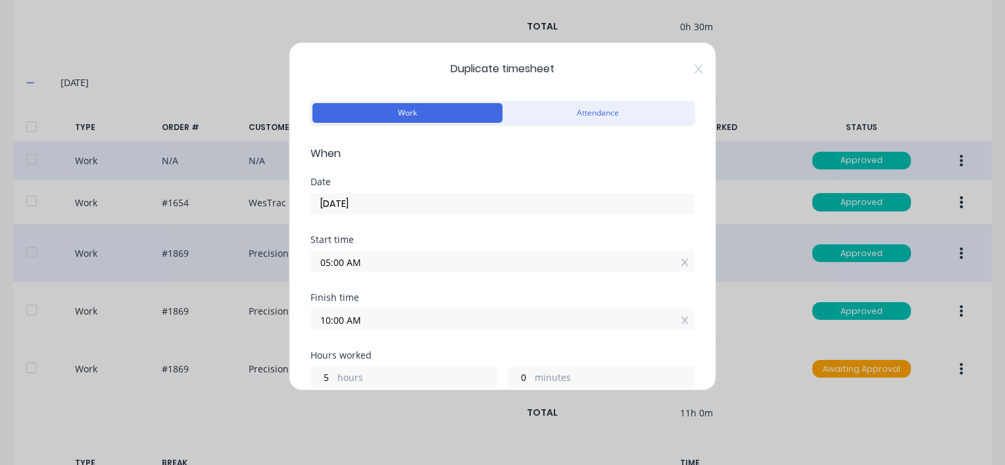
click at [369, 320] on input "10:00 AM" at bounding box center [502, 320] width 383 height 20
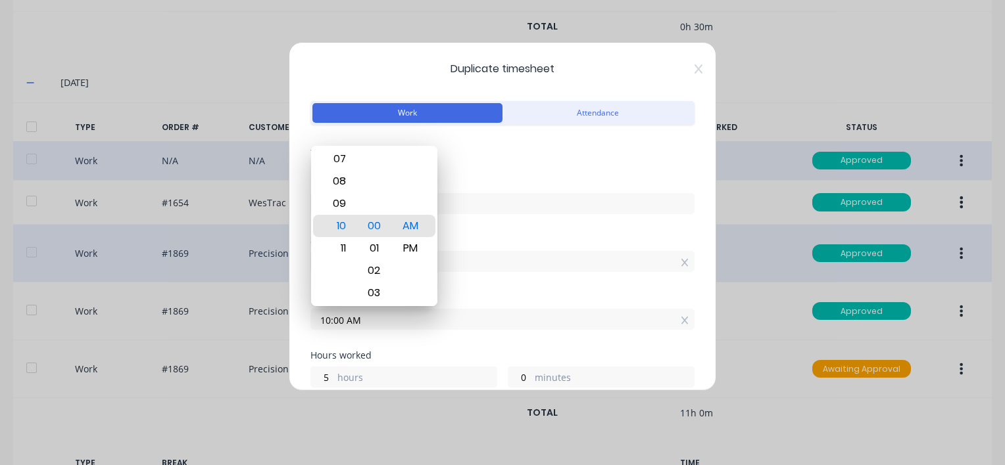
click at [485, 227] on div "Date [DATE]" at bounding box center [502, 207] width 384 height 58
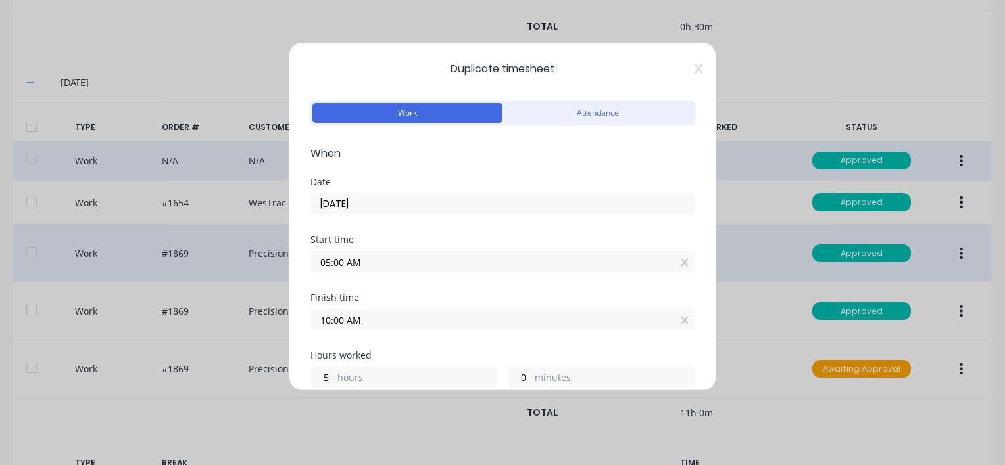
click at [358, 253] on input "05:00 AM" at bounding box center [502, 262] width 383 height 20
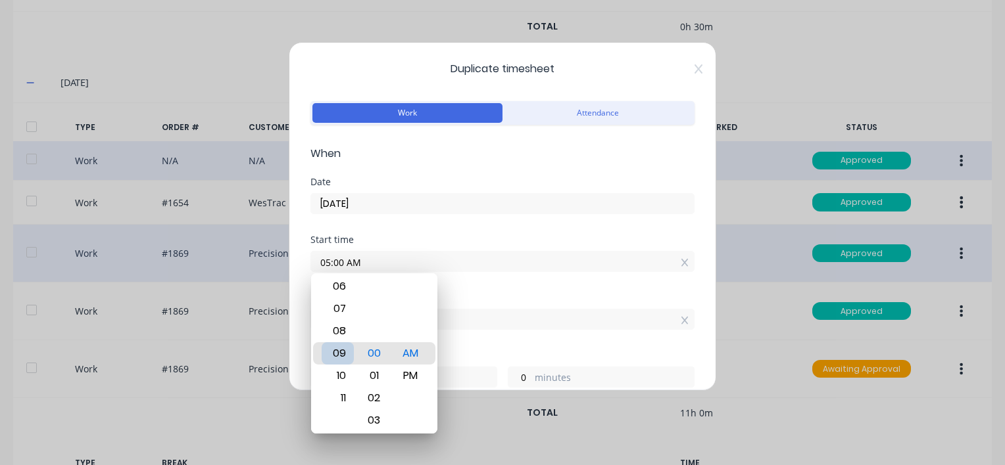
type input "09:00 AM"
type input "1"
click at [343, 373] on div "10" at bounding box center [337, 376] width 32 height 22
type input "10:00 AM"
type input "0"
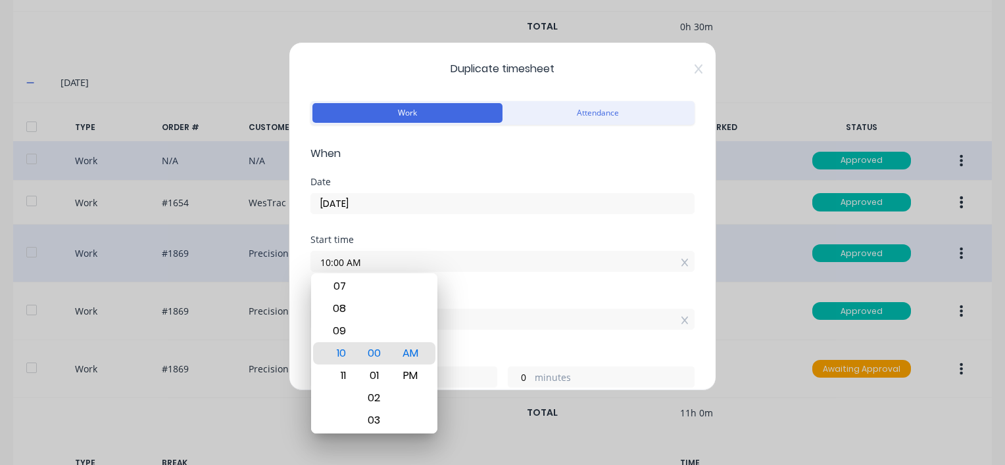
click at [541, 276] on div "Start time 10:00 AM" at bounding box center [502, 264] width 384 height 58
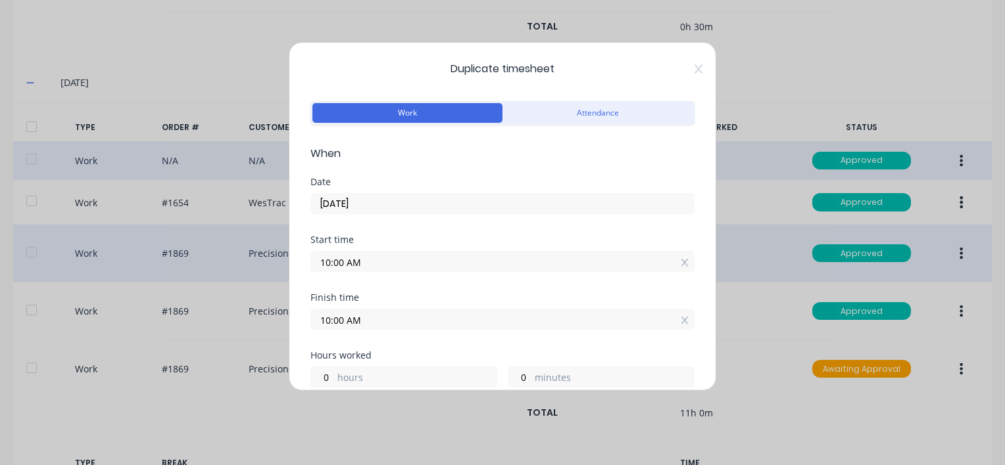
click at [363, 318] on input "10:00 AM" at bounding box center [502, 320] width 383 height 20
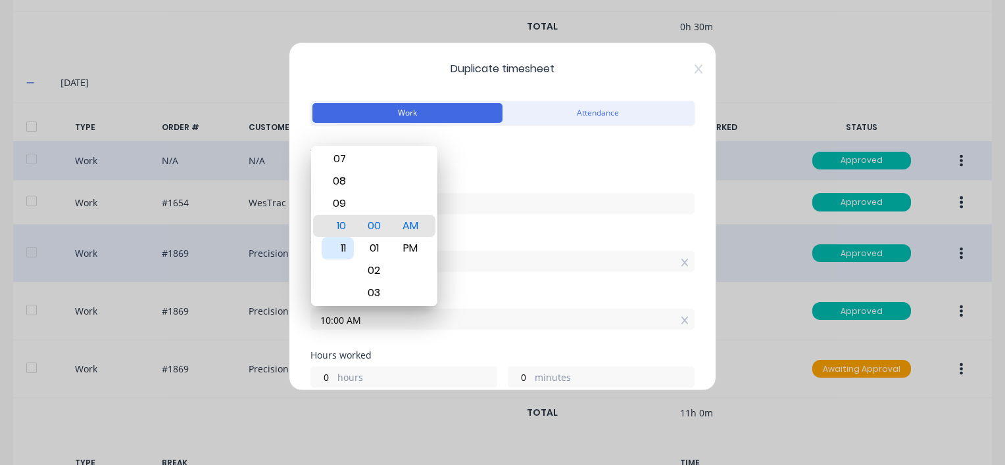
click at [342, 245] on div "11" at bounding box center [337, 248] width 32 height 22
type input "11:00 AM"
type input "1"
click at [477, 230] on div "Date [DATE]" at bounding box center [502, 207] width 384 height 58
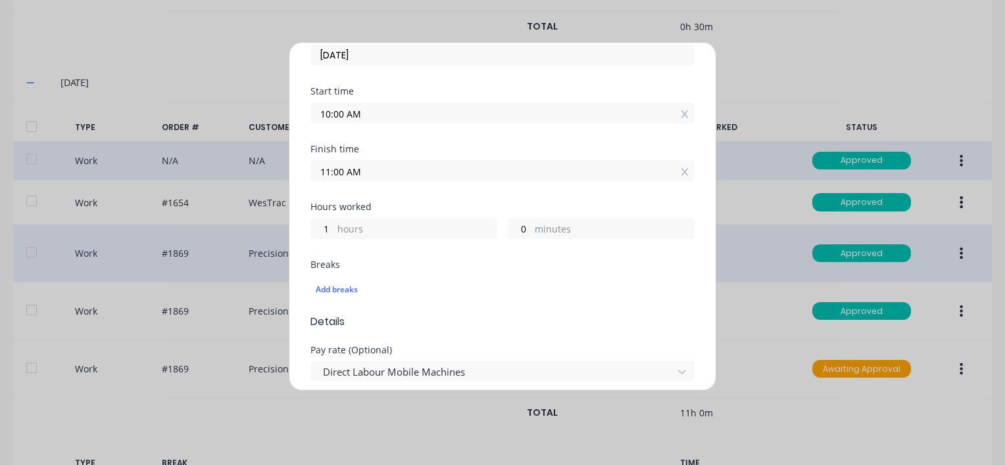
scroll to position [197, 0]
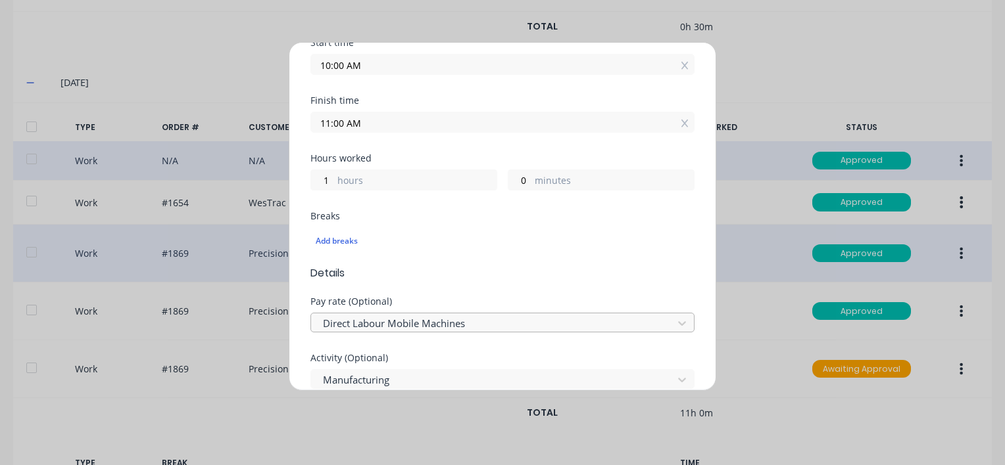
click at [467, 318] on div at bounding box center [493, 324] width 344 height 16
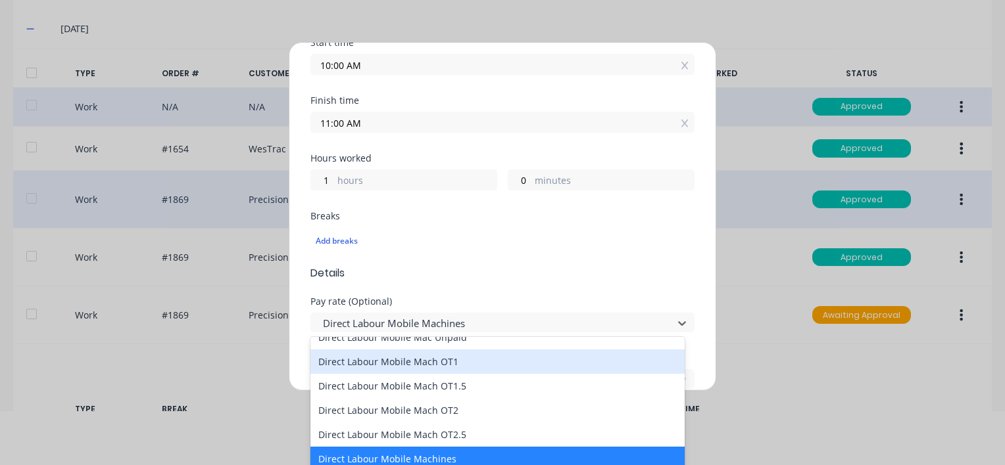
scroll to position [920, 0]
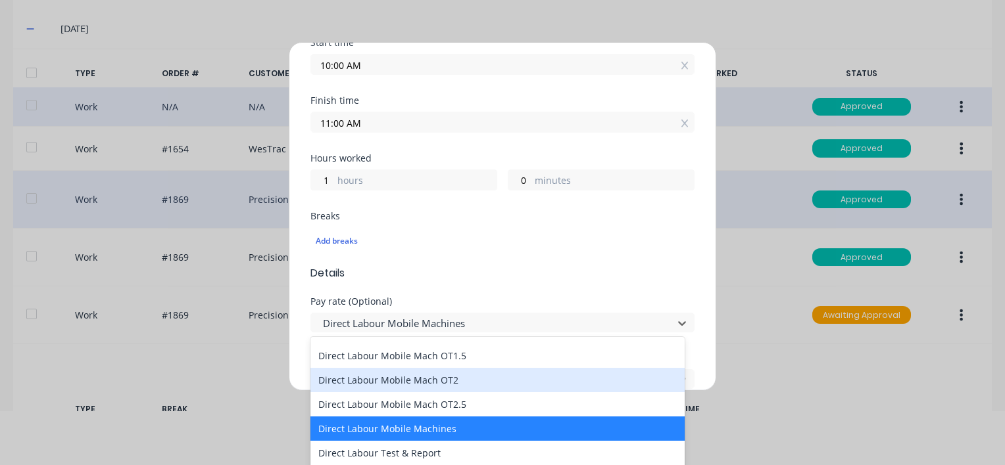
click at [419, 381] on div "Direct Labour Mobile Mach OT2" at bounding box center [497, 380] width 374 height 24
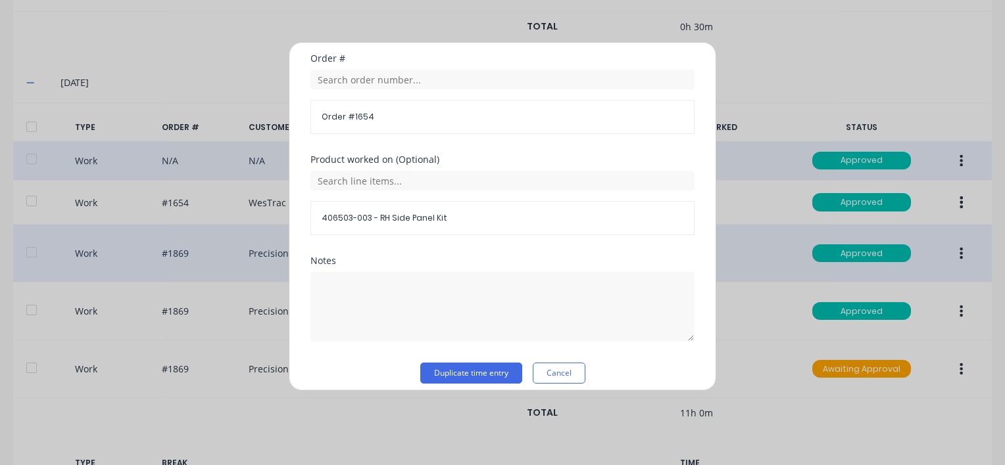
scroll to position [676, 0]
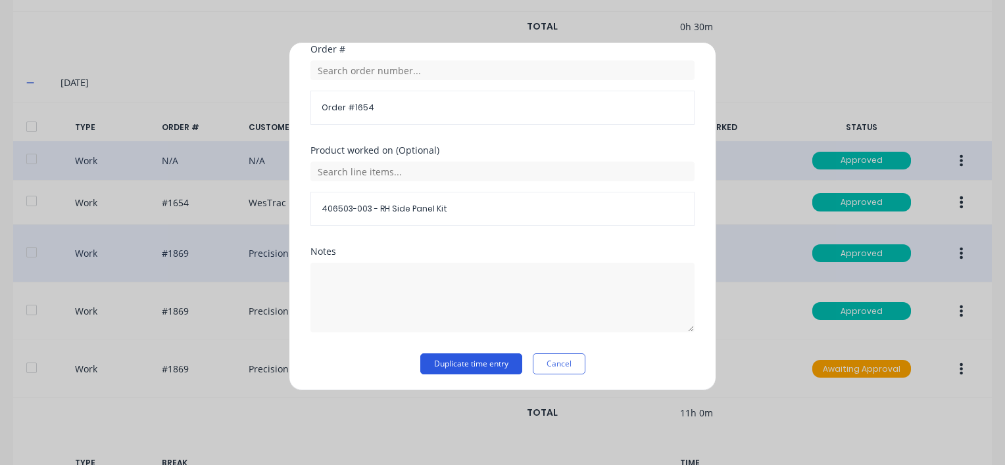
click at [469, 365] on button "Duplicate time entry" at bounding box center [471, 364] width 102 height 21
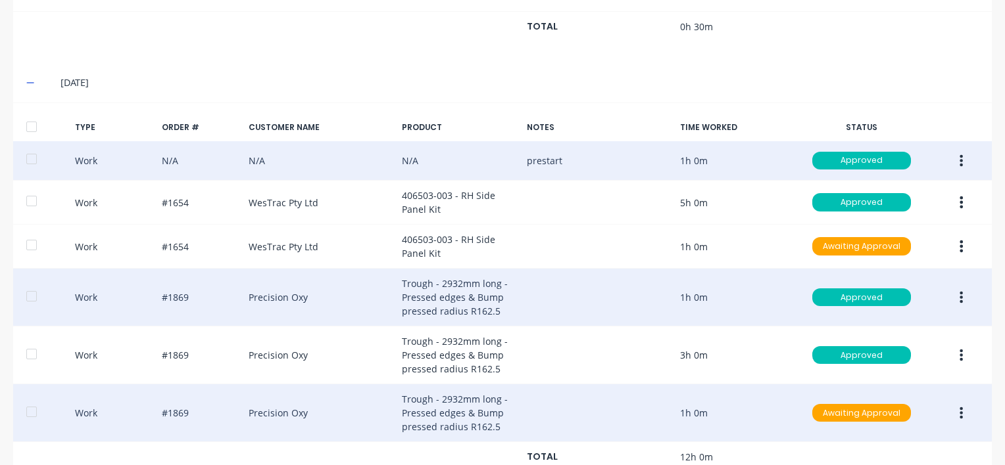
click at [959, 406] on icon "button" at bounding box center [960, 413] width 3 height 14
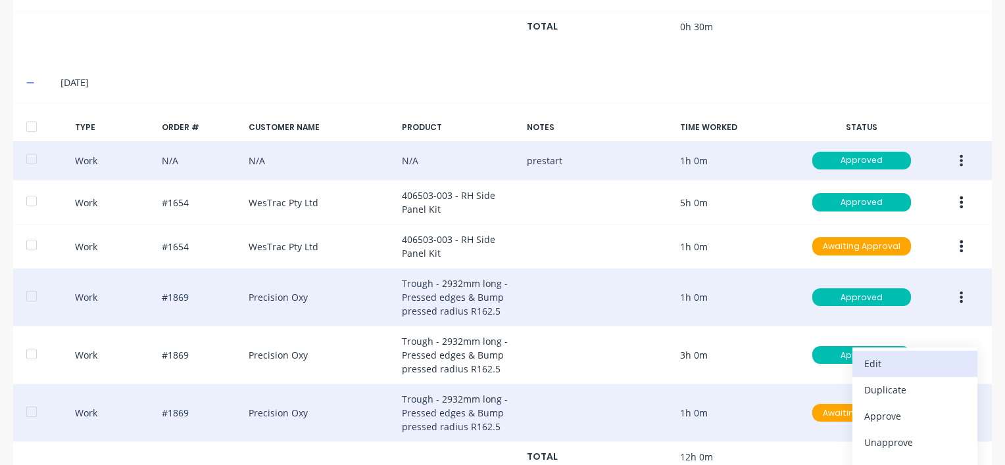
click at [907, 356] on div "Edit" at bounding box center [914, 363] width 101 height 19
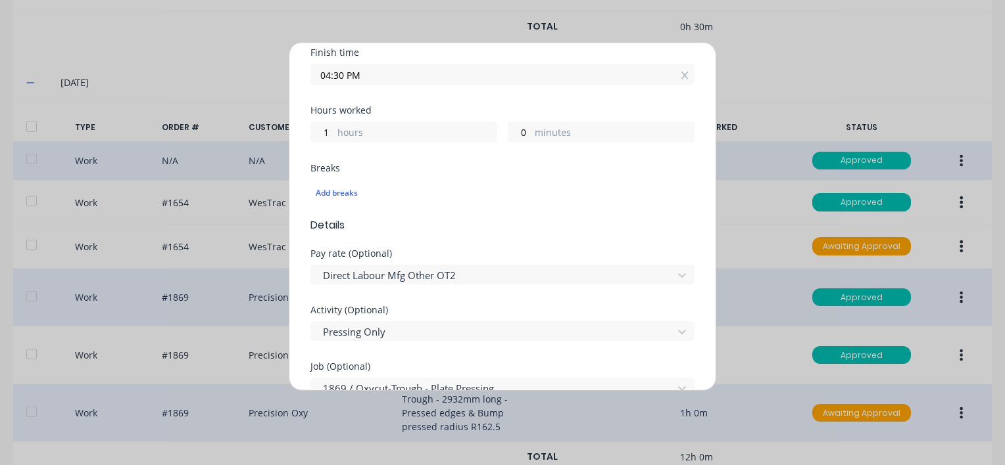
scroll to position [263, 0]
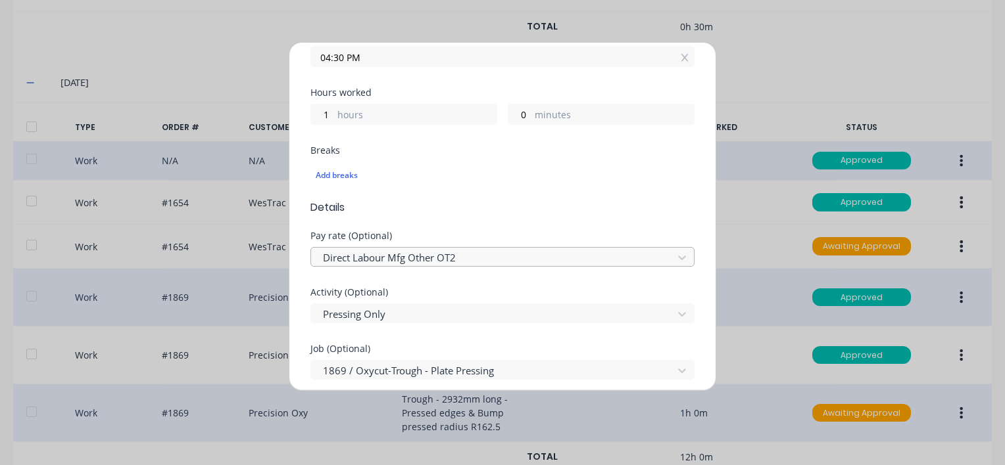
click at [432, 255] on div at bounding box center [493, 258] width 344 height 16
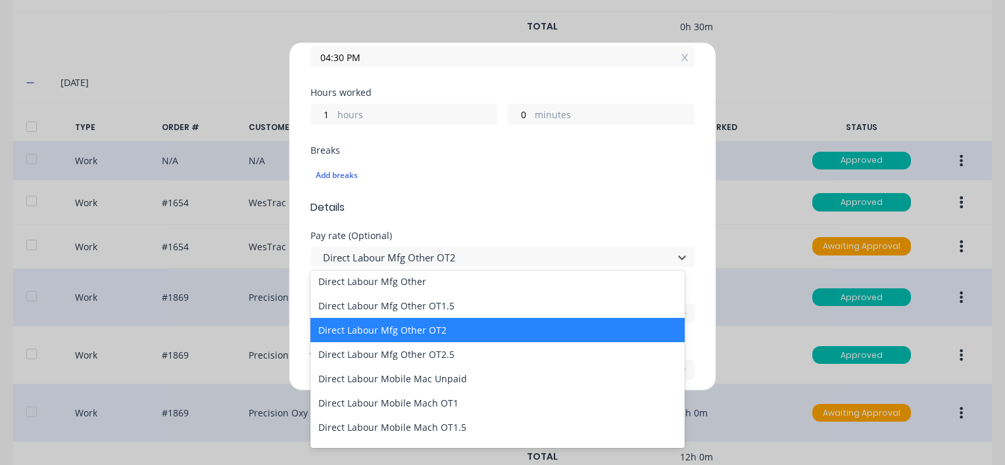
scroll to position [789, 0]
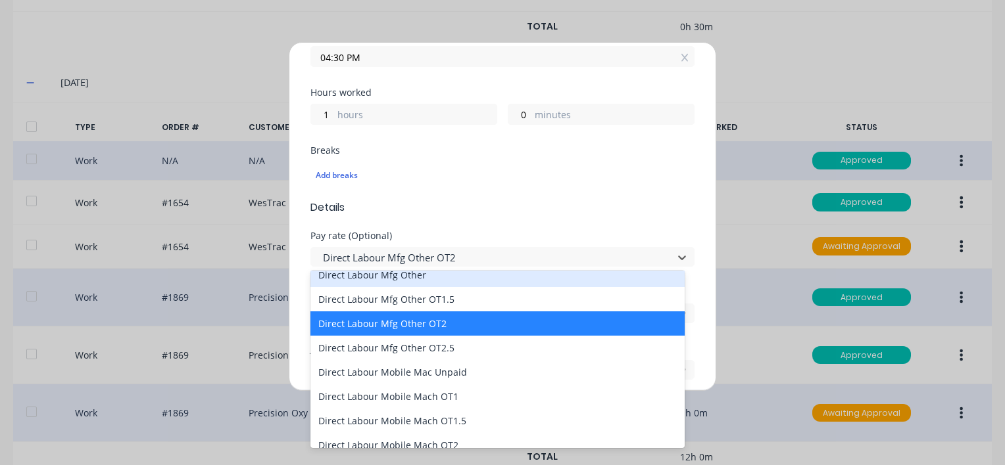
click at [398, 280] on div "Direct Labour Mfg Other" at bounding box center [497, 275] width 374 height 24
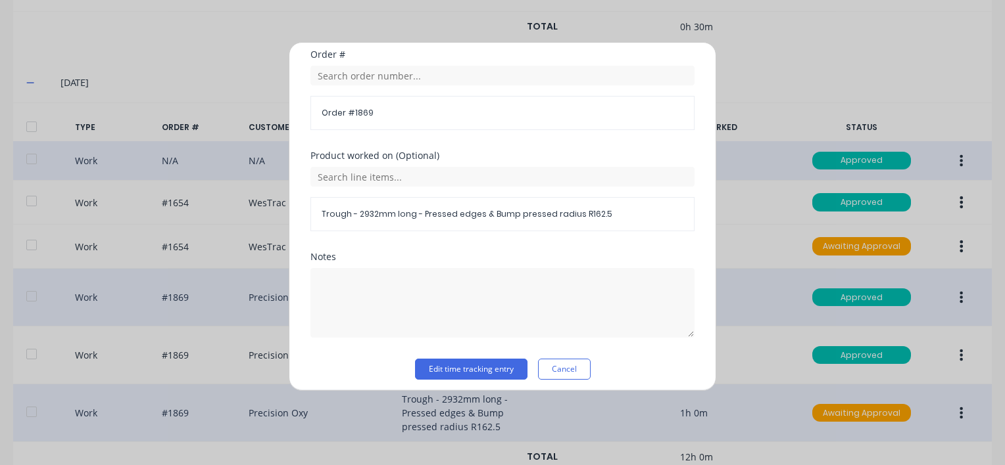
scroll to position [676, 0]
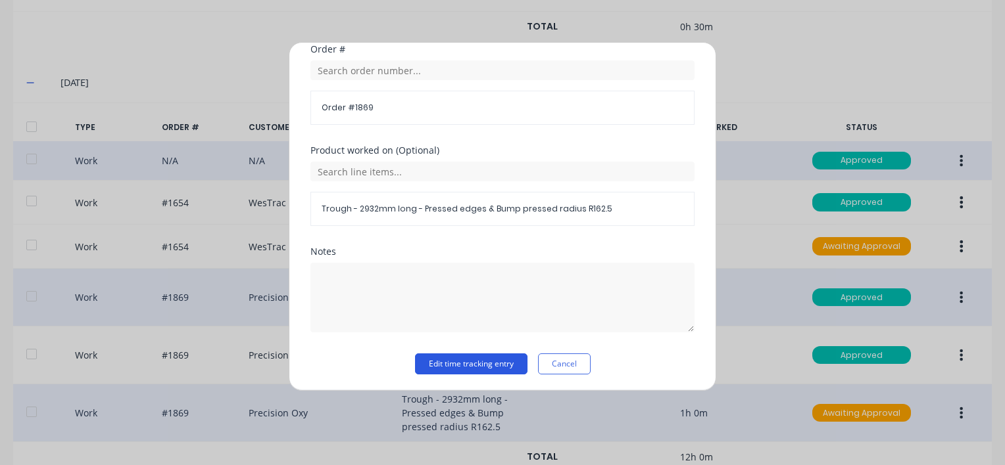
click at [444, 358] on button "Edit time tracking entry" at bounding box center [471, 364] width 112 height 21
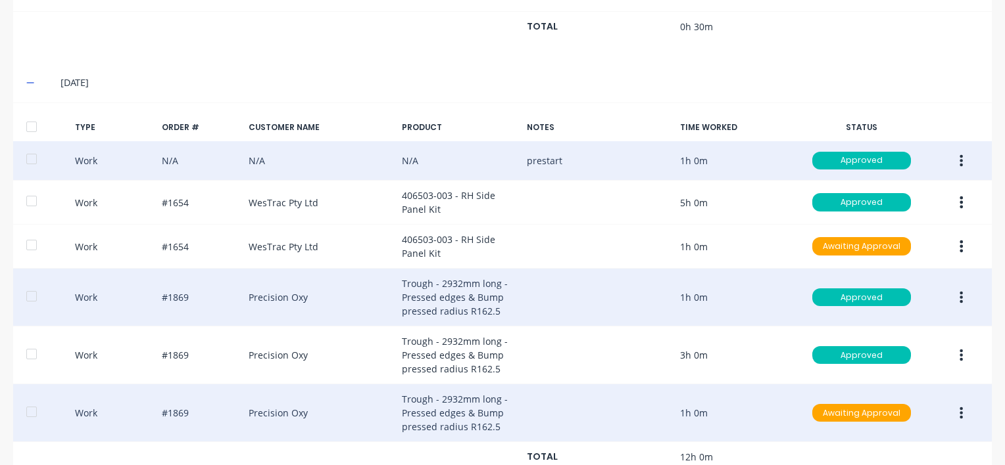
click at [955, 406] on button "button" at bounding box center [960, 414] width 31 height 24
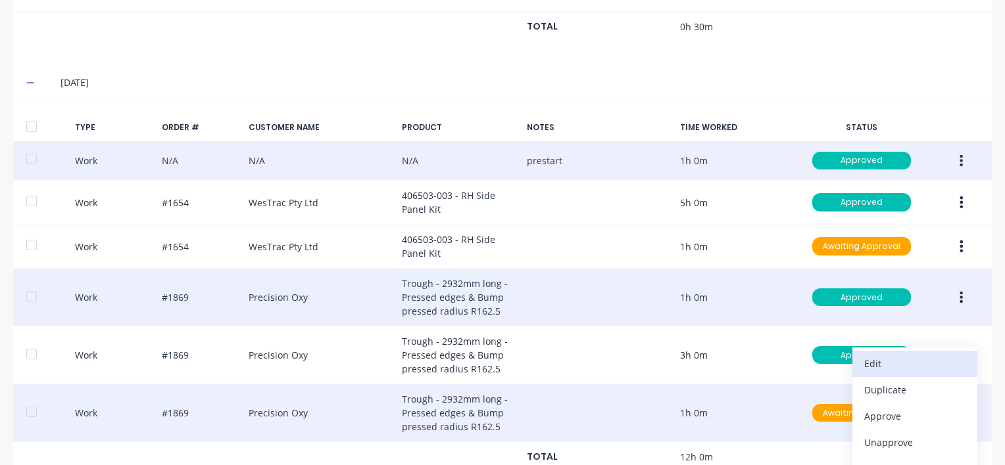
click at [875, 360] on div "Edit" at bounding box center [914, 363] width 101 height 19
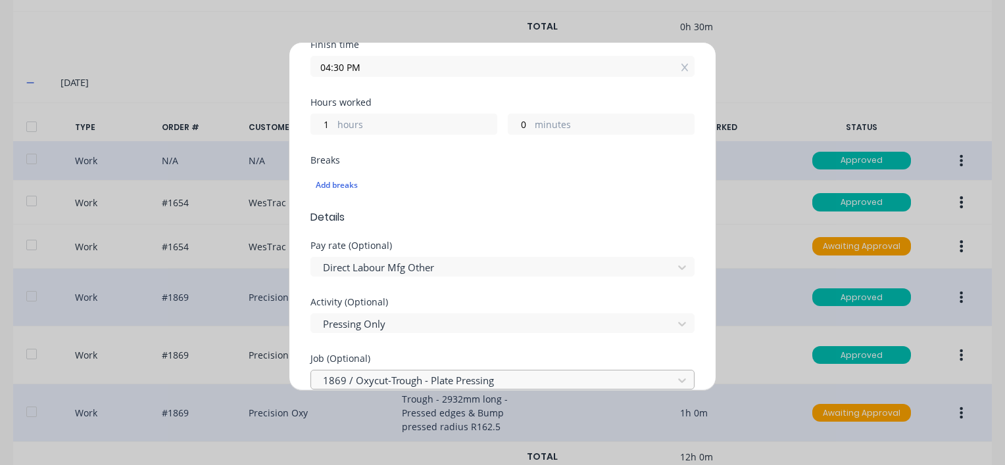
scroll to position [329, 0]
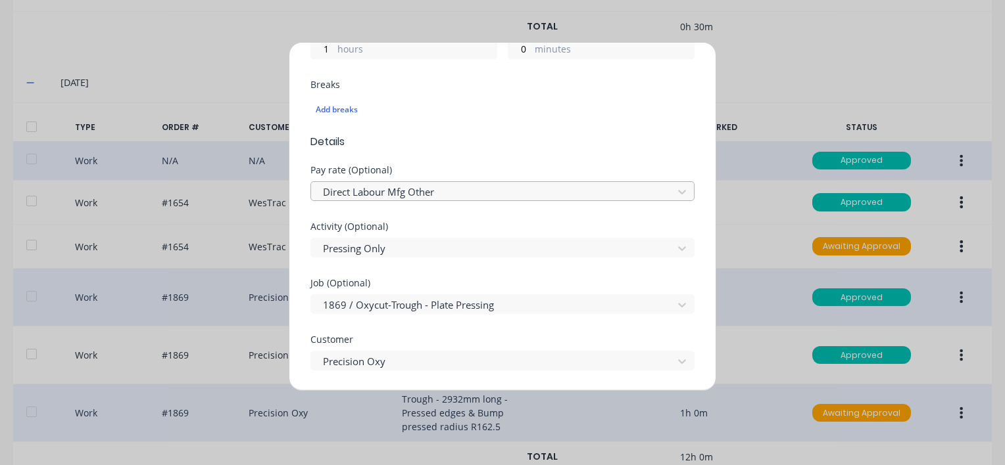
click at [417, 190] on div at bounding box center [493, 192] width 344 height 16
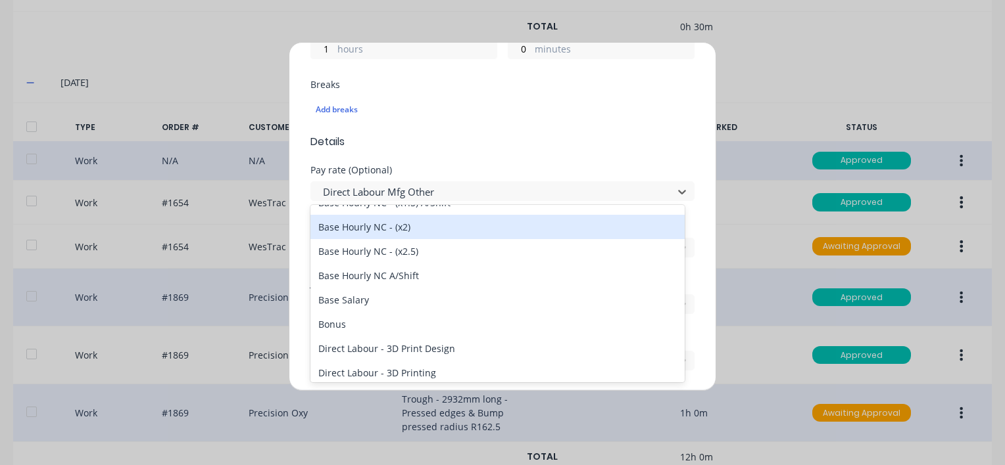
scroll to position [263, 0]
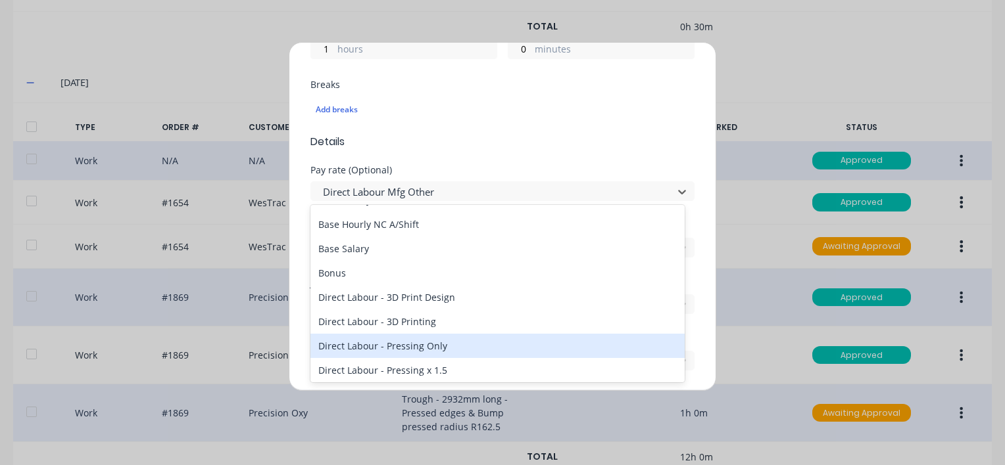
click at [414, 344] on div "Direct Labour - Pressing Only" at bounding box center [497, 346] width 374 height 24
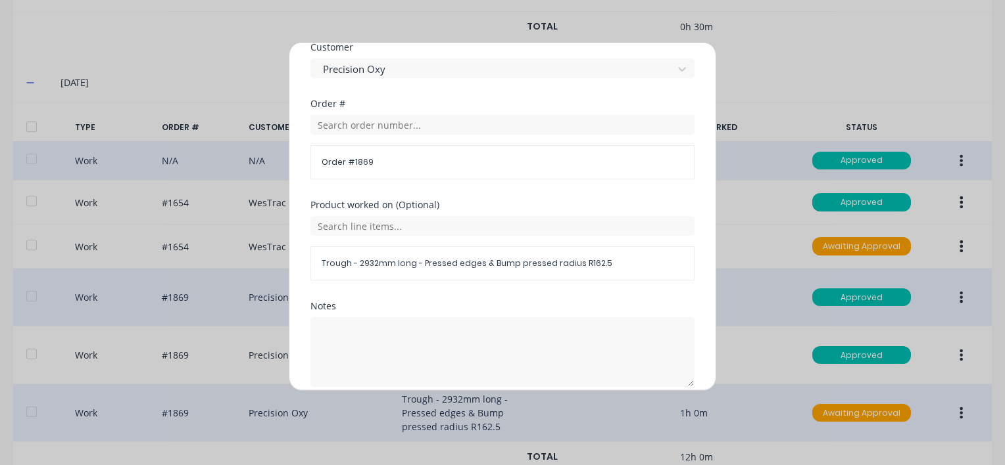
scroll to position [676, 0]
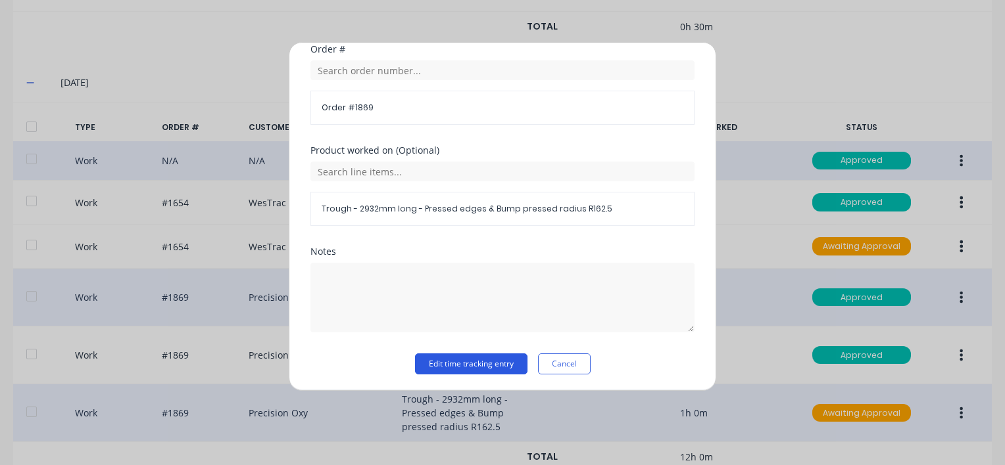
click at [433, 363] on button "Edit time tracking entry" at bounding box center [471, 364] width 112 height 21
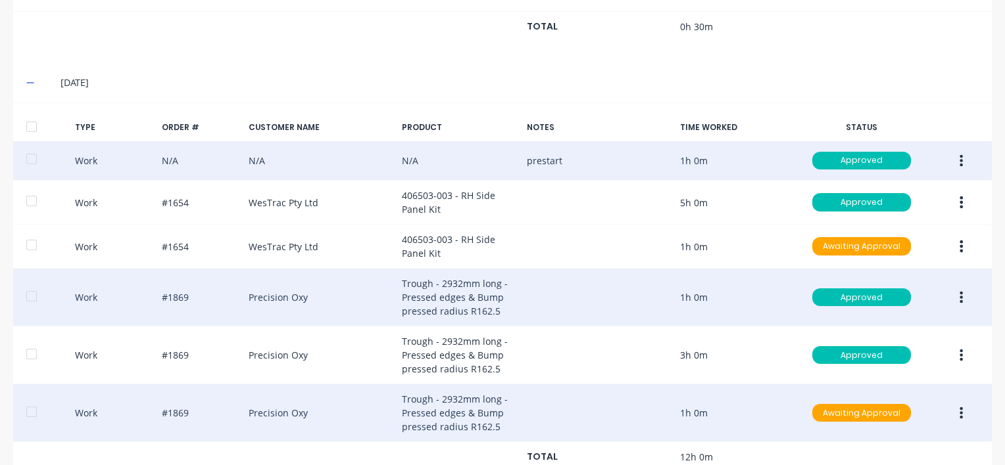
click at [959, 408] on icon "button" at bounding box center [960, 413] width 3 height 14
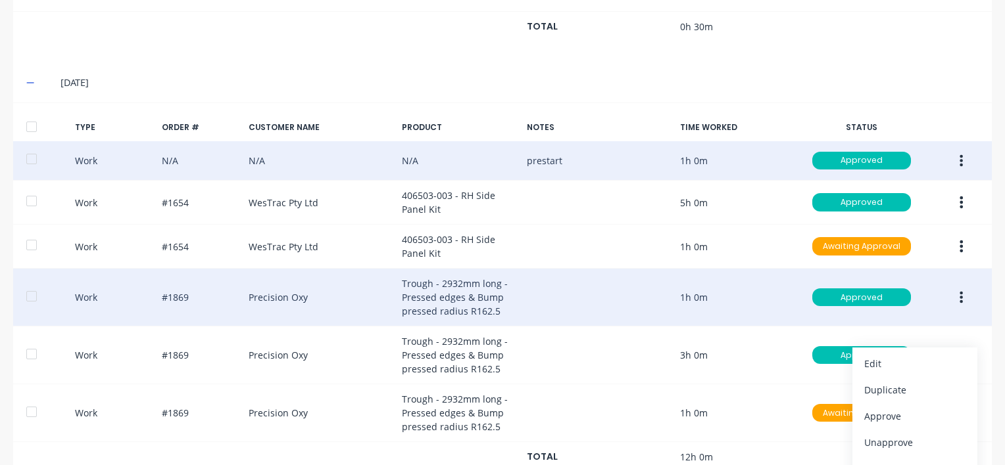
drag, startPoint x: 880, startPoint y: 410, endPoint x: 951, endPoint y: 295, distance: 135.8
click at [880, 409] on div "Approve" at bounding box center [914, 416] width 101 height 19
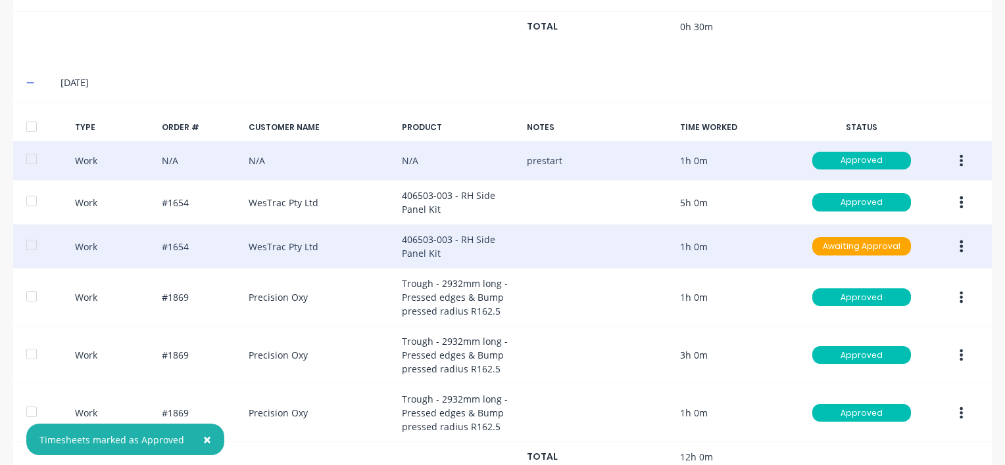
click at [959, 239] on icon "button" at bounding box center [960, 246] width 3 height 14
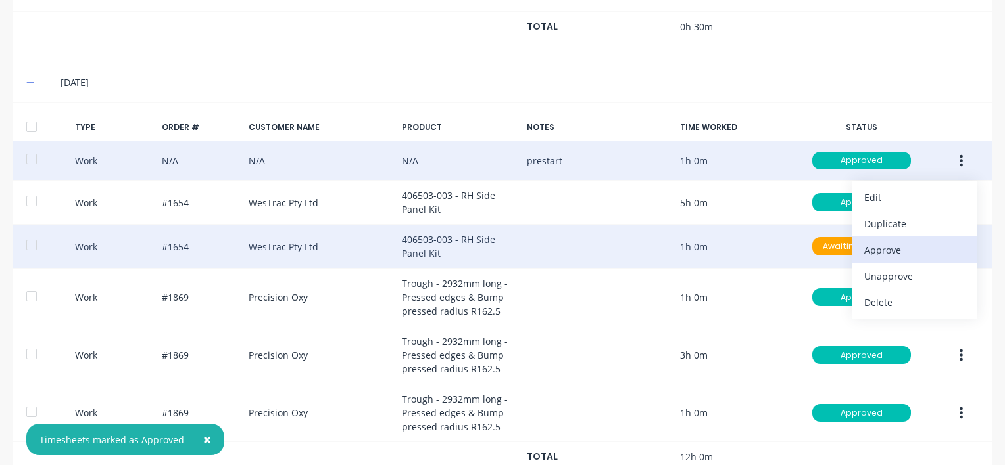
click at [870, 241] on div "Approve" at bounding box center [914, 250] width 101 height 19
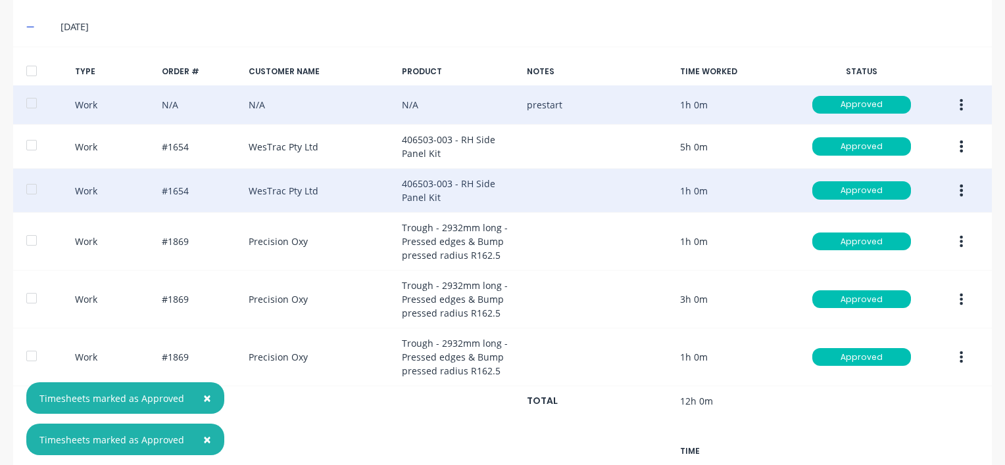
scroll to position [1830, 0]
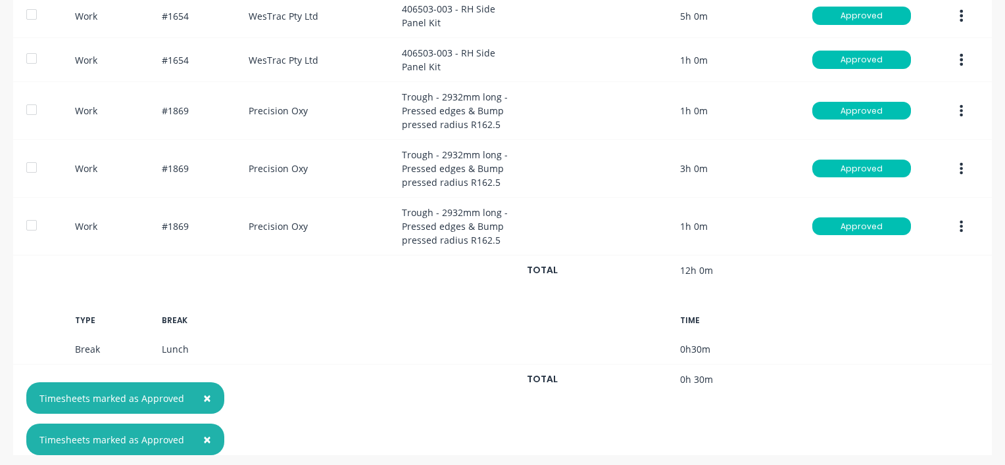
click at [204, 396] on span "×" at bounding box center [207, 398] width 8 height 18
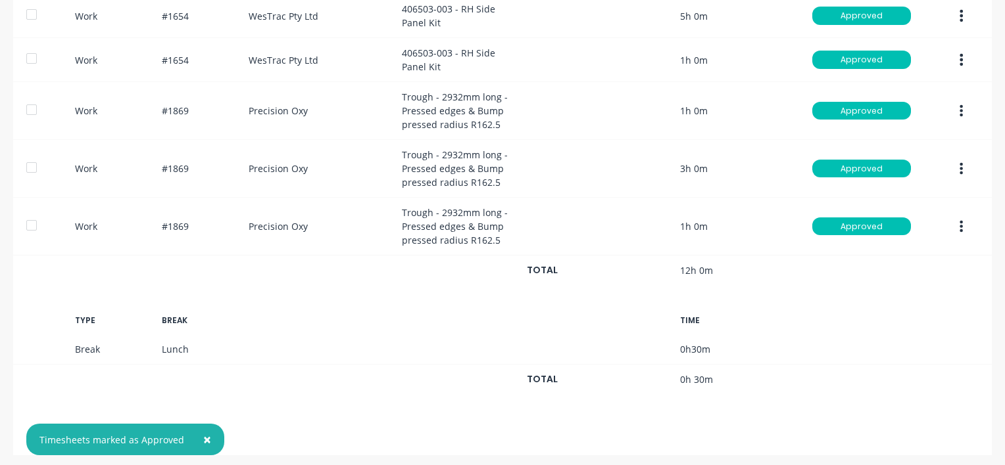
click at [204, 439] on span "×" at bounding box center [207, 440] width 8 height 18
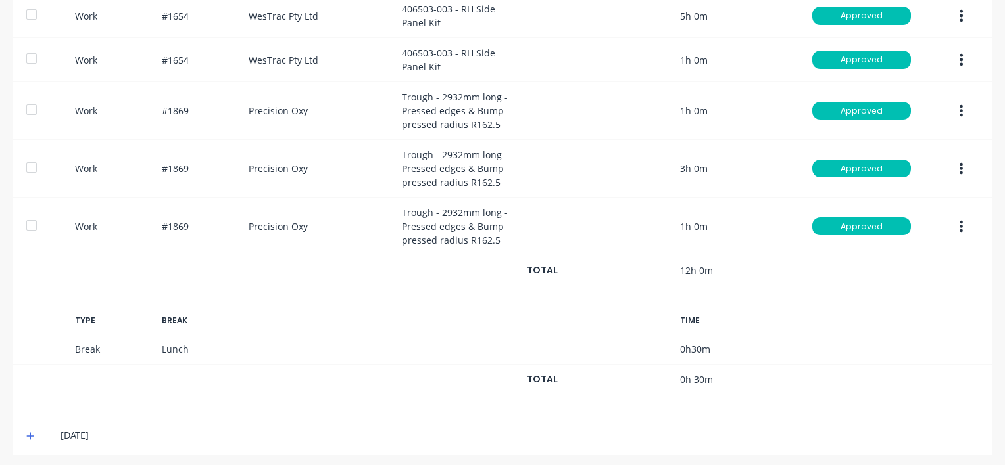
click at [26, 432] on icon at bounding box center [30, 436] width 9 height 9
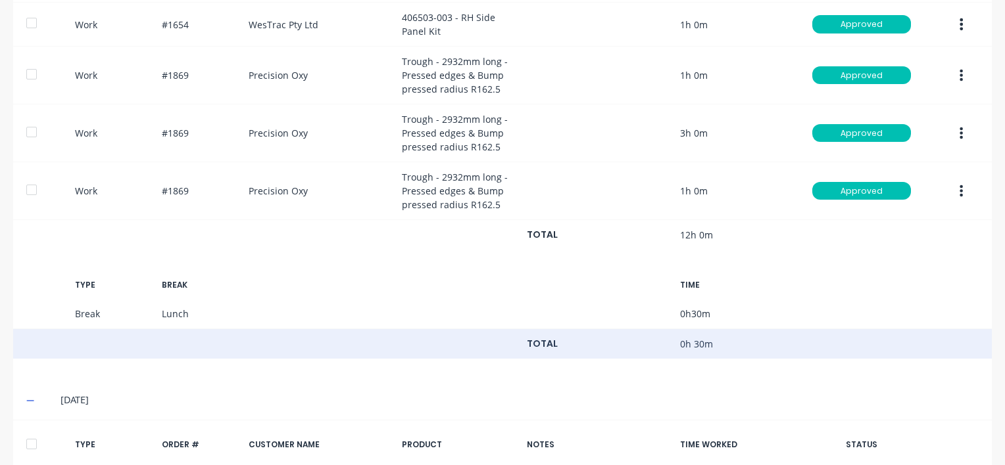
scroll to position [2091, 0]
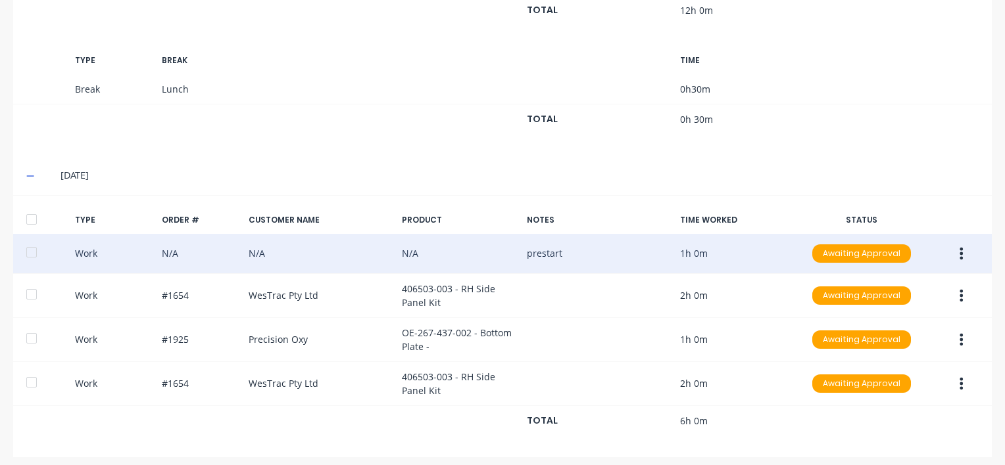
click at [960, 248] on icon "button" at bounding box center [961, 254] width 3 height 12
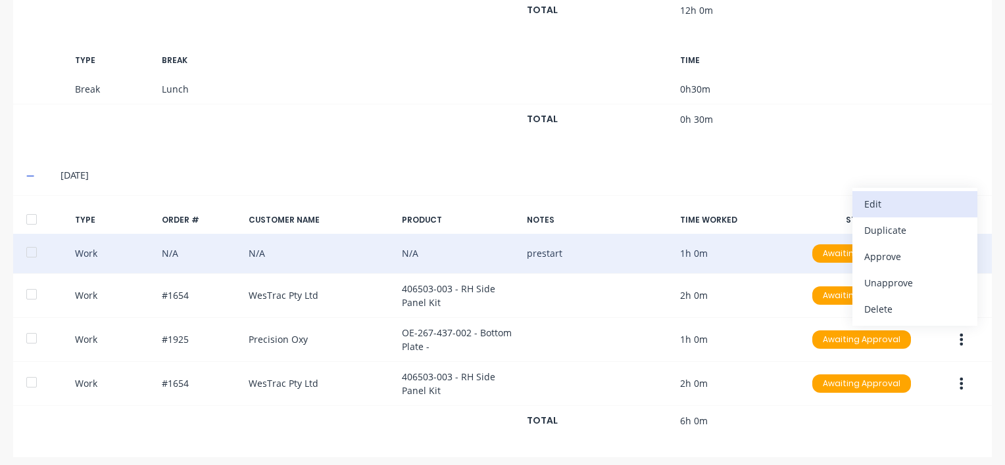
click at [896, 195] on div "Edit" at bounding box center [914, 204] width 101 height 19
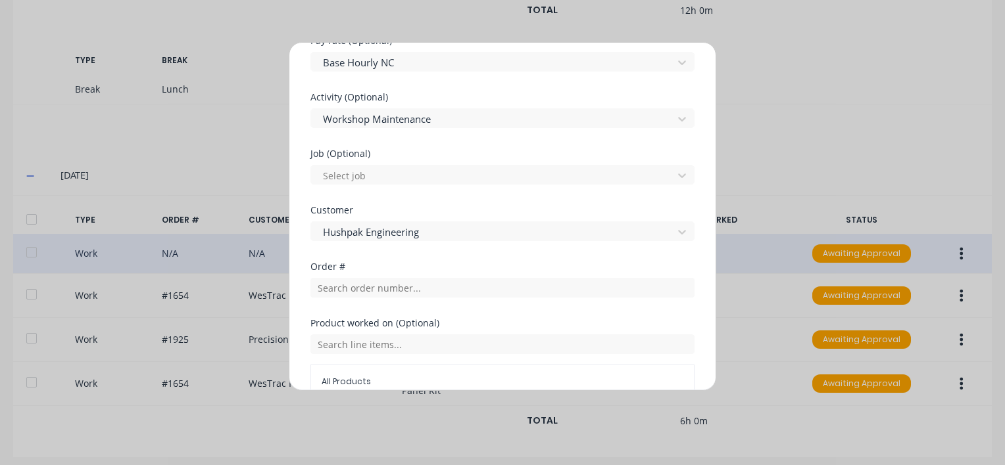
scroll to position [460, 0]
click at [437, 231] on div at bounding box center [493, 230] width 344 height 16
type input "hus"
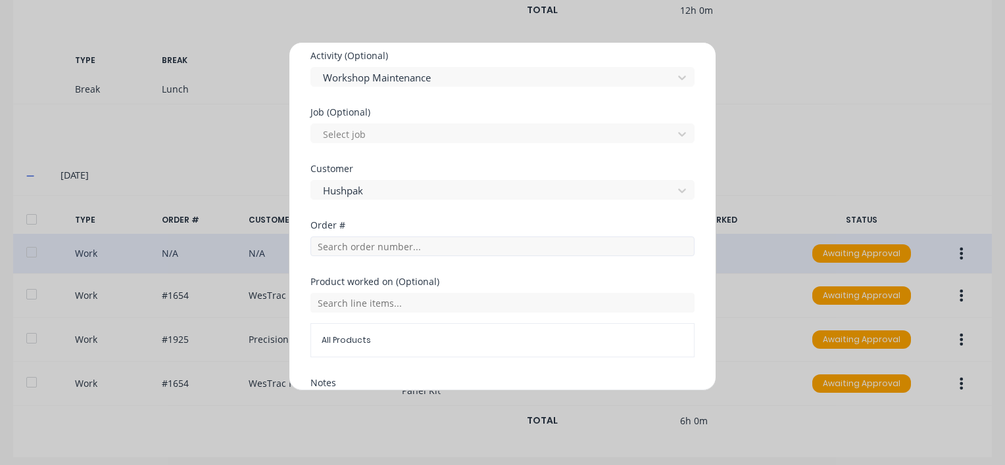
scroll to position [631, 0]
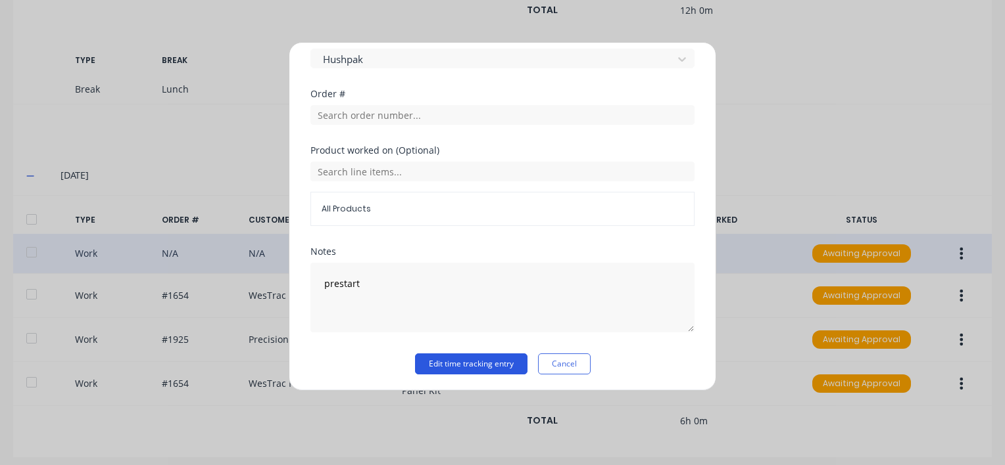
click at [465, 363] on button "Edit time tracking entry" at bounding box center [471, 364] width 112 height 21
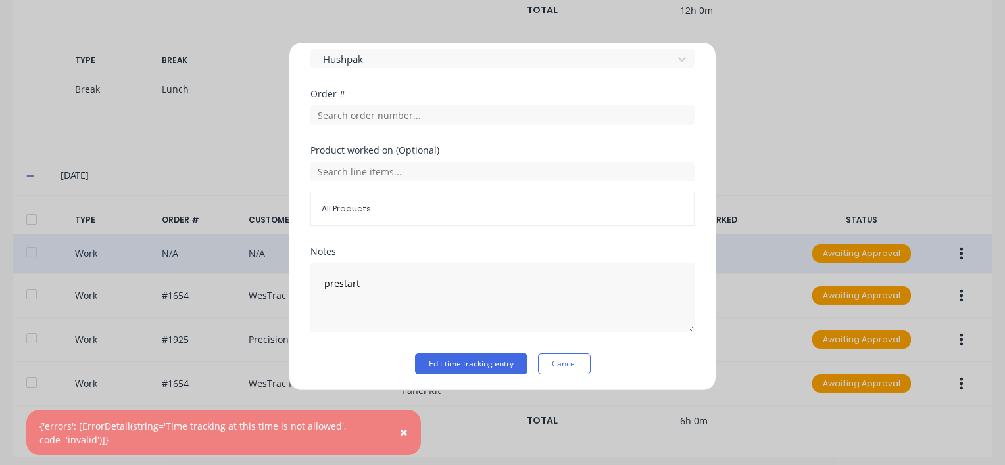
click at [402, 433] on span "×" at bounding box center [404, 432] width 8 height 18
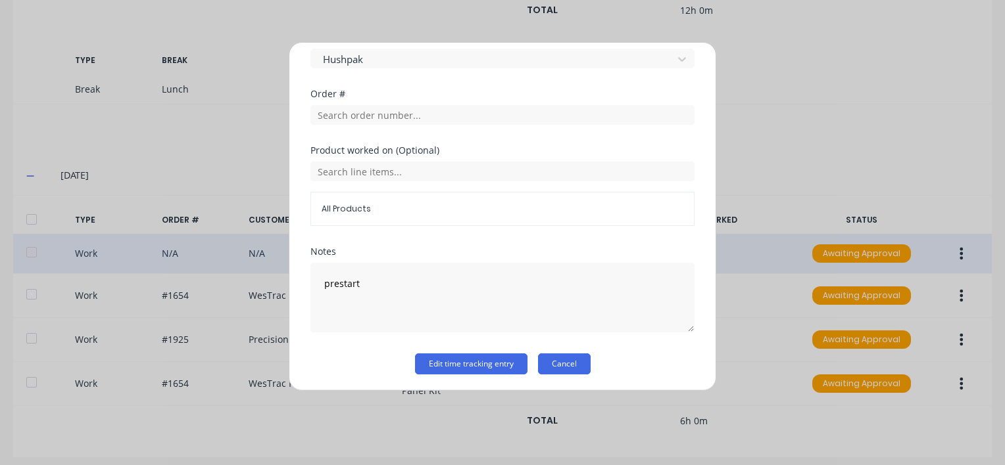
click at [573, 364] on button "Cancel" at bounding box center [564, 364] width 53 height 21
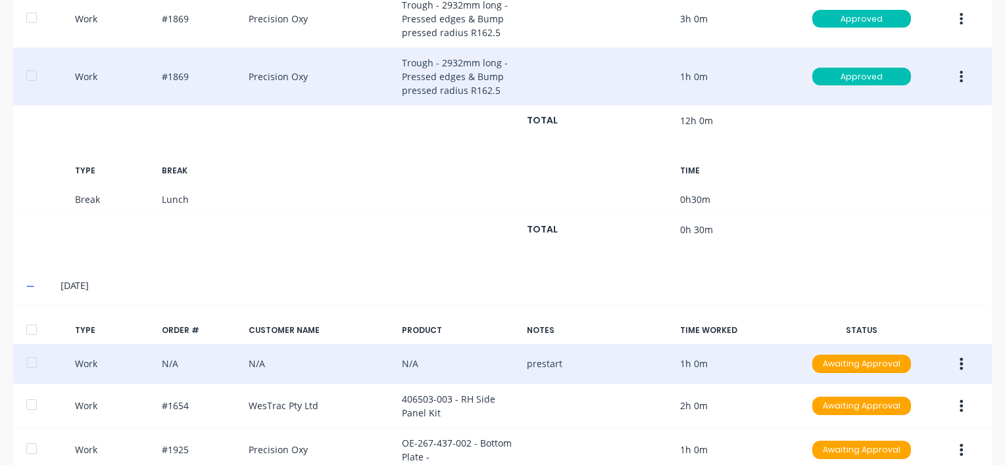
scroll to position [2091, 0]
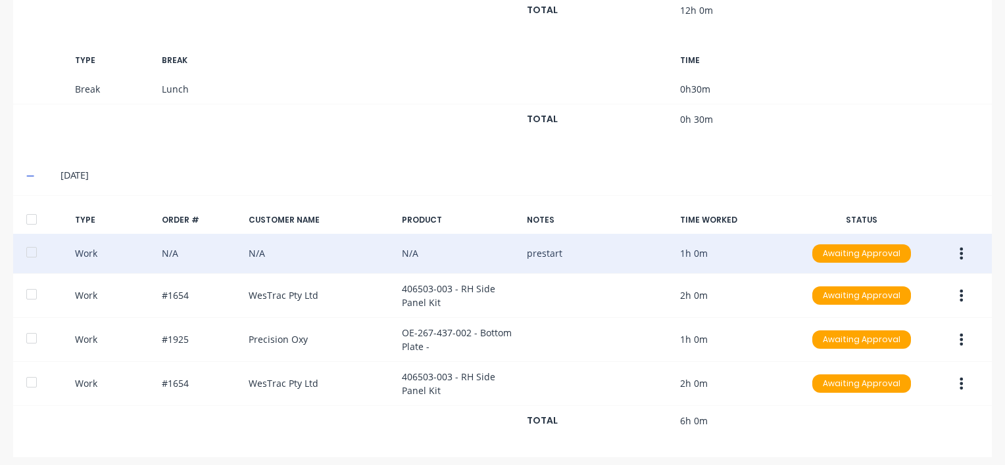
click at [960, 248] on icon "button" at bounding box center [961, 254] width 3 height 12
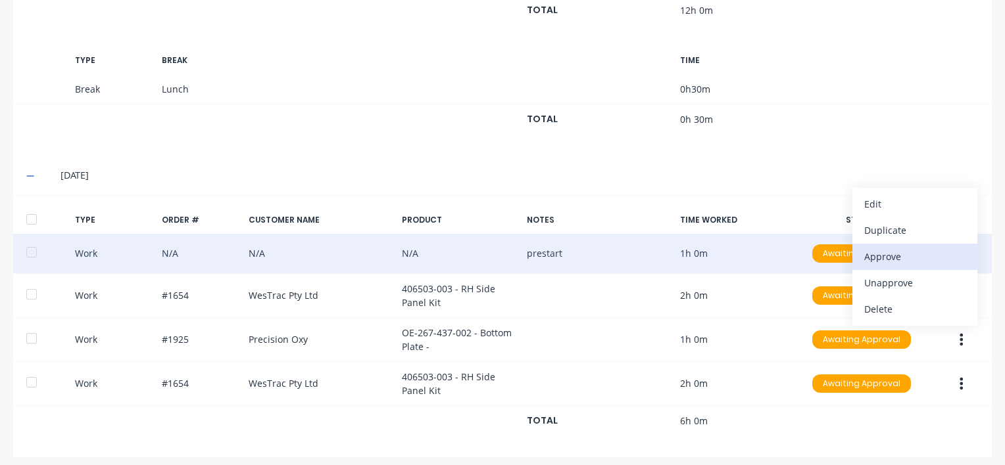
click at [900, 249] on div "Approve" at bounding box center [914, 256] width 101 height 19
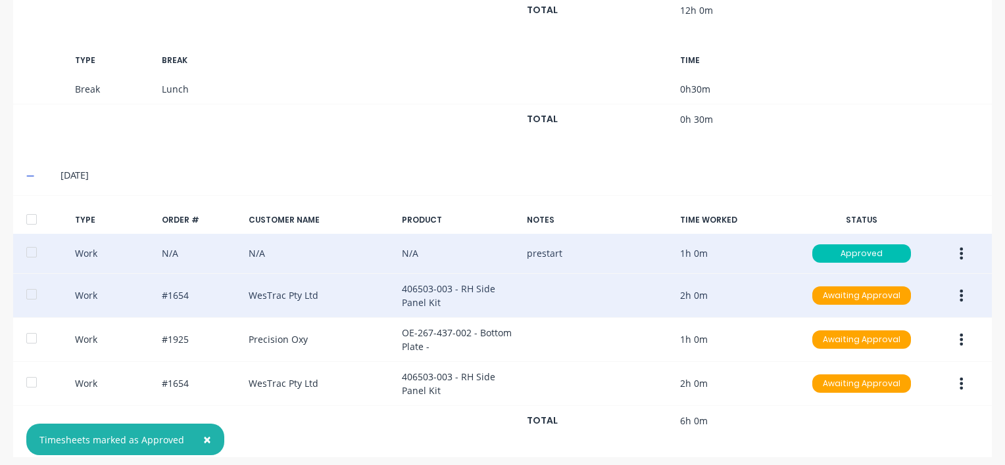
click at [960, 290] on icon "button" at bounding box center [961, 296] width 3 height 12
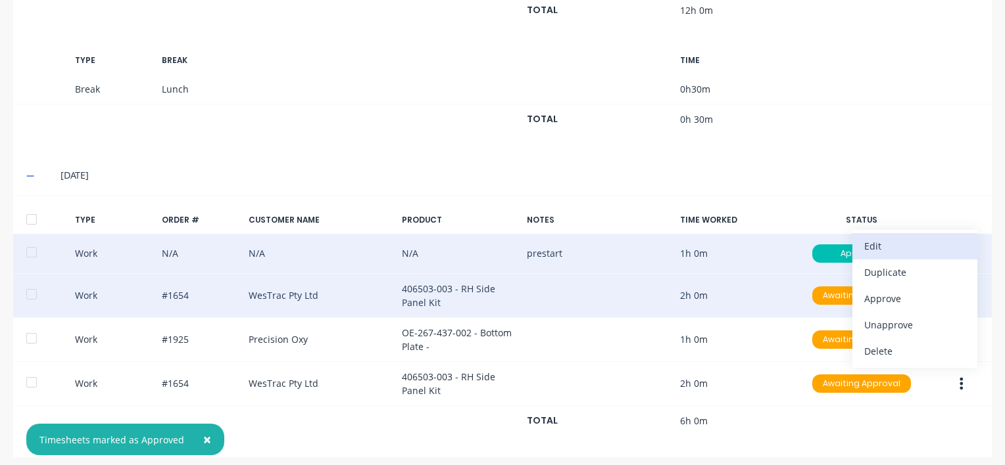
click at [876, 241] on div "Edit" at bounding box center [914, 246] width 101 height 19
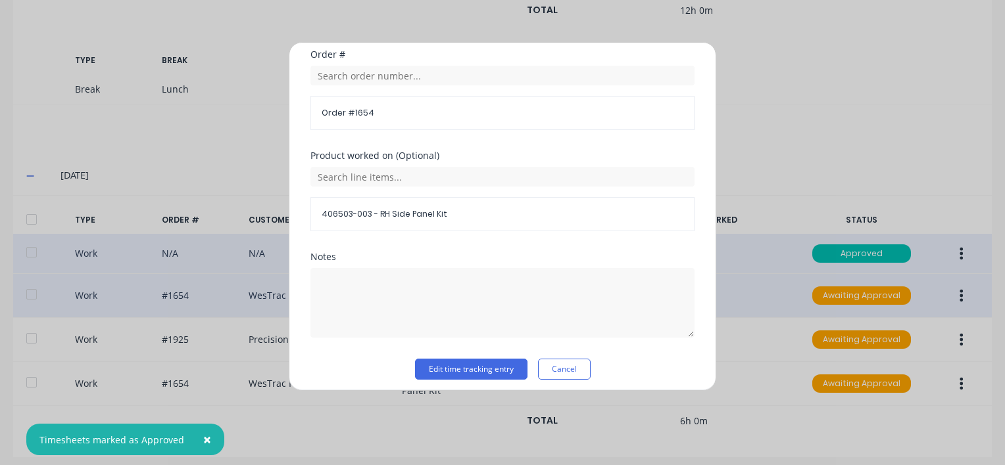
scroll to position [676, 0]
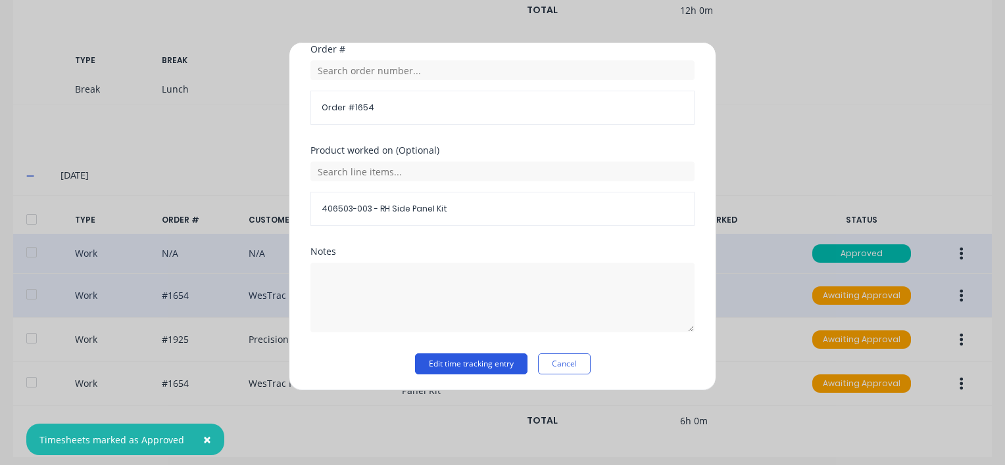
click at [468, 364] on button "Edit time tracking entry" at bounding box center [471, 364] width 112 height 21
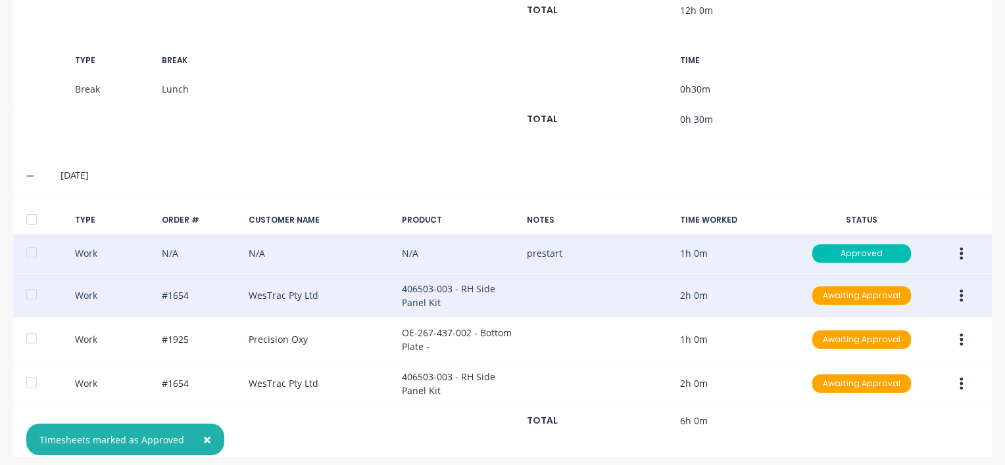
click at [955, 285] on button "button" at bounding box center [960, 296] width 31 height 24
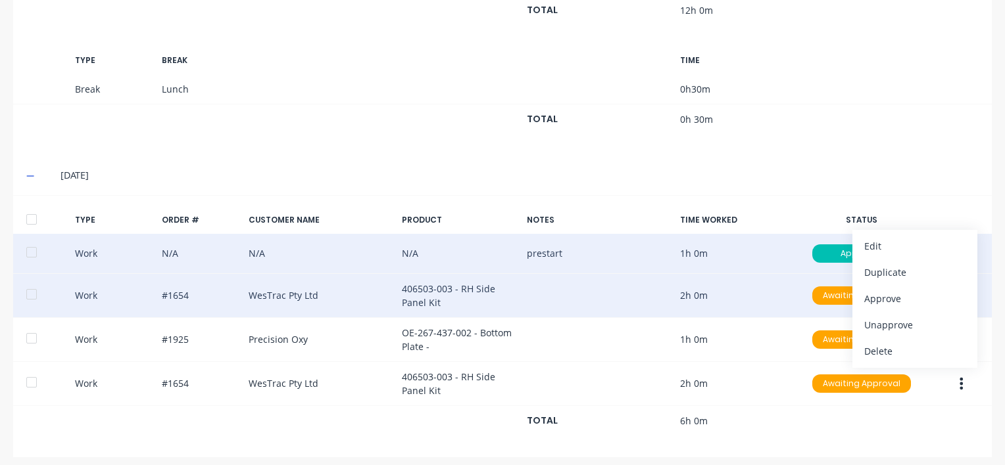
drag, startPoint x: 890, startPoint y: 289, endPoint x: 946, endPoint y: 295, distance: 56.2
click at [891, 289] on div "Approve" at bounding box center [914, 298] width 101 height 19
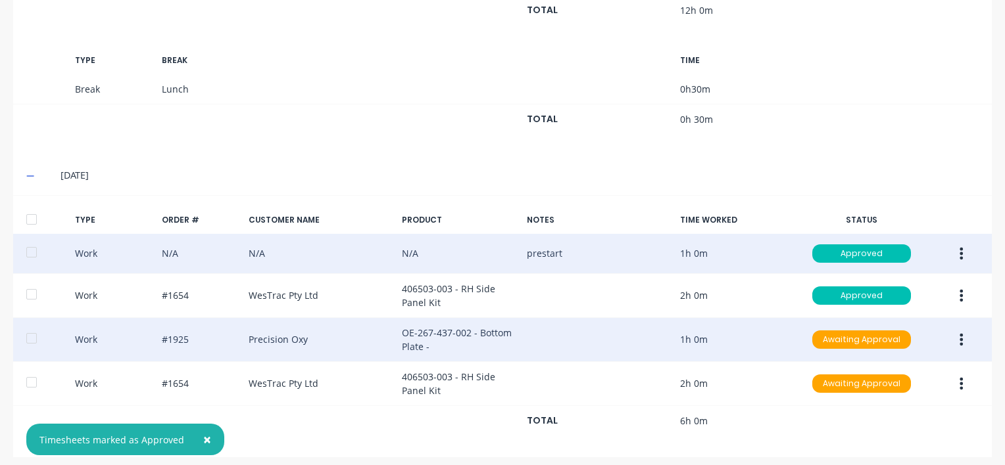
click at [955, 331] on button "button" at bounding box center [960, 340] width 31 height 24
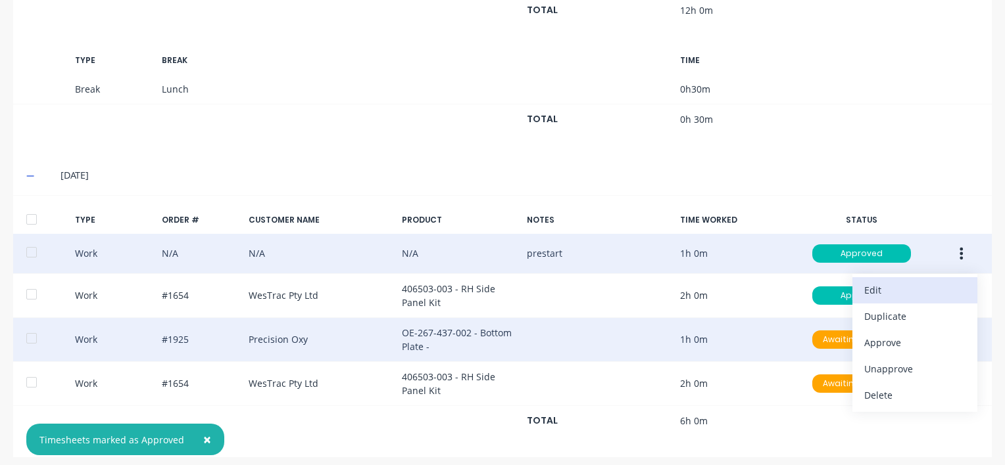
click at [886, 282] on div "Edit" at bounding box center [914, 290] width 101 height 19
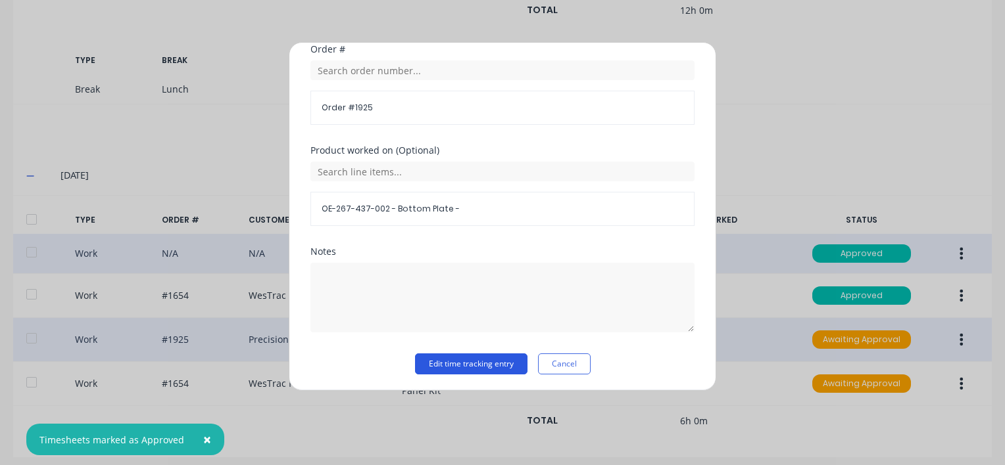
click at [441, 365] on button "Edit time tracking entry" at bounding box center [471, 364] width 112 height 21
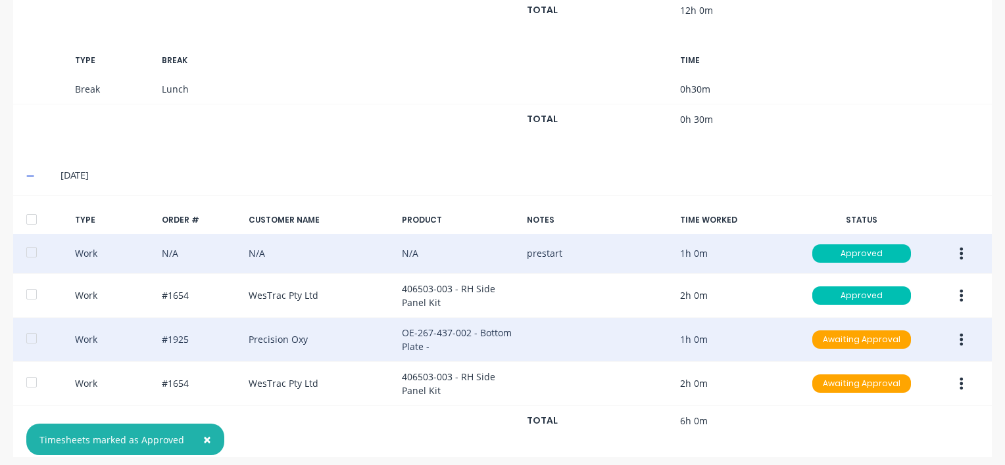
click at [954, 335] on button "button" at bounding box center [960, 340] width 31 height 24
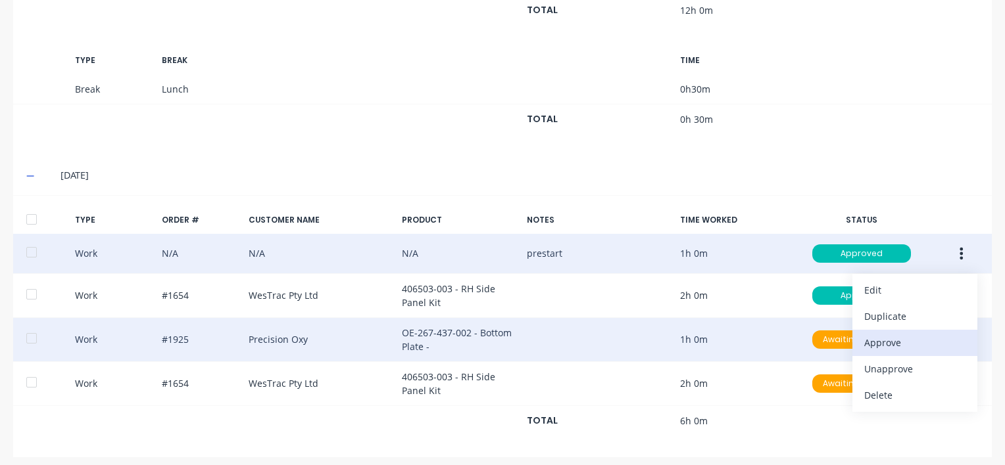
click at [875, 333] on div "Approve" at bounding box center [914, 342] width 101 height 19
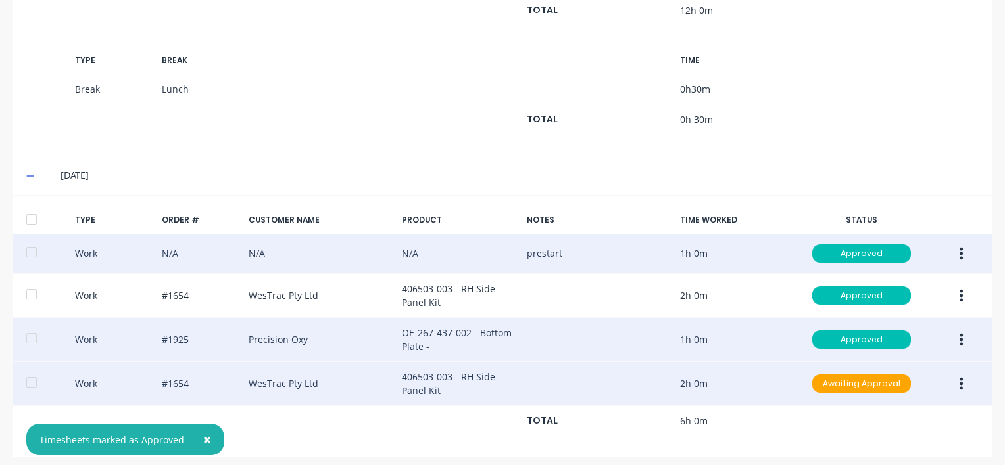
click at [959, 377] on icon "button" at bounding box center [960, 384] width 3 height 14
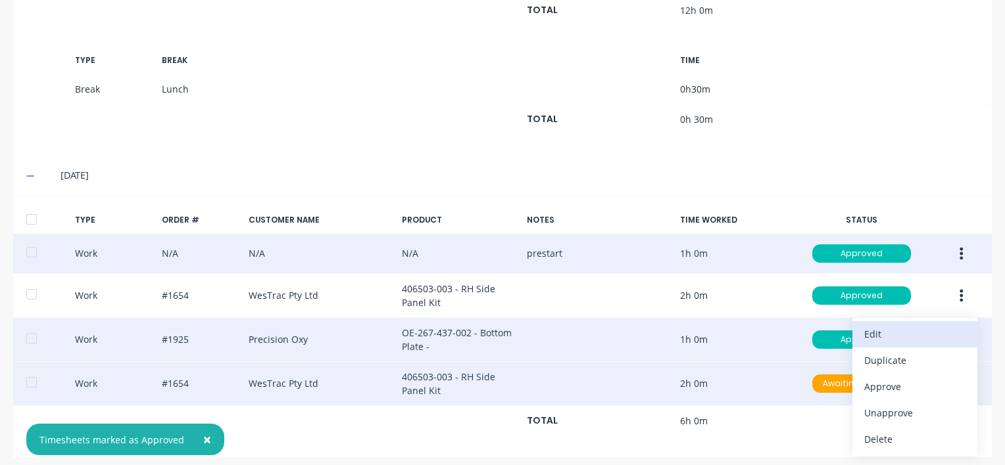
click at [893, 325] on div "Edit" at bounding box center [914, 334] width 101 height 19
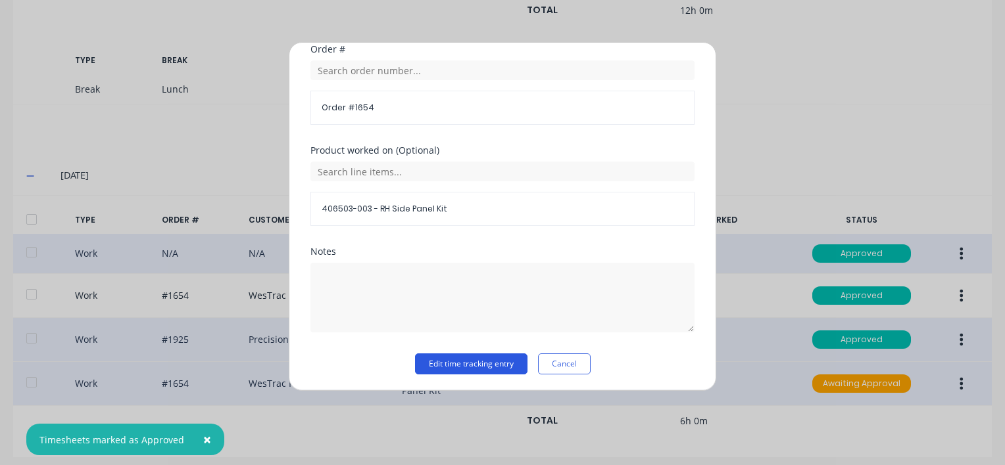
click at [477, 362] on button "Edit time tracking entry" at bounding box center [471, 364] width 112 height 21
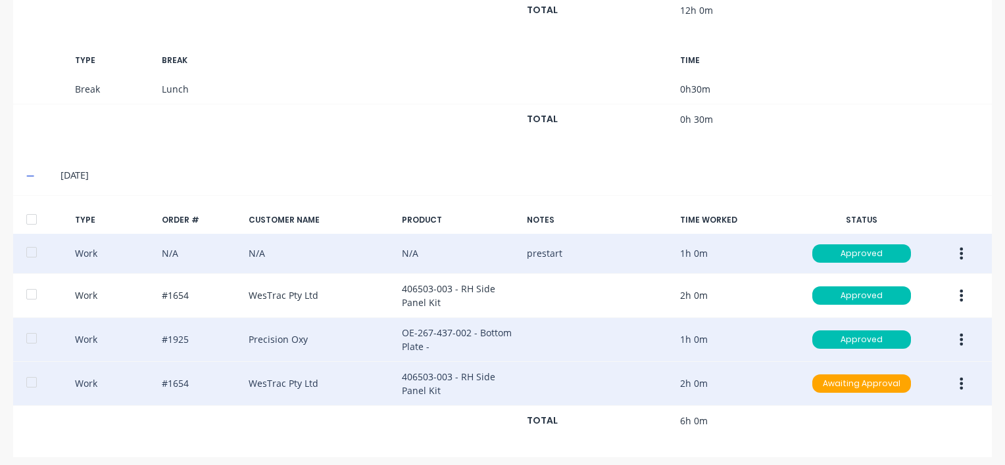
click at [960, 378] on icon "button" at bounding box center [961, 384] width 3 height 12
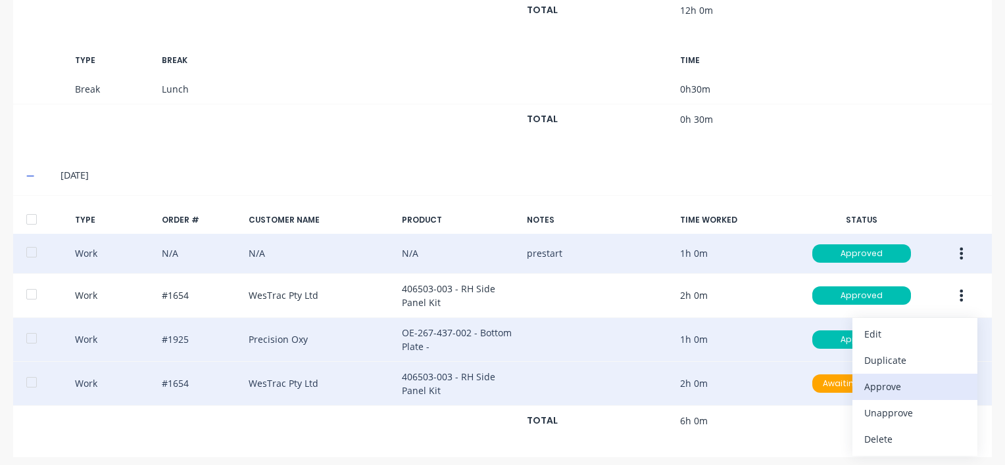
click at [873, 381] on div "Approve" at bounding box center [914, 386] width 101 height 19
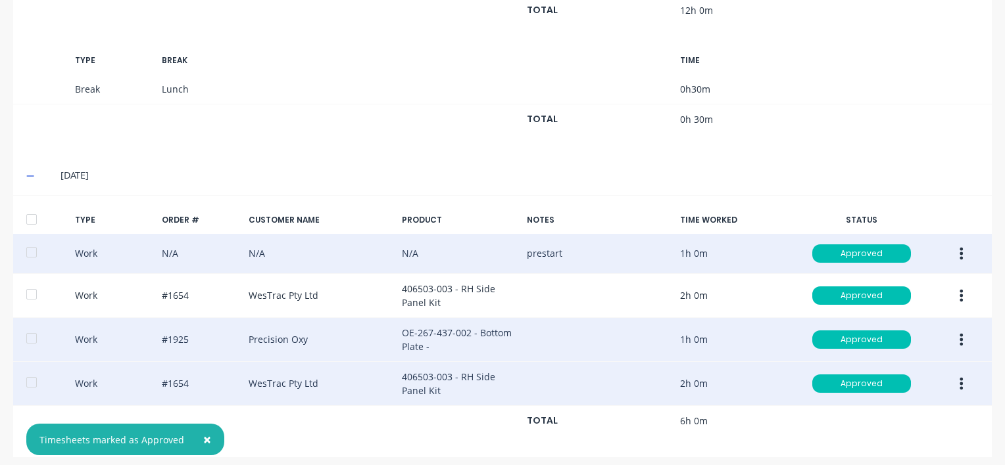
click at [33, 209] on div at bounding box center [31, 219] width 26 height 26
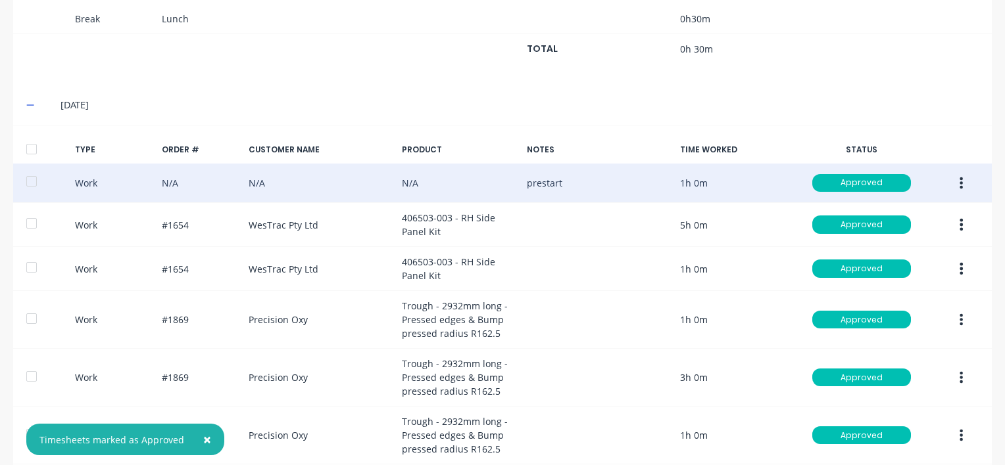
scroll to position [1565, 0]
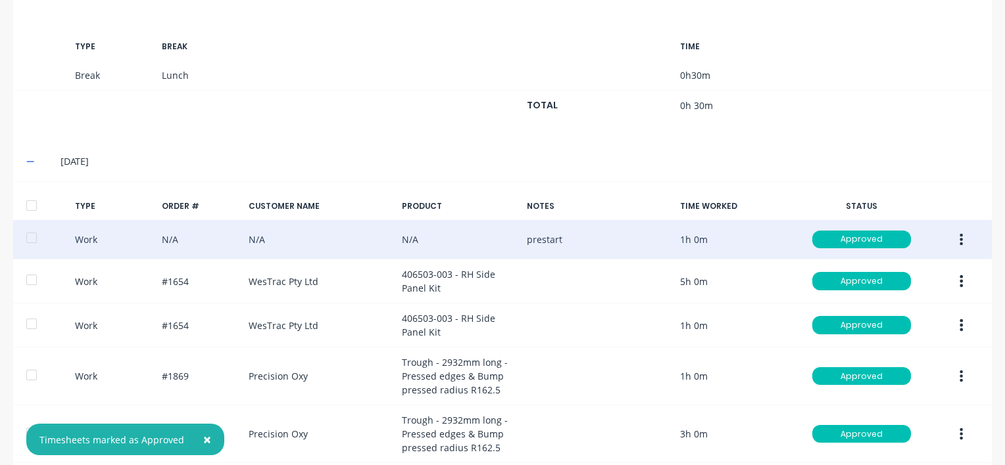
click at [30, 197] on div at bounding box center [31, 206] width 26 height 26
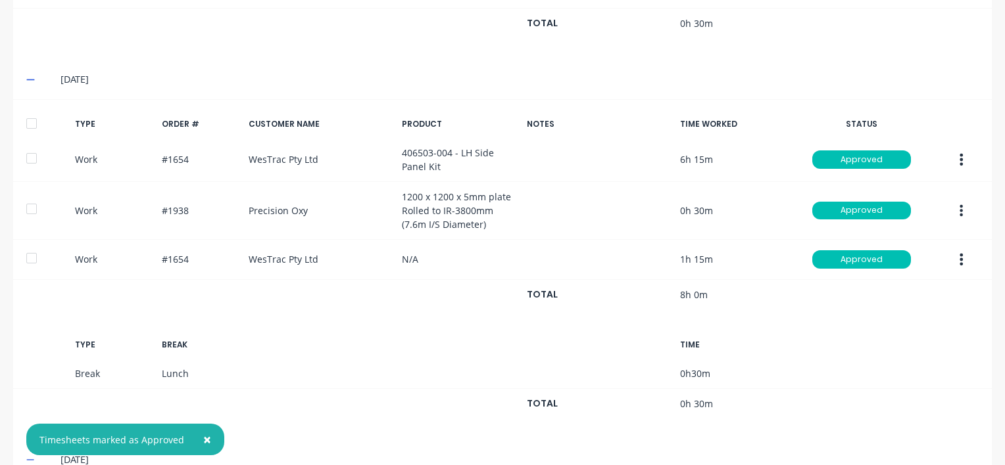
scroll to position [1236, 0]
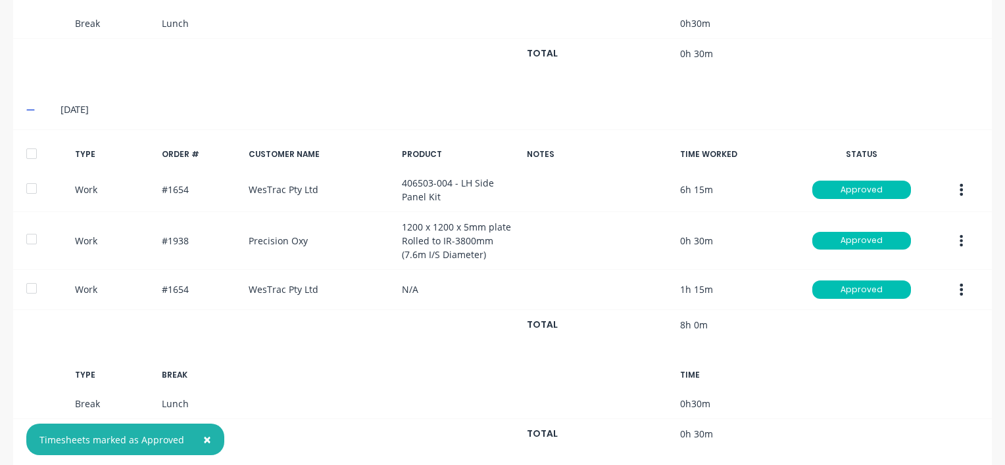
click at [33, 149] on div at bounding box center [31, 154] width 26 height 26
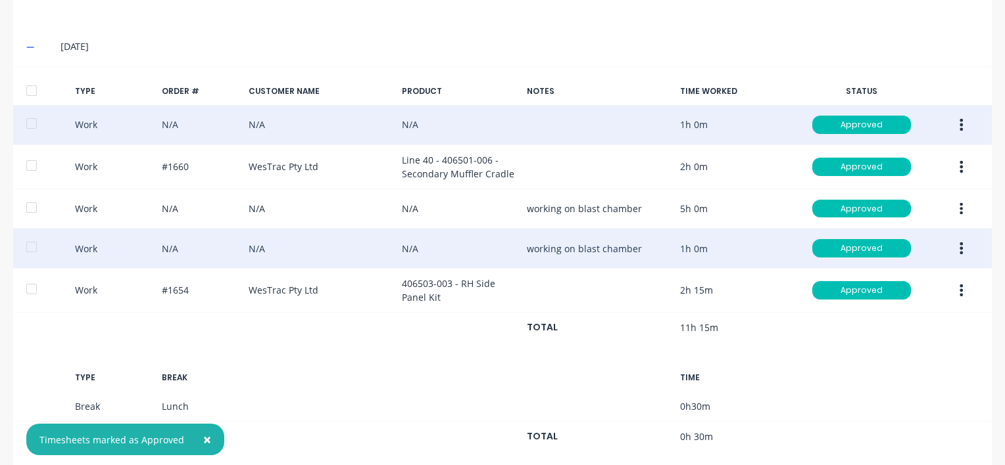
scroll to position [776, 0]
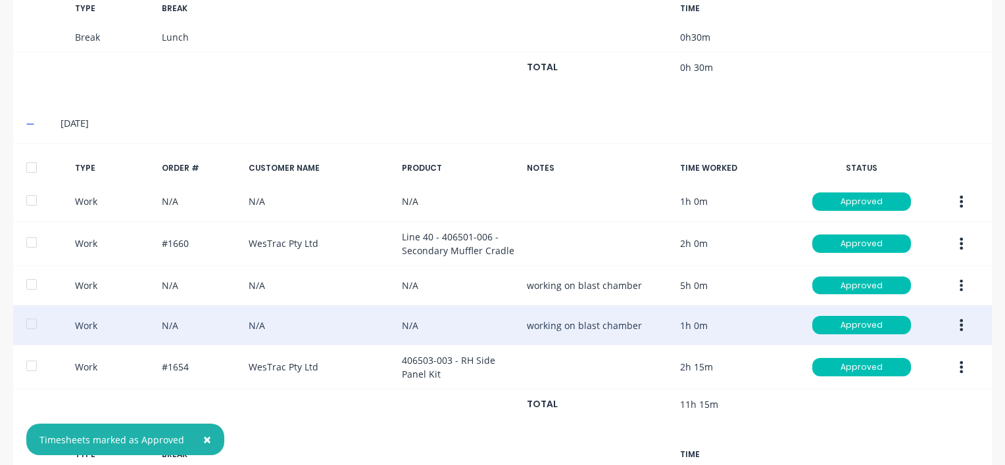
click at [31, 163] on div at bounding box center [31, 167] width 26 height 26
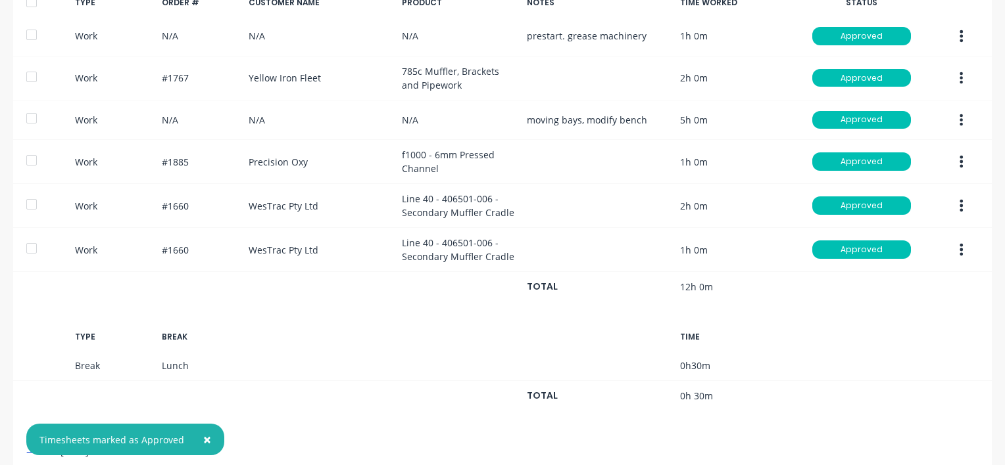
scroll to position [316, 0]
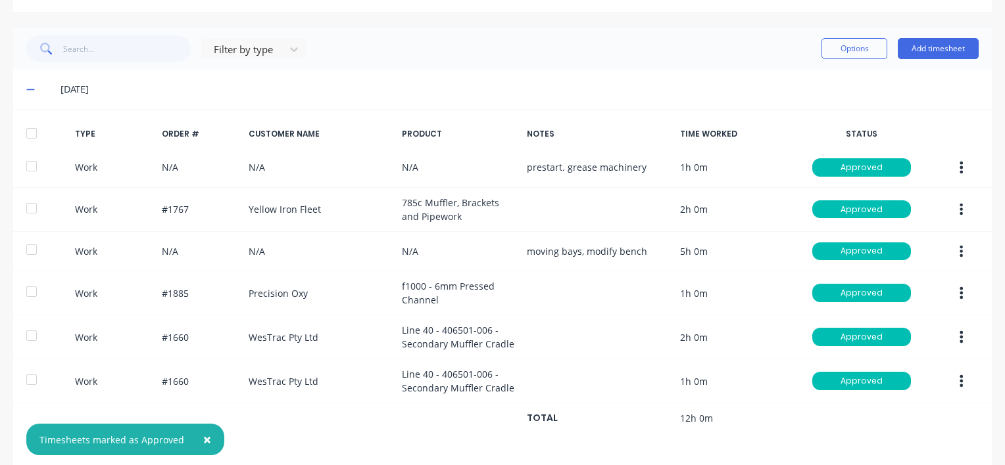
click at [34, 134] on div at bounding box center [31, 133] width 26 height 26
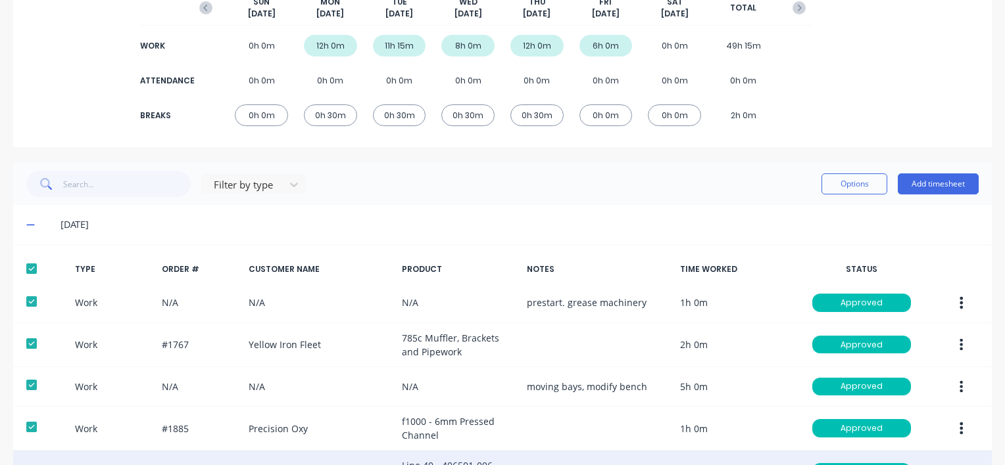
scroll to position [0, 0]
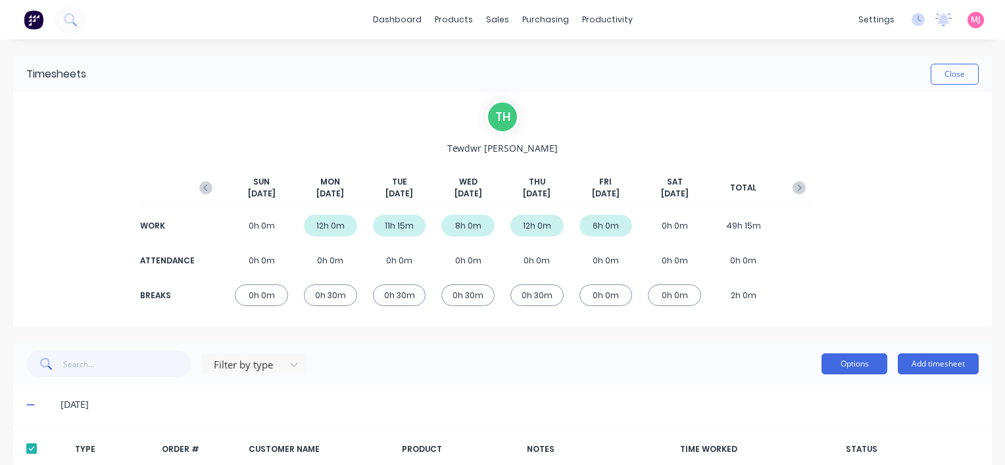
click at [866, 361] on button "Options" at bounding box center [854, 364] width 66 height 21
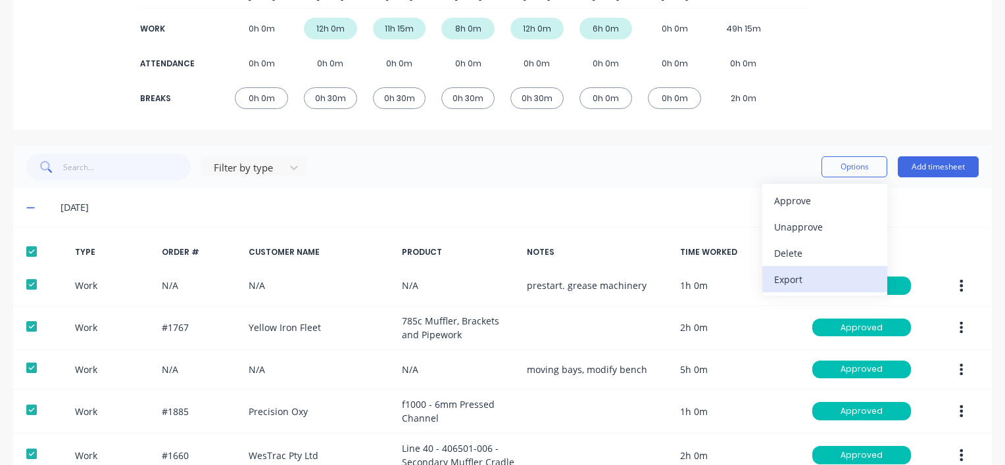
click at [778, 281] on div "Export" at bounding box center [824, 279] width 101 height 19
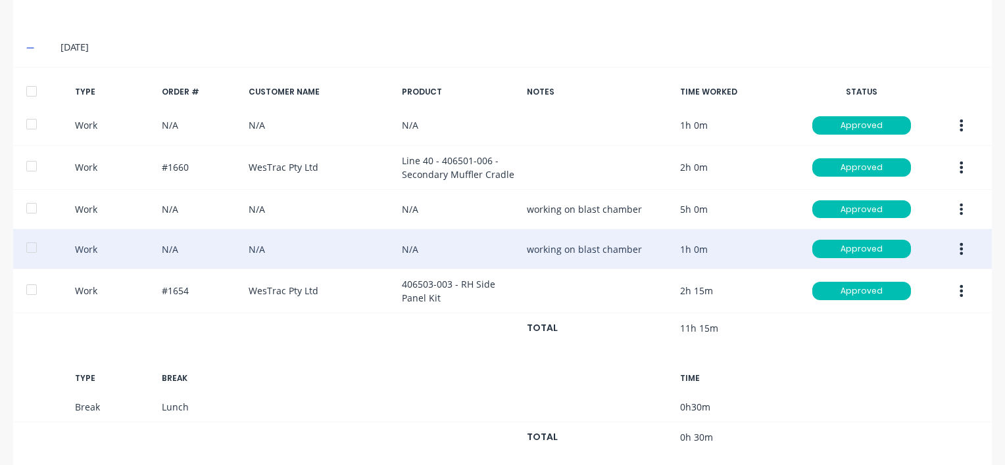
scroll to position [855, 0]
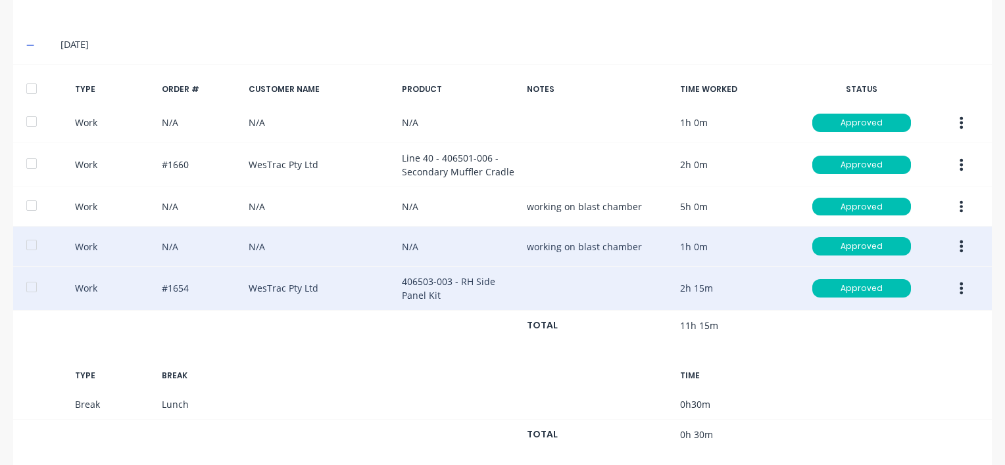
click at [960, 285] on icon "button" at bounding box center [961, 289] width 3 height 12
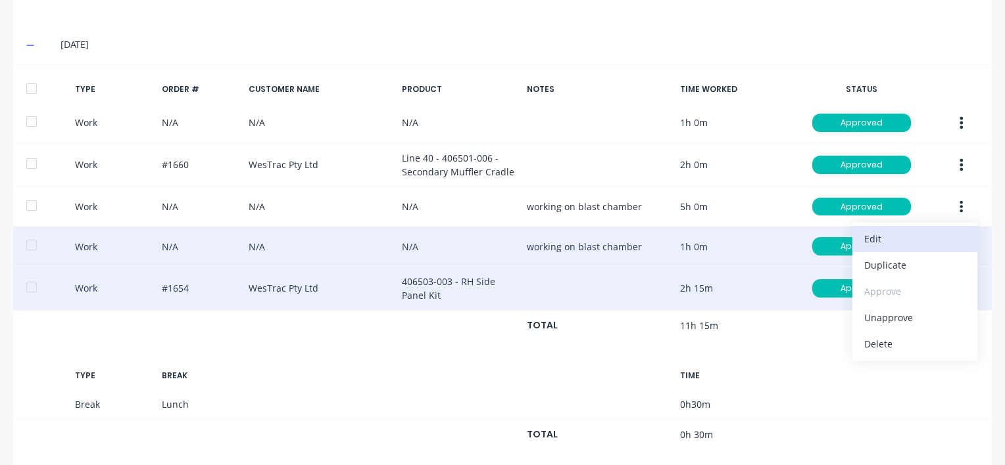
click at [878, 231] on div "Edit" at bounding box center [914, 238] width 101 height 19
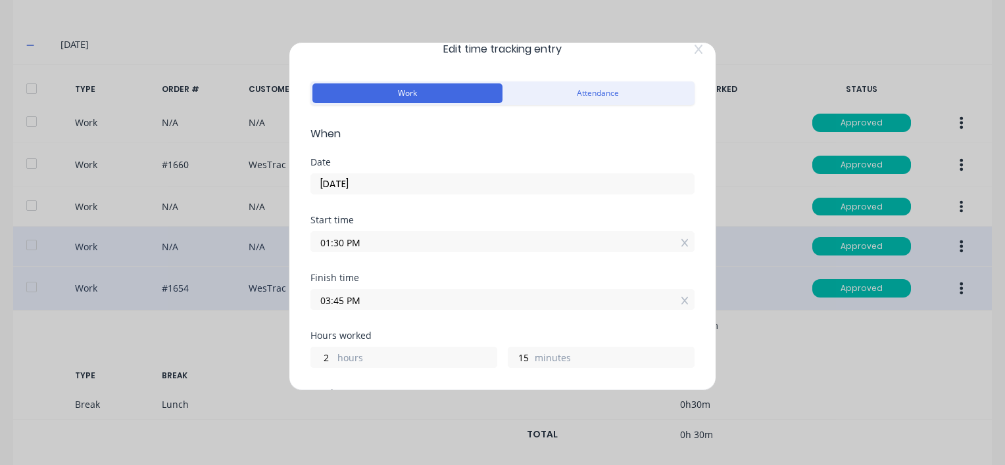
scroll to position [0, 0]
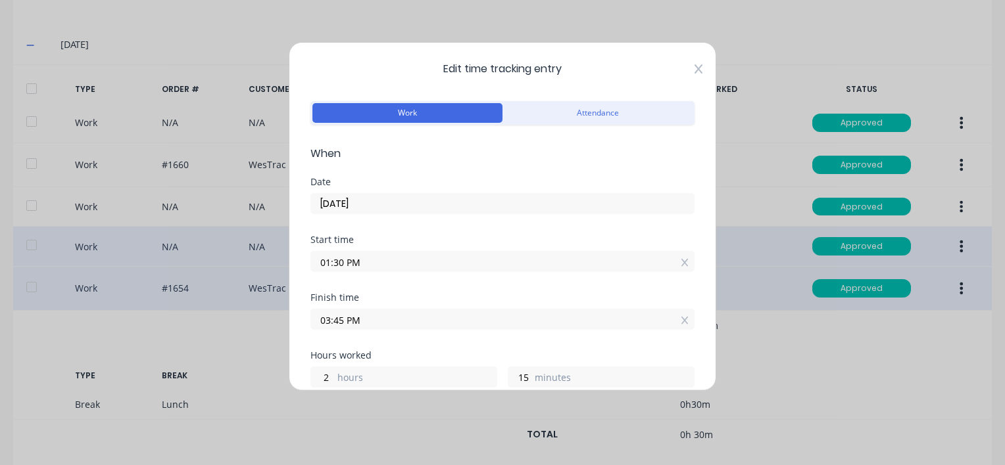
click at [694, 65] on icon at bounding box center [698, 69] width 8 height 11
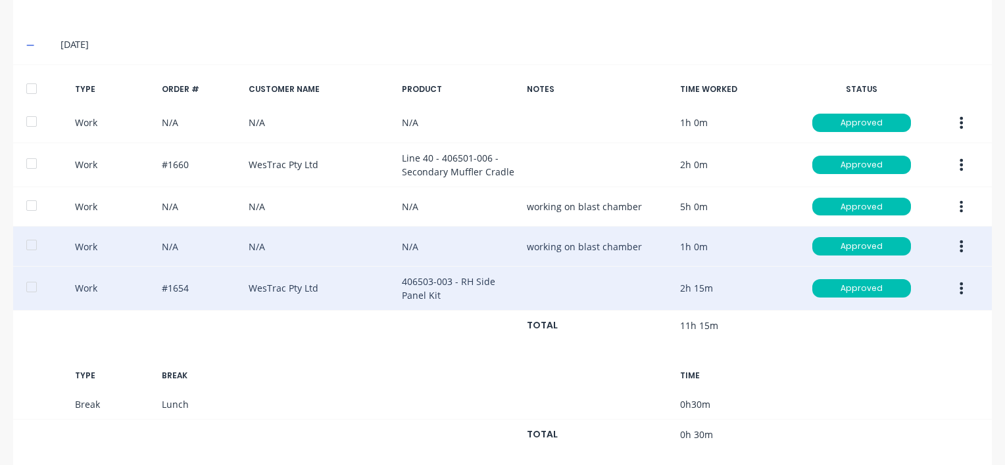
click at [959, 283] on icon "button" at bounding box center [960, 288] width 3 height 14
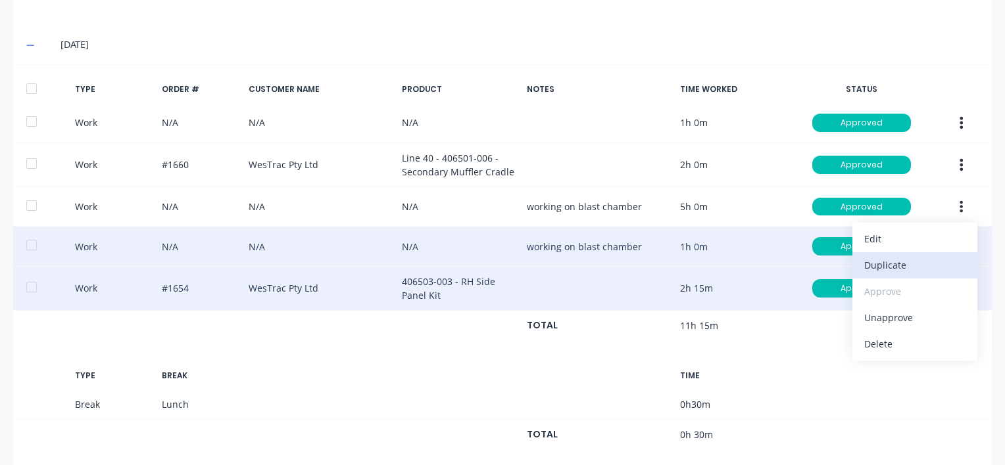
click at [881, 260] on div "Duplicate" at bounding box center [914, 265] width 101 height 19
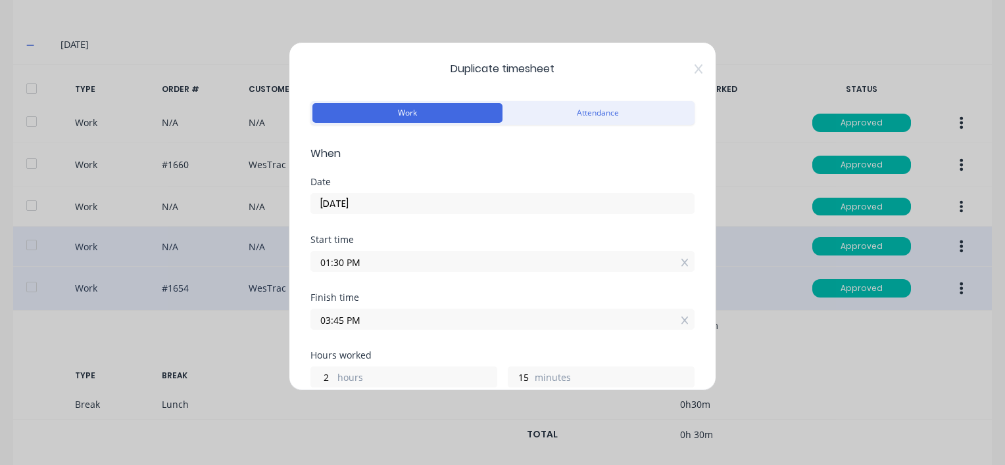
click at [362, 258] on input "01:30 PM" at bounding box center [502, 262] width 383 height 20
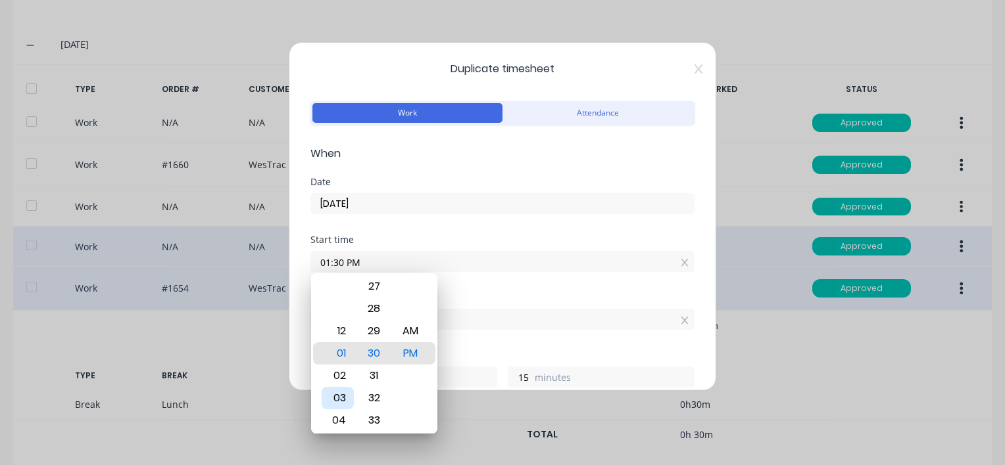
click at [334, 398] on div "03" at bounding box center [337, 398] width 32 height 22
type input "03:30 PM"
type input "0"
drag, startPoint x: 479, startPoint y: 280, endPoint x: 470, endPoint y: 284, distance: 9.4
click at [479, 280] on div "Start time 03:30 PM" at bounding box center [502, 264] width 384 height 58
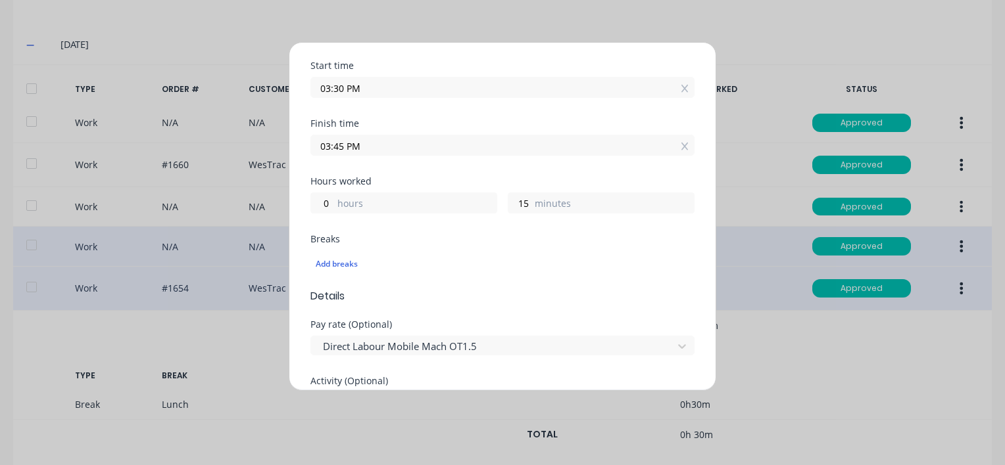
scroll to position [197, 0]
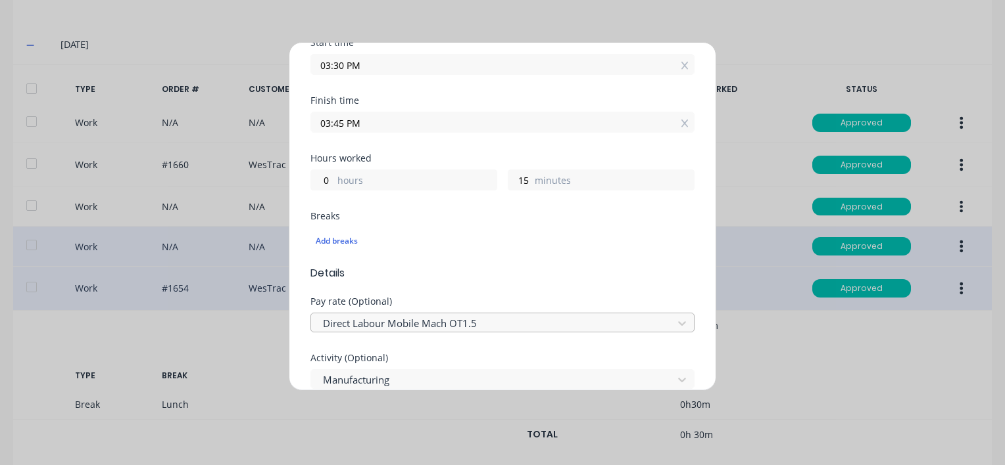
click at [494, 325] on div at bounding box center [493, 324] width 344 height 16
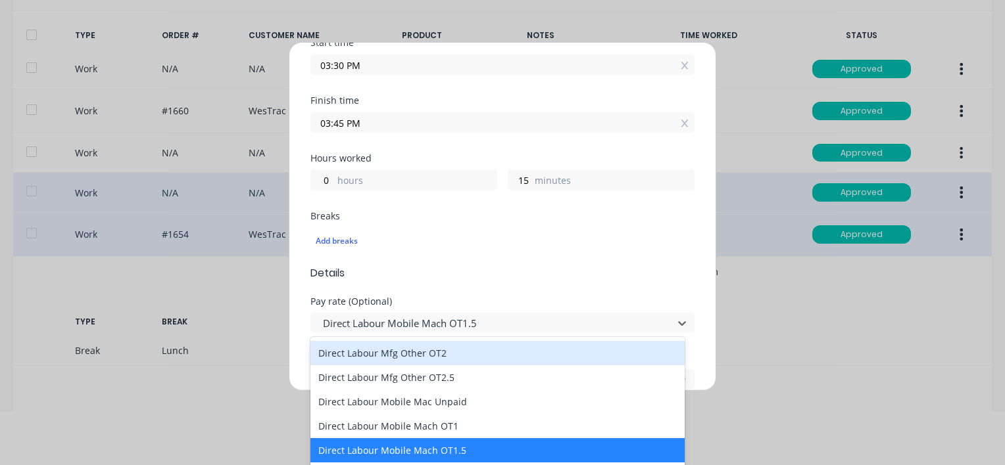
scroll to position [855, 0]
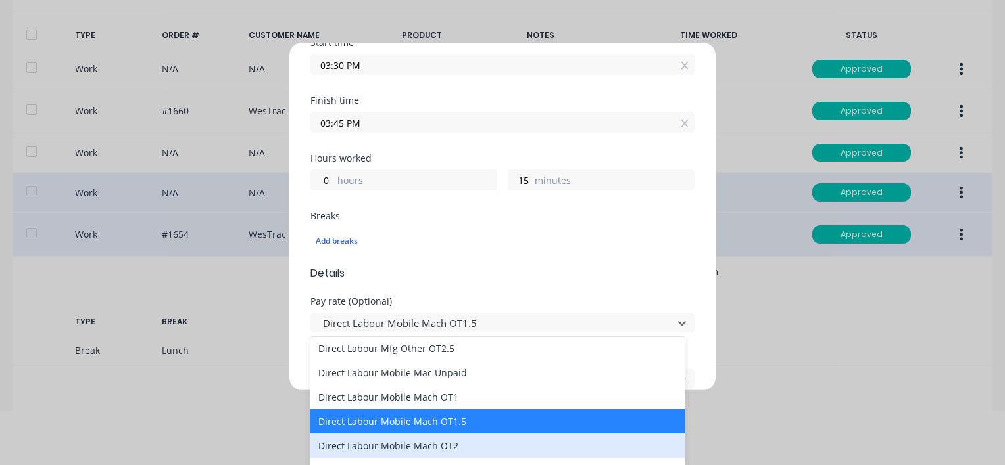
click at [412, 448] on div "Direct Labour Mobile Mach OT2" at bounding box center [497, 446] width 374 height 24
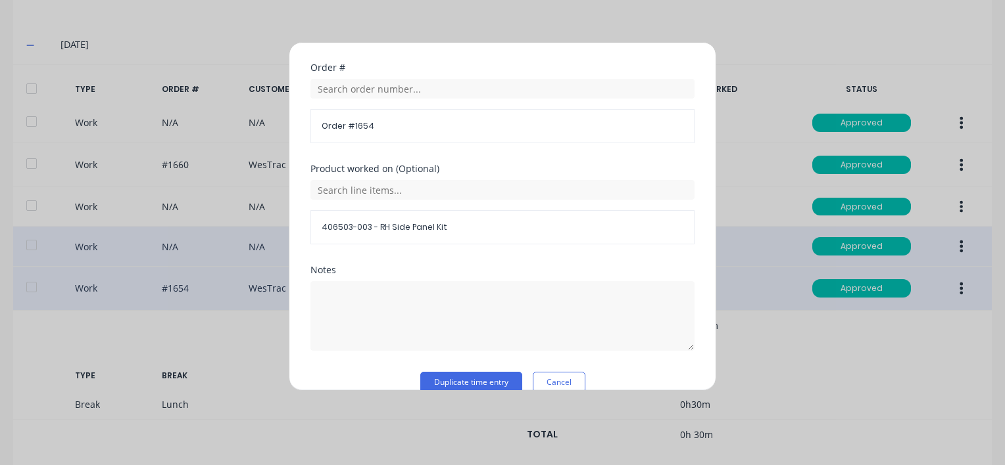
scroll to position [676, 0]
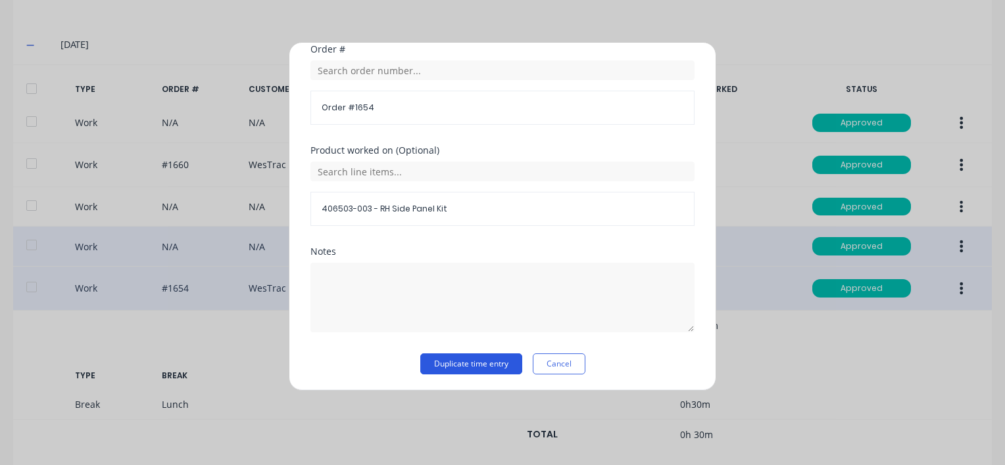
click at [455, 366] on button "Duplicate time entry" at bounding box center [471, 364] width 102 height 21
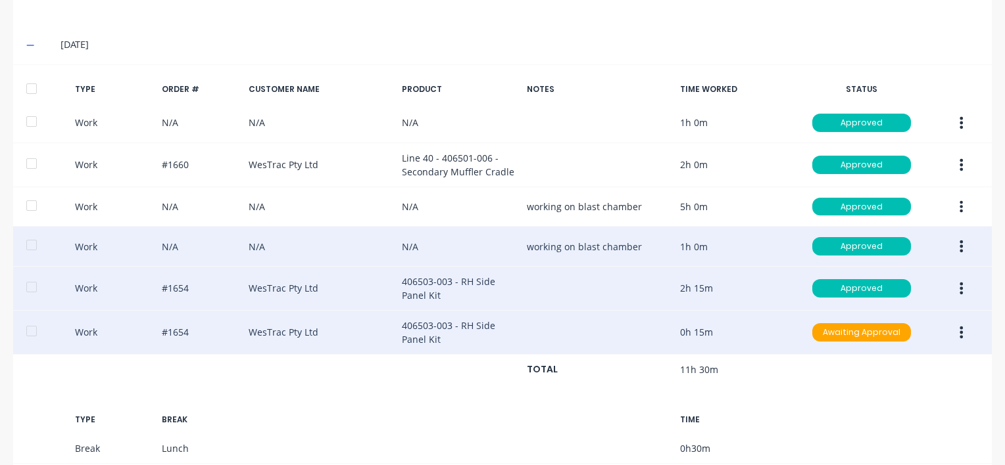
click at [955, 326] on button "button" at bounding box center [960, 333] width 31 height 24
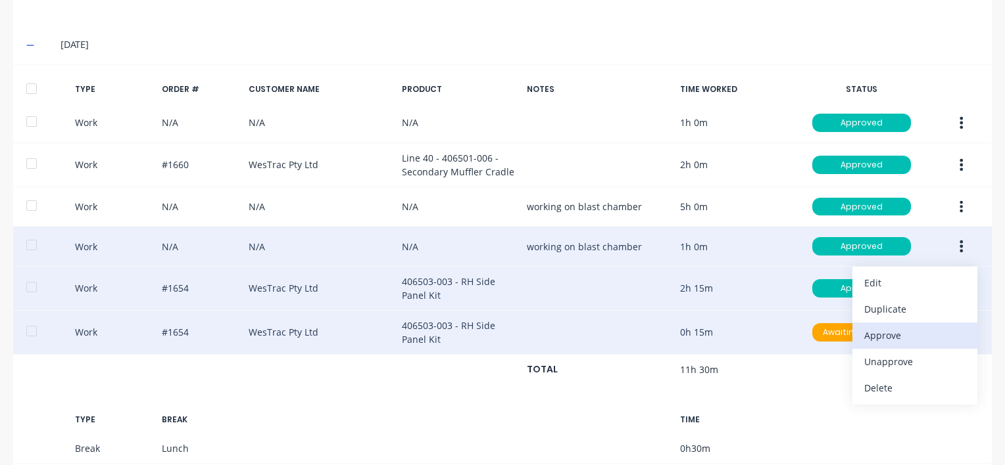
click at [884, 330] on div "Approve" at bounding box center [914, 335] width 101 height 19
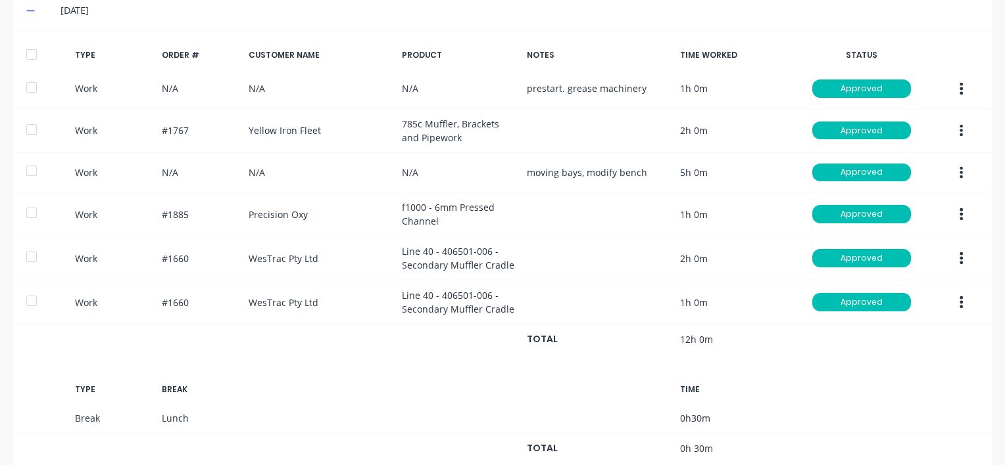
scroll to position [0, 0]
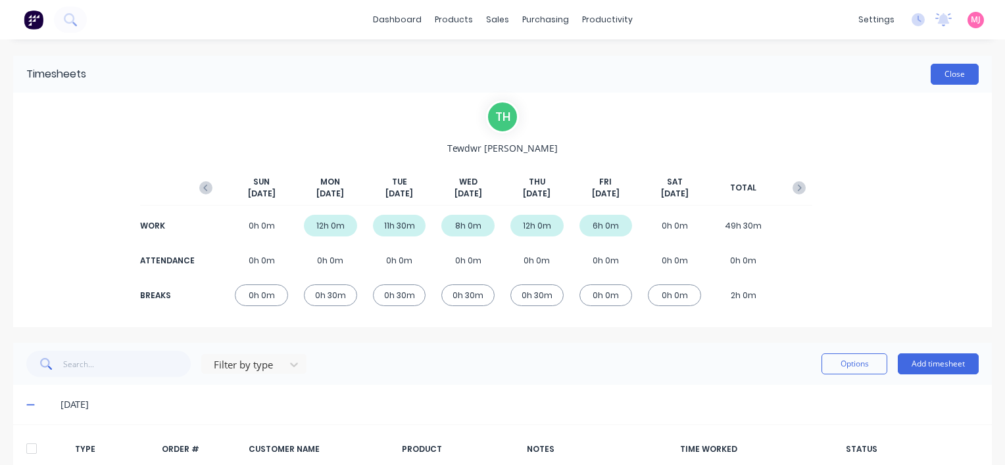
click at [945, 71] on button "Close" at bounding box center [954, 74] width 48 height 21
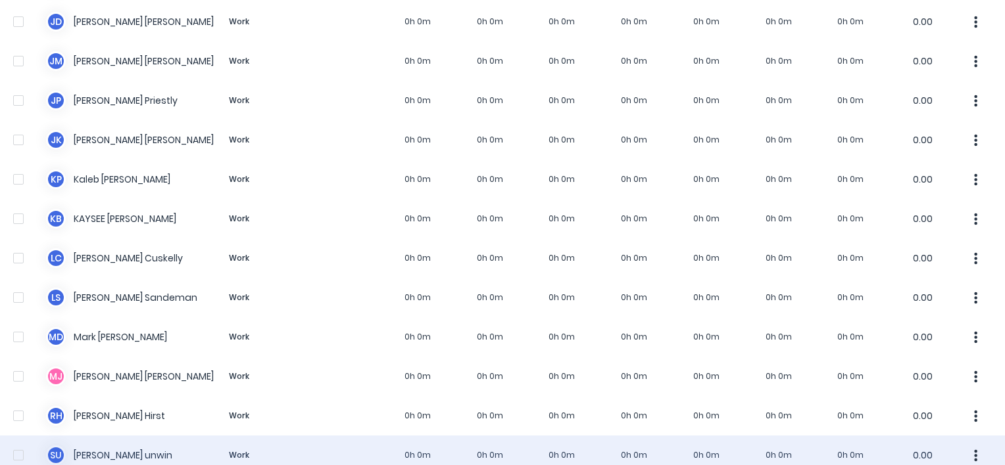
scroll to position [796, 0]
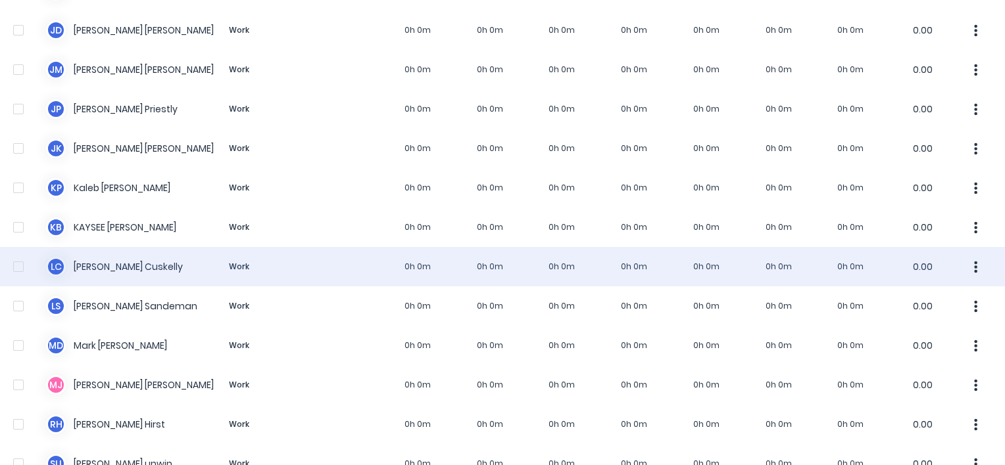
click at [113, 265] on div "L C [PERSON_NAME] Work 0h 0m 0h 0m 0h 0m 0h 0m 0h 0m 0h 0m 0h 0m 0.00" at bounding box center [502, 266] width 1005 height 39
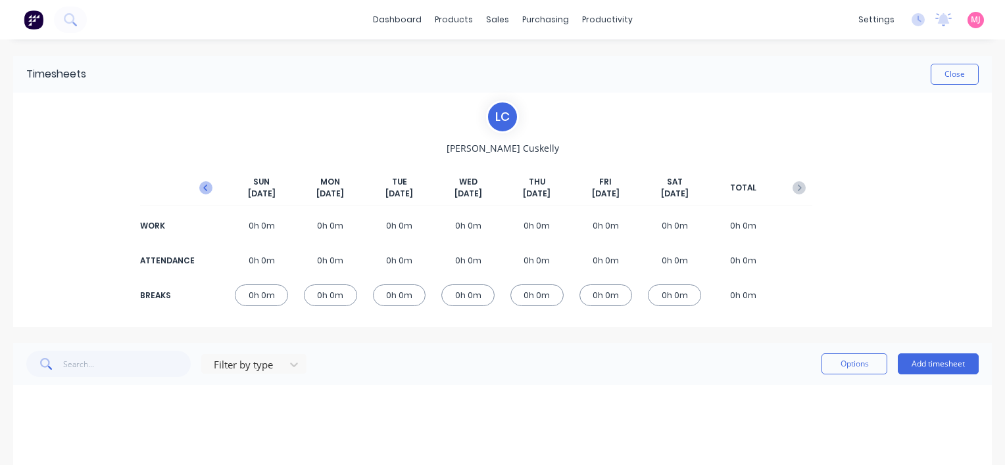
click at [206, 189] on icon "button" at bounding box center [205, 187] width 13 height 13
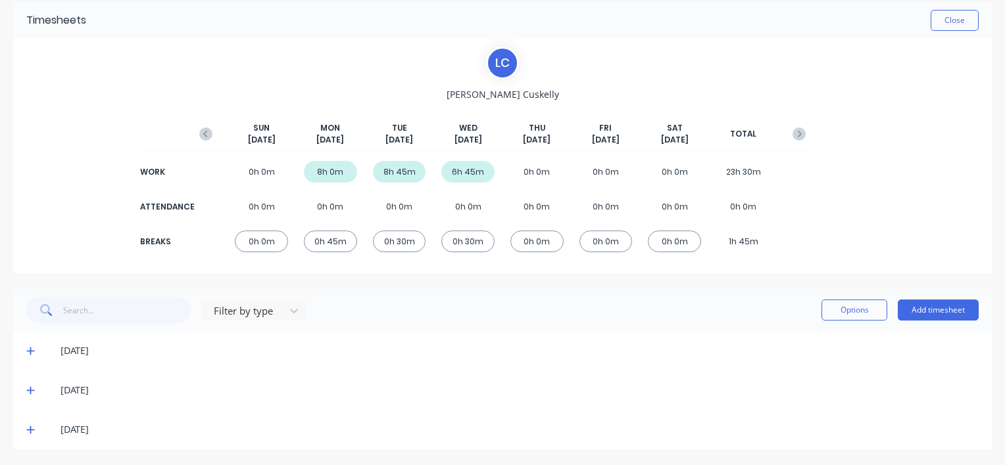
click at [30, 351] on icon at bounding box center [30, 352] width 8 height 8
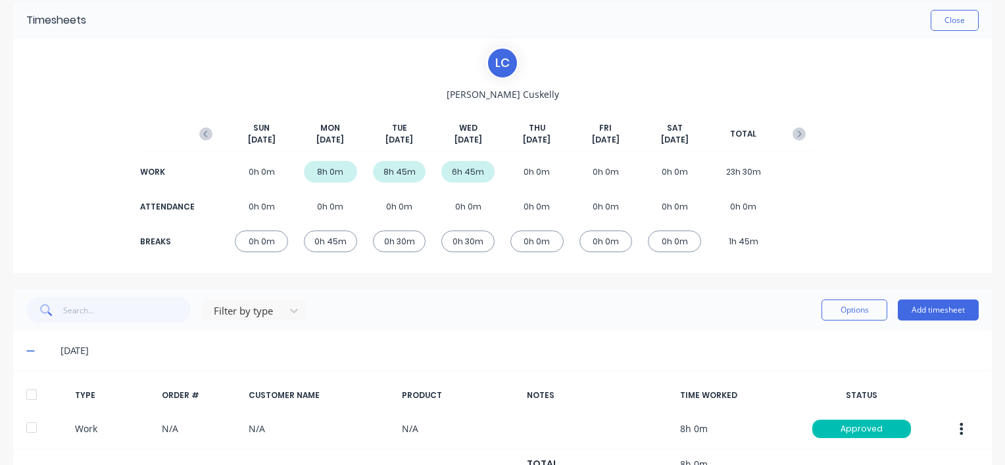
click at [29, 396] on div at bounding box center [31, 395] width 26 height 26
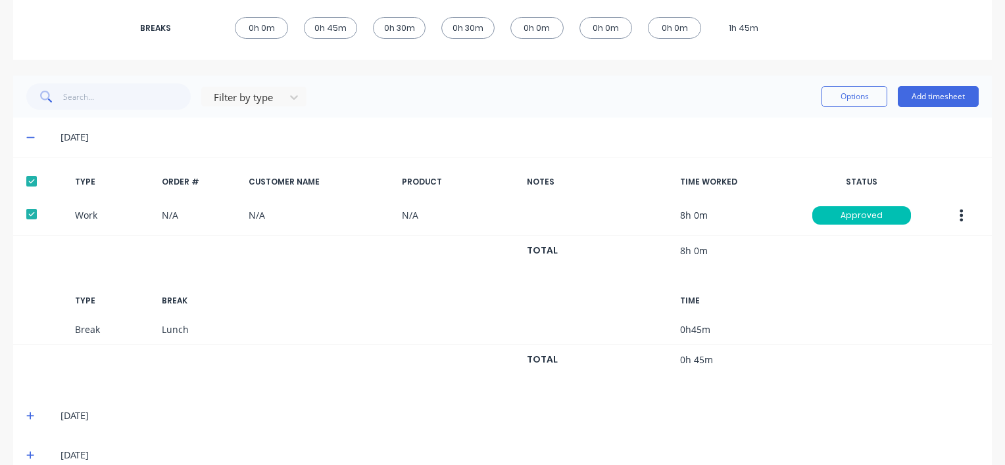
scroll to position [292, 0]
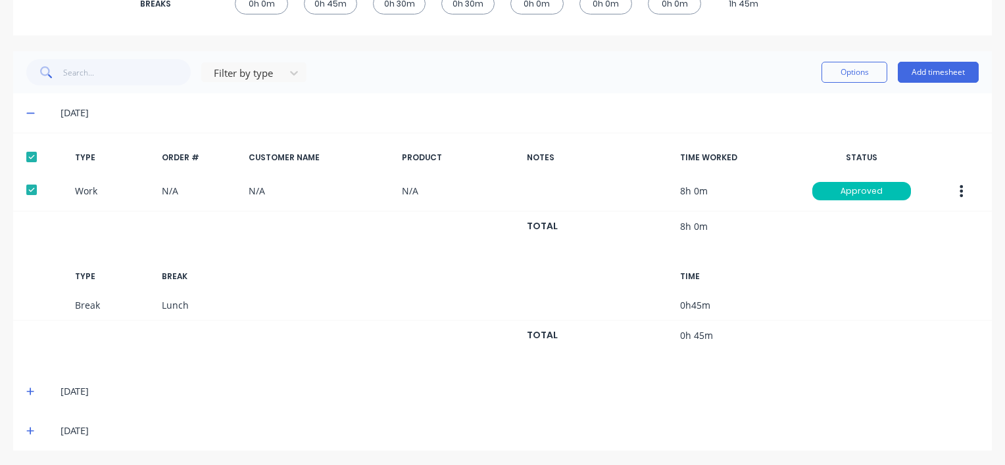
click at [29, 387] on icon at bounding box center [30, 391] width 9 height 9
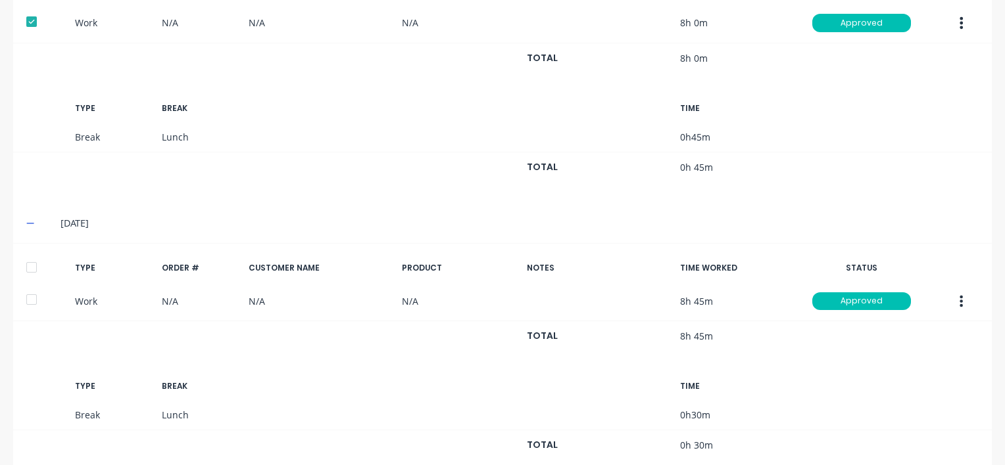
scroll to position [489, 0]
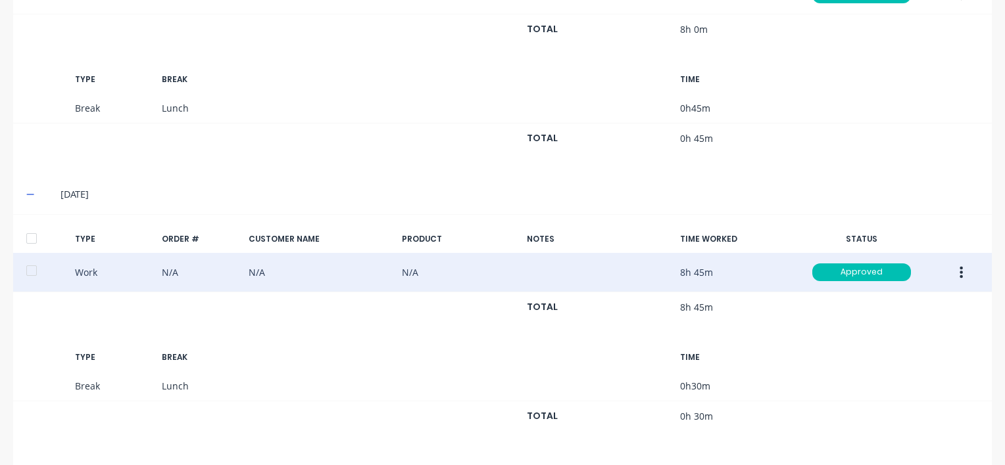
drag, startPoint x: 29, startPoint y: 235, endPoint x: 96, endPoint y: 254, distance: 69.7
click at [29, 235] on div at bounding box center [31, 238] width 26 height 26
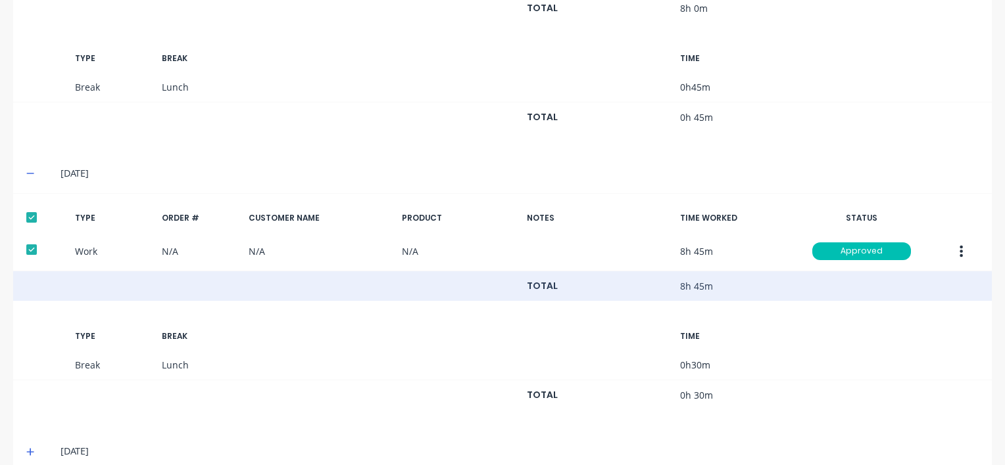
scroll to position [531, 0]
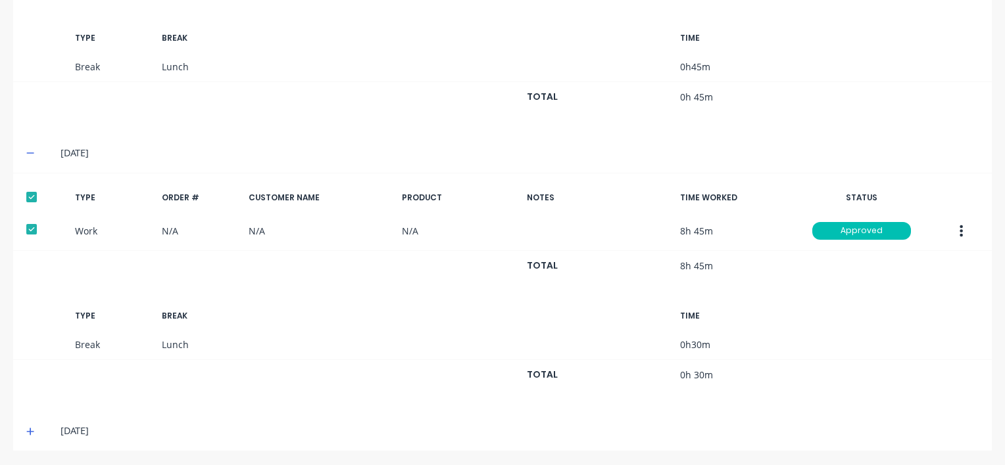
click at [30, 428] on icon at bounding box center [30, 432] width 8 height 8
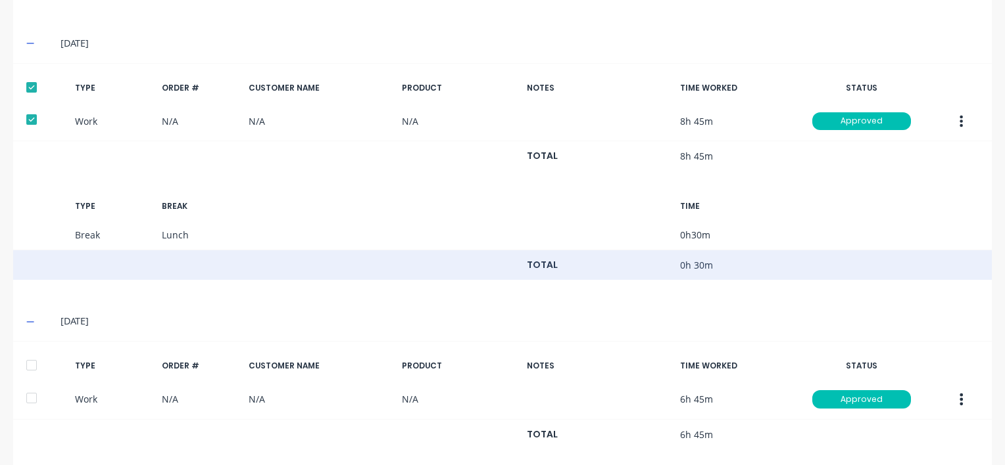
scroll to position [769, 0]
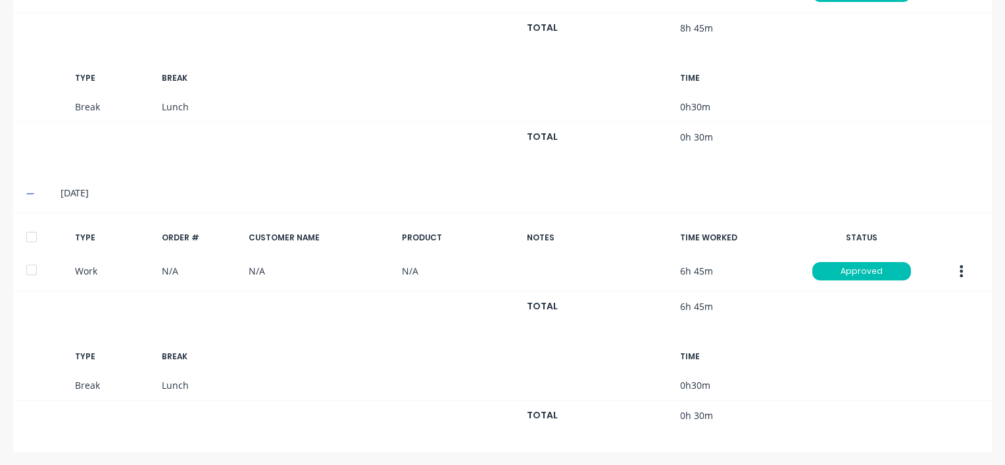
click at [29, 234] on div at bounding box center [31, 237] width 26 height 26
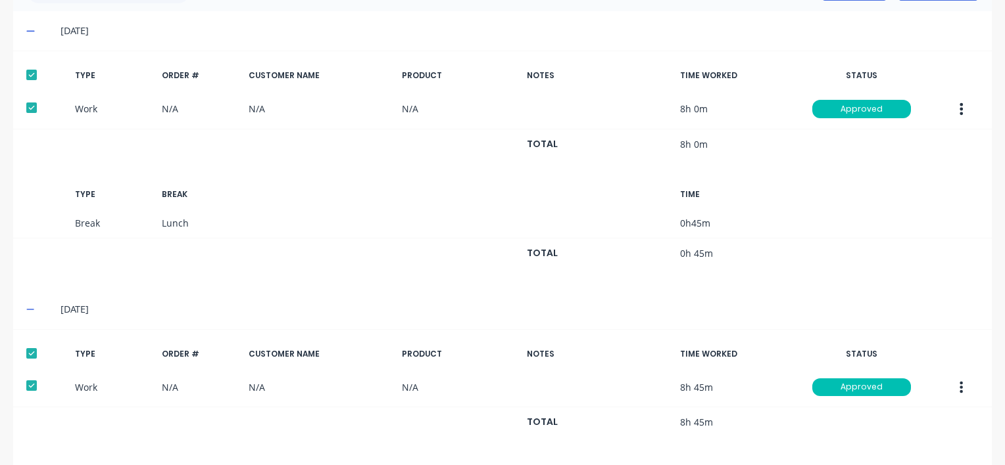
scroll to position [111, 0]
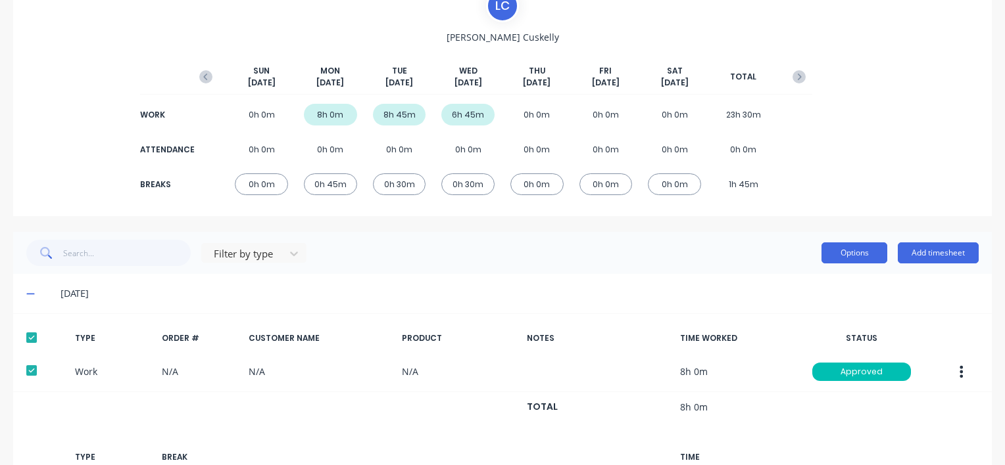
click at [865, 254] on button "Options" at bounding box center [854, 253] width 66 height 21
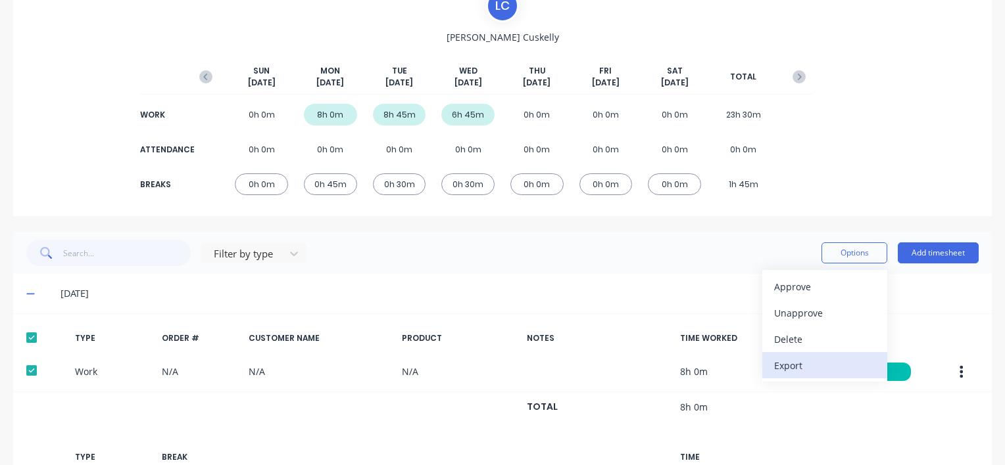
click at [797, 363] on div "Export" at bounding box center [824, 365] width 101 height 19
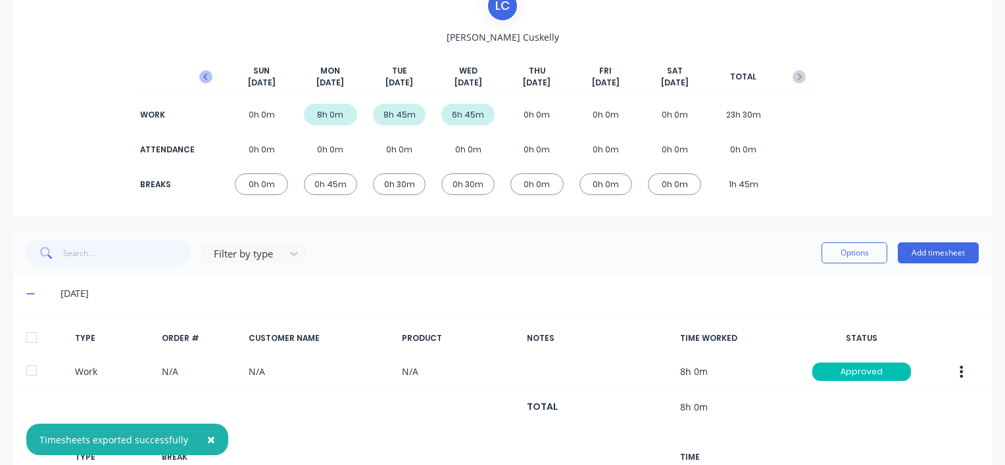
click at [195, 74] on button "button" at bounding box center [206, 77] width 26 height 24
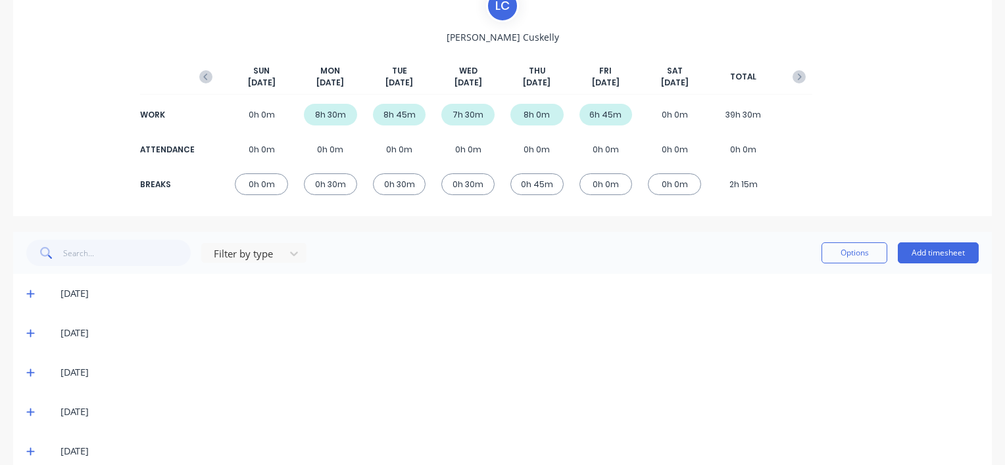
click at [30, 331] on icon at bounding box center [30, 334] width 8 height 8
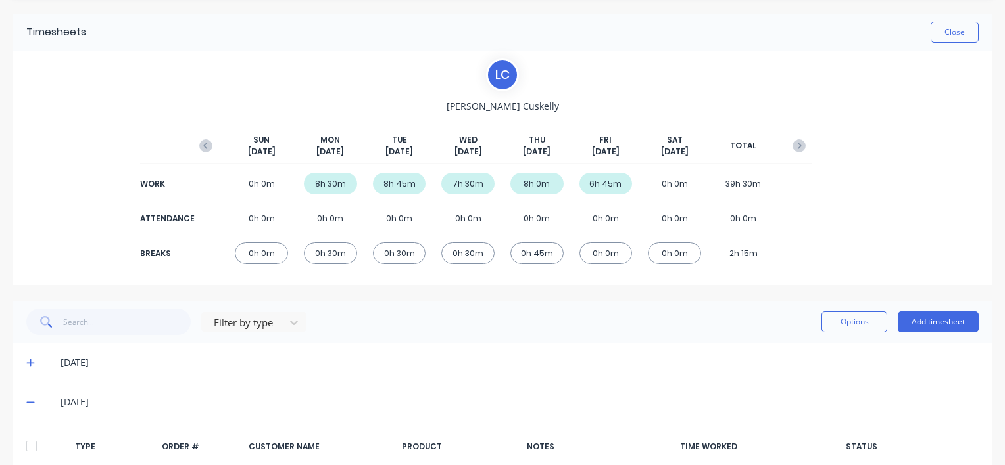
scroll to position [0, 0]
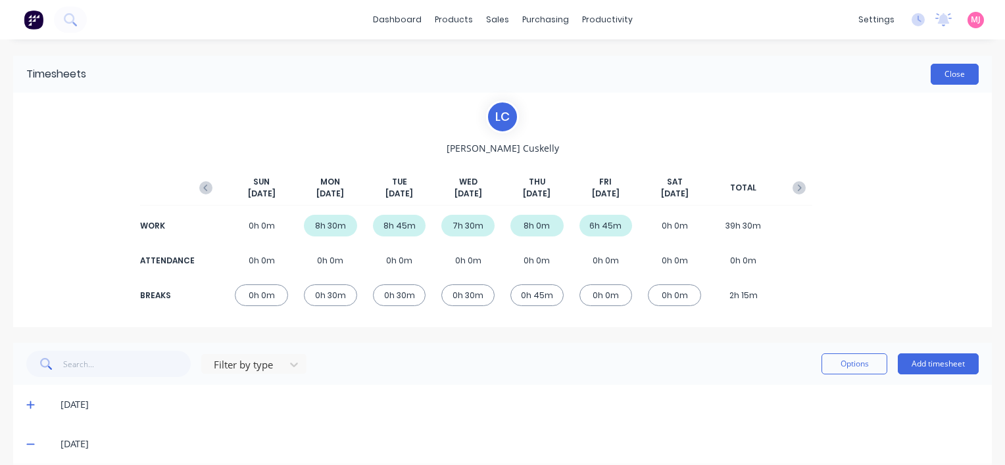
click at [949, 76] on button "Close" at bounding box center [954, 74] width 48 height 21
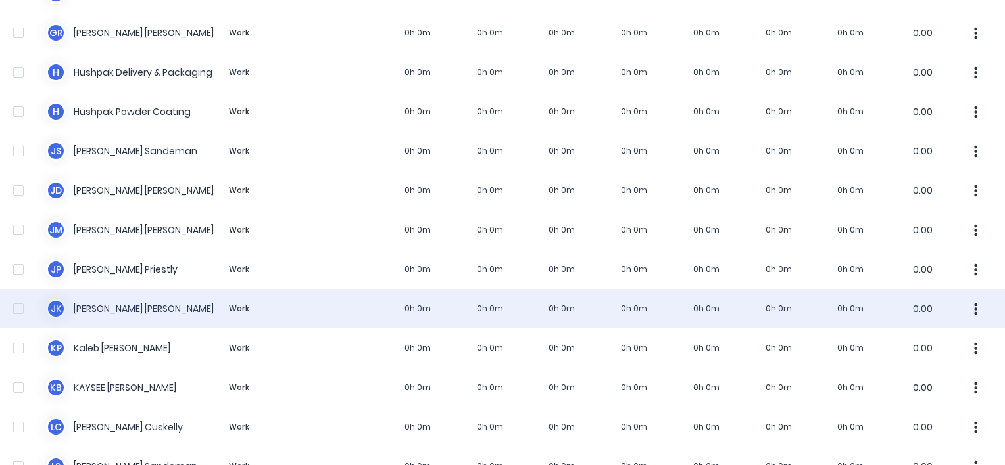
scroll to position [789, 0]
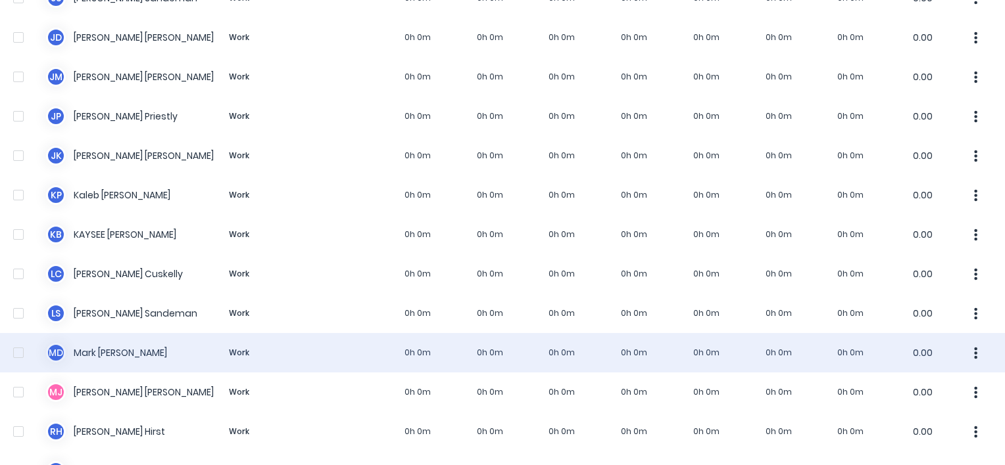
click at [107, 346] on div "M D [PERSON_NAME] Work 0h 0m 0h 0m 0h 0m 0h 0m 0h 0m 0h 0m 0h 0m 0.00" at bounding box center [502, 352] width 1005 height 39
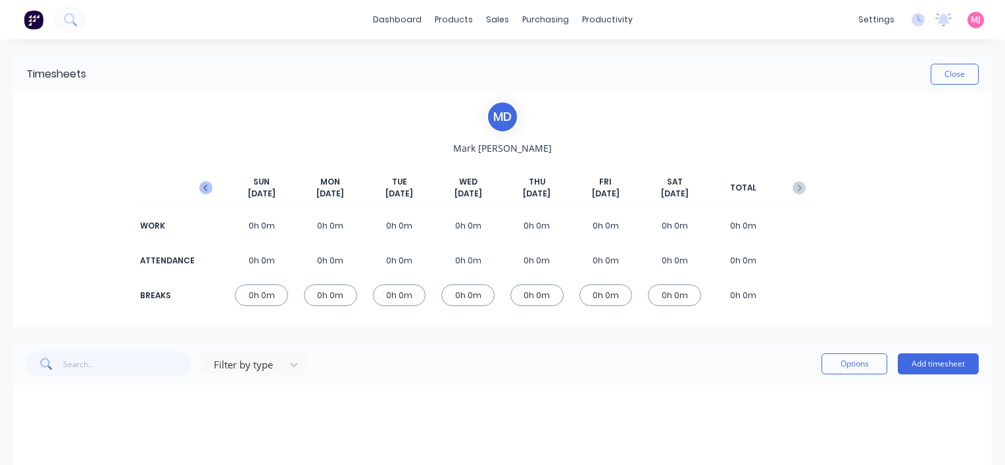
click at [204, 184] on icon "button" at bounding box center [205, 187] width 13 height 13
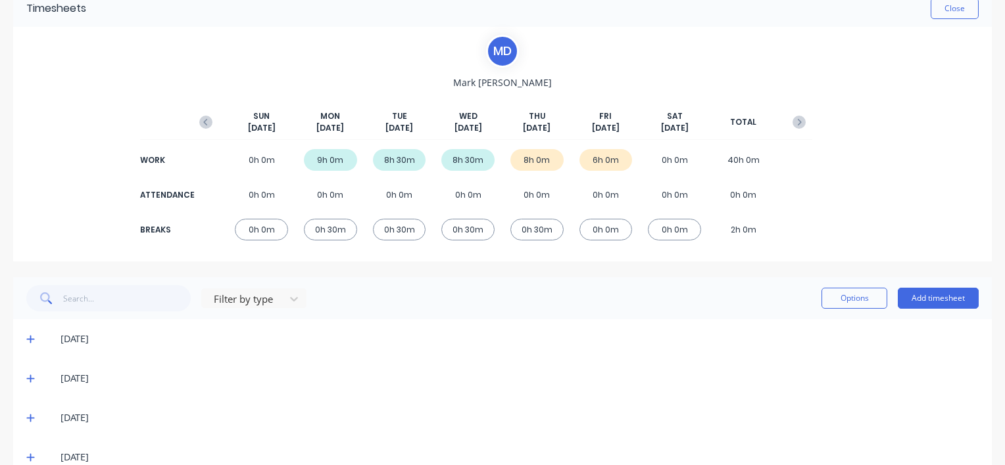
scroll to position [133, 0]
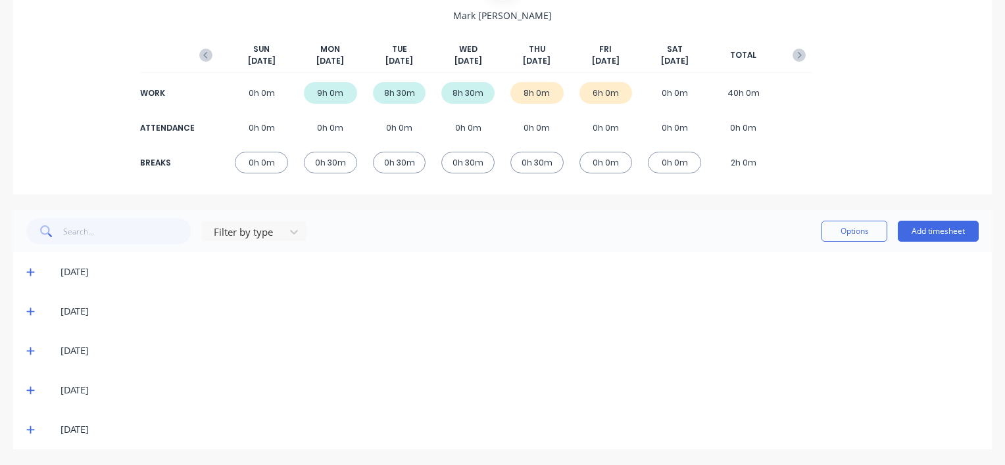
click at [30, 390] on icon at bounding box center [30, 391] width 8 height 8
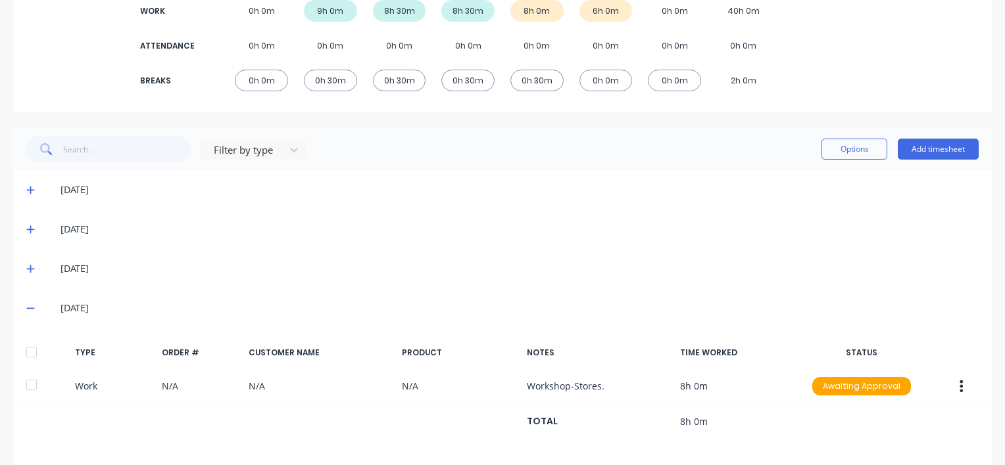
scroll to position [371, 0]
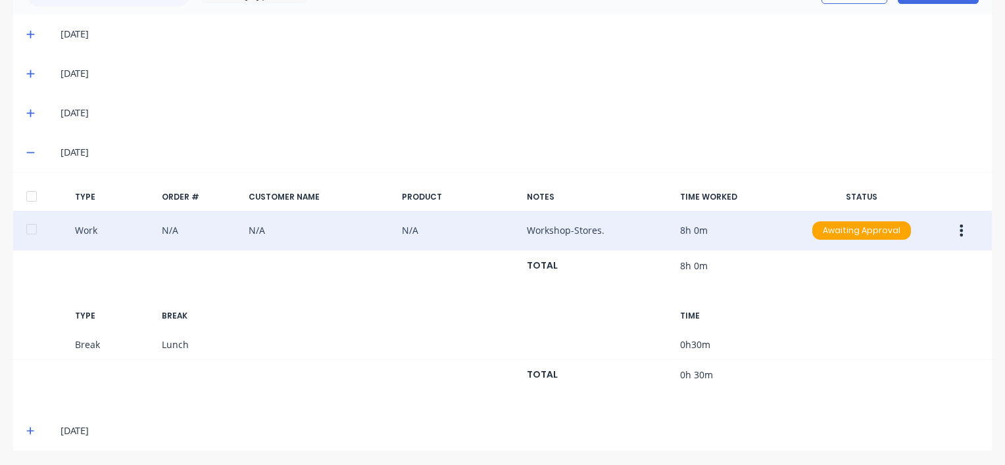
click at [959, 227] on icon "button" at bounding box center [960, 231] width 3 height 14
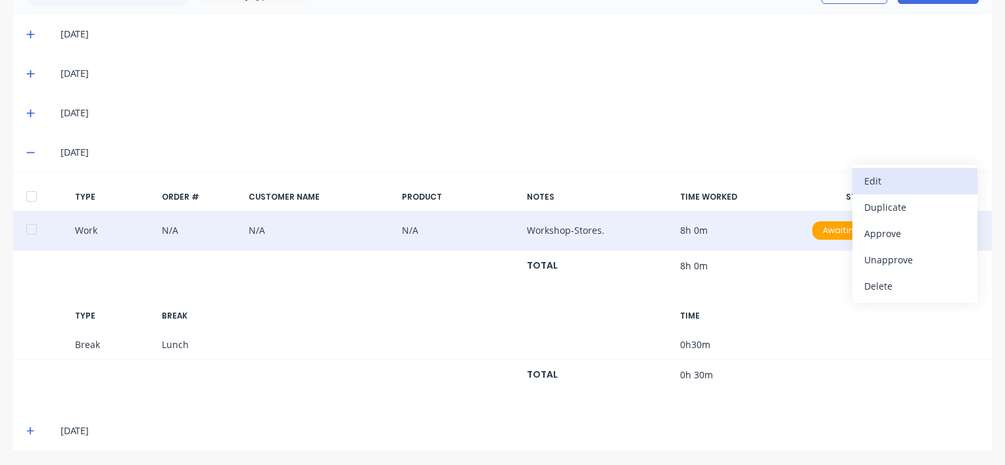
click at [876, 181] on div "Edit" at bounding box center [914, 181] width 101 height 19
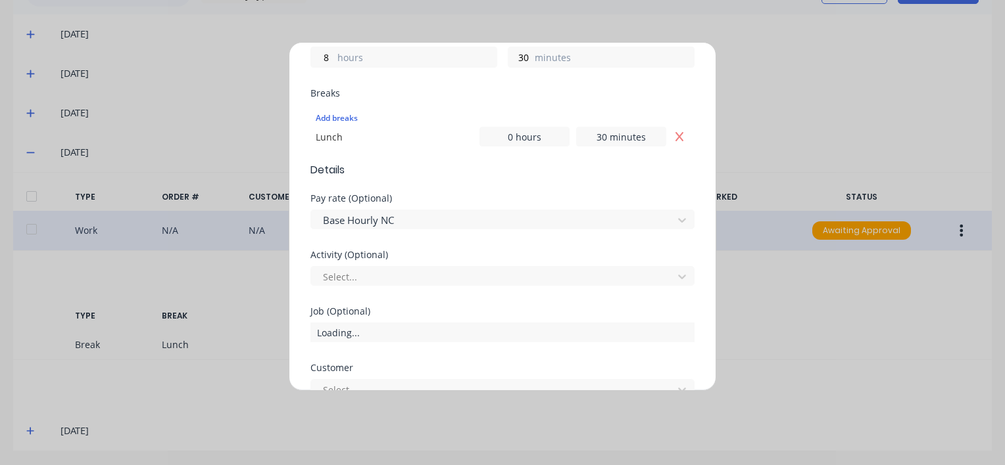
scroll to position [329, 0]
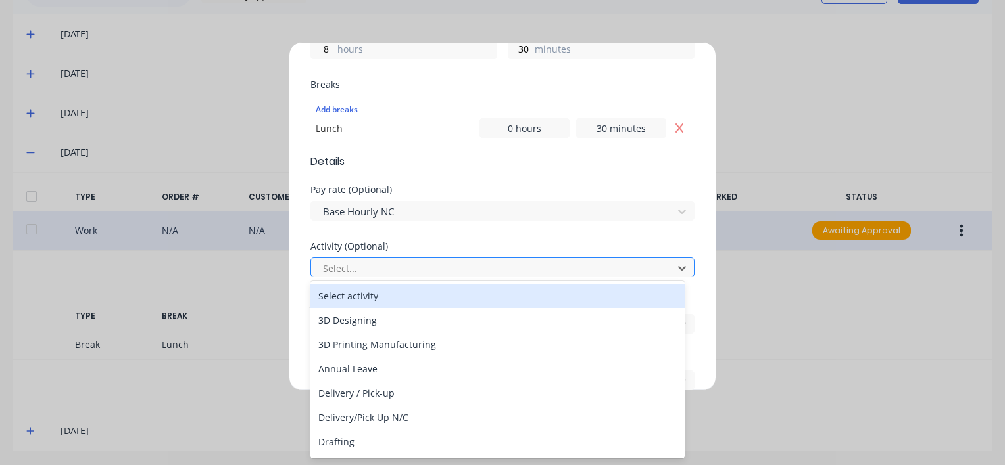
click at [375, 268] on div at bounding box center [493, 268] width 344 height 16
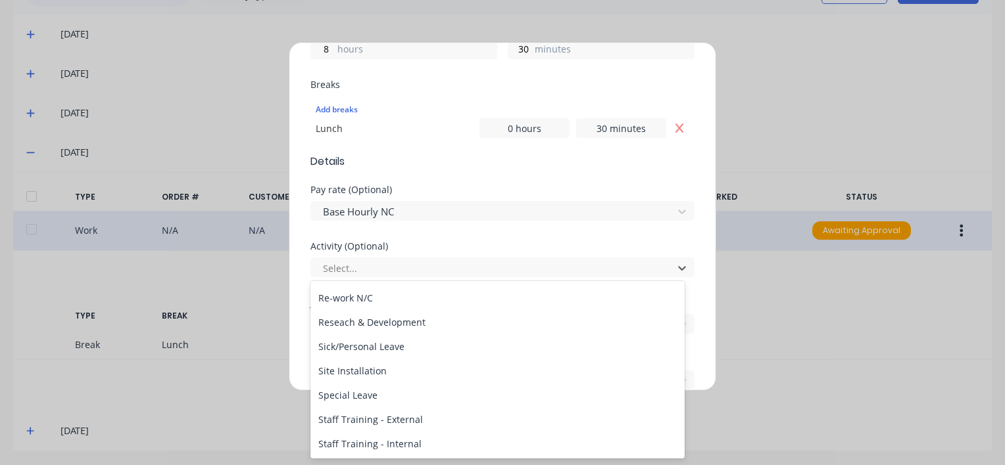
scroll to position [630, 0]
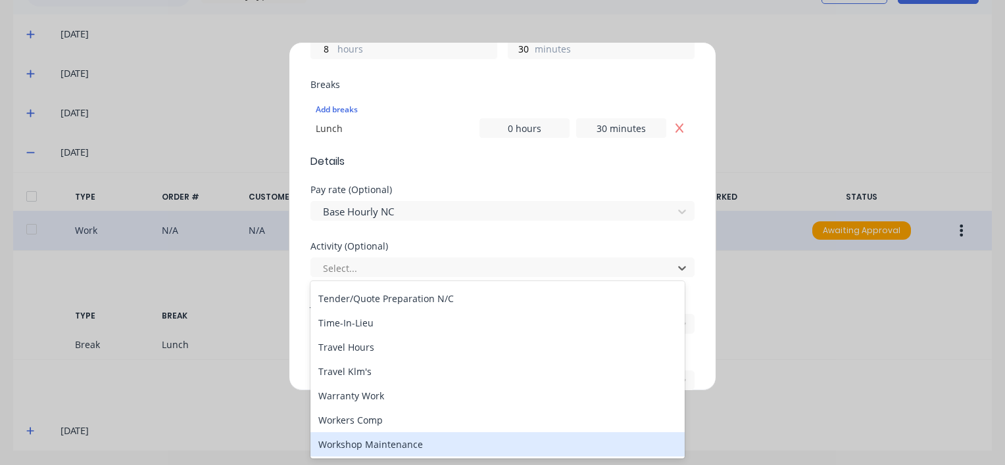
click at [363, 444] on div "Workshop Maintenance" at bounding box center [497, 445] width 374 height 24
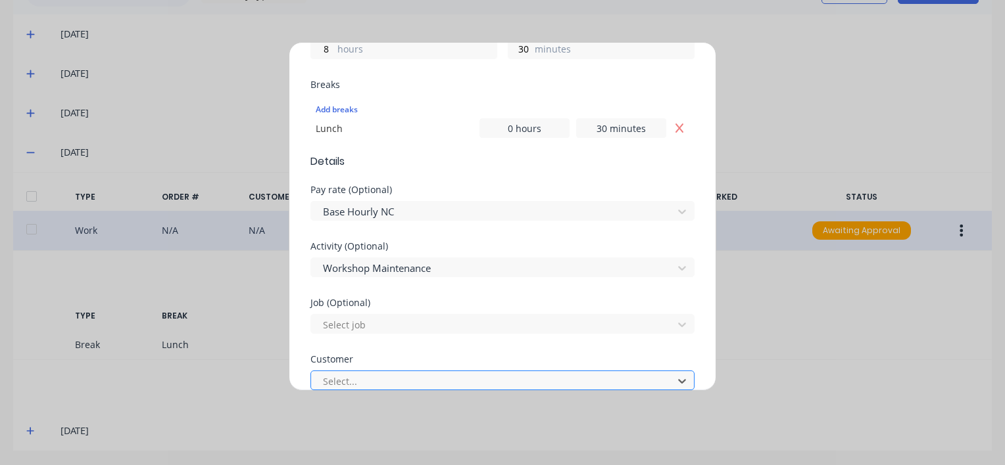
scroll to position [107, 0]
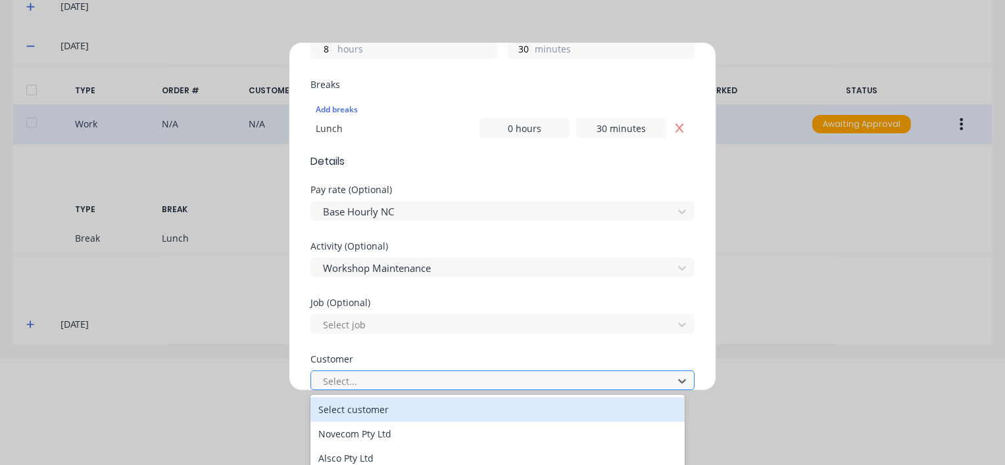
click at [361, 375] on div at bounding box center [493, 381] width 344 height 16
type input "hu"
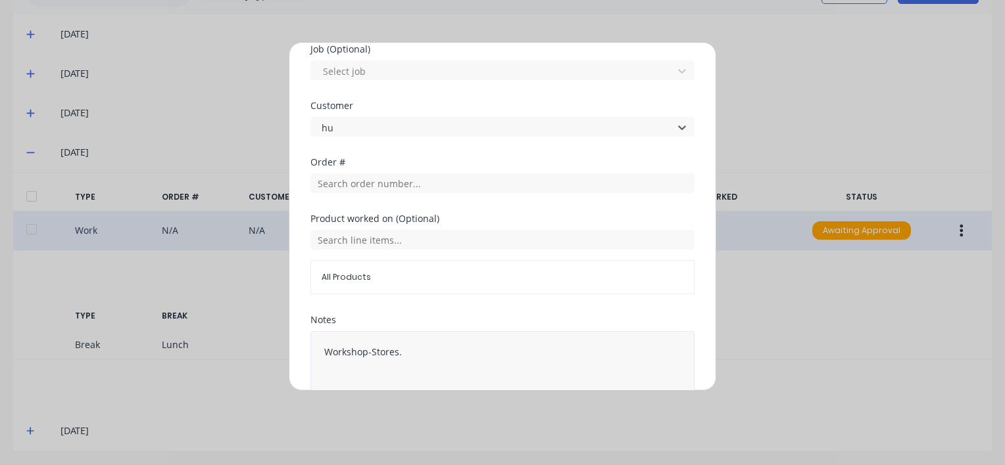
scroll to position [592, 0]
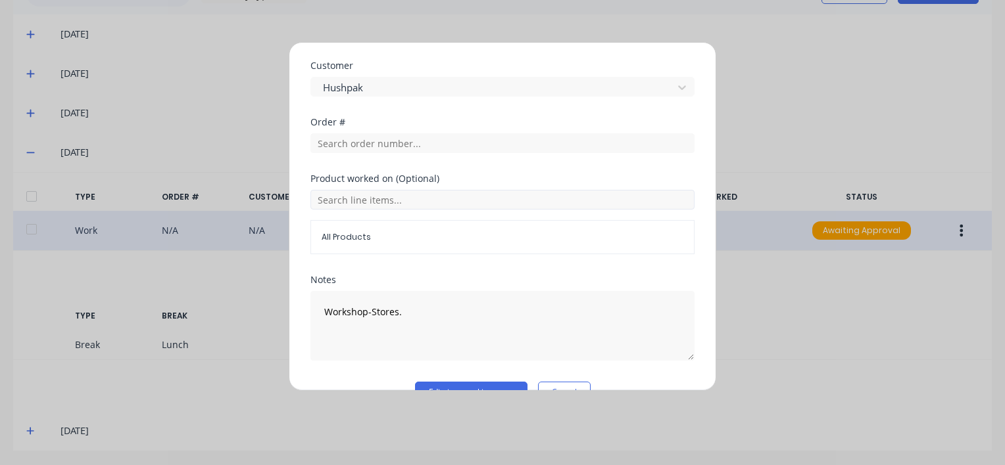
scroll to position [652, 0]
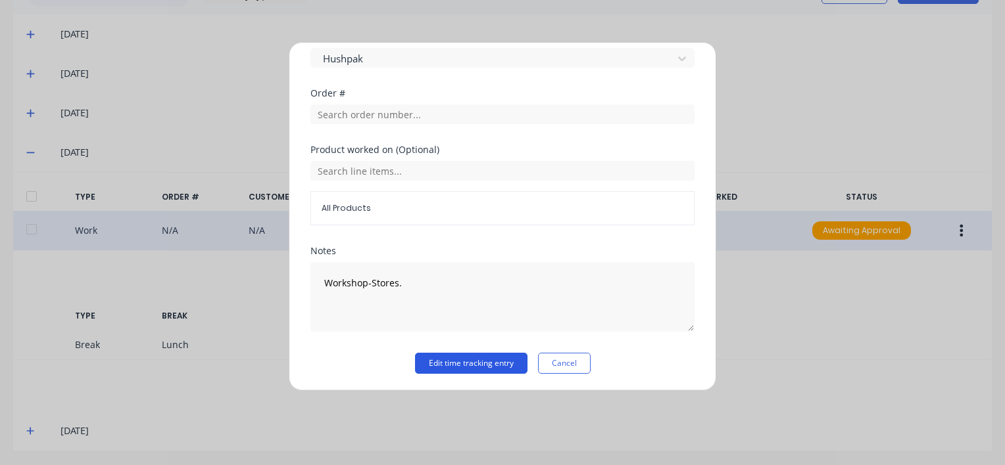
click at [440, 356] on button "Edit time tracking entry" at bounding box center [471, 363] width 112 height 21
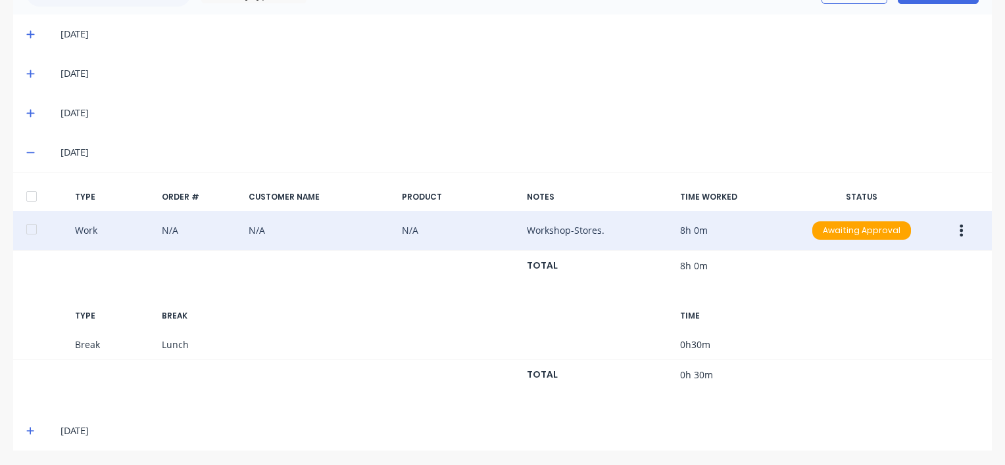
click at [959, 229] on icon "button" at bounding box center [960, 231] width 3 height 14
click at [870, 238] on div "Approve" at bounding box center [914, 233] width 101 height 19
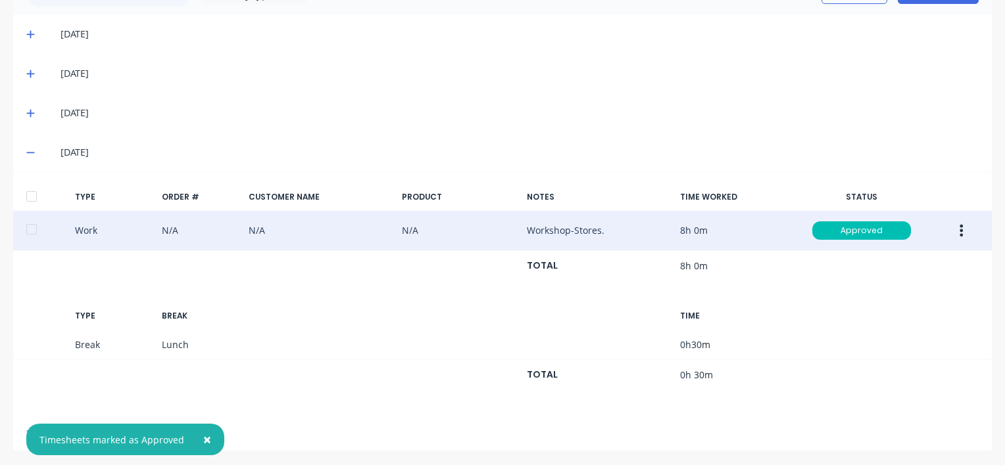
click at [203, 439] on span "×" at bounding box center [207, 440] width 8 height 18
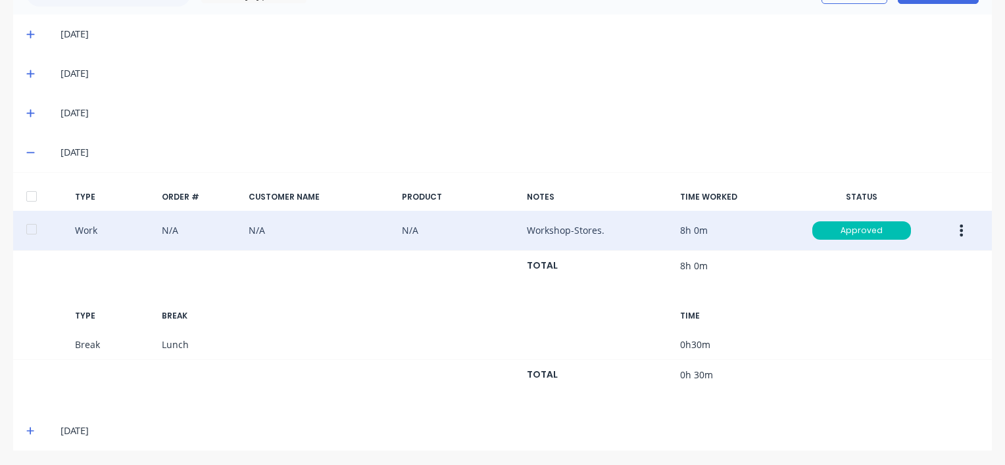
drag, startPoint x: 26, startPoint y: 427, endPoint x: 51, endPoint y: 419, distance: 25.6
click at [28, 427] on icon at bounding box center [30, 431] width 9 height 9
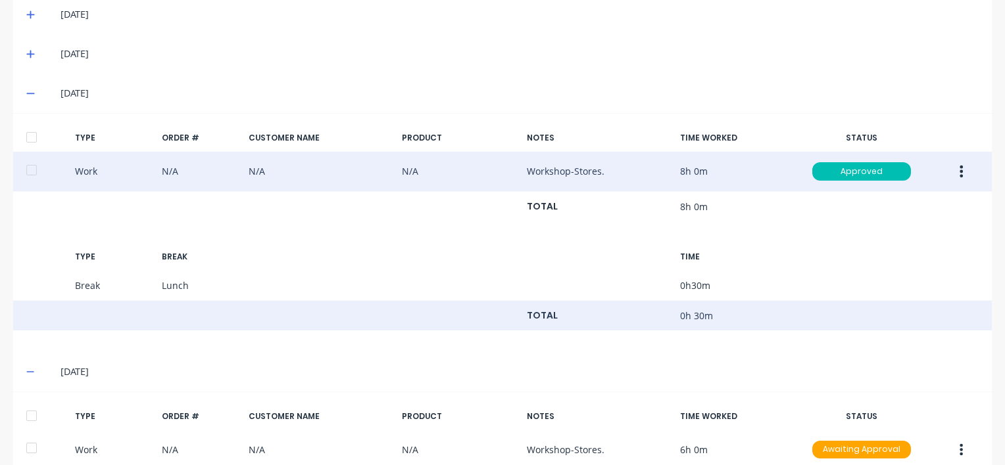
scroll to position [500, 0]
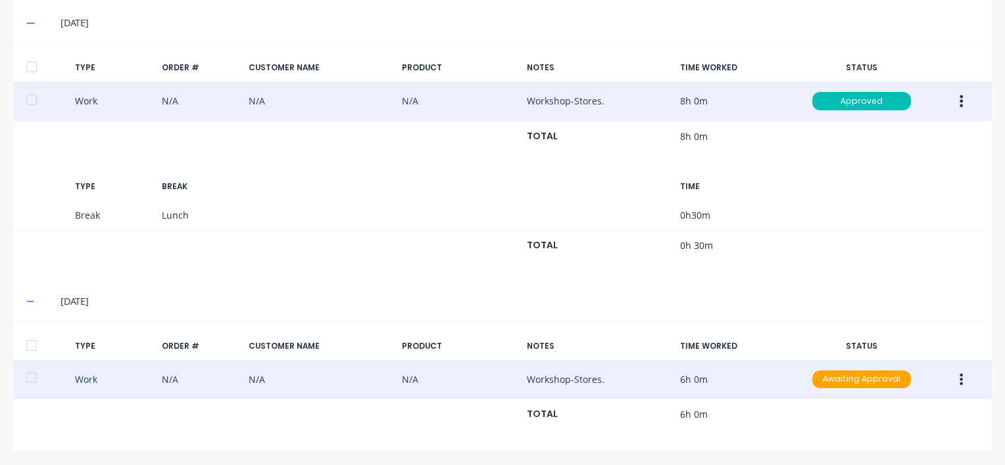
click at [959, 380] on icon "button" at bounding box center [960, 380] width 3 height 14
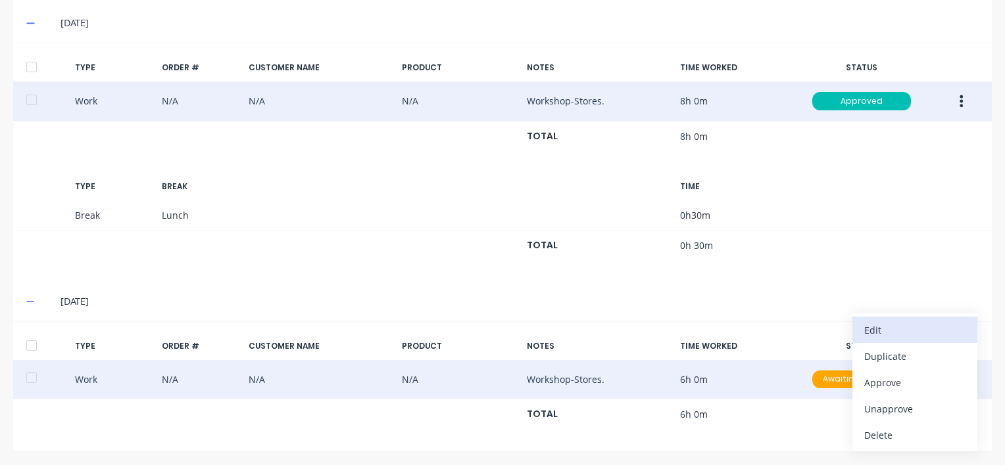
click at [876, 329] on div "Edit" at bounding box center [914, 330] width 101 height 19
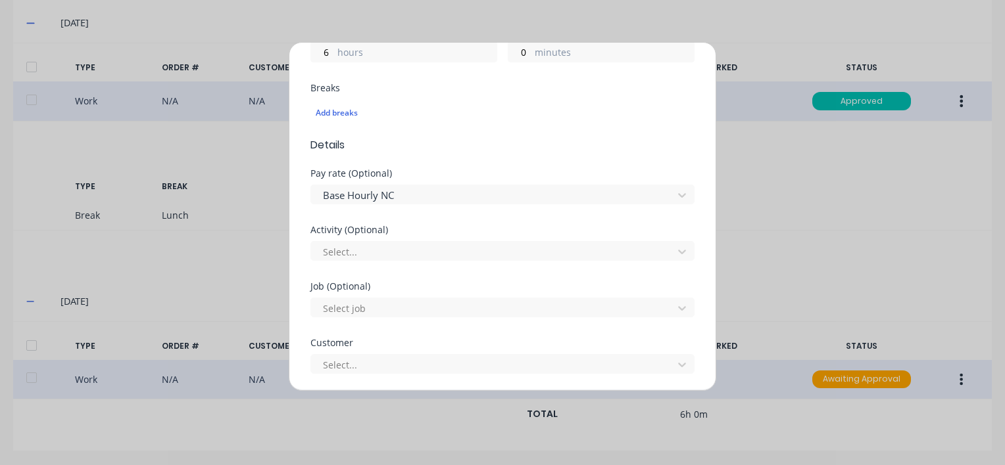
scroll to position [329, 0]
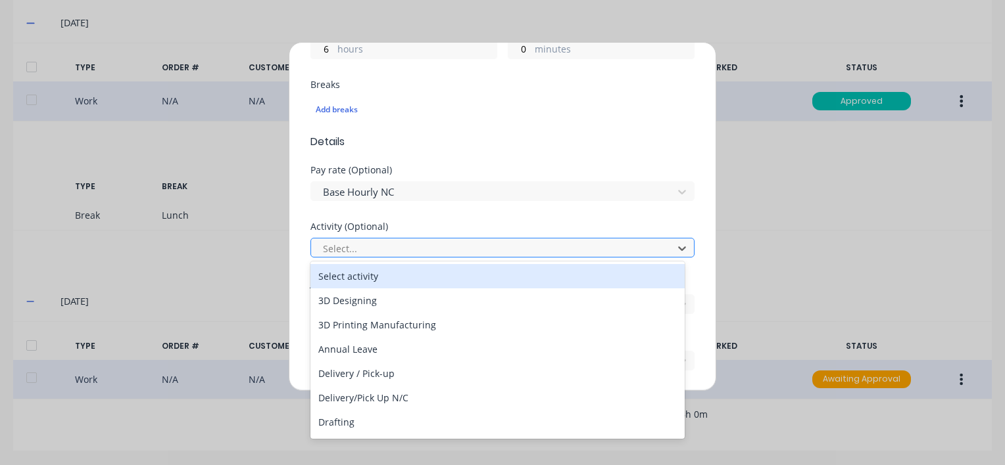
click at [356, 244] on div at bounding box center [493, 249] width 344 height 16
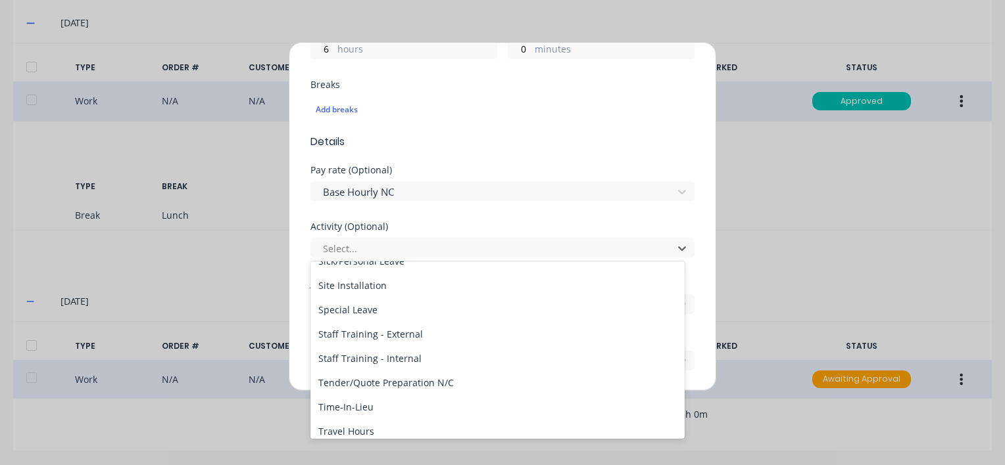
scroll to position [630, 0]
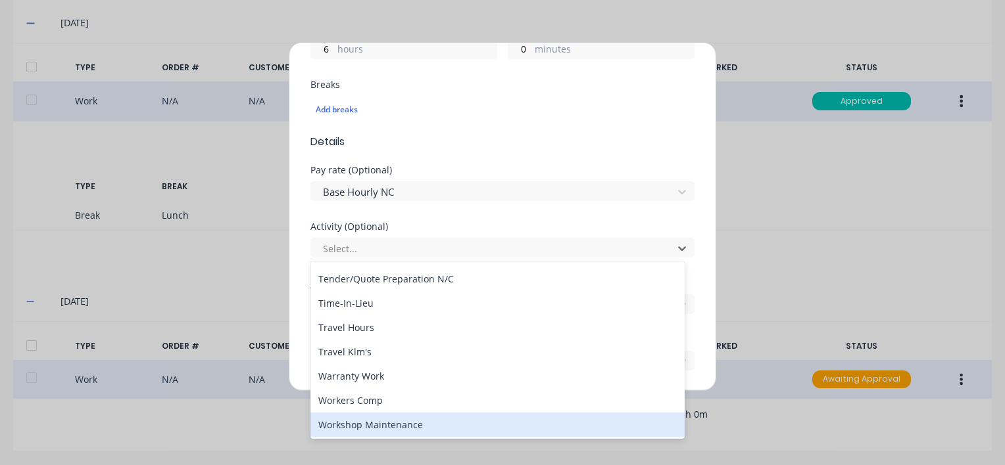
click at [344, 424] on div "Workshop Maintenance" at bounding box center [497, 425] width 374 height 24
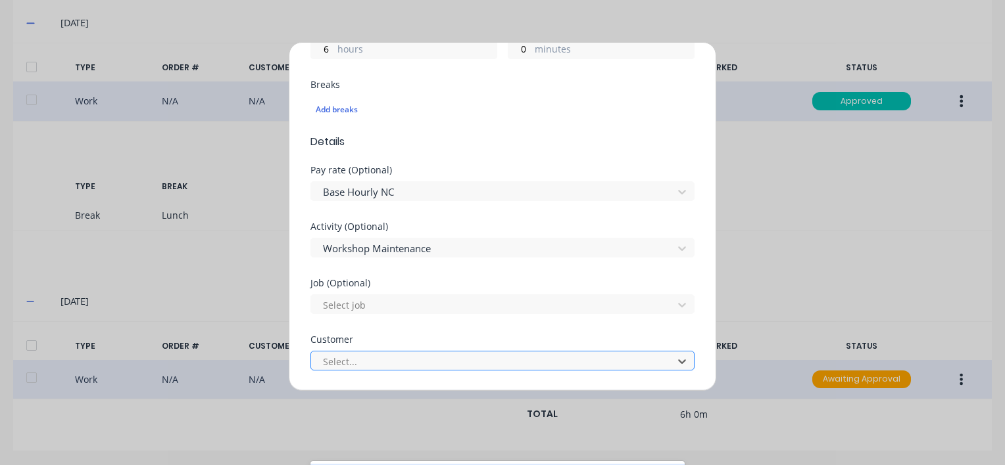
click at [362, 359] on div at bounding box center [493, 362] width 344 height 16
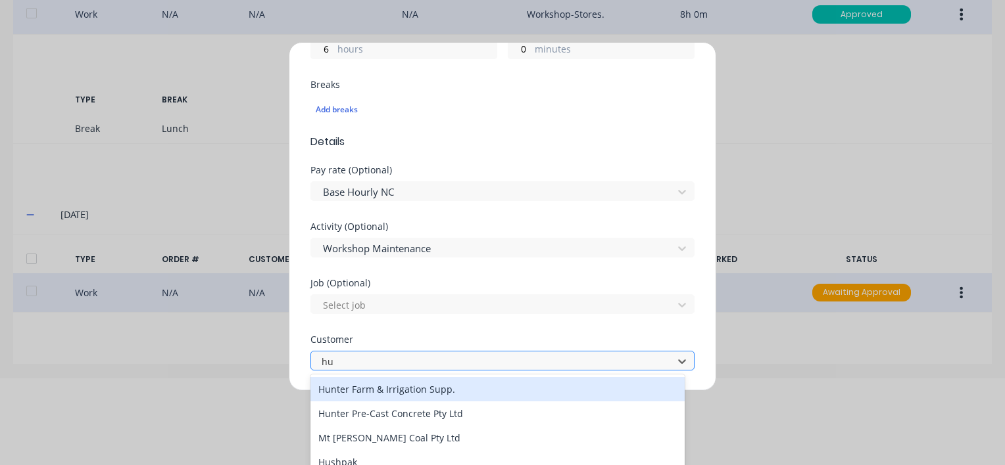
type input "hus"
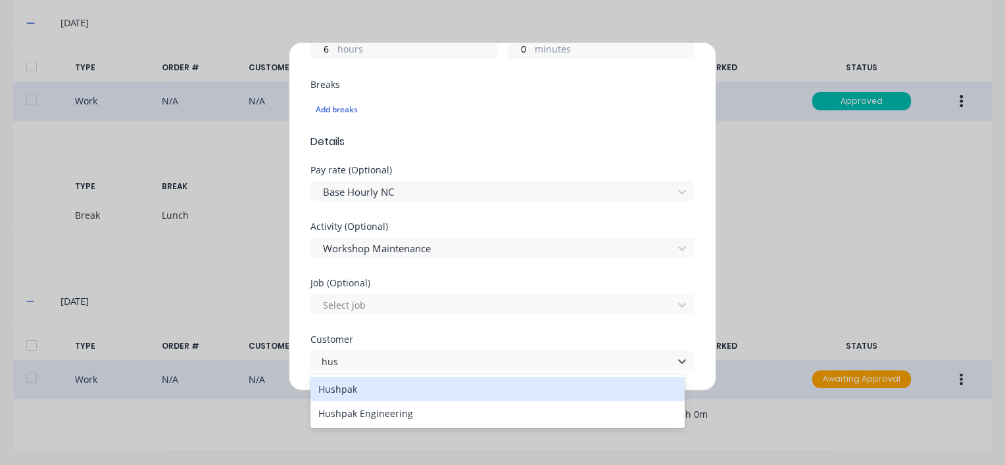
click at [352, 387] on div "Hushpak" at bounding box center [497, 389] width 374 height 24
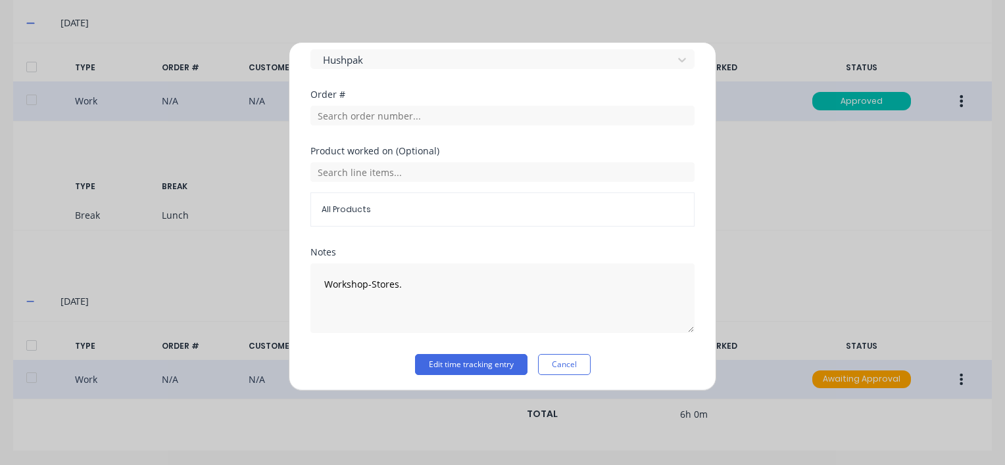
scroll to position [631, 0]
click at [456, 363] on button "Edit time tracking entry" at bounding box center [471, 364] width 112 height 21
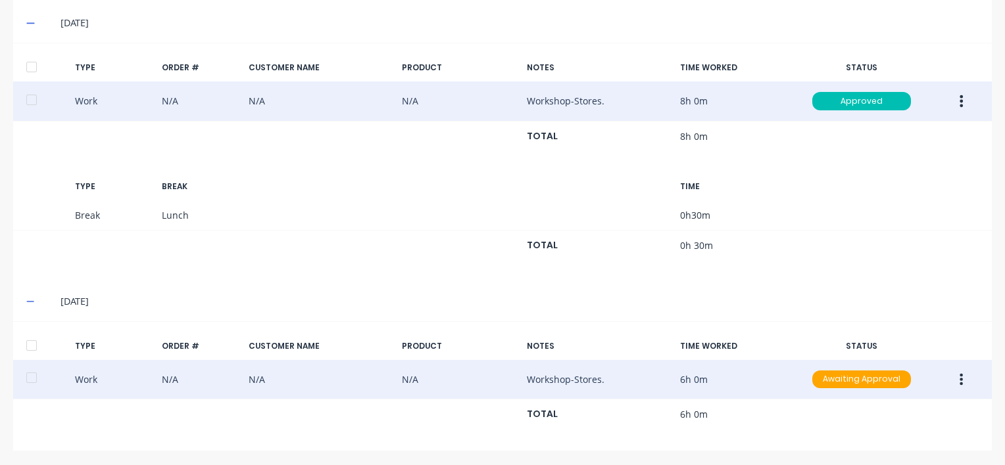
click at [957, 376] on button "button" at bounding box center [960, 380] width 31 height 24
click at [884, 377] on div "Approve" at bounding box center [914, 382] width 101 height 19
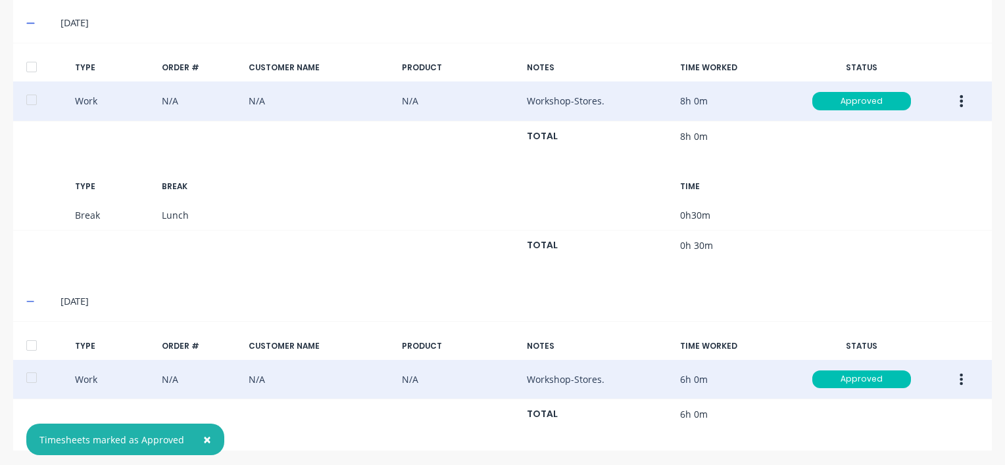
click at [33, 343] on div at bounding box center [31, 346] width 26 height 26
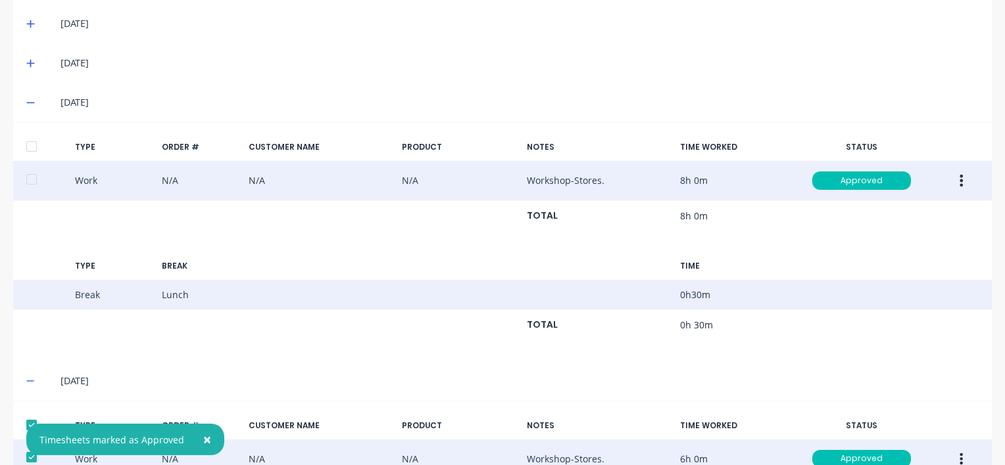
scroll to position [369, 0]
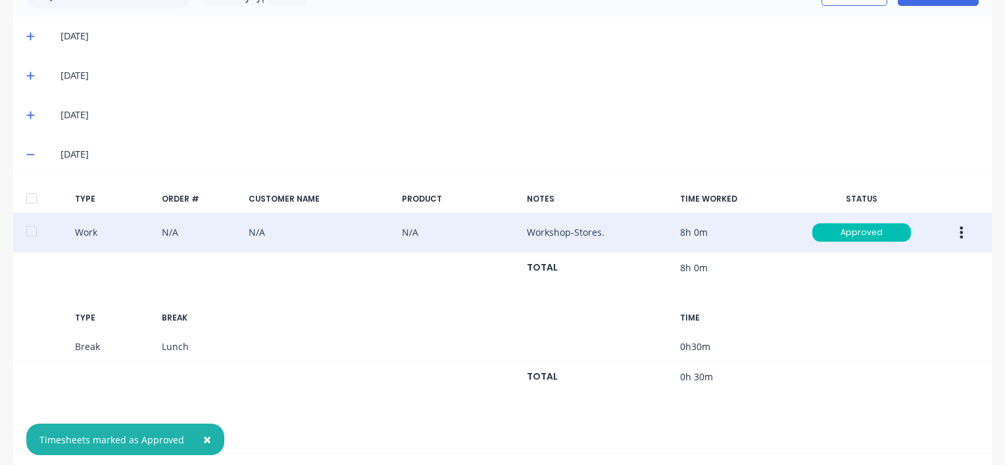
click at [32, 198] on div at bounding box center [31, 198] width 26 height 26
click at [30, 108] on span at bounding box center [32, 114] width 13 height 13
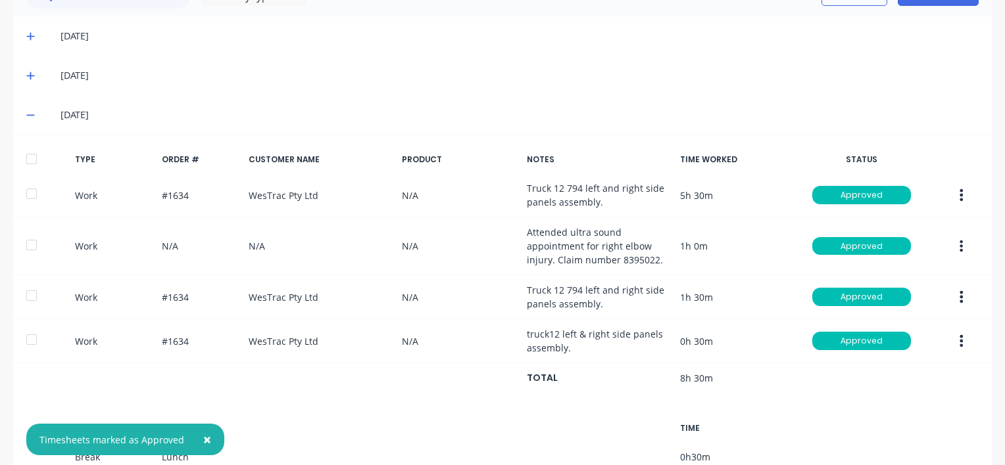
click at [35, 158] on div at bounding box center [31, 159] width 26 height 26
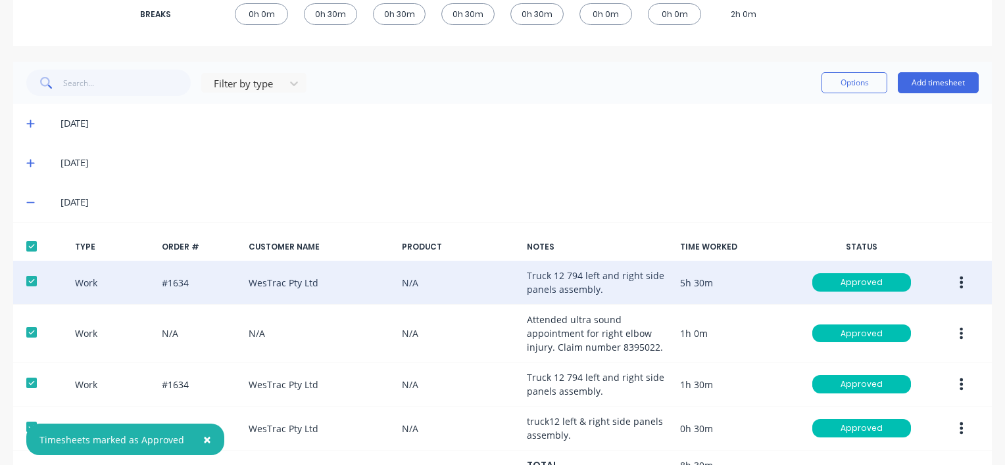
scroll to position [237, 0]
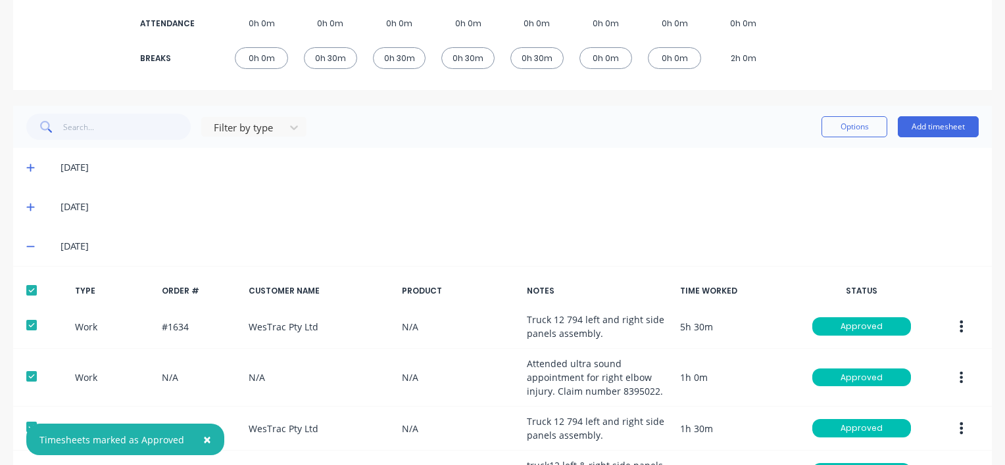
click at [28, 208] on icon at bounding box center [30, 206] width 9 height 9
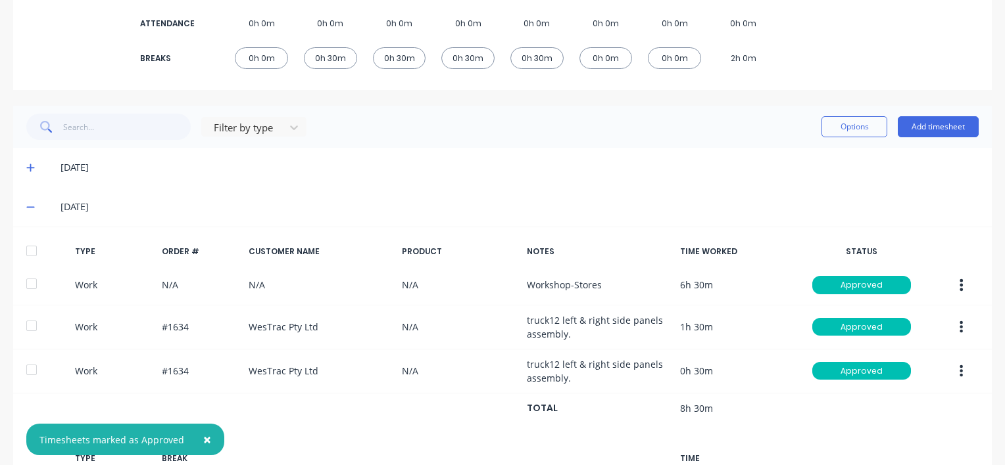
click at [32, 249] on div at bounding box center [31, 251] width 26 height 26
click at [29, 166] on icon at bounding box center [30, 167] width 9 height 9
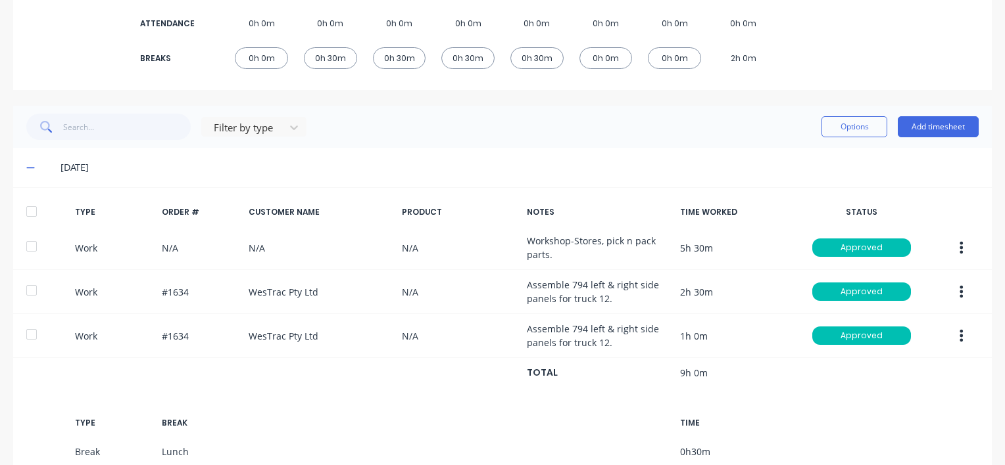
click at [34, 210] on div at bounding box center [31, 212] width 26 height 26
click at [843, 124] on button "Options" at bounding box center [854, 126] width 66 height 21
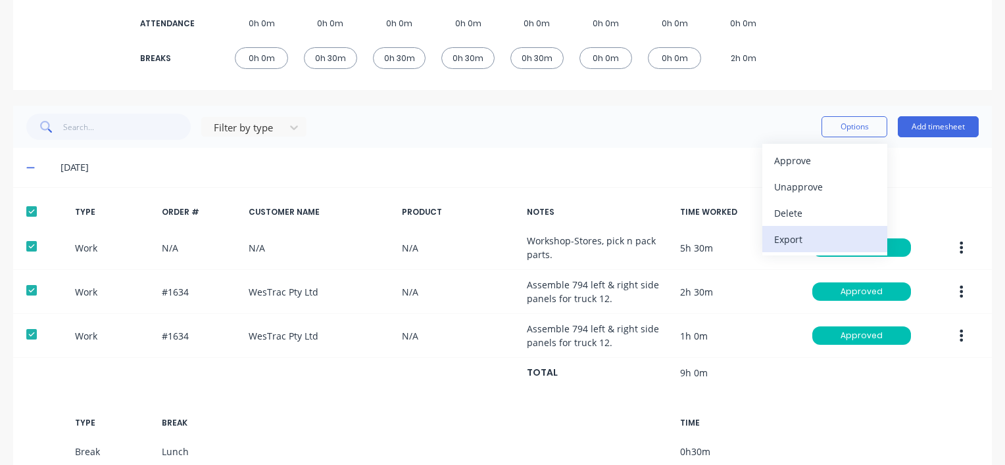
click at [776, 242] on div "Export" at bounding box center [824, 239] width 101 height 19
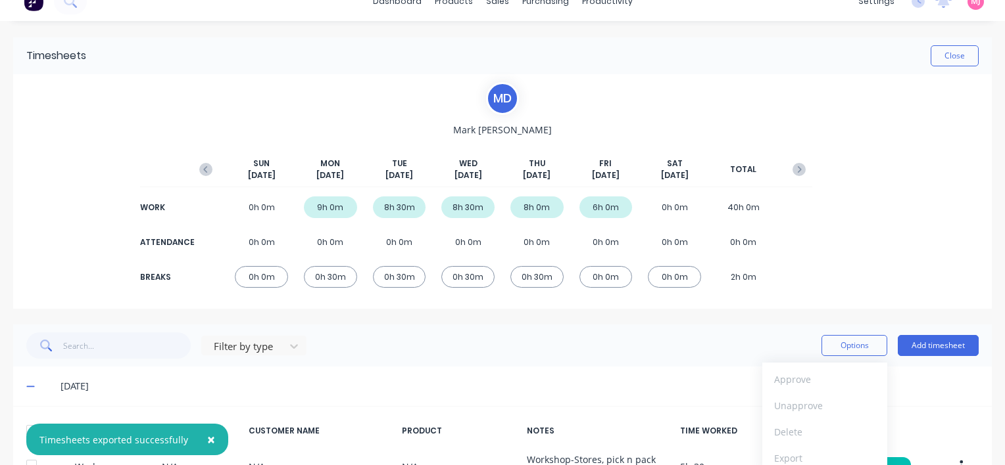
scroll to position [0, 0]
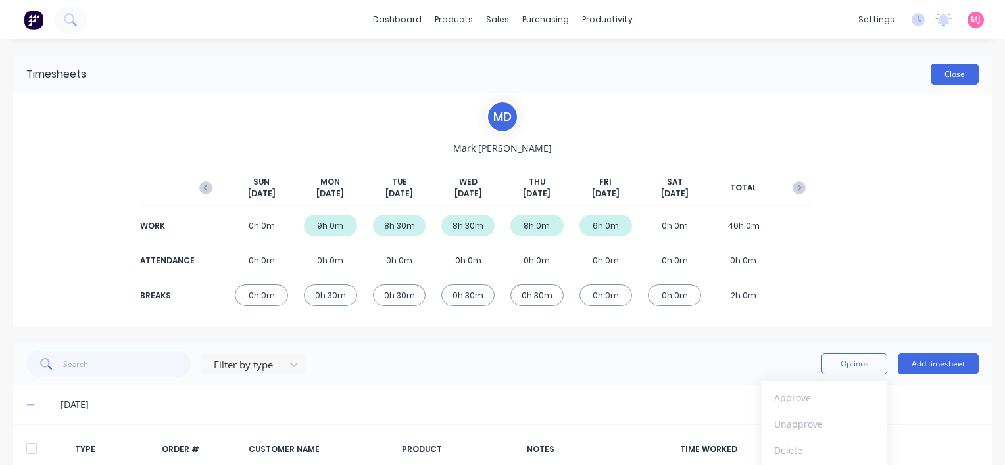
click at [944, 74] on button "Close" at bounding box center [954, 74] width 48 height 21
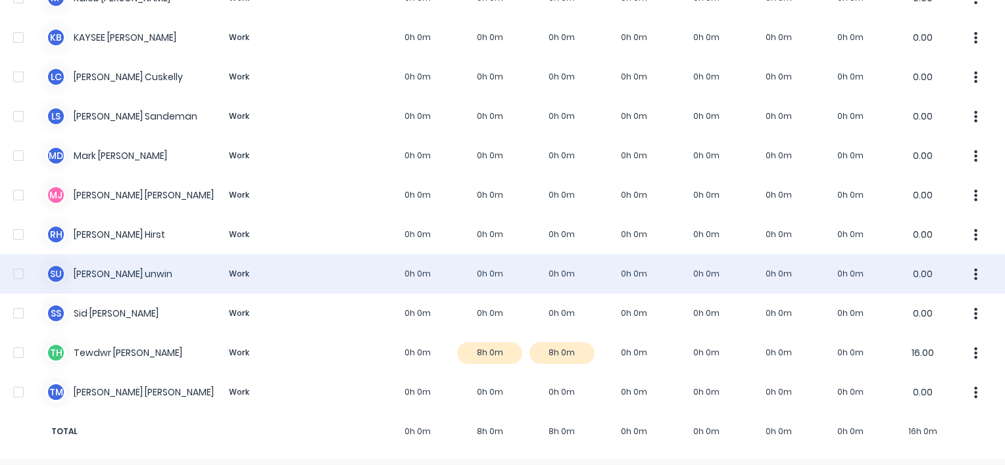
scroll to position [993, 0]
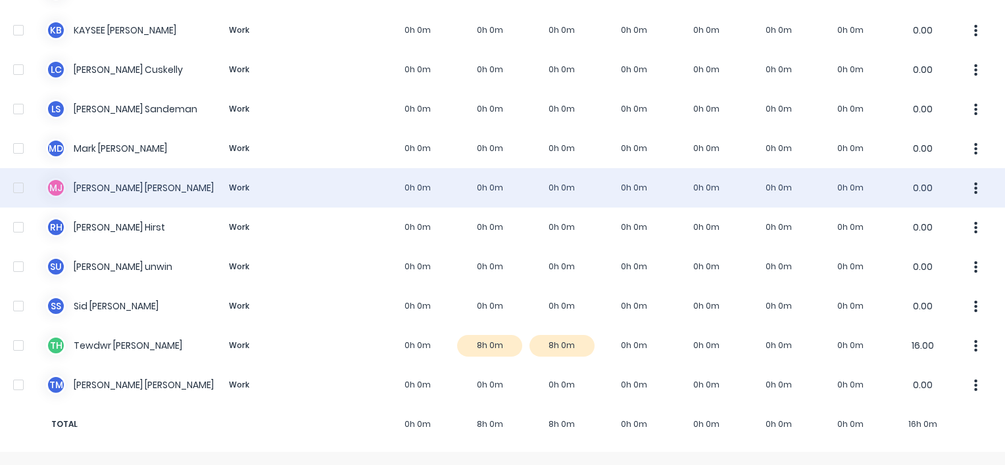
click at [107, 194] on div "[PERSON_NAME] [PERSON_NAME] Work 0h 0m 0h 0m 0h 0m 0h 0m 0h 0m 0h 0m 0h 0m 0.00" at bounding box center [502, 187] width 1005 height 39
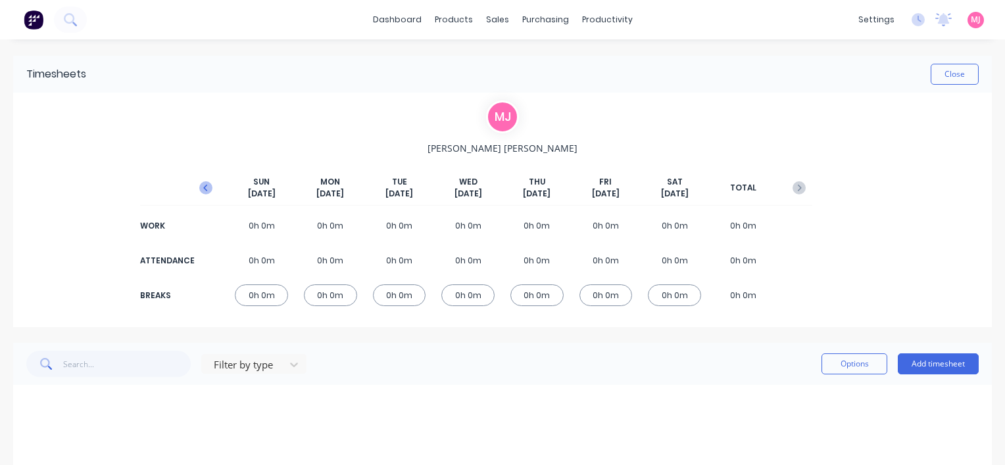
click at [202, 184] on icon "button" at bounding box center [205, 187] width 13 height 13
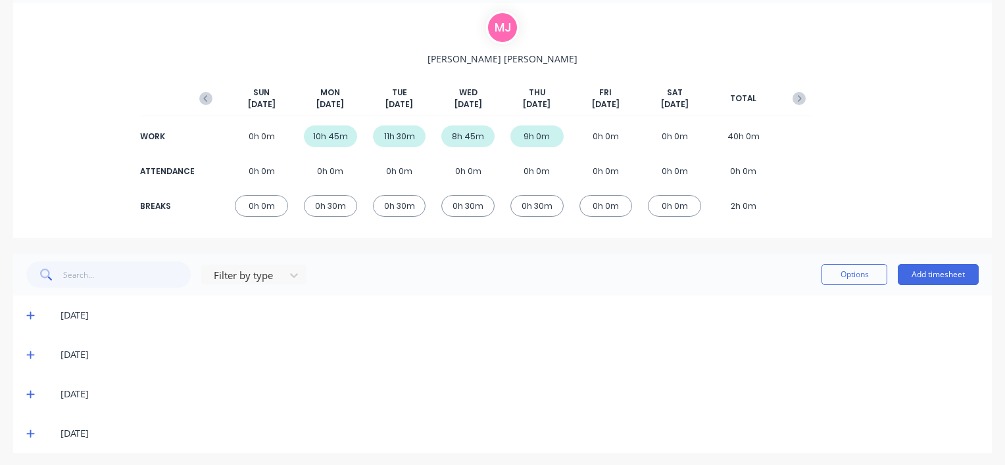
scroll to position [93, 0]
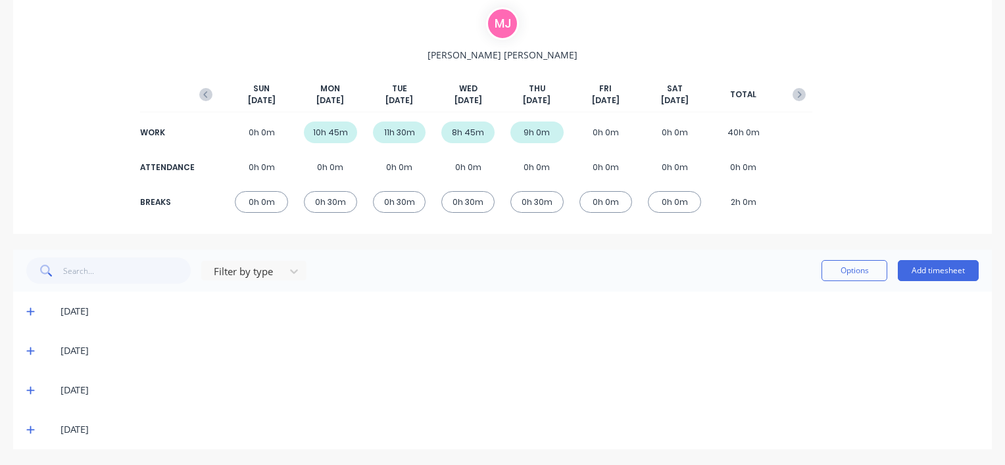
click at [30, 429] on icon at bounding box center [30, 431] width 8 height 8
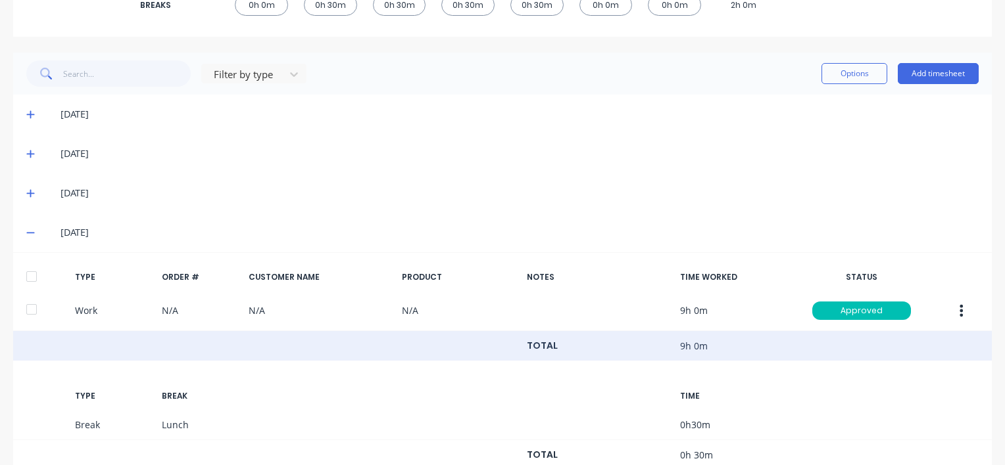
scroll to position [331, 0]
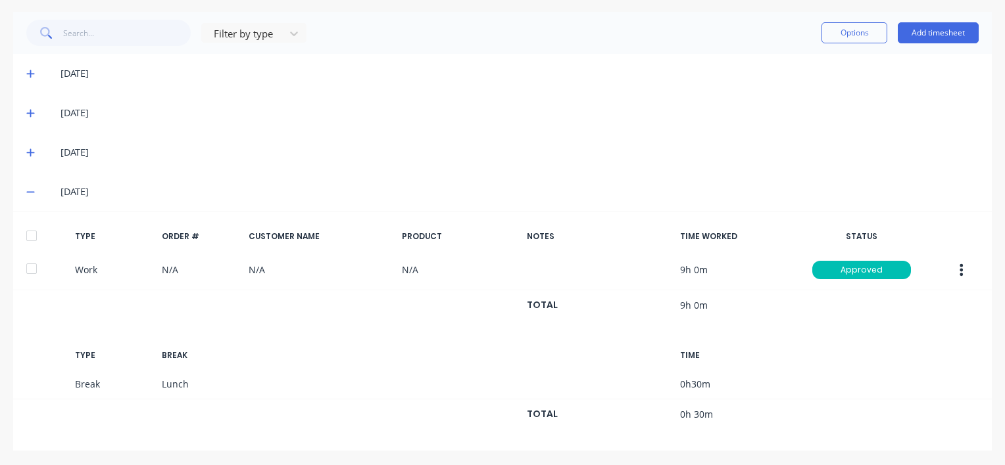
click at [30, 151] on icon at bounding box center [30, 153] width 8 height 8
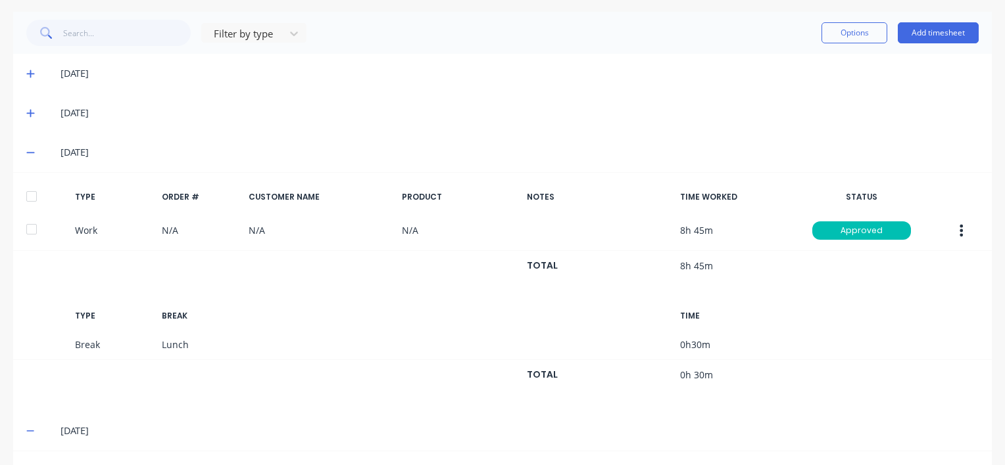
click at [31, 110] on icon at bounding box center [30, 114] width 8 height 8
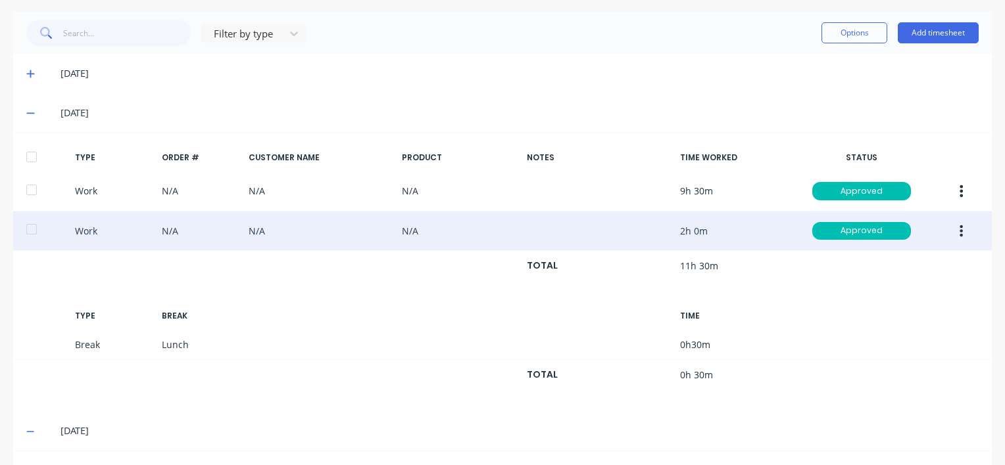
click at [960, 228] on icon "button" at bounding box center [961, 231] width 3 height 12
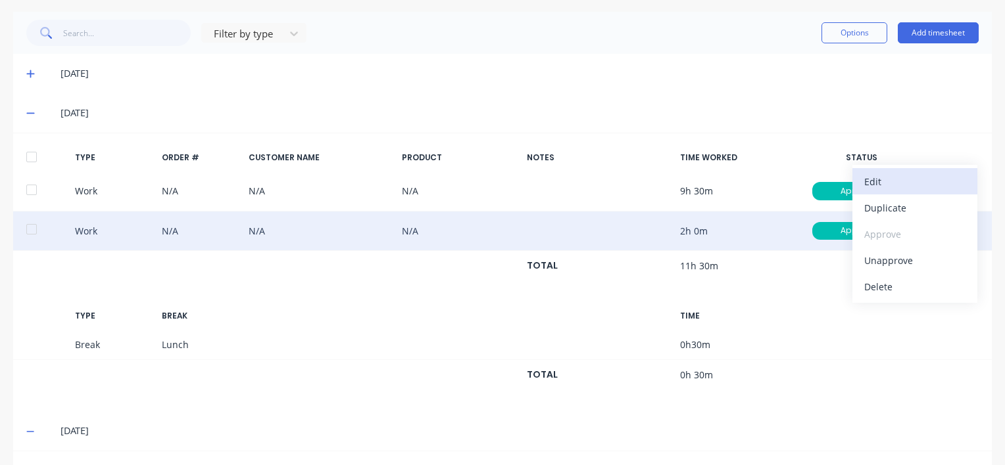
click at [867, 177] on div "Edit" at bounding box center [914, 181] width 101 height 19
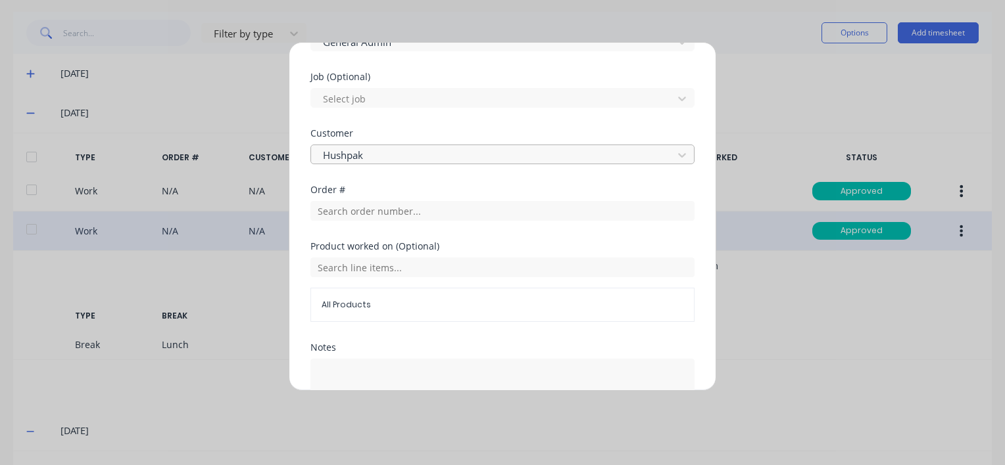
scroll to position [631, 0]
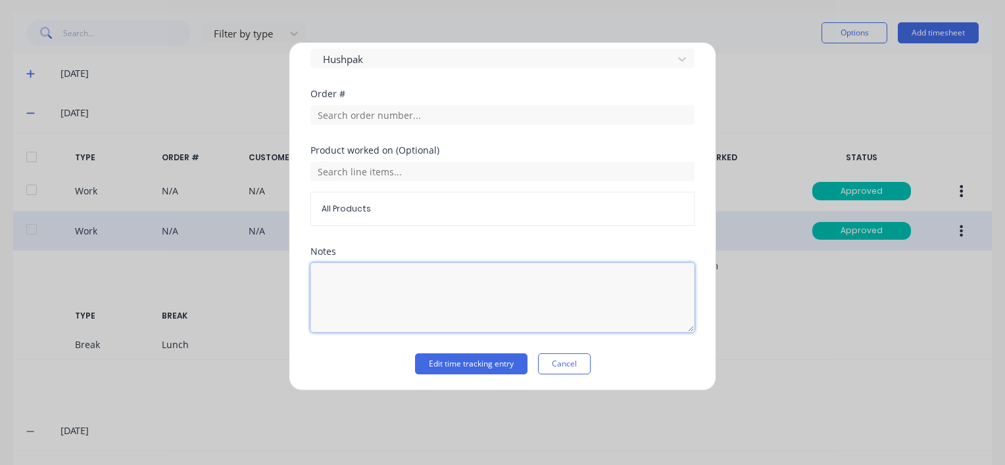
click at [405, 273] on textarea at bounding box center [502, 298] width 384 height 70
type textarea "Overtime"
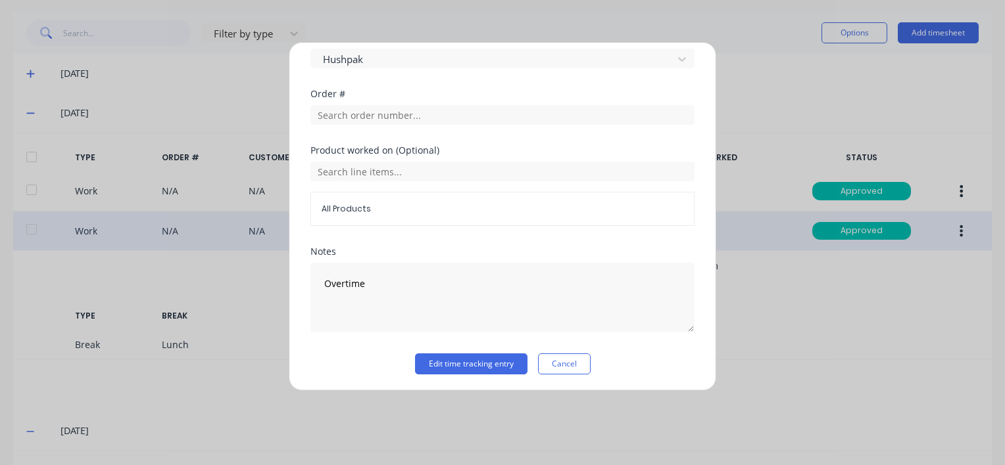
click at [630, 354] on div "Edit time tracking entry Cancel" at bounding box center [502, 364] width 384 height 21
click at [442, 357] on button "Edit time tracking entry" at bounding box center [471, 364] width 112 height 21
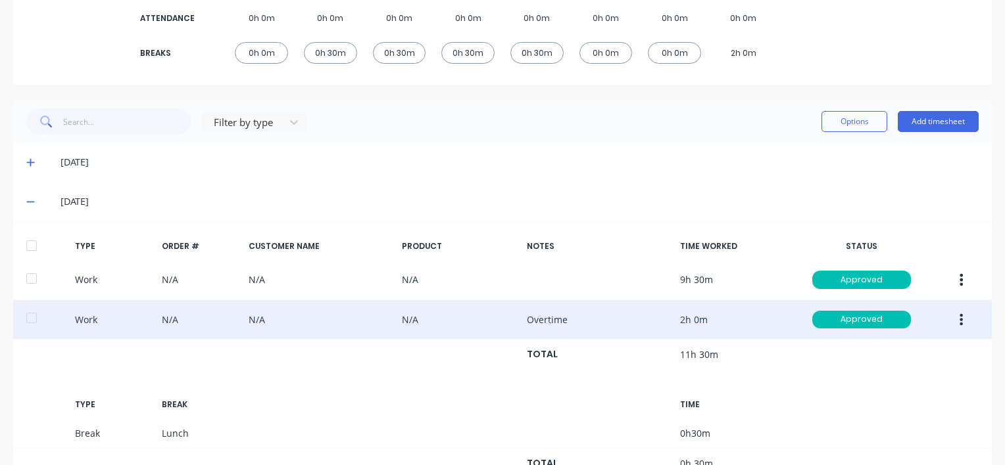
scroll to position [0, 0]
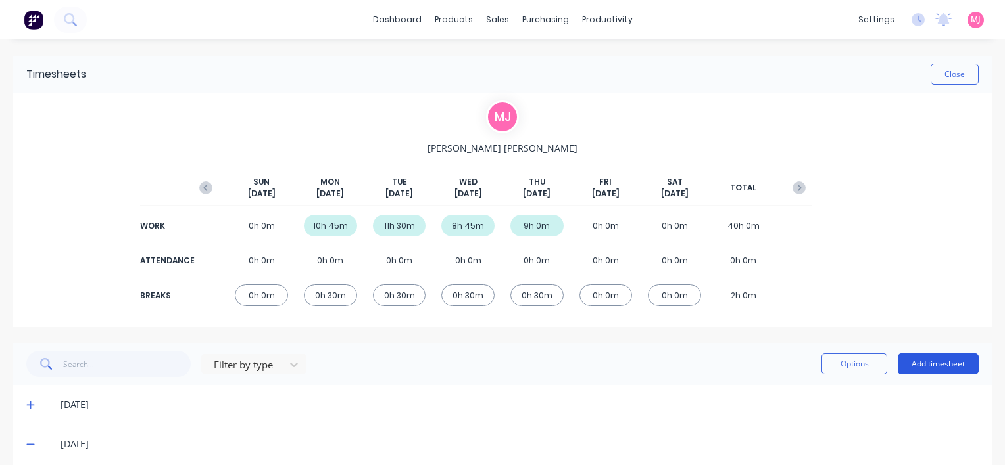
click at [928, 363] on button "Add timesheet" at bounding box center [937, 364] width 81 height 21
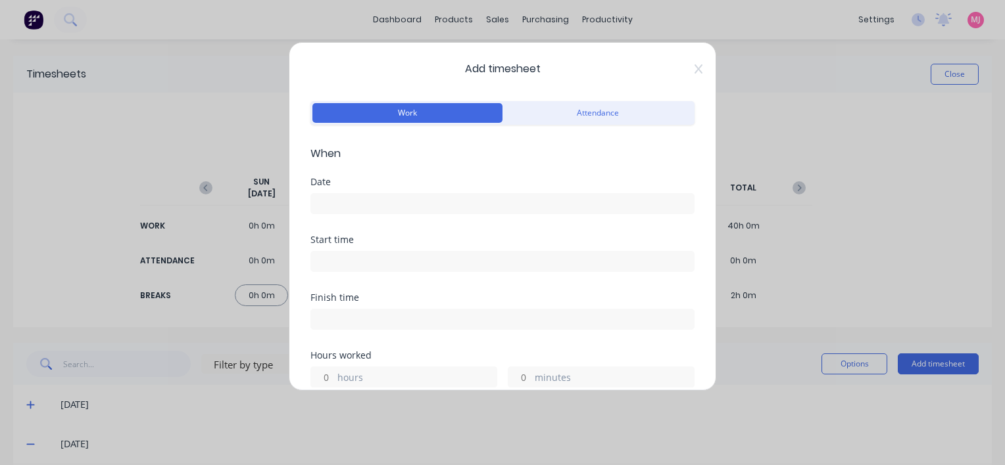
scroll to position [131, 0]
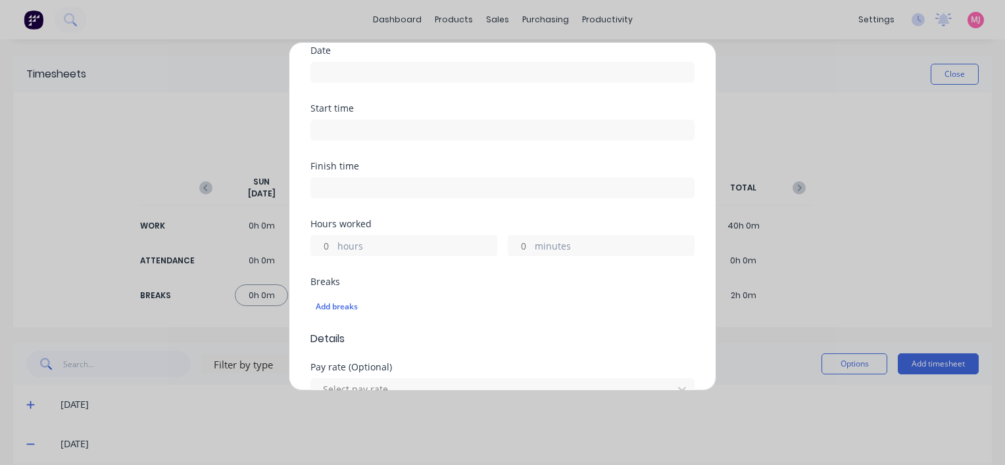
click at [375, 239] on label "hours" at bounding box center [416, 247] width 159 height 16
click at [334, 239] on input "hours" at bounding box center [322, 246] width 23 height 20
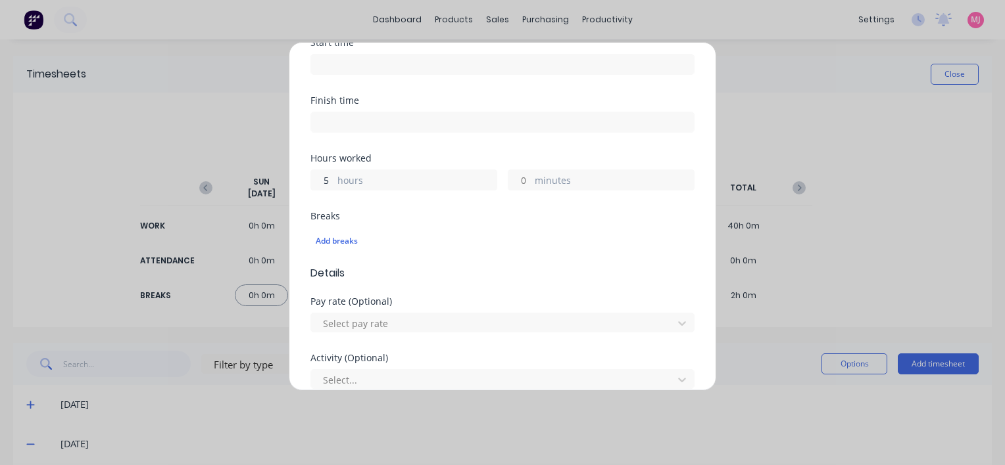
scroll to position [263, 0]
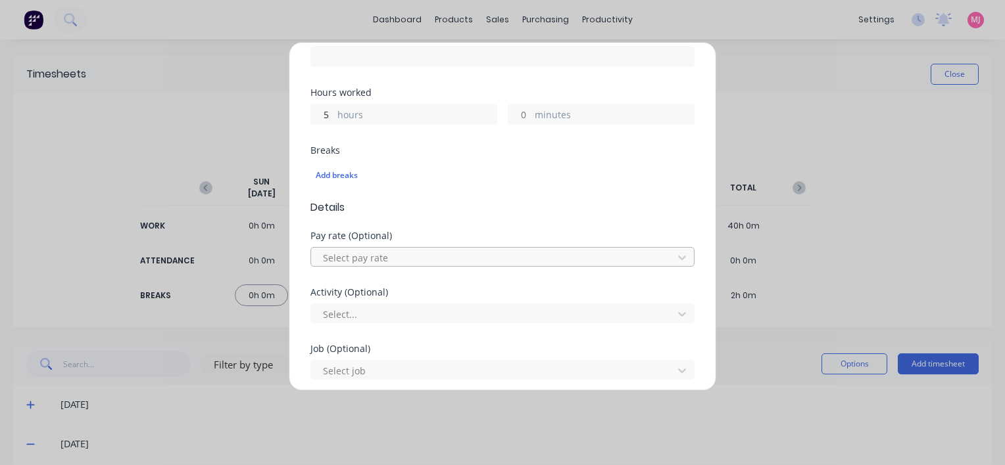
type input "5"
click at [385, 254] on div at bounding box center [493, 258] width 344 height 16
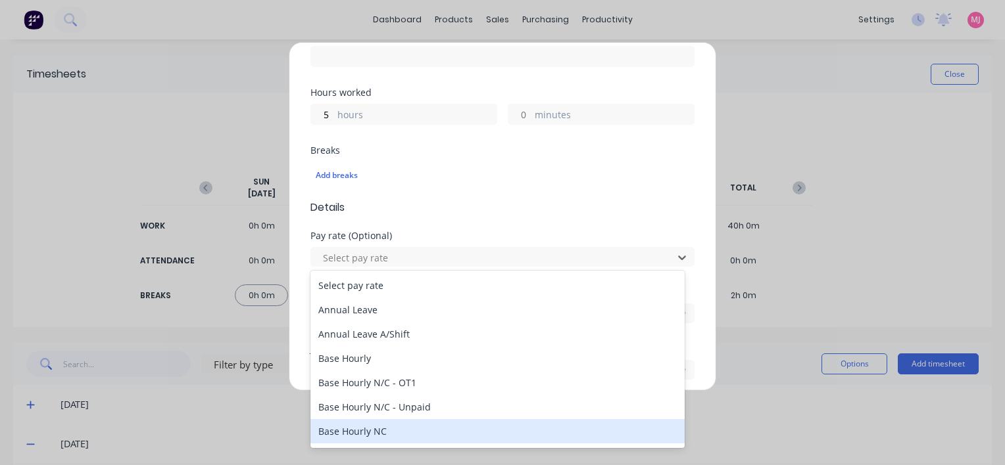
click at [360, 429] on div "Base Hourly NC" at bounding box center [497, 431] width 374 height 24
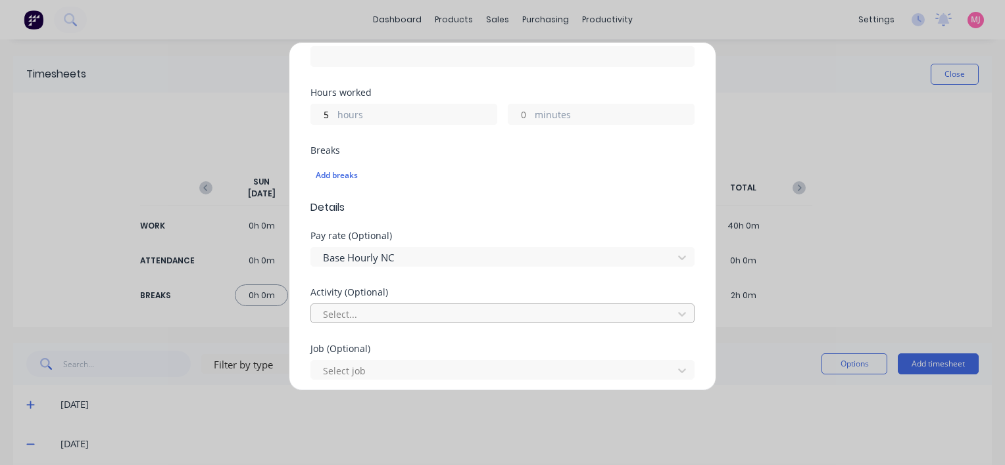
click at [359, 312] on div at bounding box center [493, 314] width 344 height 16
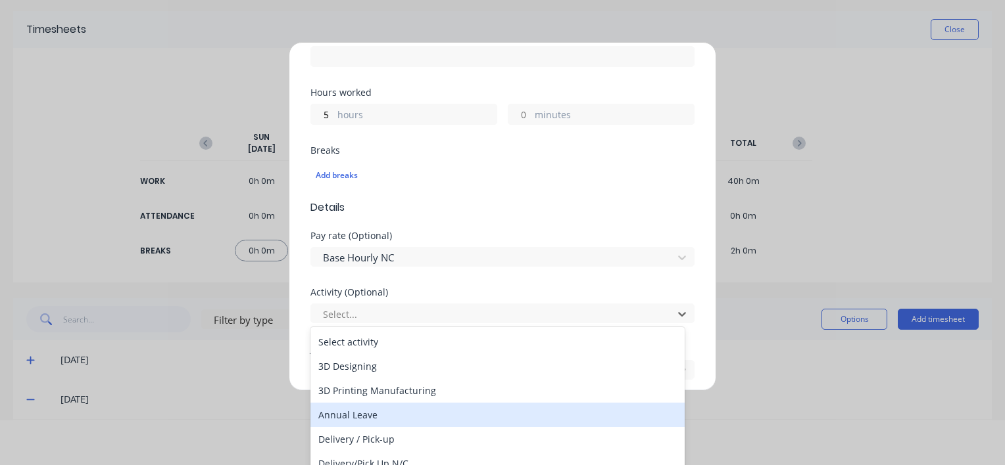
scroll to position [131, 0]
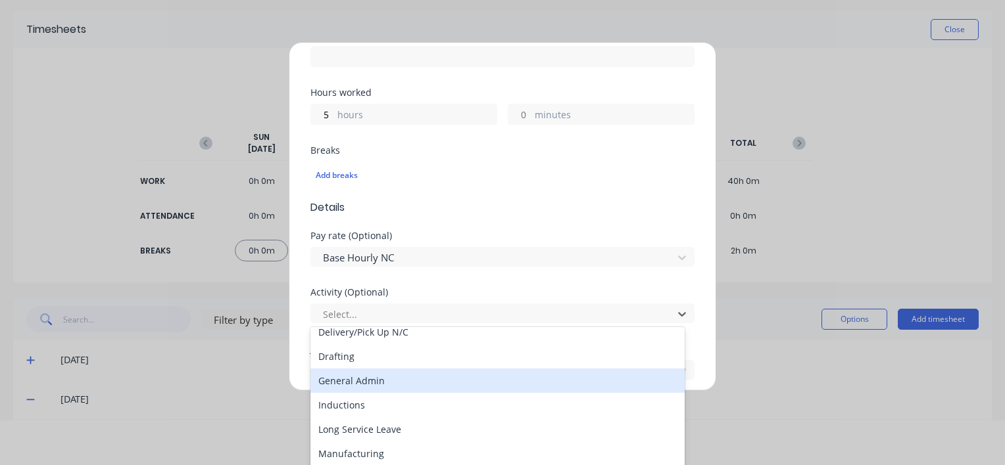
click at [371, 387] on div "General Admin" at bounding box center [497, 381] width 374 height 24
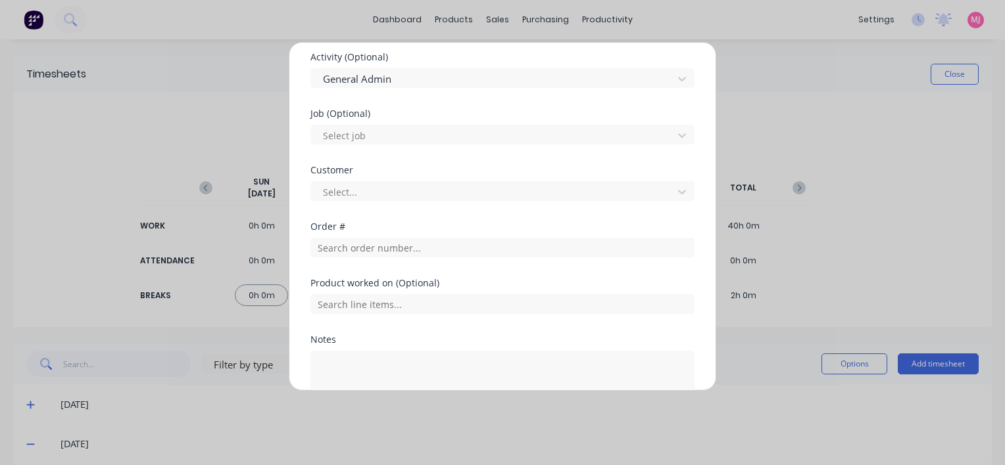
scroll to position [587, 0]
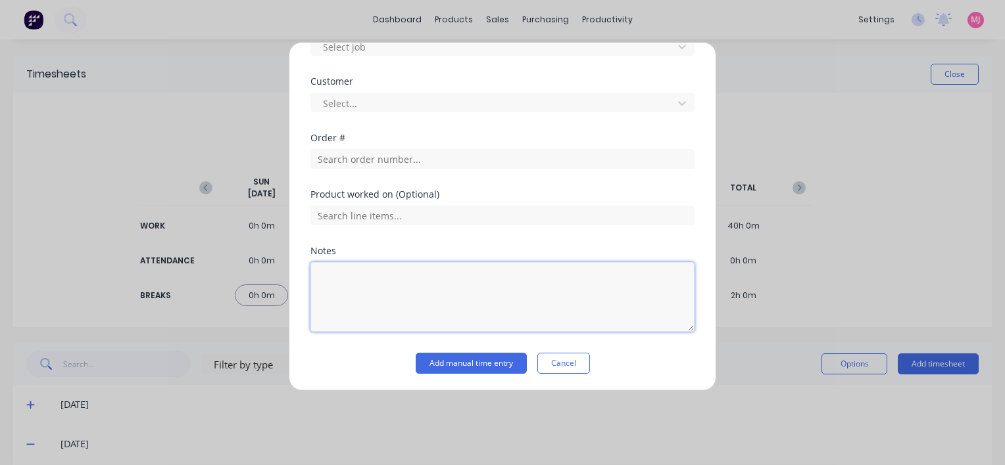
click at [370, 276] on textarea at bounding box center [502, 297] width 384 height 70
type textarea "2 hours [DATE] - WFH - EOM 3 hours [DATE] (P/Hol) - Timesheets"
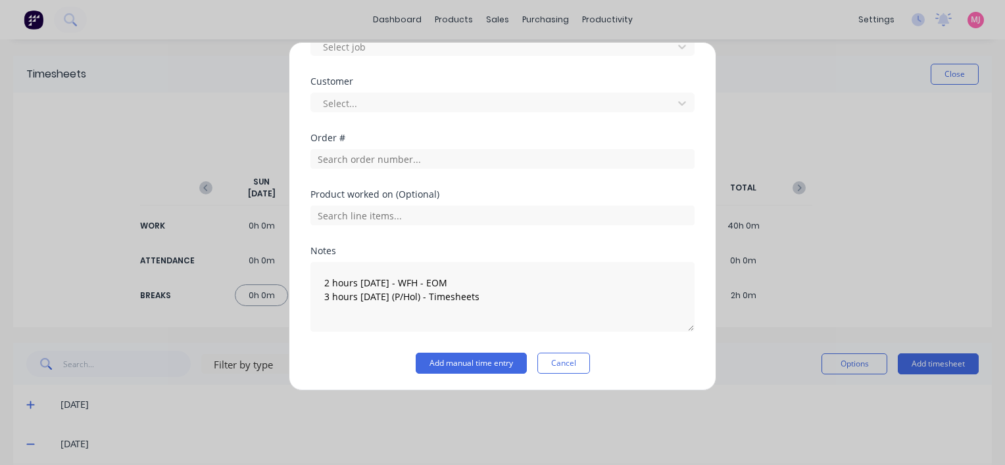
click at [646, 357] on div "Add manual time entry Cancel" at bounding box center [502, 363] width 384 height 21
click at [445, 364] on button "Add manual time entry" at bounding box center [470, 363] width 111 height 21
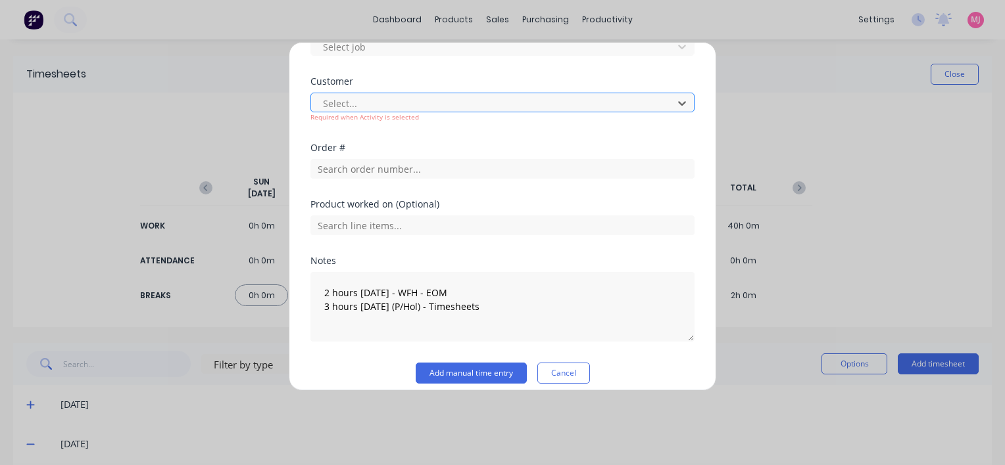
click at [403, 98] on div at bounding box center [493, 103] width 344 height 16
type input "hus"
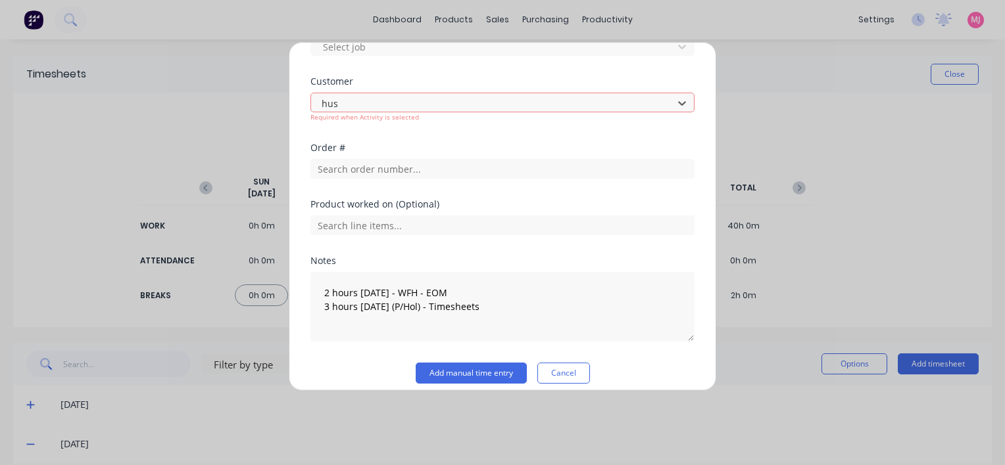
click at [458, 371] on button "Add manual time entry" at bounding box center [470, 373] width 111 height 21
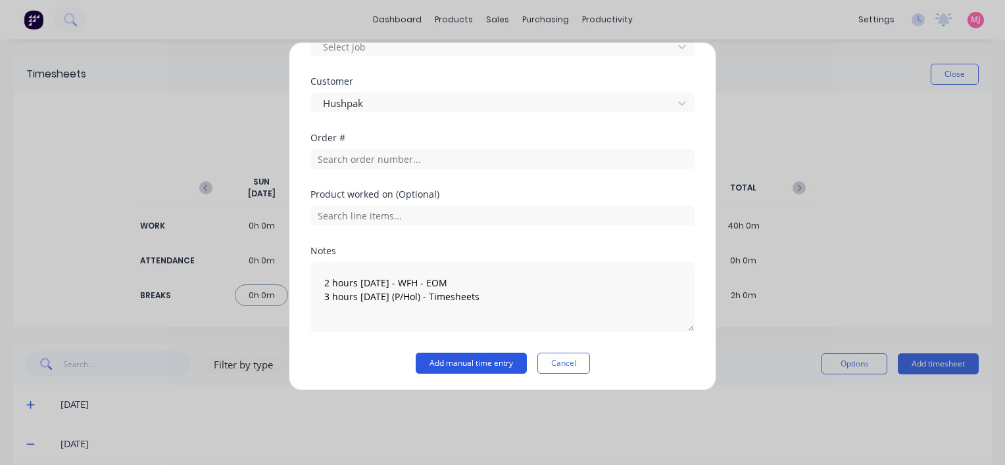
click at [452, 356] on button "Add manual time entry" at bounding box center [470, 363] width 111 height 21
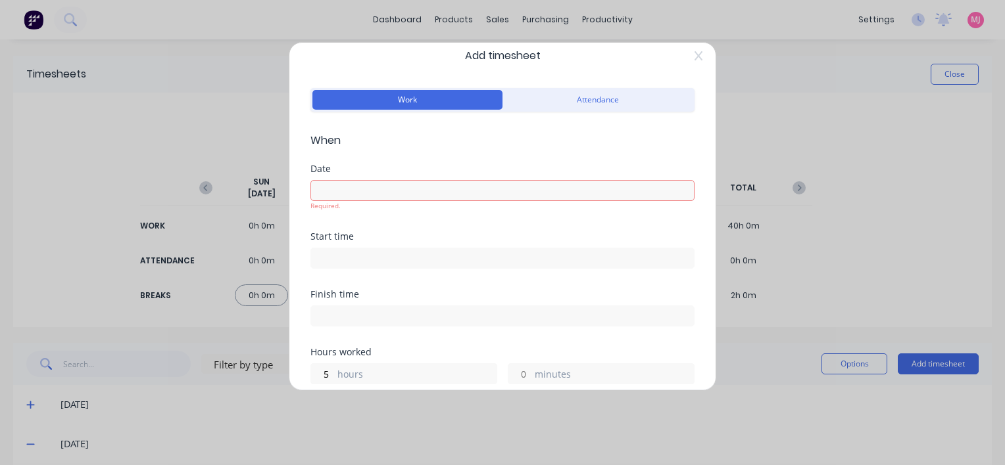
scroll to position [0, 0]
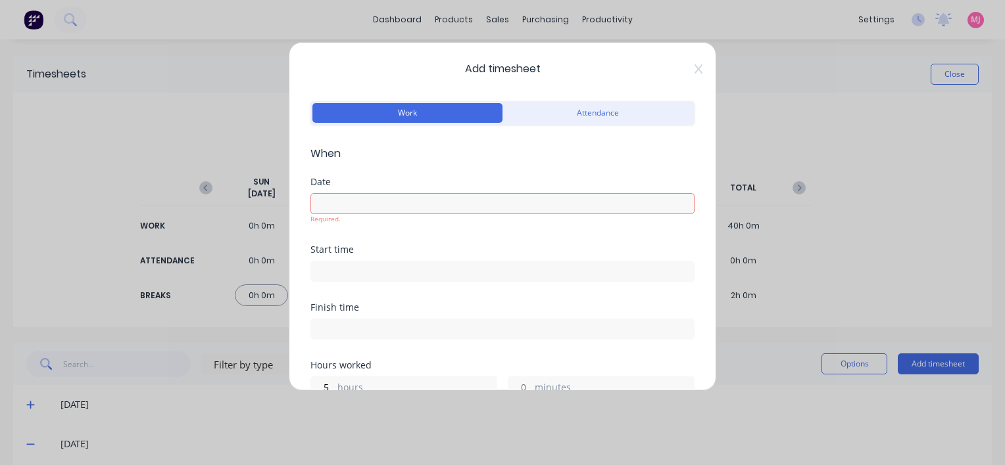
click at [342, 203] on input at bounding box center [502, 204] width 383 height 20
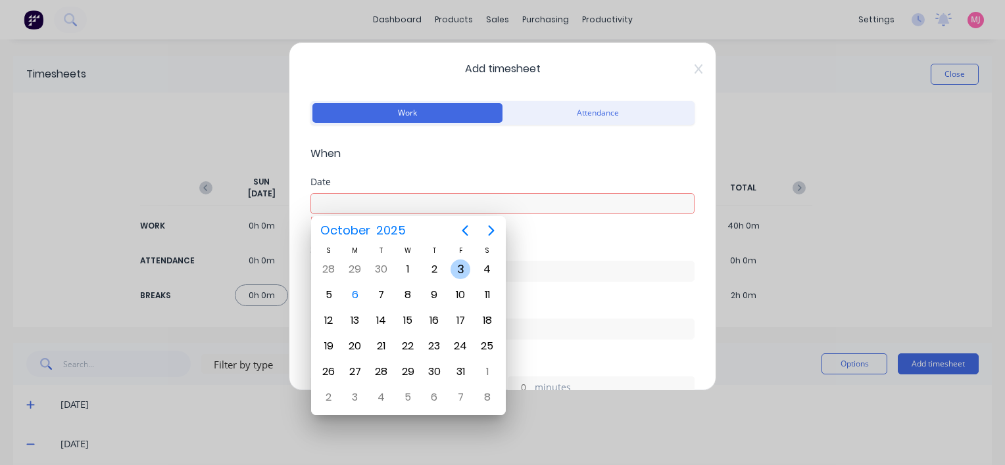
click at [458, 270] on div "3" at bounding box center [460, 270] width 20 height 20
type input "[DATE]"
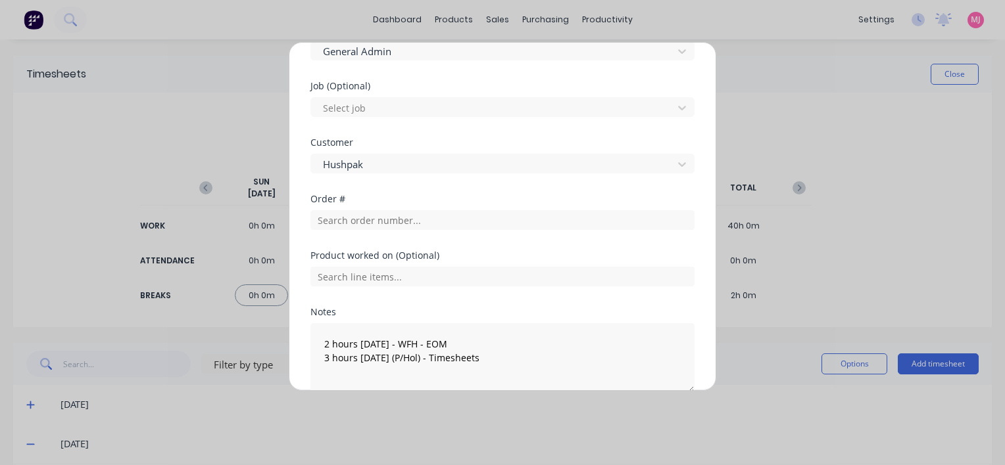
scroll to position [587, 0]
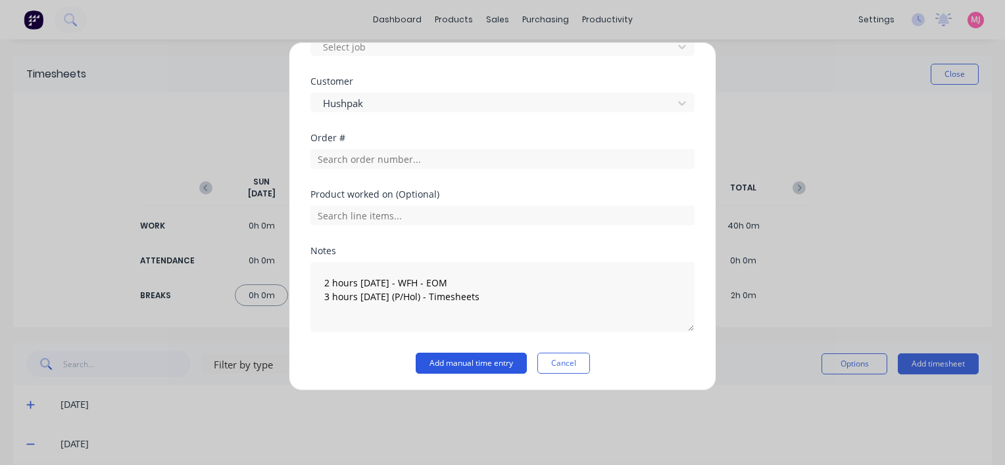
click at [450, 363] on button "Add manual time entry" at bounding box center [470, 363] width 111 height 21
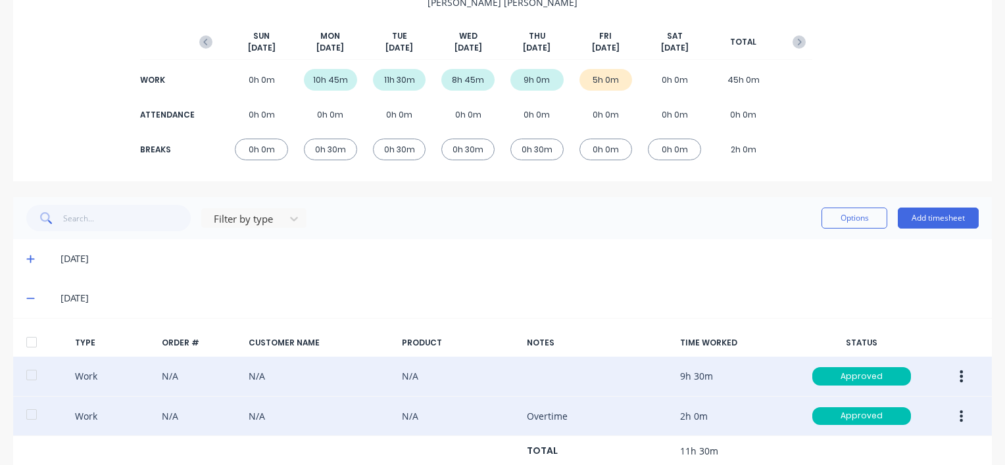
scroll to position [131, 0]
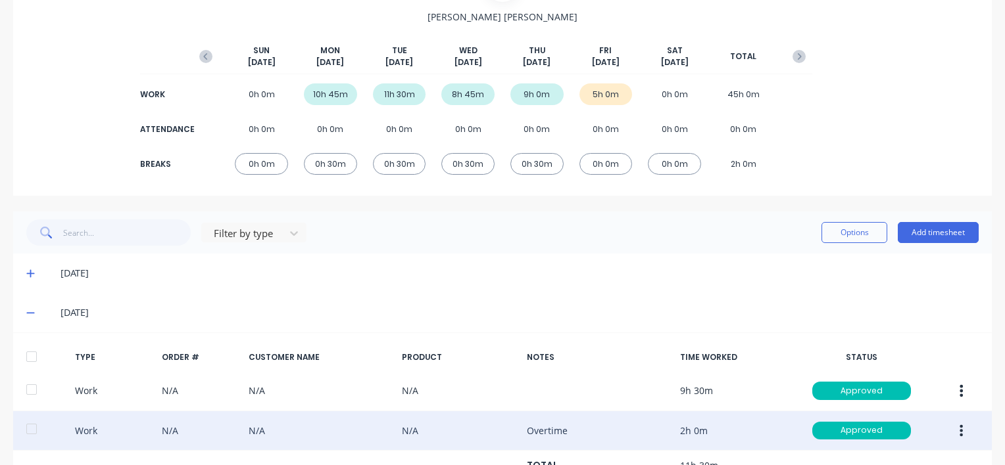
click at [30, 275] on icon at bounding box center [30, 274] width 8 height 8
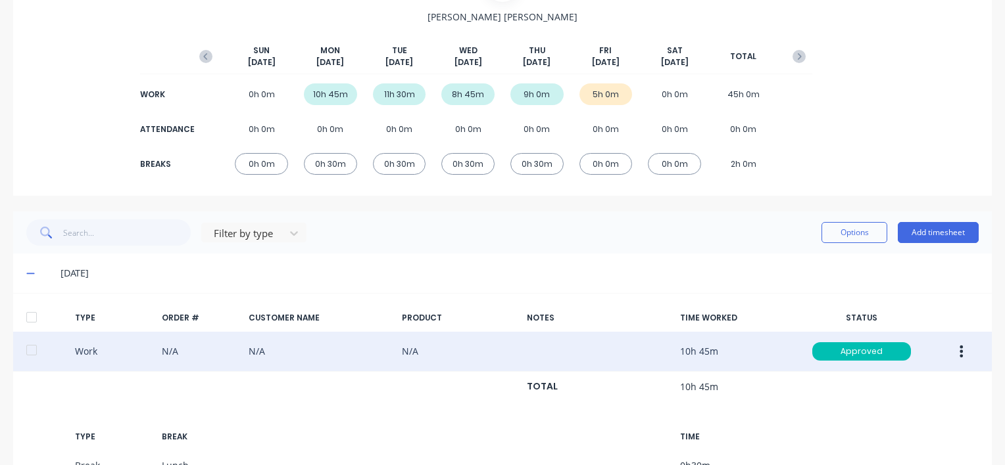
click at [960, 347] on icon "button" at bounding box center [961, 352] width 3 height 12
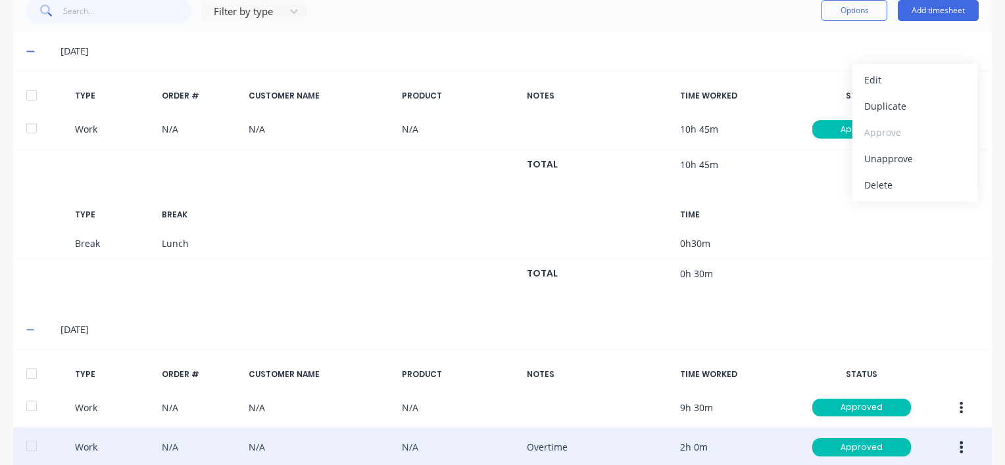
scroll to position [460, 0]
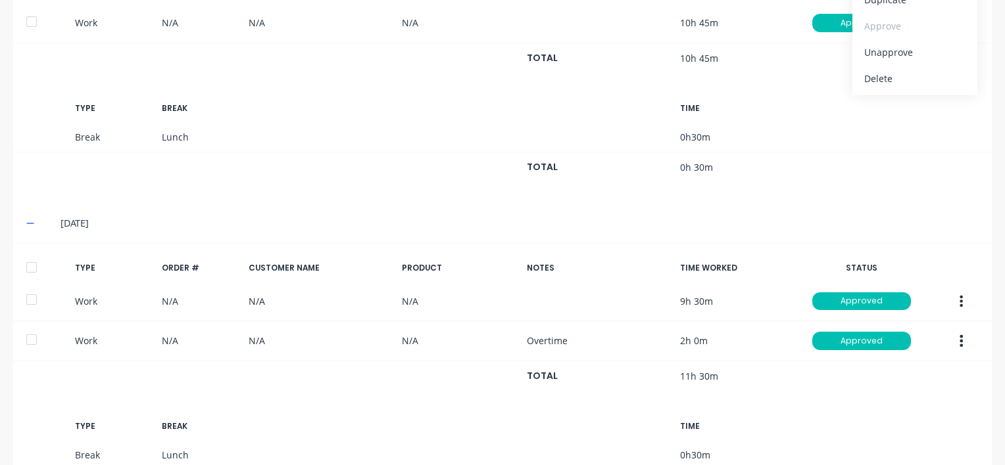
click at [959, 338] on icon "button" at bounding box center [960, 341] width 3 height 14
click at [723, 228] on div "[DATE]" at bounding box center [519, 223] width 918 height 14
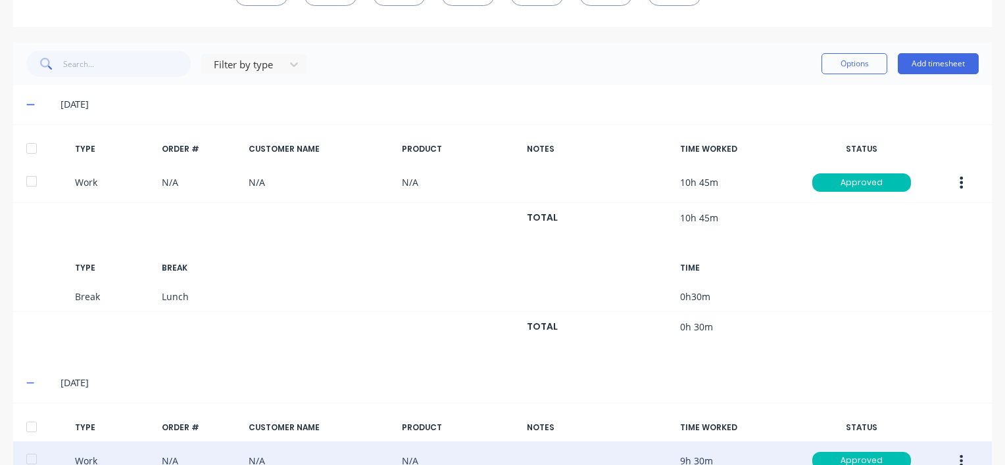
scroll to position [394, 0]
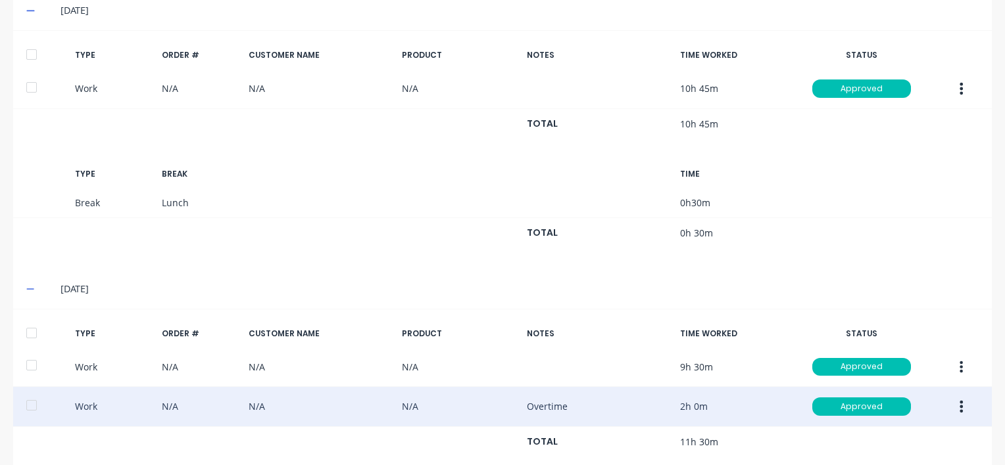
click at [959, 403] on icon "button" at bounding box center [960, 407] width 3 height 14
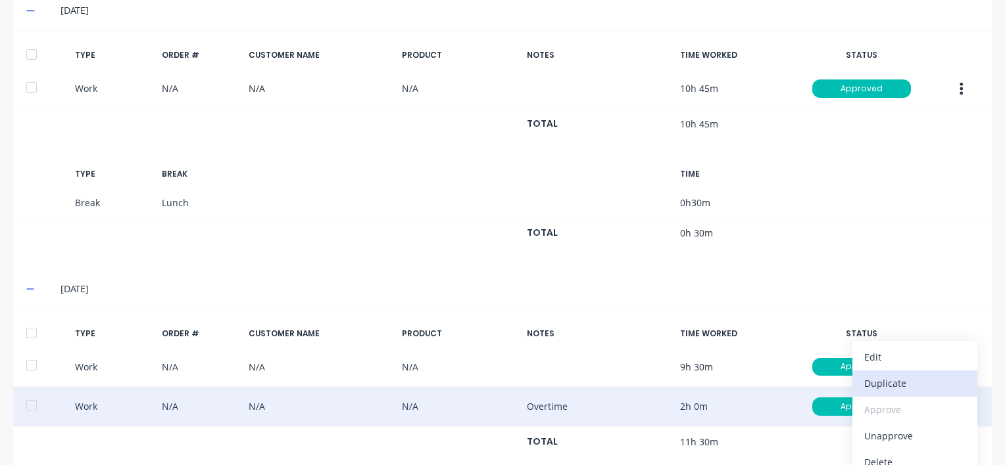
click at [889, 379] on div "Duplicate" at bounding box center [914, 383] width 101 height 19
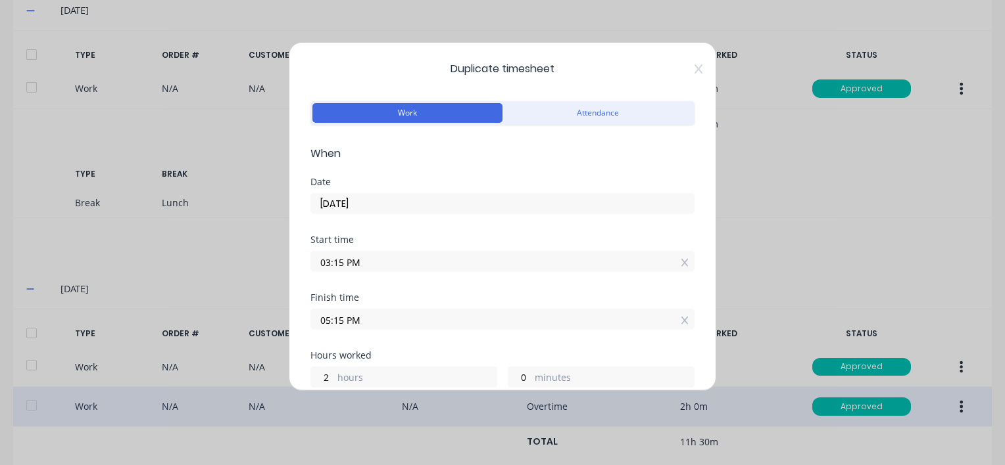
click at [380, 195] on input "[DATE]" at bounding box center [502, 204] width 383 height 20
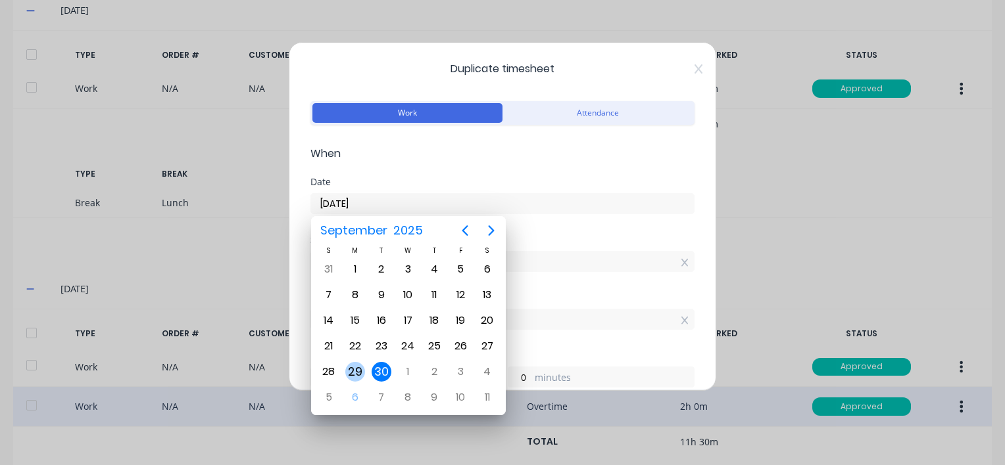
click at [355, 365] on div "29" at bounding box center [355, 372] width 20 height 20
type input "[DATE]"
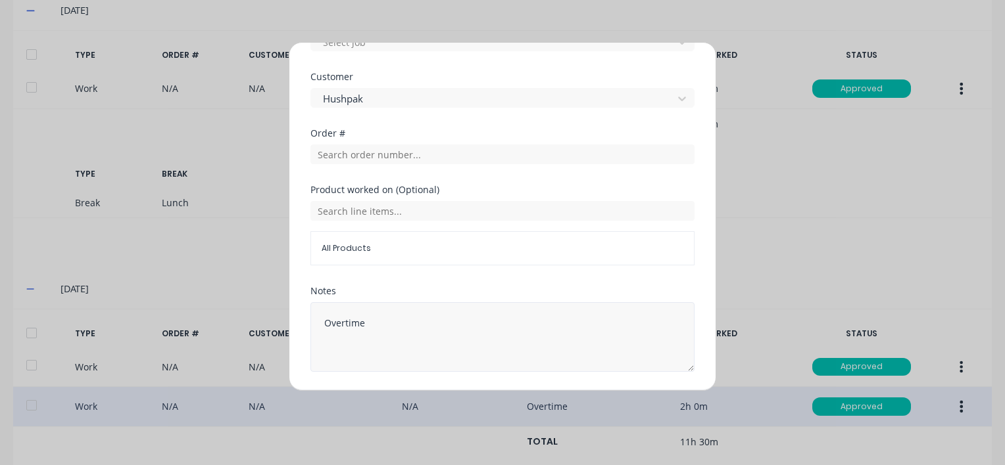
scroll to position [631, 0]
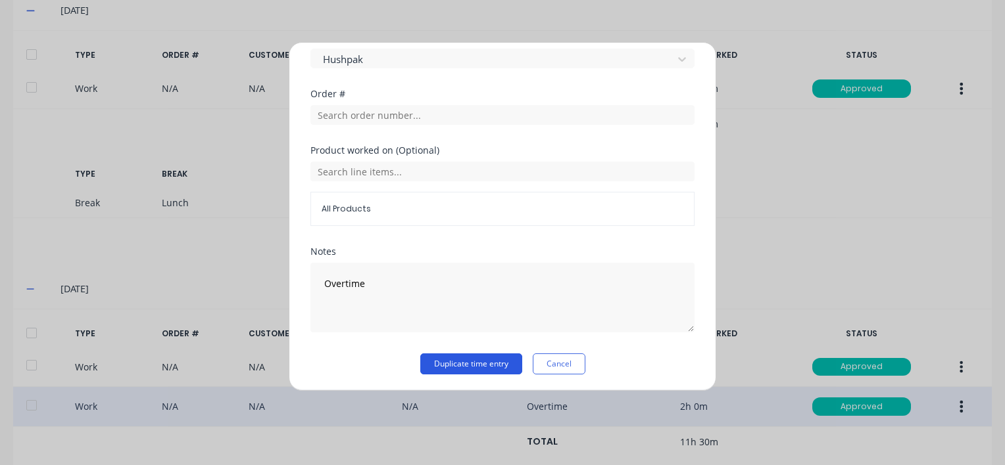
click at [440, 362] on button "Duplicate time entry" at bounding box center [471, 364] width 102 height 21
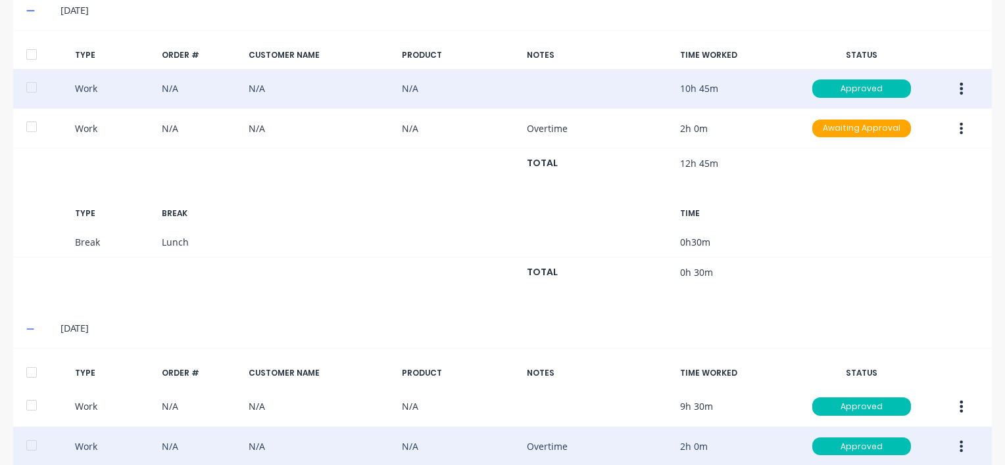
click at [955, 89] on button "button" at bounding box center [960, 89] width 31 height 24
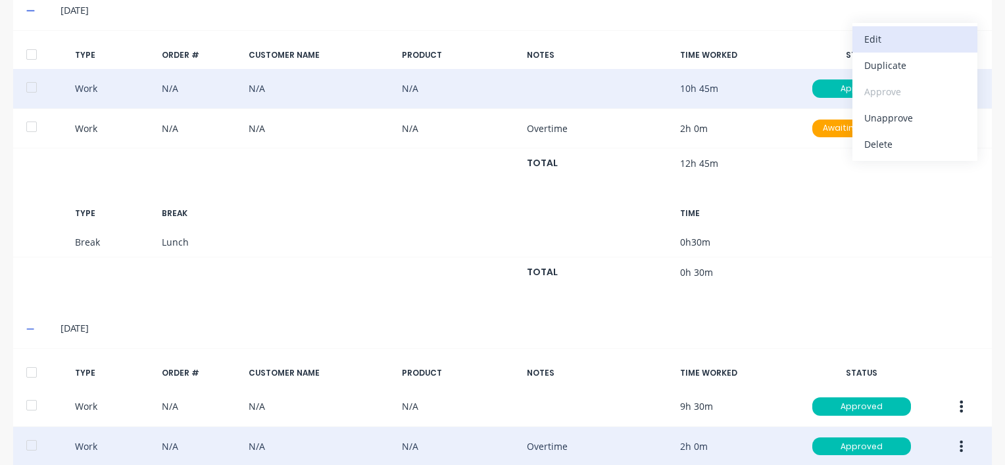
click at [872, 37] on div "Edit" at bounding box center [914, 39] width 101 height 19
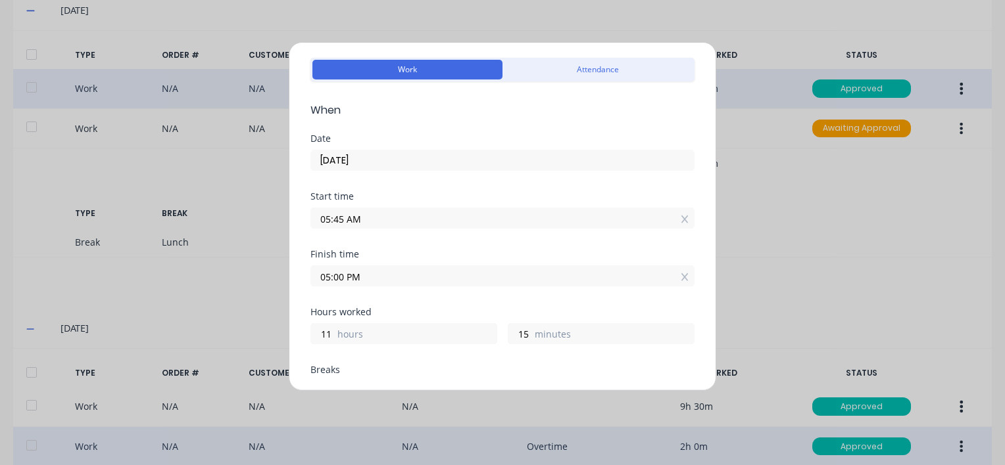
scroll to position [66, 0]
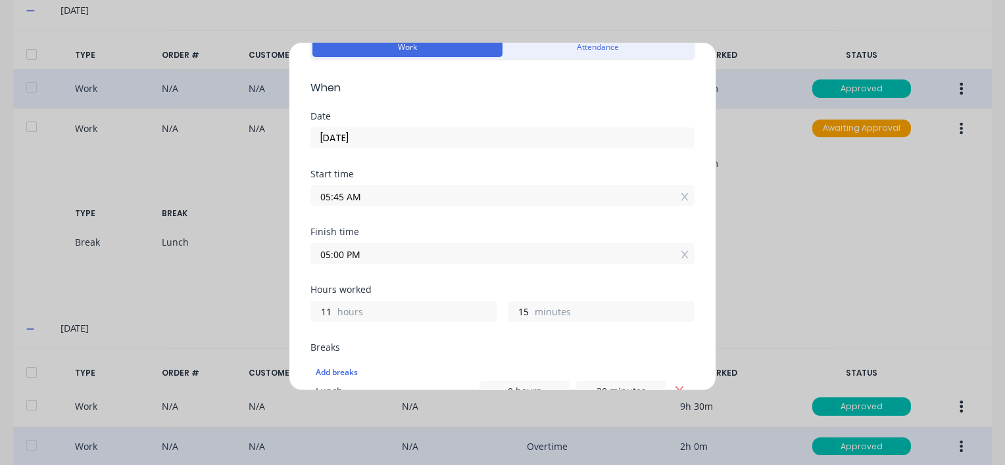
click at [368, 254] on input "05:00 PM" at bounding box center [502, 254] width 383 height 20
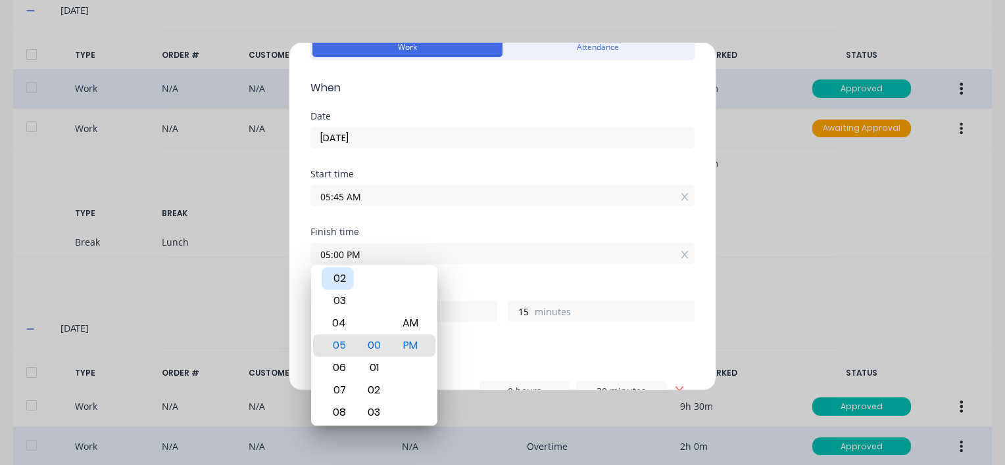
click at [342, 276] on div "02" at bounding box center [337, 279] width 32 height 22
type input "02:00 PM"
type input "8"
click at [488, 352] on div "Breaks Add breaks Lunch 0 hours 30 minutes" at bounding box center [502, 374] width 384 height 63
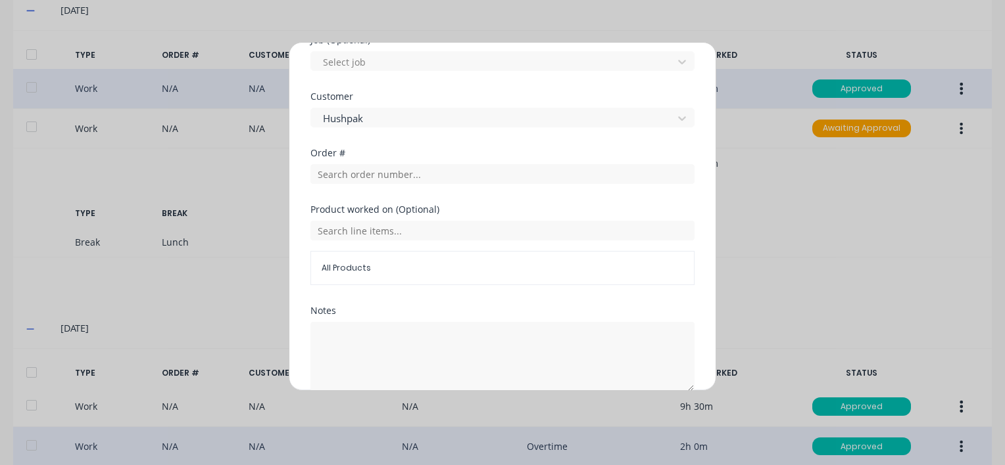
scroll to position [652, 0]
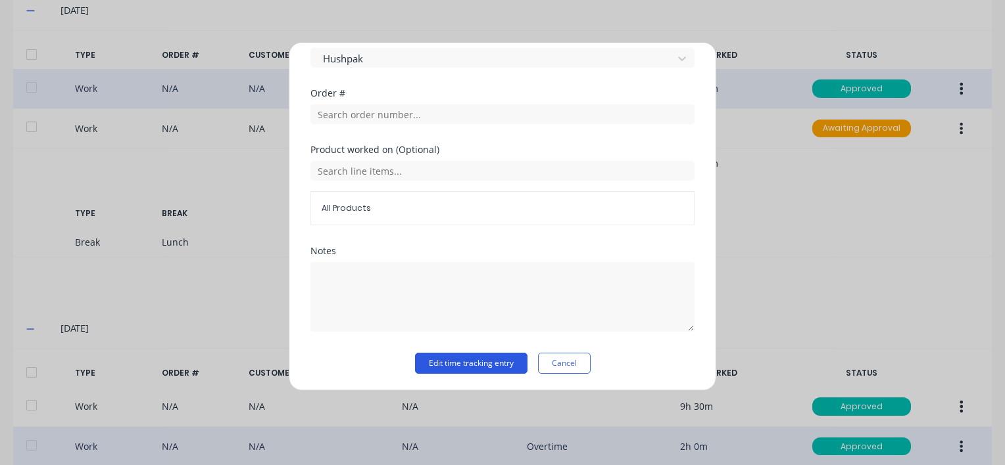
click at [429, 364] on button "Edit time tracking entry" at bounding box center [471, 363] width 112 height 21
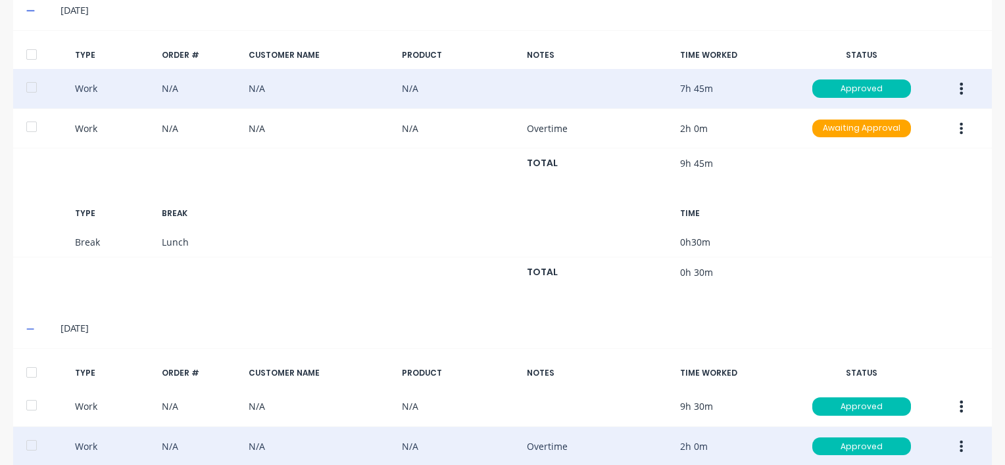
click at [949, 87] on button "button" at bounding box center [960, 89] width 31 height 24
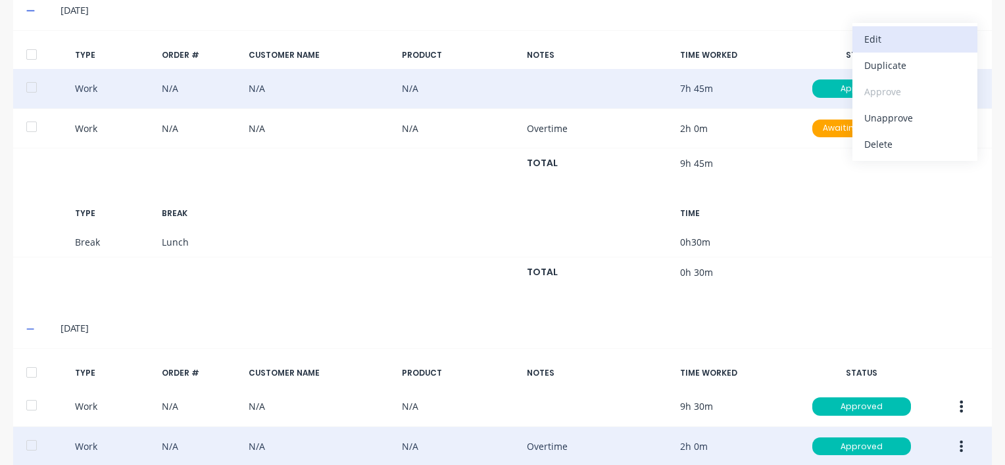
click at [886, 42] on div "Edit" at bounding box center [914, 39] width 101 height 19
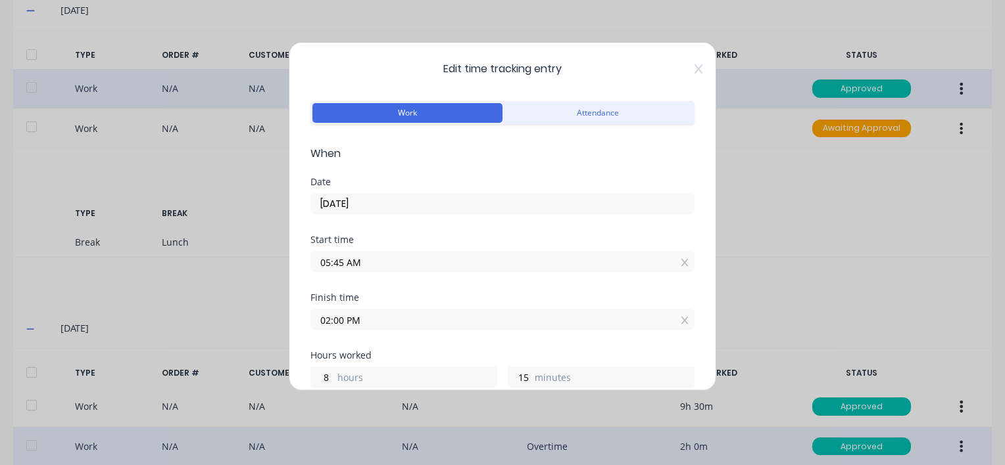
click at [364, 319] on input "02:00 PM" at bounding box center [502, 320] width 383 height 20
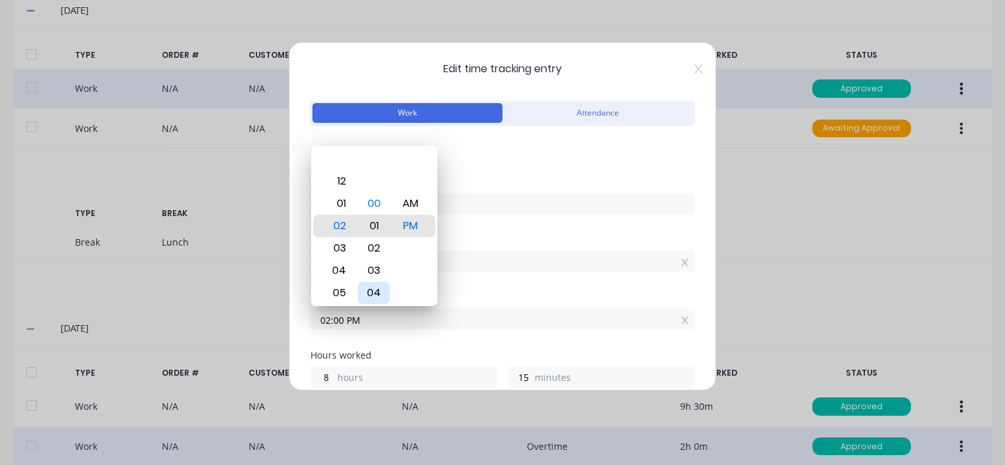
type input "02:02 PM"
type input "17"
type input "02:04 PM"
type input "19"
type input "02:08 PM"
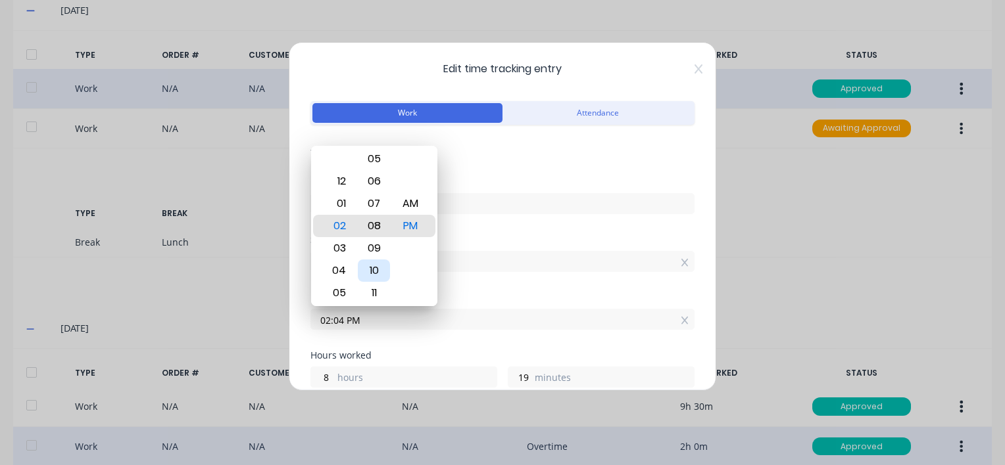
type input "23"
type input "02:10 PM"
type input "25"
type input "02:12 PM"
type input "27"
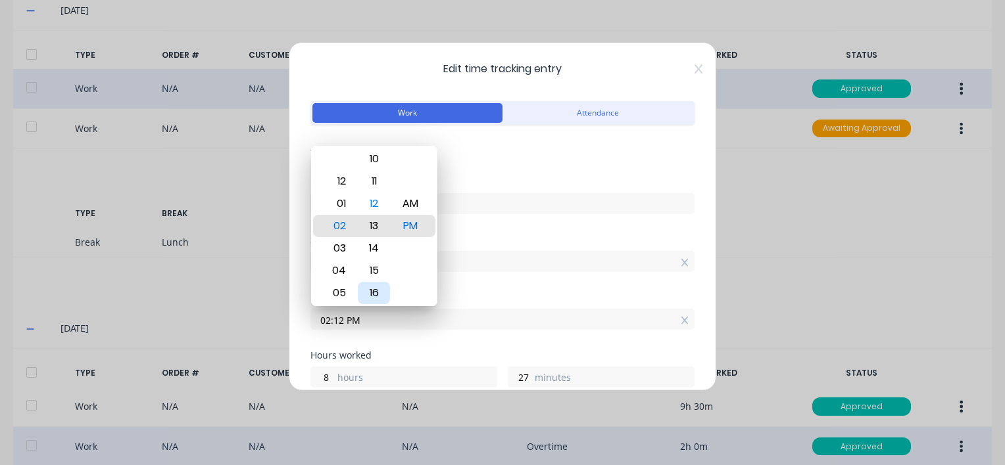
type input "02:13 PM"
type input "28"
click at [371, 268] on div "15" at bounding box center [374, 271] width 32 height 22
type input "02:15 PM"
type input "30"
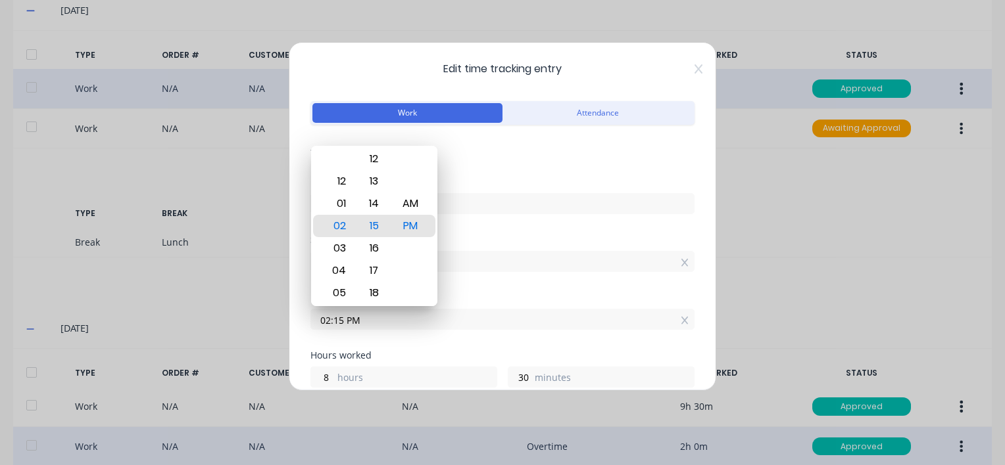
click at [531, 224] on div "Date [DATE]" at bounding box center [502, 207] width 384 height 58
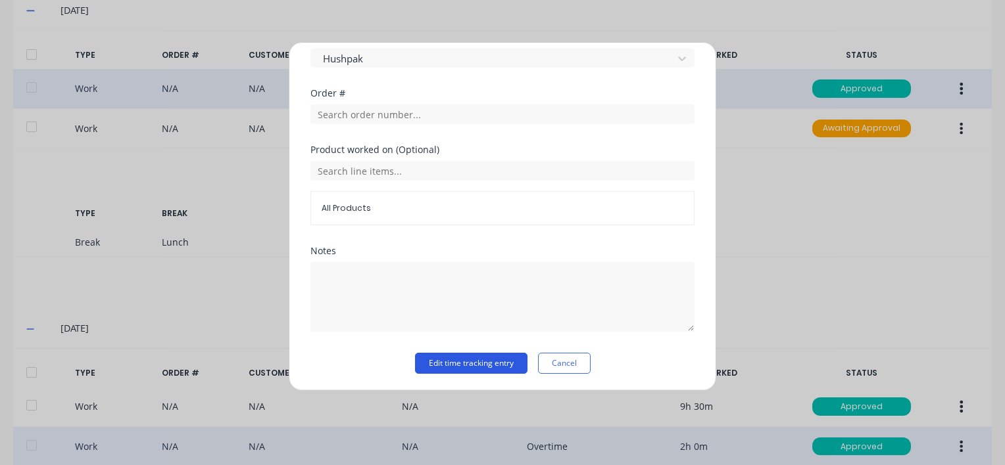
click at [425, 364] on button "Edit time tracking entry" at bounding box center [471, 363] width 112 height 21
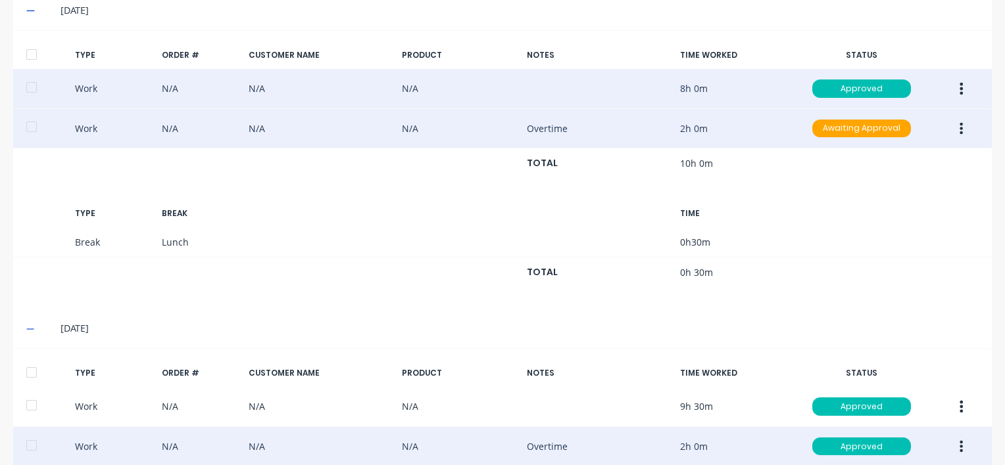
click at [959, 129] on icon "button" at bounding box center [960, 129] width 3 height 14
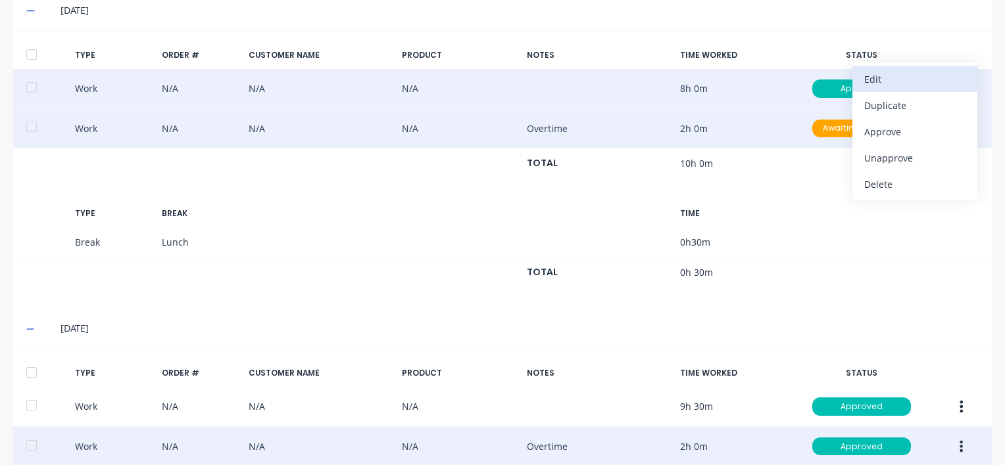
click at [878, 78] on div "Edit" at bounding box center [914, 79] width 101 height 19
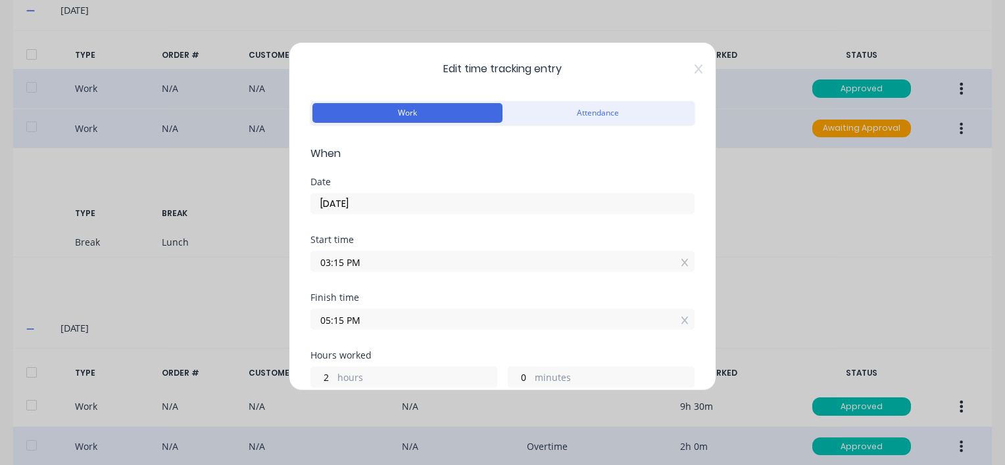
click at [375, 261] on input "03:15 PM" at bounding box center [502, 262] width 383 height 20
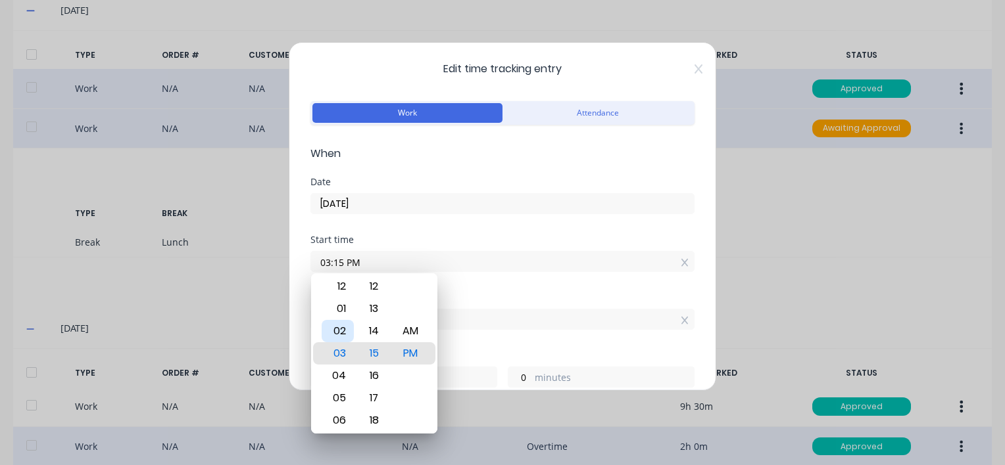
click at [339, 333] on div "02" at bounding box center [337, 331] width 32 height 22
type input "02:15 PM"
type input "3"
click at [515, 289] on div "Start time 02:15 PM" at bounding box center [502, 264] width 384 height 58
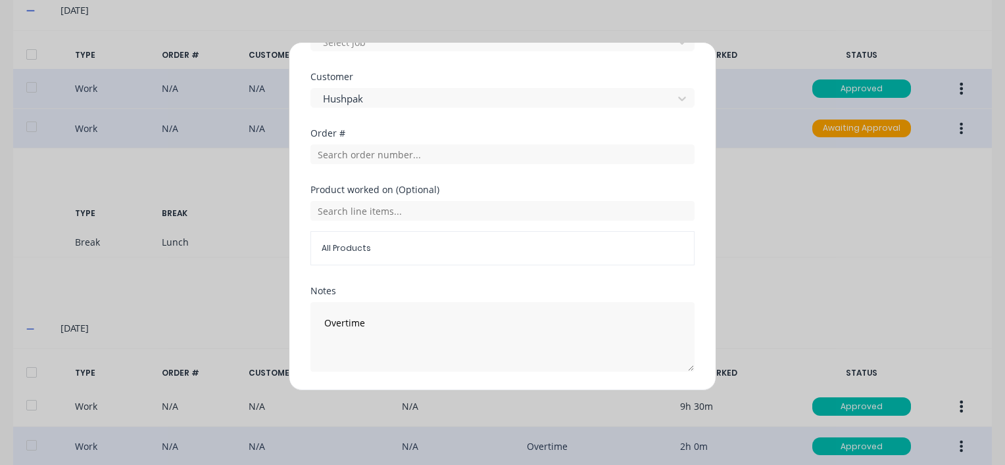
scroll to position [631, 0]
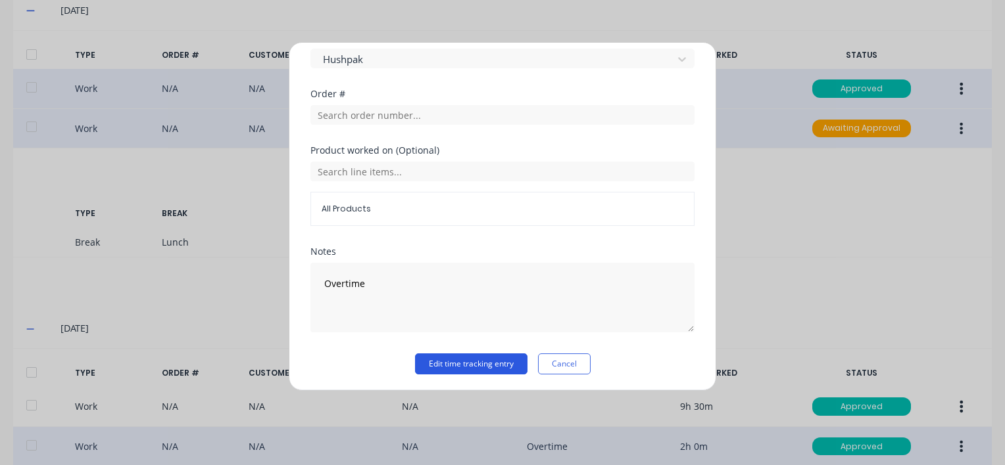
click at [448, 359] on button "Edit time tracking entry" at bounding box center [471, 364] width 112 height 21
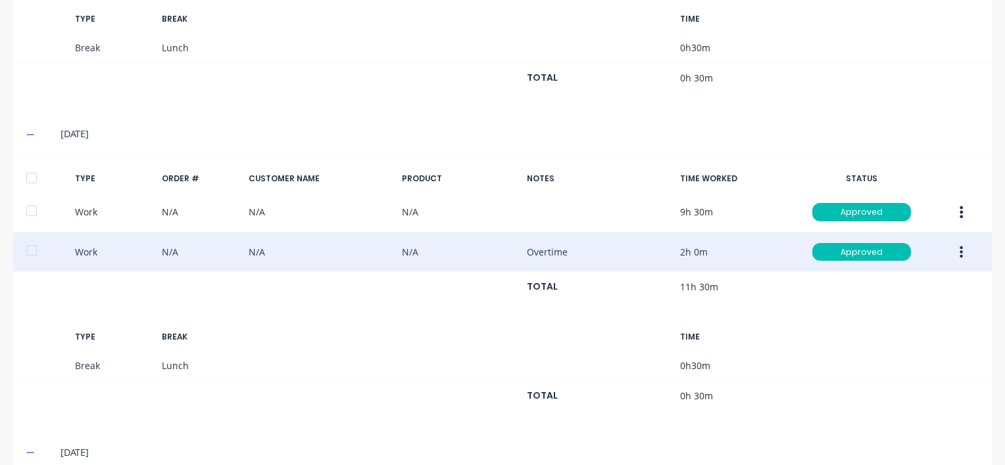
scroll to position [592, 0]
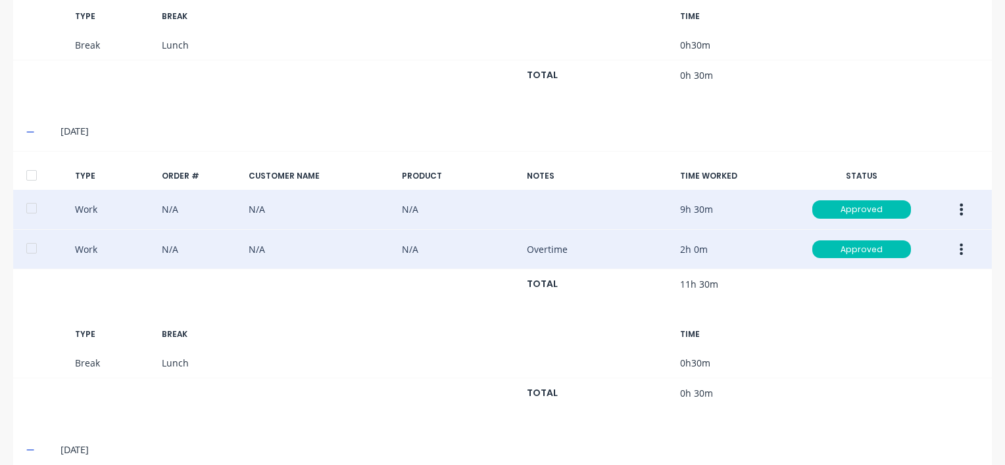
click at [960, 209] on icon "button" at bounding box center [961, 210] width 3 height 12
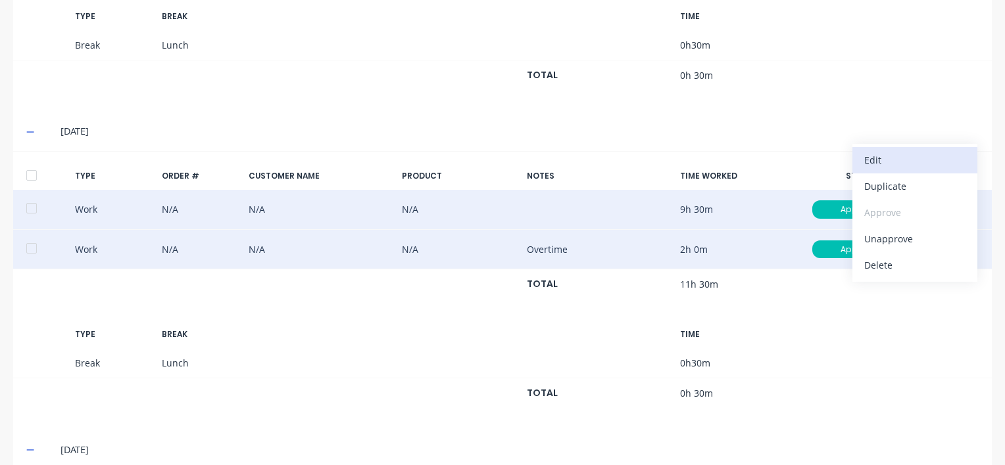
click at [865, 156] on div "Edit" at bounding box center [914, 160] width 101 height 19
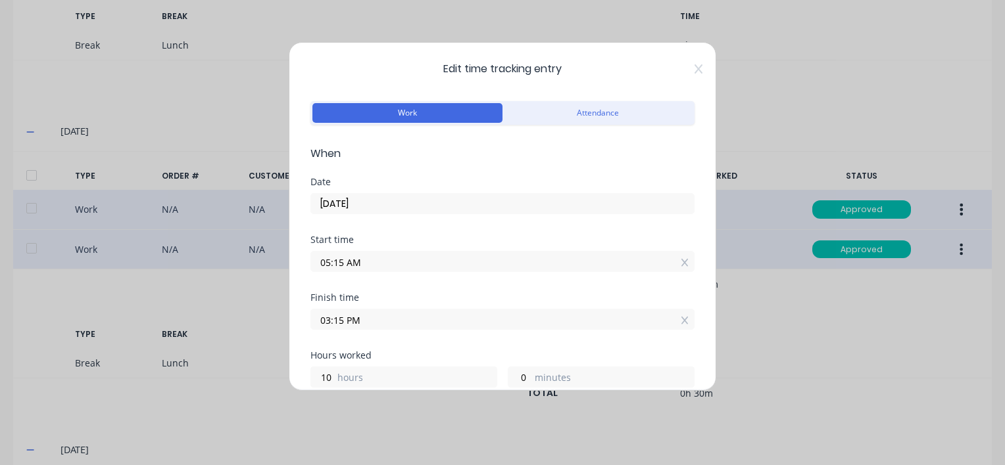
click at [373, 320] on input "03:15 PM" at bounding box center [502, 320] width 383 height 20
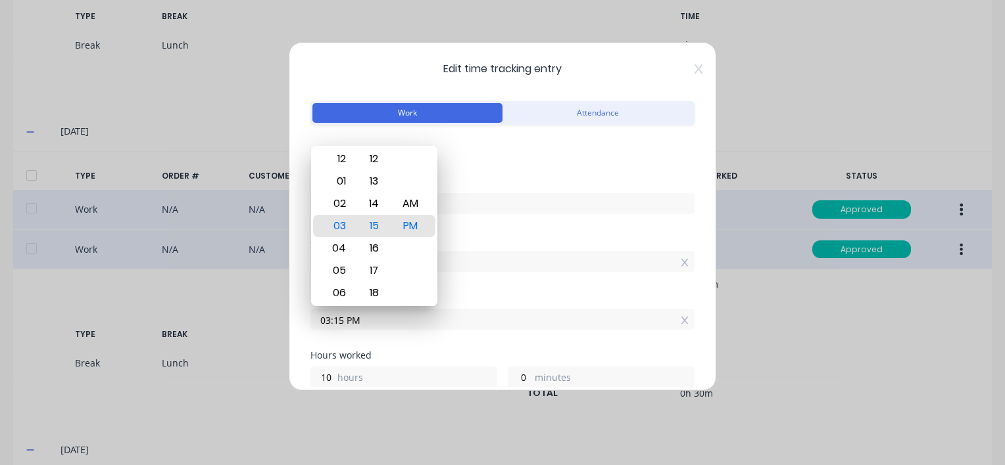
click at [923, 423] on div "Edit time tracking entry Work Attendance When Date [DATE] Start time 05:15 AM F…" at bounding box center [502, 232] width 1005 height 465
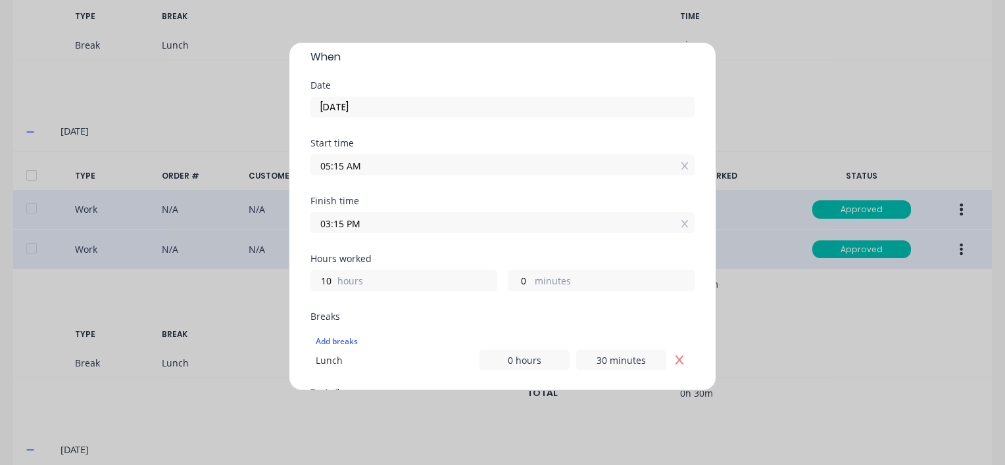
scroll to position [131, 0]
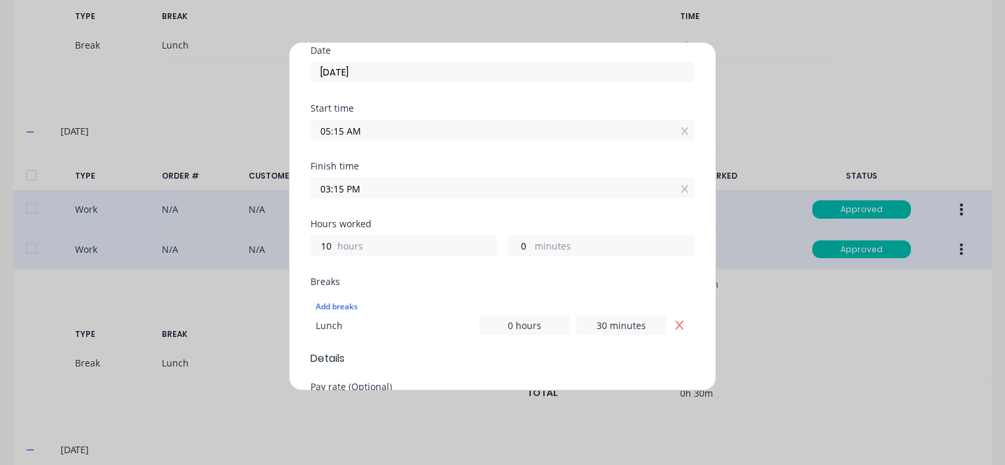
click at [374, 180] on input "03:15 PM" at bounding box center [502, 188] width 383 height 20
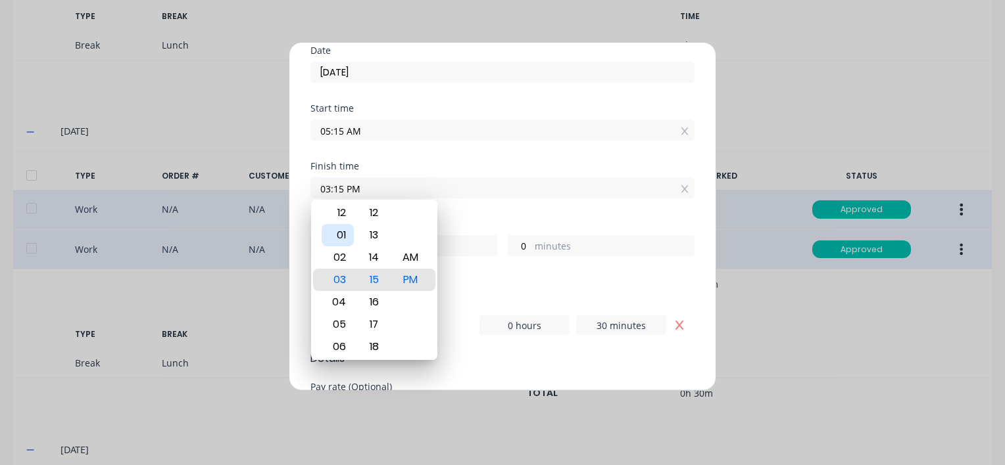
click at [340, 229] on div "01" at bounding box center [337, 235] width 32 height 22
type input "01:15 PM"
type input "8"
click at [458, 345] on div "Breaks Add breaks Lunch 0 hours 30 minutes" at bounding box center [502, 314] width 384 height 74
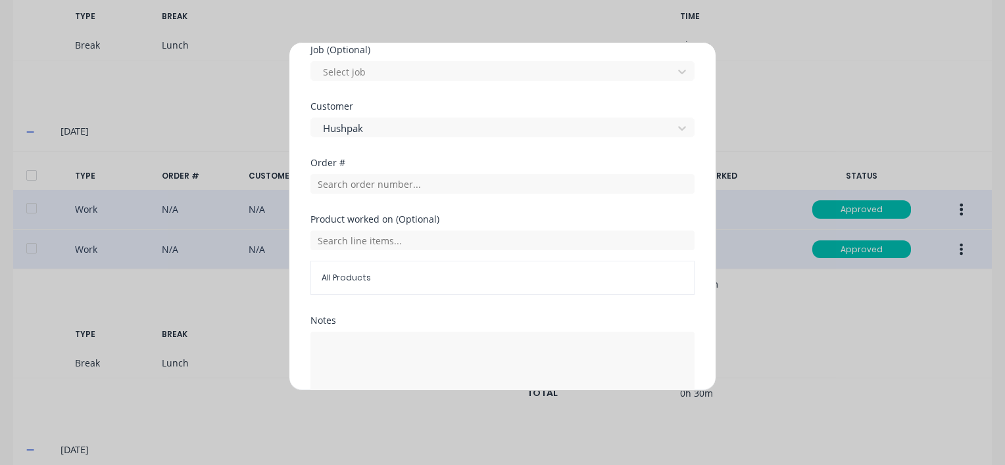
scroll to position [652, 0]
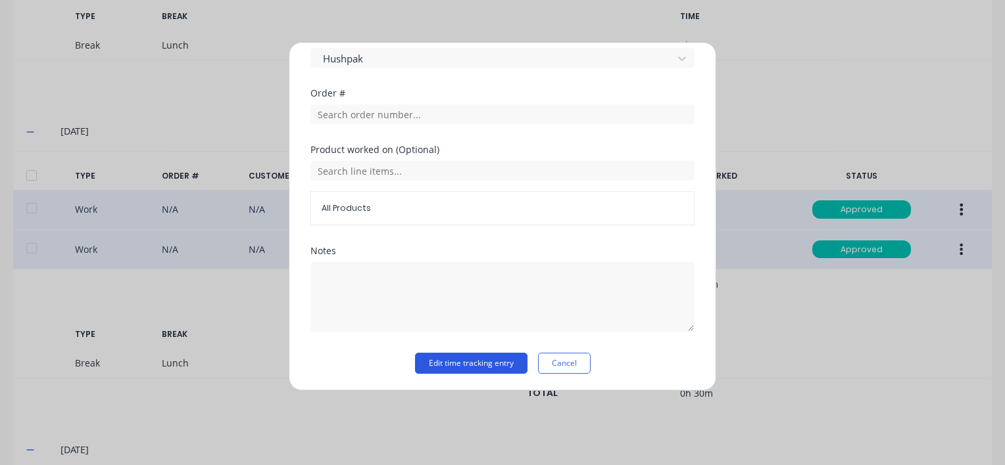
click at [471, 355] on button "Edit time tracking entry" at bounding box center [471, 363] width 112 height 21
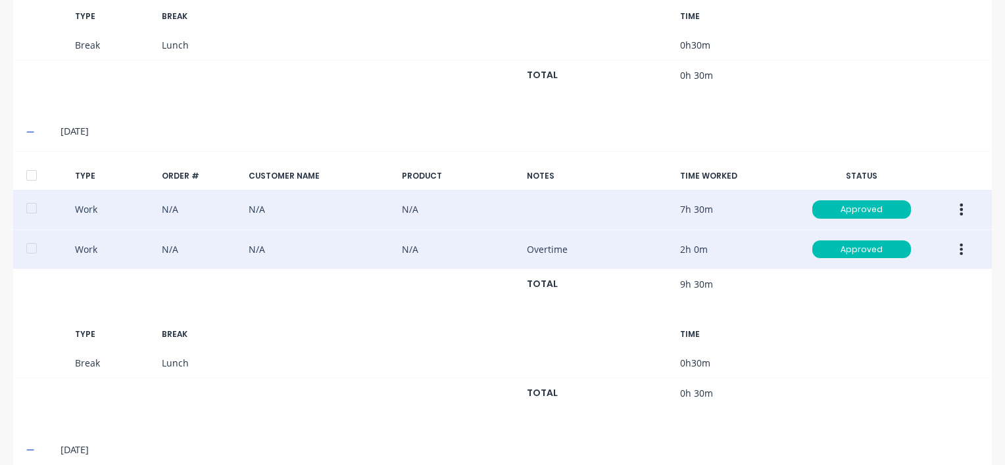
click at [960, 246] on icon "button" at bounding box center [961, 249] width 3 height 12
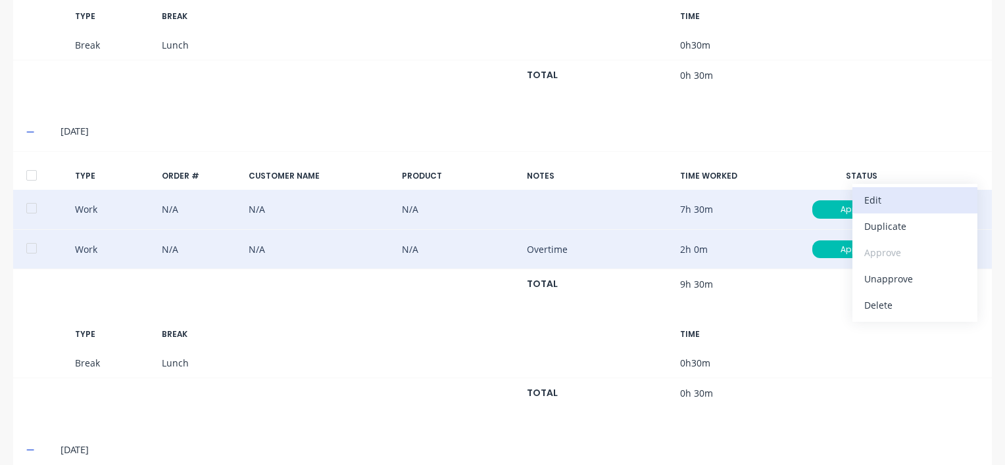
click at [874, 197] on div "Edit" at bounding box center [914, 200] width 101 height 19
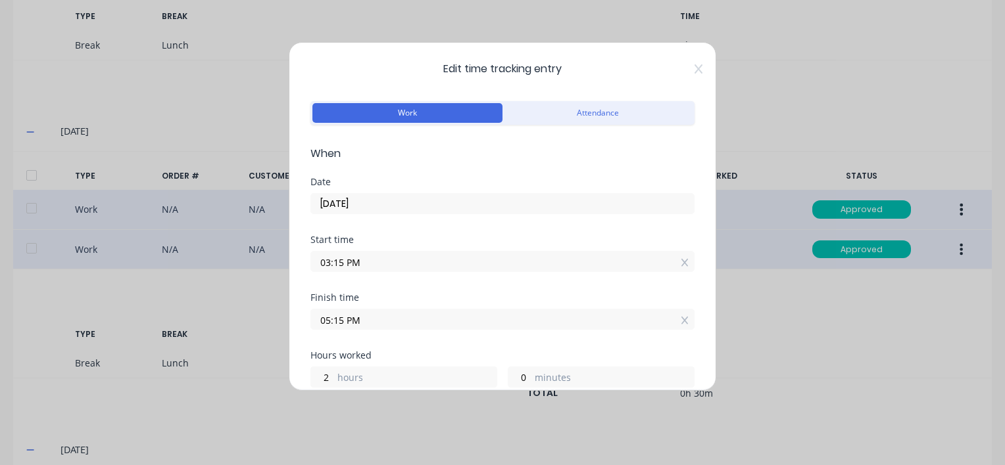
click at [359, 261] on input "03:15 PM" at bounding box center [502, 262] width 383 height 20
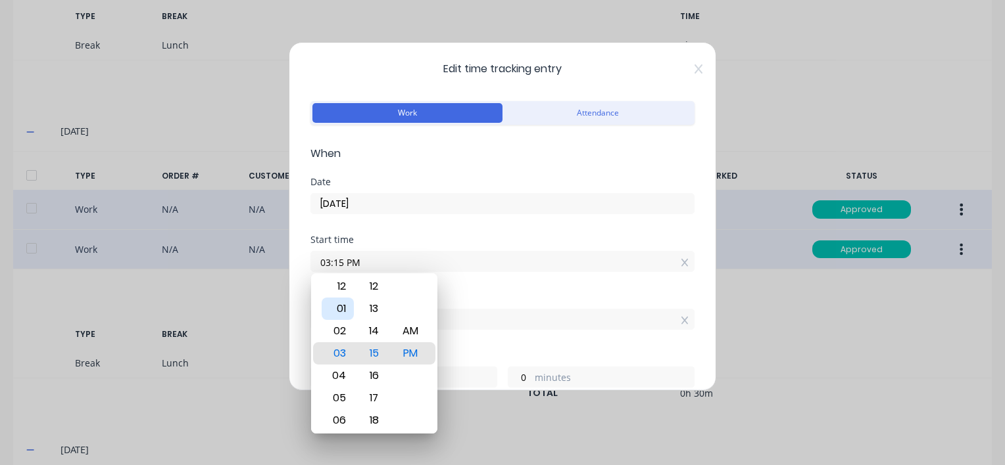
click at [343, 308] on div "01" at bounding box center [337, 309] width 32 height 22
type input "01:15 PM"
type input "4"
click at [498, 287] on div "Start time 01:15 PM" at bounding box center [502, 264] width 384 height 58
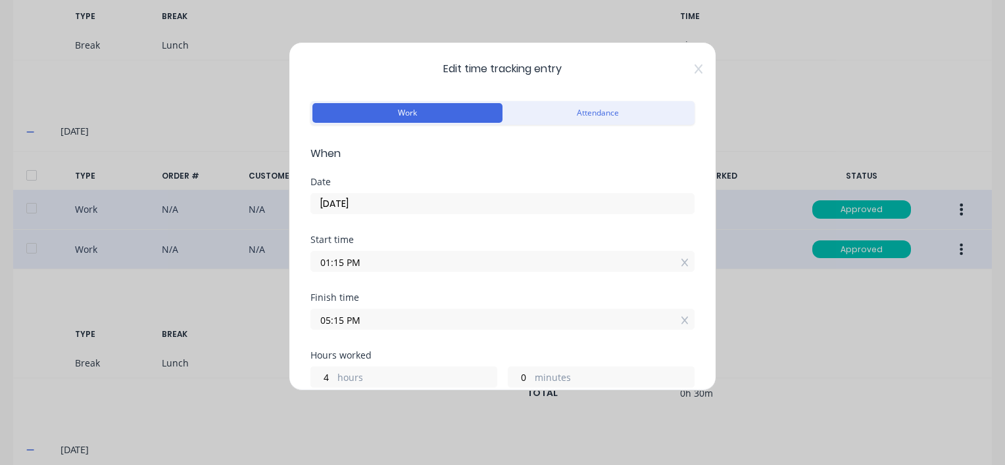
click at [364, 262] on input "01:15 PM" at bounding box center [502, 262] width 383 height 20
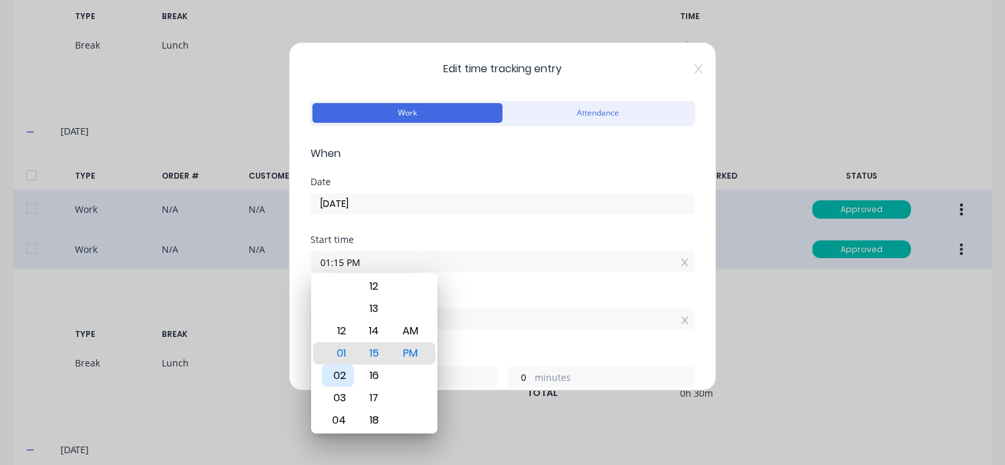
click at [341, 377] on div "02" at bounding box center [337, 376] width 32 height 22
type input "02:15 PM"
type input "3"
click at [529, 293] on div "Finish time" at bounding box center [502, 297] width 384 height 9
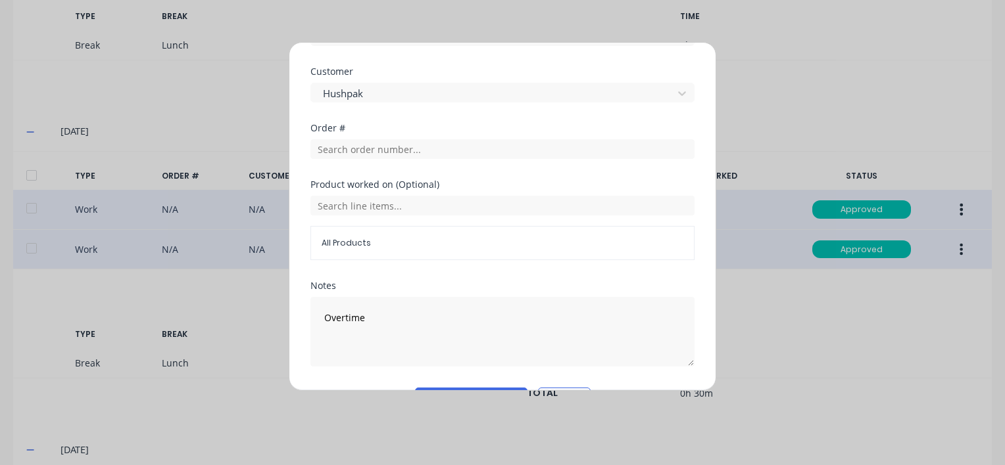
scroll to position [631, 0]
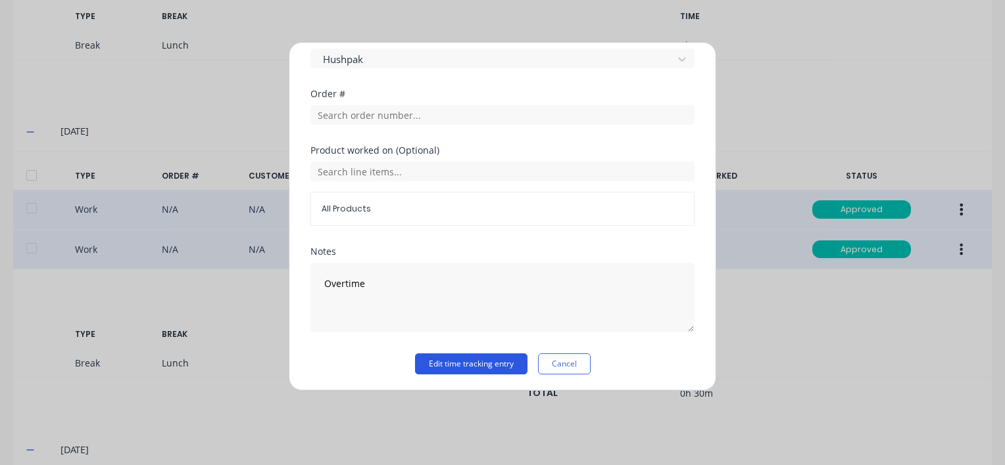
click at [460, 363] on button "Edit time tracking entry" at bounding box center [471, 364] width 112 height 21
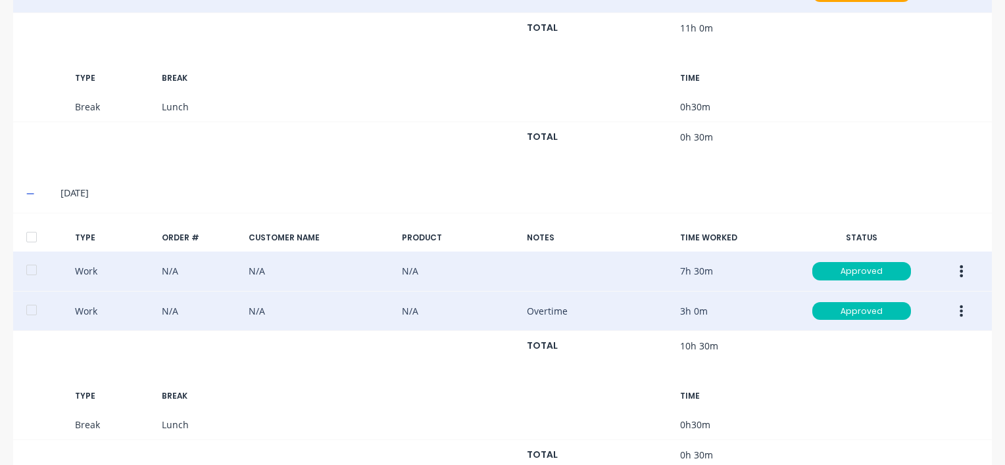
scroll to position [592, 0]
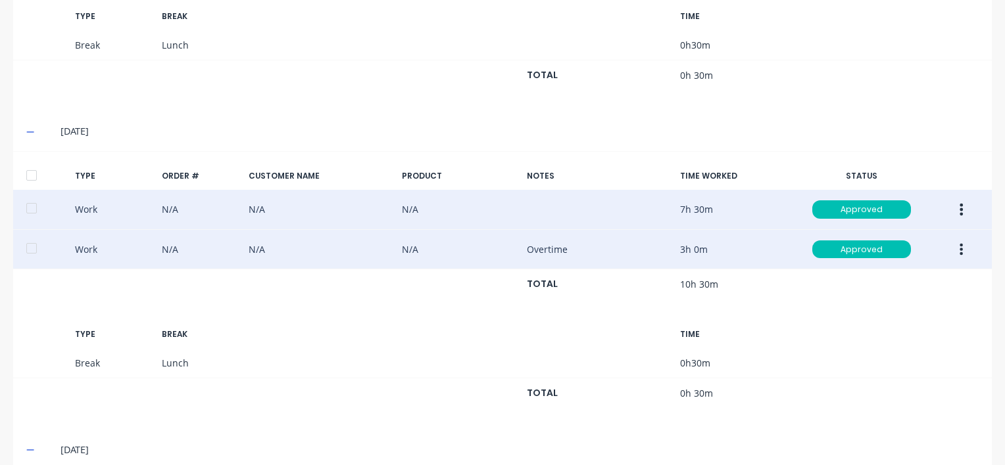
click at [960, 208] on icon "button" at bounding box center [961, 210] width 3 height 12
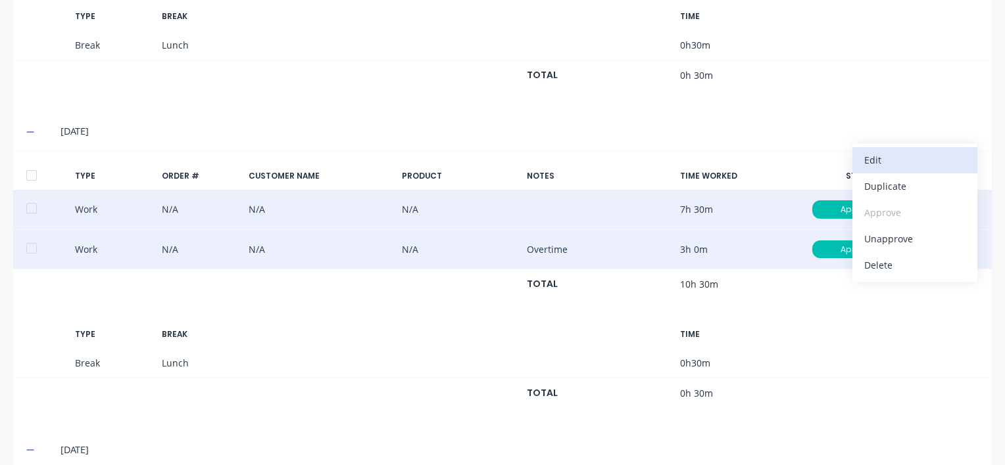
click at [874, 154] on div "Edit" at bounding box center [914, 160] width 101 height 19
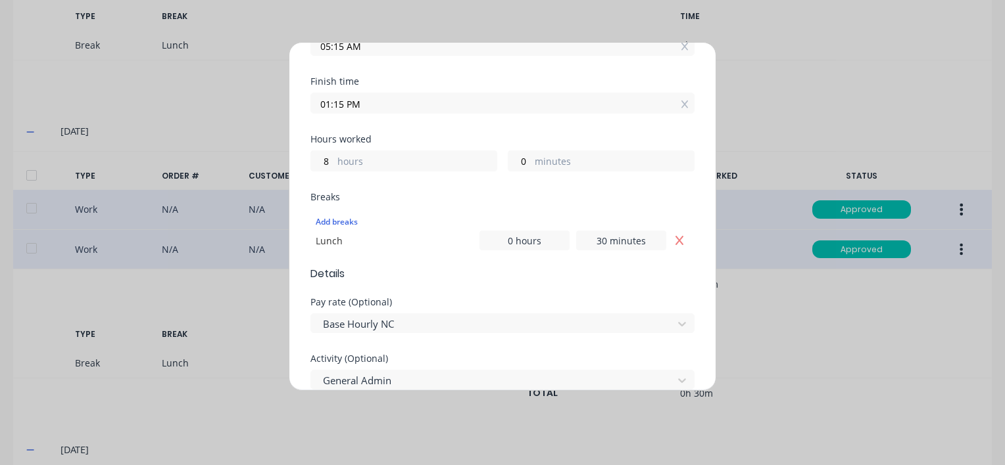
scroll to position [197, 0]
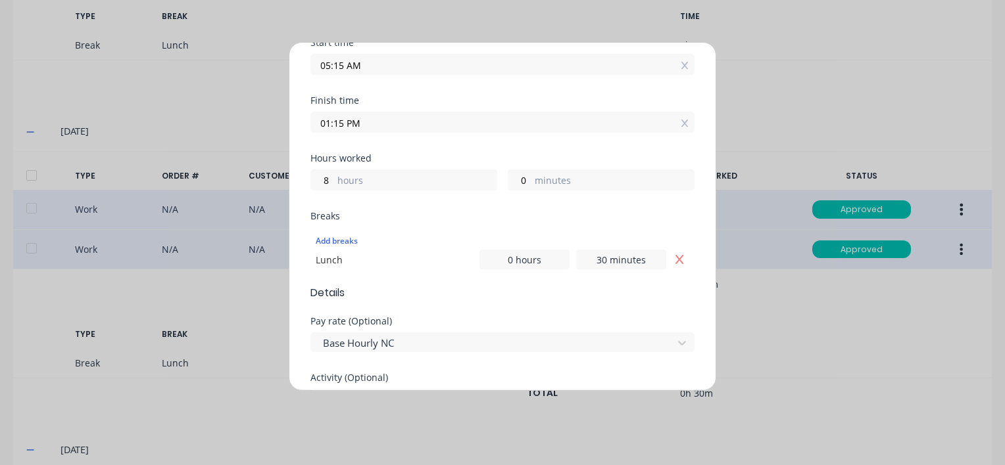
click at [371, 117] on input "01:15 PM" at bounding box center [502, 122] width 383 height 20
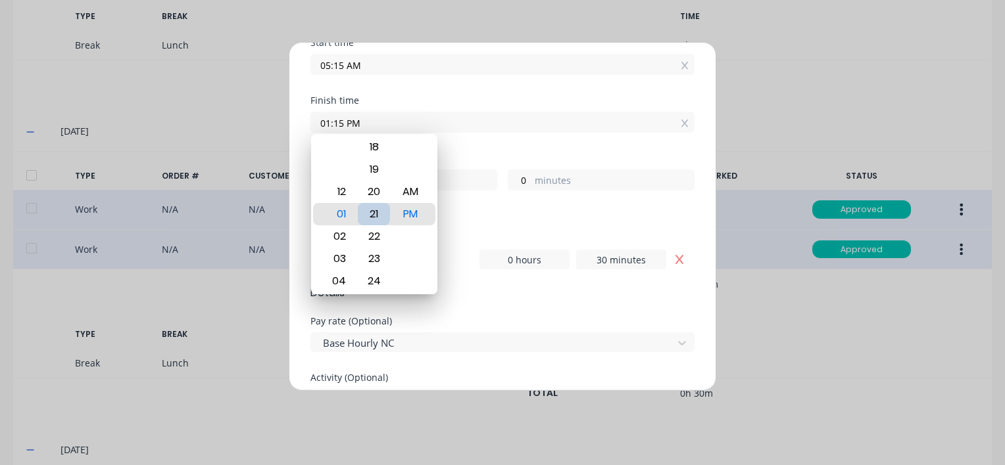
type input "01:21 PM"
type input "6"
type input "01:25 PM"
type input "10"
type input "01:29 PM"
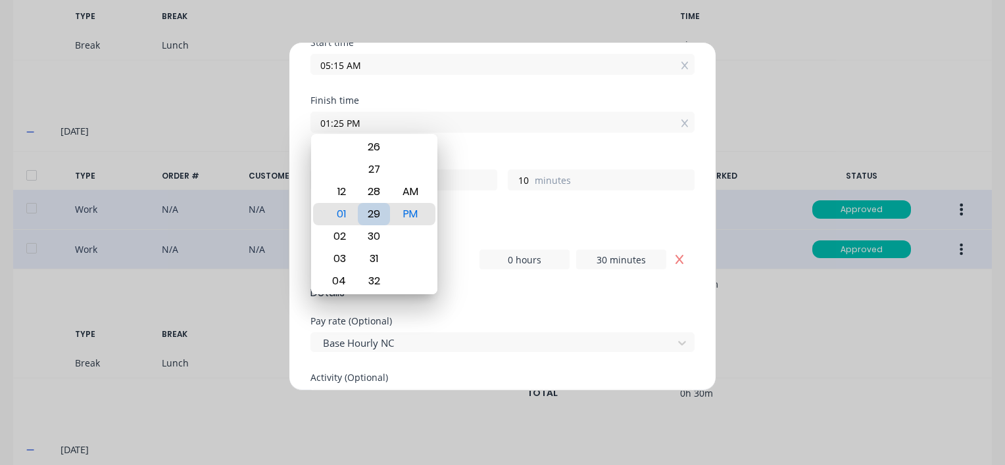
type input "14"
type input "01:34 PM"
type input "19"
type input "01:38 PM"
type input "23"
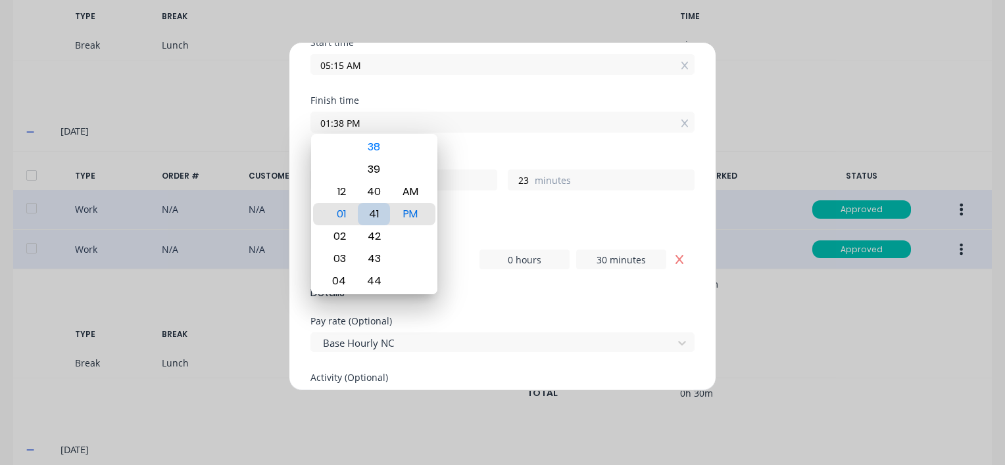
type input "01:41 PM"
type input "26"
type input "01:44 PM"
type input "29"
click at [373, 237] on div "45" at bounding box center [374, 236] width 32 height 22
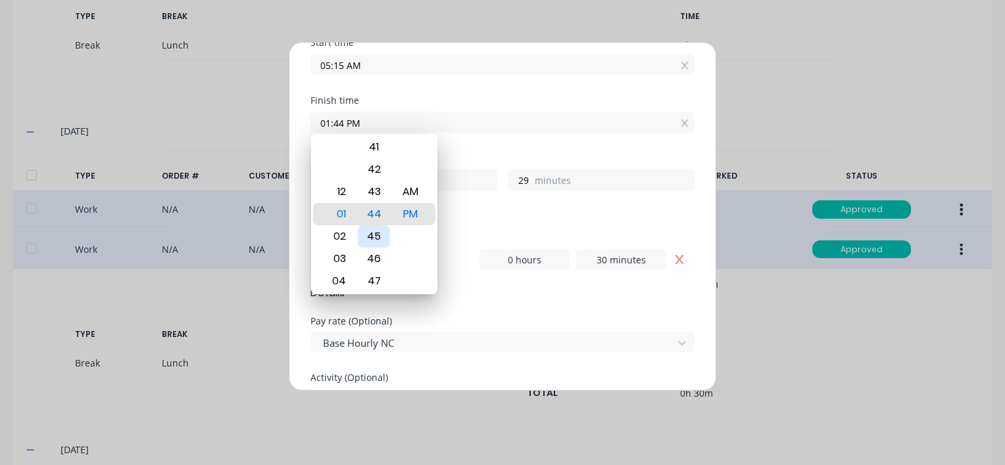
type input "01:45 PM"
type input "30"
click at [512, 213] on div "Breaks" at bounding box center [502, 216] width 384 height 9
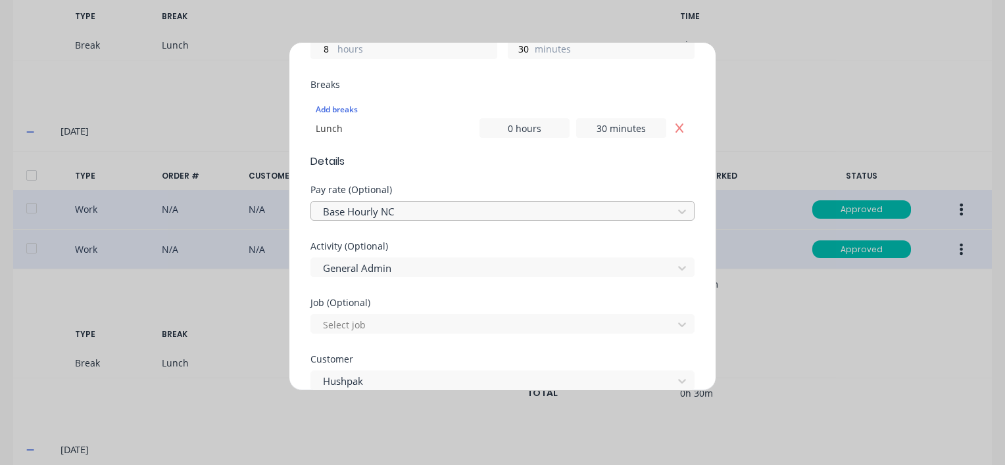
scroll to position [652, 0]
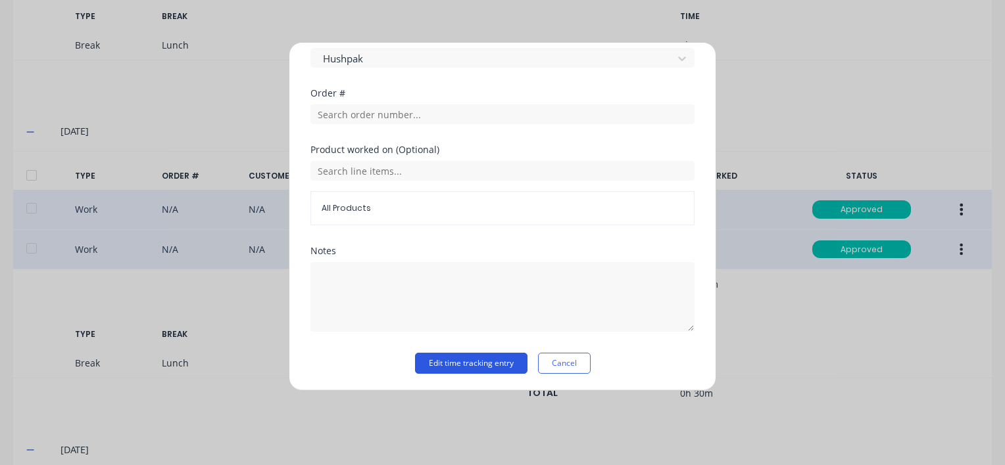
click at [460, 365] on button "Edit time tracking entry" at bounding box center [471, 363] width 112 height 21
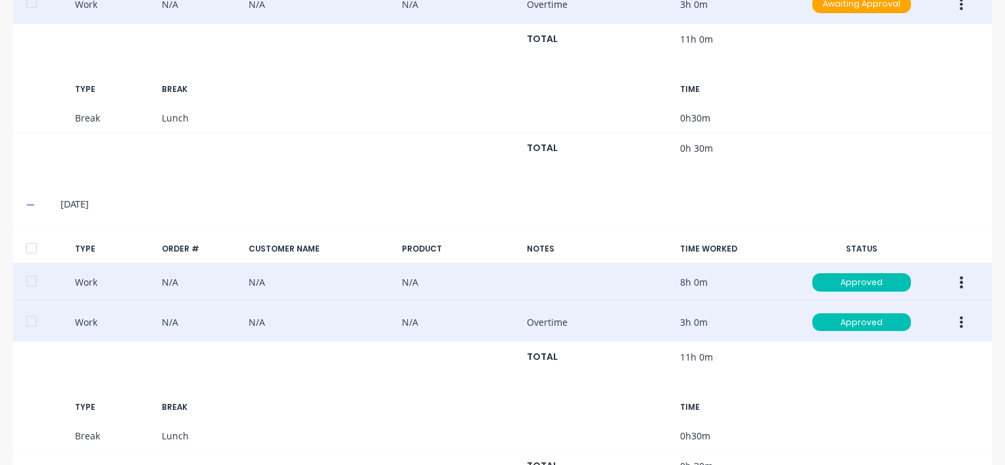
scroll to position [592, 0]
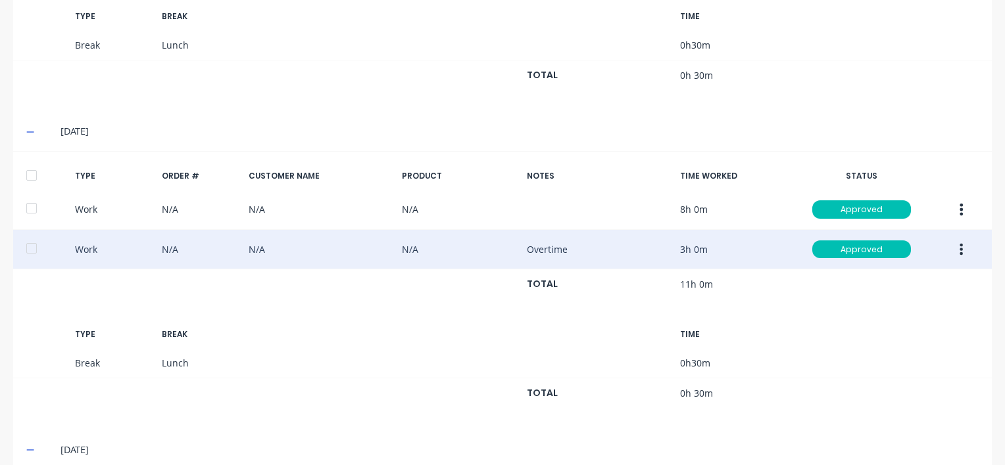
click at [959, 245] on icon "button" at bounding box center [960, 250] width 3 height 14
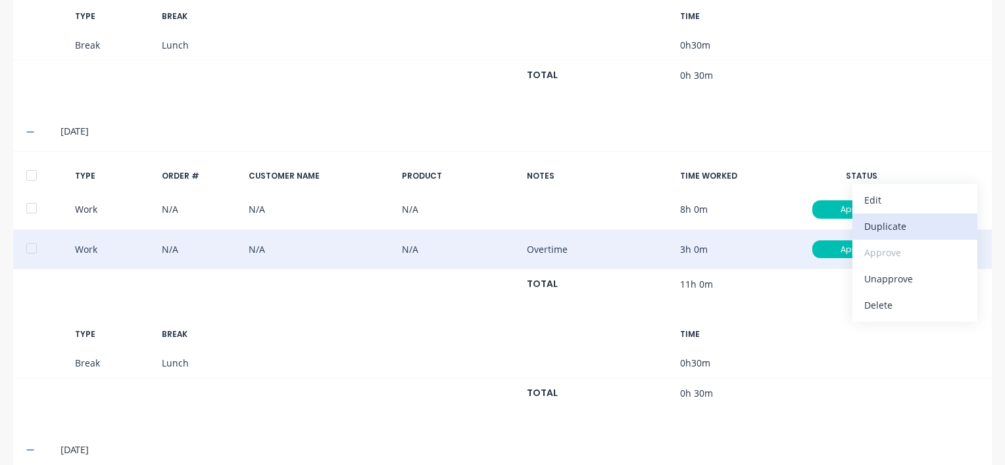
click at [873, 224] on div "Duplicate" at bounding box center [914, 226] width 101 height 19
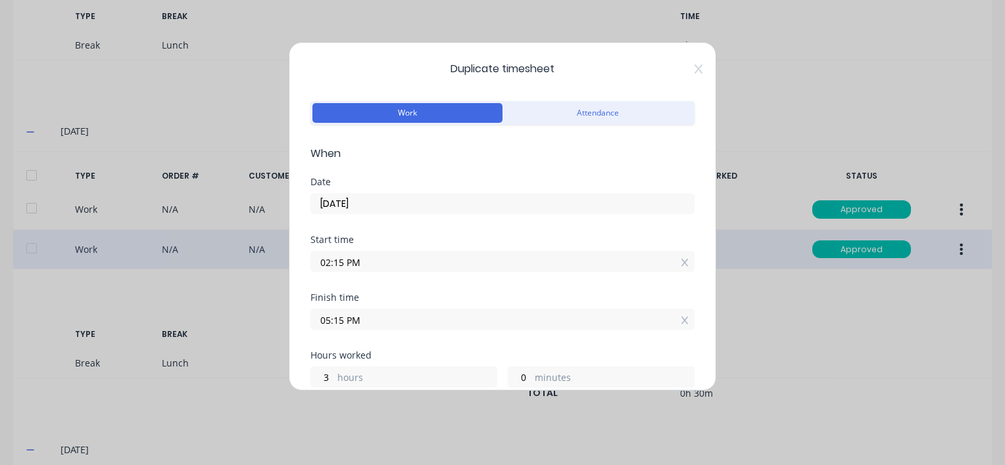
click at [362, 259] on input "02:15 PM" at bounding box center [502, 262] width 383 height 20
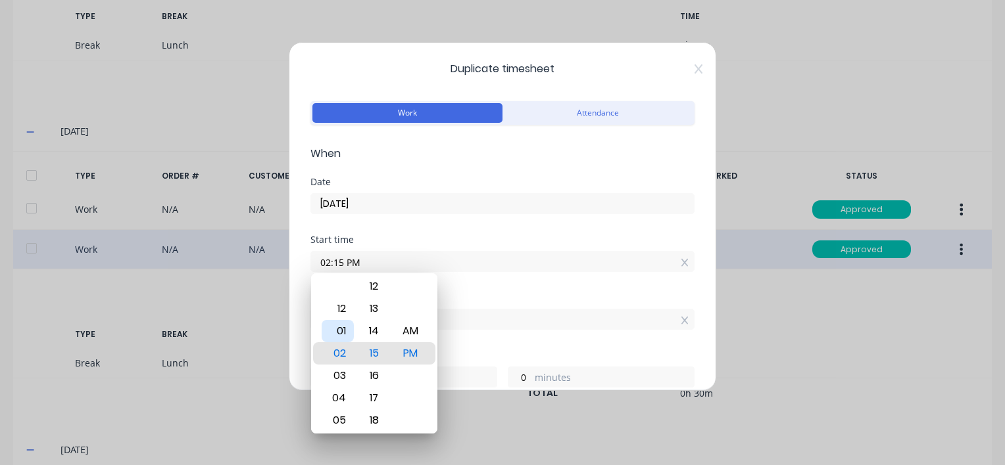
click at [339, 330] on div "01" at bounding box center [337, 331] width 32 height 22
type input "01:15 PM"
type input "4"
type input "01:20 PM"
type input "3"
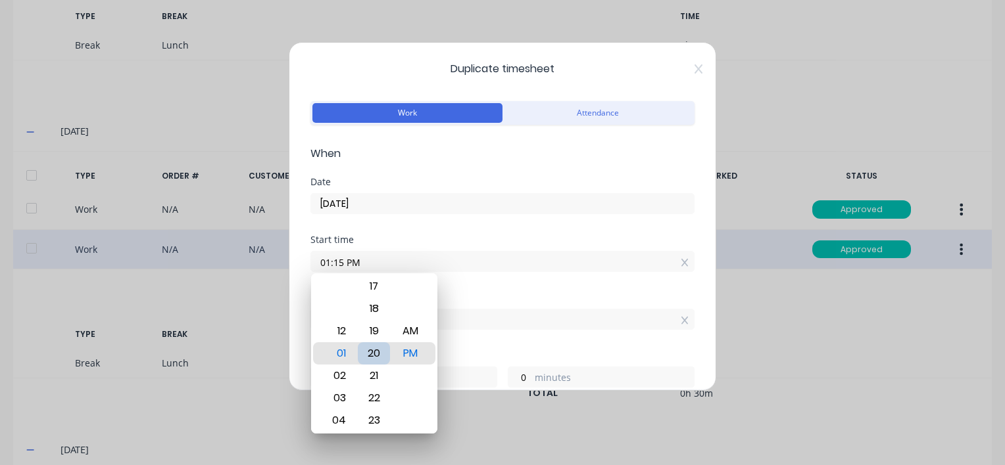
type input "55"
type input "01:25 PM"
type input "50"
type input "01:32 PM"
type input "43"
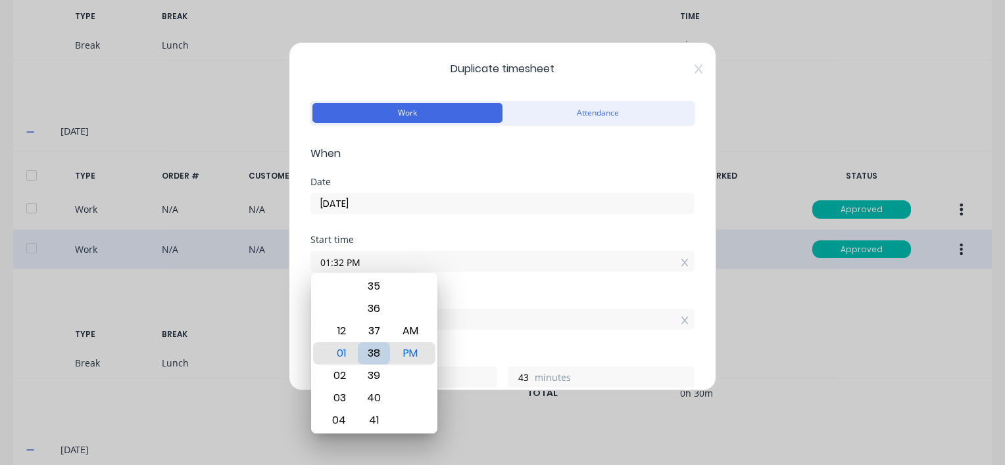
type input "01:38 PM"
type input "37"
type input "01:43 PM"
type input "32"
type input "01:45 PM"
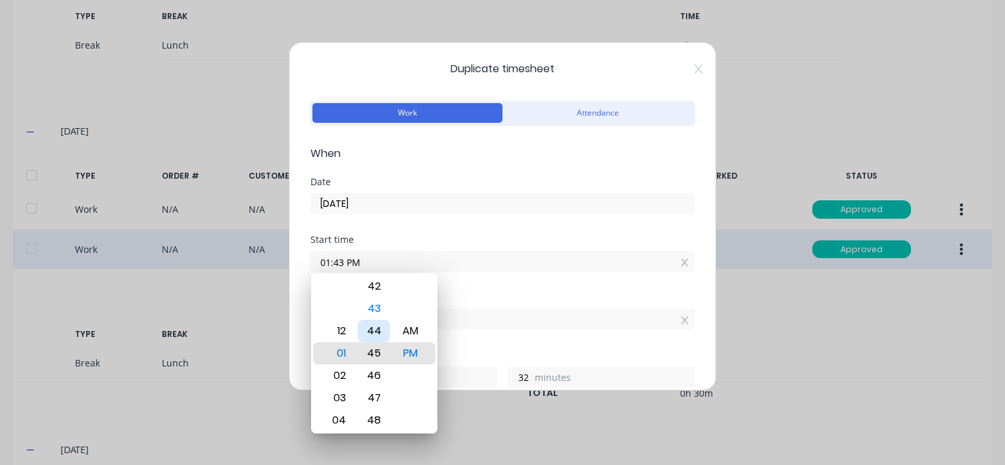
type input "30"
click at [379, 351] on div "45" at bounding box center [374, 354] width 32 height 22
click at [498, 277] on div "Start time 01:45 PM" at bounding box center [502, 264] width 384 height 58
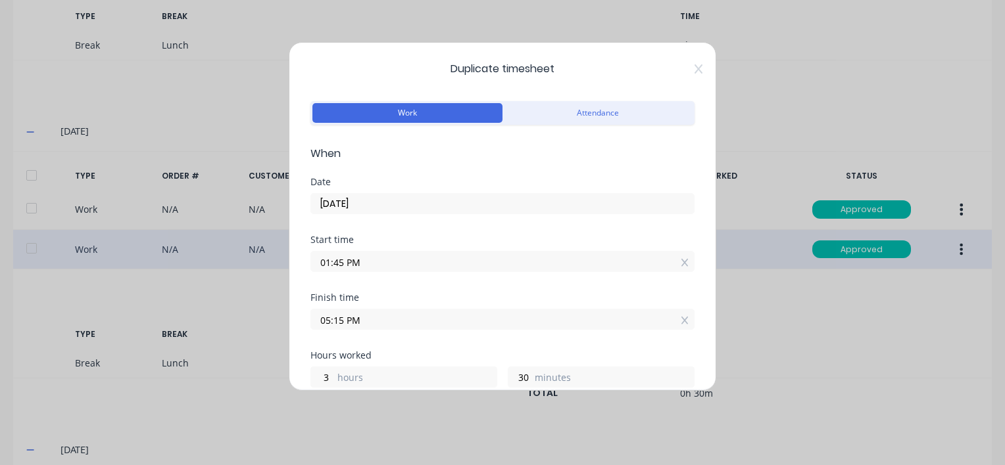
click at [367, 316] on input "05:15 PM" at bounding box center [502, 320] width 383 height 20
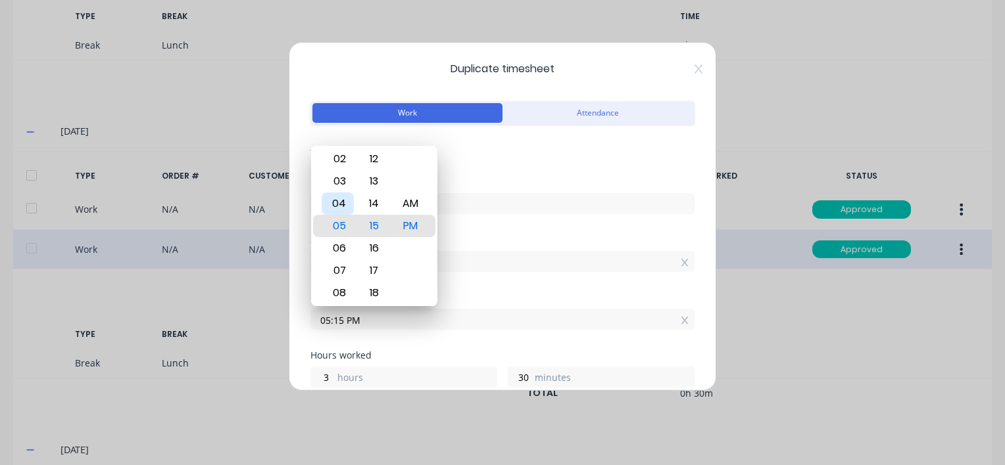
click at [337, 202] on div "04" at bounding box center [337, 204] width 32 height 22
type input "04:15 PM"
type input "2"
type input "04:21 PM"
type input "36"
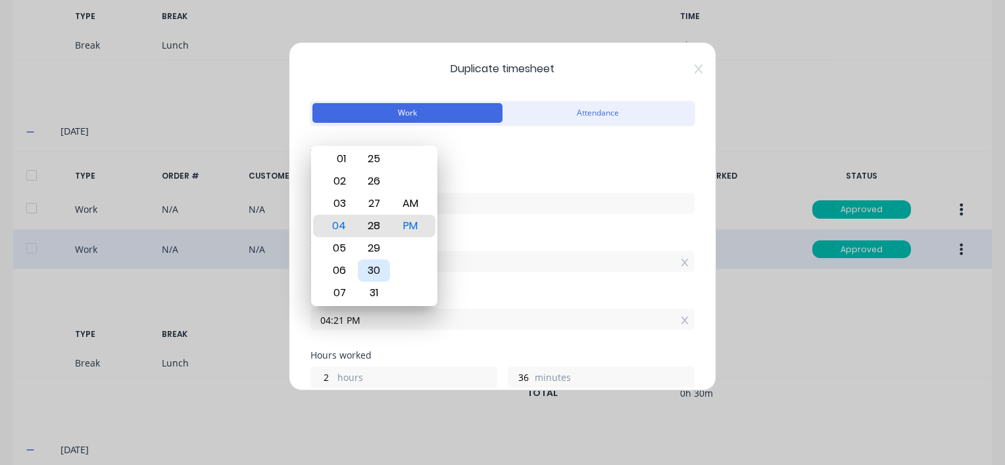
type input "04:28 PM"
type input "43"
type input "04:34 PM"
type input "49"
type input "04:38 PM"
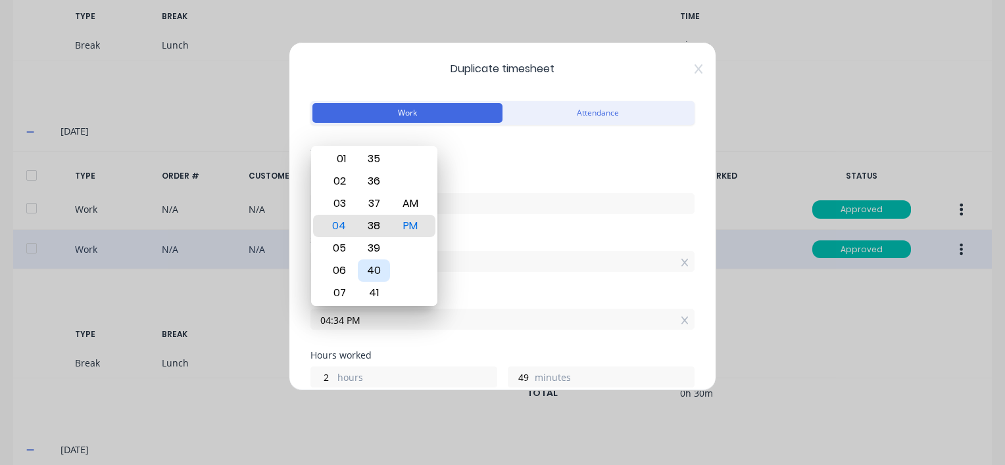
type input "53"
type input "04:42 PM"
type input "57"
type input "04:43 PM"
type input "58"
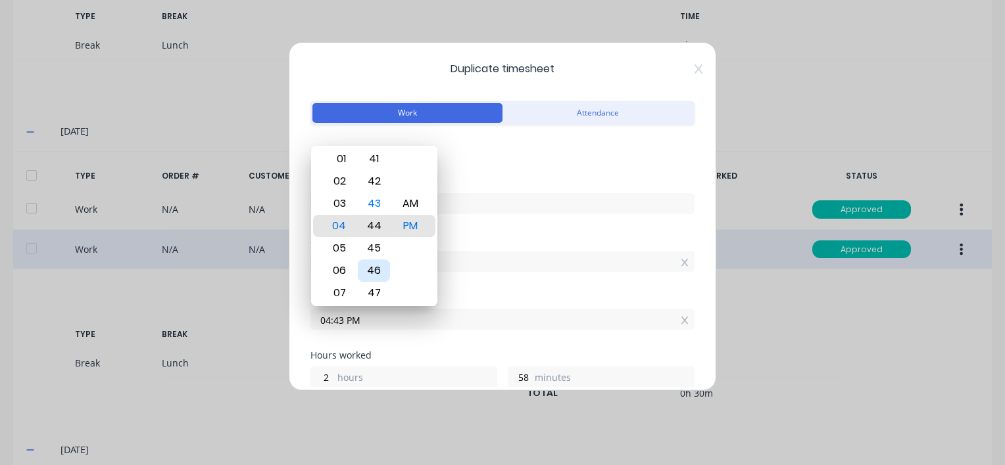
type input "04:44 PM"
type input "59"
type input "04:45 PM"
type input "3"
type input "0"
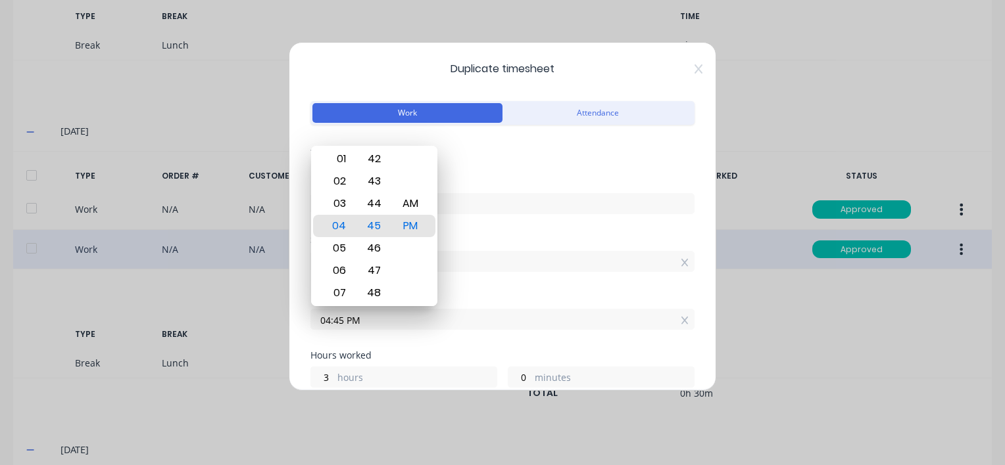
click at [476, 237] on div "Start time" at bounding box center [502, 239] width 384 height 9
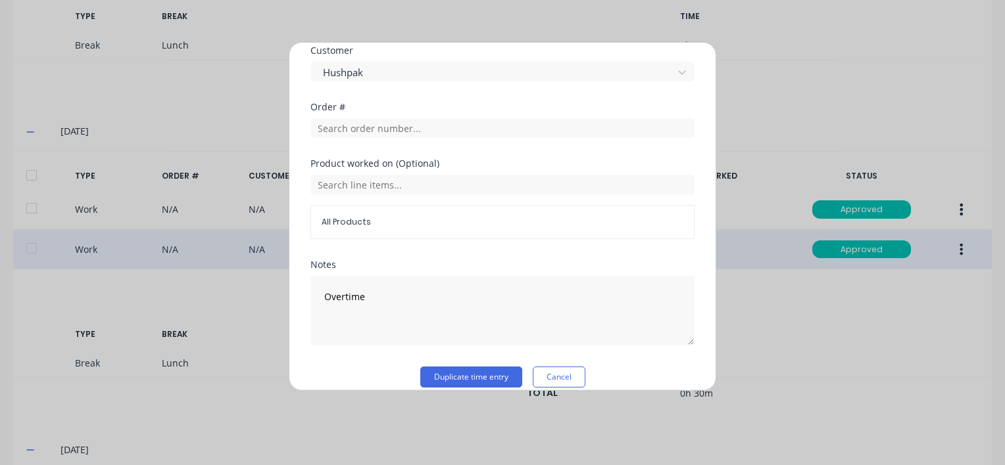
scroll to position [631, 0]
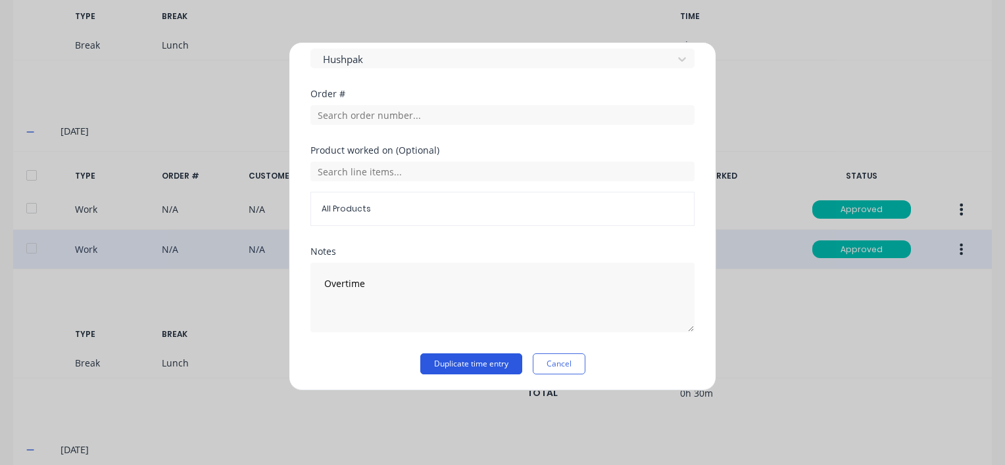
click at [441, 366] on button "Duplicate time entry" at bounding box center [471, 364] width 102 height 21
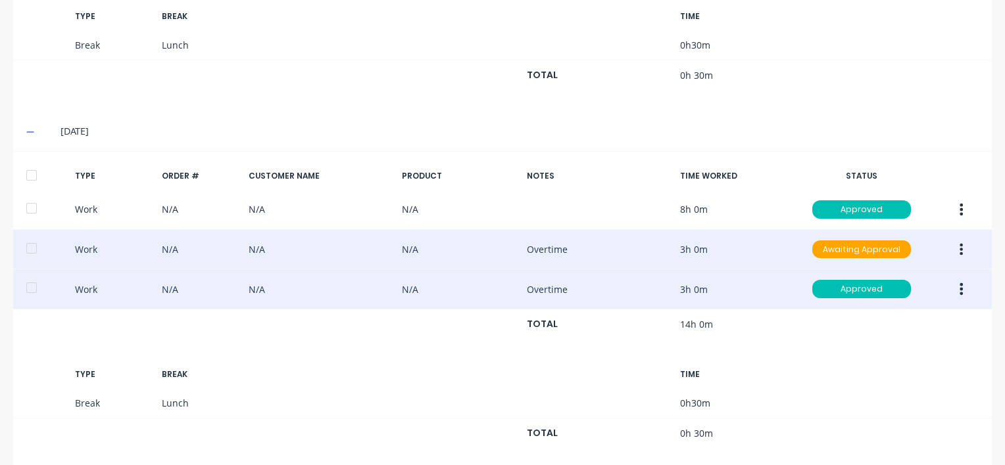
click at [955, 244] on button "button" at bounding box center [960, 250] width 31 height 24
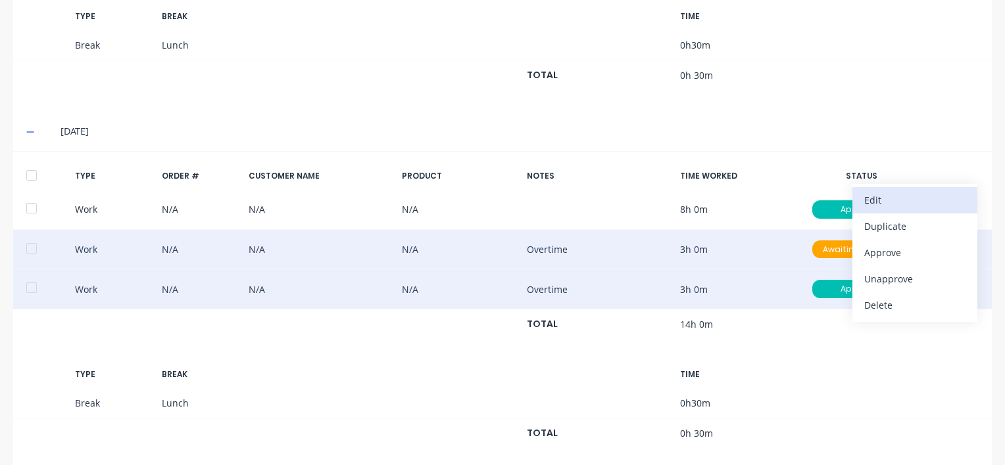
click at [877, 200] on div "Edit" at bounding box center [914, 200] width 101 height 19
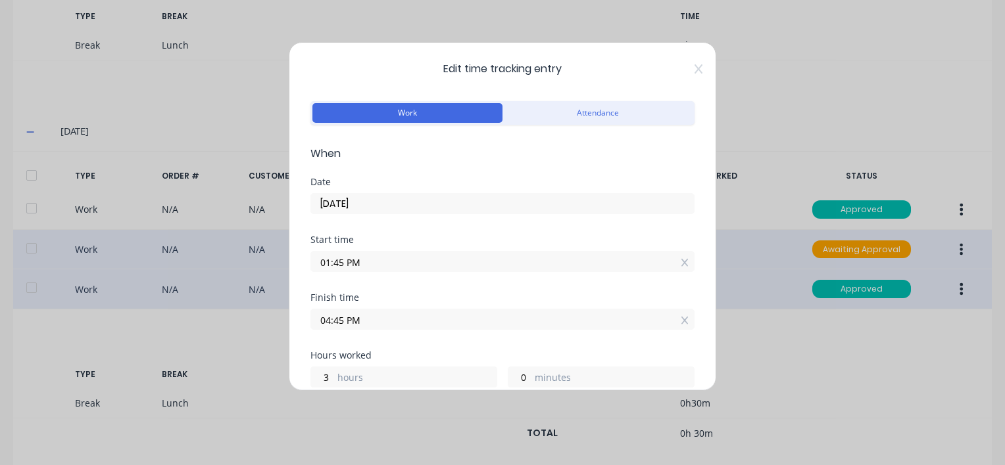
click at [847, 360] on div "Edit time tracking entry Work Attendance When Date [DATE] Start time 01:45 PM F…" at bounding box center [502, 232] width 1005 height 465
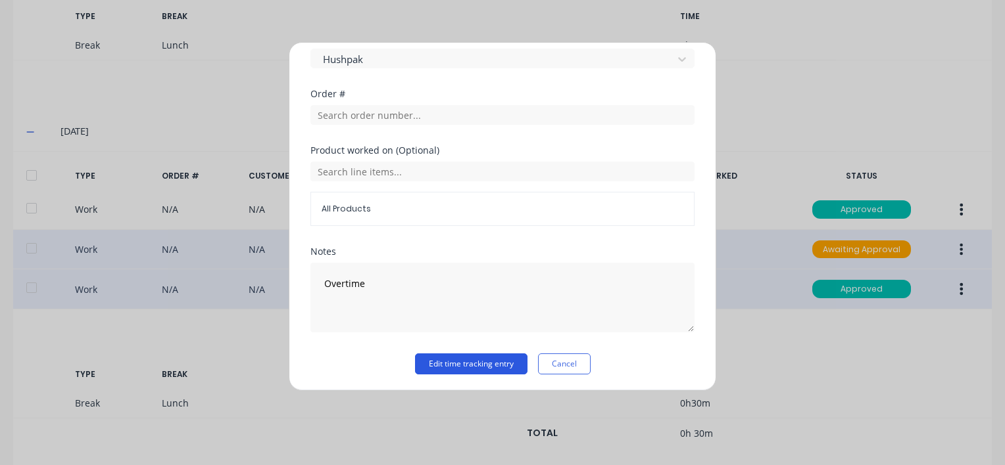
click at [437, 364] on button "Edit time tracking entry" at bounding box center [471, 364] width 112 height 21
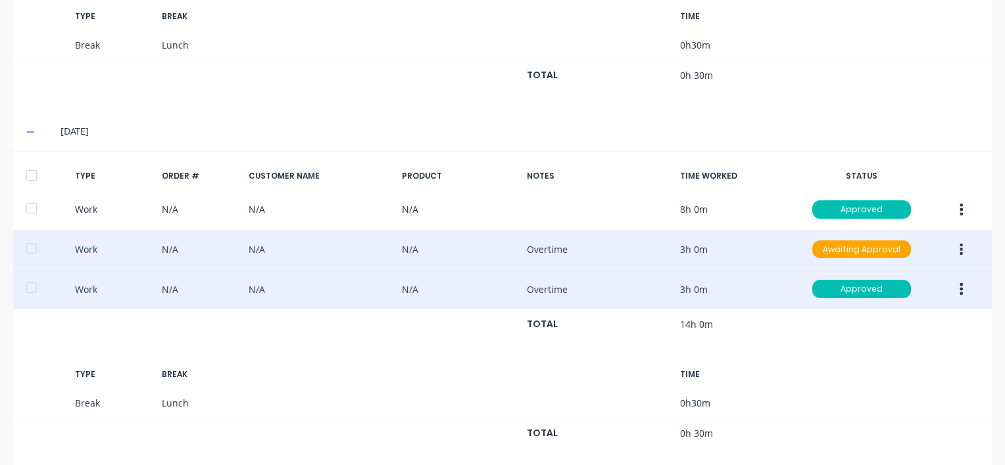
click at [959, 287] on icon "button" at bounding box center [960, 289] width 3 height 14
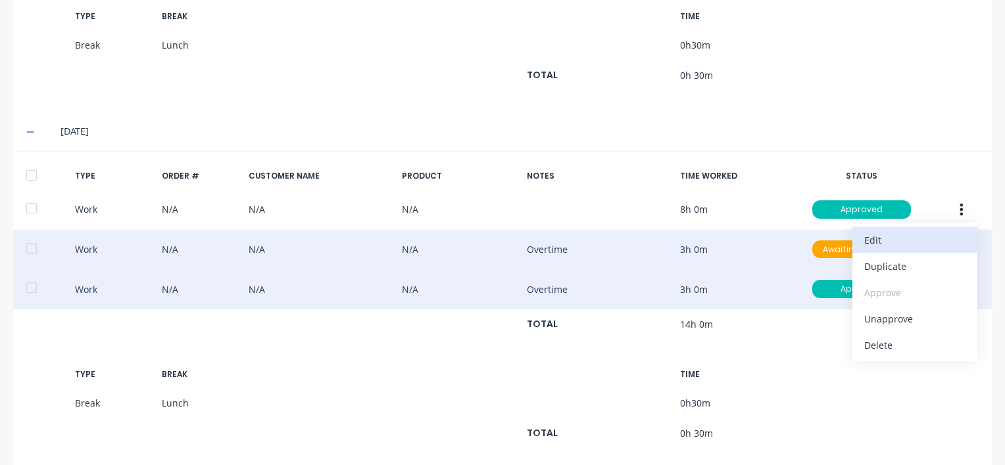
click at [884, 235] on div "Edit" at bounding box center [914, 240] width 101 height 19
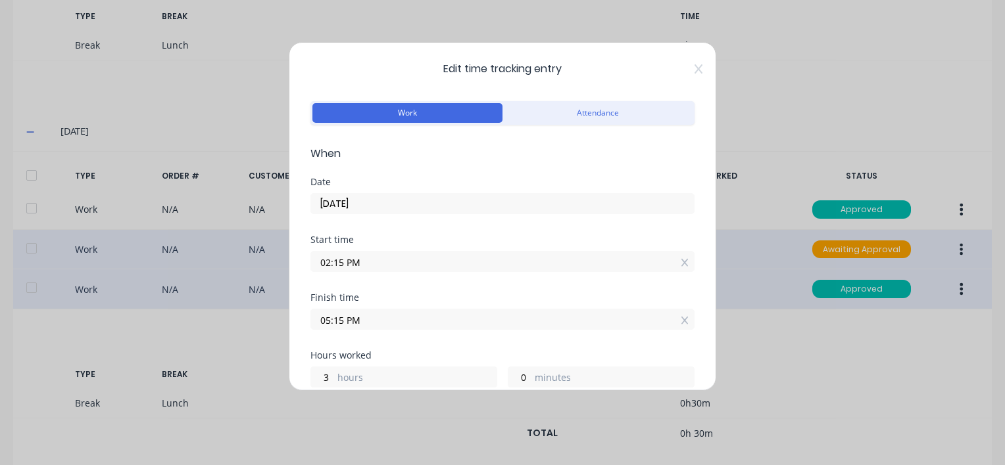
click at [377, 266] on input "02:15 PM" at bounding box center [502, 262] width 383 height 20
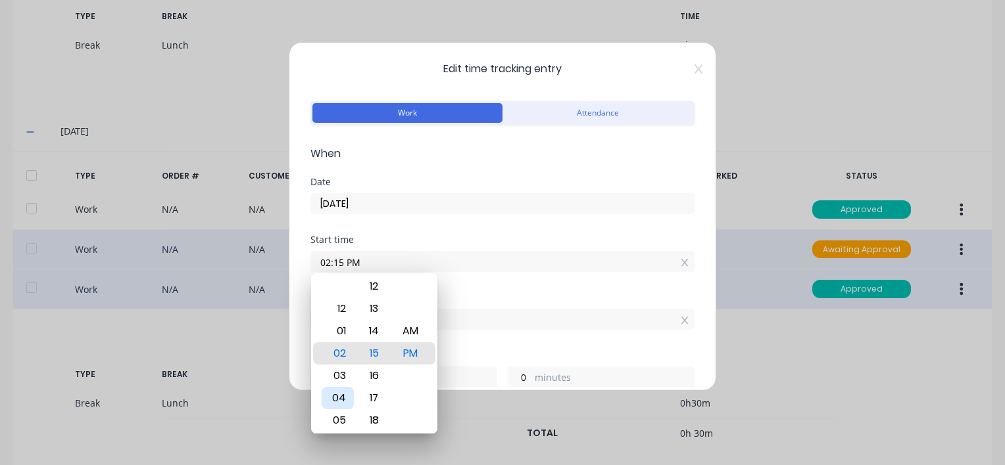
click at [337, 399] on div "04" at bounding box center [337, 398] width 32 height 22
type input "04:15 PM"
type input "1"
type input "04:21 PM"
type input "0"
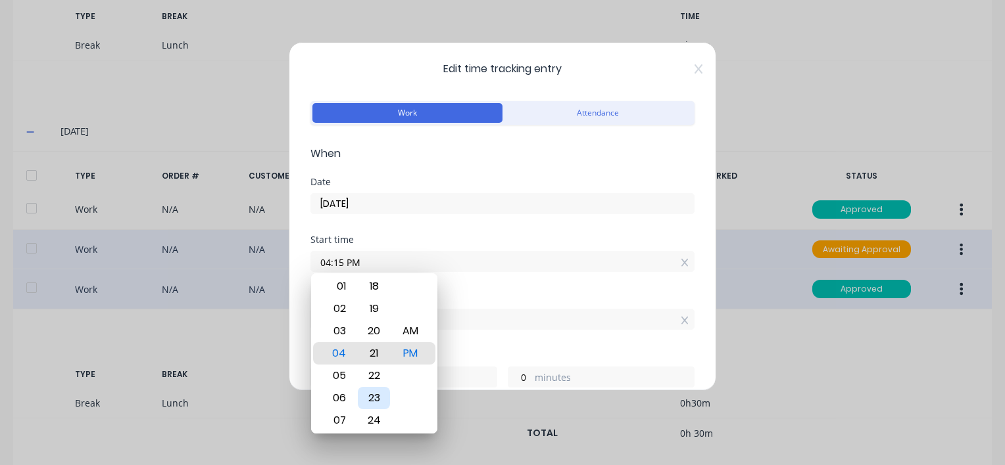
type input "54"
type input "04:27 PM"
type input "48"
type input "04:34 PM"
type input "41"
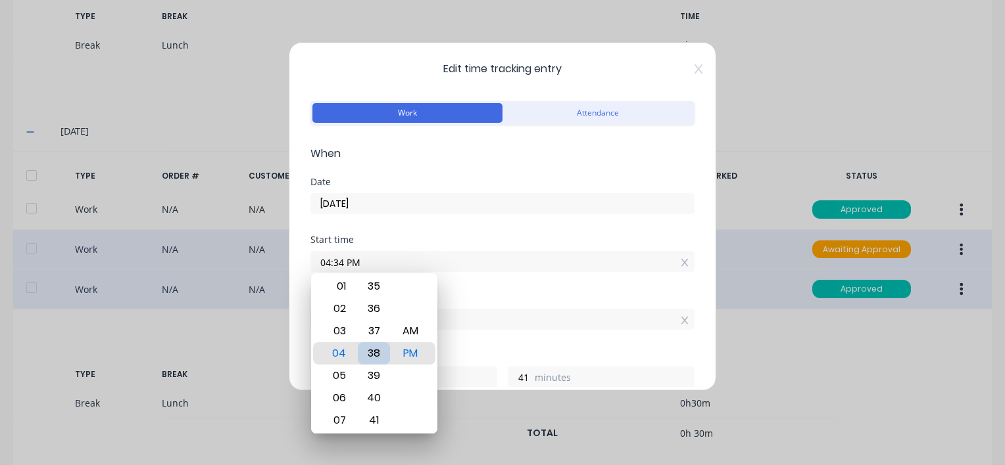
type input "04:38 PM"
type input "37"
type input "04:42 PM"
type input "33"
type input "04:43 PM"
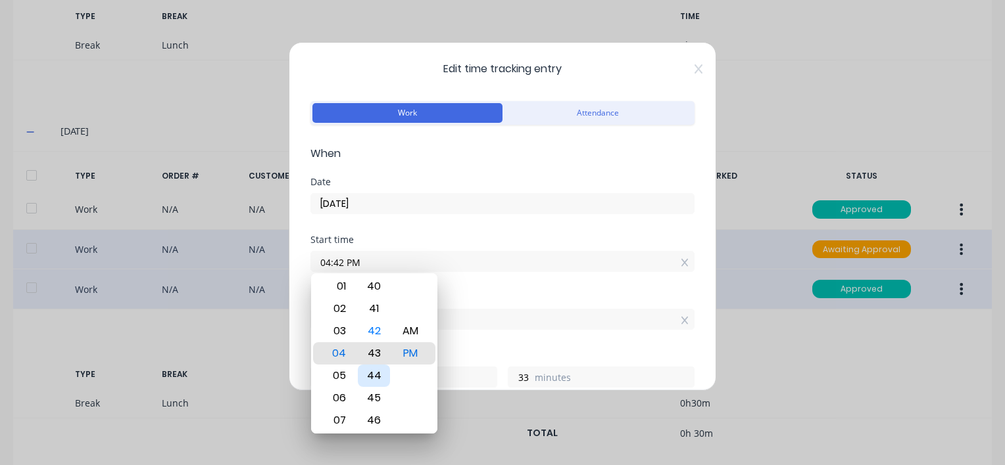
type input "32"
type input "04:45 PM"
type input "30"
click at [371, 356] on div "45" at bounding box center [374, 354] width 32 height 22
click at [492, 342] on div "Finish time 05:15 PM" at bounding box center [502, 322] width 384 height 58
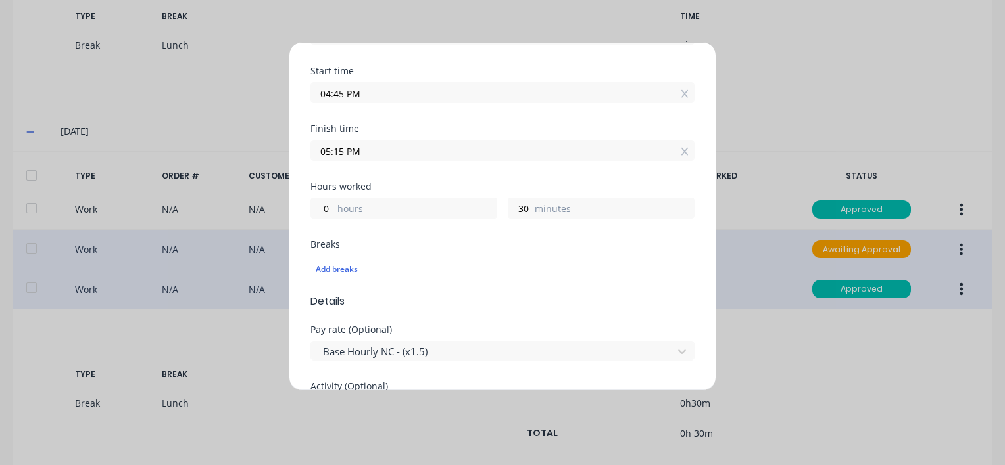
scroll to position [197, 0]
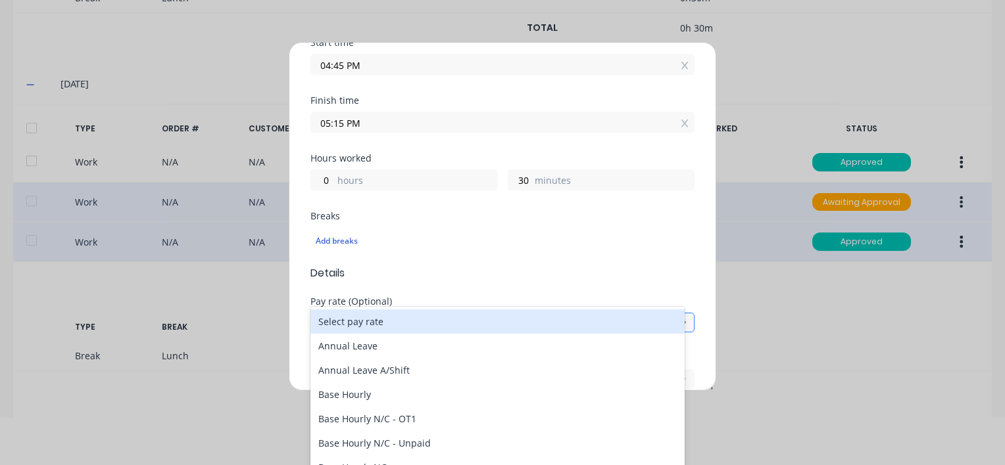
click at [461, 318] on div at bounding box center [493, 324] width 344 height 16
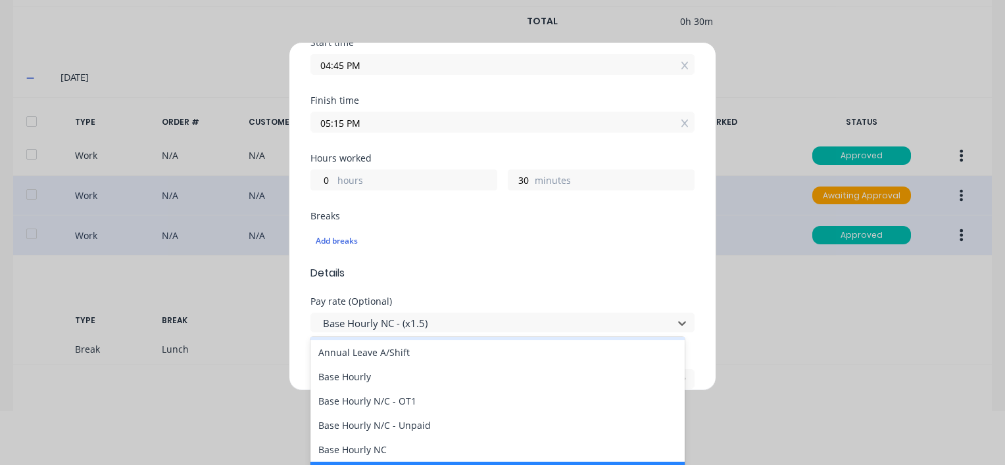
scroll to position [131, 0]
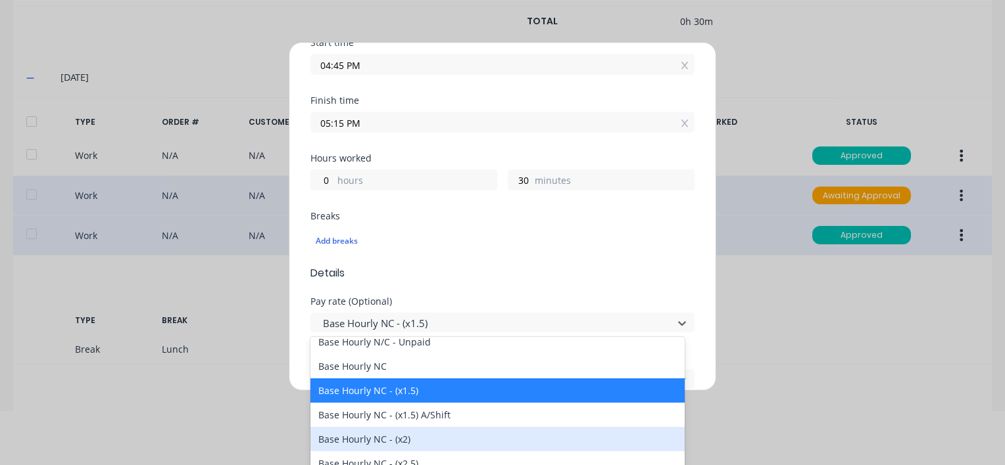
click at [388, 438] on div "Base Hourly NC - (x2)" at bounding box center [497, 439] width 374 height 24
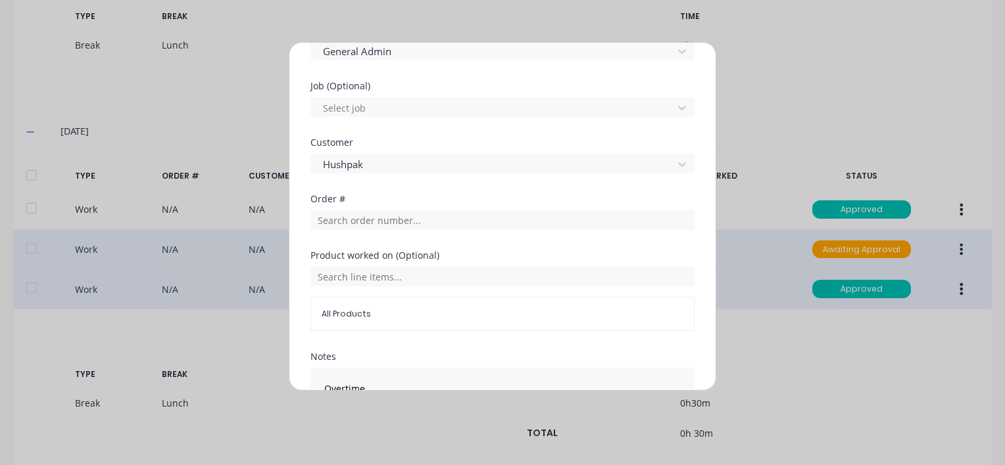
scroll to position [631, 0]
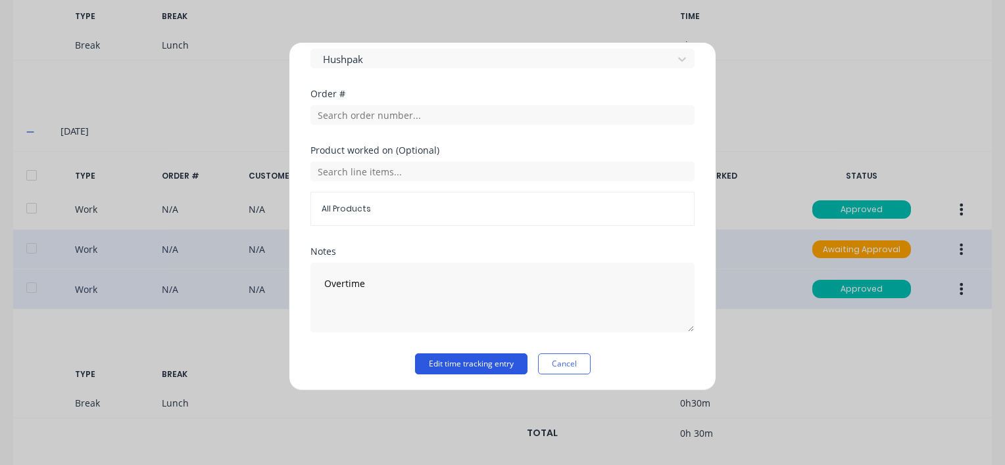
click at [437, 363] on button "Edit time tracking entry" at bounding box center [471, 364] width 112 height 21
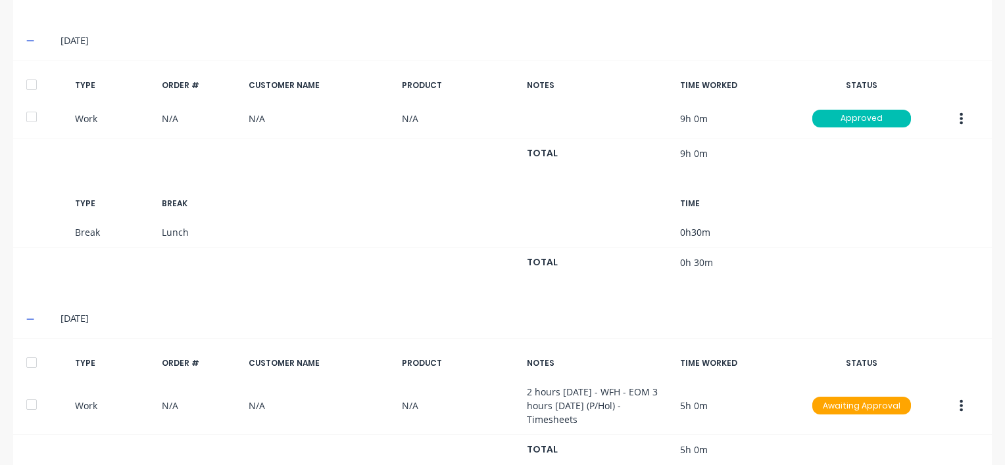
scroll to position [1352, 0]
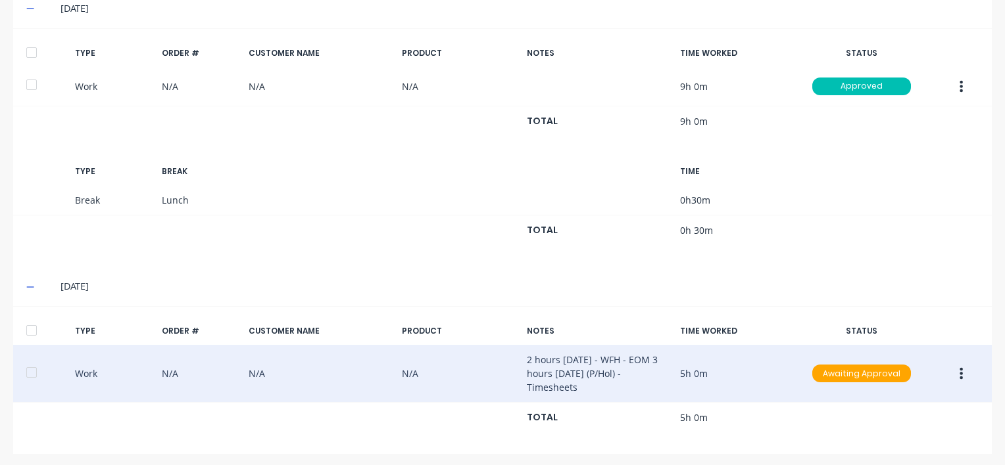
click at [960, 368] on icon "button" at bounding box center [961, 374] width 3 height 12
click at [864, 372] on div "Approve" at bounding box center [914, 376] width 101 height 19
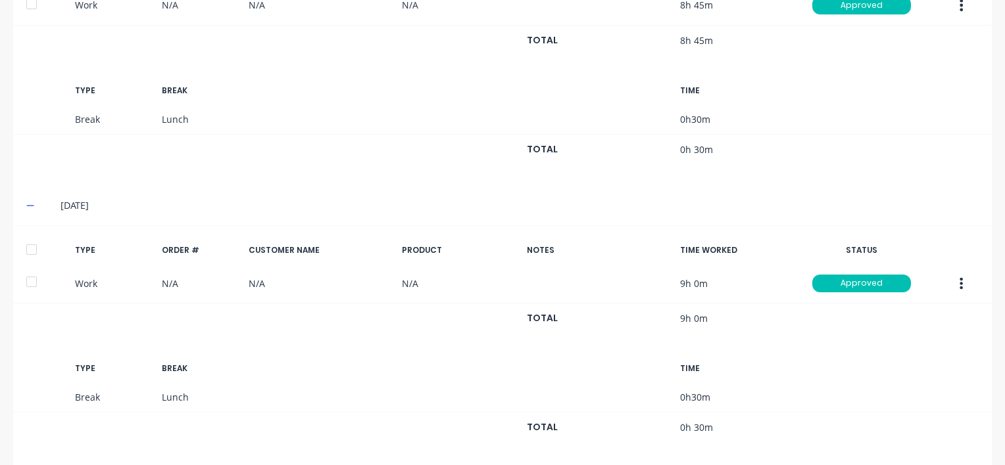
scroll to position [957, 0]
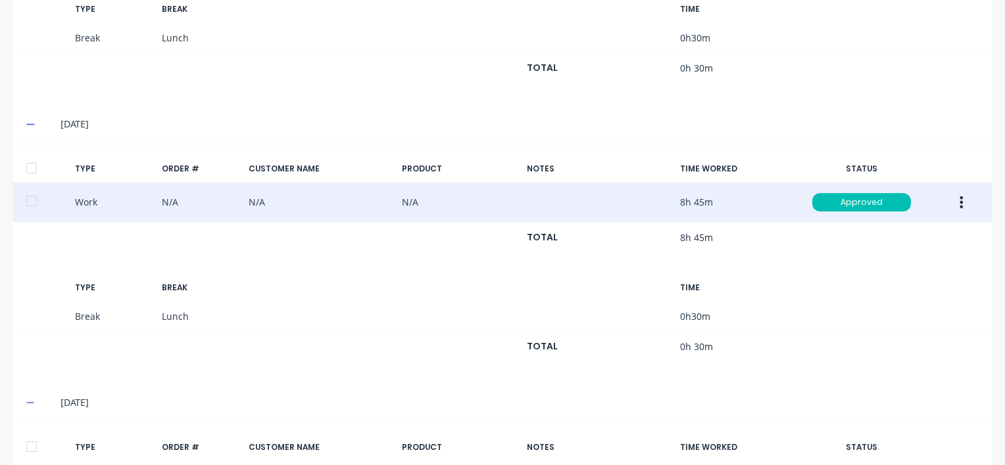
click at [959, 200] on icon "button" at bounding box center [960, 202] width 3 height 14
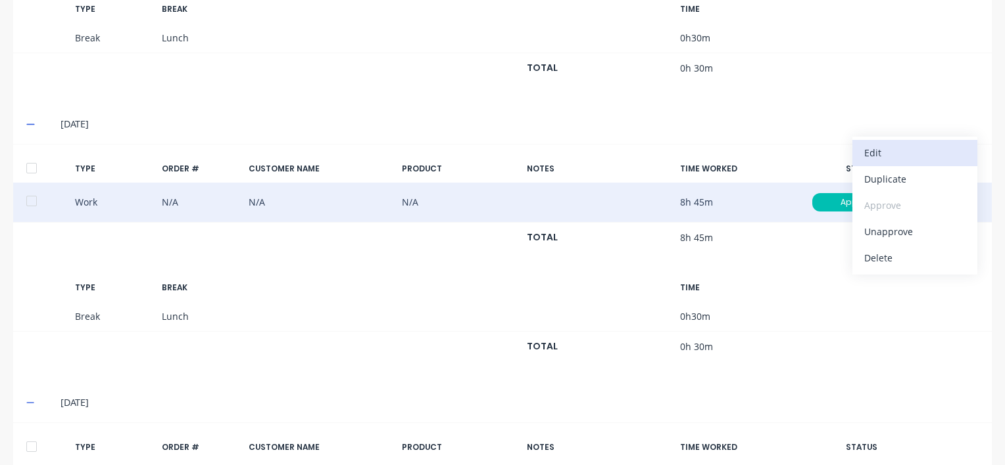
click at [881, 148] on div "Edit" at bounding box center [914, 152] width 101 height 19
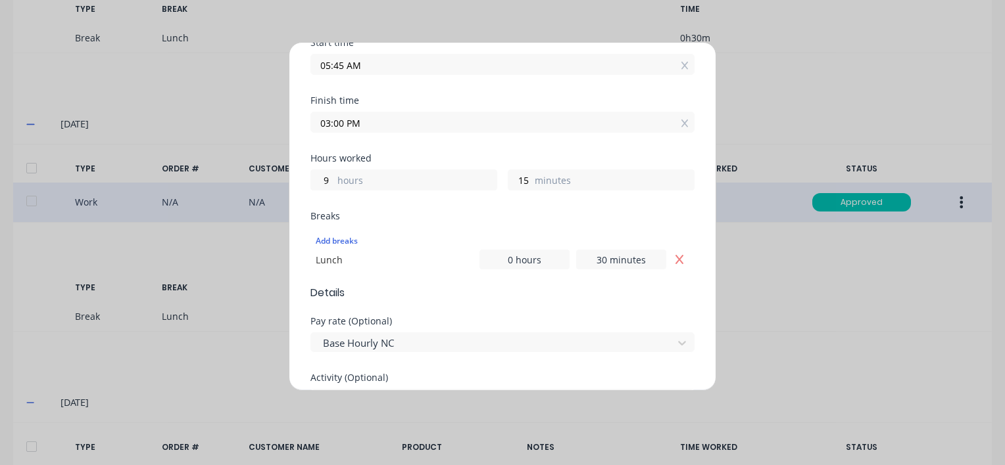
scroll to position [131, 0]
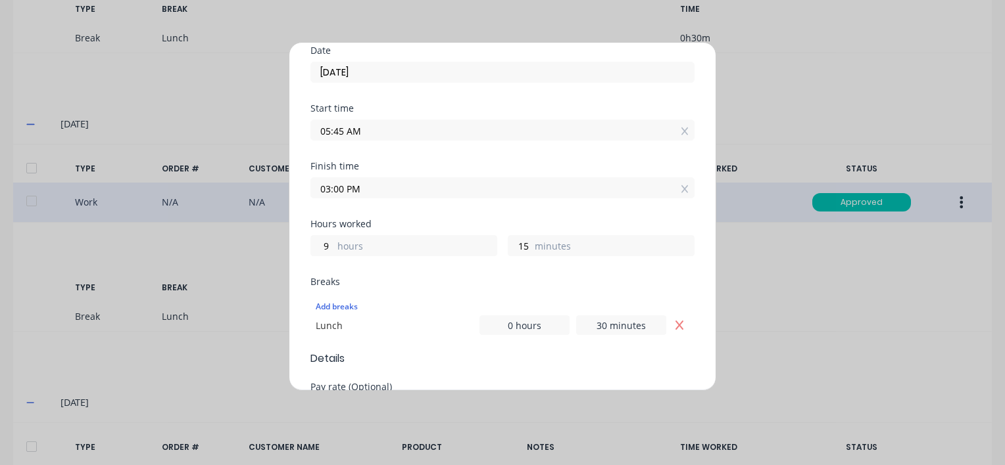
click at [402, 126] on input "05:45 AM" at bounding box center [502, 130] width 383 height 20
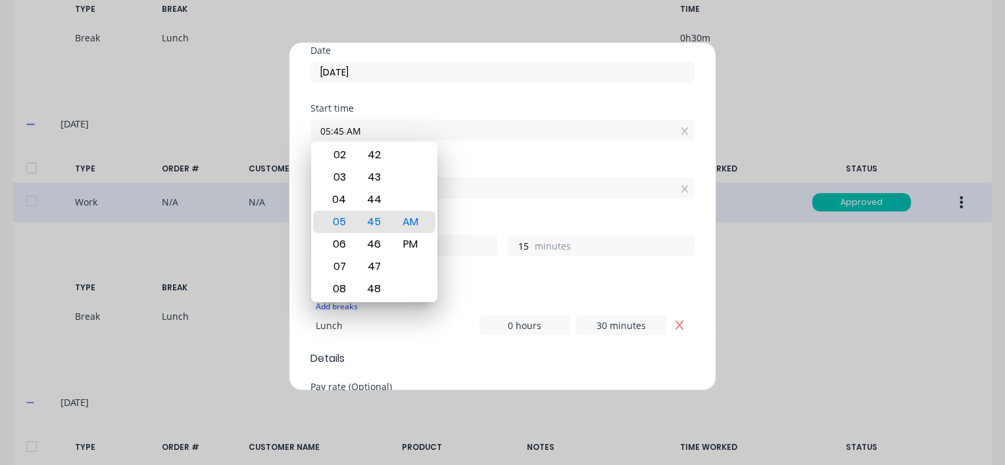
click at [749, 337] on div "Edit time tracking entry Work Attendance When Date [DATE] Start time 05:45 AM F…" at bounding box center [502, 232] width 1005 height 465
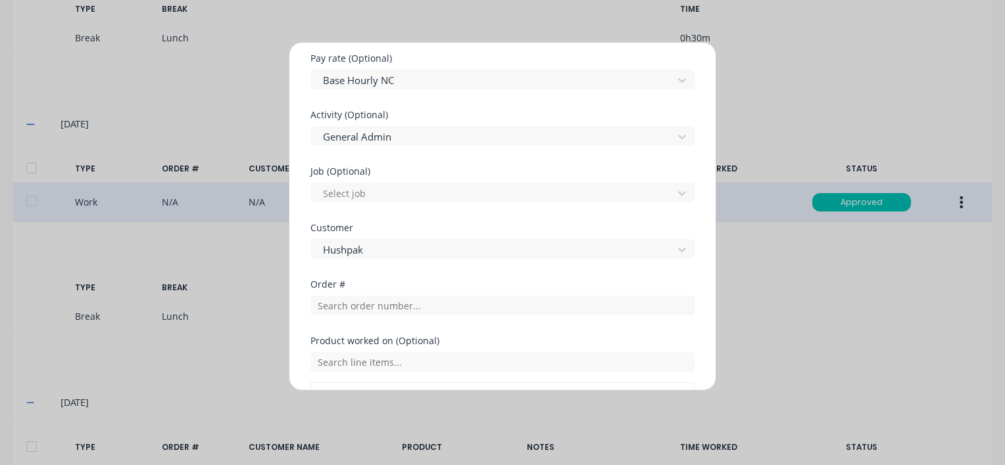
scroll to position [652, 0]
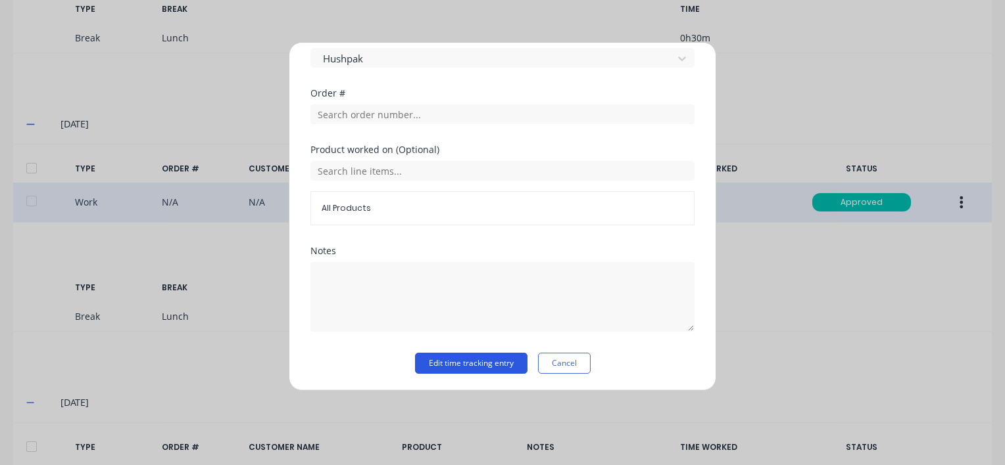
click at [433, 361] on button "Edit time tracking entry" at bounding box center [471, 363] width 112 height 21
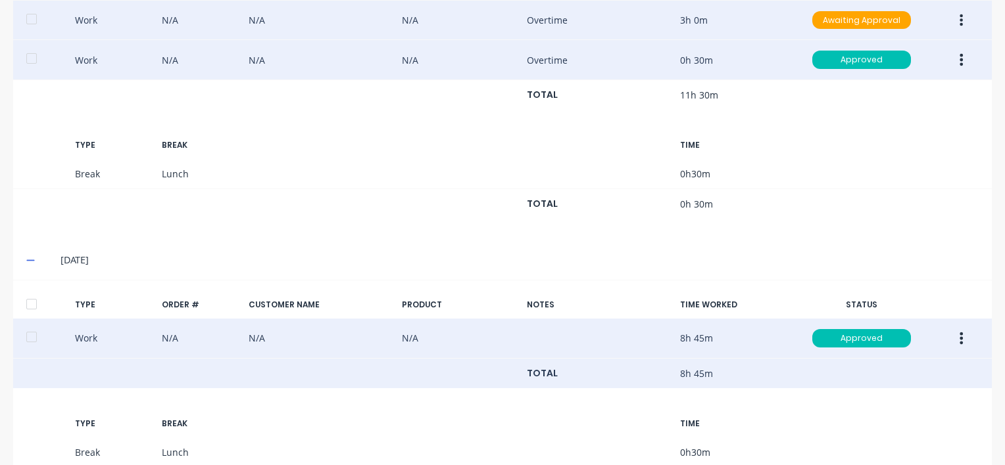
scroll to position [760, 0]
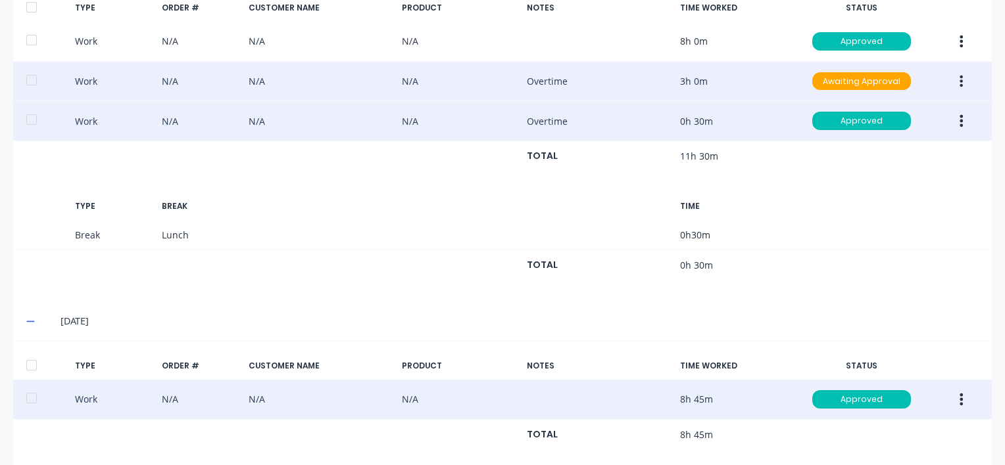
click at [960, 78] on icon "button" at bounding box center [961, 81] width 3 height 12
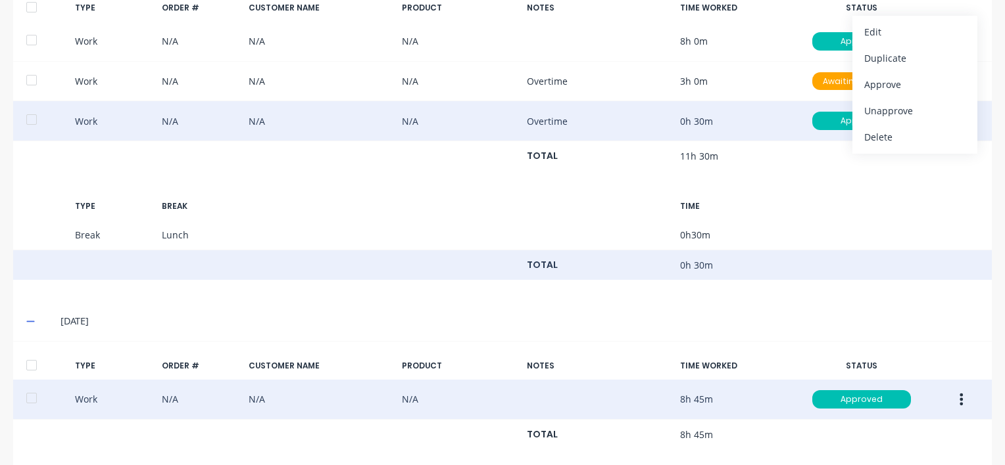
click at [964, 258] on div "TOTAL 0h 30m" at bounding box center [502, 265] width 978 height 30
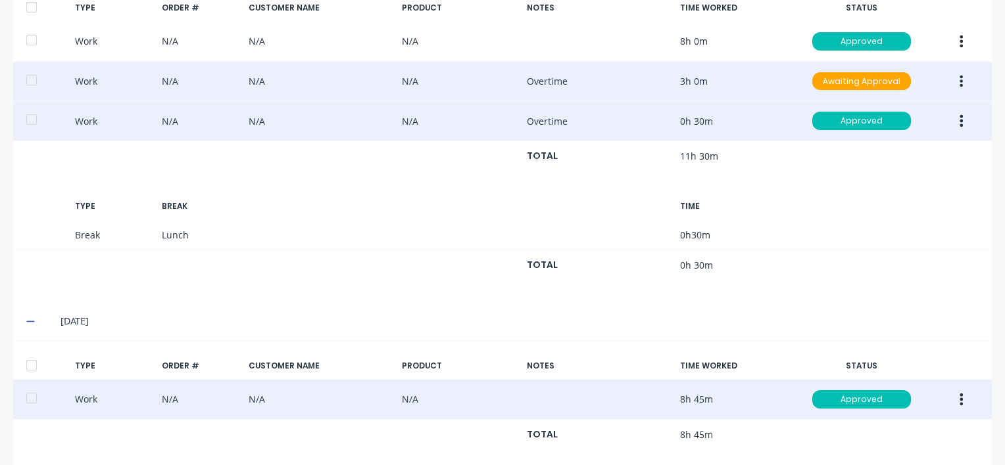
click at [960, 80] on icon "button" at bounding box center [961, 81] width 3 height 12
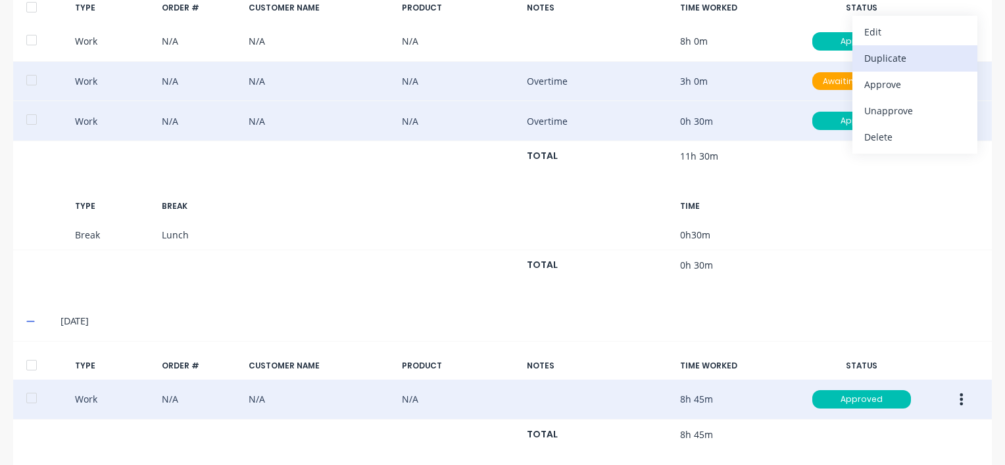
click at [893, 53] on div "Duplicate" at bounding box center [914, 58] width 101 height 19
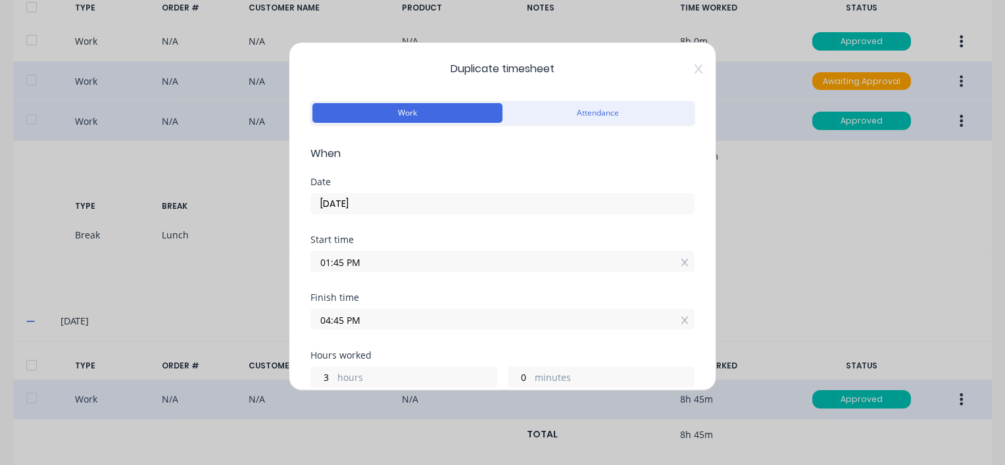
click at [379, 210] on input "[DATE]" at bounding box center [502, 204] width 383 height 20
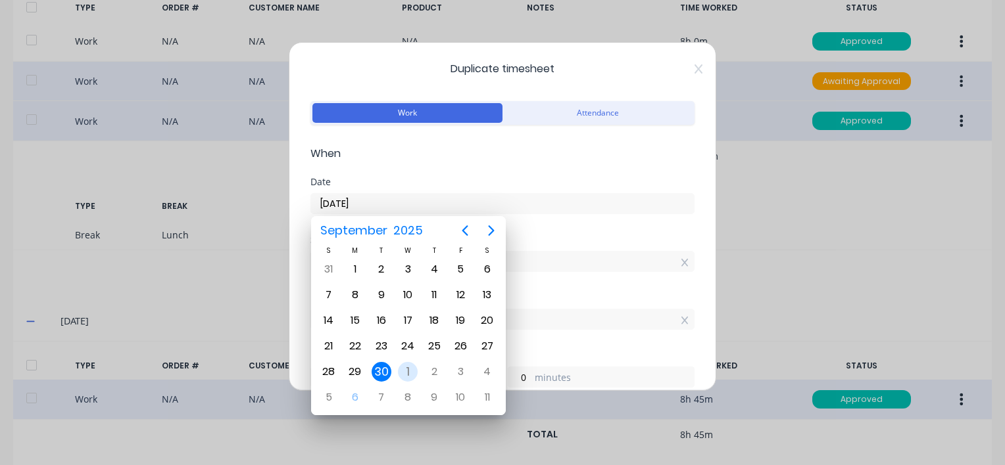
click at [408, 364] on div "1" at bounding box center [408, 372] width 20 height 20
type input "[DATE]"
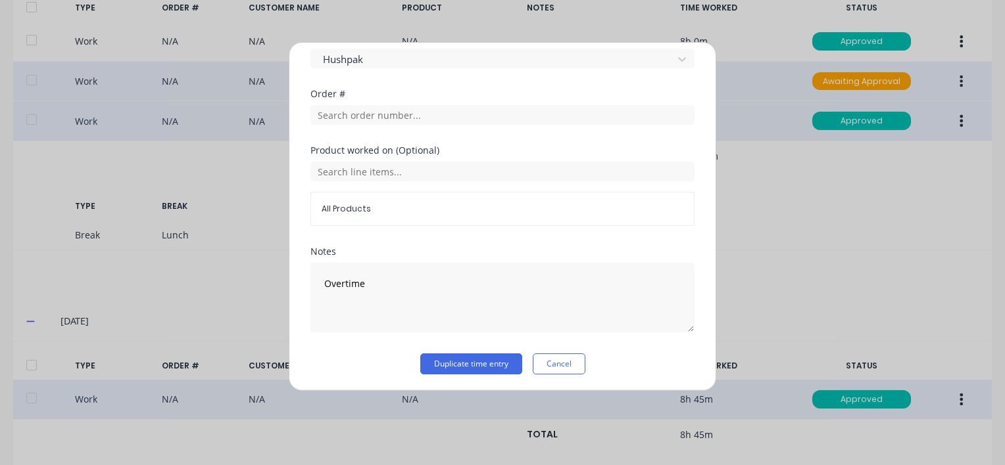
scroll to position [631, 0]
click at [434, 360] on button "Duplicate time entry" at bounding box center [471, 364] width 102 height 21
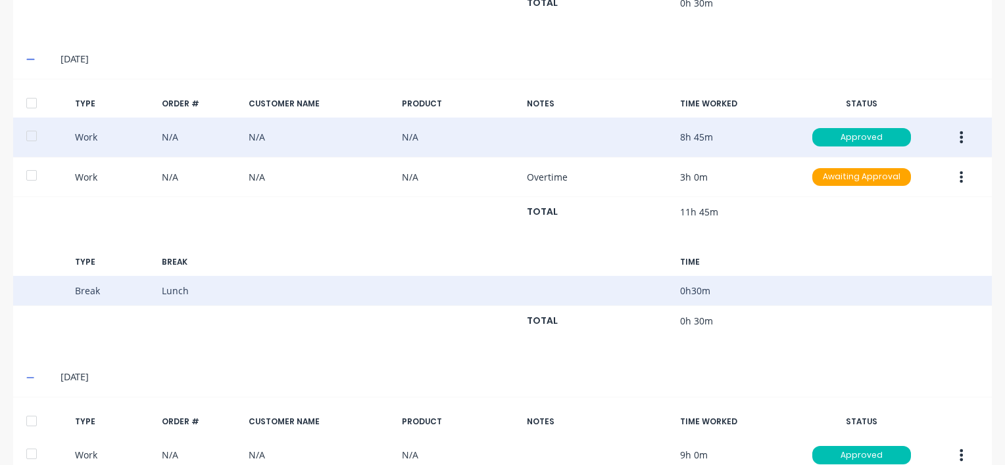
scroll to position [1023, 0]
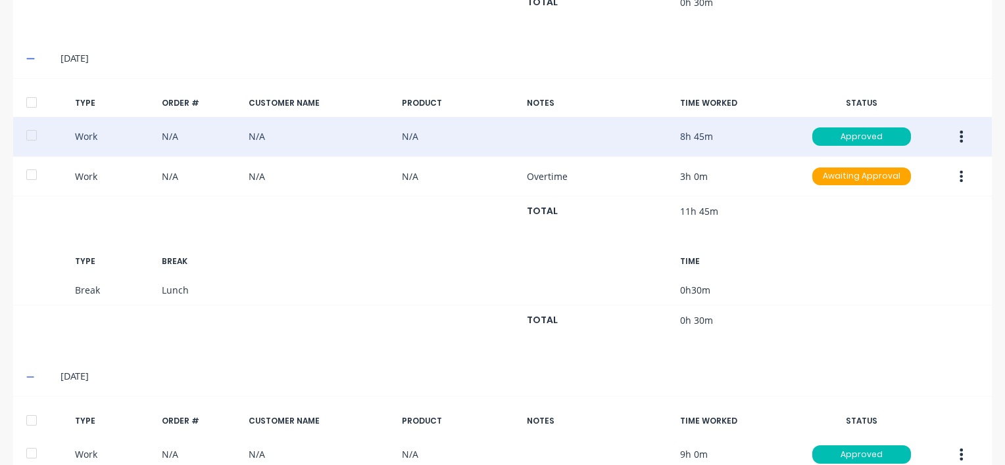
click at [960, 131] on icon "button" at bounding box center [961, 137] width 3 height 12
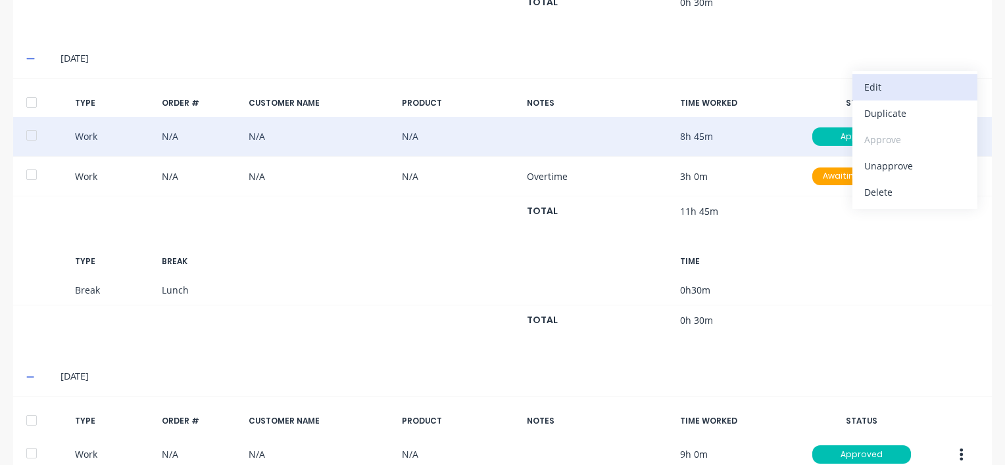
click at [877, 84] on div "Edit" at bounding box center [914, 87] width 101 height 19
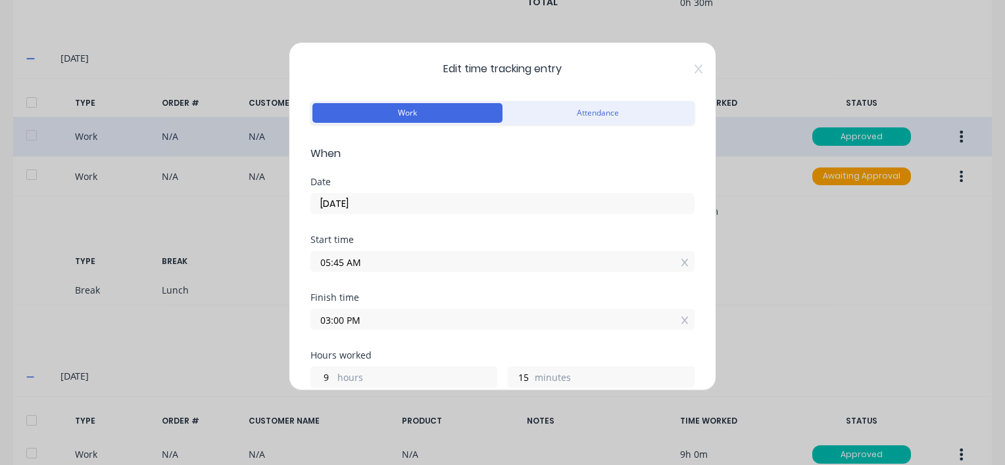
click at [373, 315] on input "03:00 PM" at bounding box center [502, 320] width 383 height 20
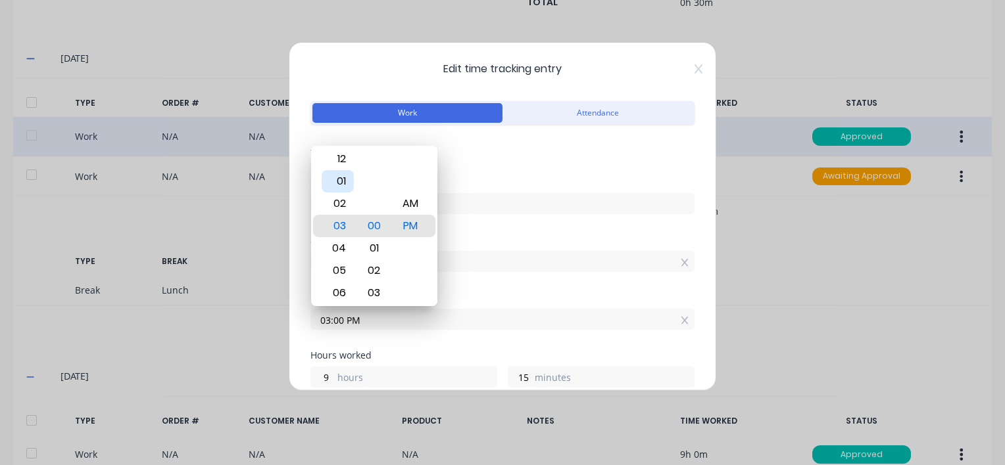
click at [341, 183] on div "01" at bounding box center [337, 181] width 32 height 22
type input "01:00 PM"
type input "7"
type input "01:05 PM"
type input "20"
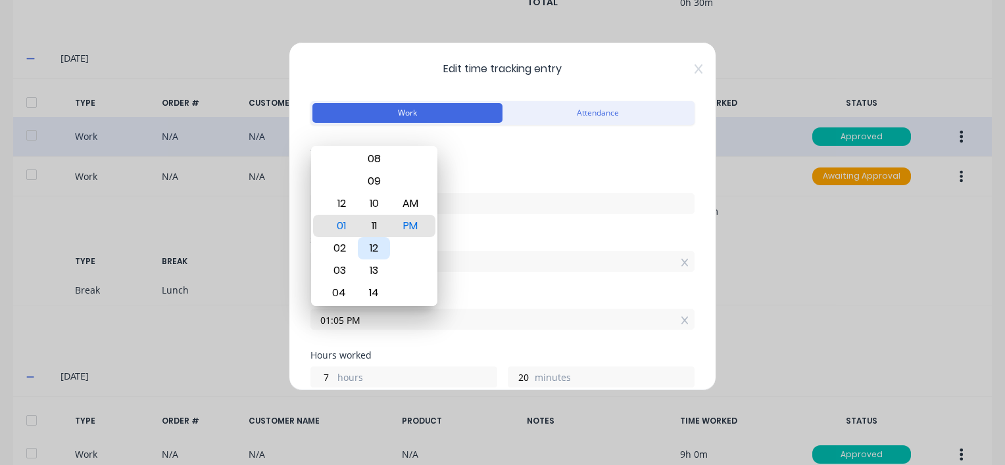
type input "01:11 PM"
type input "26"
type input "01:18 PM"
type input "33"
type input "01:25 PM"
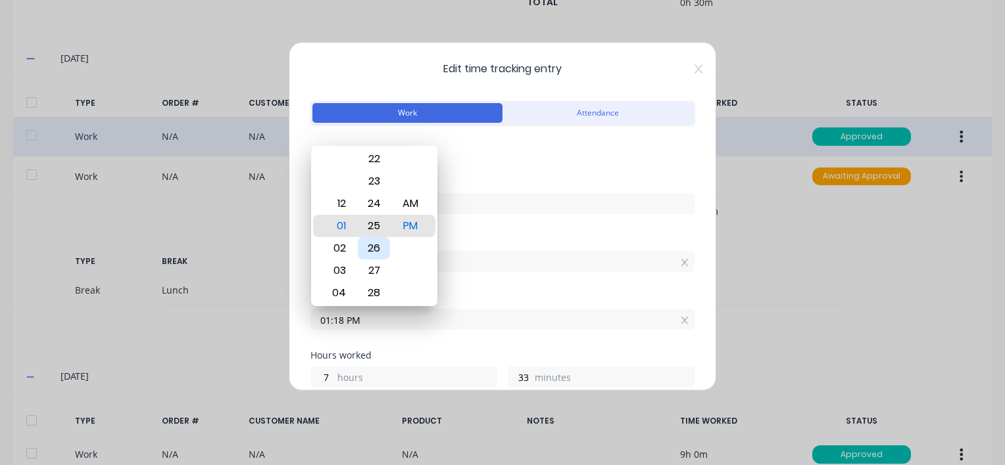
type input "40"
type input "01:31 PM"
type input "46"
type input "01:40 PM"
type input "55"
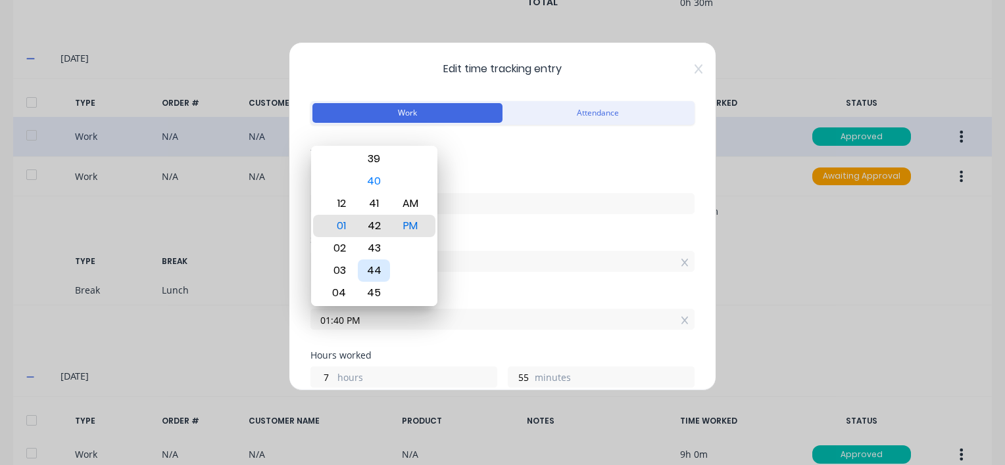
type input "01:42 PM"
type input "57"
click at [377, 291] on div "45" at bounding box center [374, 293] width 32 height 22
type input "01:45 PM"
type input "8"
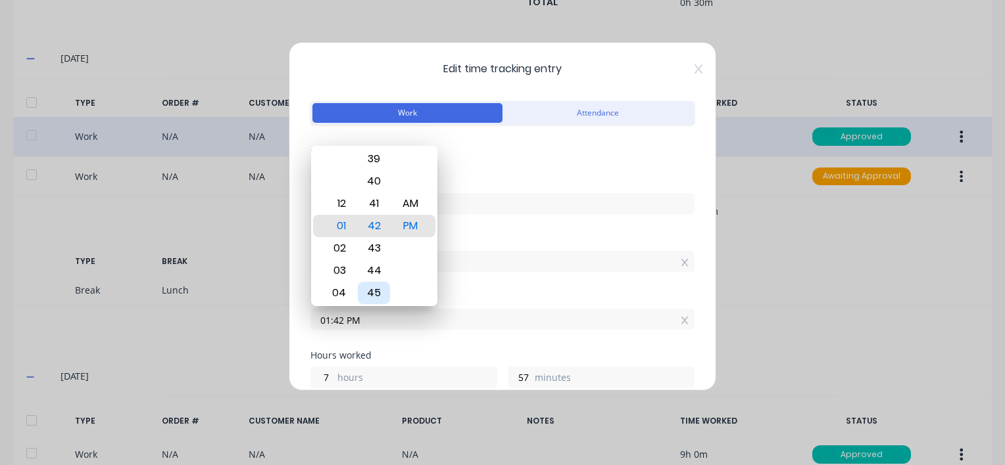
type input "0"
click at [510, 222] on div "Date [DATE]" at bounding box center [502, 207] width 384 height 58
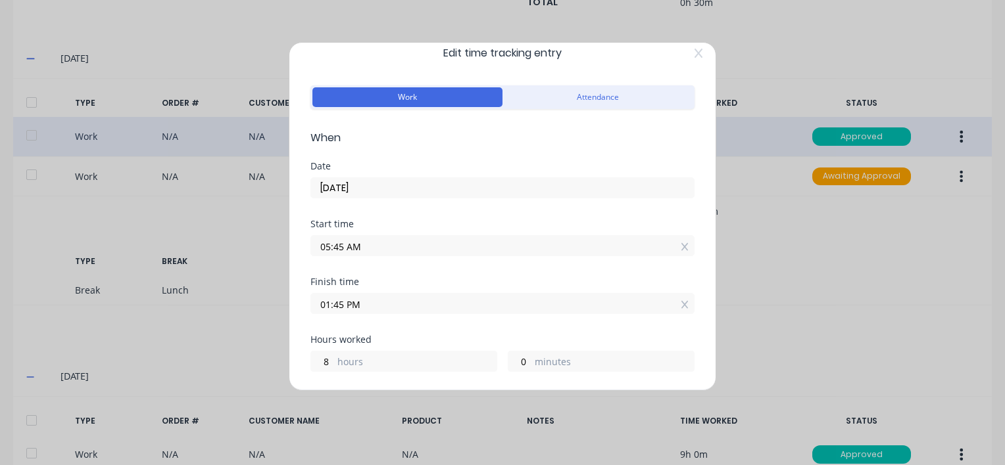
scroll to position [0, 0]
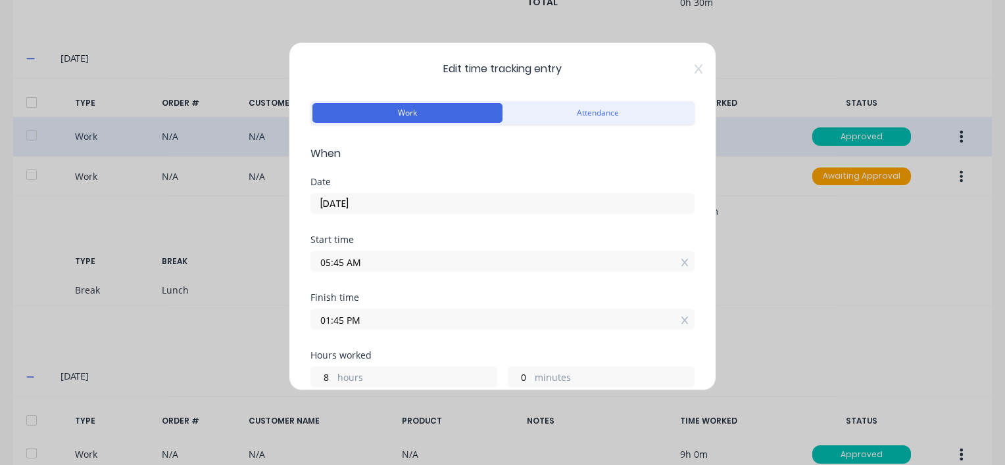
click at [362, 317] on input "01:45 PM" at bounding box center [502, 320] width 383 height 20
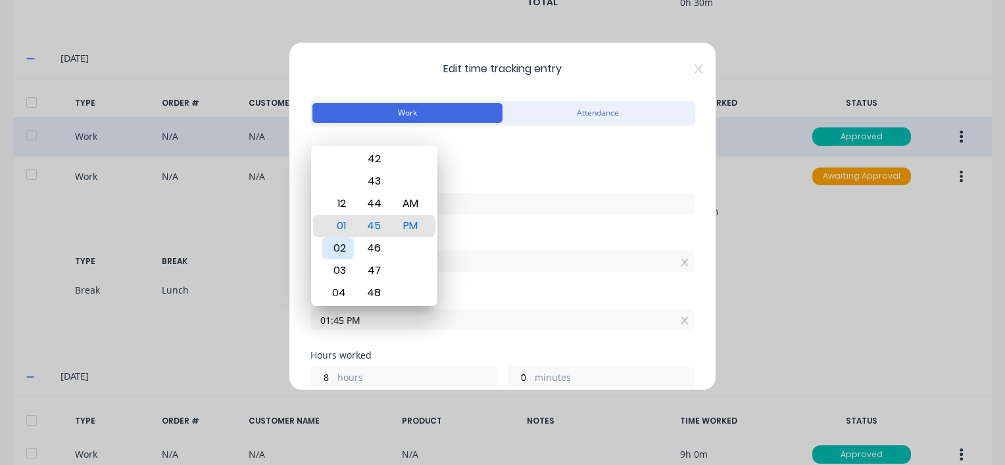
click at [339, 247] on div "02" at bounding box center [337, 248] width 32 height 22
type input "02:45 PM"
type input "9"
click at [458, 227] on div "Date [DATE]" at bounding box center [502, 207] width 384 height 58
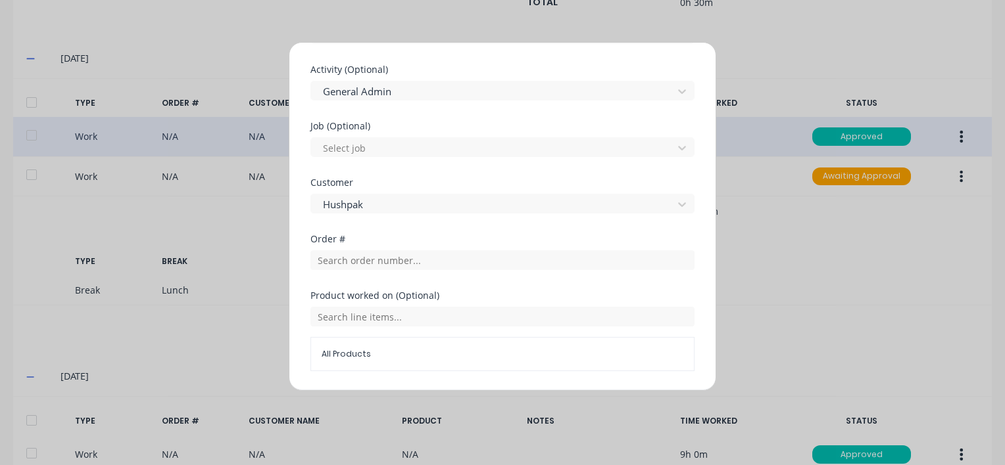
scroll to position [652, 0]
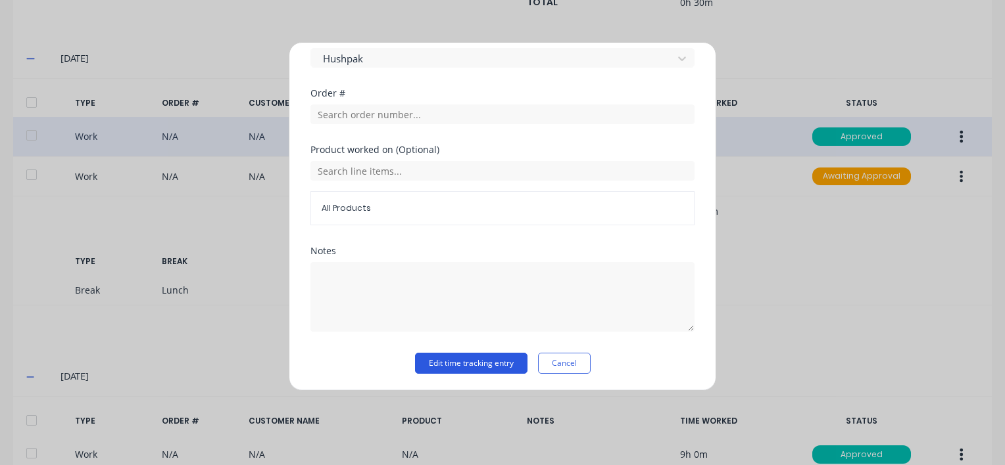
click at [439, 359] on button "Edit time tracking entry" at bounding box center [471, 363] width 112 height 21
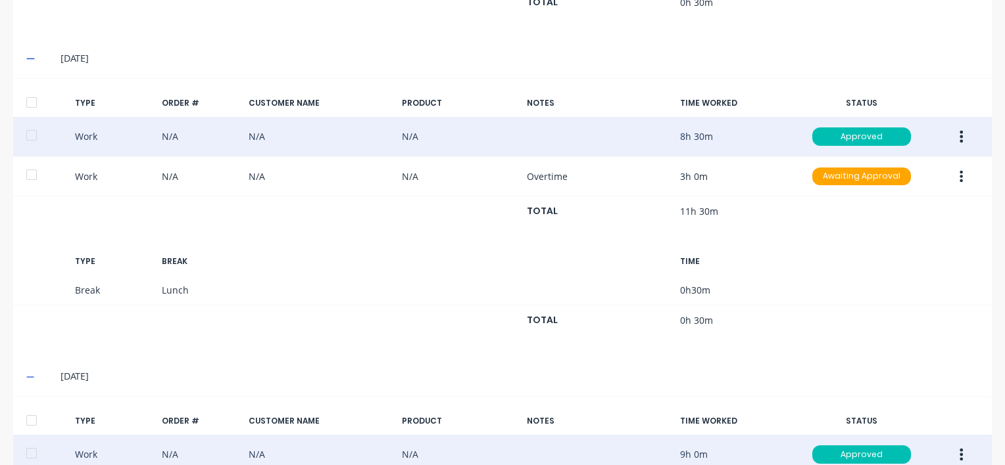
click at [955, 450] on button "button" at bounding box center [960, 455] width 31 height 24
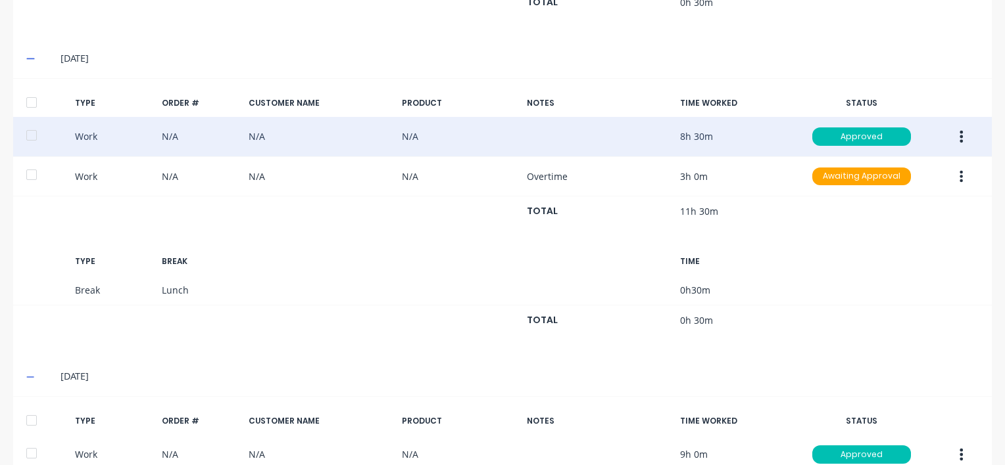
click at [960, 131] on icon "button" at bounding box center [961, 137] width 3 height 12
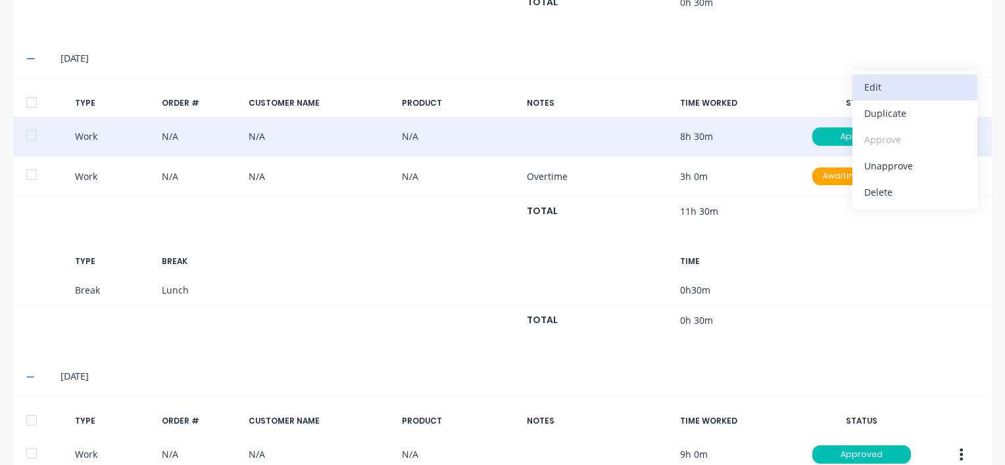
click at [878, 82] on div "Edit" at bounding box center [914, 87] width 101 height 19
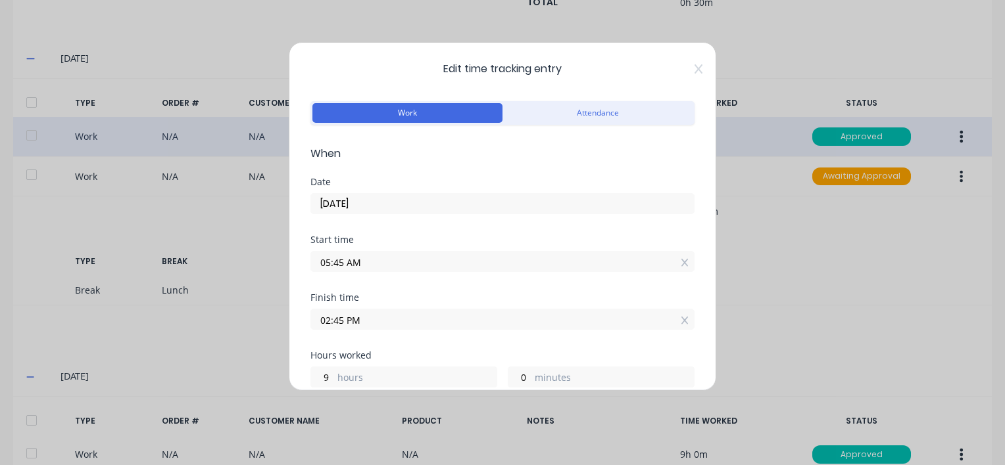
click at [374, 323] on input "02:45 PM" at bounding box center [502, 320] width 383 height 20
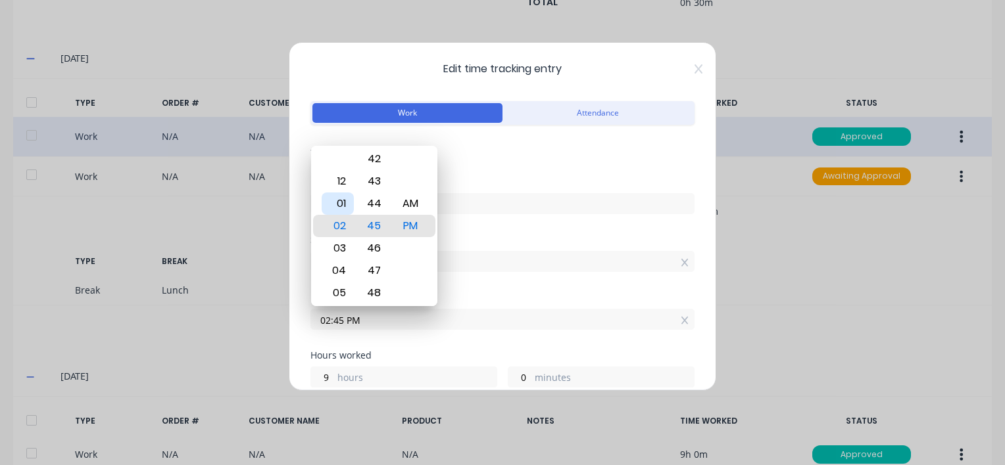
click at [344, 204] on div "01" at bounding box center [337, 204] width 32 height 22
type input "01:45 PM"
type input "8"
click at [496, 227] on div "Date [DATE]" at bounding box center [502, 207] width 384 height 58
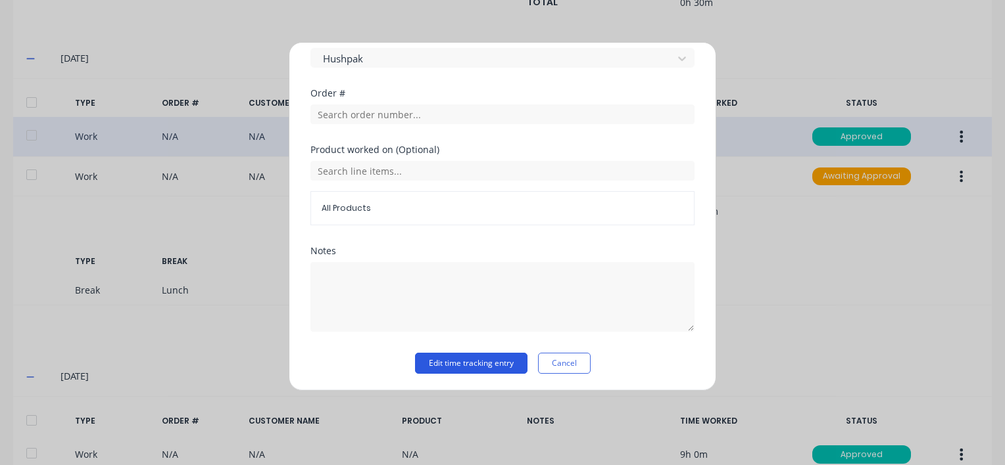
click at [444, 361] on button "Edit time tracking entry" at bounding box center [471, 363] width 112 height 21
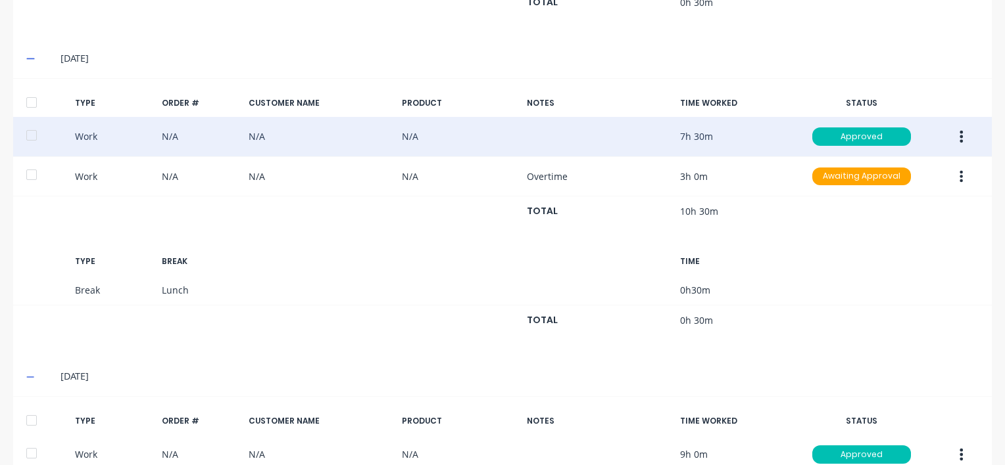
click at [959, 130] on icon "button" at bounding box center [960, 137] width 3 height 14
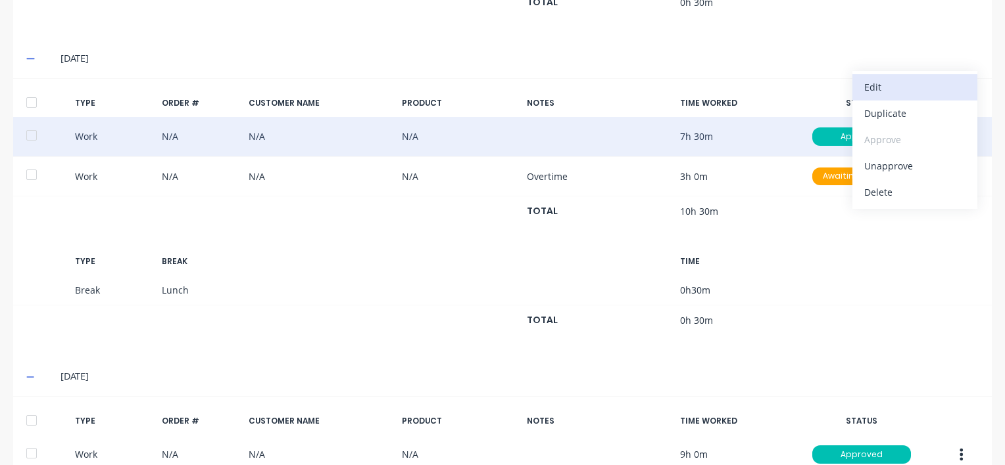
click at [909, 82] on div "Edit" at bounding box center [914, 87] width 101 height 19
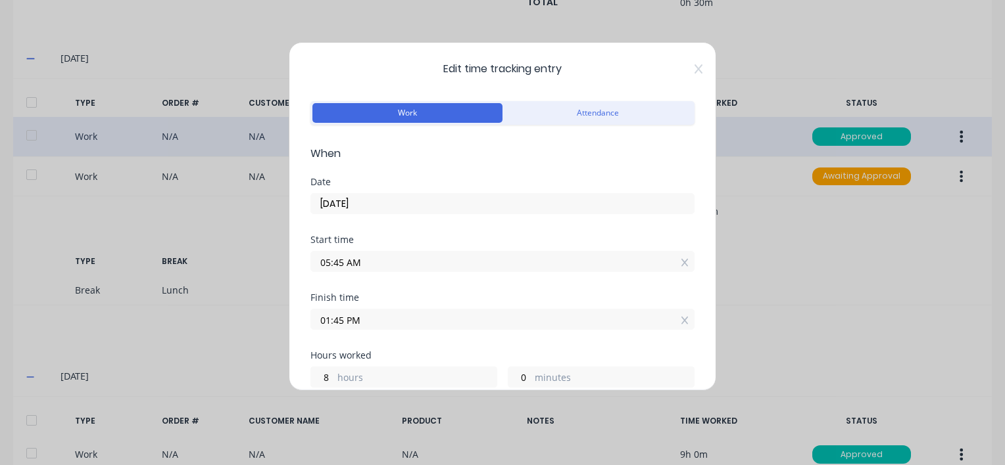
click at [368, 318] on input "01:45 PM" at bounding box center [502, 320] width 383 height 20
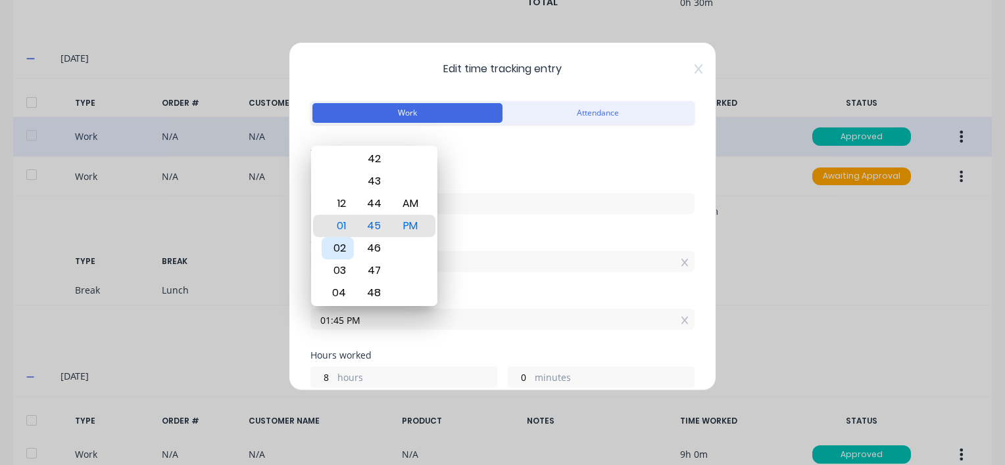
click at [341, 247] on div "02" at bounding box center [337, 248] width 32 height 22
type input "02:45 PM"
type input "9"
type input "02:52 PM"
type input "7"
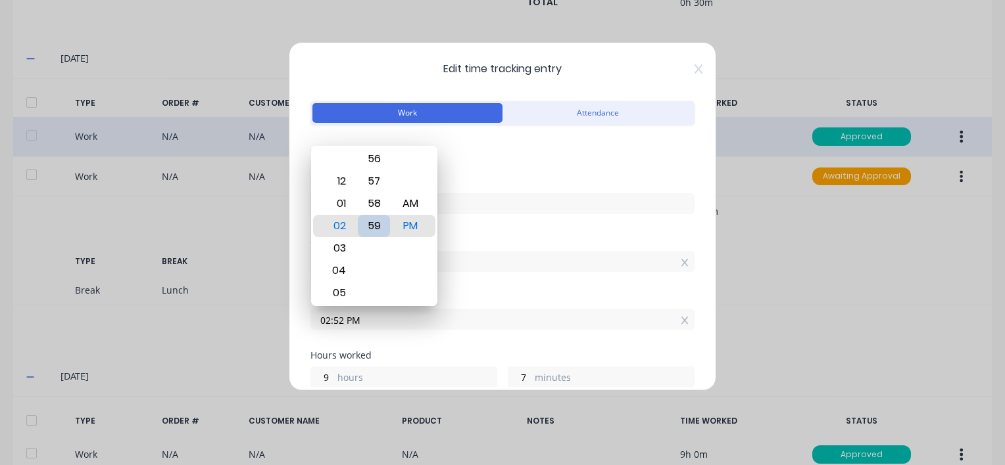
type input "02:59 PM"
type input "14"
type input "02:53 PM"
type input "8"
type input "02:46 PM"
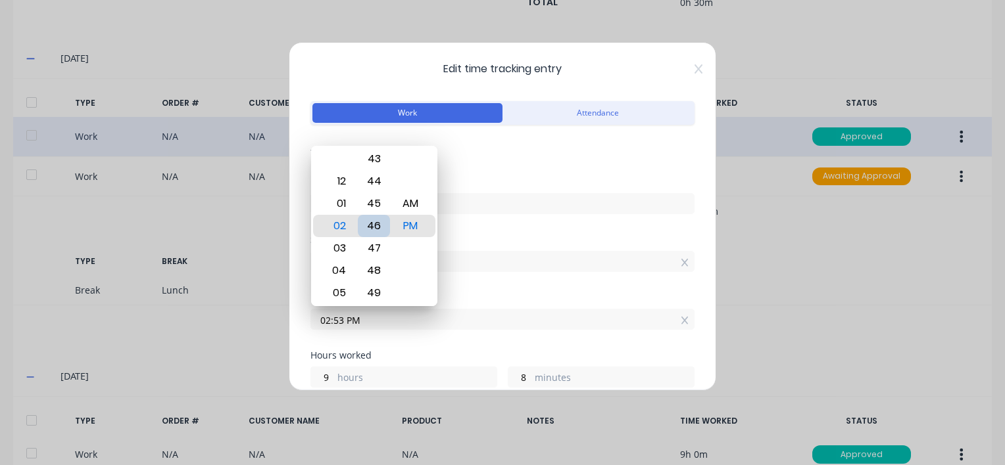
type input "1"
type input "02:40 PM"
type input "8"
type input "55"
click at [371, 227] on div "15" at bounding box center [374, 226] width 32 height 22
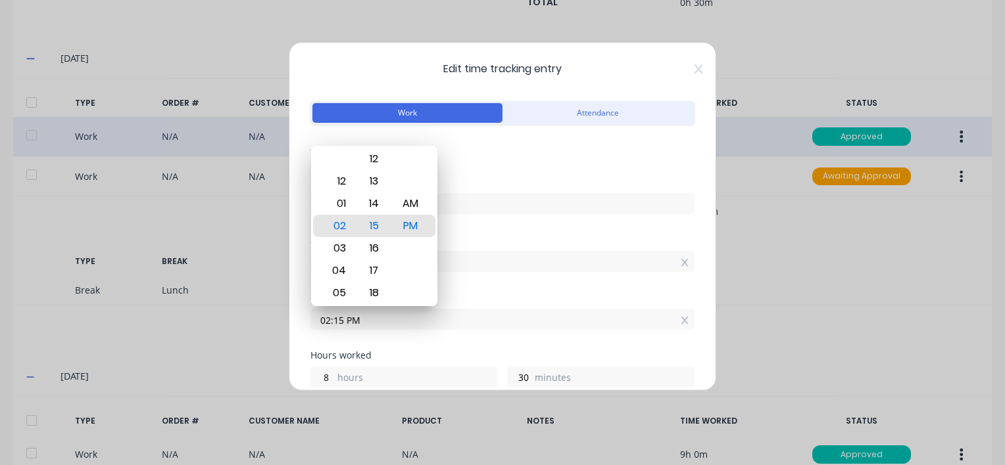
click at [523, 222] on div "Date [DATE]" at bounding box center [502, 207] width 384 height 58
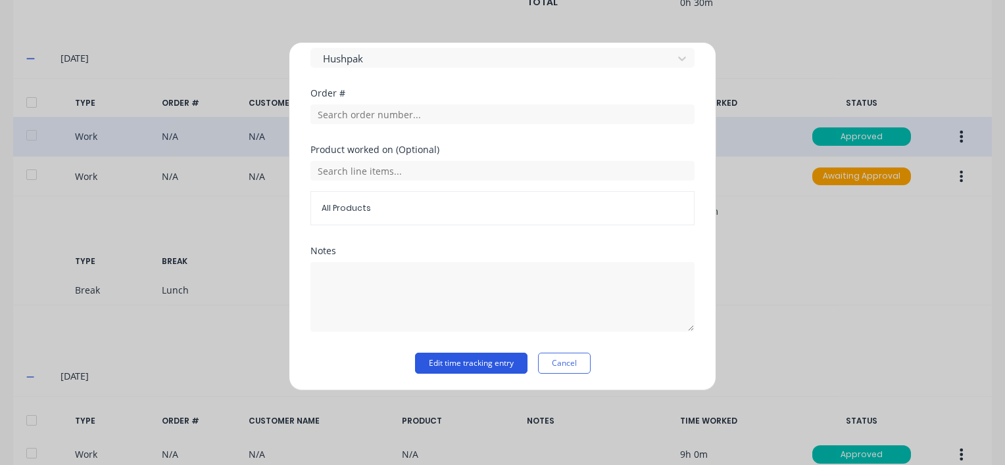
click at [473, 364] on button "Edit time tracking entry" at bounding box center [471, 363] width 112 height 21
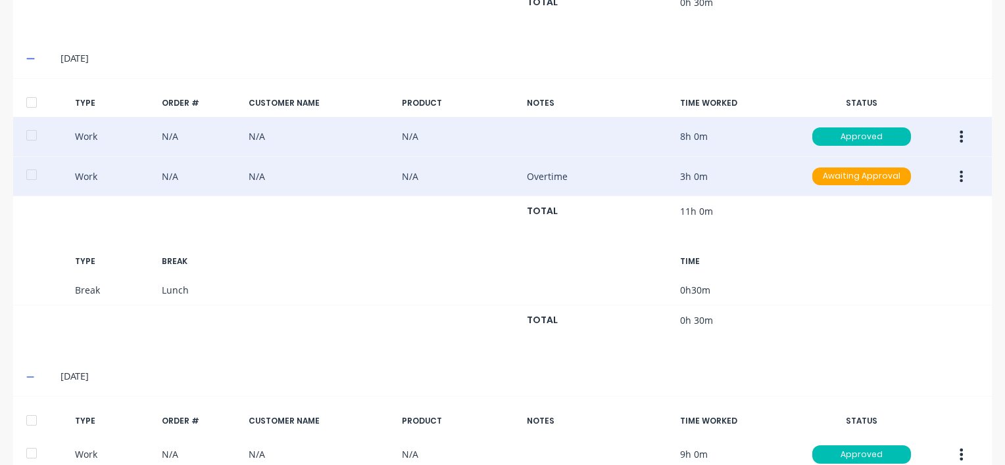
click at [955, 168] on button "button" at bounding box center [960, 177] width 31 height 24
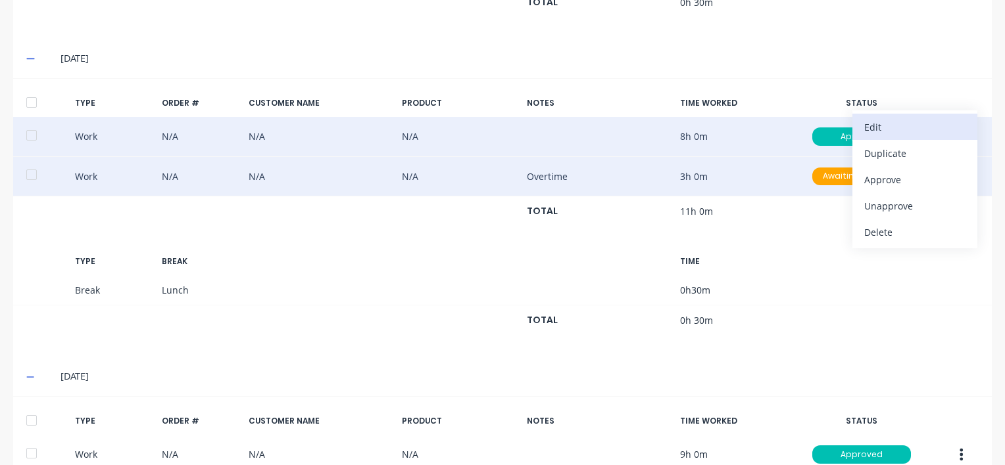
click at [881, 120] on div "Edit" at bounding box center [914, 127] width 101 height 19
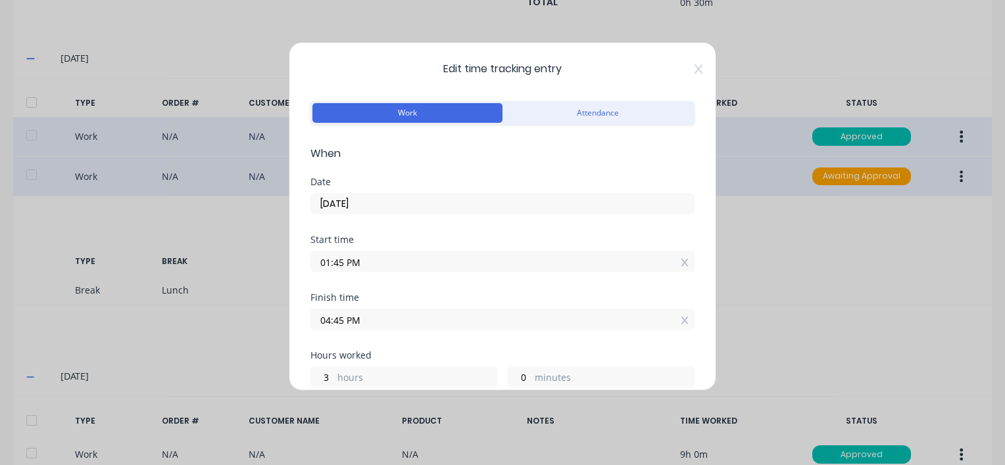
click at [364, 260] on input "01:45 PM" at bounding box center [502, 262] width 383 height 20
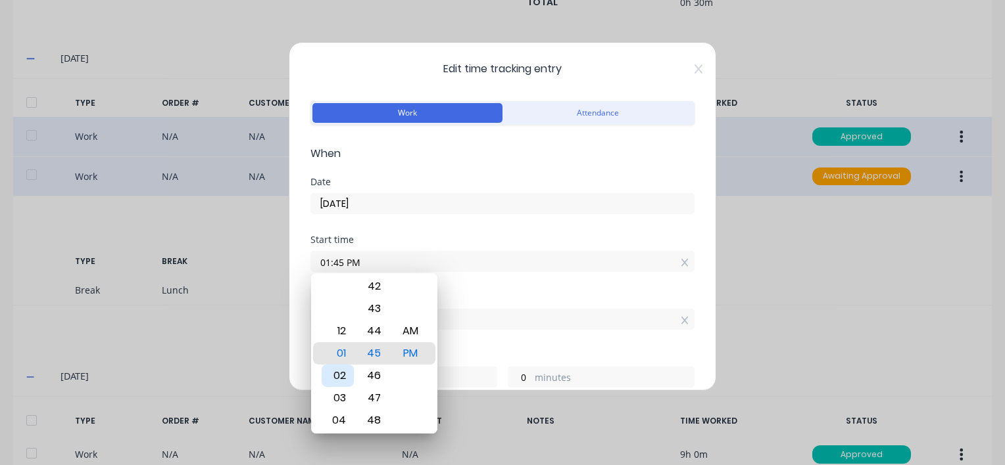
click at [342, 373] on div "02" at bounding box center [337, 376] width 32 height 22
click at [374, 353] on div "15" at bounding box center [374, 354] width 32 height 22
click at [477, 338] on div "Finish time 04:45 PM" at bounding box center [502, 322] width 384 height 58
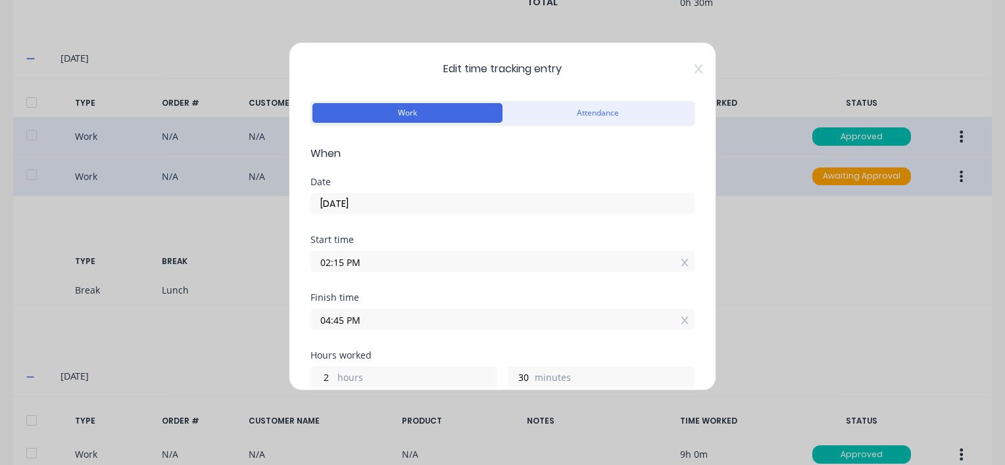
click at [383, 312] on input "04:45 PM" at bounding box center [502, 320] width 383 height 20
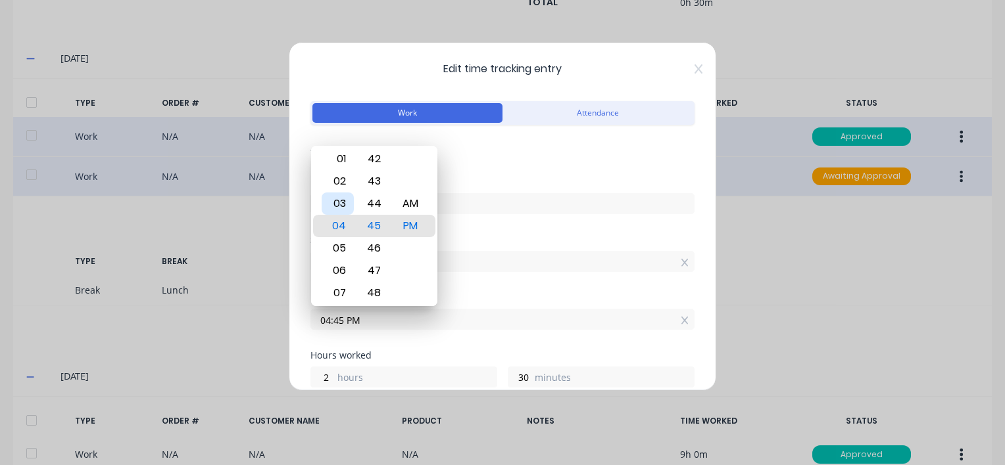
click at [344, 200] on div "03" at bounding box center [337, 204] width 32 height 22
click at [559, 229] on div "Date [DATE]" at bounding box center [502, 207] width 384 height 58
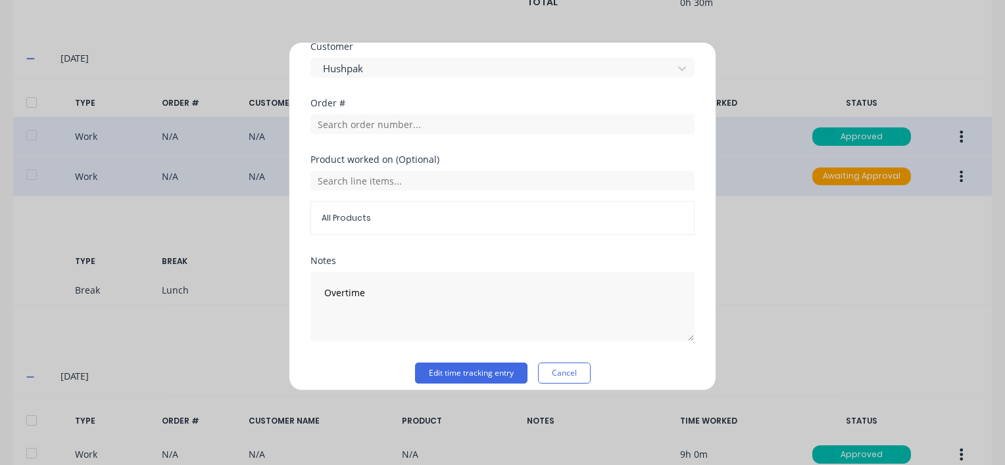
scroll to position [631, 0]
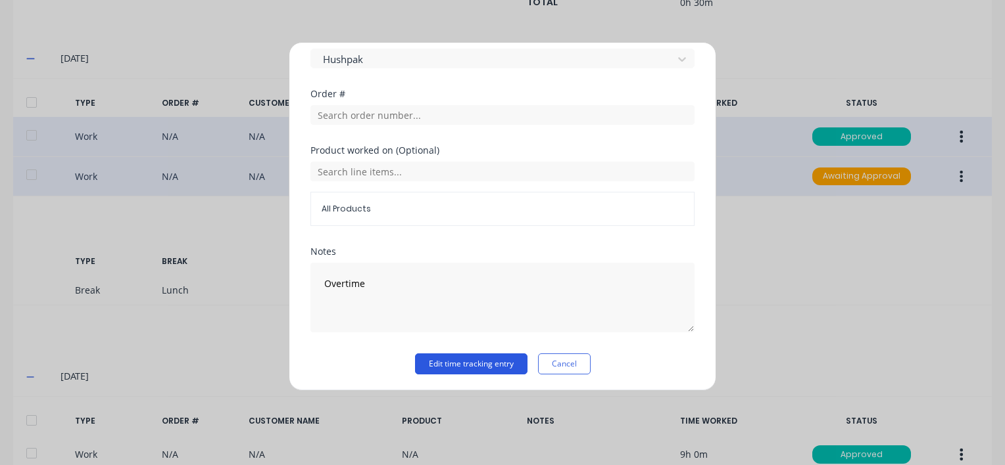
click at [449, 360] on button "Edit time tracking entry" at bounding box center [471, 364] width 112 height 21
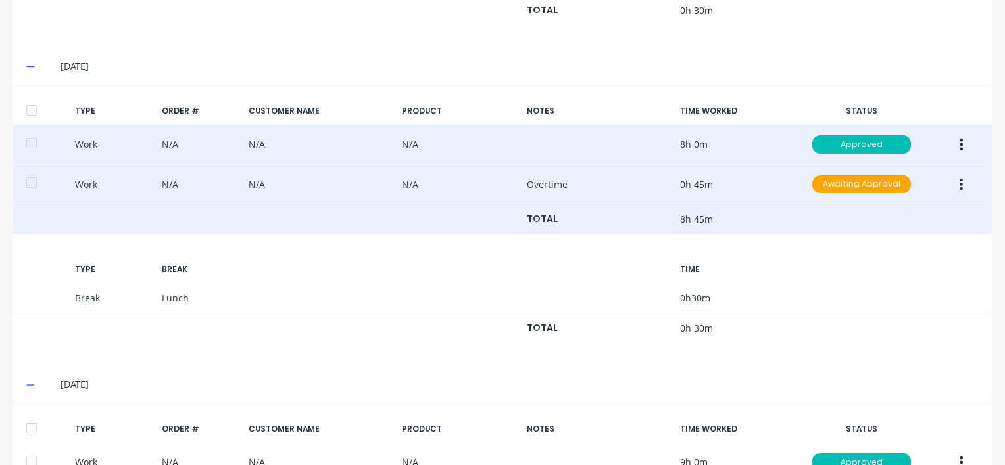
scroll to position [920, 0]
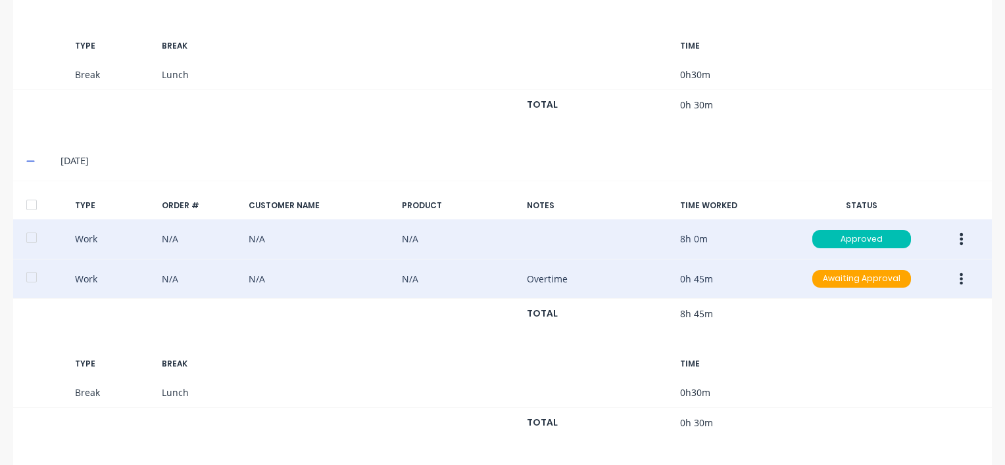
click at [960, 274] on icon "button" at bounding box center [961, 279] width 3 height 12
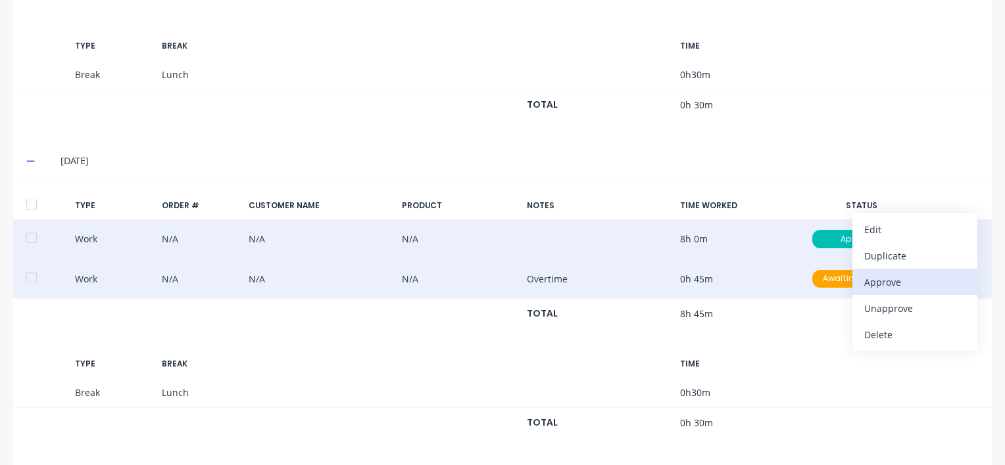
click at [907, 279] on div "Approve" at bounding box center [914, 282] width 101 height 19
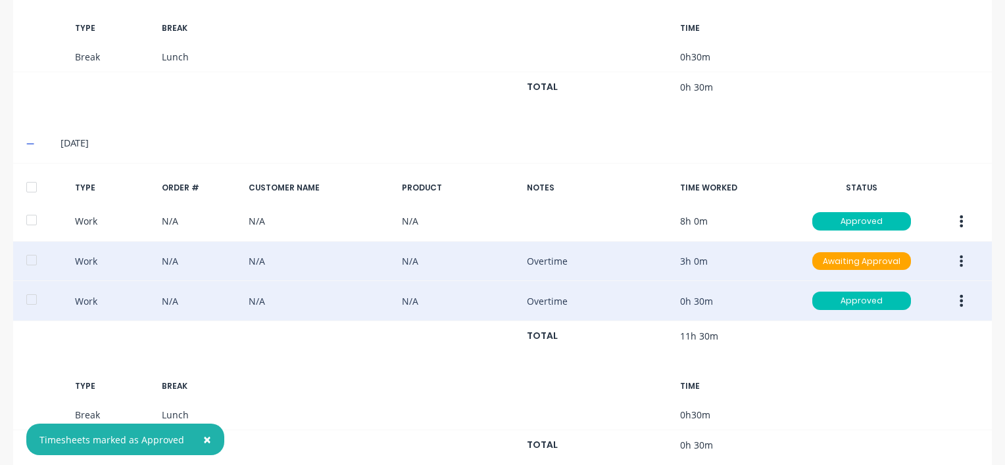
scroll to position [526, 0]
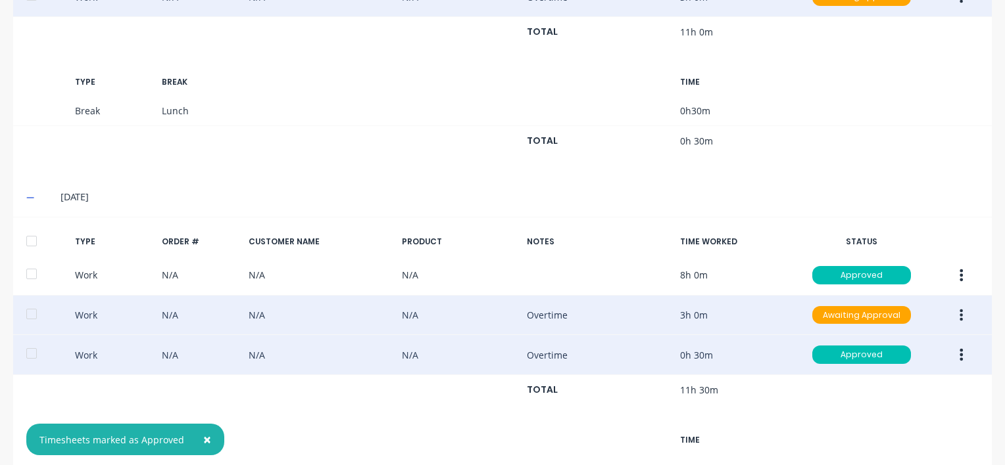
click at [959, 316] on icon "button" at bounding box center [960, 315] width 3 height 14
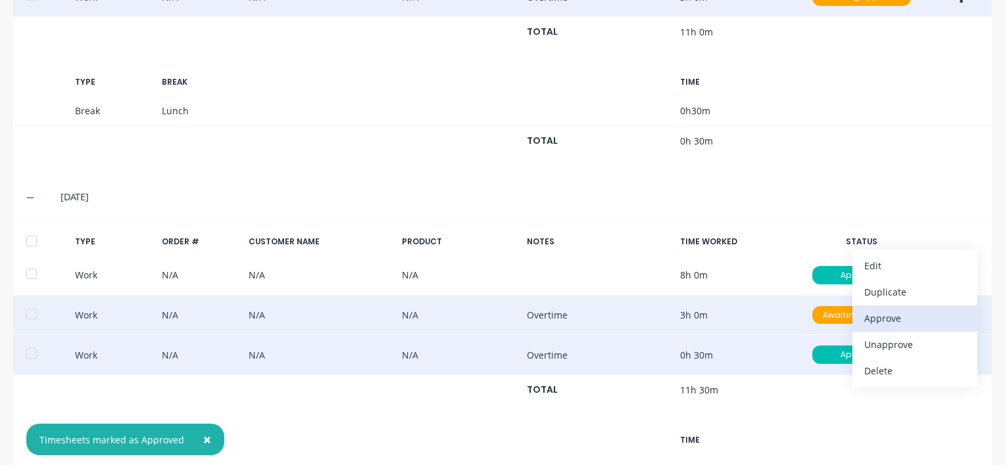
click at [886, 318] on div "Approve" at bounding box center [914, 318] width 101 height 19
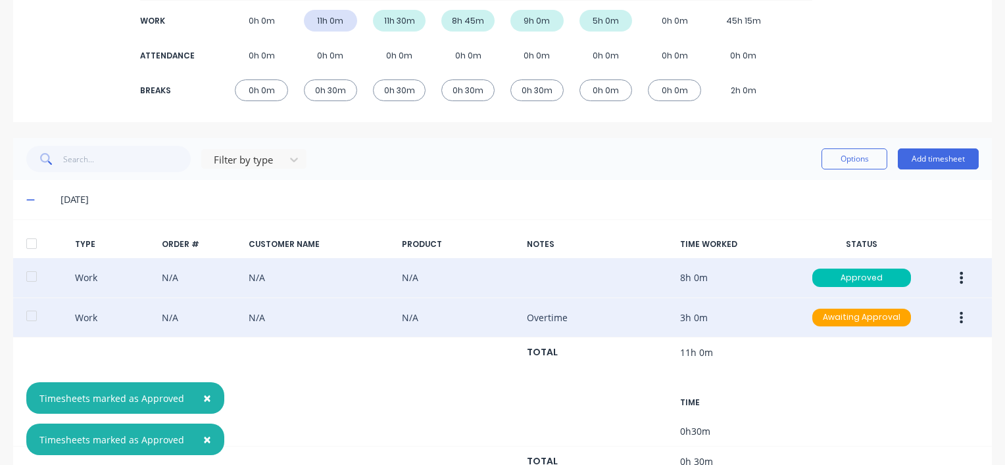
scroll to position [197, 0]
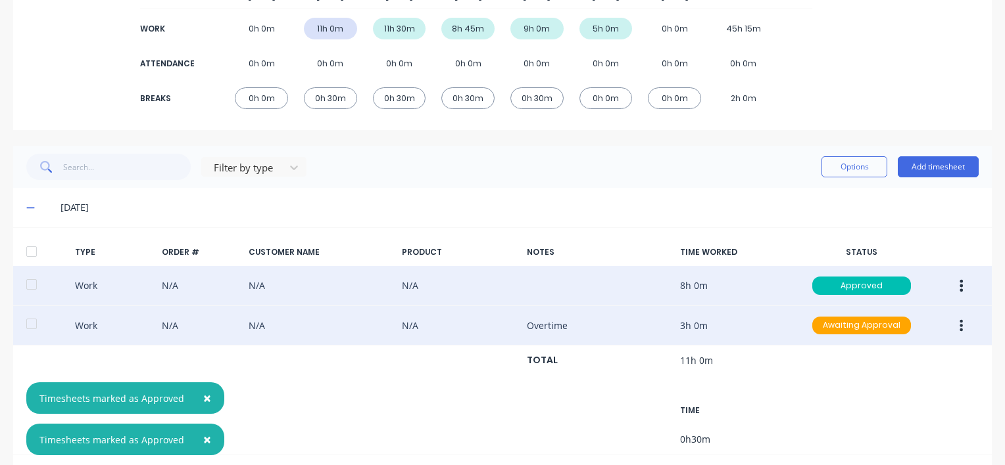
click at [959, 323] on icon "button" at bounding box center [960, 326] width 3 height 14
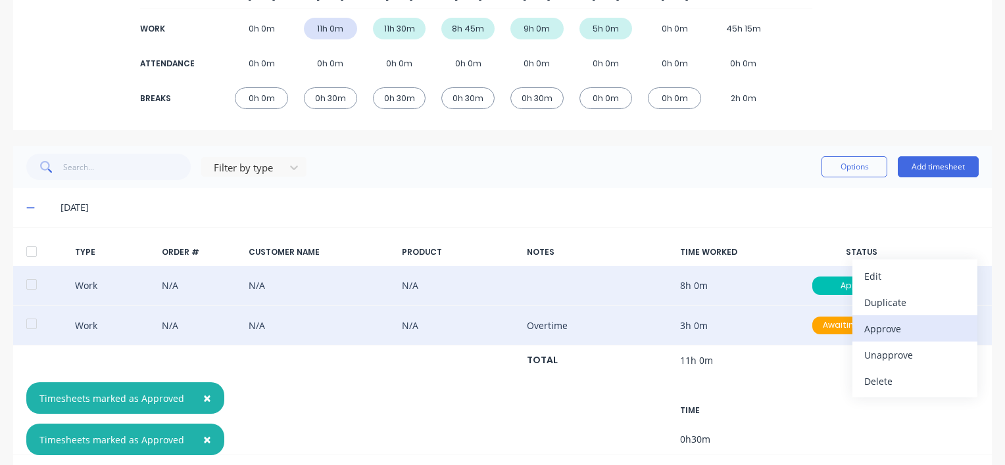
click at [872, 328] on div "Approve" at bounding box center [914, 329] width 101 height 19
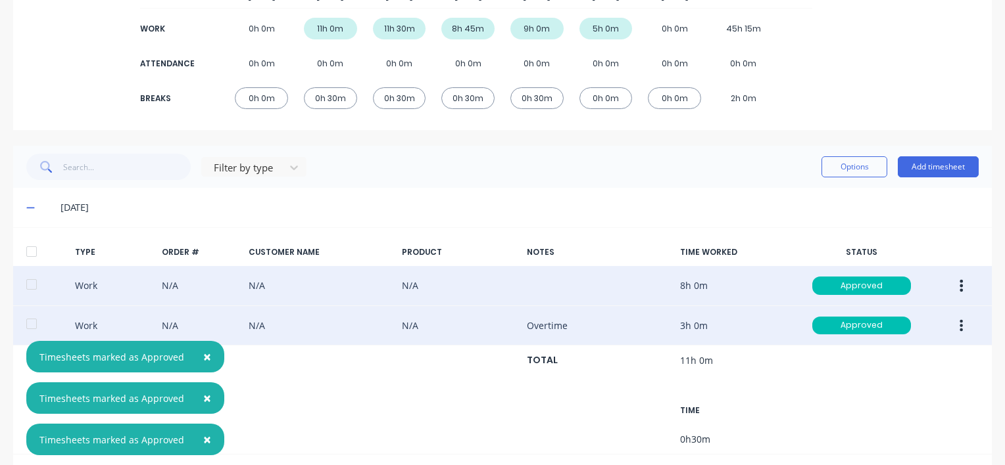
click at [32, 249] on div at bounding box center [31, 252] width 26 height 26
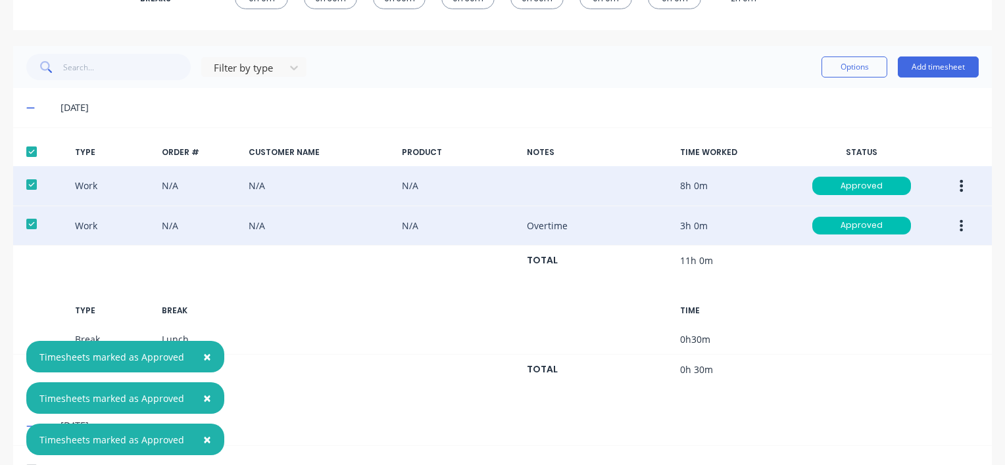
scroll to position [460, 0]
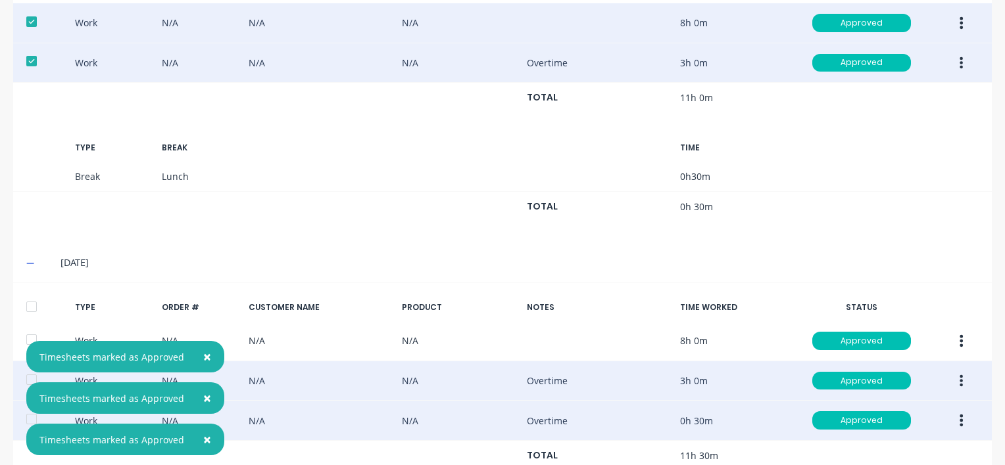
drag, startPoint x: 30, startPoint y: 308, endPoint x: 36, endPoint y: 312, distance: 7.1
click at [30, 308] on div at bounding box center [31, 307] width 26 height 26
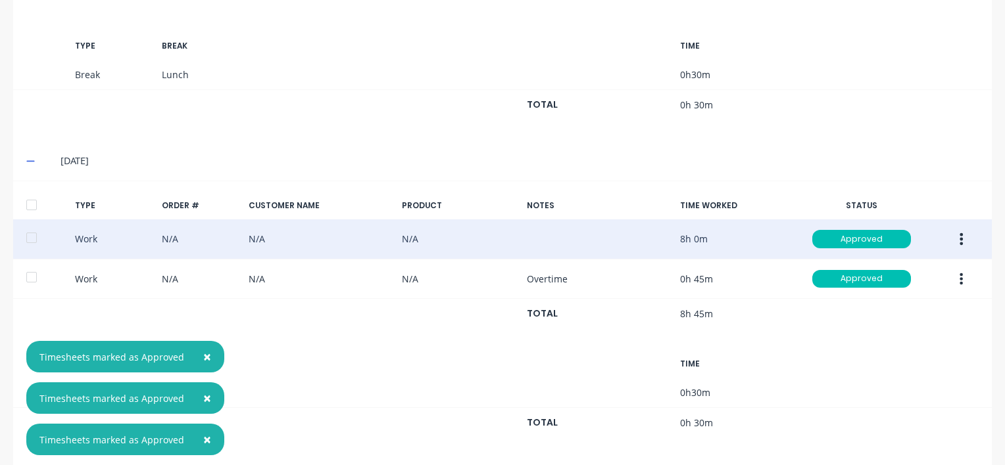
click at [34, 200] on div at bounding box center [31, 205] width 26 height 26
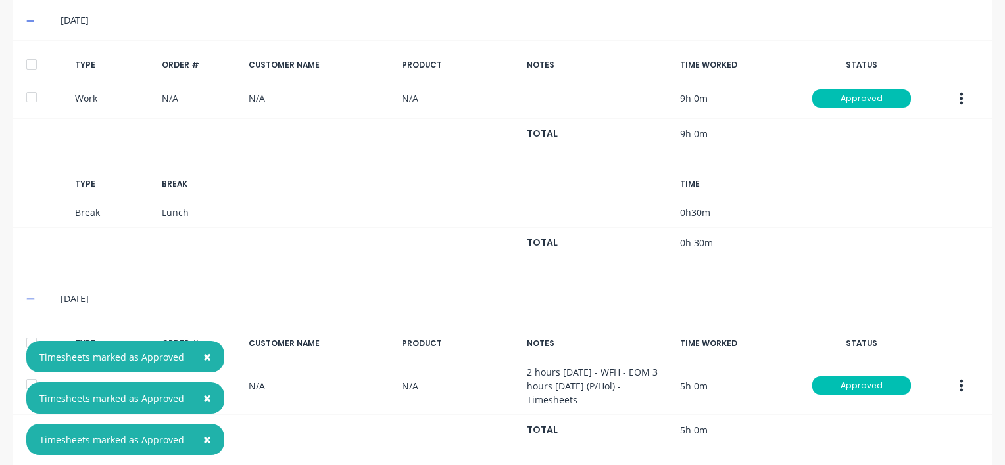
scroll to position [1381, 0]
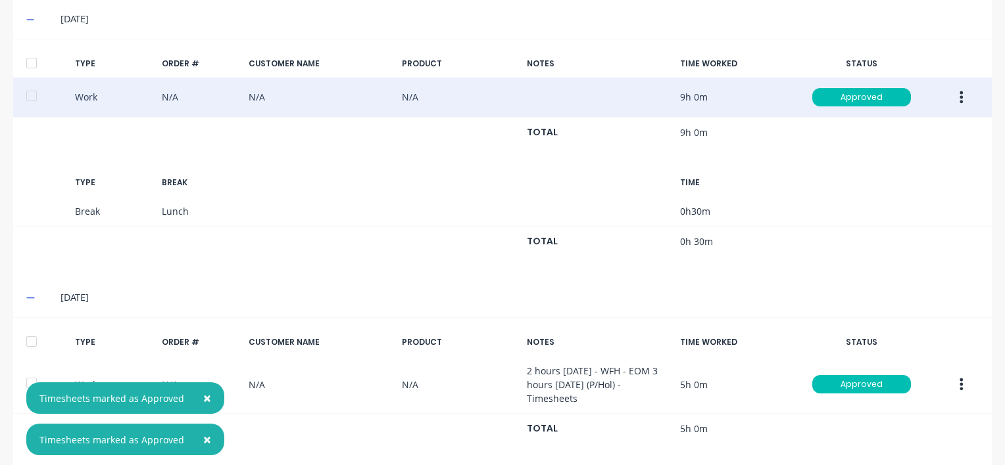
drag, startPoint x: 35, startPoint y: 59, endPoint x: 56, endPoint y: 76, distance: 27.1
click at [35, 59] on div at bounding box center [31, 63] width 26 height 26
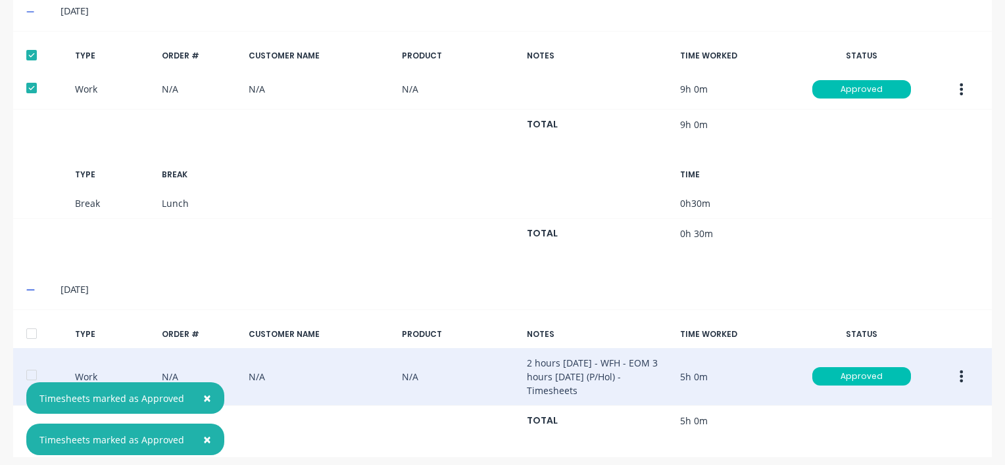
scroll to position [1391, 0]
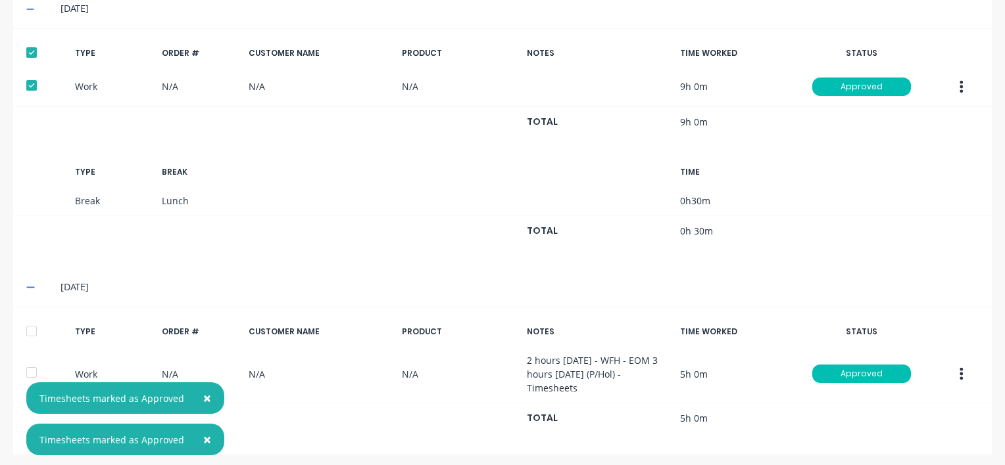
drag, startPoint x: 30, startPoint y: 325, endPoint x: 87, endPoint y: 321, distance: 57.3
click at [30, 324] on div at bounding box center [31, 331] width 26 height 26
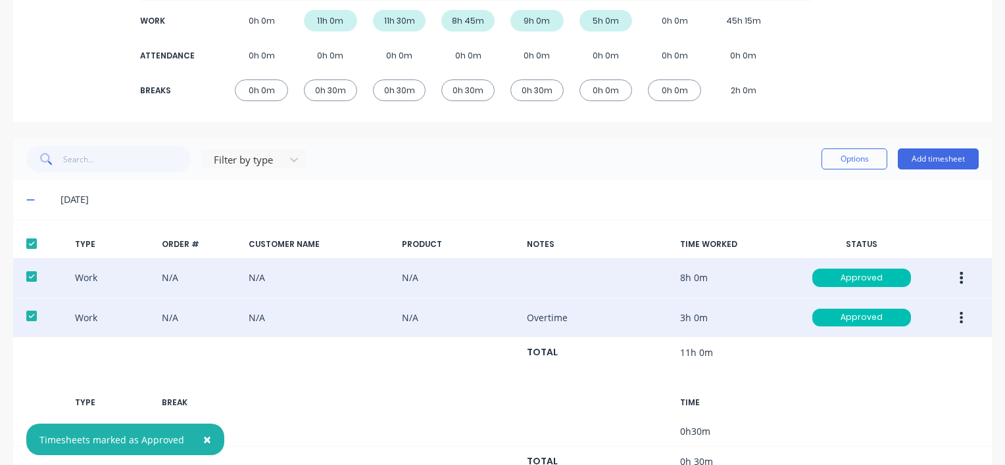
scroll to position [0, 0]
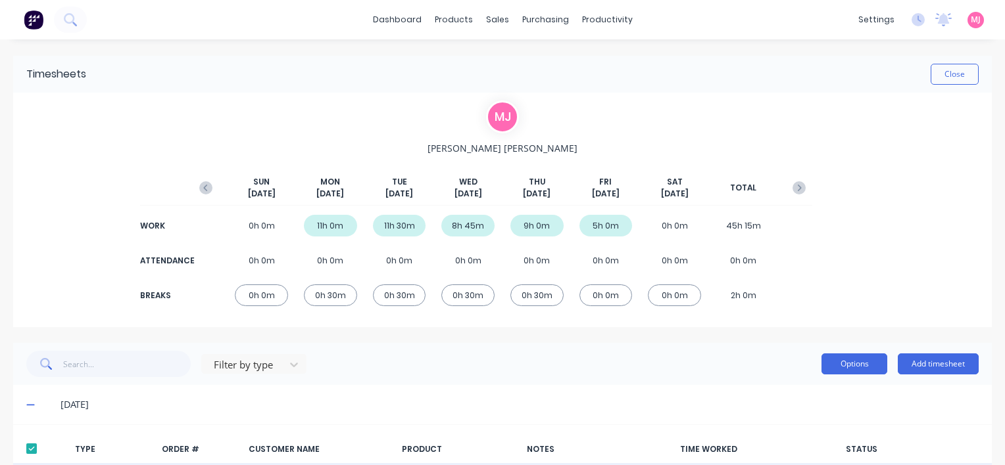
click at [845, 364] on button "Options" at bounding box center [854, 364] width 66 height 21
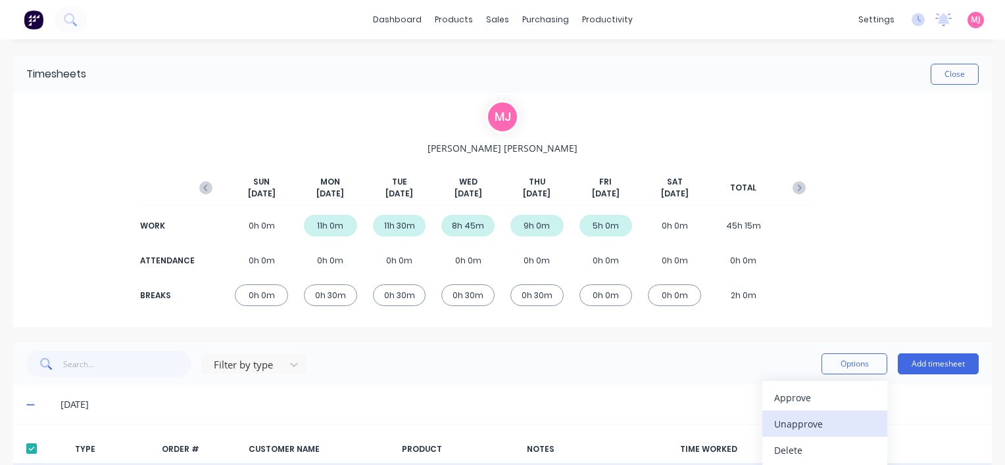
scroll to position [263, 0]
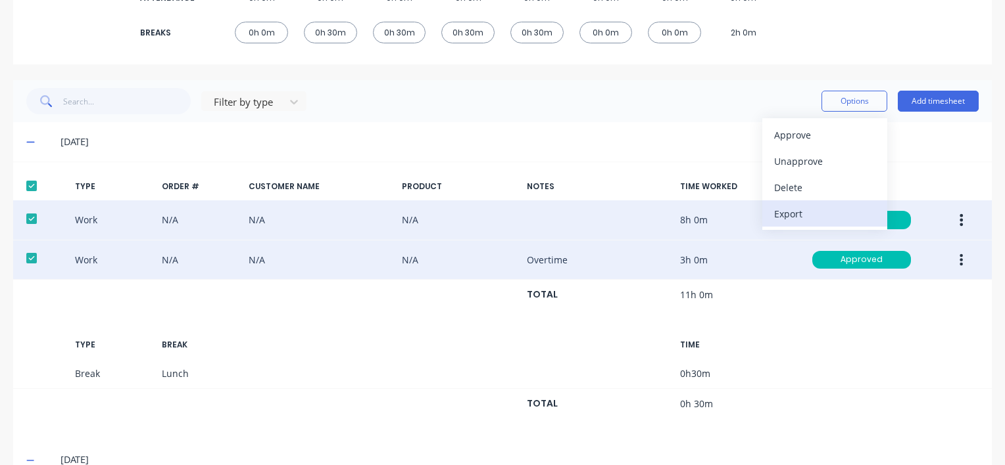
click at [788, 215] on div "Export" at bounding box center [824, 213] width 101 height 19
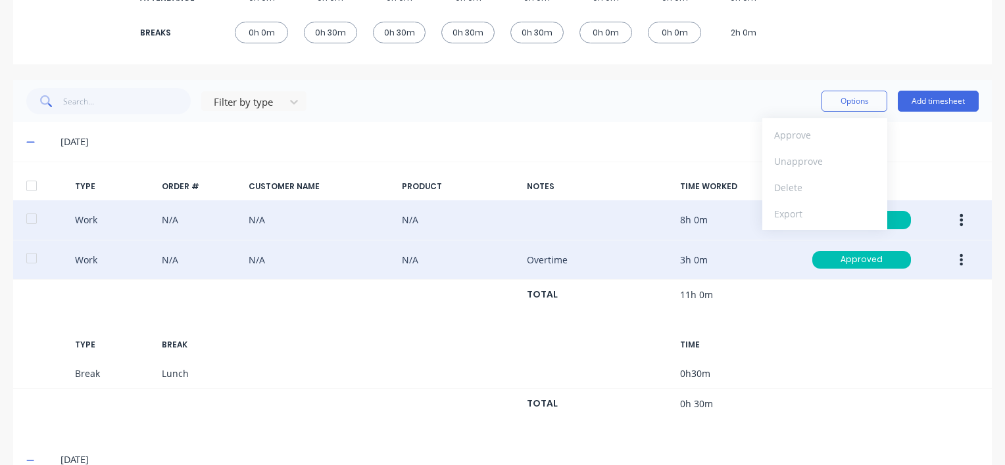
scroll to position [0, 0]
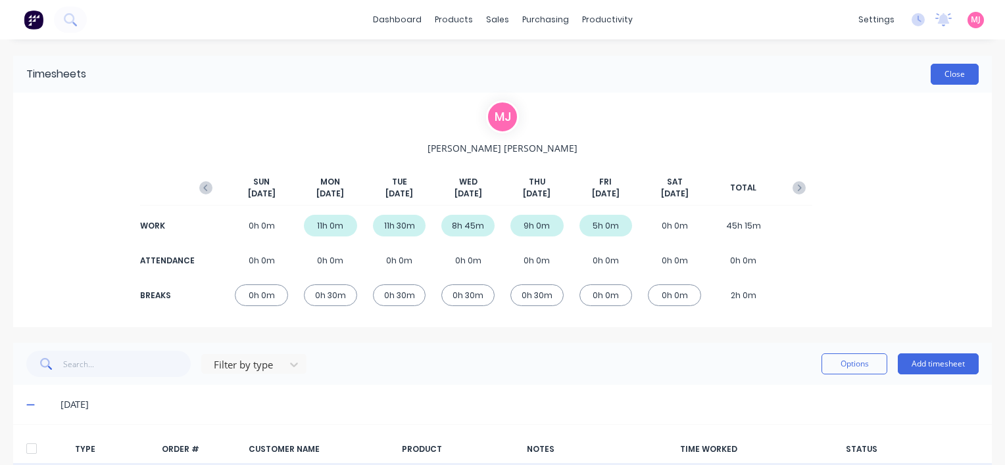
click at [939, 72] on button "Close" at bounding box center [954, 74] width 48 height 21
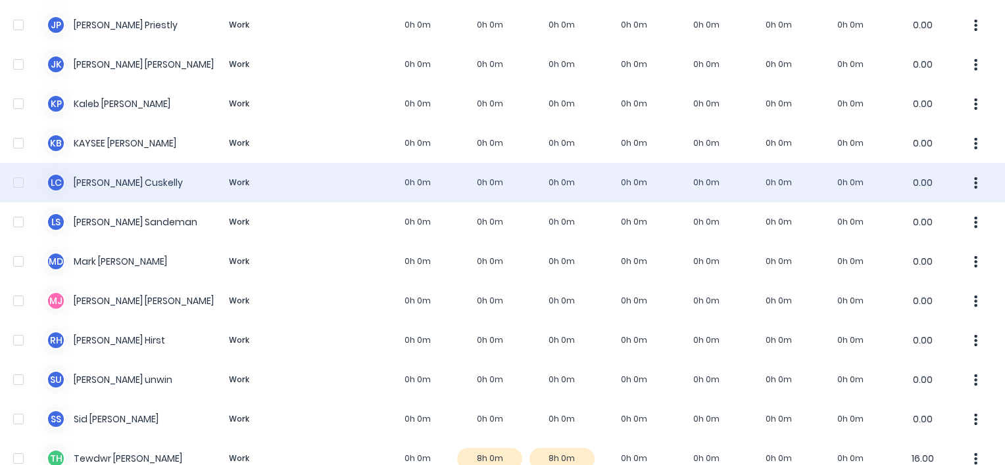
scroll to position [920, 0]
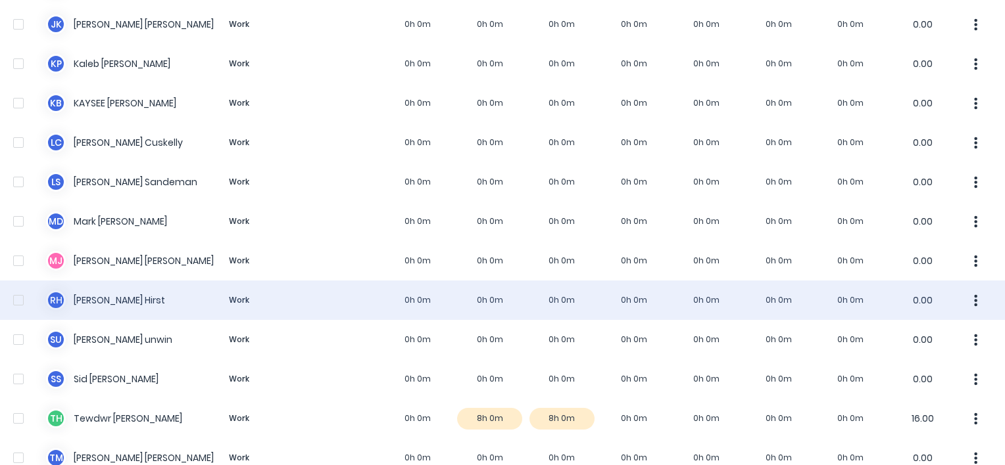
click at [103, 296] on div "[PERSON_NAME] [PERSON_NAME] Work 0h 0m 0h 0m 0h 0m 0h 0m 0h 0m 0h 0m 0h 0m 0.00" at bounding box center [502, 300] width 1005 height 39
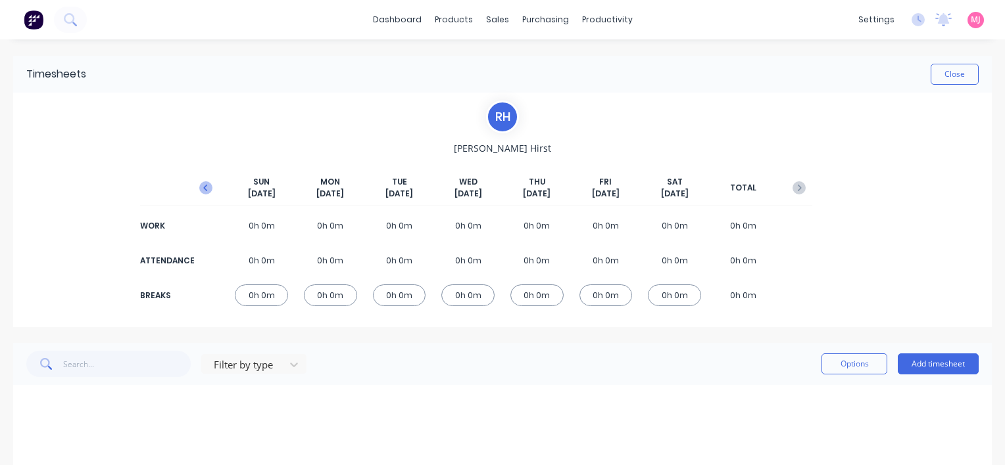
click at [202, 187] on icon "button" at bounding box center [205, 187] width 13 height 13
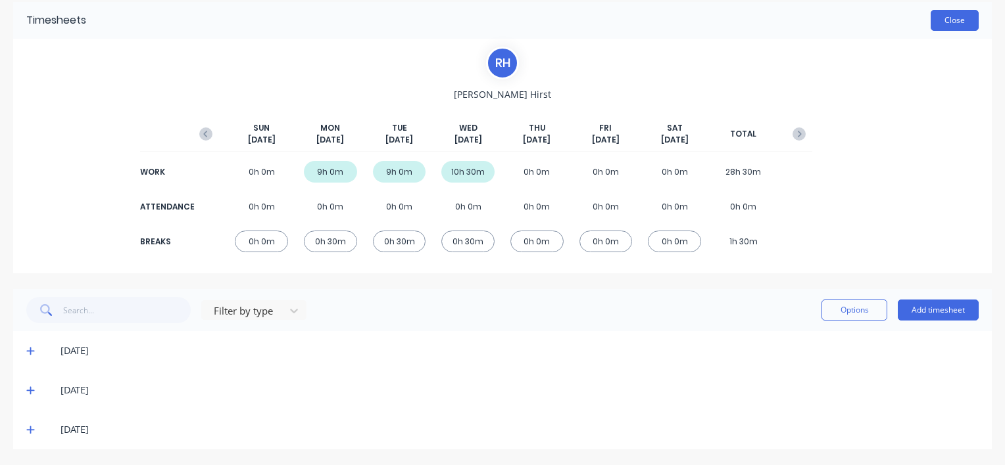
click at [938, 21] on button "Close" at bounding box center [954, 20] width 48 height 21
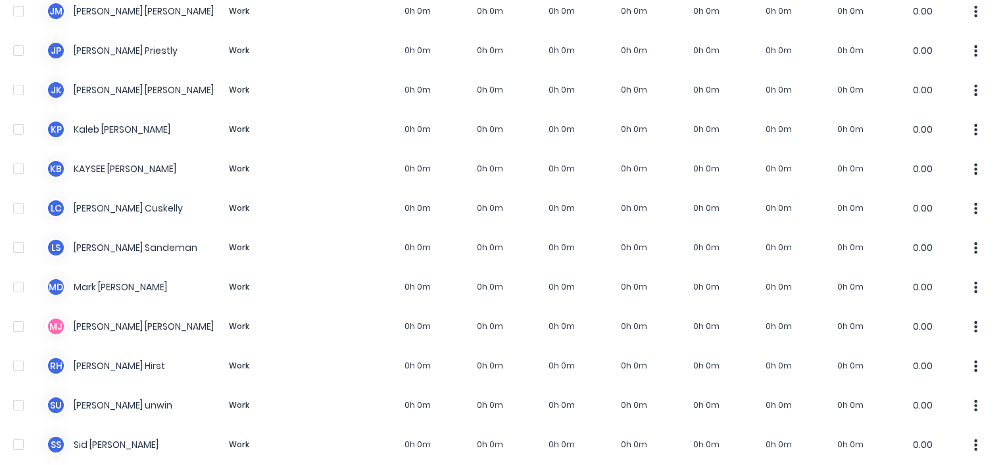
scroll to position [986, 0]
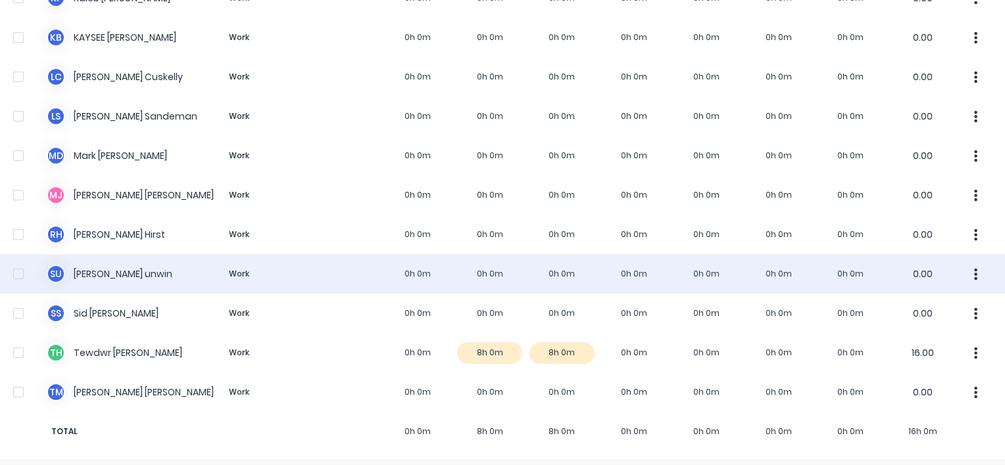
click at [87, 272] on div "s u [PERSON_NAME] Work 0h 0m 0h 0m 0h 0m 0h 0m 0h 0m 0h 0m 0h 0m 0.00" at bounding box center [502, 273] width 1005 height 39
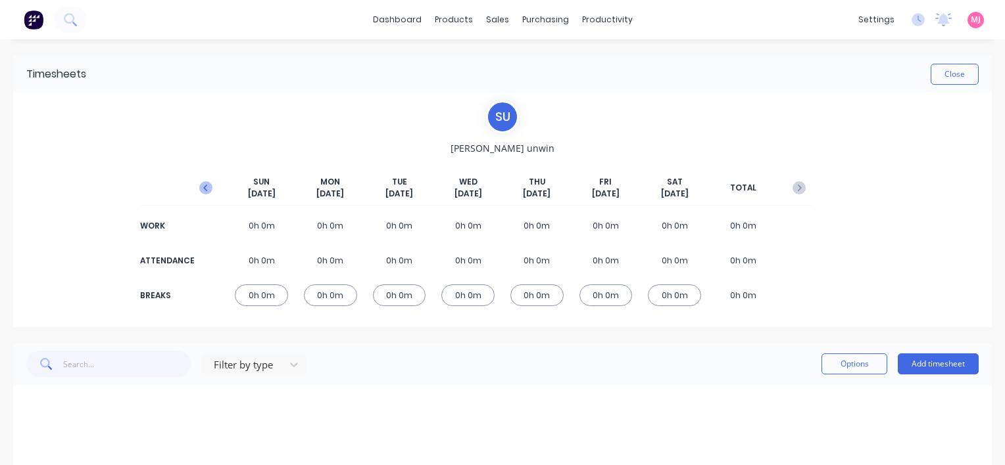
click at [201, 187] on icon "button" at bounding box center [205, 187] width 13 height 13
click at [29, 404] on icon at bounding box center [30, 404] width 9 height 9
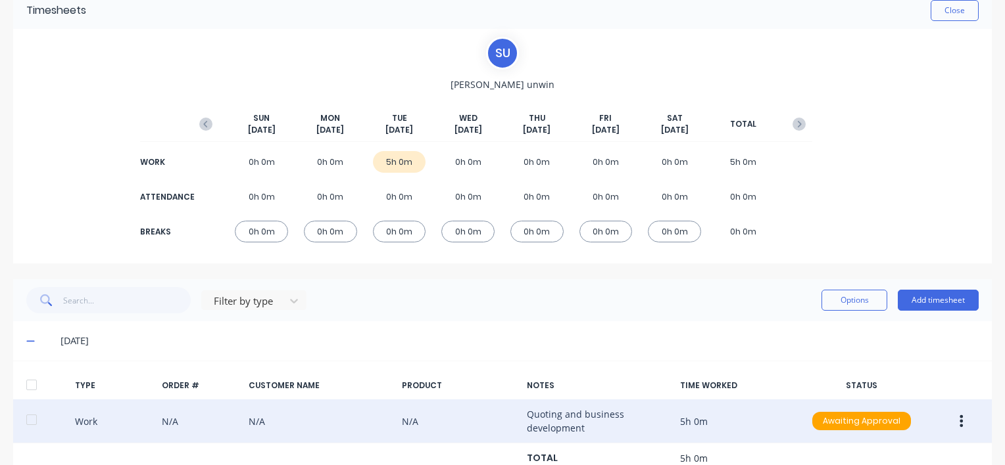
scroll to position [109, 0]
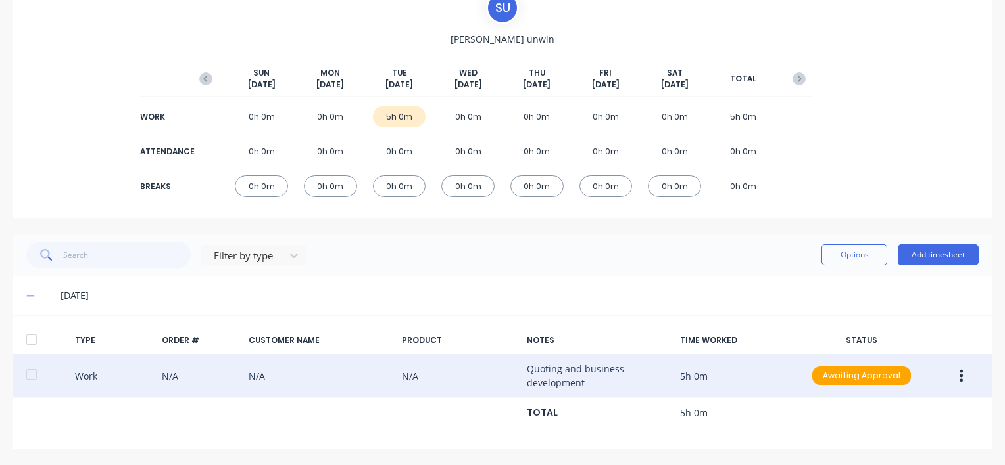
click at [960, 379] on icon "button" at bounding box center [961, 376] width 3 height 12
click at [877, 379] on div "Approve" at bounding box center [914, 379] width 101 height 19
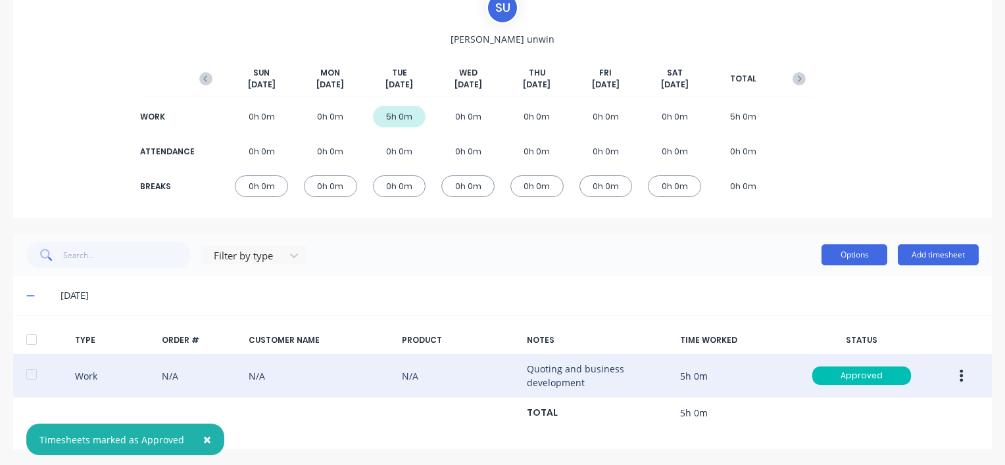
click at [842, 255] on button "Options" at bounding box center [854, 255] width 66 height 21
click at [959, 371] on icon "button" at bounding box center [960, 376] width 3 height 14
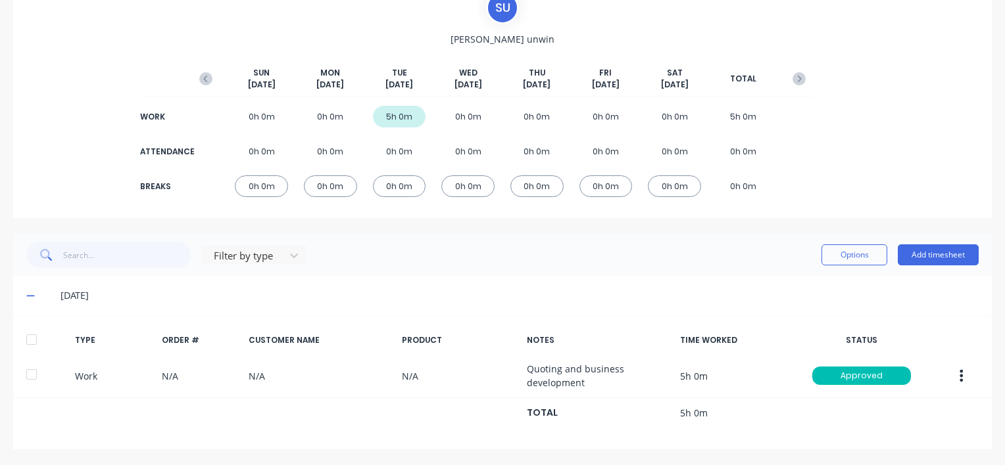
click at [26, 335] on div at bounding box center [31, 340] width 26 height 26
click at [840, 256] on button "Options" at bounding box center [854, 255] width 66 height 21
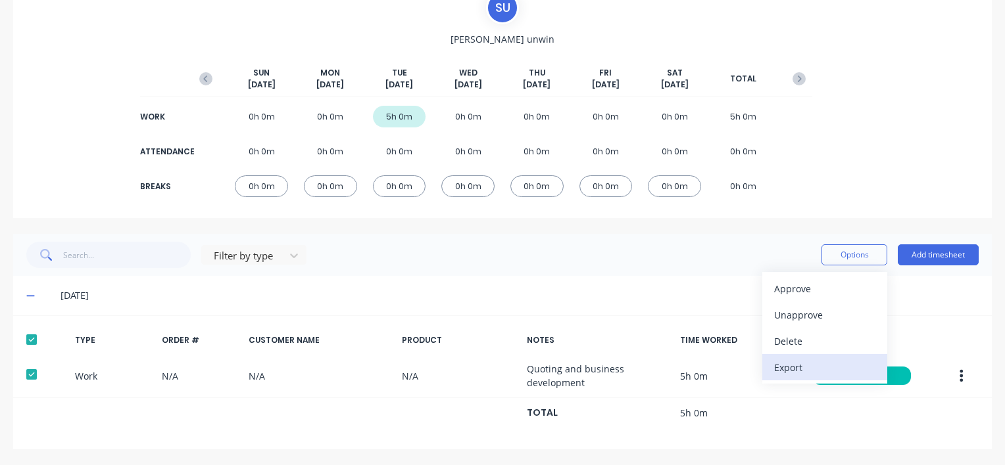
click at [781, 368] on div "Export" at bounding box center [824, 367] width 101 height 19
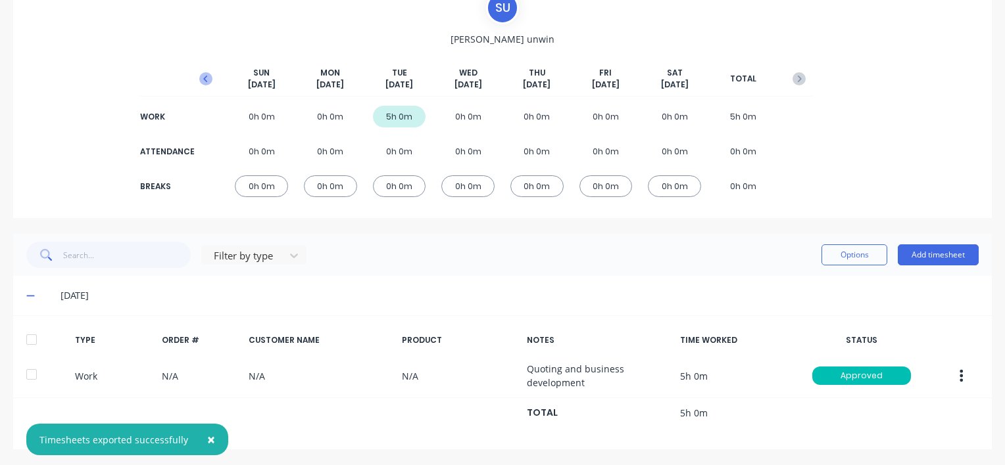
click at [201, 79] on icon "button" at bounding box center [205, 78] width 13 height 13
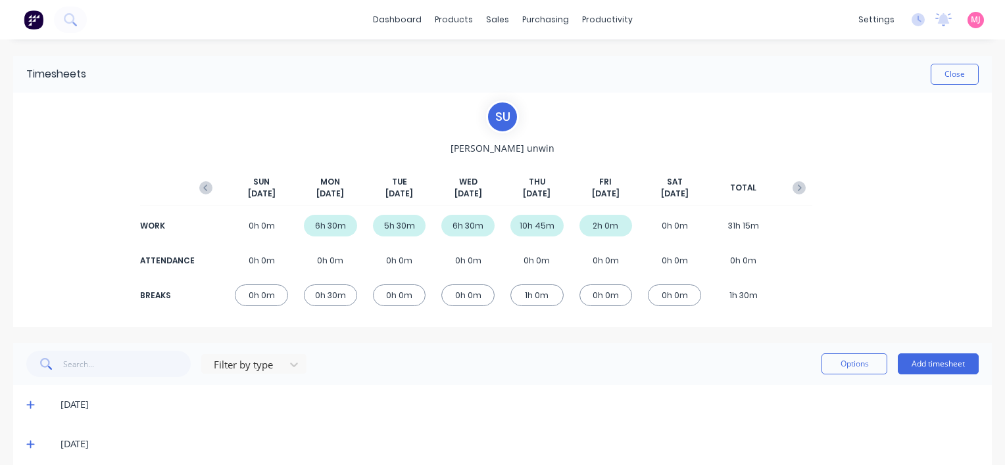
scroll to position [66, 0]
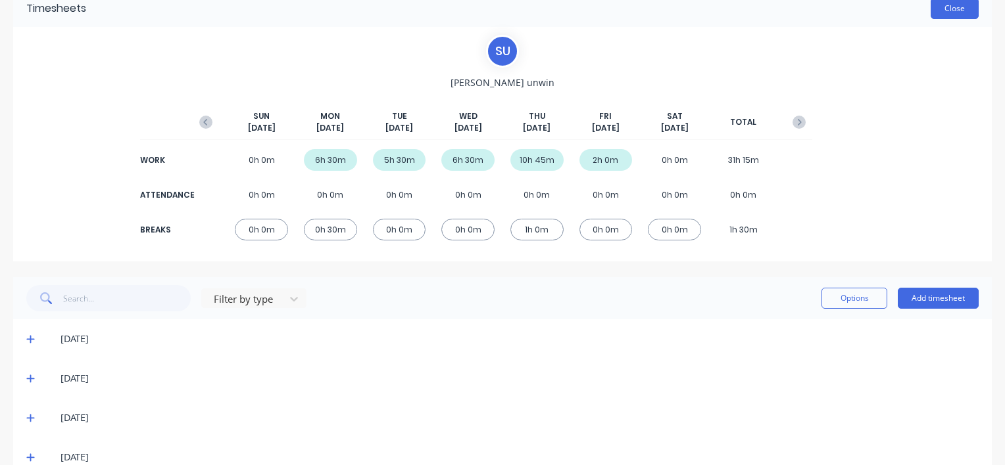
click at [934, 7] on button "Close" at bounding box center [954, 8] width 48 height 21
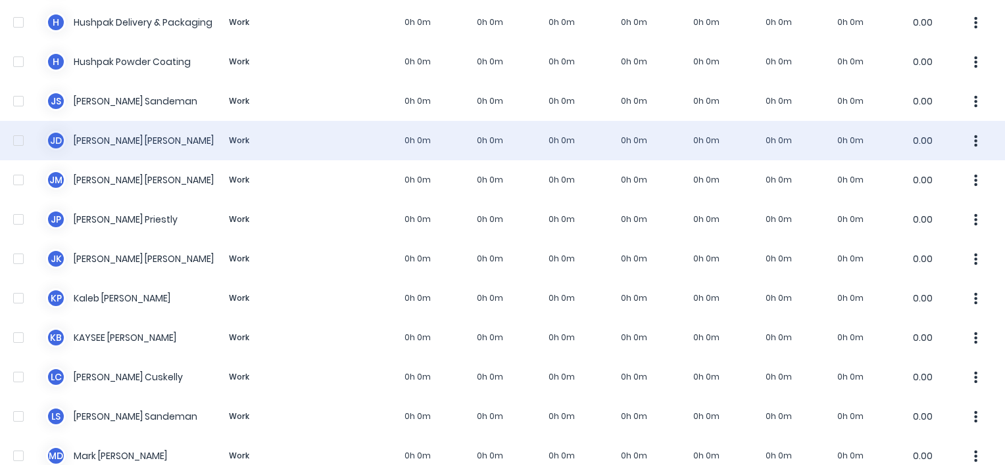
scroll to position [993, 0]
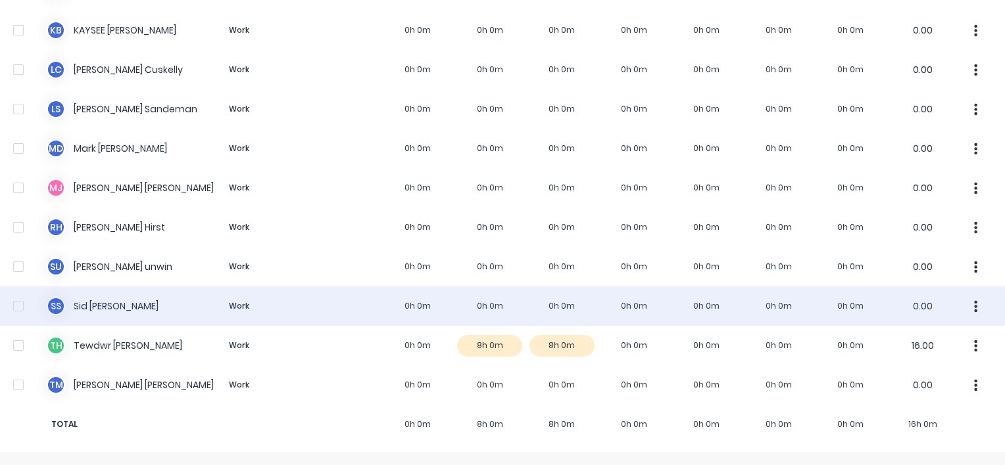
click at [98, 307] on div "S S [PERSON_NAME] Work 0h 0m 0h 0m 0h 0m 0h 0m 0h 0m 0h 0m 0h 0m 0.00" at bounding box center [502, 306] width 1005 height 39
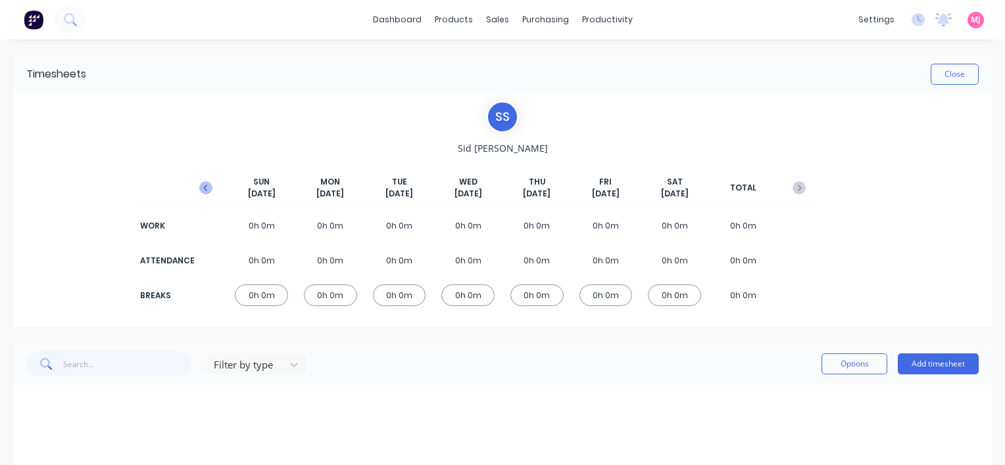
click at [203, 189] on icon "button" at bounding box center [205, 187] width 13 height 13
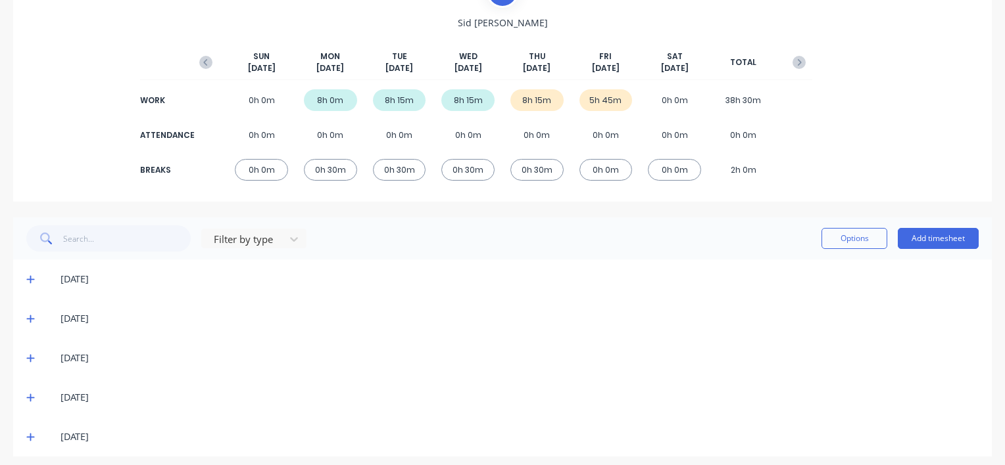
scroll to position [131, 0]
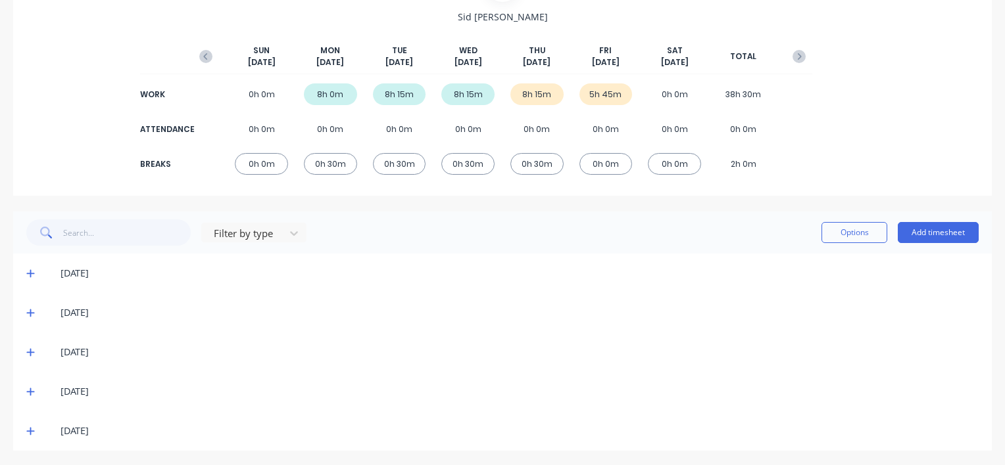
click at [26, 275] on icon at bounding box center [30, 273] width 9 height 9
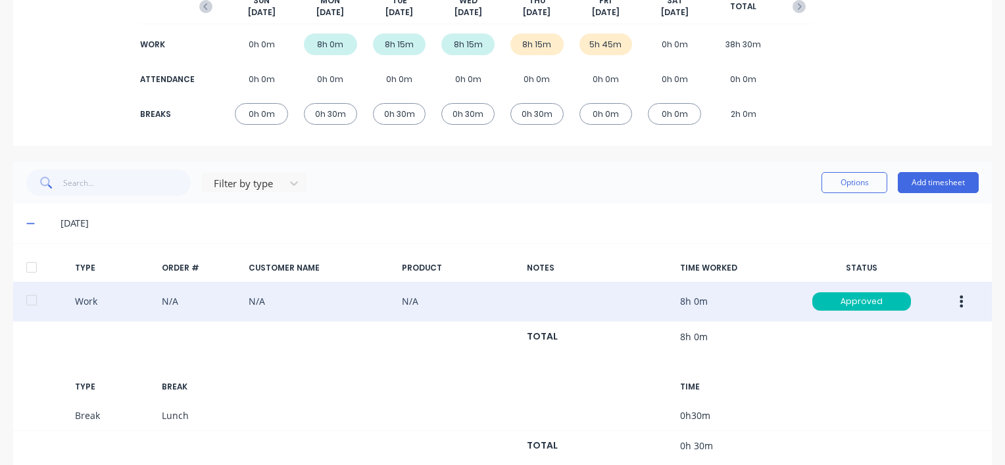
scroll to position [371, 0]
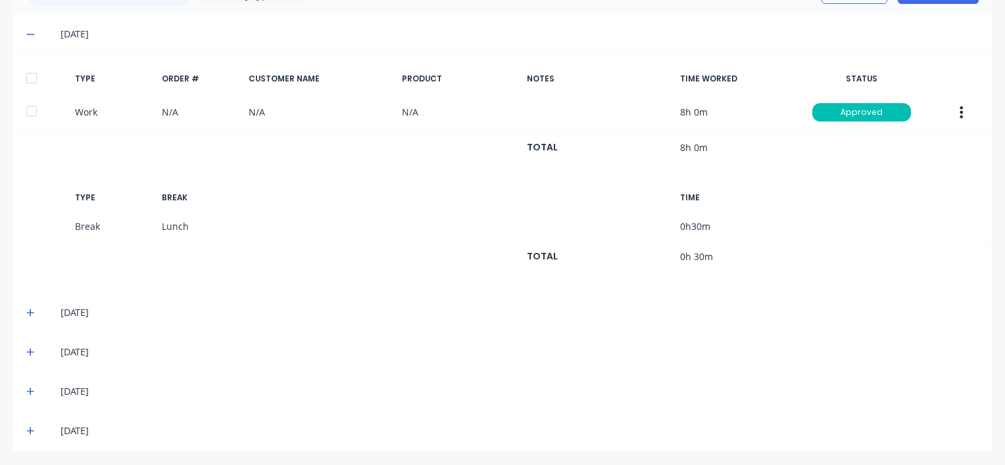
click at [31, 314] on icon at bounding box center [30, 313] width 8 height 8
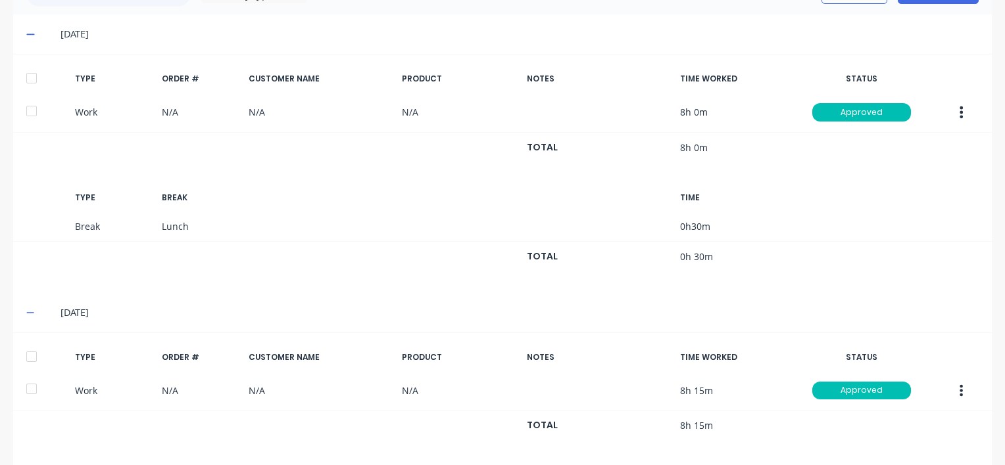
scroll to position [609, 0]
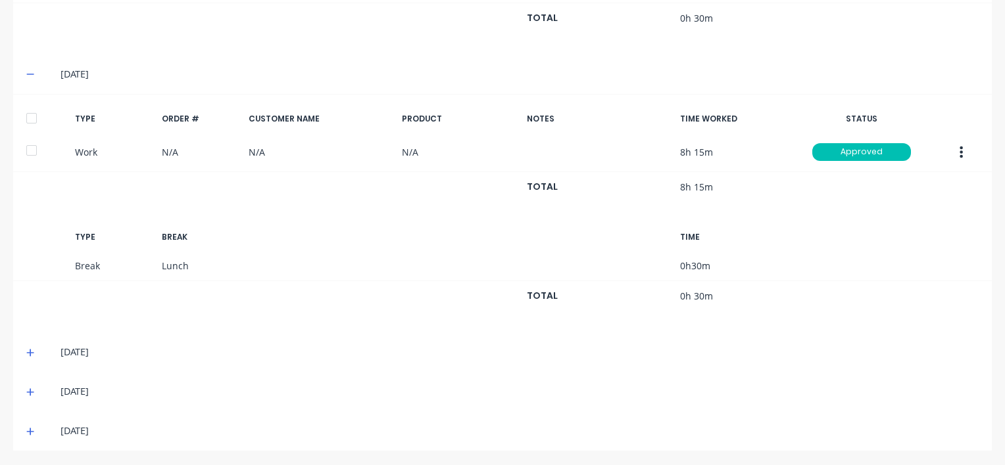
click at [28, 350] on icon at bounding box center [30, 352] width 9 height 9
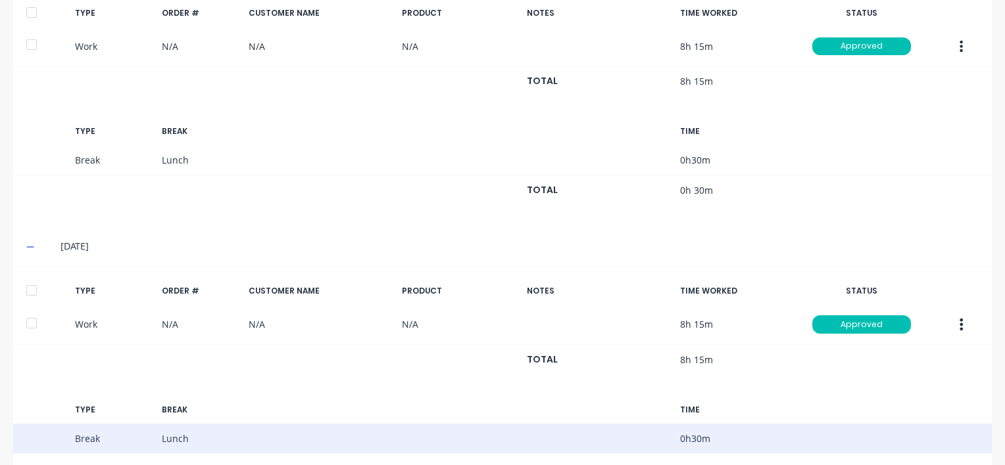
scroll to position [847, 0]
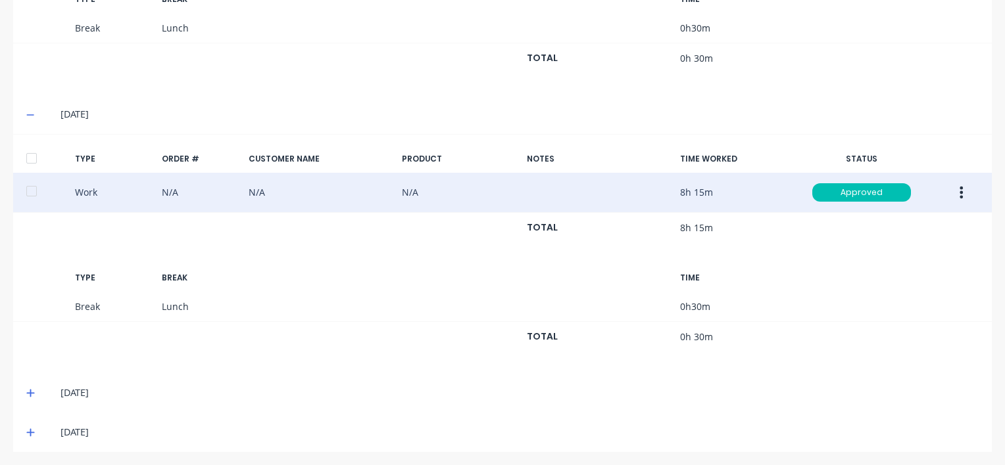
click at [959, 191] on icon "button" at bounding box center [960, 192] width 3 height 14
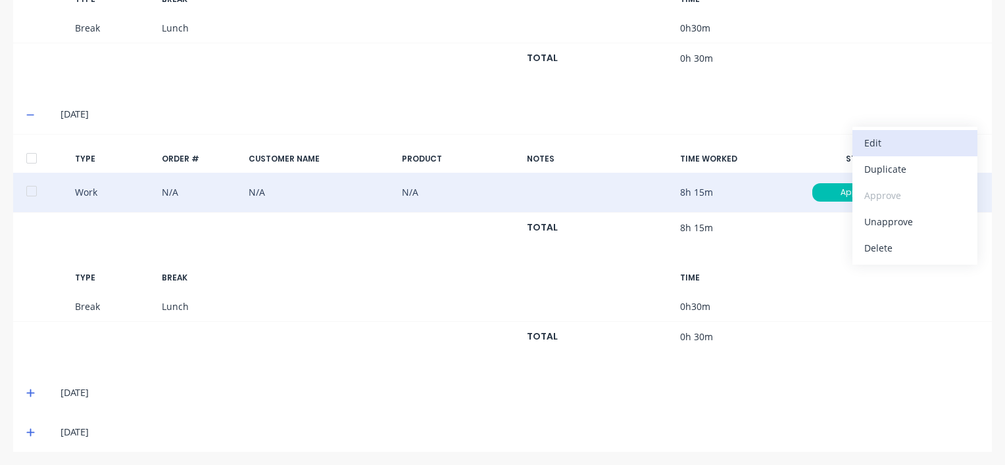
click at [873, 142] on div "Edit" at bounding box center [914, 142] width 101 height 19
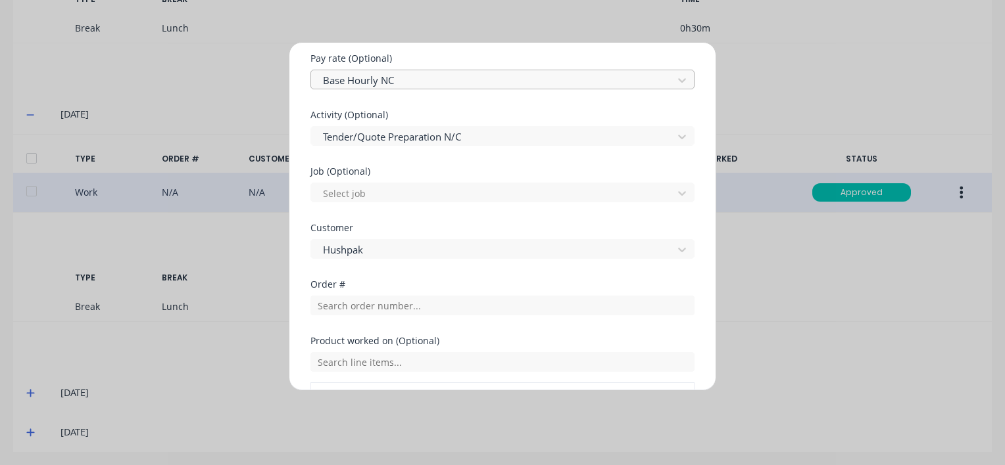
scroll to position [652, 0]
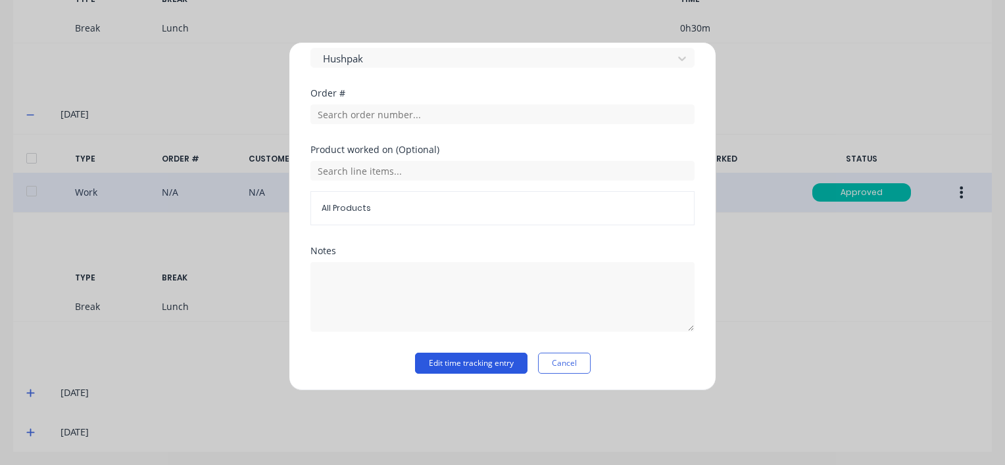
click at [465, 362] on button "Edit time tracking entry" at bounding box center [471, 363] width 112 height 21
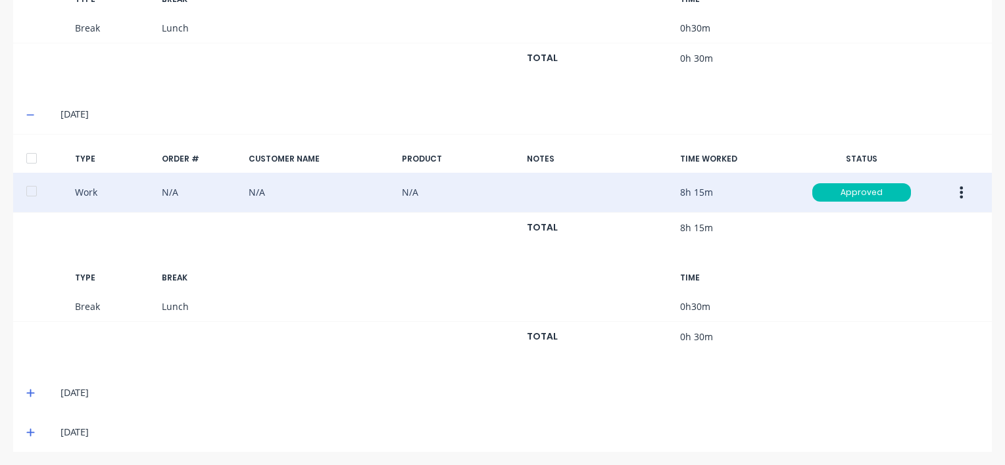
drag, startPoint x: 28, startPoint y: 388, endPoint x: 94, endPoint y: 357, distance: 72.6
click at [30, 389] on icon at bounding box center [30, 393] width 9 height 9
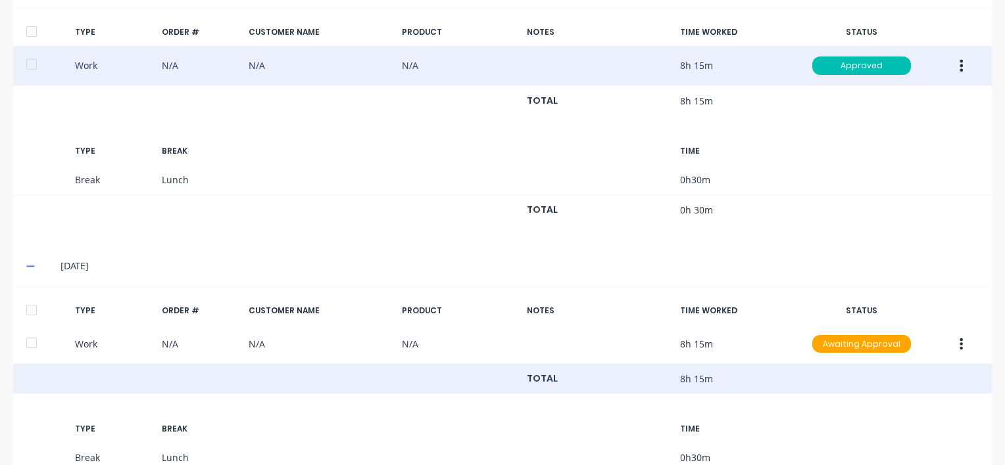
scroll to position [1085, 0]
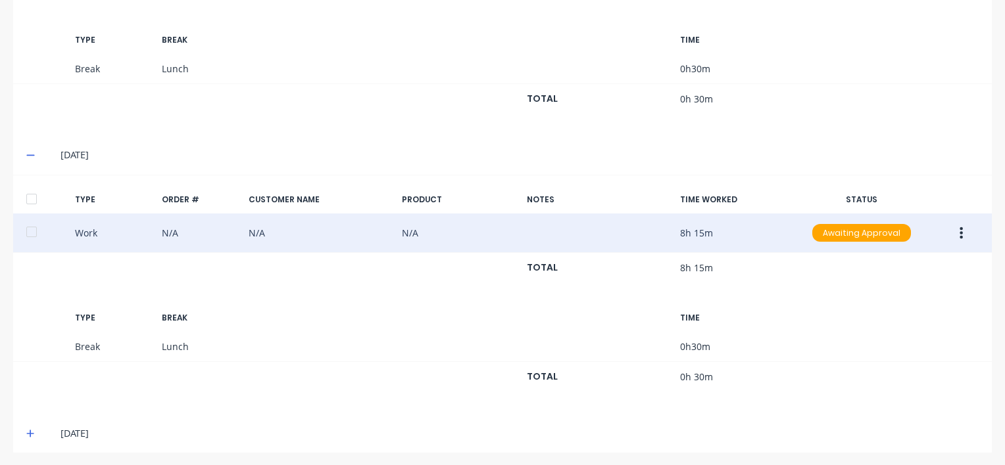
click at [959, 231] on icon "button" at bounding box center [960, 233] width 3 height 14
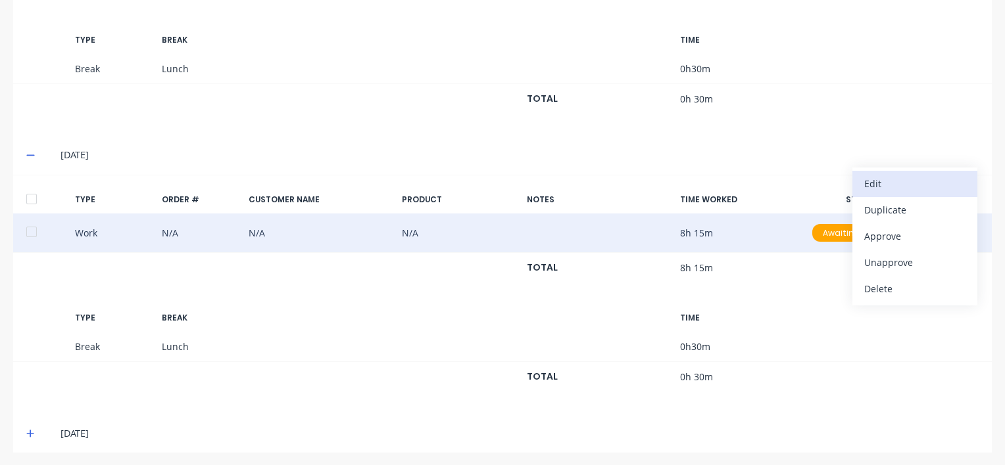
click at [874, 184] on div "Edit" at bounding box center [914, 183] width 101 height 19
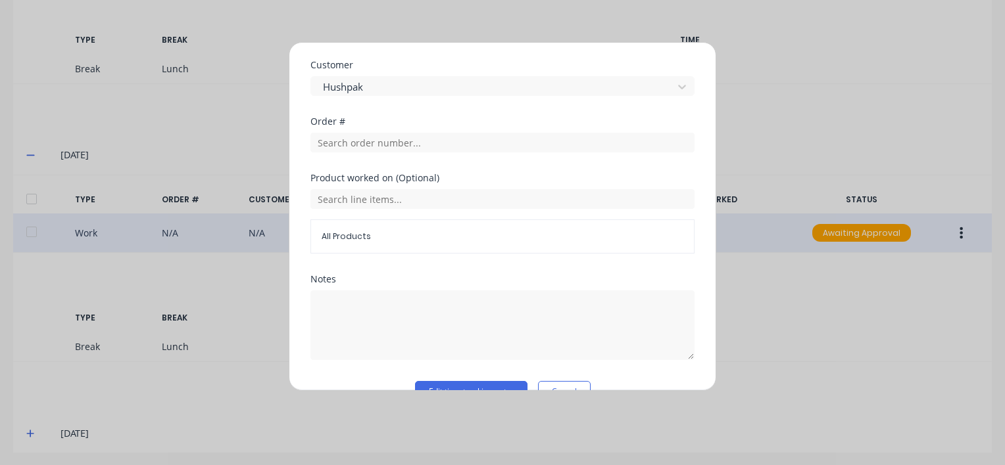
scroll to position [652, 0]
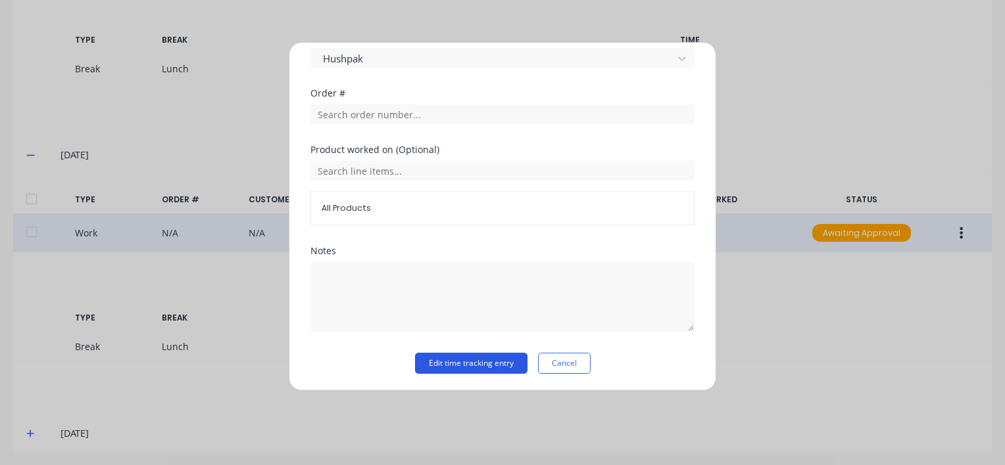
click at [449, 368] on button "Edit time tracking entry" at bounding box center [471, 363] width 112 height 21
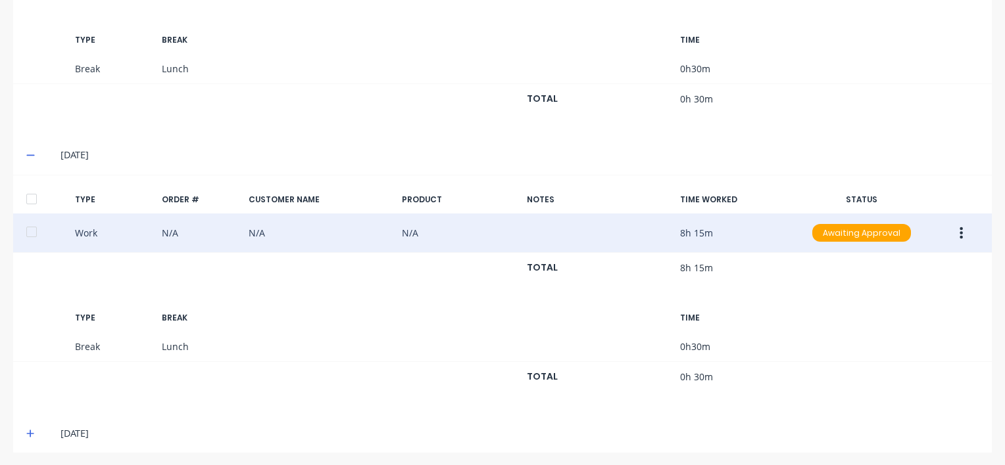
click at [959, 231] on icon "button" at bounding box center [960, 233] width 3 height 14
click at [875, 232] on div "Approve" at bounding box center [914, 236] width 101 height 19
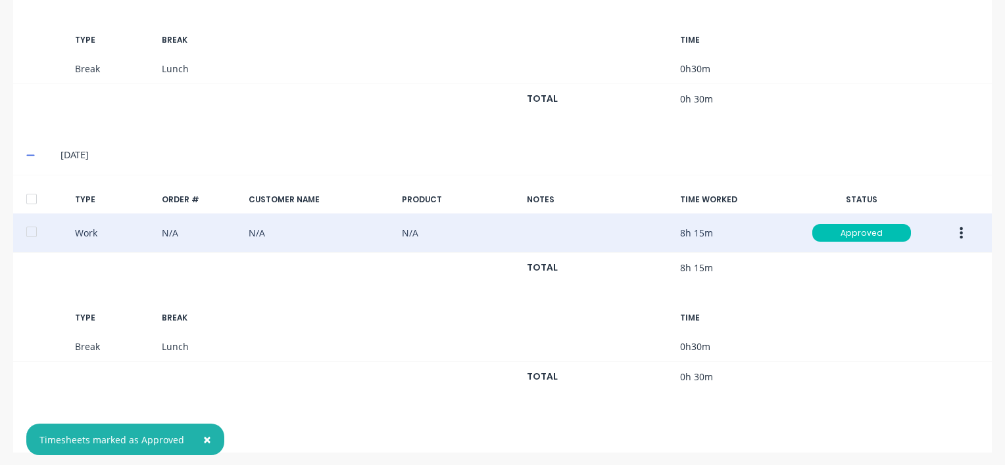
click at [205, 437] on span "×" at bounding box center [207, 440] width 8 height 18
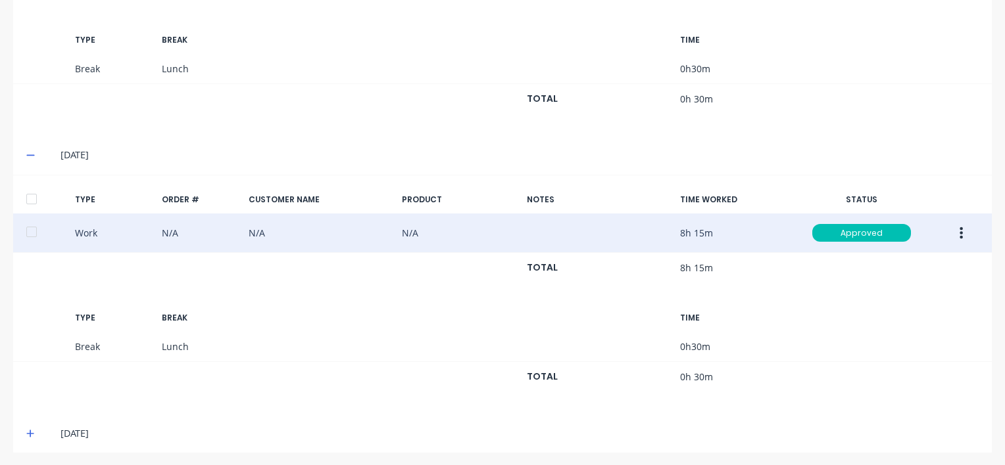
click at [32, 429] on icon at bounding box center [30, 433] width 9 height 9
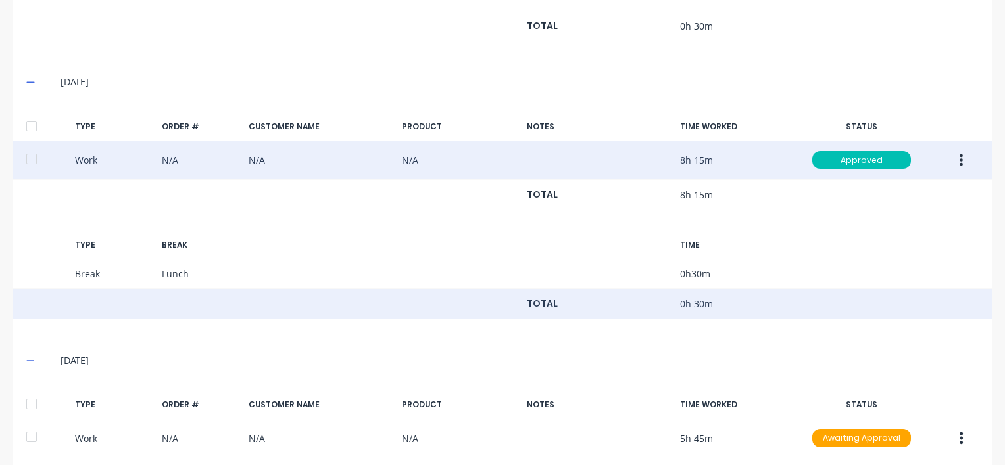
scroll to position [1215, 0]
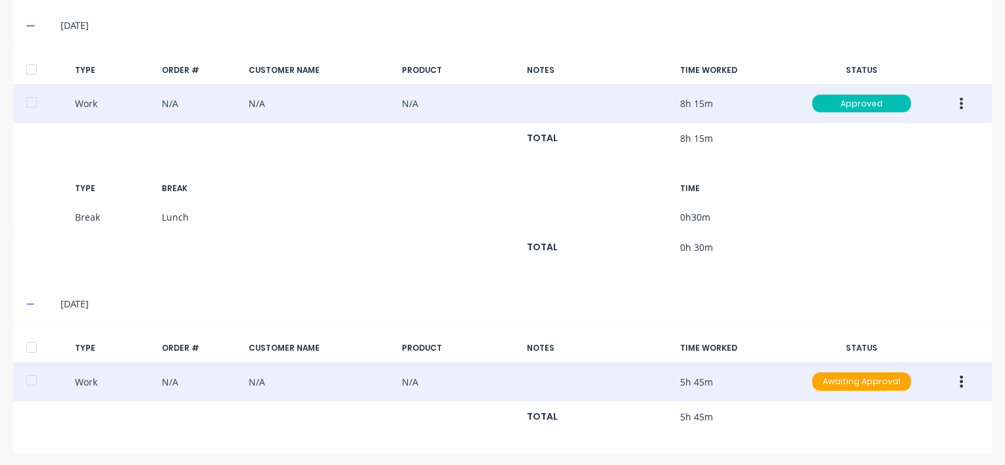
click at [959, 380] on icon "button" at bounding box center [960, 382] width 3 height 14
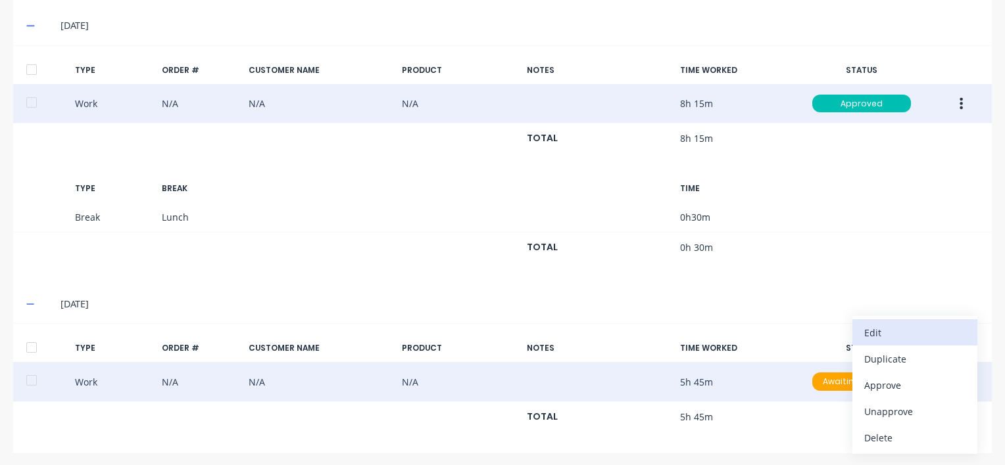
click at [878, 326] on div "Edit" at bounding box center [914, 332] width 101 height 19
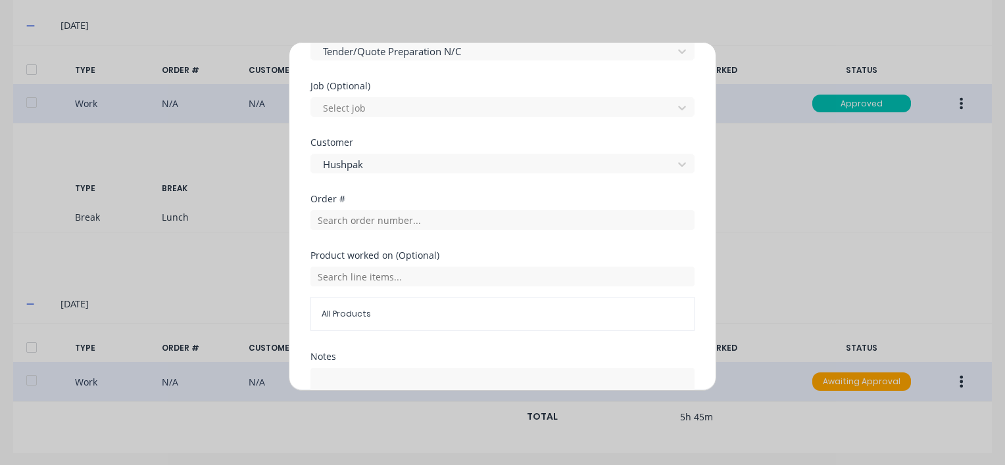
scroll to position [631, 0]
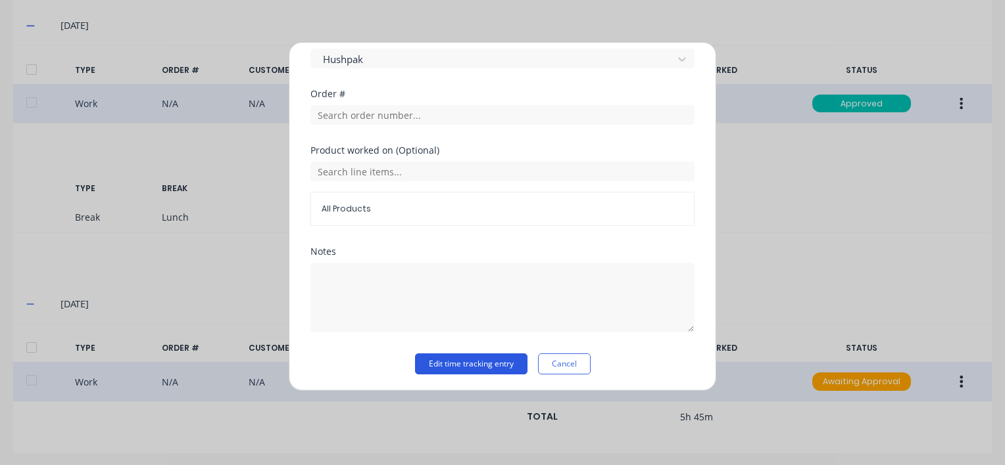
click at [436, 358] on button "Edit time tracking entry" at bounding box center [471, 364] width 112 height 21
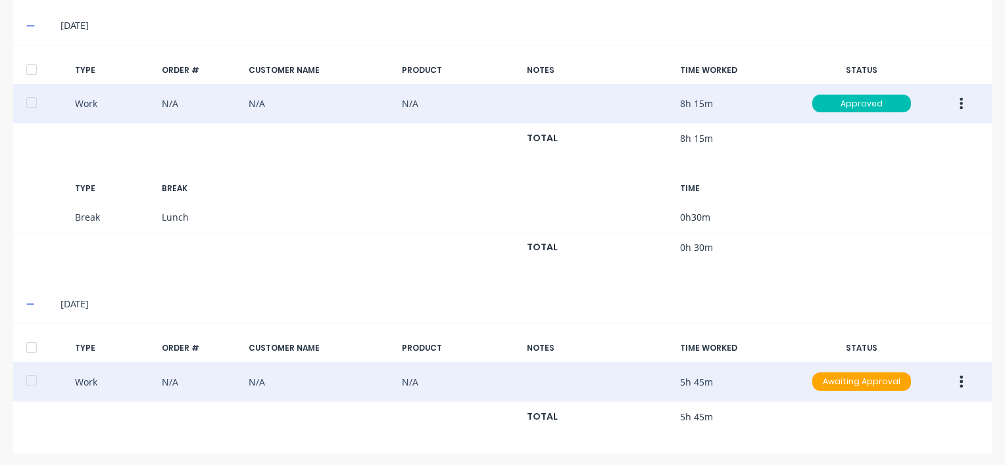
click at [959, 376] on icon "button" at bounding box center [960, 382] width 3 height 14
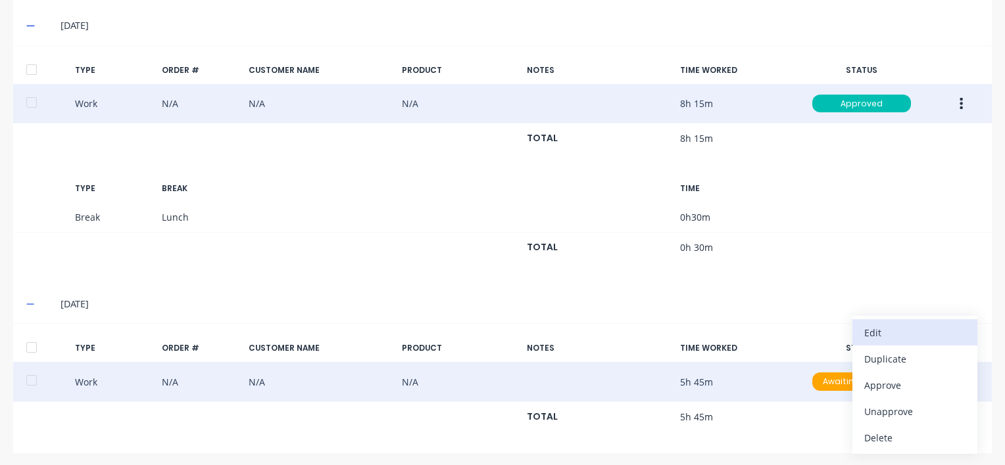
click at [887, 329] on div "Edit" at bounding box center [914, 332] width 101 height 19
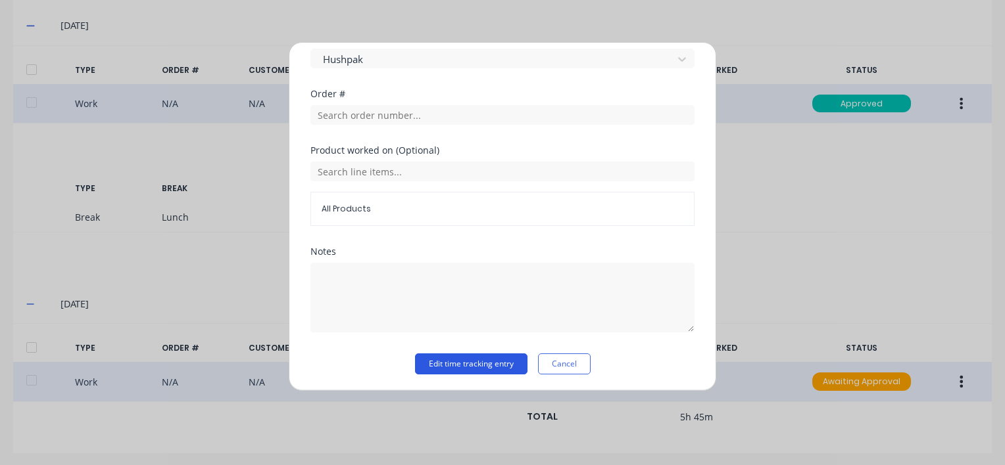
click at [444, 360] on button "Edit time tracking entry" at bounding box center [471, 364] width 112 height 21
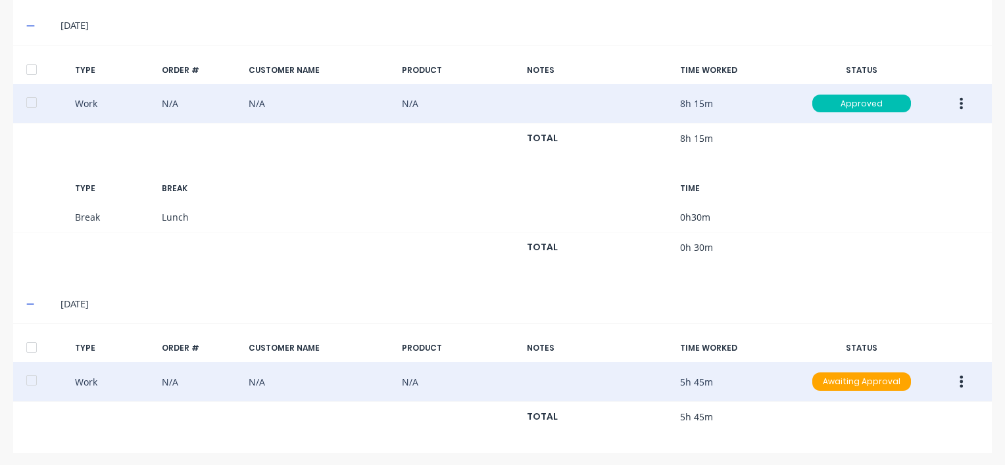
click at [959, 377] on icon "button" at bounding box center [960, 382] width 3 height 14
click at [865, 379] on div "Approve" at bounding box center [914, 385] width 101 height 19
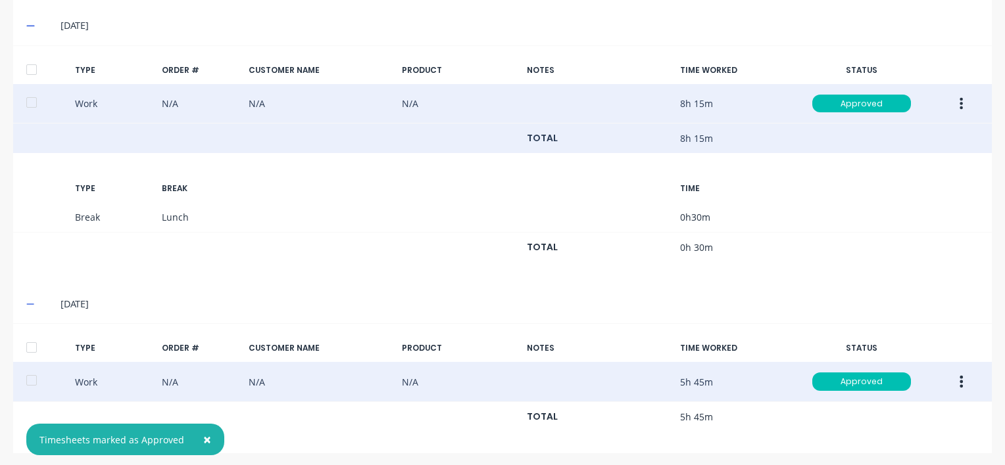
drag, startPoint x: 33, startPoint y: 342, endPoint x: 64, endPoint y: 142, distance: 202.2
click at [34, 335] on div at bounding box center [31, 348] width 26 height 26
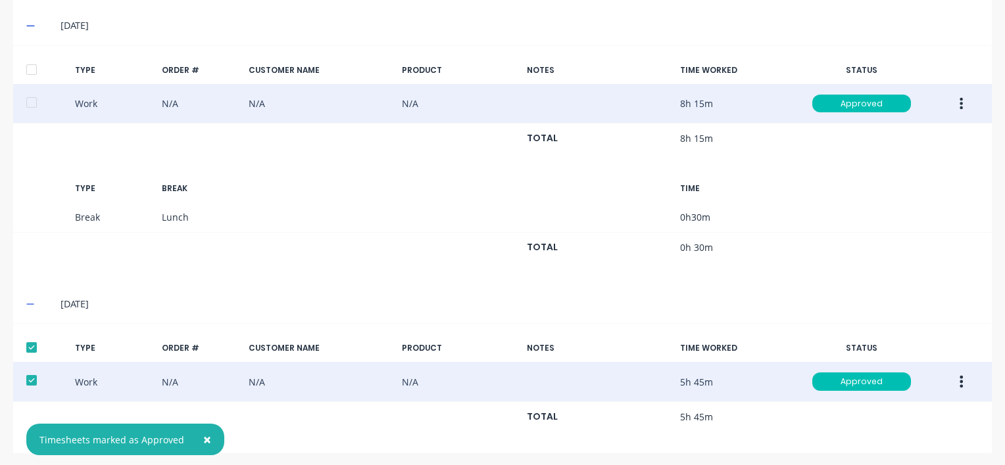
click at [34, 66] on div at bounding box center [31, 70] width 26 height 26
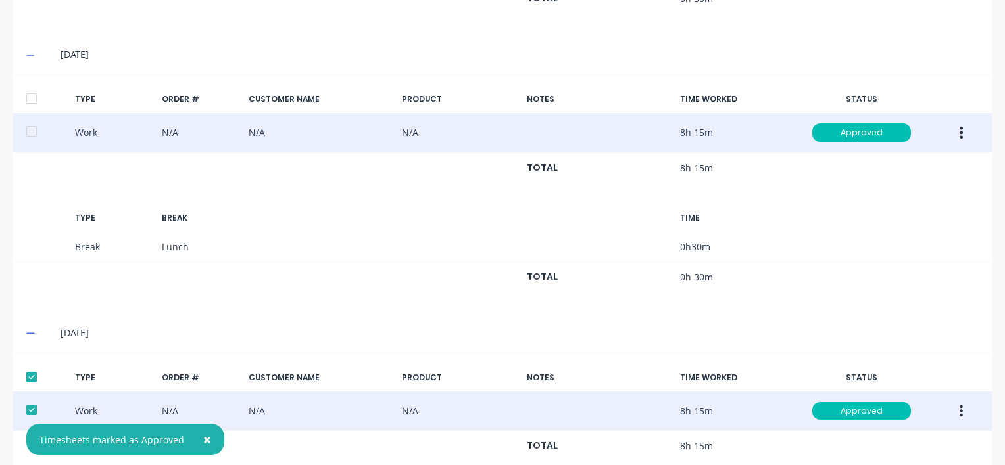
scroll to position [886, 0]
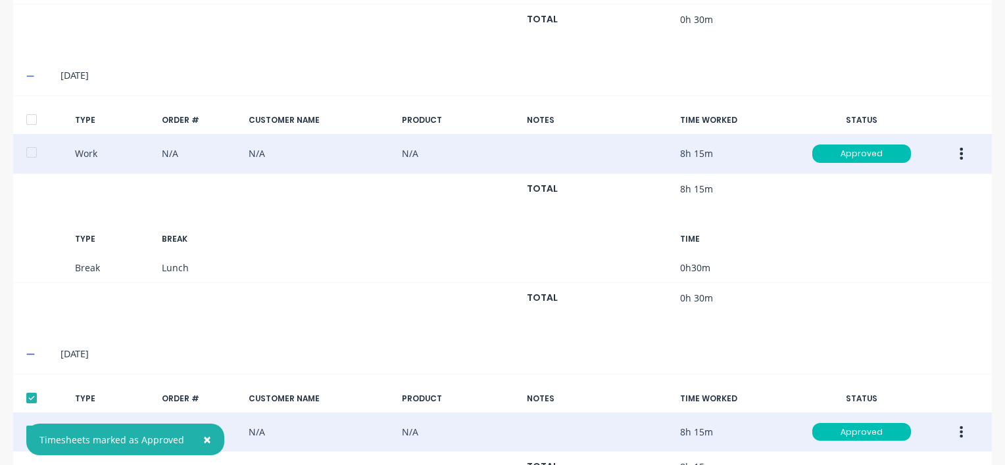
click at [34, 118] on div at bounding box center [31, 120] width 26 height 26
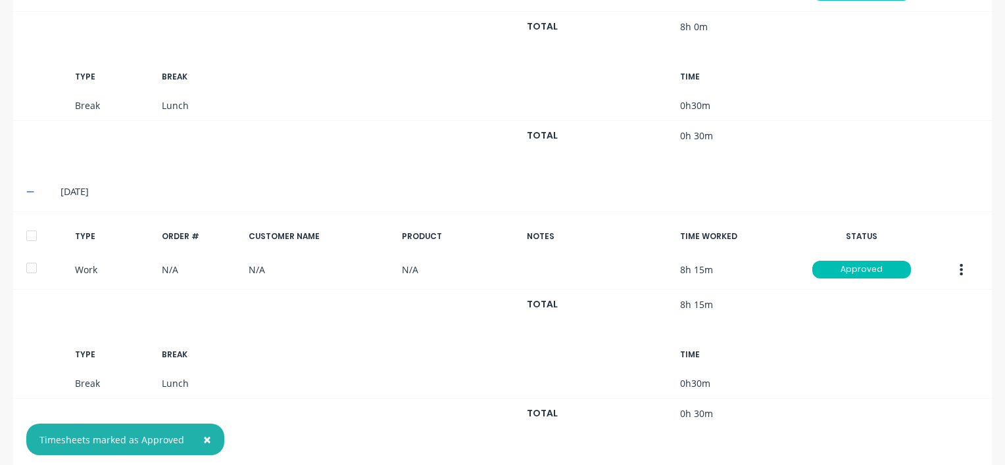
click at [29, 235] on div at bounding box center [31, 236] width 26 height 26
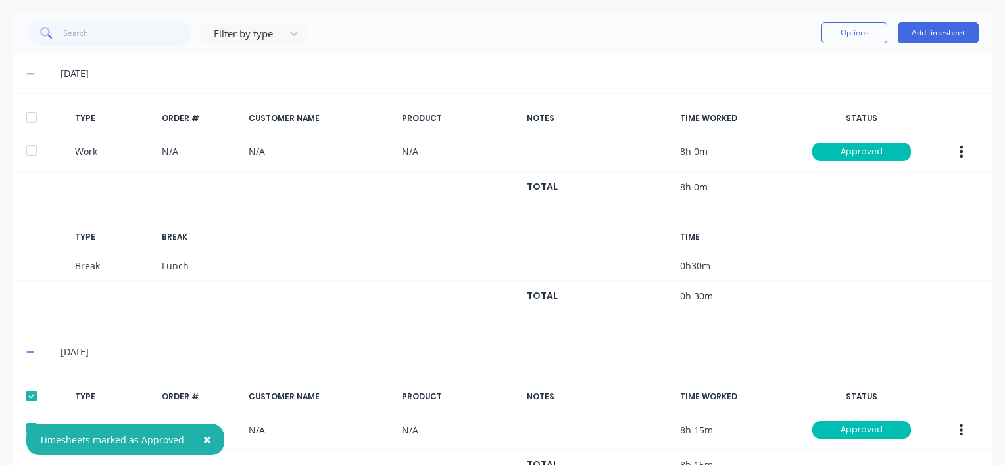
scroll to position [97, 0]
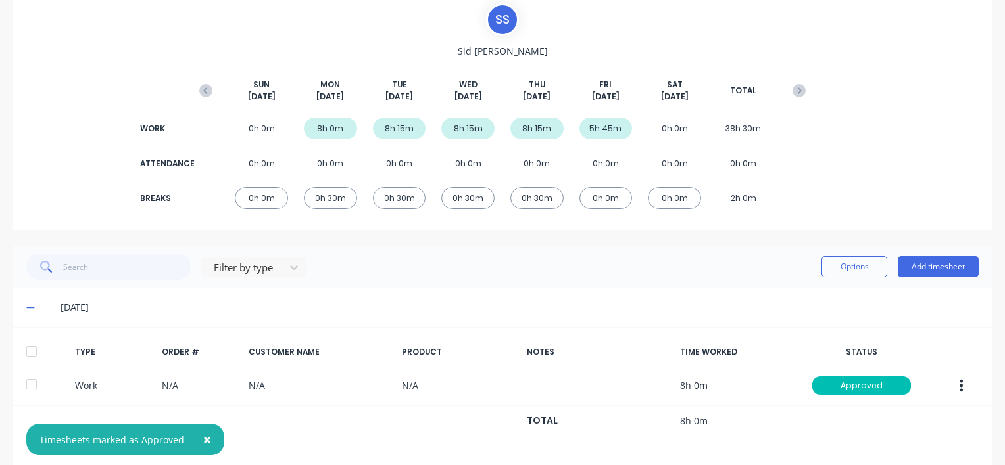
drag, startPoint x: 28, startPoint y: 350, endPoint x: 260, endPoint y: 313, distance: 235.0
click at [31, 348] on div at bounding box center [31, 352] width 26 height 26
click at [853, 264] on button "Options" at bounding box center [854, 266] width 66 height 21
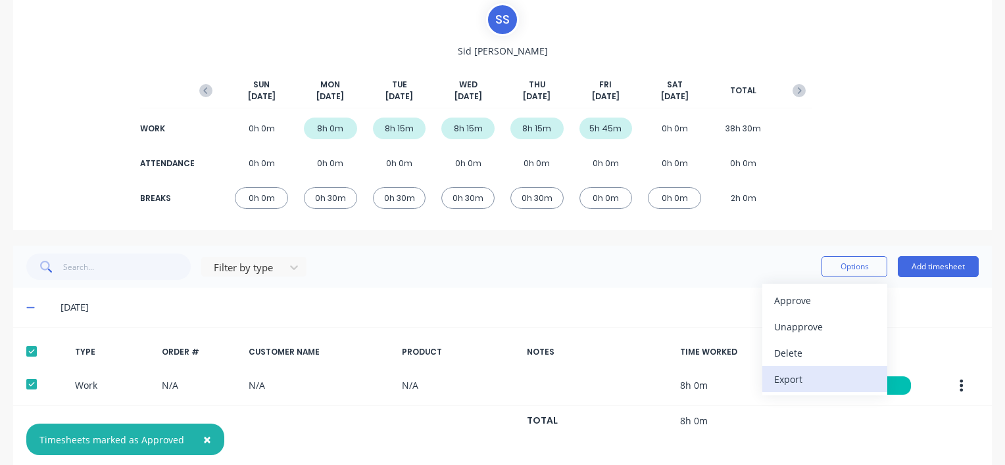
click at [782, 381] on div "Export" at bounding box center [824, 379] width 101 height 19
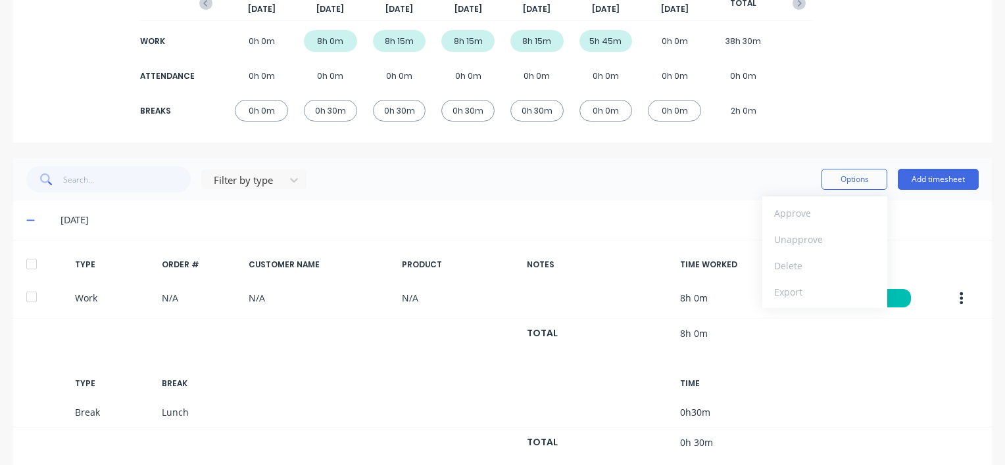
scroll to position [0, 0]
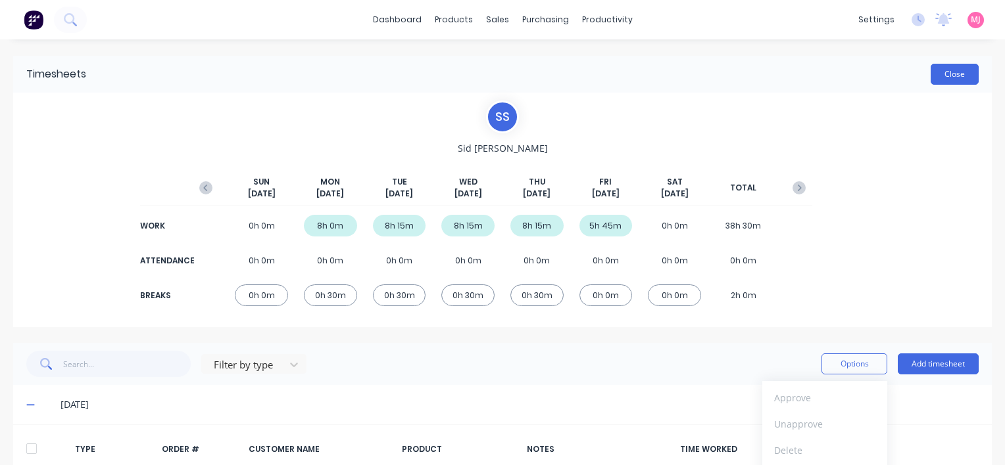
click at [939, 72] on button "Close" at bounding box center [954, 74] width 48 height 21
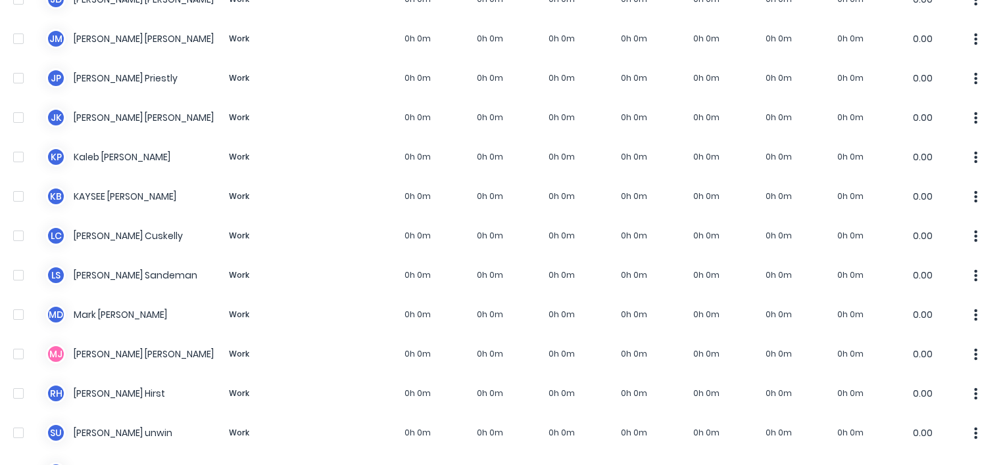
scroll to position [993, 0]
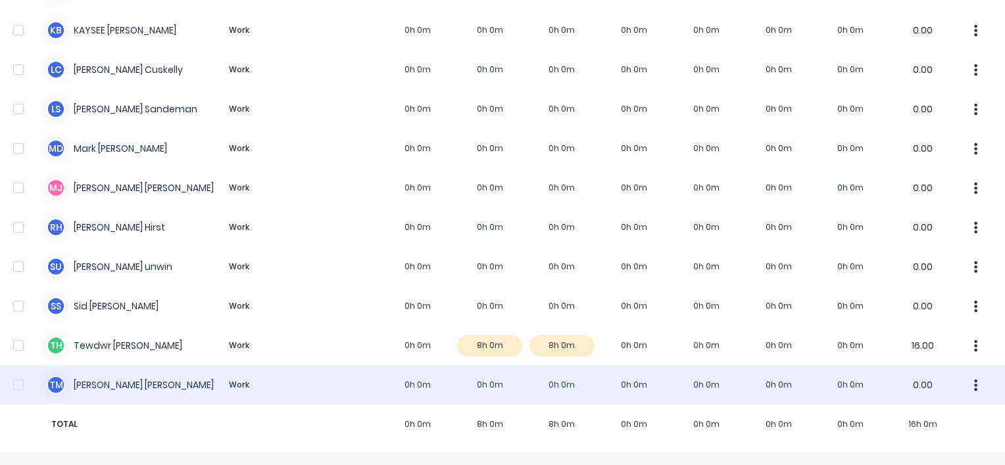
click at [124, 389] on div "T M [PERSON_NAME] Work 0h 0m 0h 0m 0h 0m 0h 0m 0h 0m 0h 0m 0h 0m 0.00" at bounding box center [502, 385] width 1005 height 39
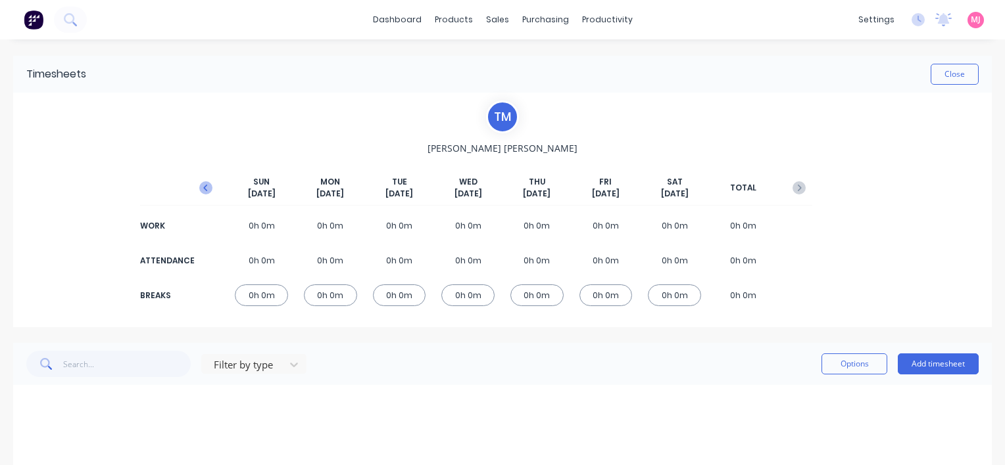
click at [201, 187] on icon "button" at bounding box center [205, 187] width 13 height 13
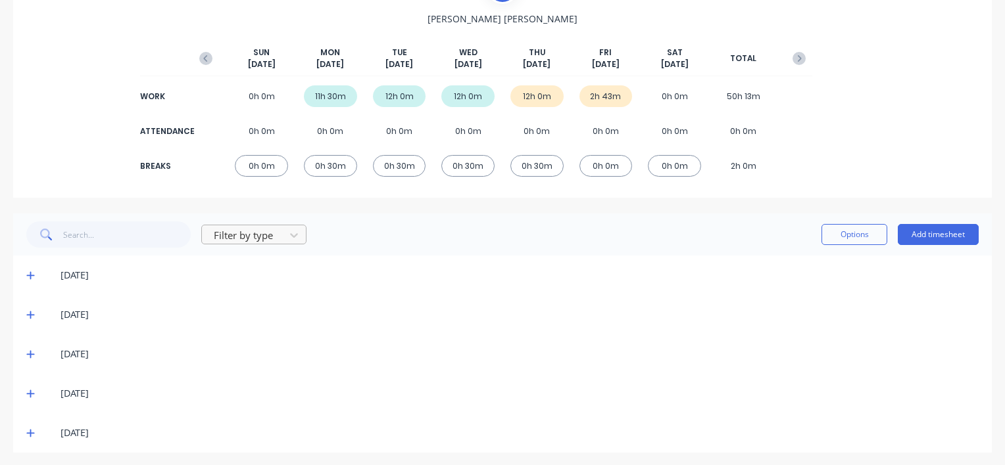
scroll to position [133, 0]
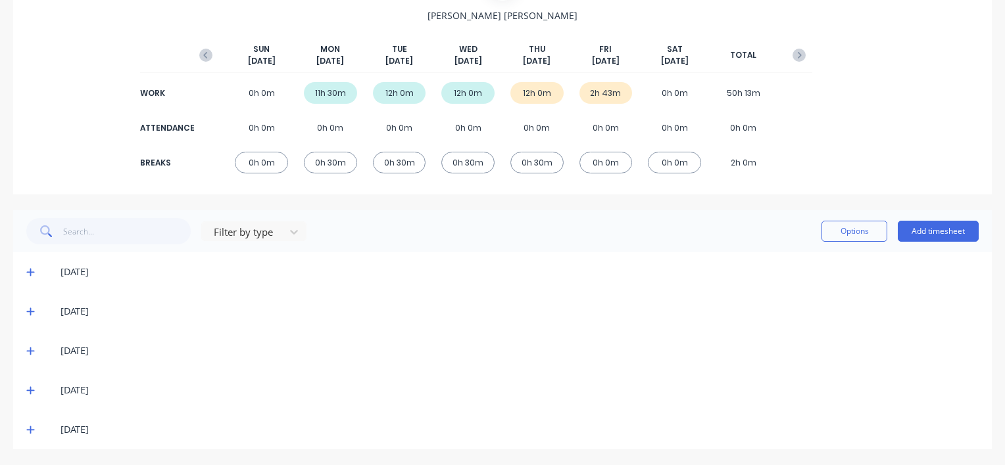
click at [32, 387] on icon at bounding box center [30, 390] width 9 height 9
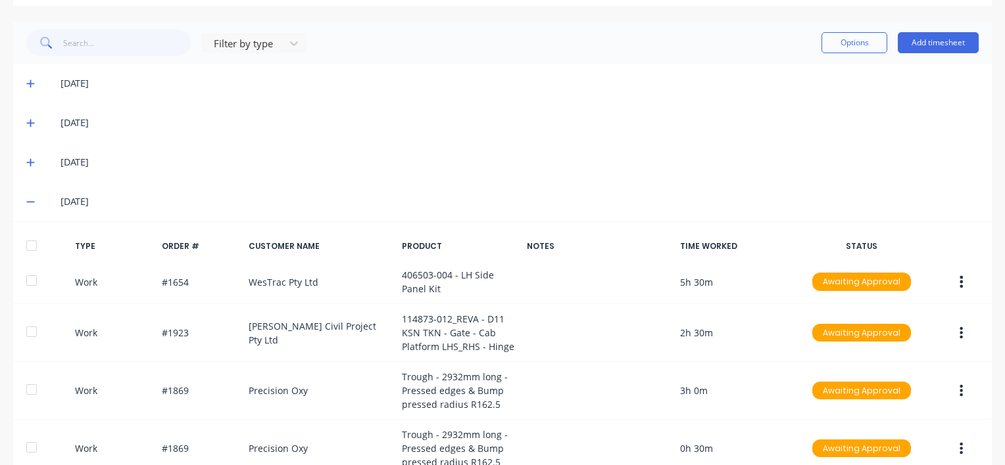
scroll to position [330, 0]
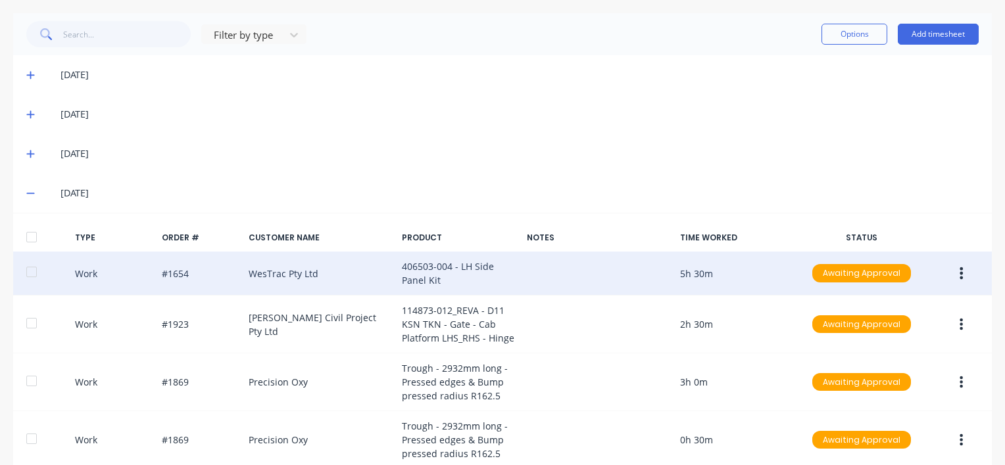
click at [959, 271] on icon "button" at bounding box center [960, 273] width 3 height 14
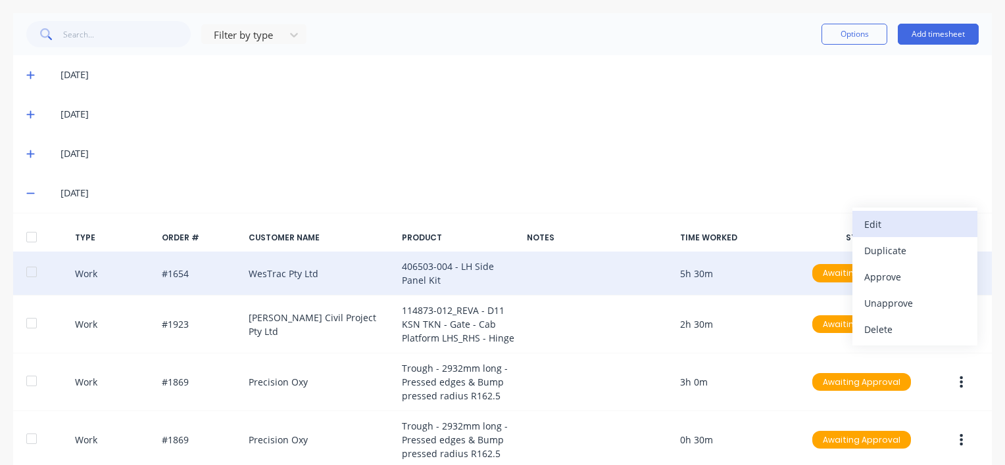
click at [883, 227] on div "Edit" at bounding box center [914, 224] width 101 height 19
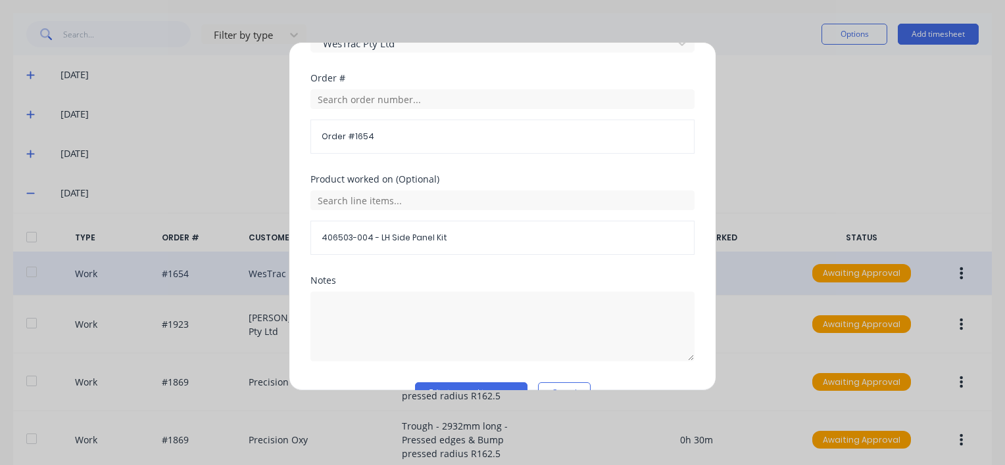
scroll to position [676, 0]
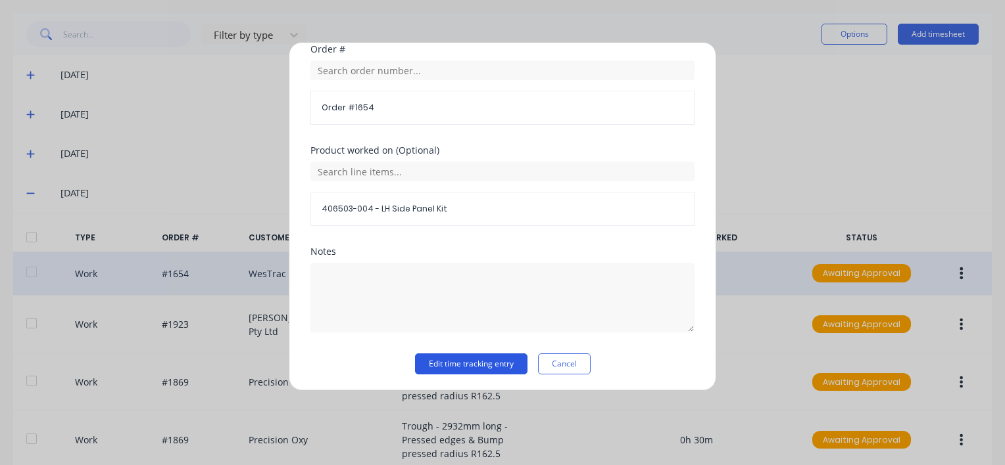
click at [442, 365] on button "Edit time tracking entry" at bounding box center [471, 364] width 112 height 21
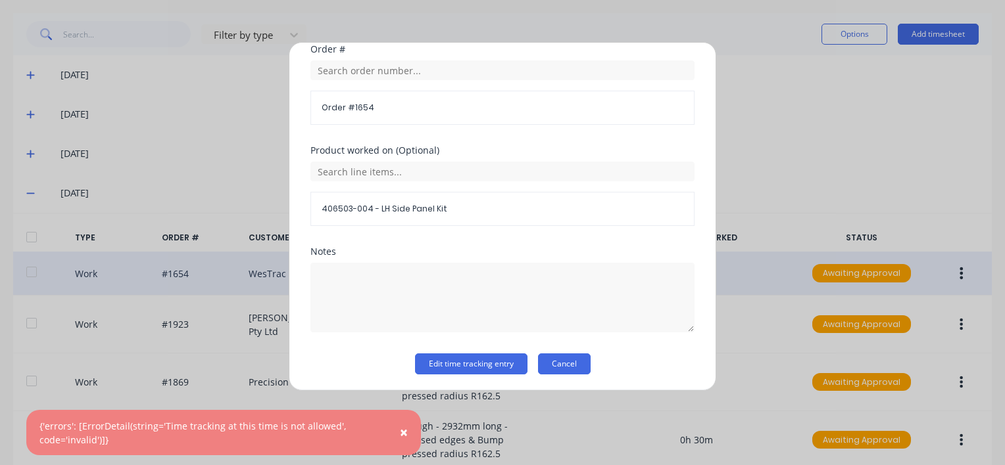
click at [565, 361] on button "Cancel" at bounding box center [564, 364] width 53 height 21
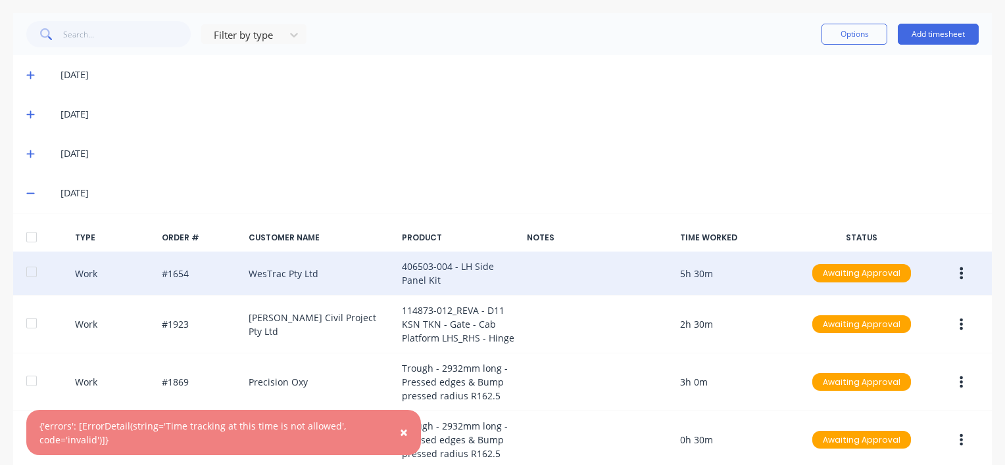
drag, startPoint x: 401, startPoint y: 431, endPoint x: 529, endPoint y: 224, distance: 243.8
click at [401, 431] on span "×" at bounding box center [404, 432] width 8 height 18
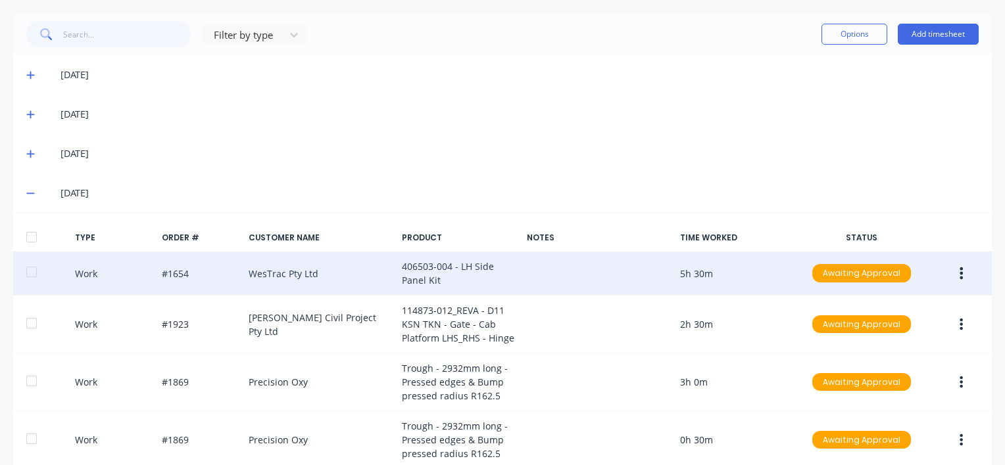
scroll to position [0, 0]
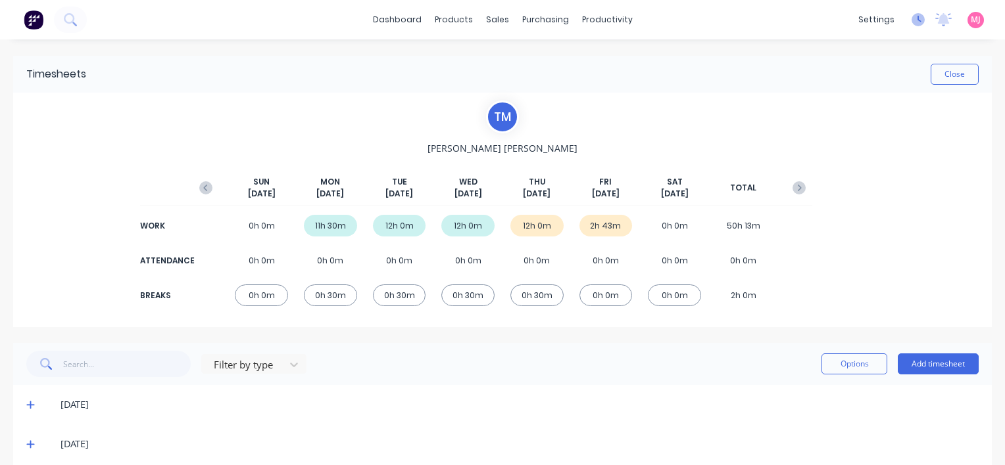
click at [917, 19] on icon at bounding box center [919, 19] width 4 height 7
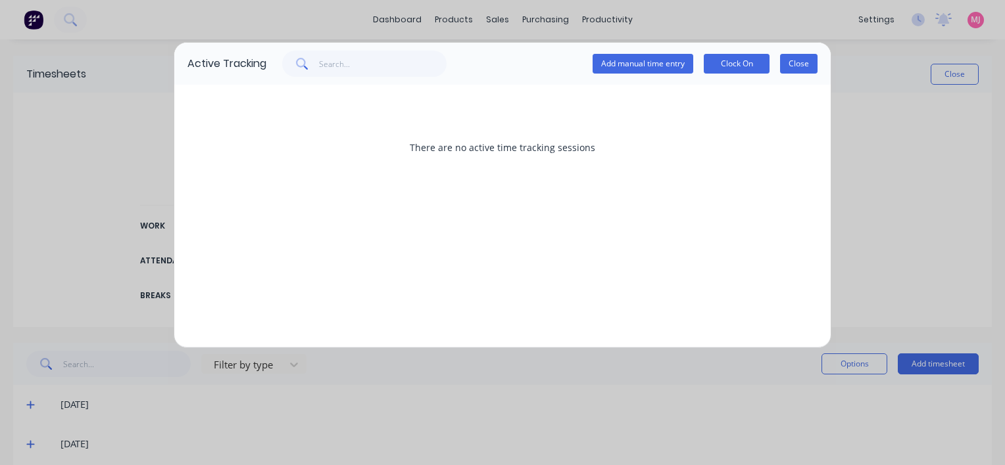
click at [797, 66] on button "Close" at bounding box center [798, 64] width 37 height 20
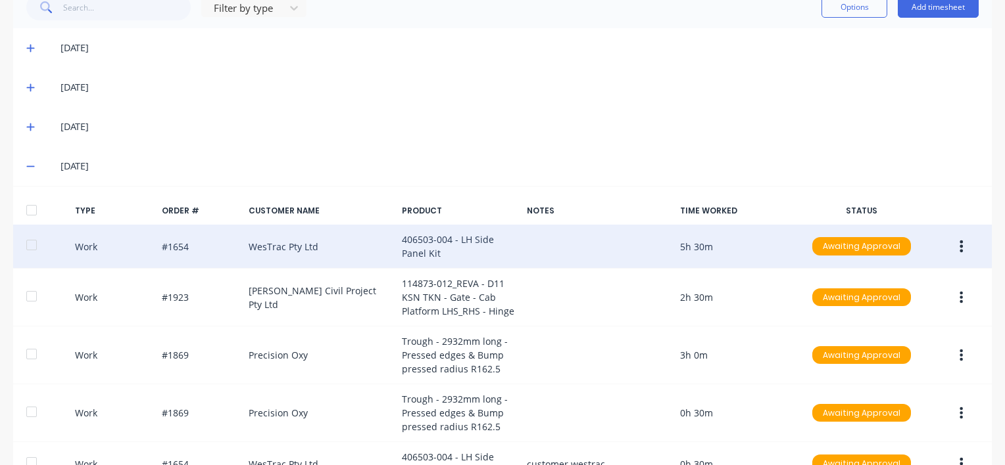
scroll to position [394, 0]
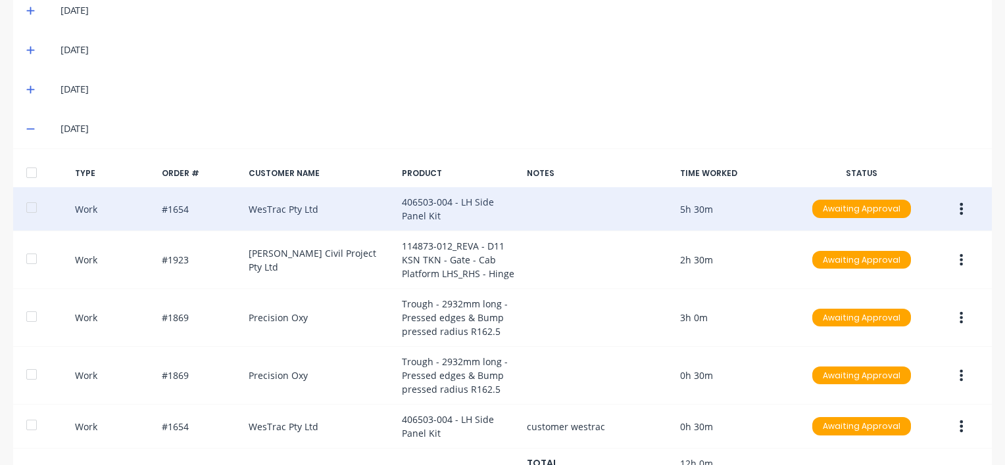
click at [960, 208] on icon "button" at bounding box center [961, 209] width 3 height 12
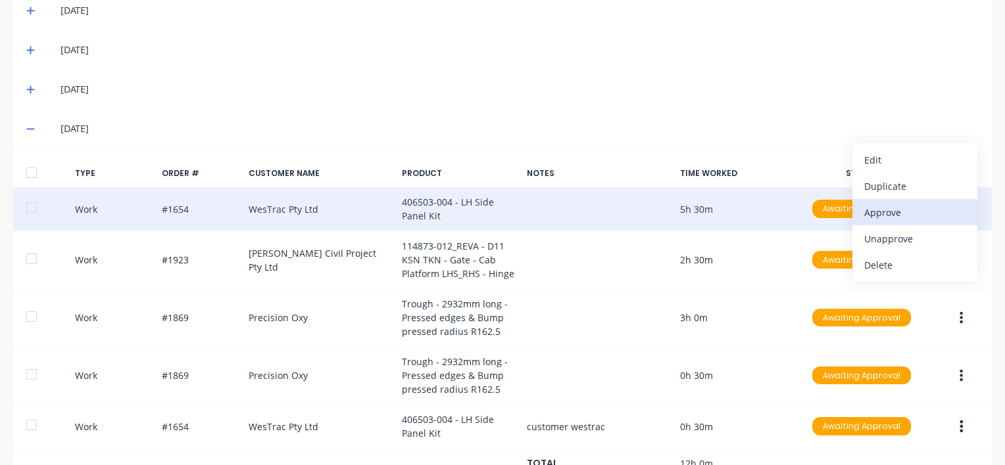
click at [884, 211] on div "Approve" at bounding box center [914, 212] width 101 height 19
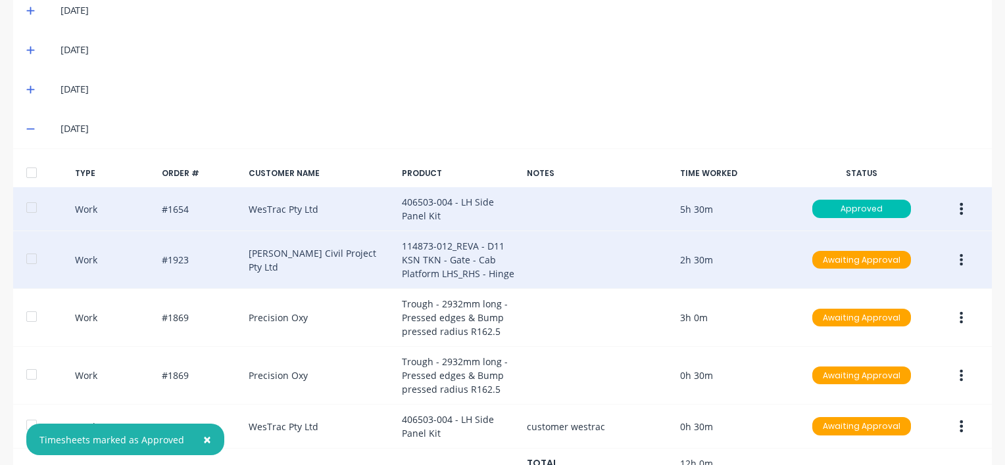
click at [960, 260] on icon "button" at bounding box center [961, 260] width 3 height 12
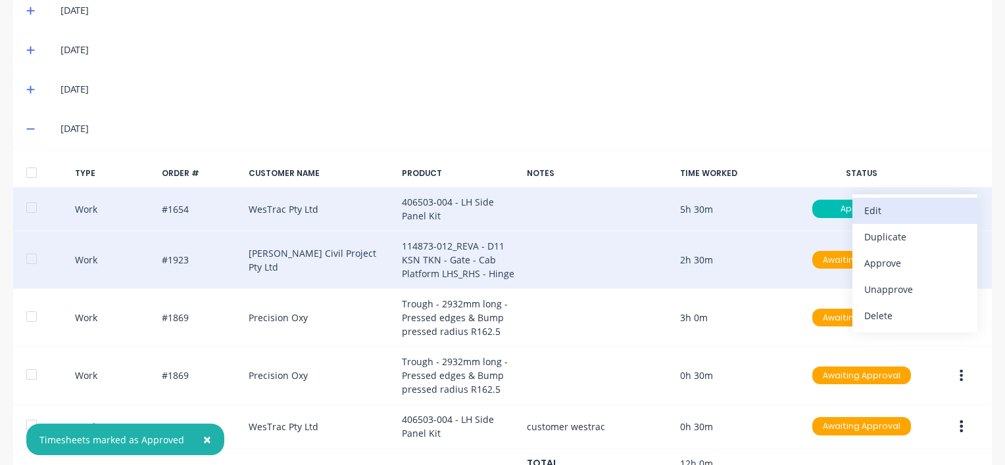
click at [868, 208] on div "Edit" at bounding box center [914, 210] width 101 height 19
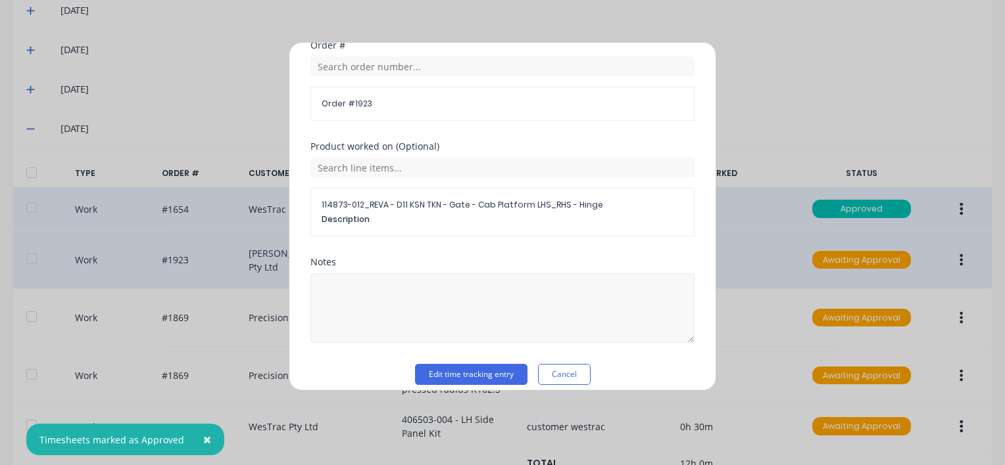
scroll to position [690, 0]
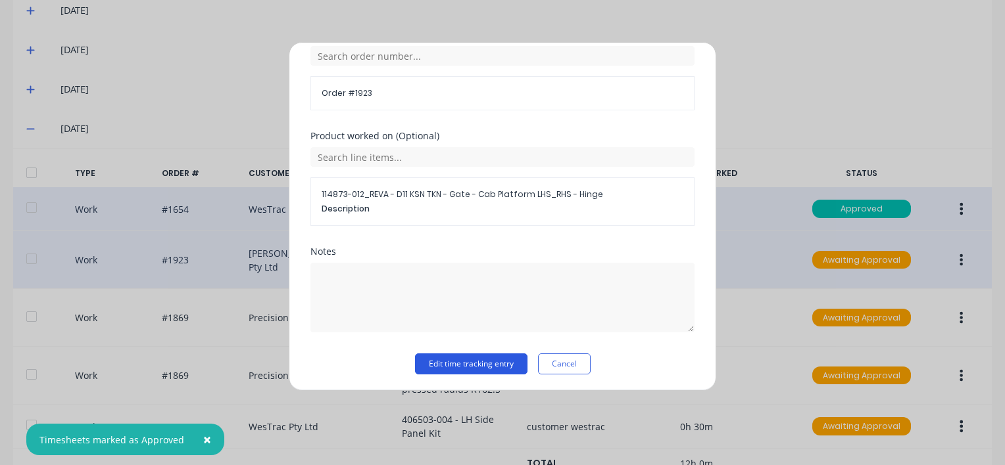
click at [452, 363] on button "Edit time tracking entry" at bounding box center [471, 364] width 112 height 21
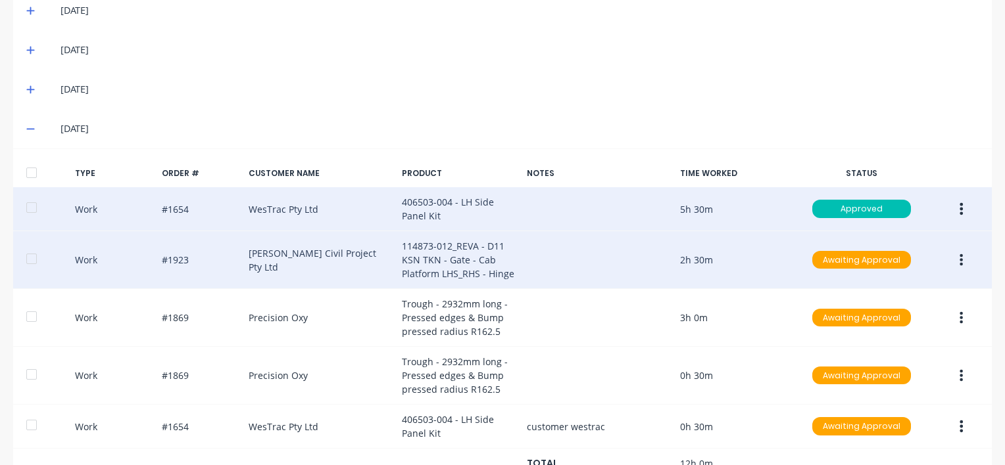
click at [949, 260] on button "button" at bounding box center [960, 261] width 31 height 24
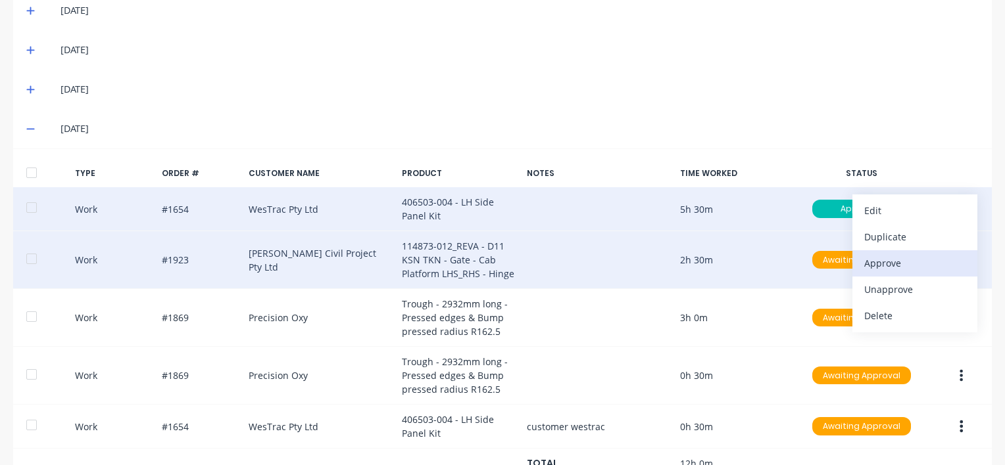
click at [876, 262] on div "Approve" at bounding box center [914, 263] width 101 height 19
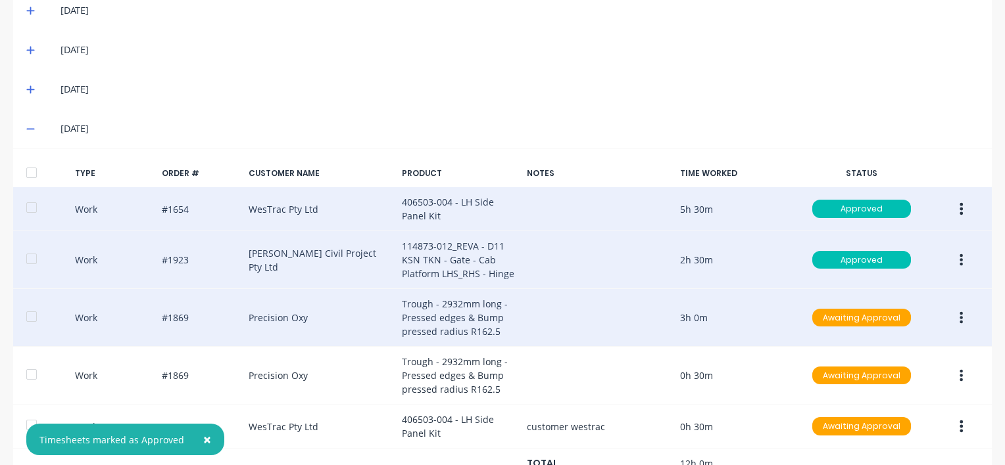
click at [959, 316] on icon "button" at bounding box center [960, 318] width 3 height 14
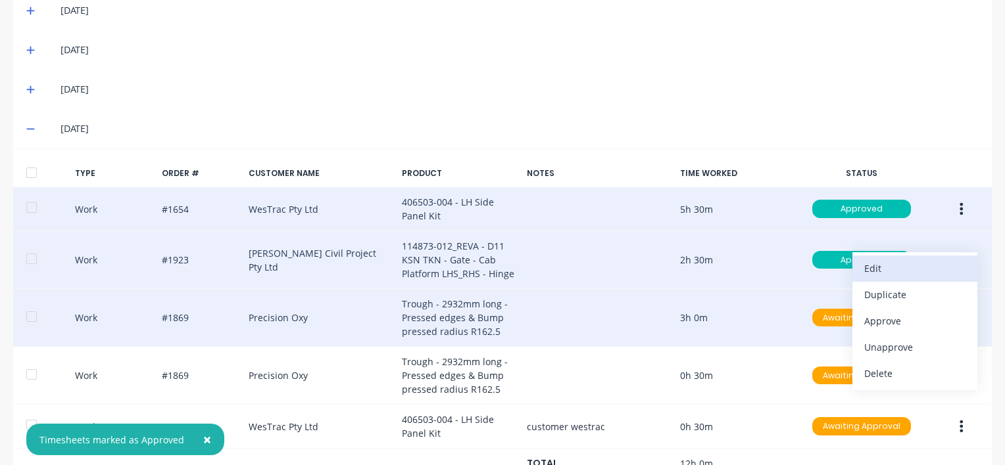
click at [867, 268] on div "Edit" at bounding box center [914, 268] width 101 height 19
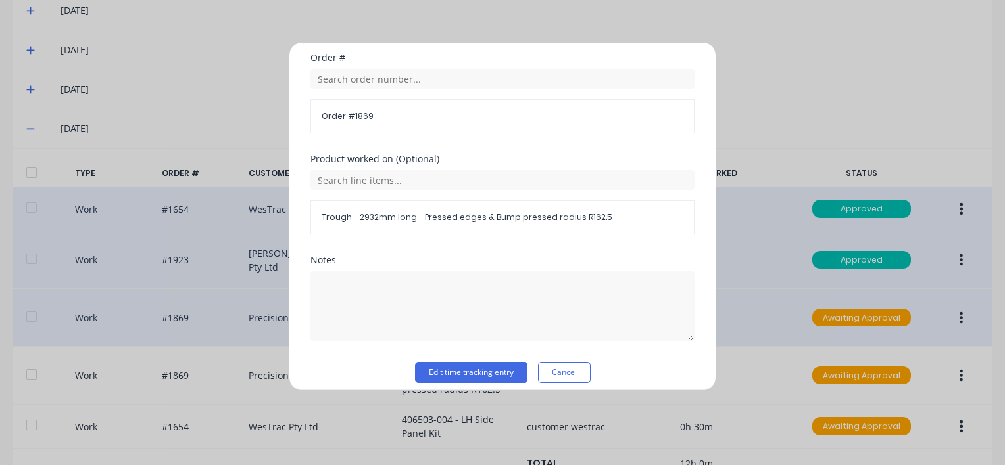
scroll to position [696, 0]
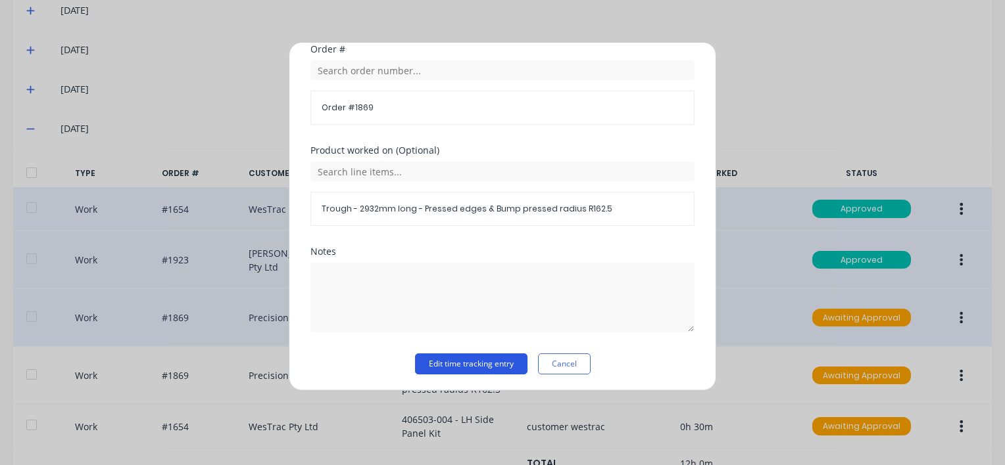
click at [457, 363] on button "Edit time tracking entry" at bounding box center [471, 364] width 112 height 21
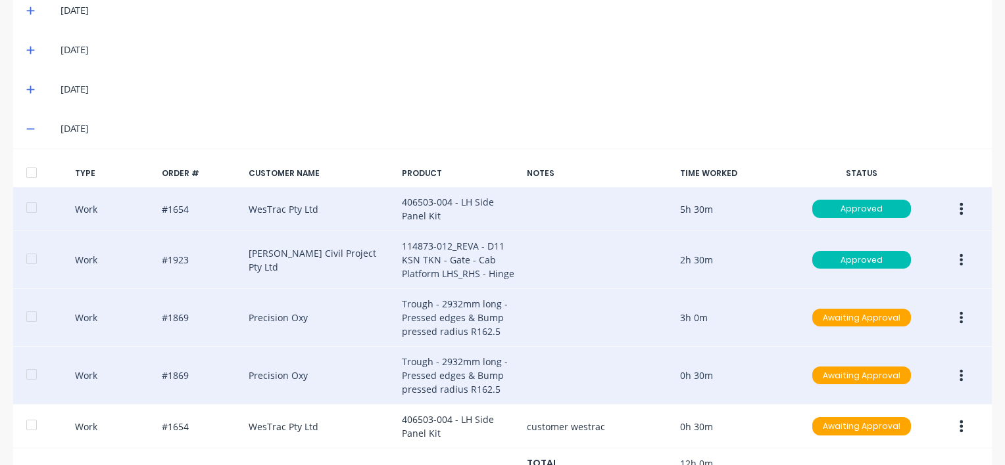
scroll to position [460, 0]
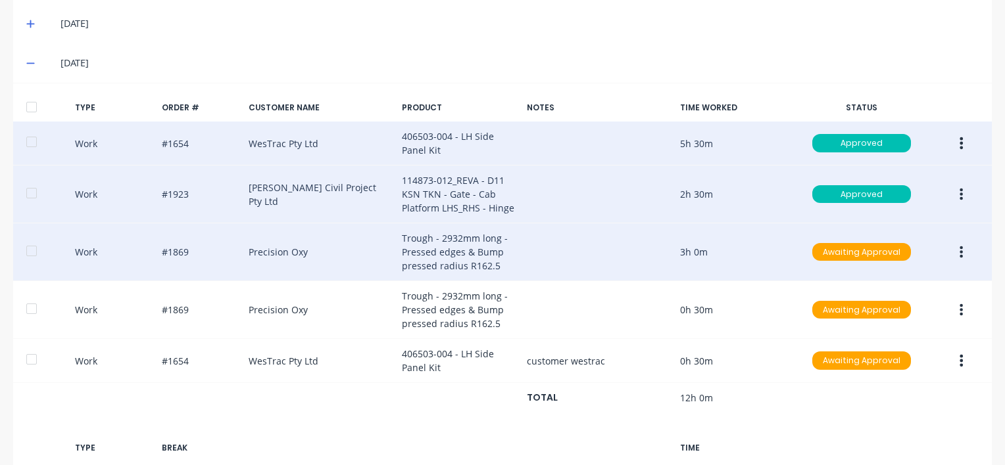
click at [949, 253] on button "button" at bounding box center [960, 253] width 31 height 24
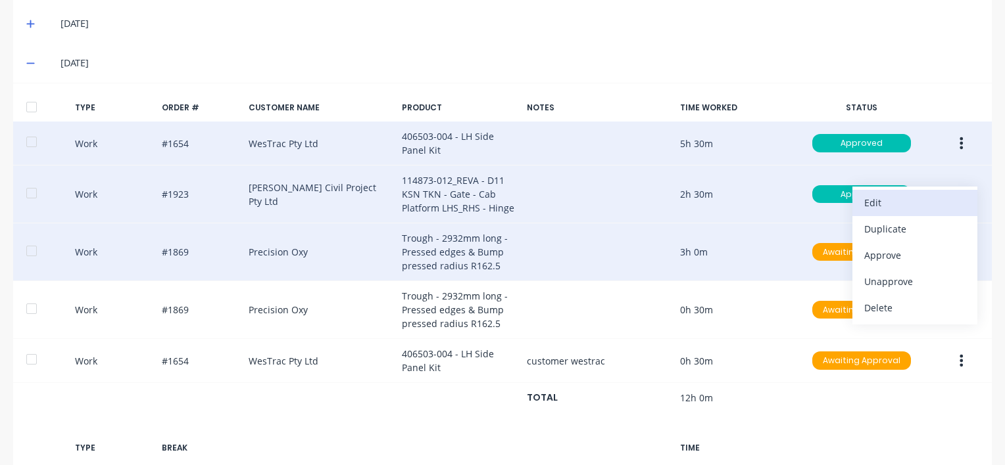
click at [864, 200] on div "Edit" at bounding box center [914, 202] width 101 height 19
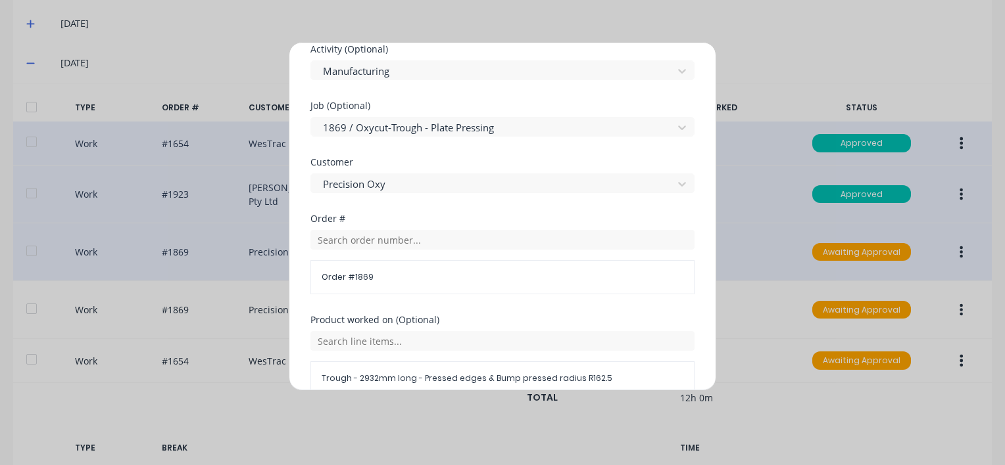
scroll to position [394, 0]
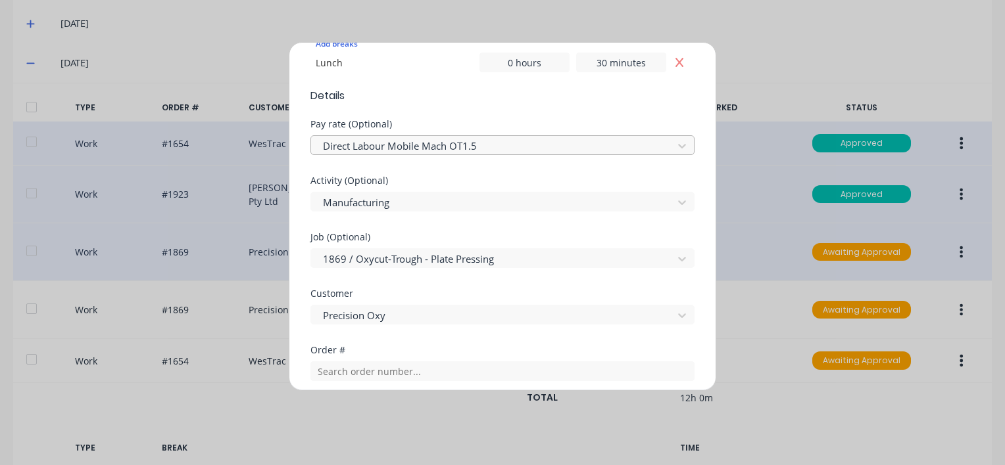
click at [426, 146] on div at bounding box center [493, 146] width 344 height 16
click at [400, 195] on div at bounding box center [493, 203] width 344 height 16
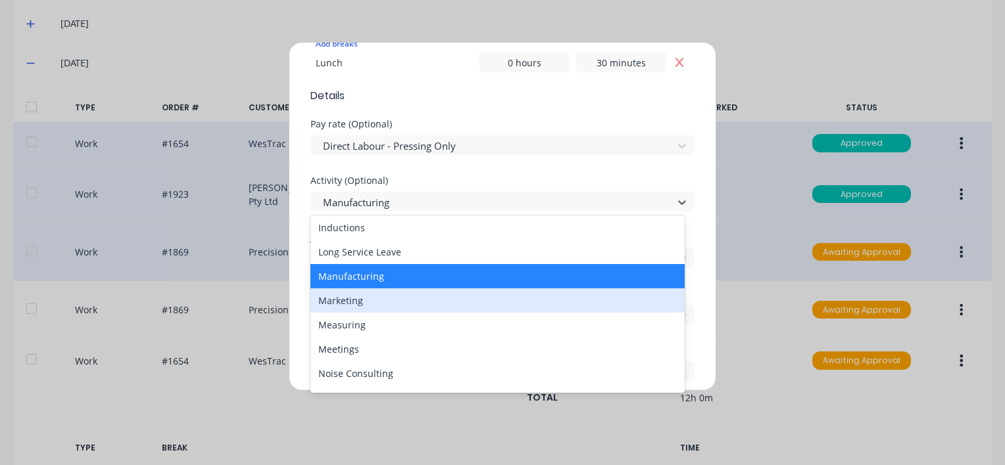
scroll to position [263, 0]
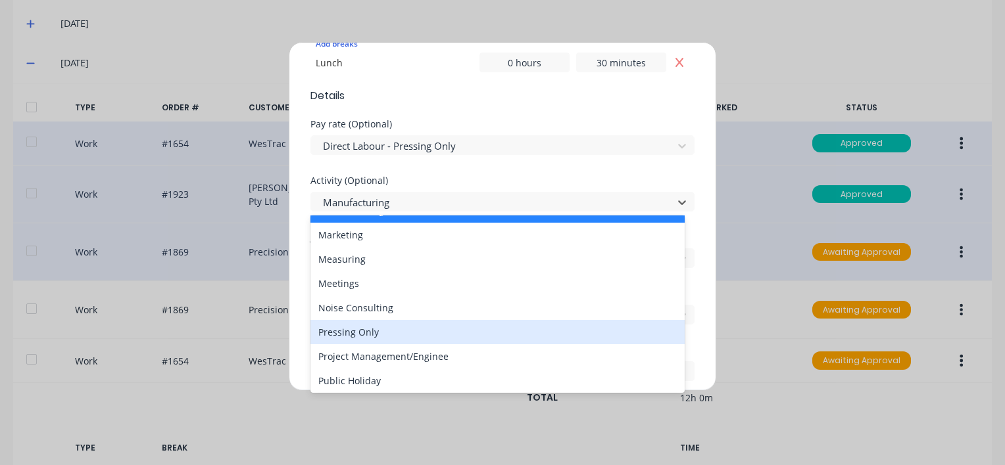
click at [360, 333] on div "Pressing Only" at bounding box center [497, 332] width 374 height 24
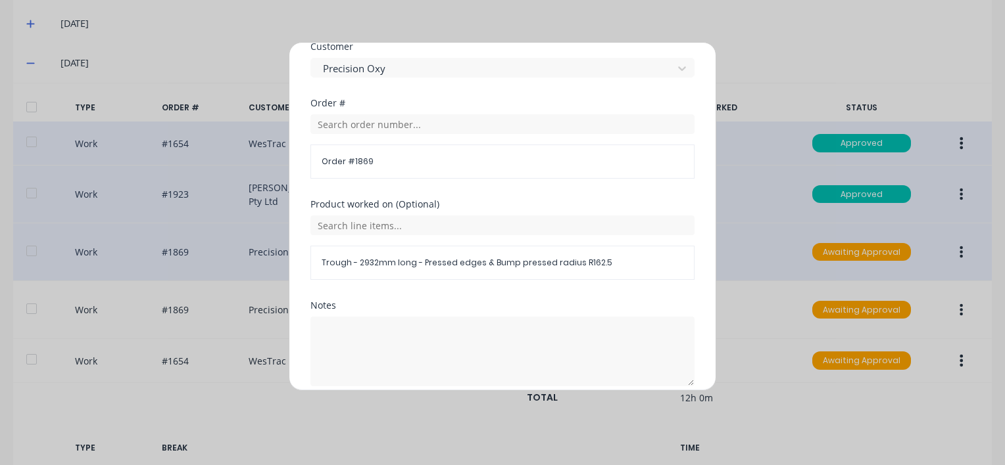
scroll to position [696, 0]
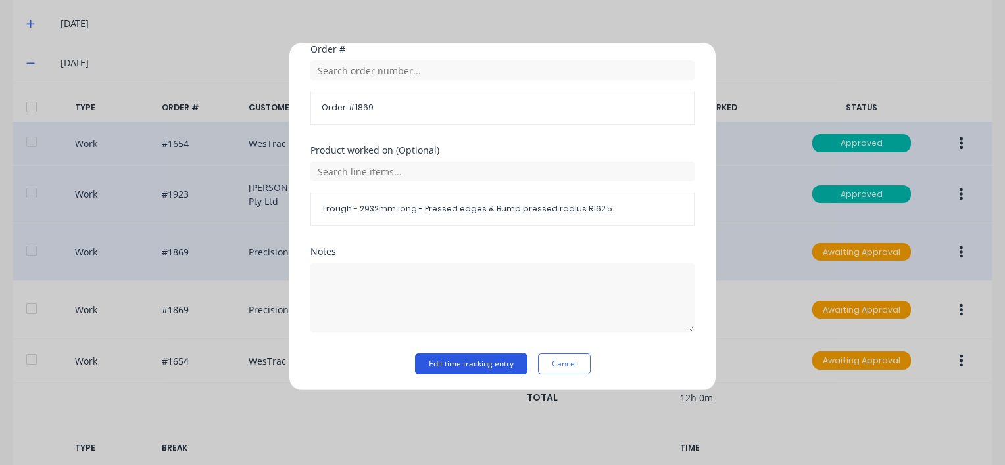
click at [465, 361] on button "Edit time tracking entry" at bounding box center [471, 364] width 112 height 21
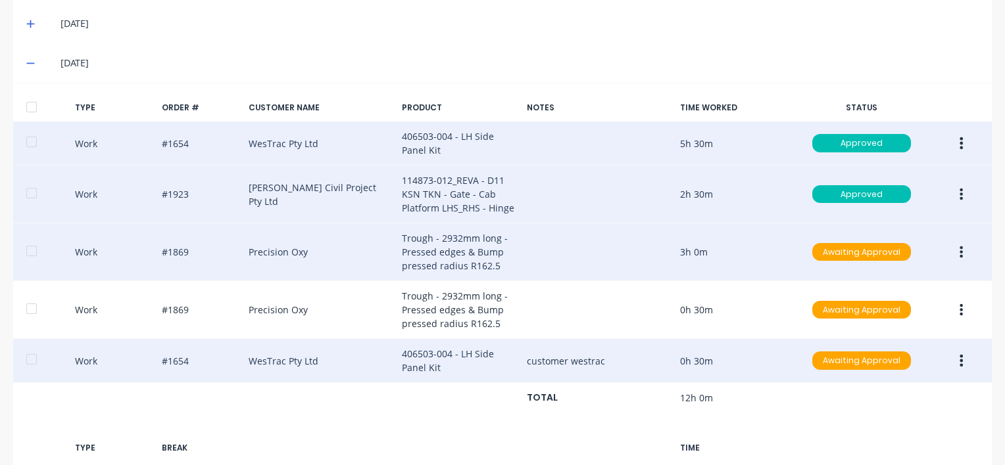
click at [955, 361] on button "button" at bounding box center [960, 361] width 31 height 24
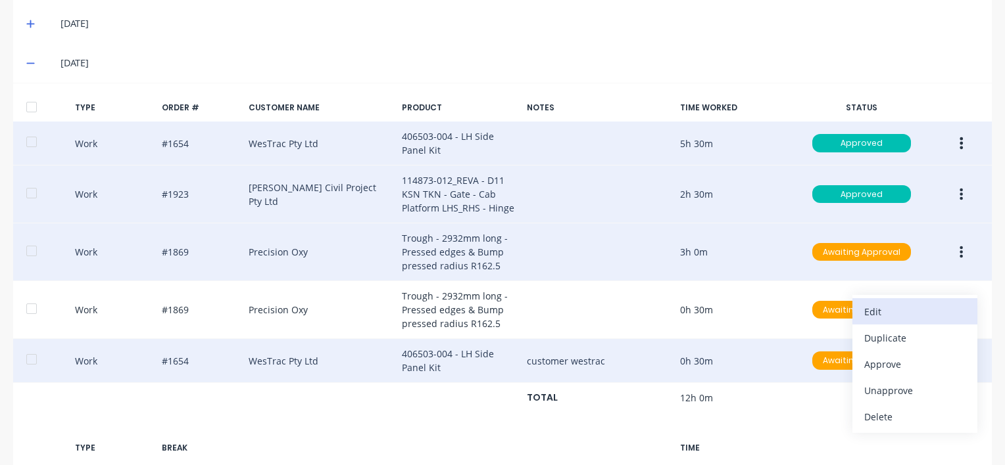
click at [866, 311] on div "Edit" at bounding box center [914, 311] width 101 height 19
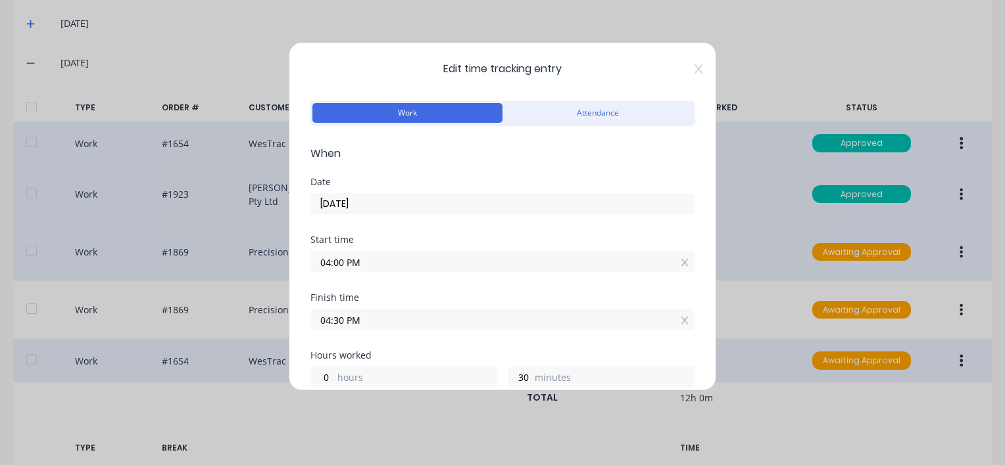
click at [375, 260] on input "04:00 PM" at bounding box center [502, 262] width 383 height 20
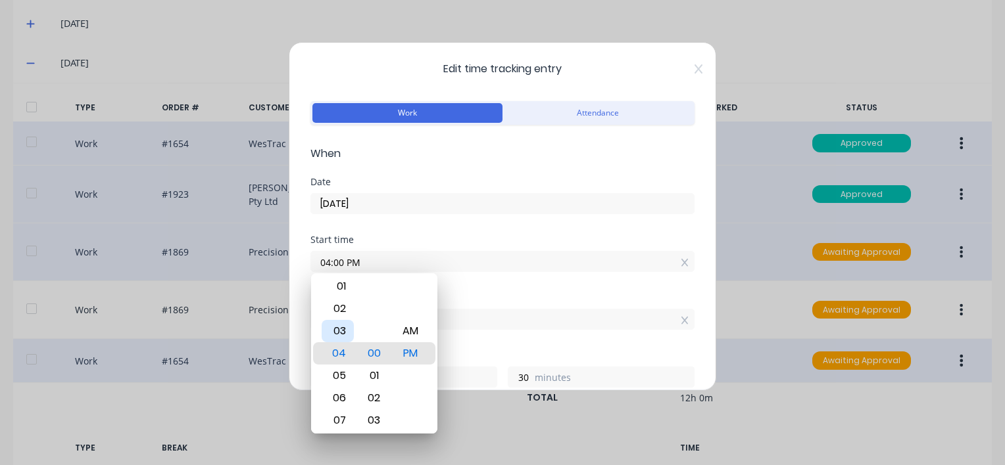
click at [339, 329] on div "03" at bounding box center [337, 331] width 32 height 22
click at [338, 378] on div "04" at bounding box center [337, 376] width 32 height 22
click at [334, 329] on div "03" at bounding box center [337, 331] width 32 height 22
click at [469, 289] on div "Start time 03:00 PM" at bounding box center [502, 264] width 384 height 58
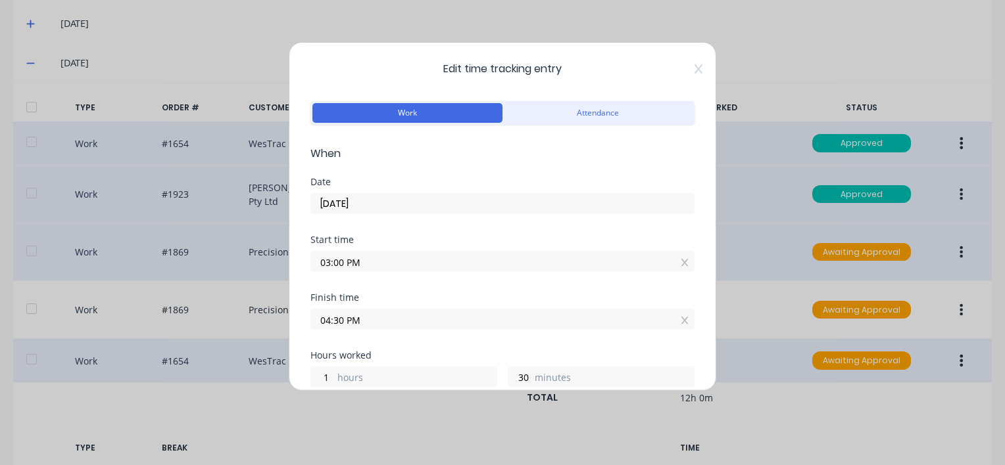
click at [360, 263] on input "03:00 PM" at bounding box center [502, 262] width 383 height 20
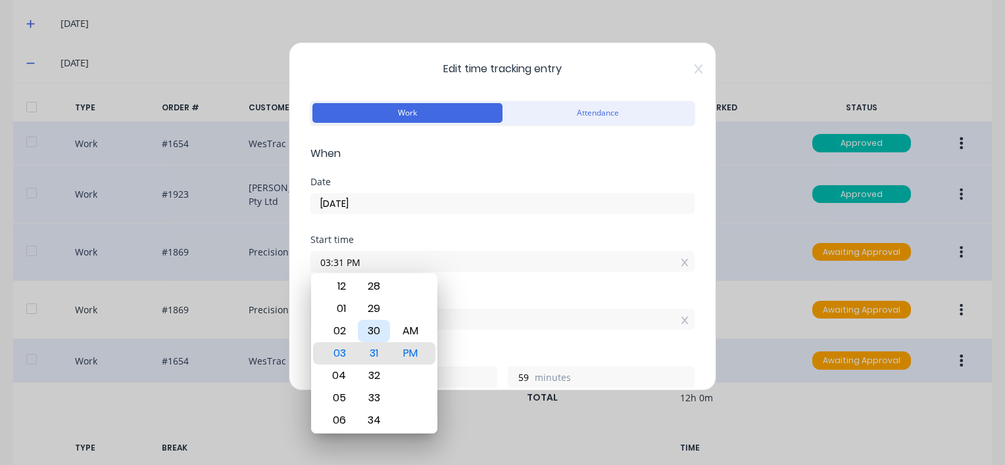
click at [375, 327] on div "30" at bounding box center [374, 331] width 32 height 22
click at [506, 341] on div "Finish time 04:30 PM" at bounding box center [502, 322] width 384 height 58
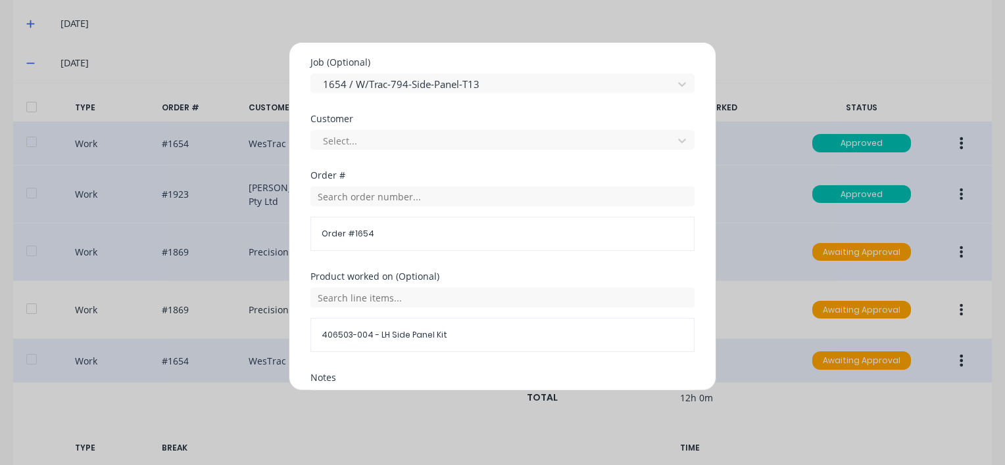
scroll to position [676, 0]
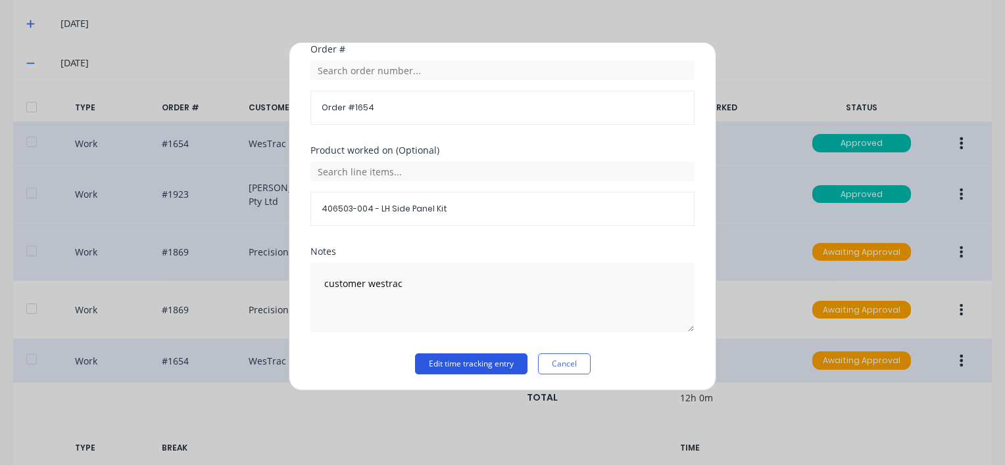
click at [442, 362] on button "Edit time tracking entry" at bounding box center [471, 364] width 112 height 21
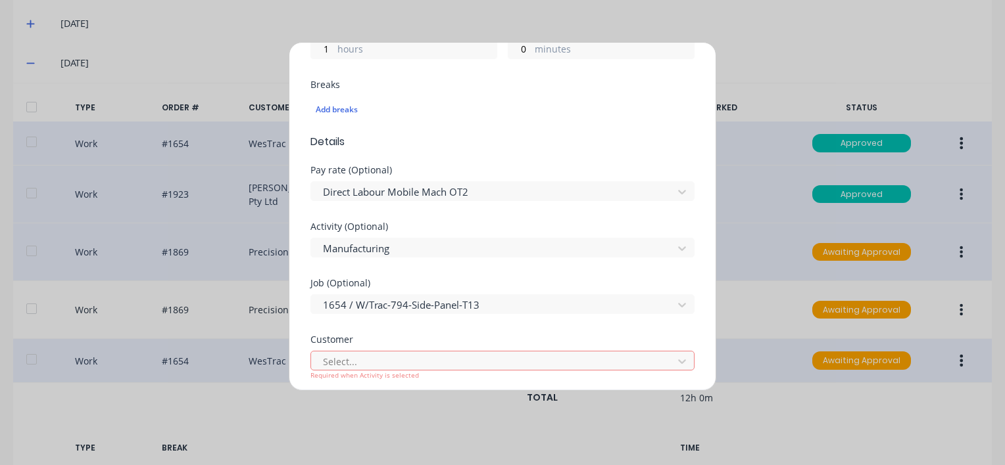
scroll to position [460, 0]
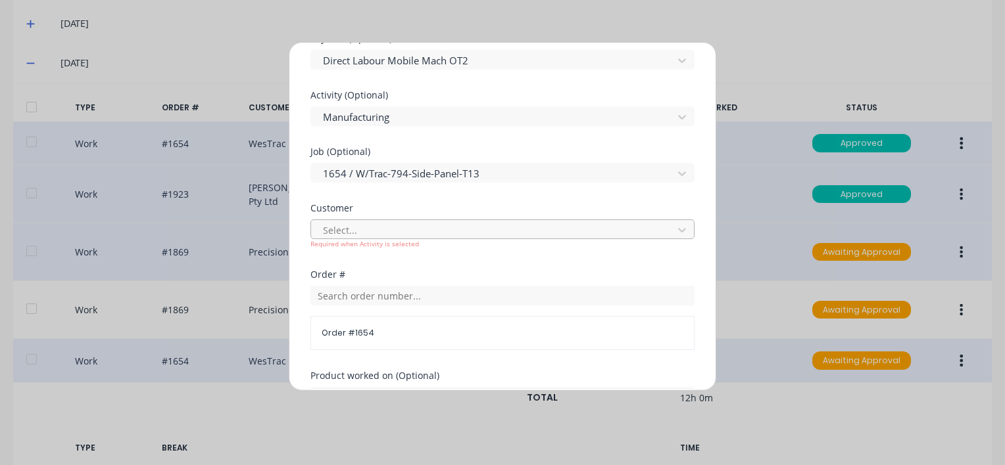
click at [372, 229] on div at bounding box center [493, 230] width 344 height 16
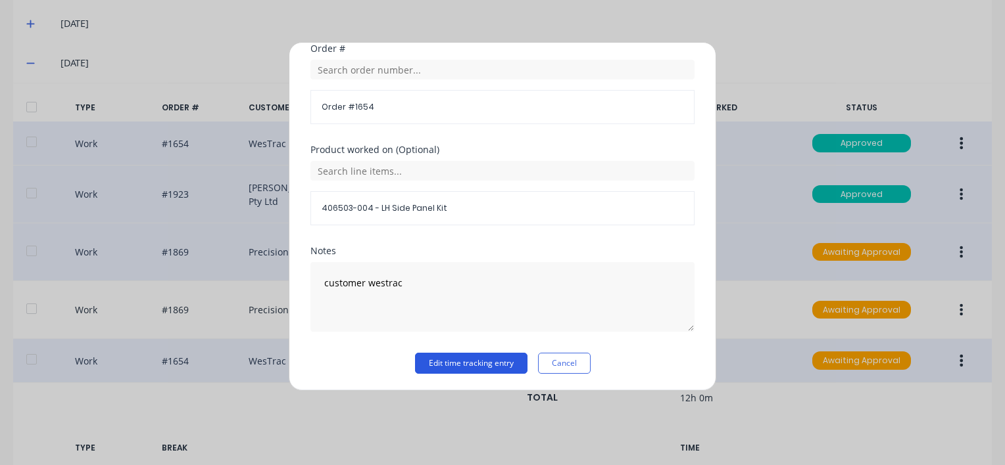
click at [494, 364] on button "Edit time tracking entry" at bounding box center [471, 363] width 112 height 21
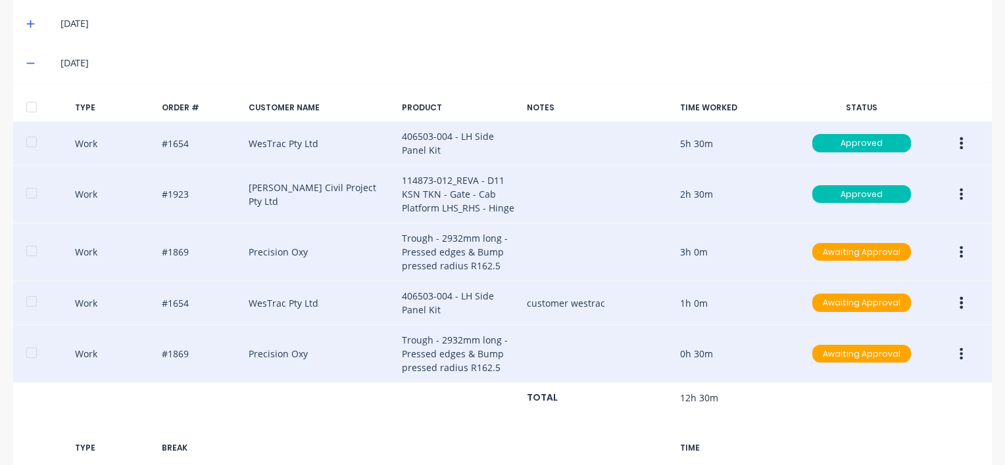
click at [960, 354] on icon "button" at bounding box center [961, 354] width 3 height 12
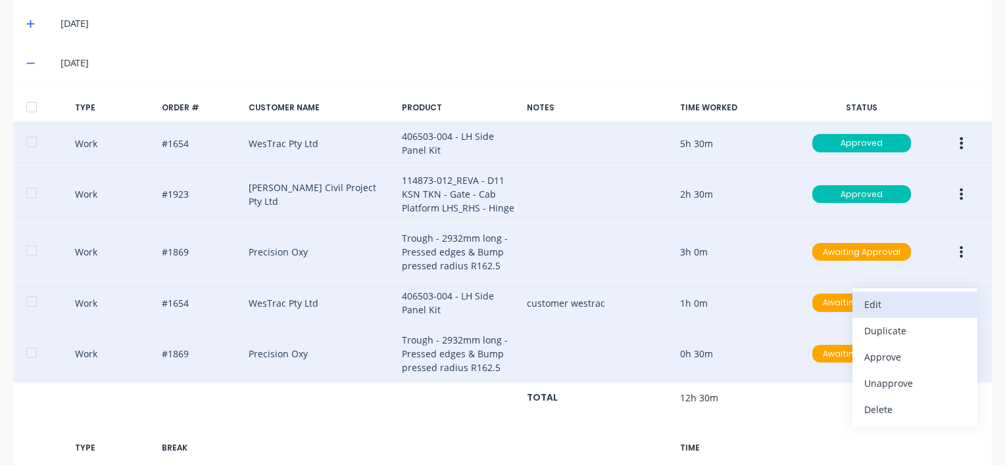
click at [873, 302] on div "Edit" at bounding box center [914, 304] width 101 height 19
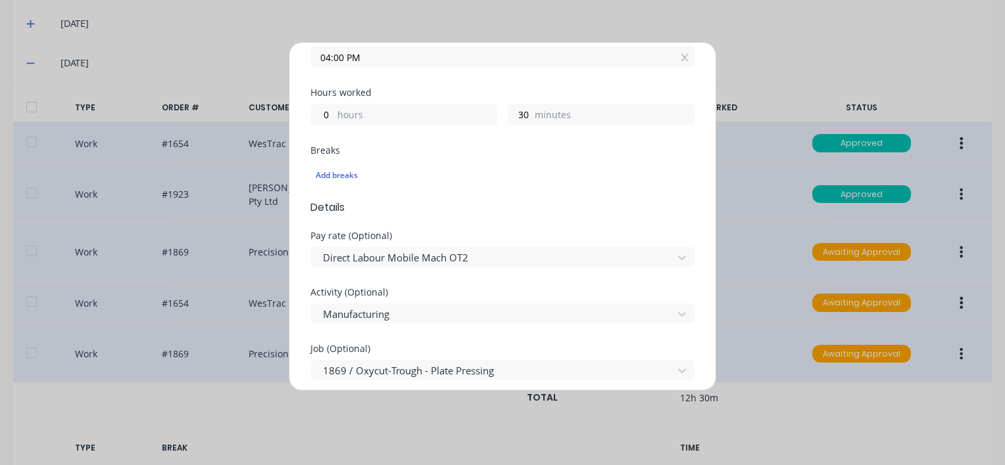
scroll to position [66, 0]
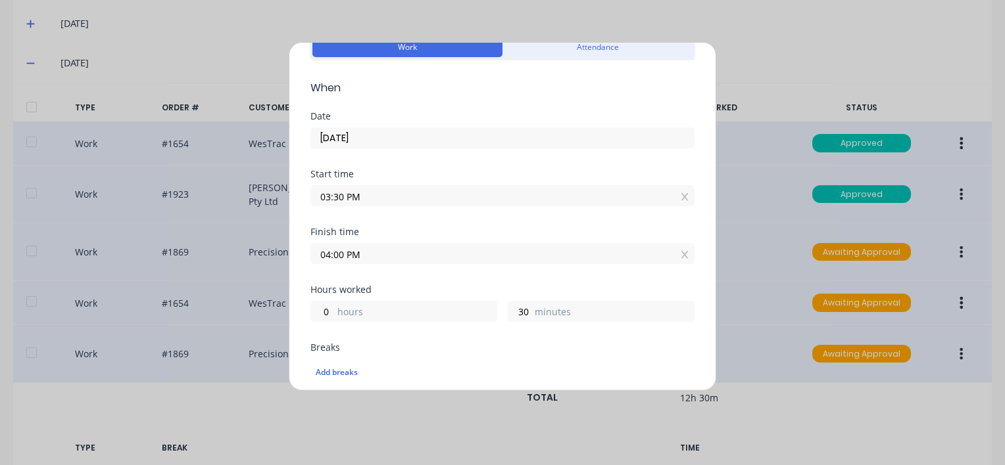
click at [374, 195] on input "03:30 PM" at bounding box center [502, 196] width 383 height 20
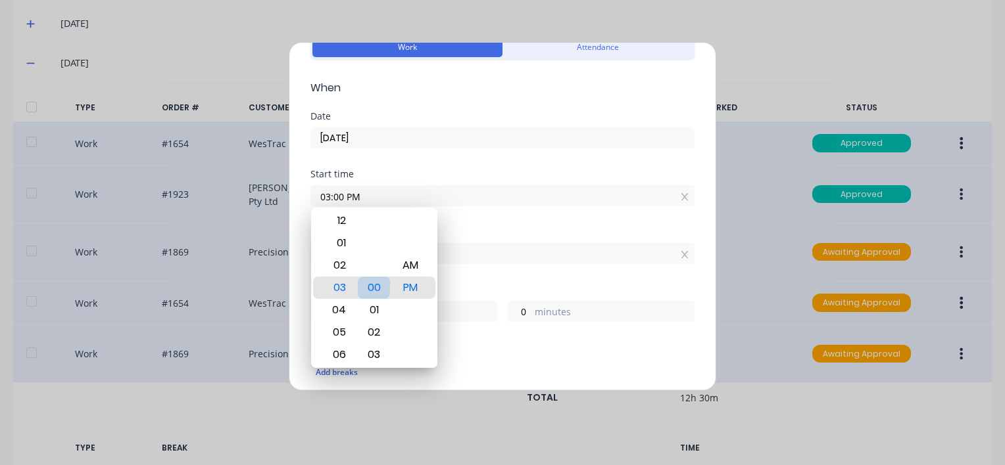
drag, startPoint x: 371, startPoint y: 292, endPoint x: 439, endPoint y: 272, distance: 71.2
click at [371, 291] on div "00" at bounding box center [374, 288] width 32 height 22
click at [502, 217] on div "Start time 03:00 PM" at bounding box center [502, 199] width 384 height 58
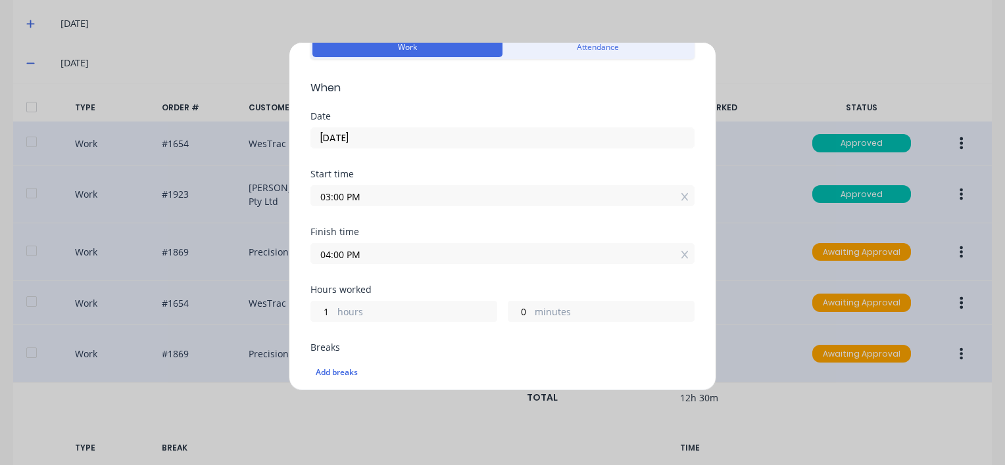
click at [379, 247] on input "04:00 PM" at bounding box center [502, 254] width 383 height 20
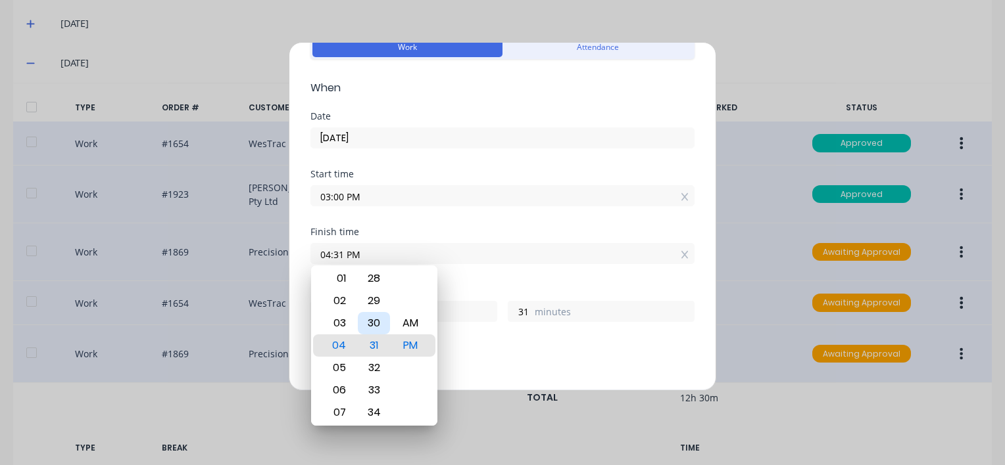
drag, startPoint x: 370, startPoint y: 322, endPoint x: 405, endPoint y: 330, distance: 35.7
click at [371, 322] on div "30" at bounding box center [374, 323] width 32 height 22
click at [340, 324] on div "03" at bounding box center [337, 323] width 32 height 22
click at [518, 335] on div "Hours worked 0 hours 30 minutes" at bounding box center [502, 314] width 384 height 58
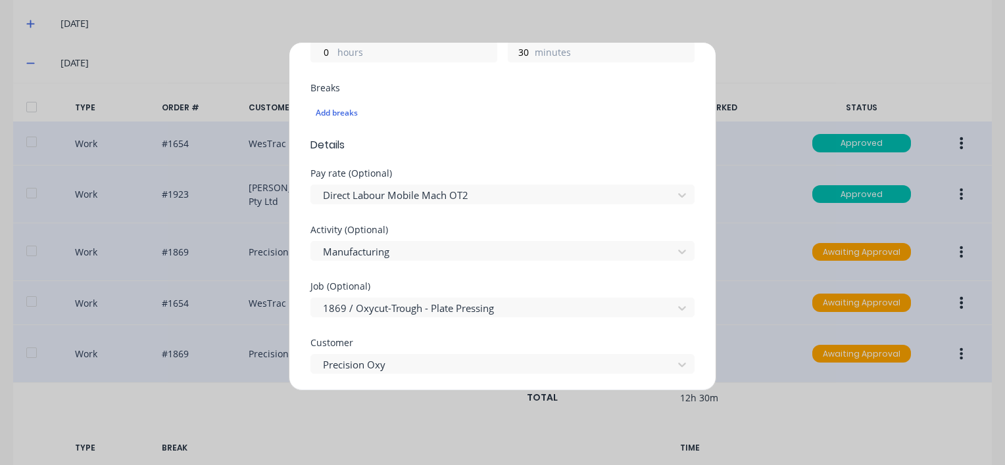
scroll to position [329, 0]
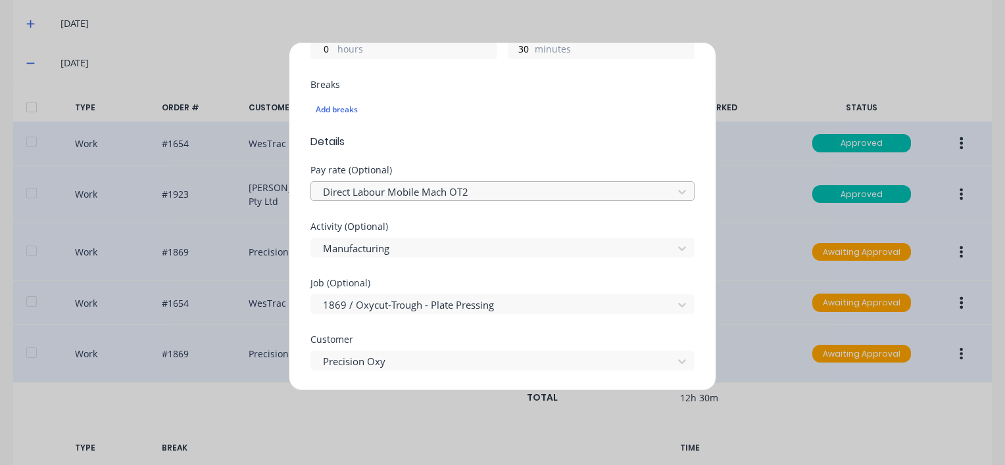
click at [474, 193] on div at bounding box center [493, 192] width 344 height 16
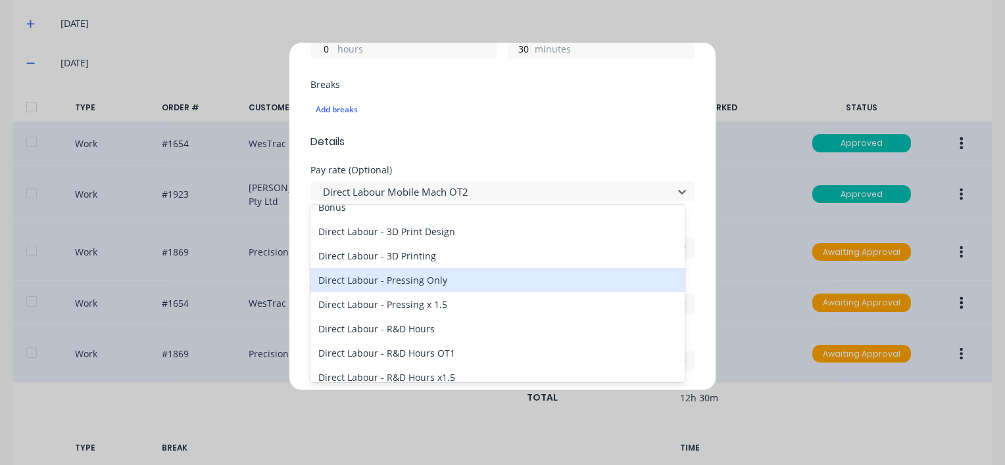
click at [418, 286] on div "Direct Labour - Pressing Only" at bounding box center [497, 280] width 374 height 24
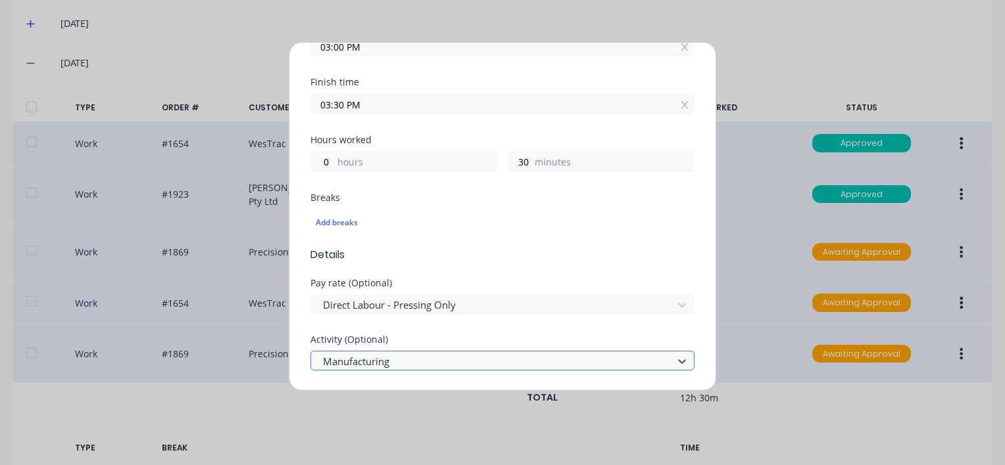
scroll to position [86, 0]
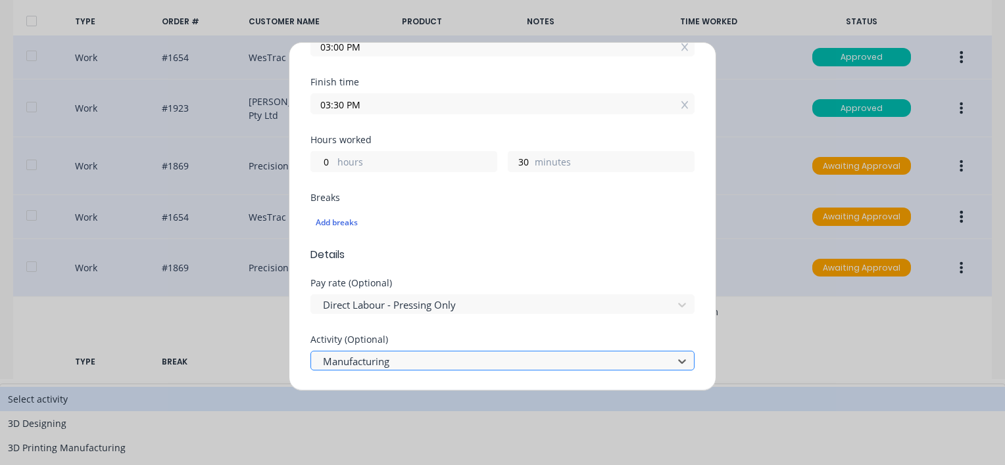
click at [404, 358] on div at bounding box center [493, 362] width 344 height 16
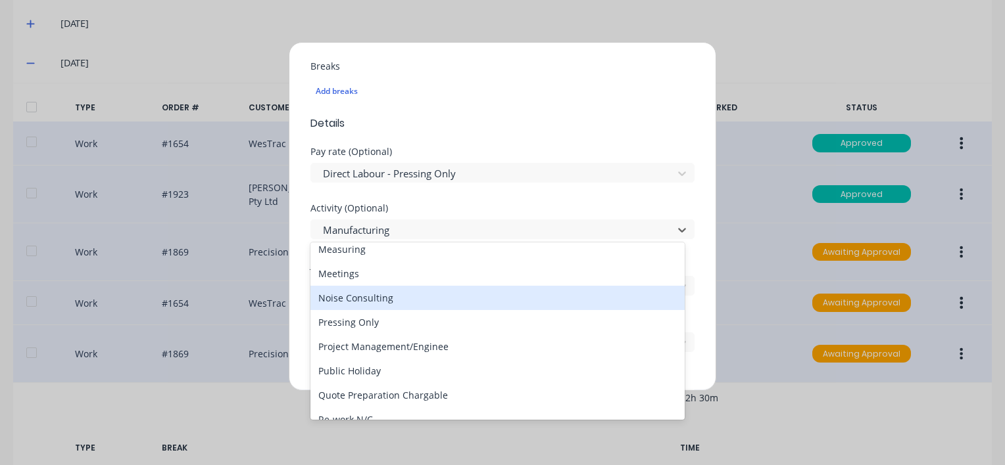
scroll to position [329, 0]
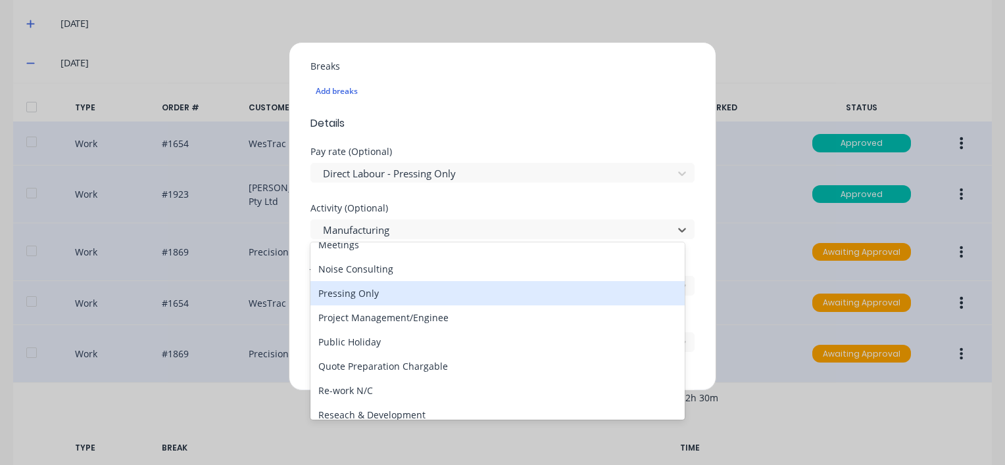
click at [358, 295] on div "Pressing Only" at bounding box center [497, 293] width 374 height 24
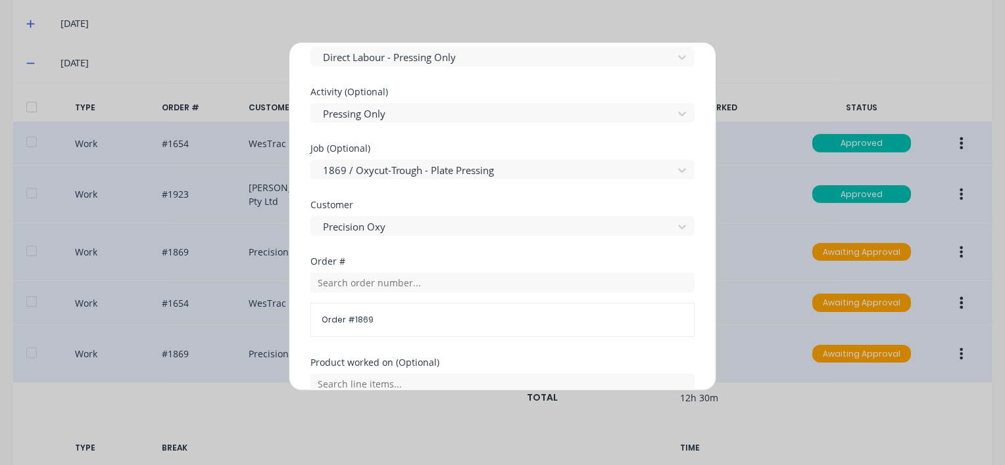
scroll to position [676, 0]
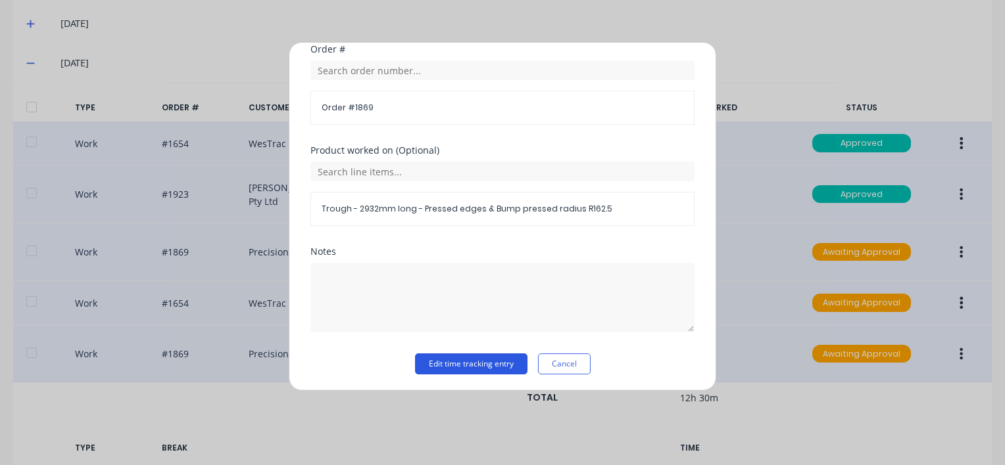
click at [485, 363] on button "Edit time tracking entry" at bounding box center [471, 364] width 112 height 21
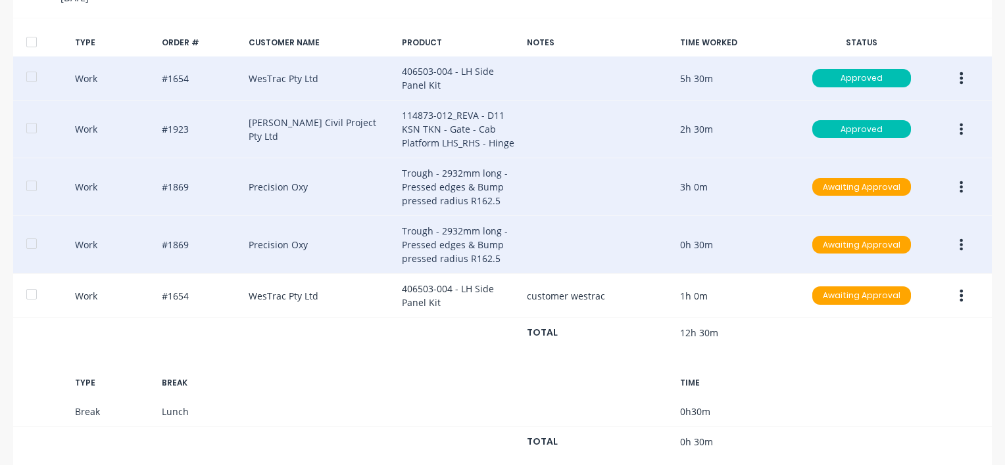
scroll to position [526, 0]
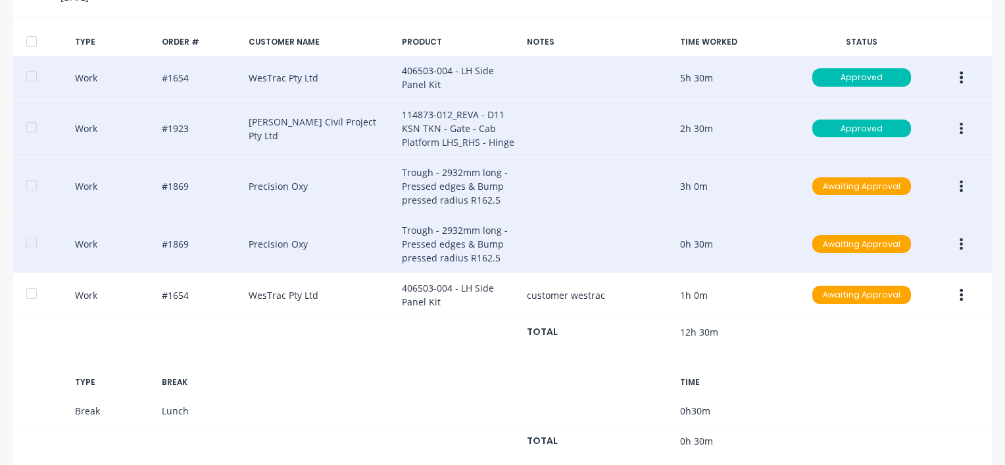
click at [960, 77] on icon "button" at bounding box center [961, 78] width 3 height 12
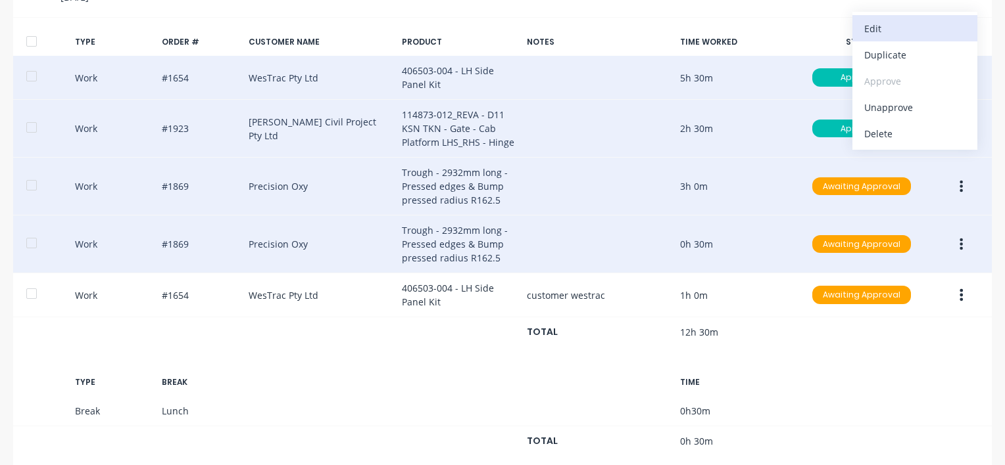
click at [876, 27] on div "Edit" at bounding box center [914, 28] width 101 height 19
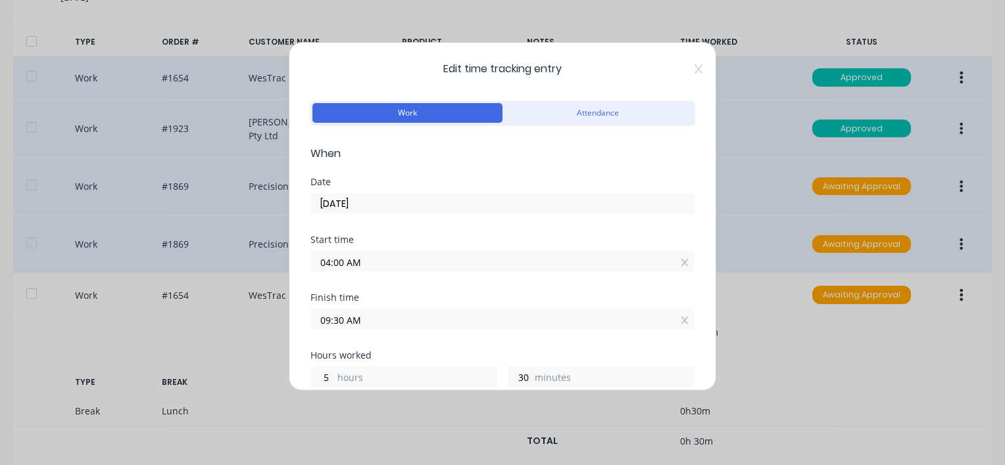
click at [385, 317] on input "09:30 AM" at bounding box center [502, 320] width 383 height 20
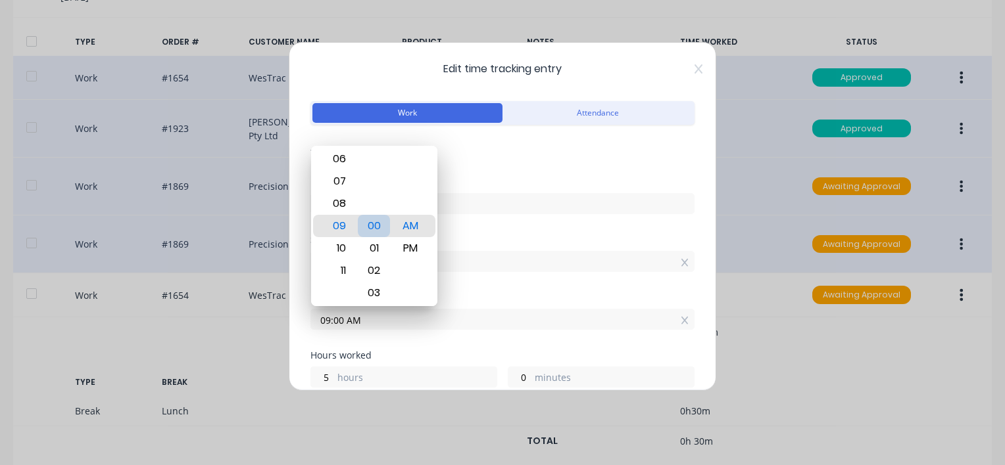
click at [371, 222] on div "00" at bounding box center [374, 226] width 32 height 22
click at [544, 254] on input "04:00 AM" at bounding box center [502, 262] width 383 height 20
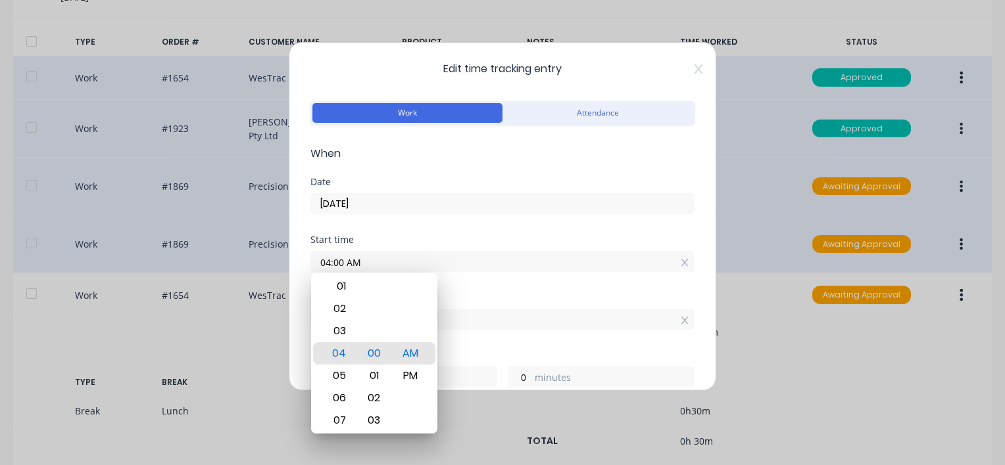
click at [544, 346] on div "Finish time 09:00 AM" at bounding box center [502, 322] width 384 height 58
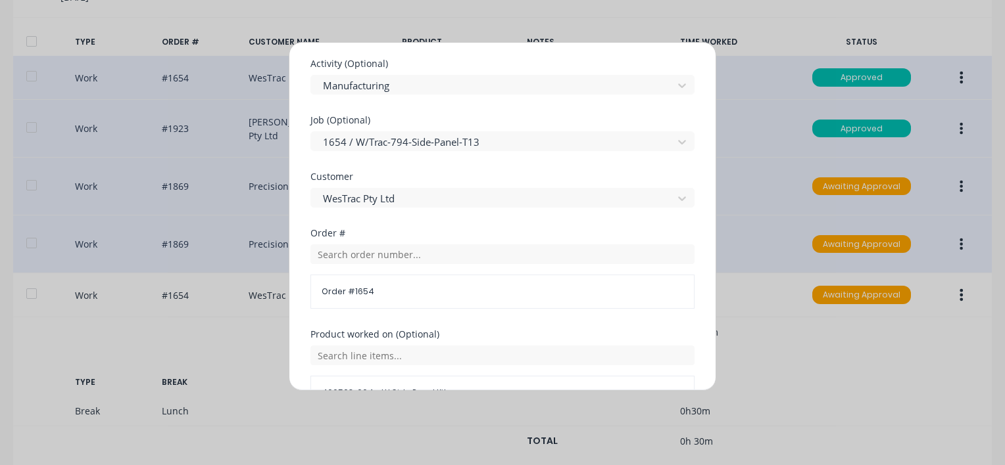
scroll to position [657, 0]
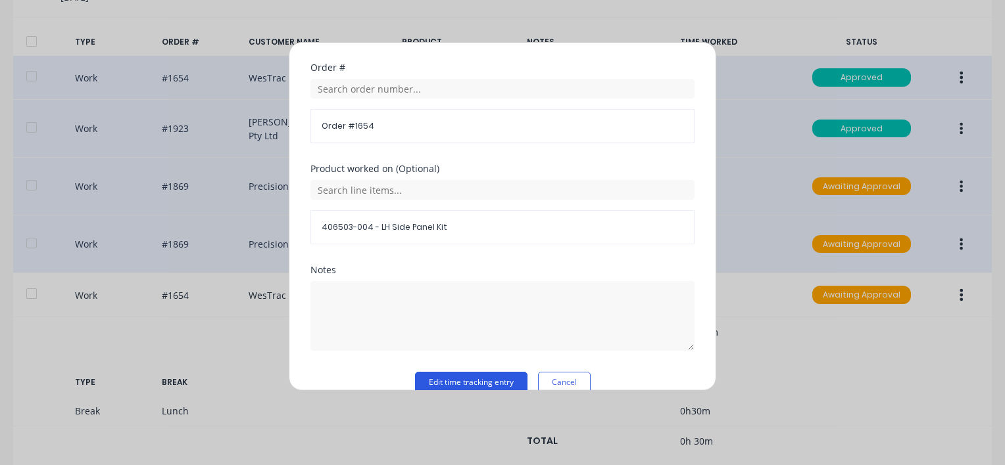
click at [458, 379] on button "Edit time tracking entry" at bounding box center [471, 382] width 112 height 21
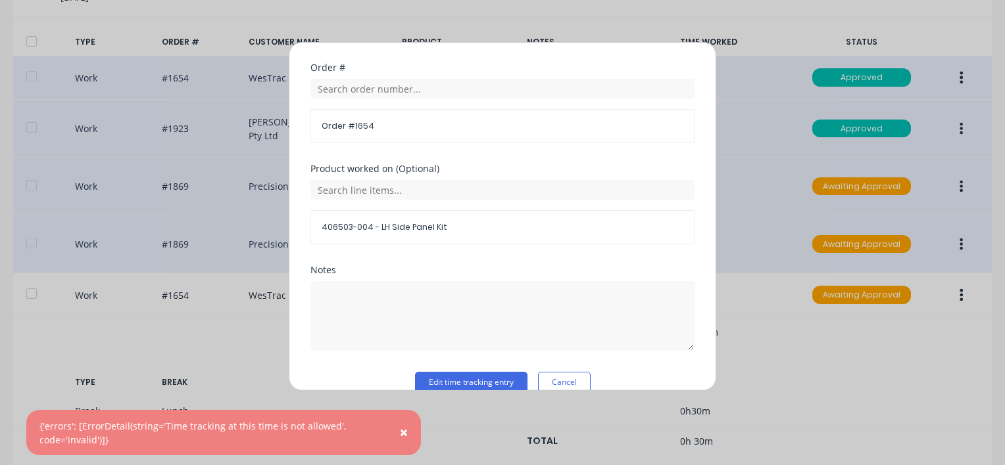
click at [402, 430] on span "×" at bounding box center [404, 432] width 8 height 18
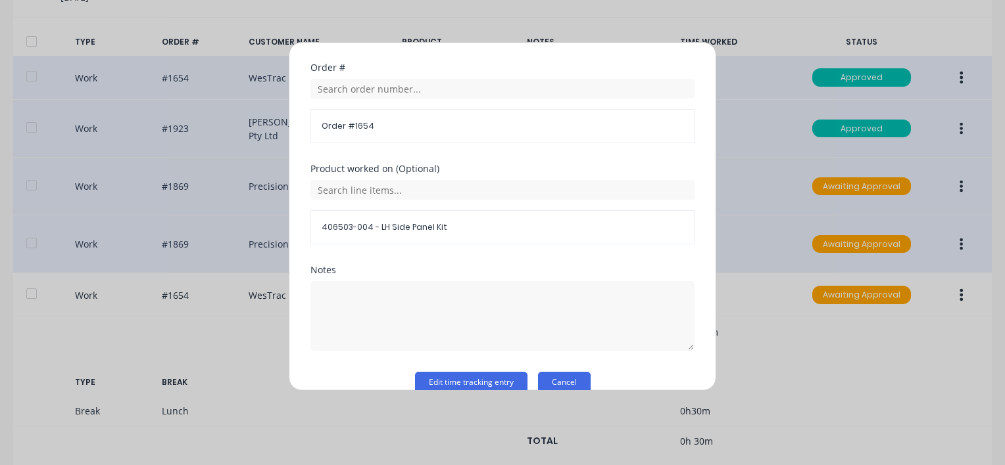
click at [565, 372] on button "Cancel" at bounding box center [564, 382] width 53 height 21
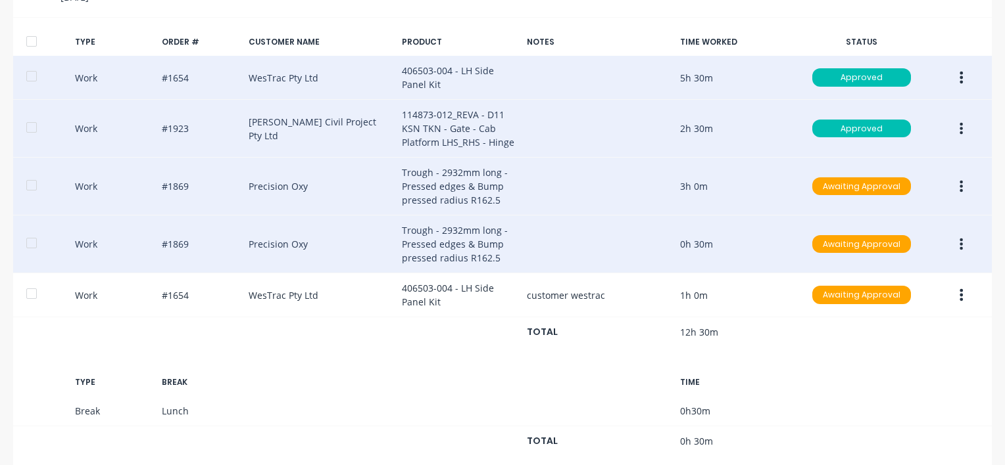
click at [947, 76] on button "button" at bounding box center [960, 78] width 31 height 24
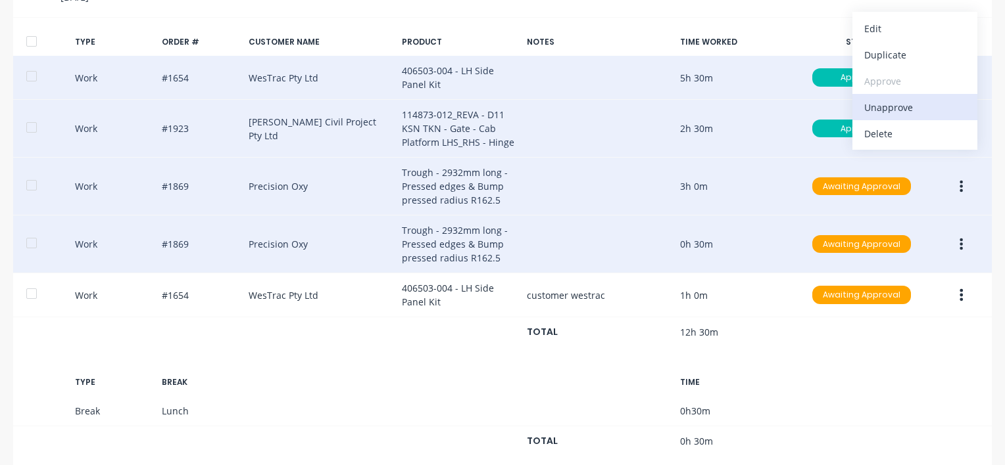
click at [866, 107] on div "Unapprove" at bounding box center [914, 107] width 101 height 19
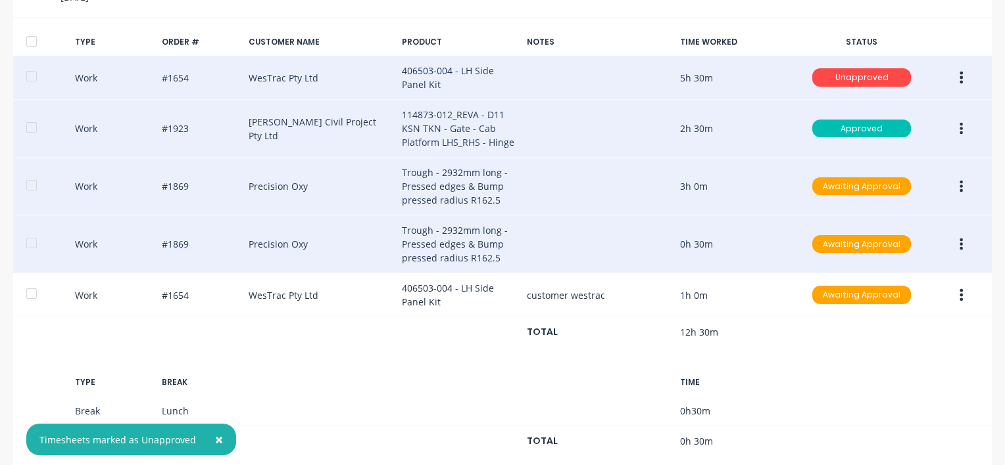
click at [959, 128] on icon "button" at bounding box center [960, 129] width 3 height 14
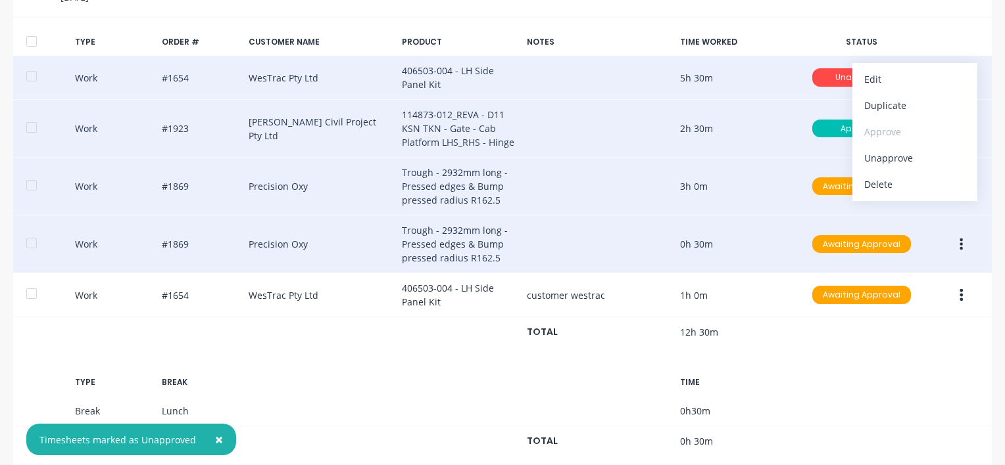
click at [734, 100] on div "Work #1923 [PERSON_NAME] Civil Project Pty Ltd 114873-012_REVA - D11 KSN TKN - …" at bounding box center [502, 129] width 978 height 58
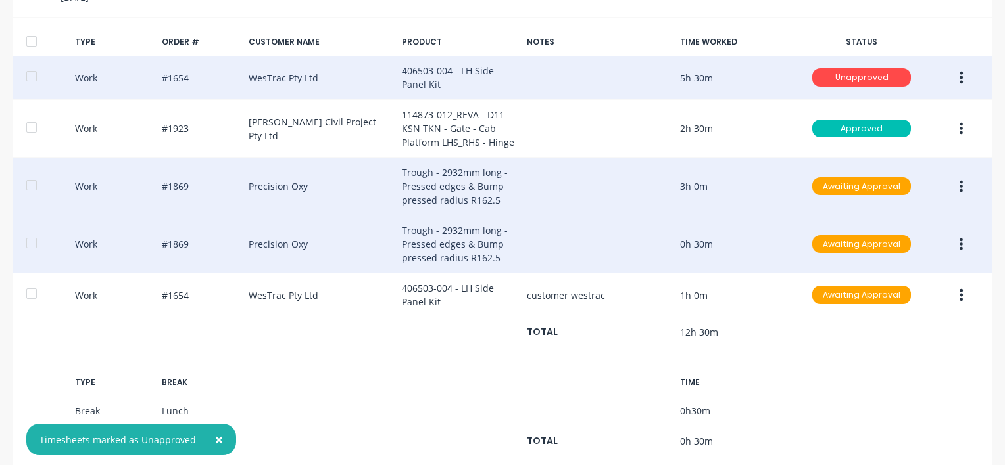
click at [960, 78] on icon "button" at bounding box center [961, 78] width 3 height 12
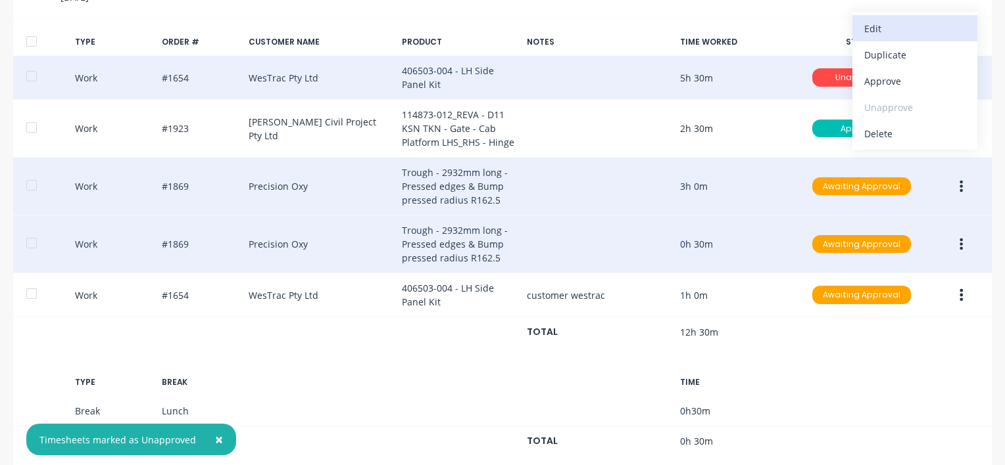
click at [864, 24] on div "Edit" at bounding box center [914, 28] width 101 height 19
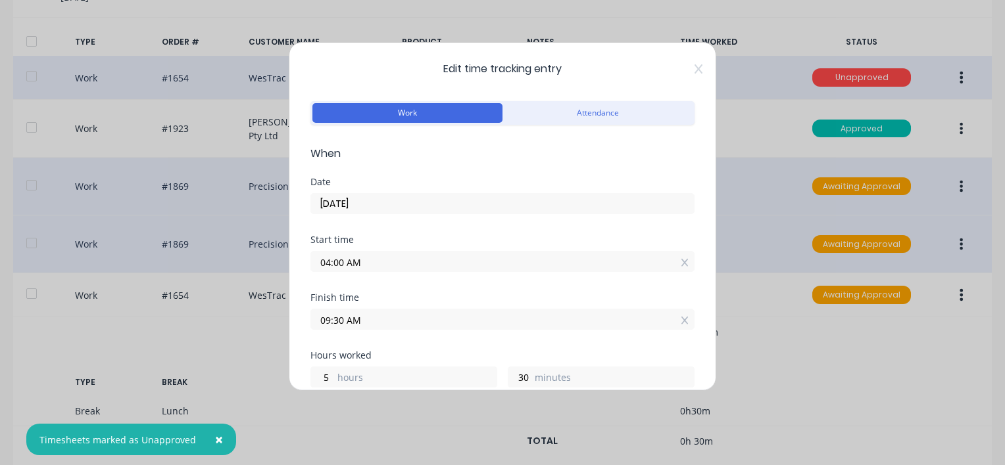
click at [371, 312] on input "09:30 AM" at bounding box center [502, 320] width 383 height 20
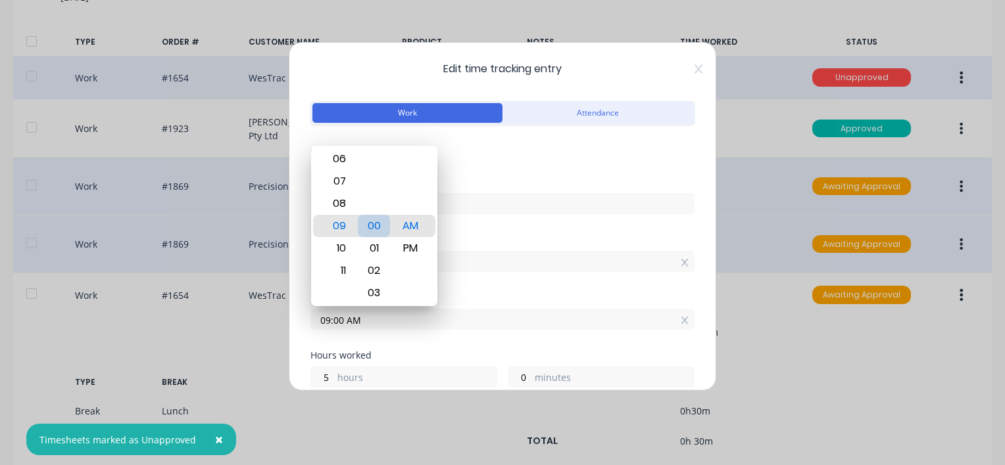
click at [366, 222] on div "00" at bounding box center [374, 226] width 32 height 22
click at [552, 220] on div "Date [DATE]" at bounding box center [502, 207] width 384 height 58
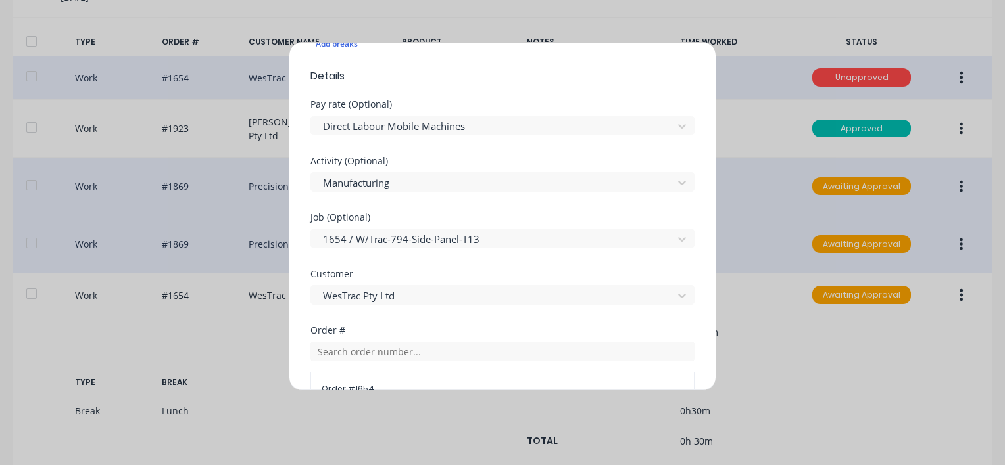
scroll to position [676, 0]
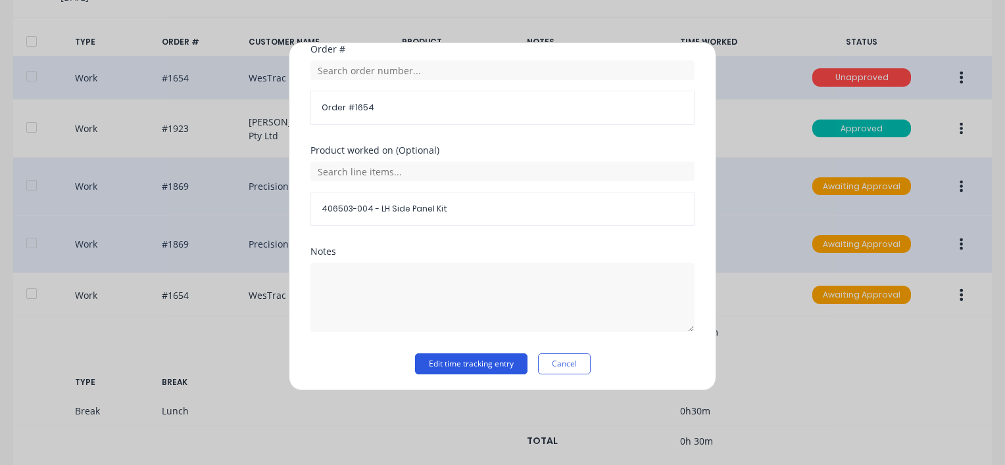
click at [423, 363] on button "Edit time tracking entry" at bounding box center [471, 364] width 112 height 21
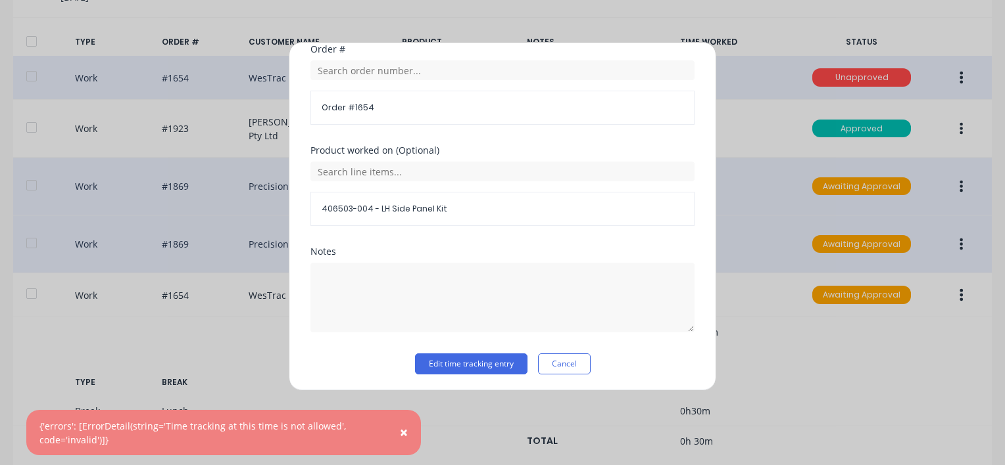
drag, startPoint x: 402, startPoint y: 431, endPoint x: 404, endPoint y: 418, distance: 13.2
click at [402, 426] on span "×" at bounding box center [404, 432] width 8 height 18
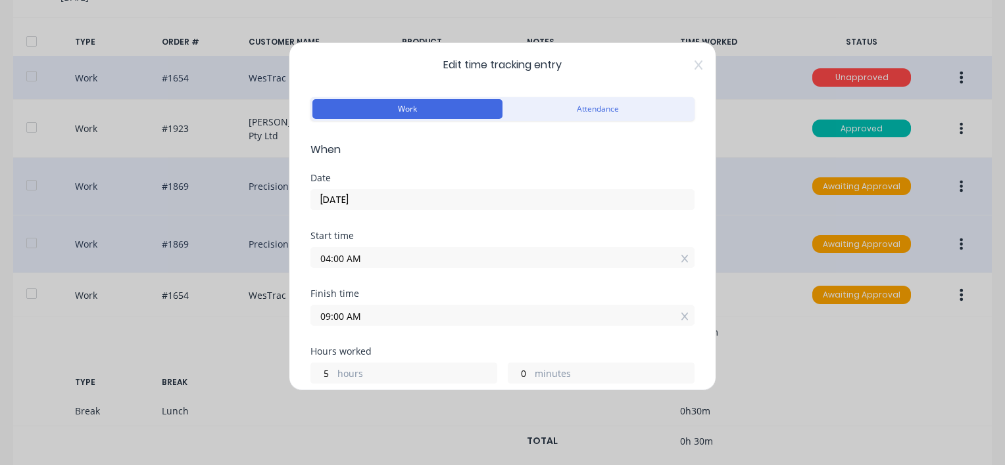
scroll to position [0, 0]
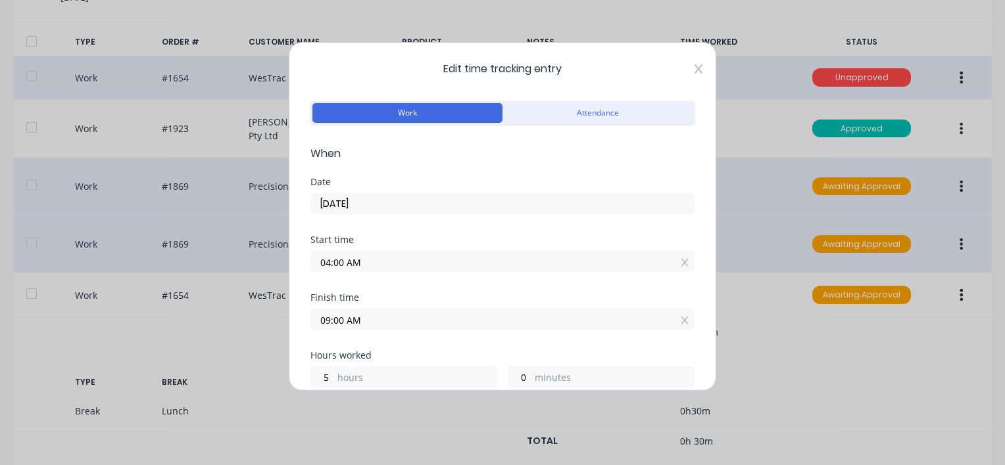
click at [694, 68] on icon at bounding box center [698, 69] width 8 height 11
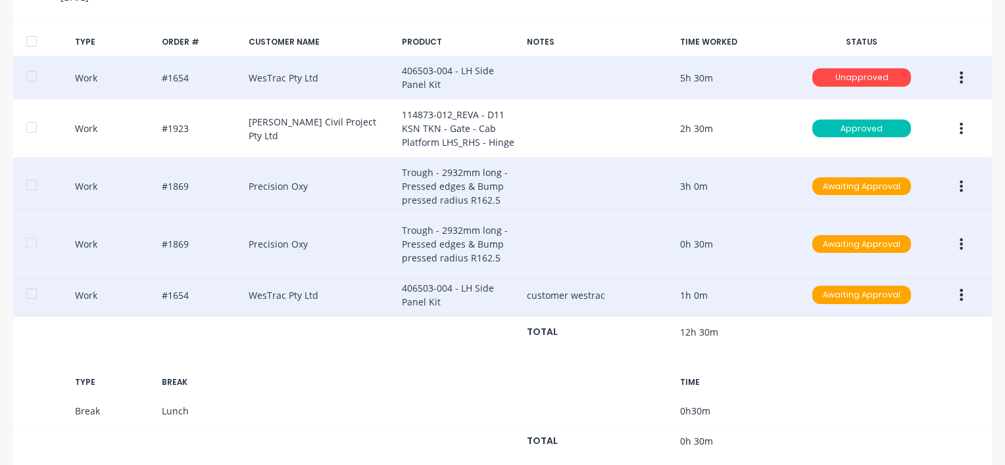
click at [960, 294] on icon "button" at bounding box center [961, 295] width 3 height 12
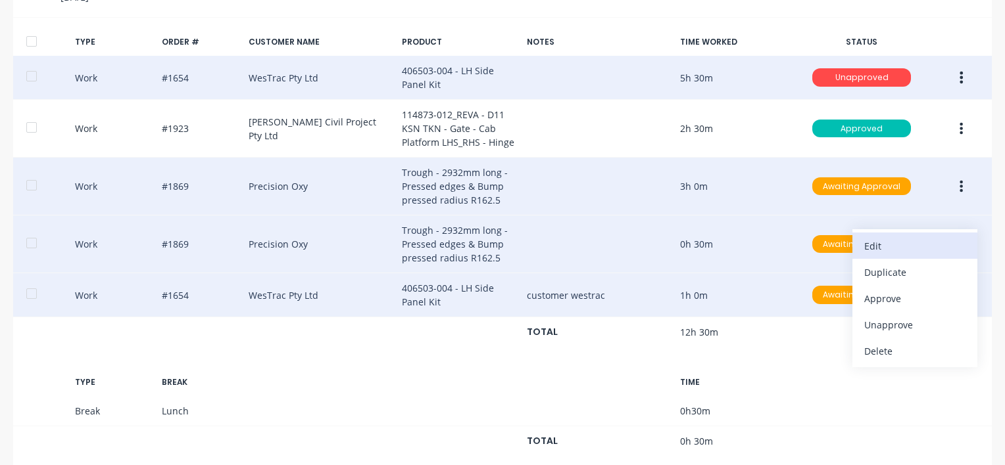
click at [884, 243] on div "Edit" at bounding box center [914, 246] width 101 height 19
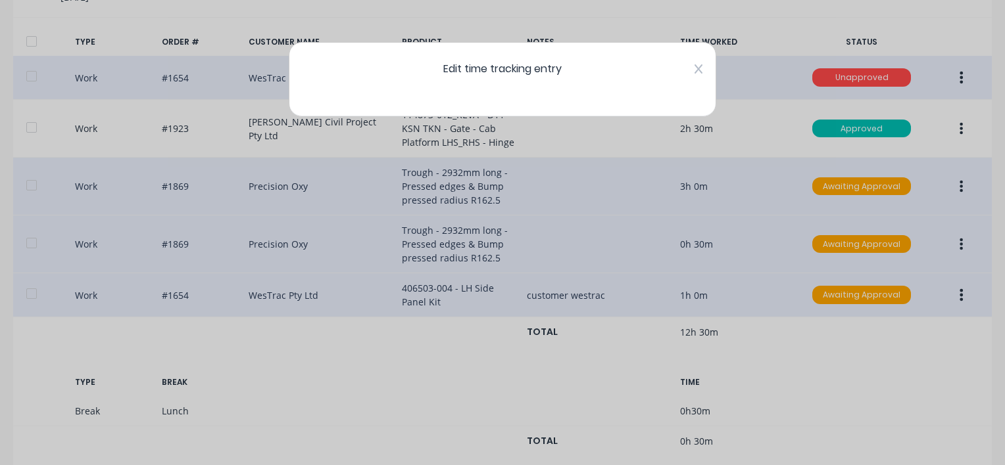
click at [699, 70] on icon at bounding box center [698, 68] width 8 height 9
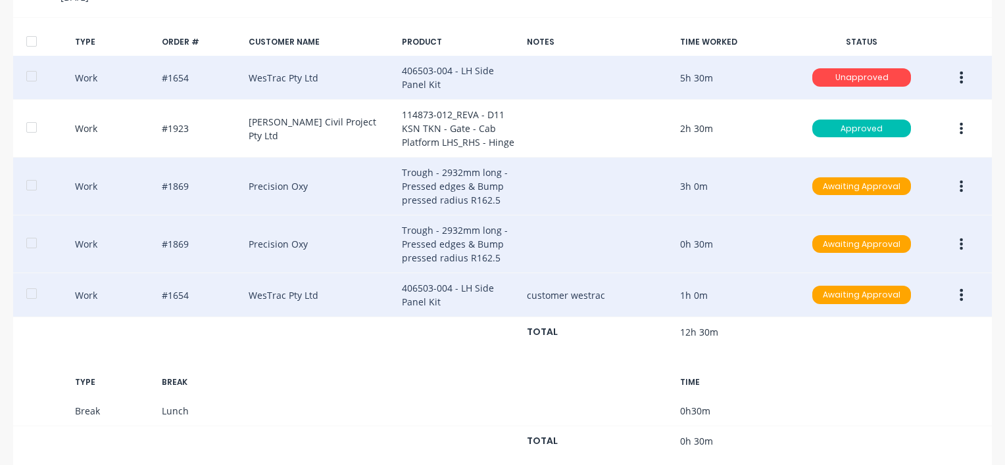
click at [959, 292] on icon "button" at bounding box center [960, 295] width 3 height 14
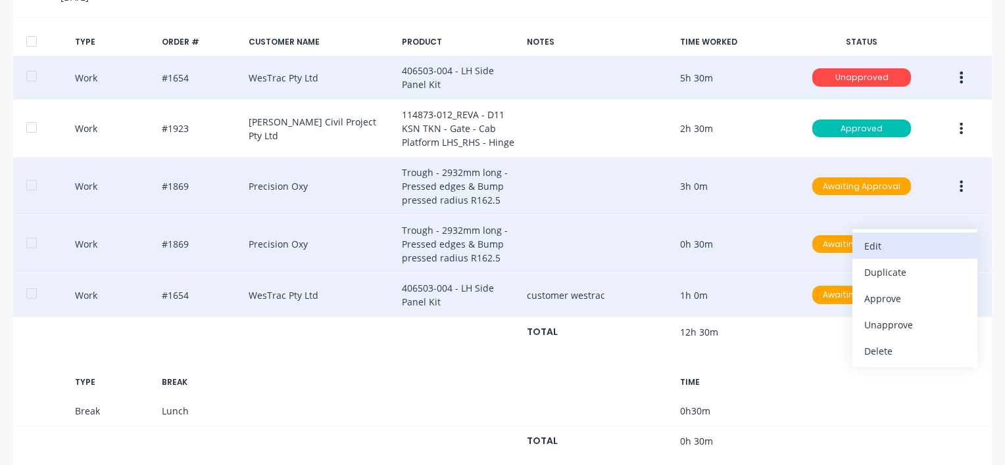
click at [887, 245] on div "Edit" at bounding box center [914, 246] width 101 height 19
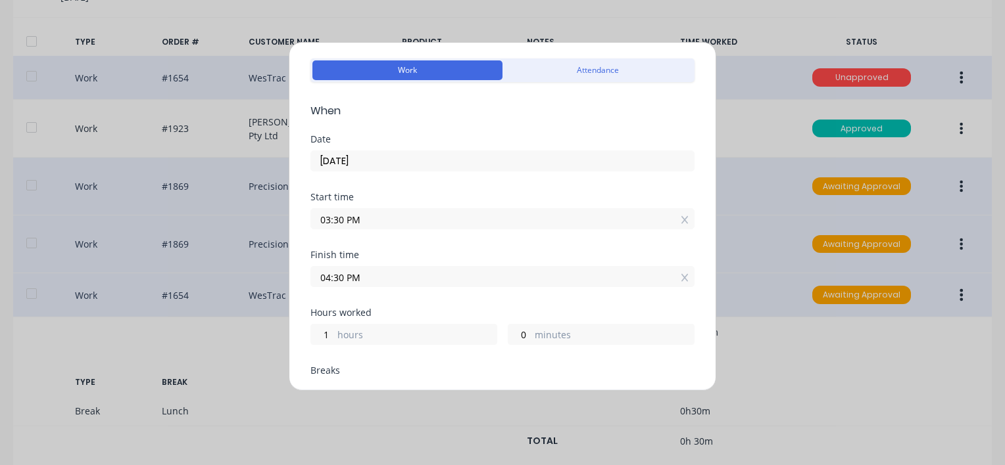
scroll to position [66, 0]
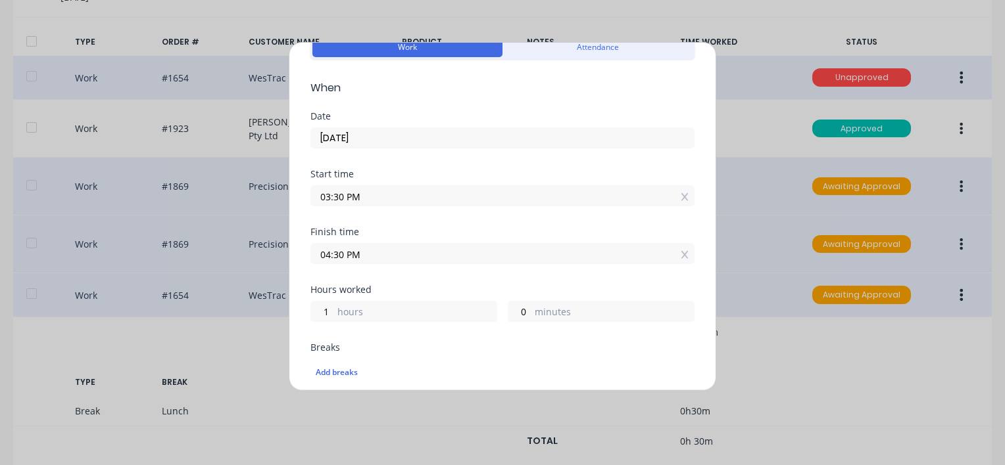
click at [360, 201] on input "03:30 PM" at bounding box center [502, 196] width 383 height 20
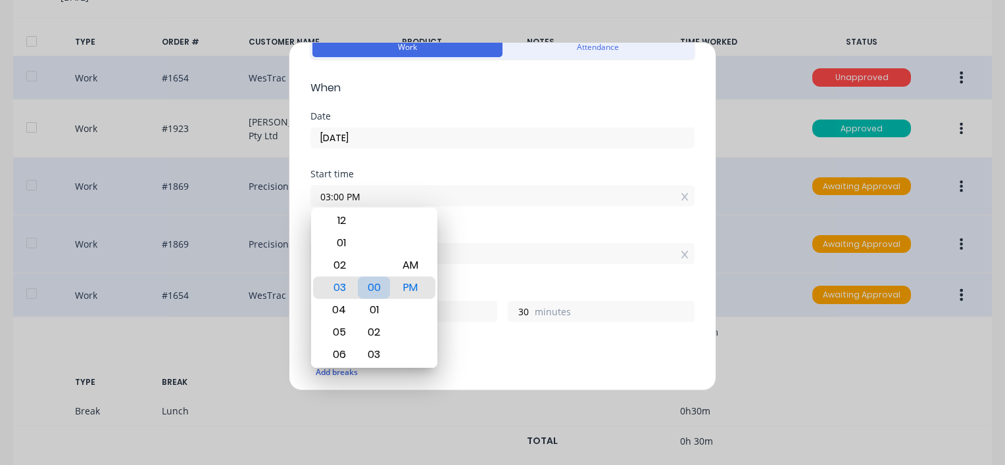
click at [373, 288] on div "00" at bounding box center [374, 288] width 32 height 22
click at [529, 228] on div "Finish time" at bounding box center [502, 231] width 384 height 9
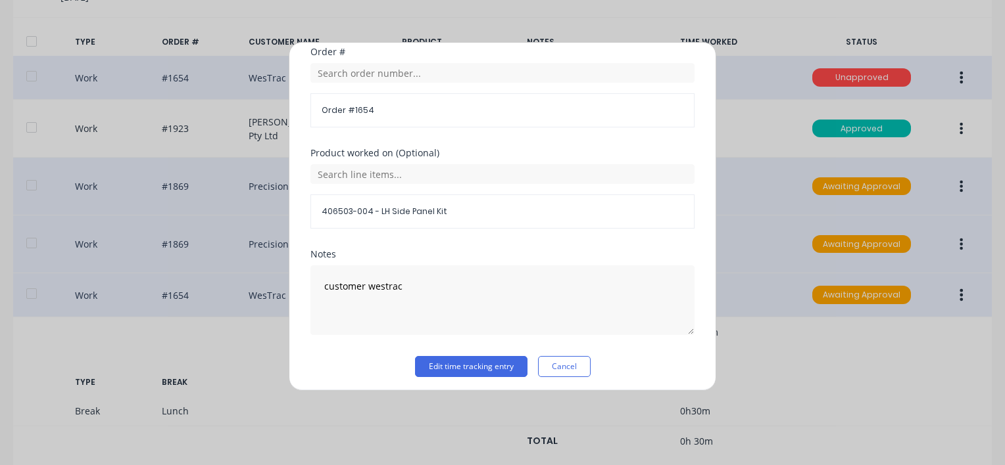
scroll to position [676, 0]
click at [441, 363] on button "Edit time tracking entry" at bounding box center [471, 364] width 112 height 21
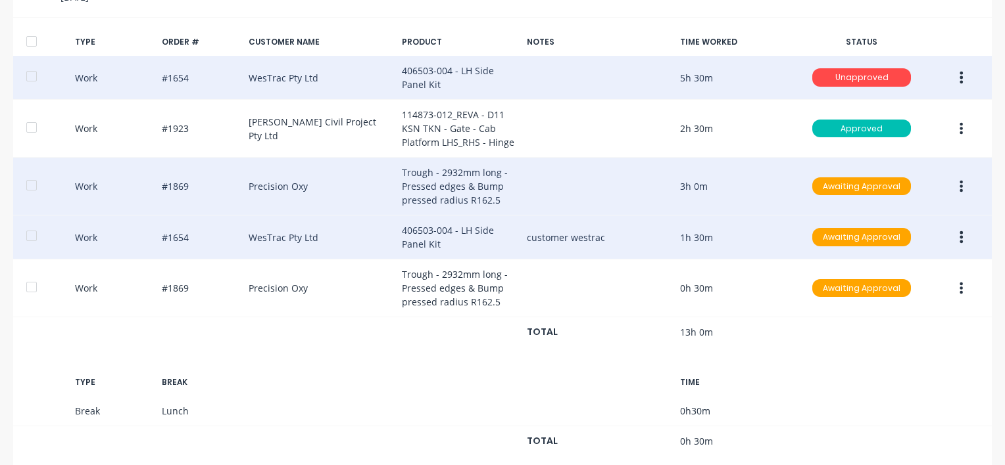
click at [959, 239] on icon "button" at bounding box center [960, 237] width 3 height 14
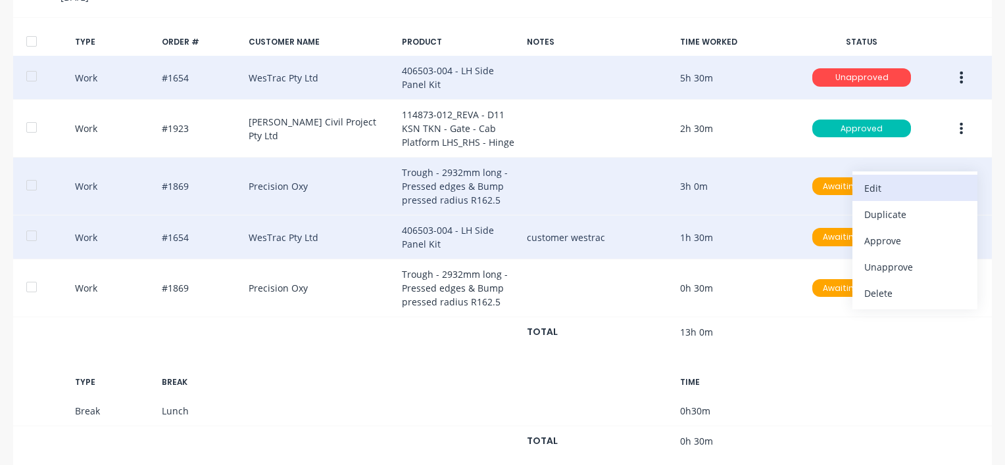
click at [868, 187] on div "Edit" at bounding box center [914, 188] width 101 height 19
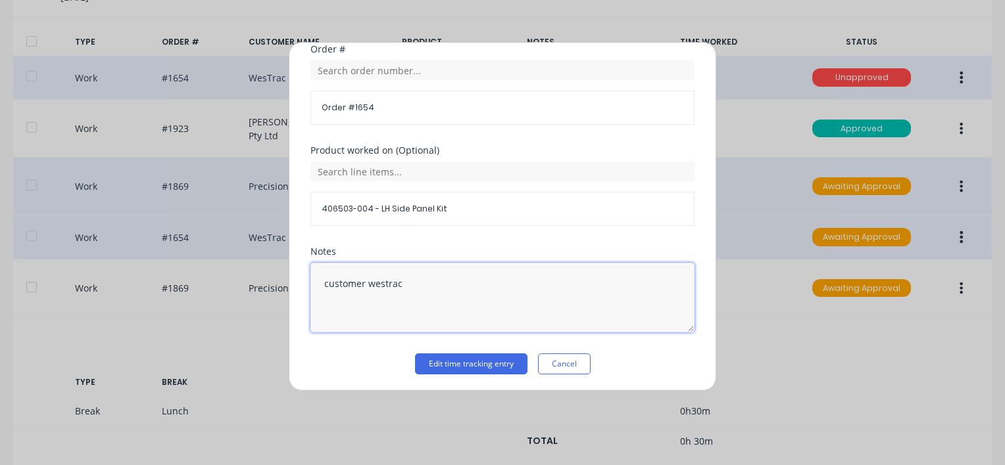
drag, startPoint x: 407, startPoint y: 287, endPoint x: 205, endPoint y: 295, distance: 202.0
click at [205, 295] on div "Edit time tracking entry Work Attendance When Date [DATE] Start time 03:00 PM F…" at bounding box center [502, 232] width 1005 height 465
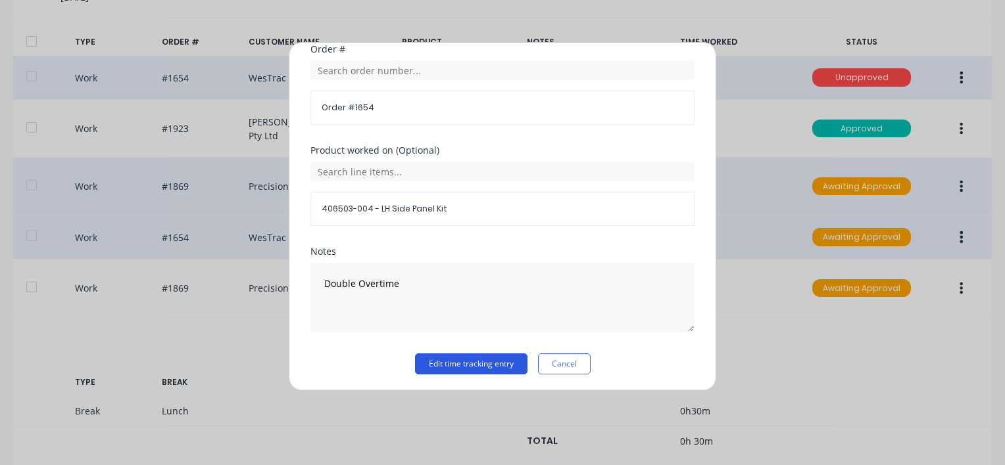
click at [494, 362] on button "Edit time tracking entry" at bounding box center [471, 364] width 112 height 21
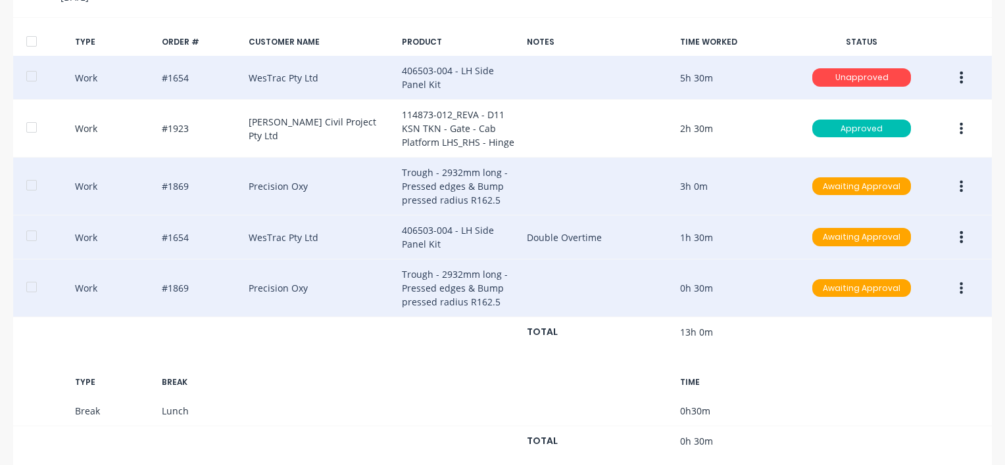
click at [959, 290] on icon "button" at bounding box center [960, 288] width 3 height 14
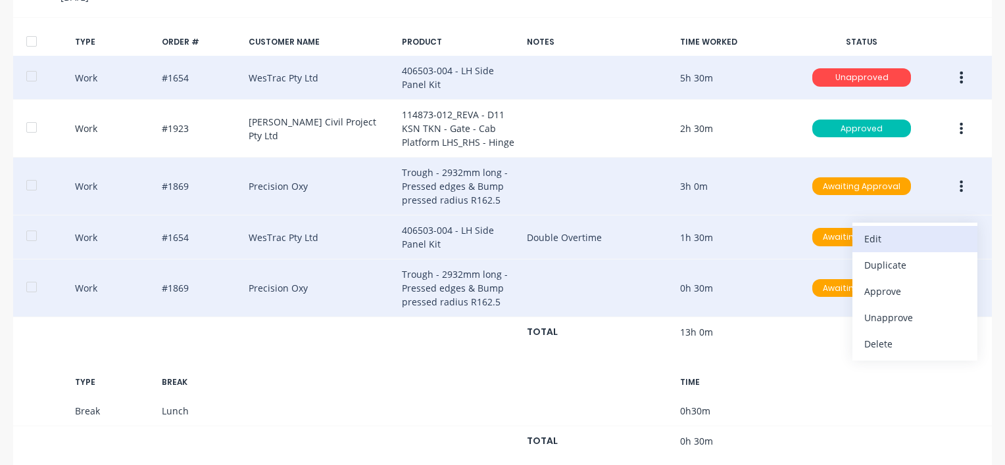
click at [866, 237] on div "Edit" at bounding box center [914, 238] width 101 height 19
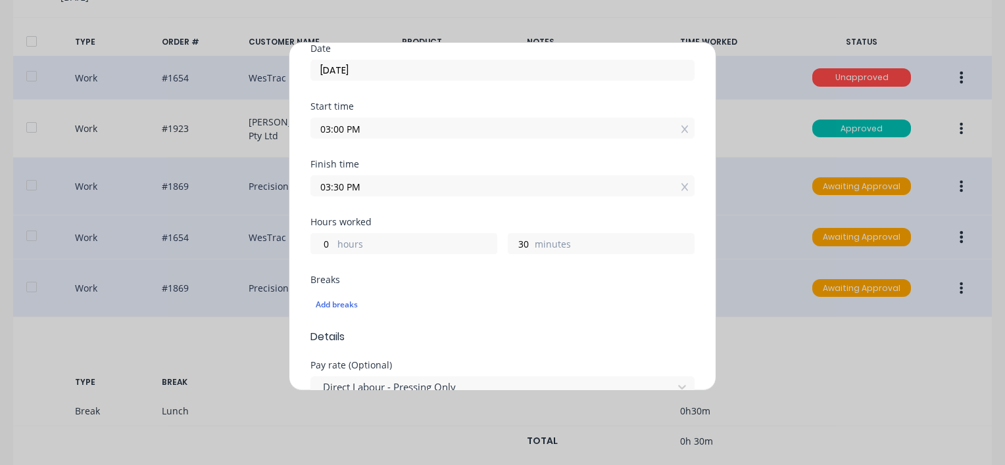
scroll to position [131, 0]
drag, startPoint x: 851, startPoint y: 403, endPoint x: 801, endPoint y: 320, distance: 97.1
click at [851, 400] on div "Edit time tracking entry Work Attendance When Date [DATE] Start time 03:00 PM F…" at bounding box center [502, 232] width 1005 height 465
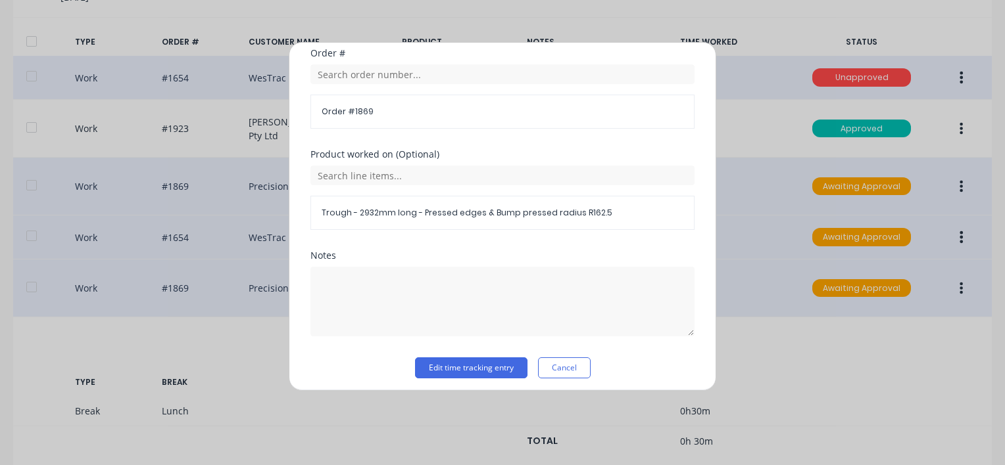
scroll to position [676, 0]
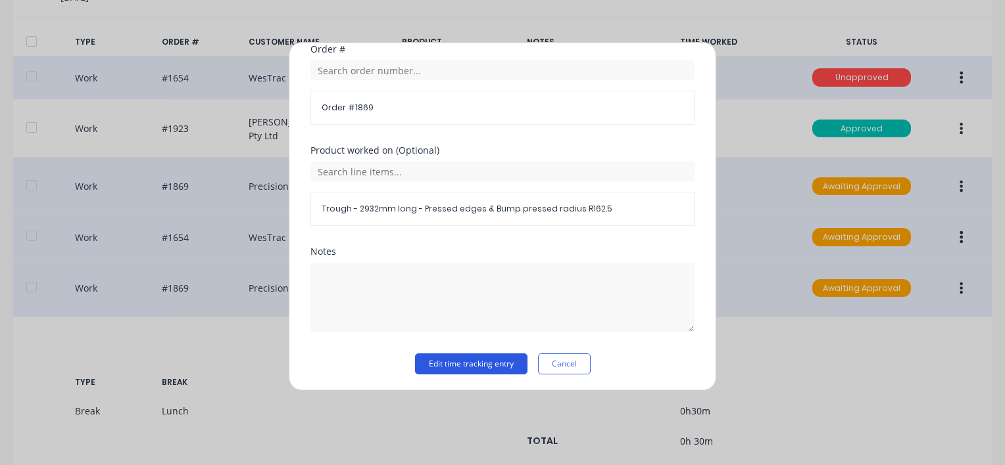
click at [429, 360] on button "Edit time tracking entry" at bounding box center [471, 364] width 112 height 21
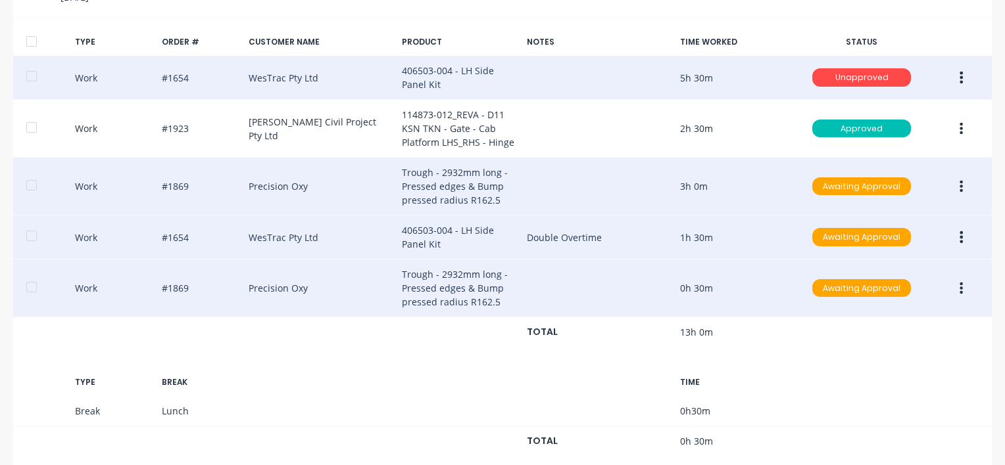
click at [960, 187] on icon "button" at bounding box center [961, 186] width 3 height 12
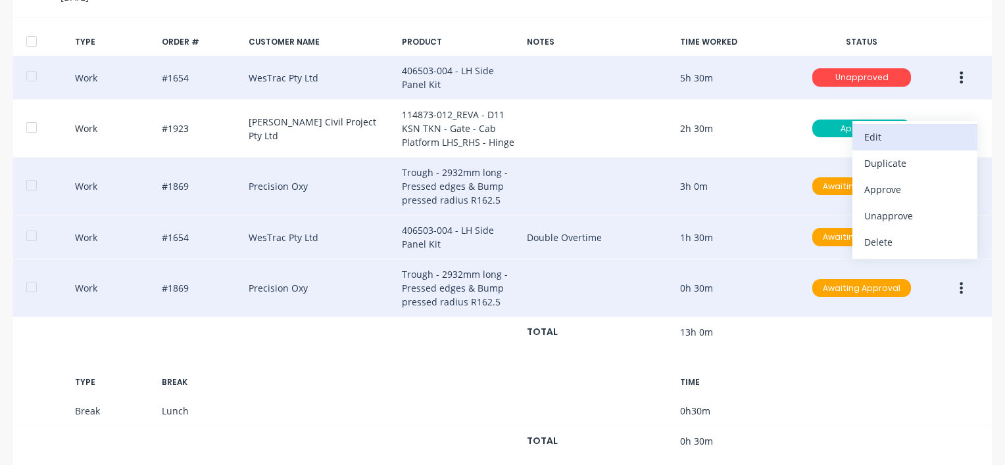
click at [874, 132] on div "Edit" at bounding box center [914, 137] width 101 height 19
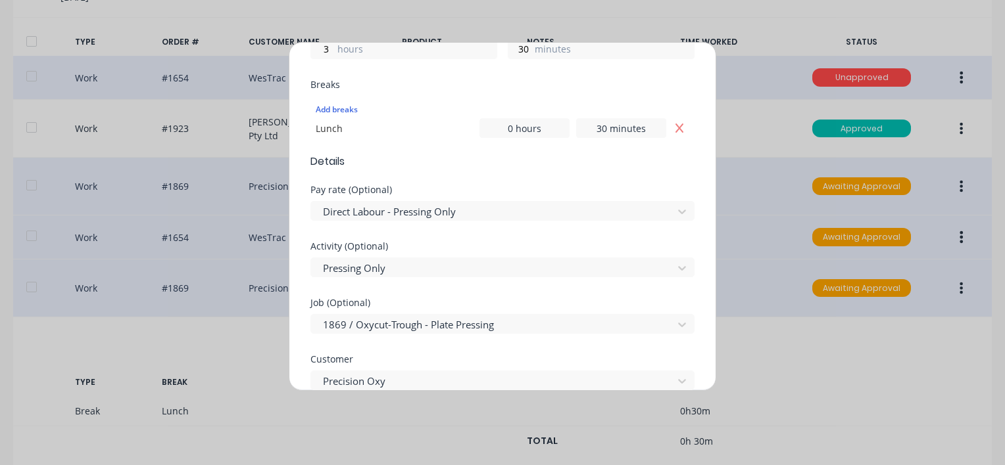
scroll to position [197, 0]
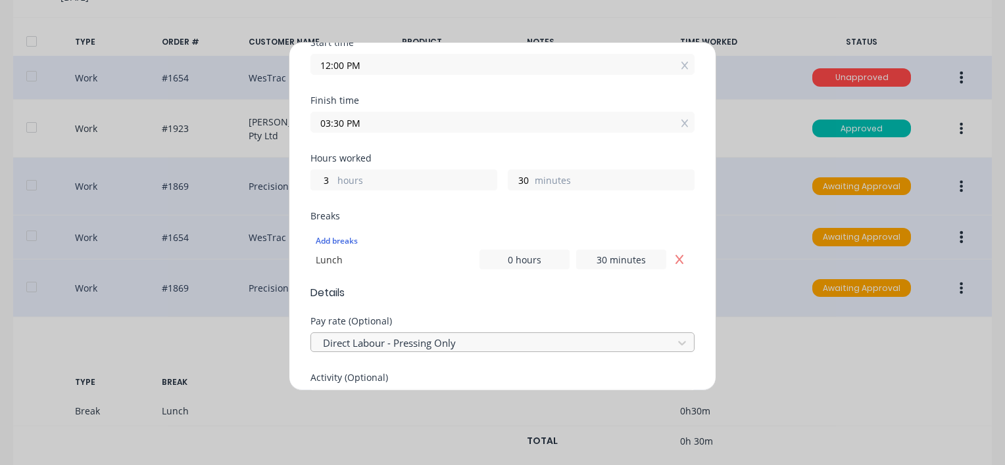
click at [487, 339] on div at bounding box center [493, 343] width 344 height 16
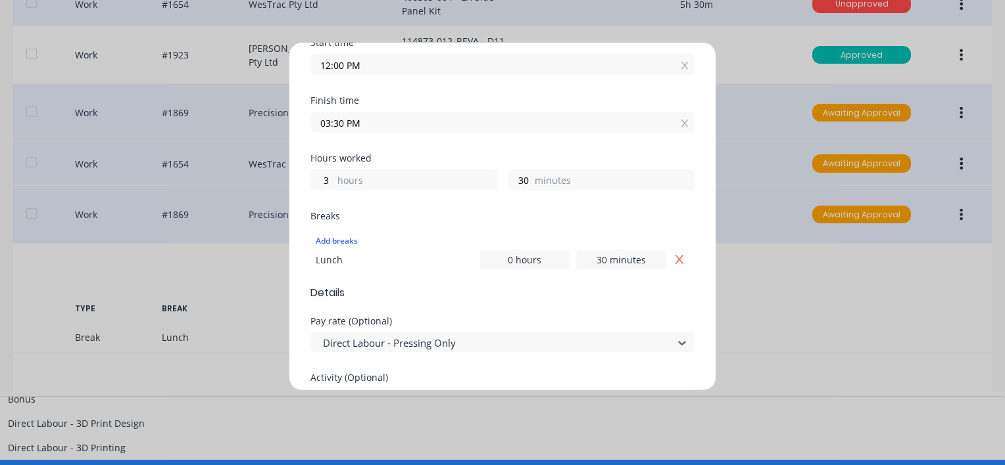
scroll to position [394, 0]
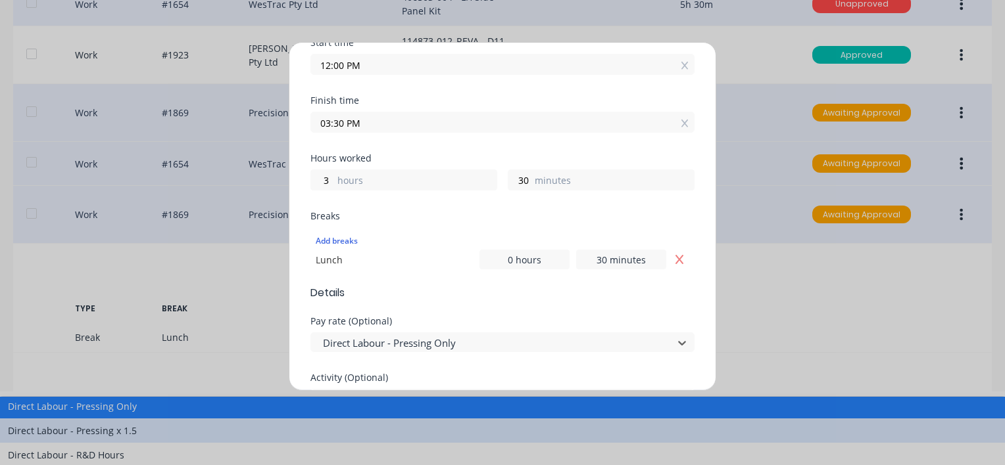
click at [430, 419] on div "Direct Labour - Pressing x 1.5" at bounding box center [502, 431] width 1005 height 24
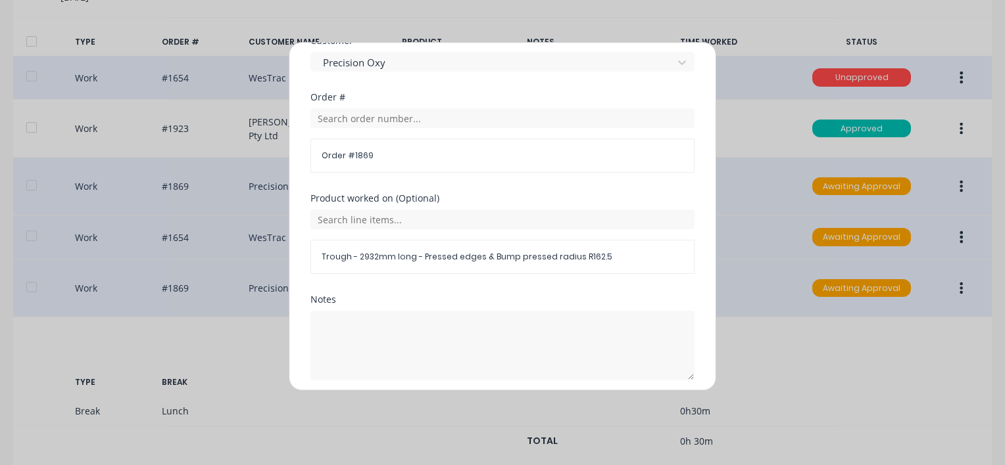
scroll to position [657, 0]
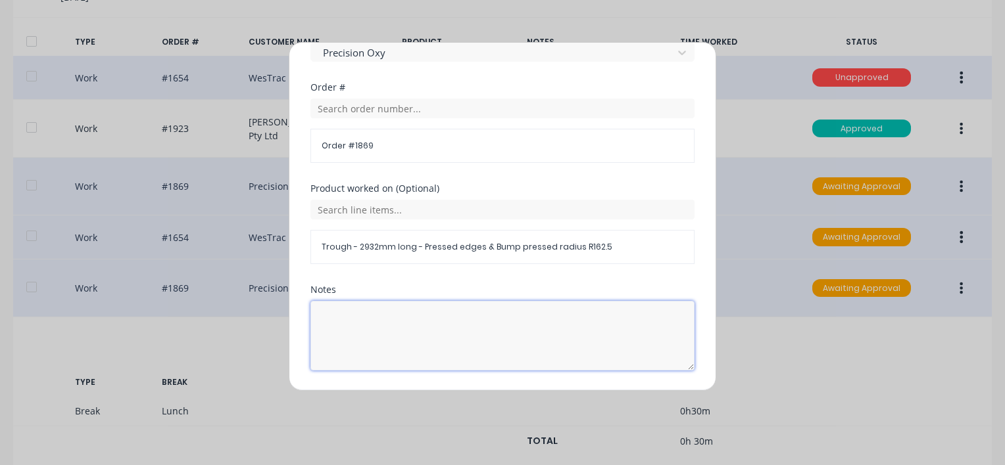
click at [358, 321] on textarea at bounding box center [502, 336] width 384 height 70
click at [611, 334] on textarea "Overtime 1.5" at bounding box center [502, 336] width 384 height 70
click at [448, 329] on textarea "Overtime 1.5" at bounding box center [502, 336] width 384 height 70
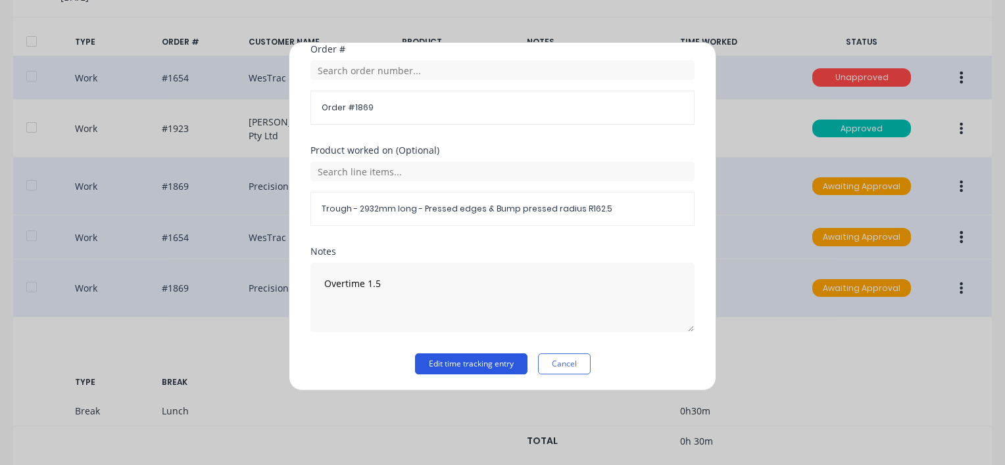
click at [473, 361] on button "Edit time tracking entry" at bounding box center [471, 364] width 112 height 21
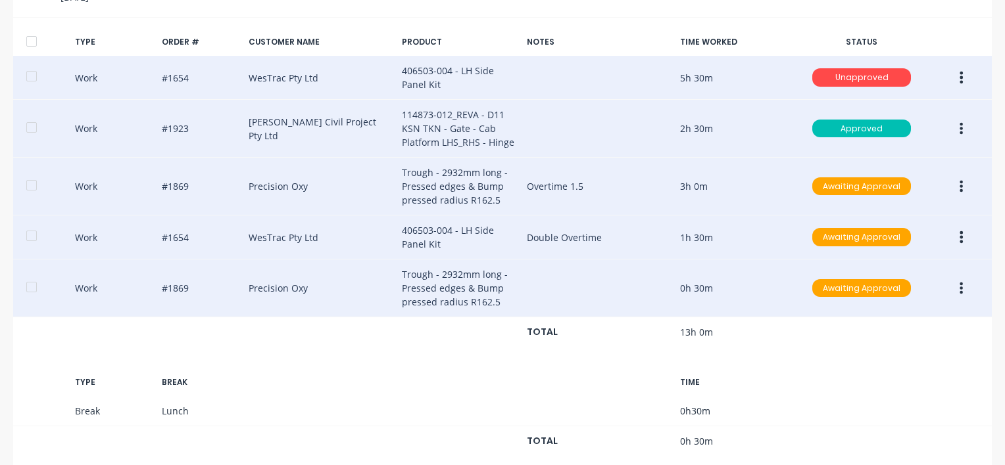
click at [959, 126] on icon "button" at bounding box center [960, 129] width 3 height 14
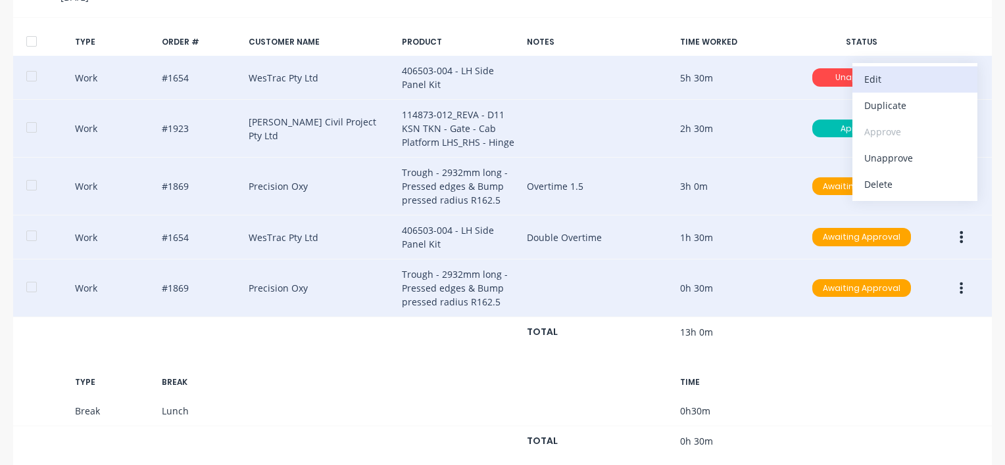
click at [874, 80] on div "Edit" at bounding box center [914, 79] width 101 height 19
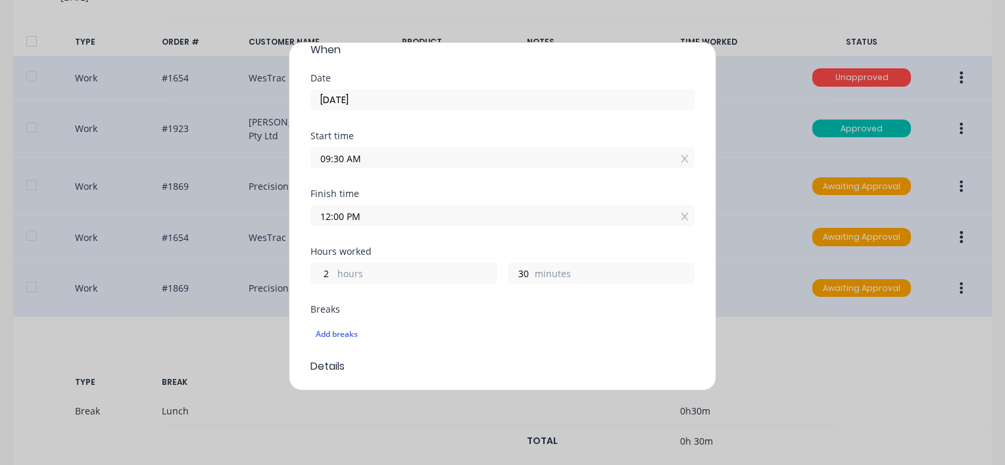
scroll to position [0, 0]
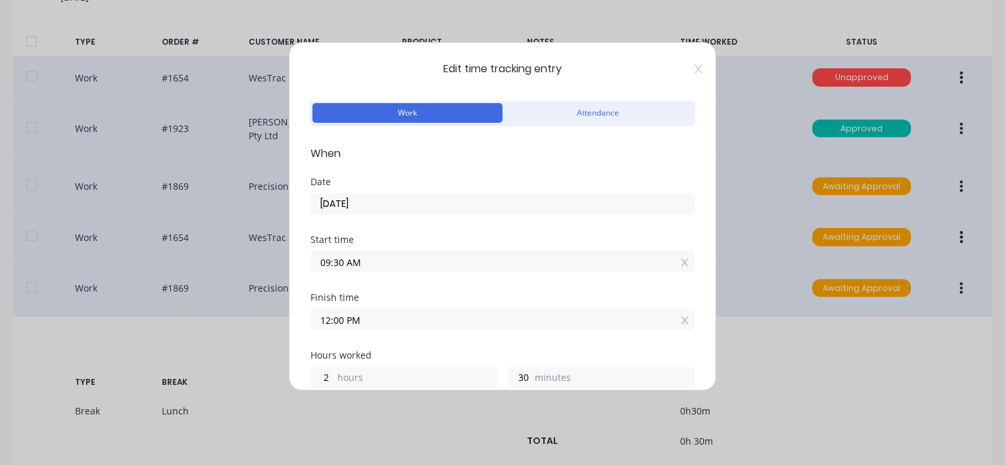
click at [683, 67] on span "Edit time tracking entry" at bounding box center [502, 69] width 384 height 16
click at [694, 68] on icon at bounding box center [698, 68] width 8 height 9
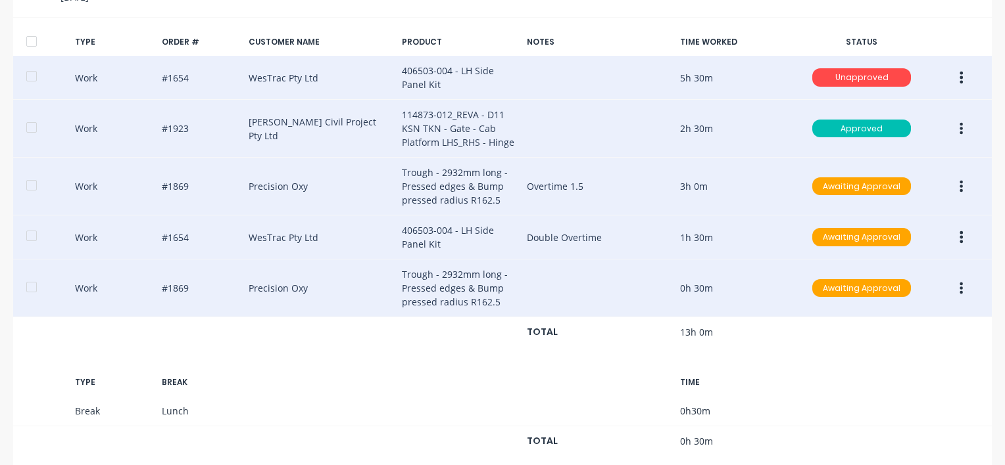
click at [954, 285] on button "button" at bounding box center [960, 289] width 31 height 24
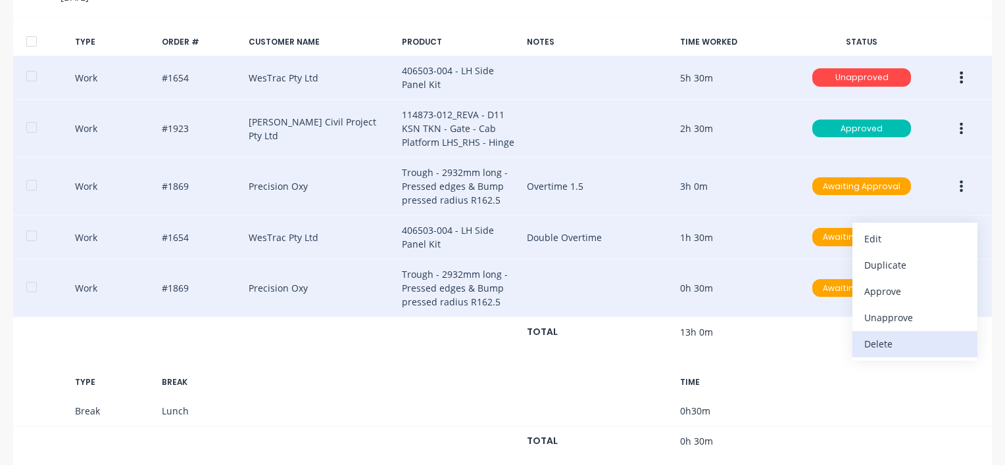
click at [876, 339] on div "Delete" at bounding box center [914, 344] width 101 height 19
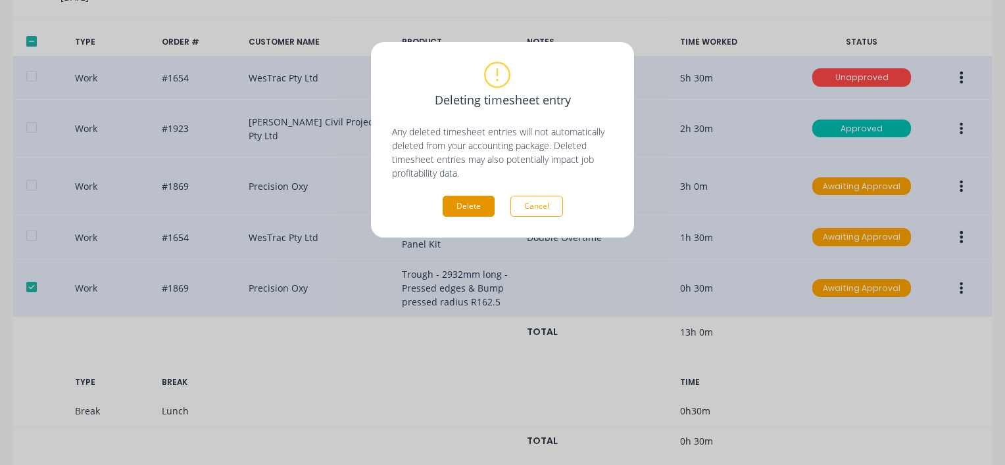
click at [475, 208] on button "Delete" at bounding box center [468, 206] width 52 height 21
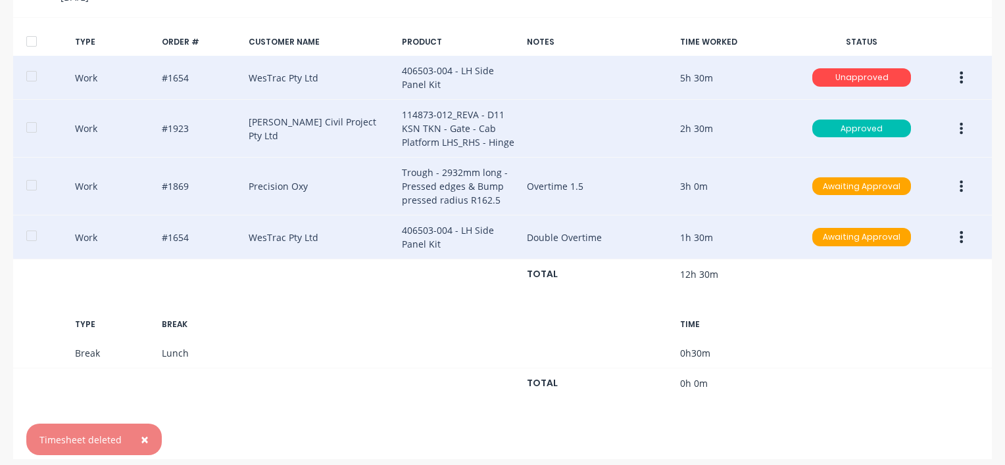
click at [959, 76] on icon "button" at bounding box center [960, 77] width 3 height 14
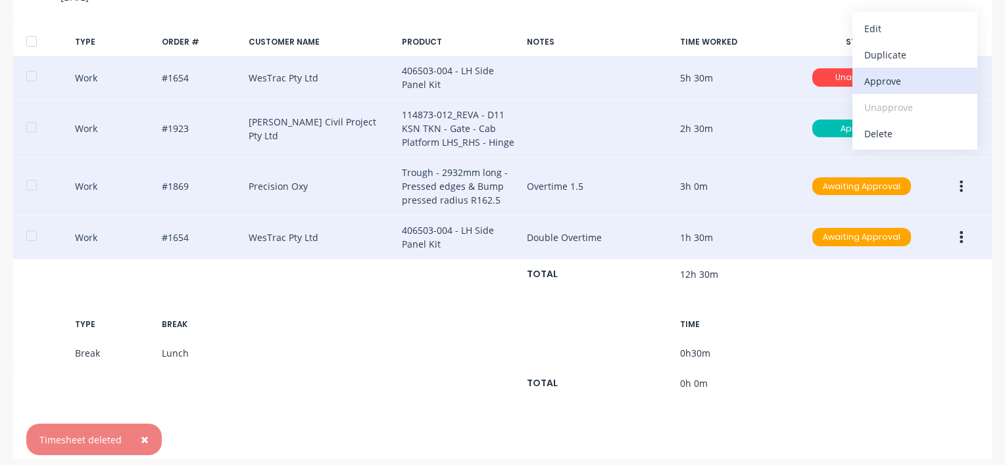
click at [899, 80] on div "Approve" at bounding box center [914, 81] width 101 height 19
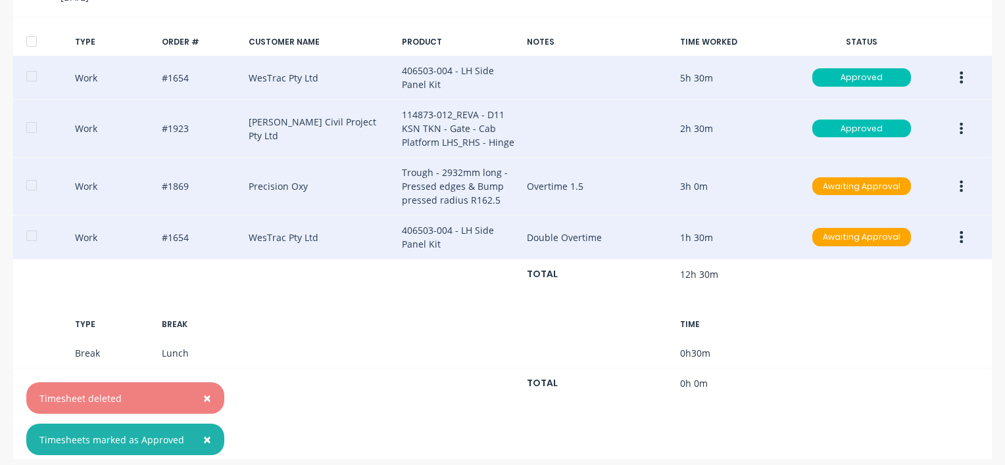
click at [959, 184] on icon "button" at bounding box center [960, 186] width 3 height 14
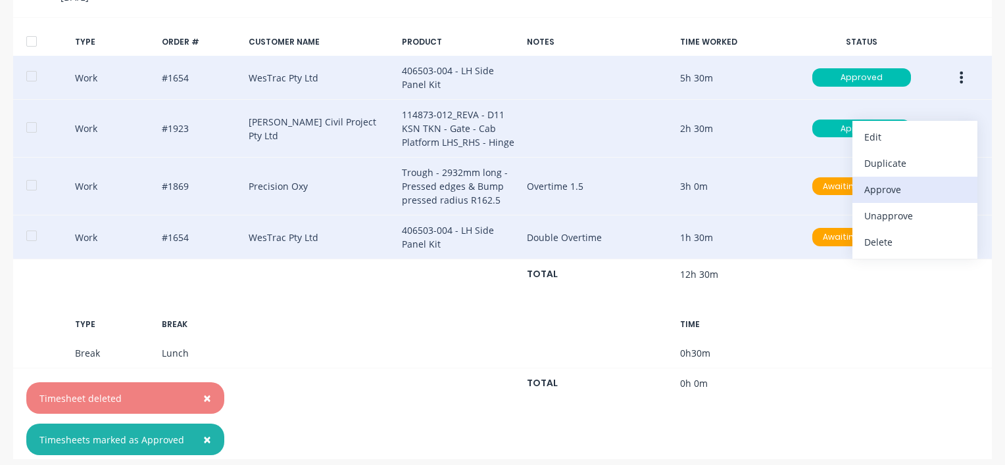
click at [884, 189] on div "Approve" at bounding box center [914, 189] width 101 height 19
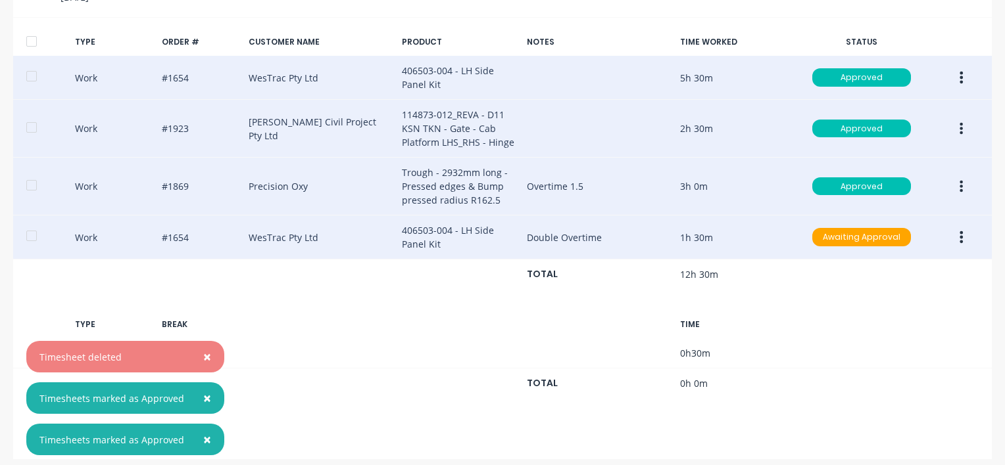
click at [955, 239] on button "button" at bounding box center [960, 237] width 31 height 24
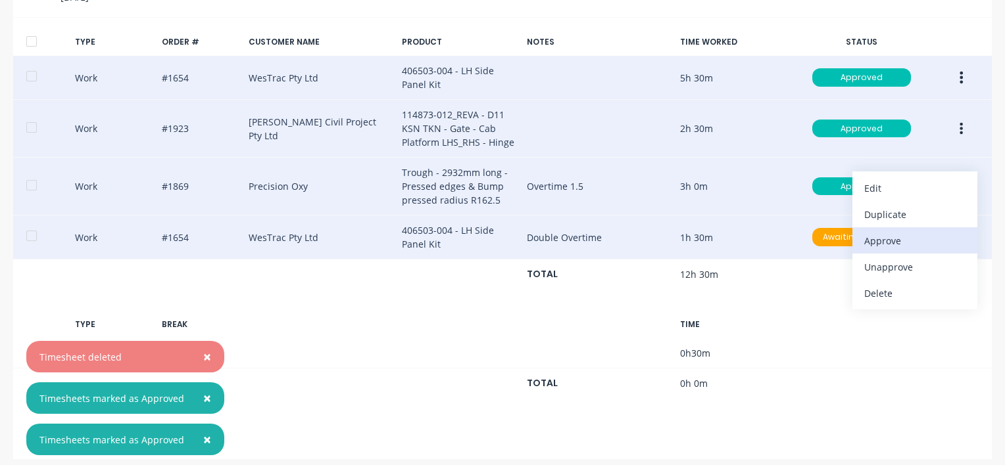
click at [884, 237] on div "Approve" at bounding box center [914, 240] width 101 height 19
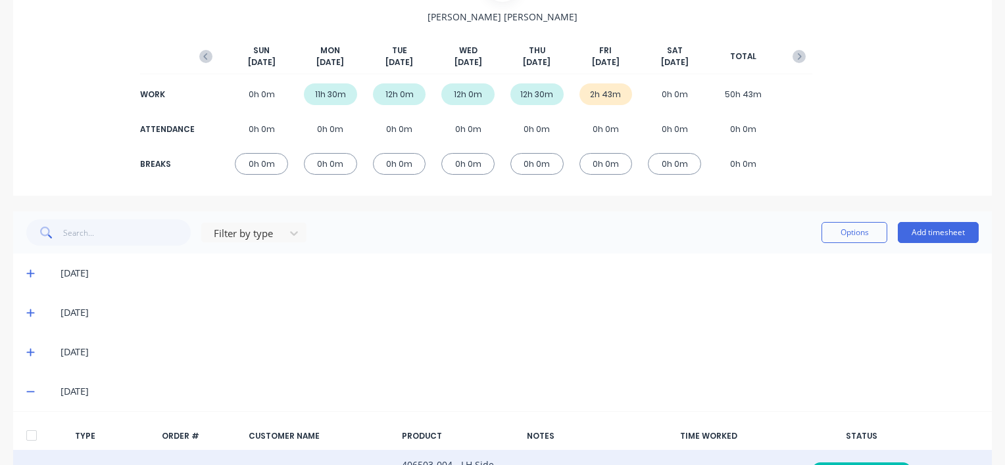
scroll to position [329, 0]
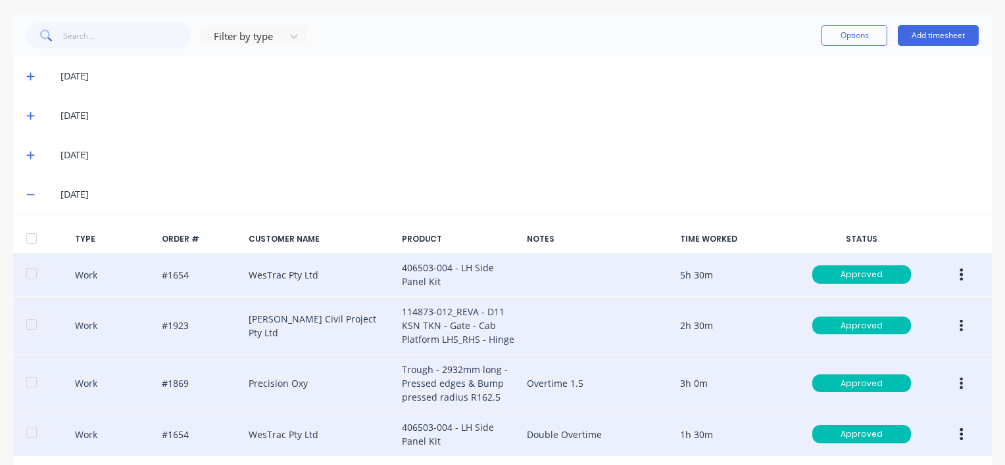
click at [30, 154] on icon at bounding box center [30, 155] width 9 height 9
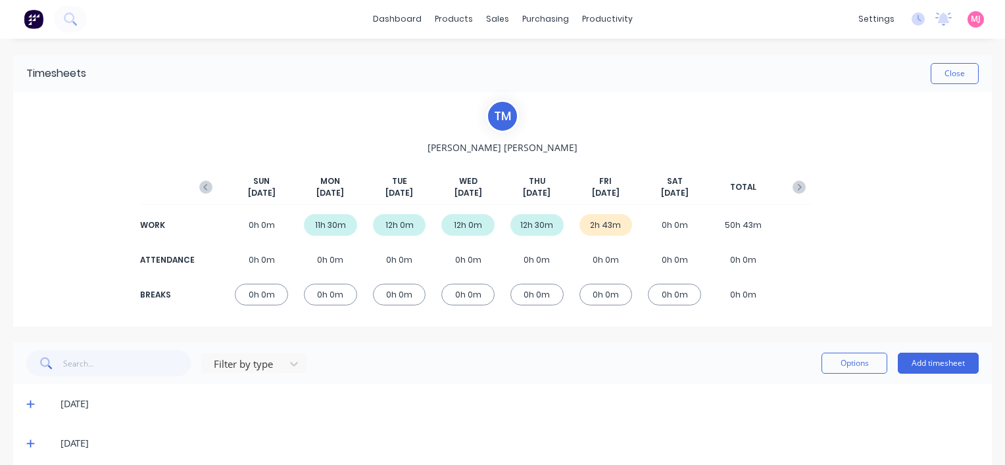
scroll to position [0, 0]
click at [31, 401] on icon at bounding box center [30, 404] width 9 height 9
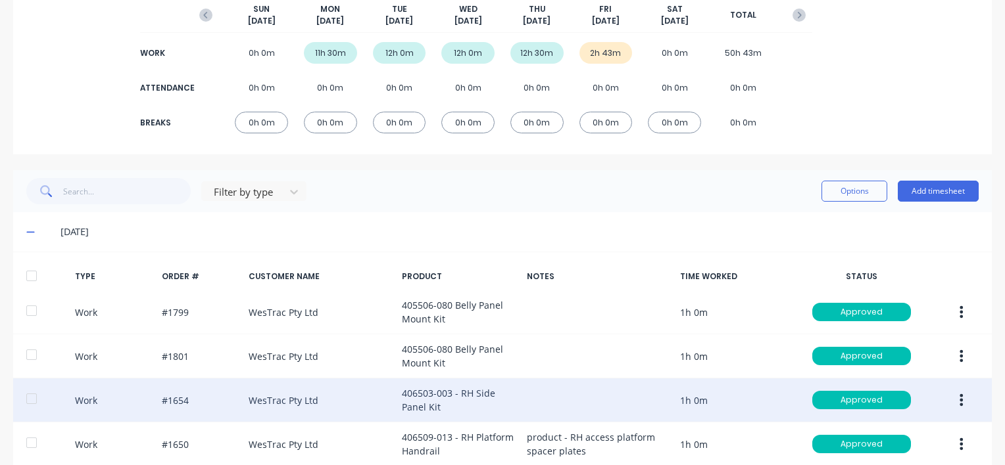
scroll to position [263, 0]
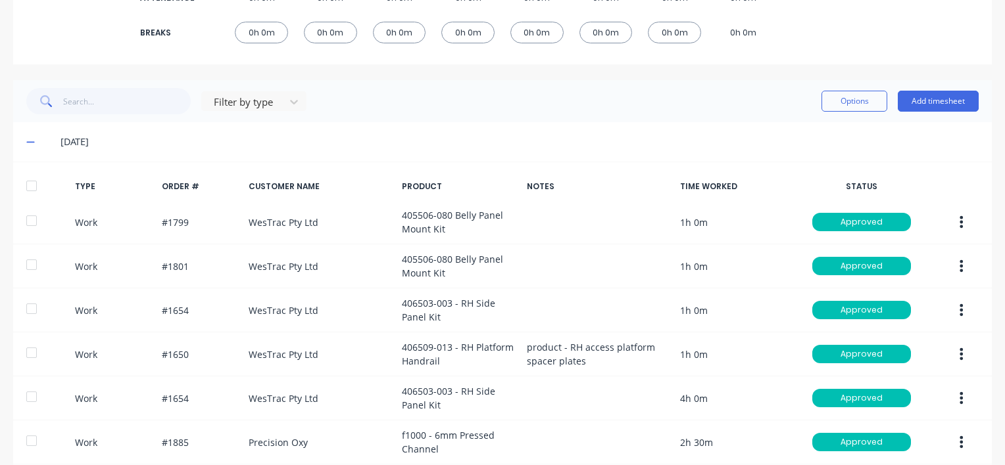
click at [34, 180] on div at bounding box center [31, 186] width 26 height 26
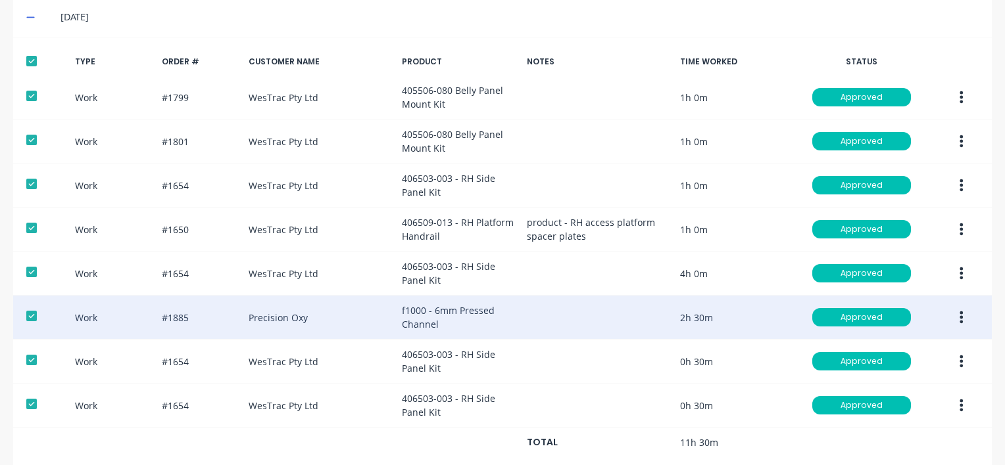
scroll to position [592, 0]
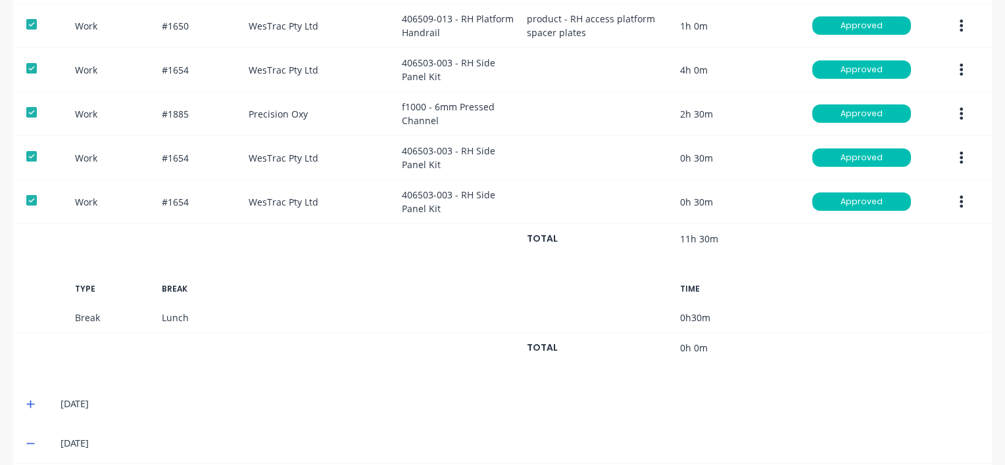
click at [29, 402] on icon at bounding box center [30, 405] width 8 height 8
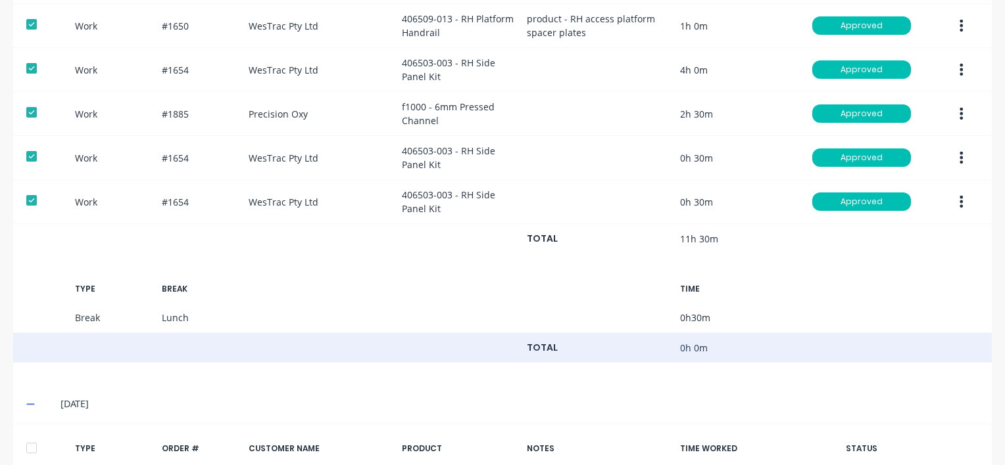
scroll to position [986, 0]
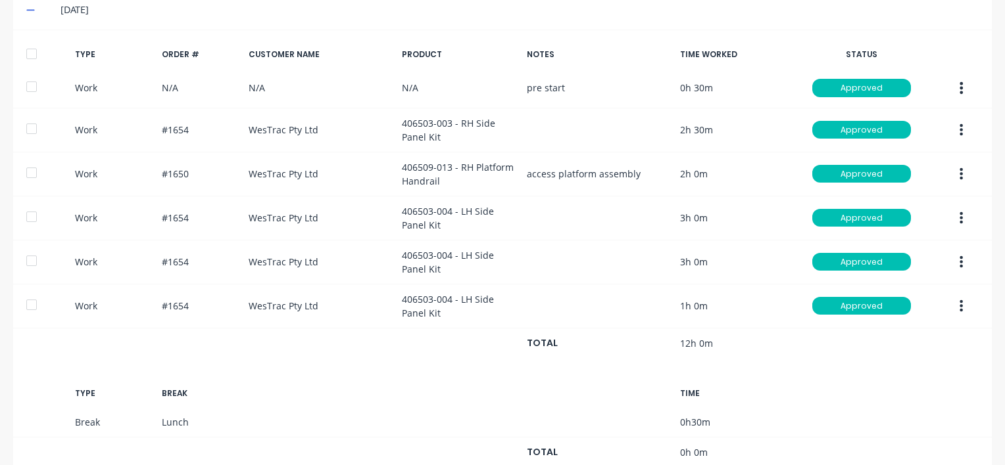
click at [28, 53] on div at bounding box center [31, 54] width 26 height 26
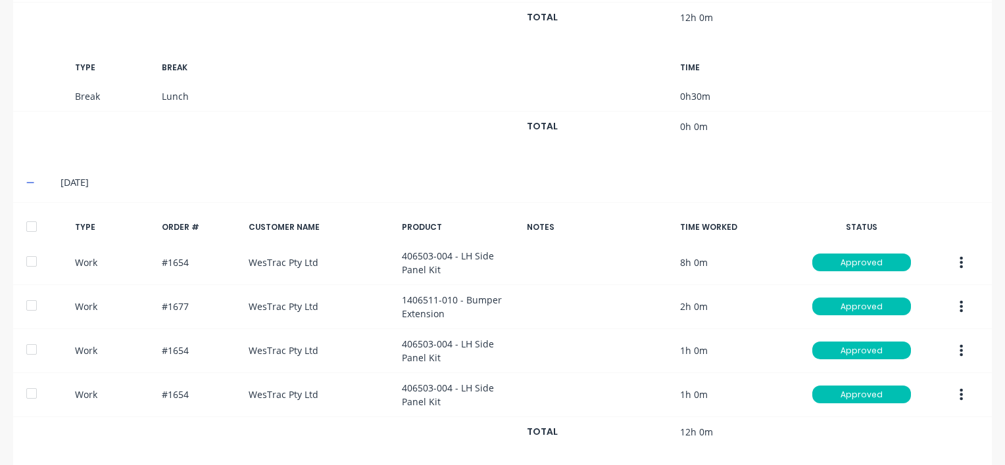
scroll to position [1315, 0]
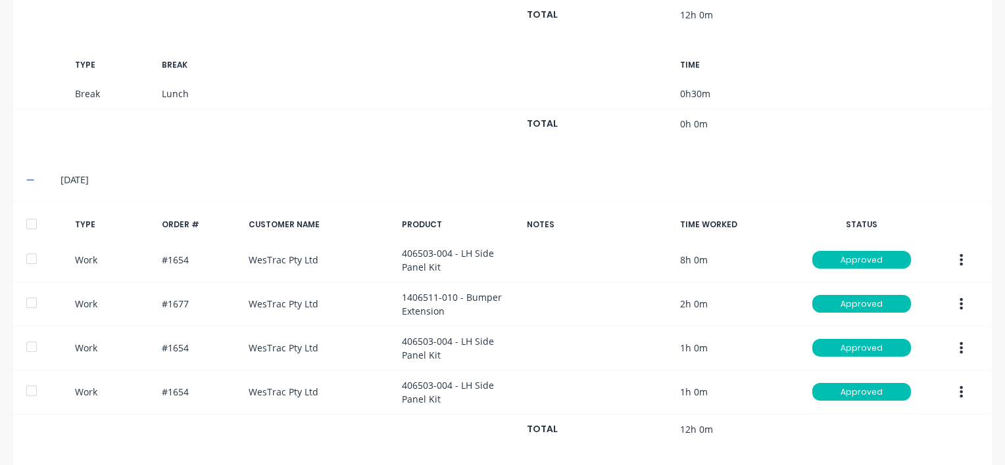
click at [29, 215] on div at bounding box center [31, 224] width 26 height 26
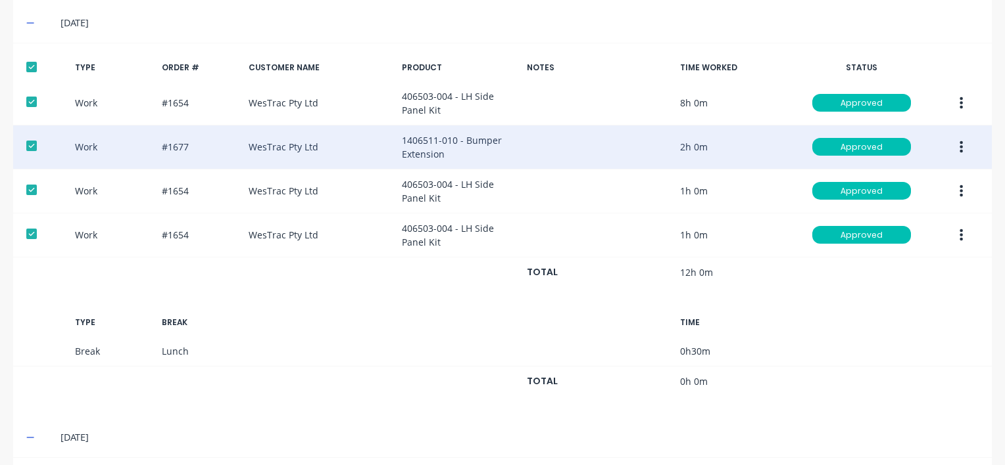
scroll to position [1709, 0]
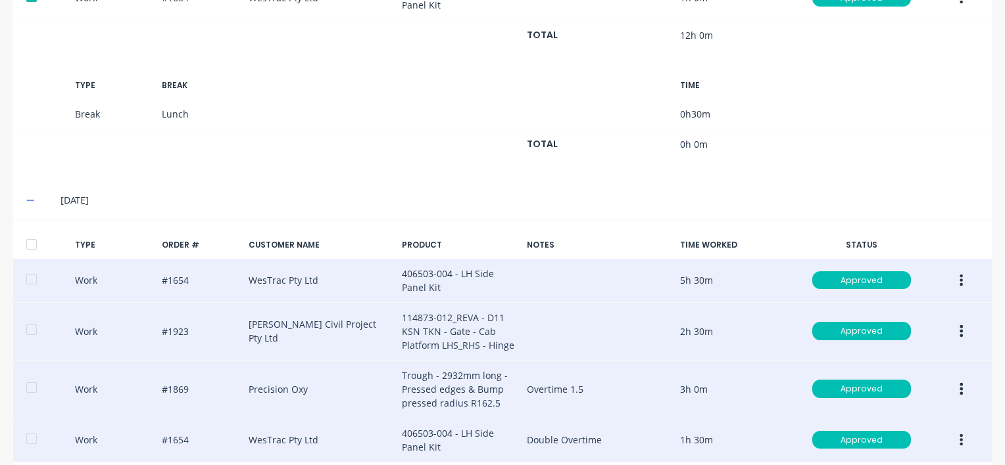
click at [30, 241] on div at bounding box center [31, 244] width 26 height 26
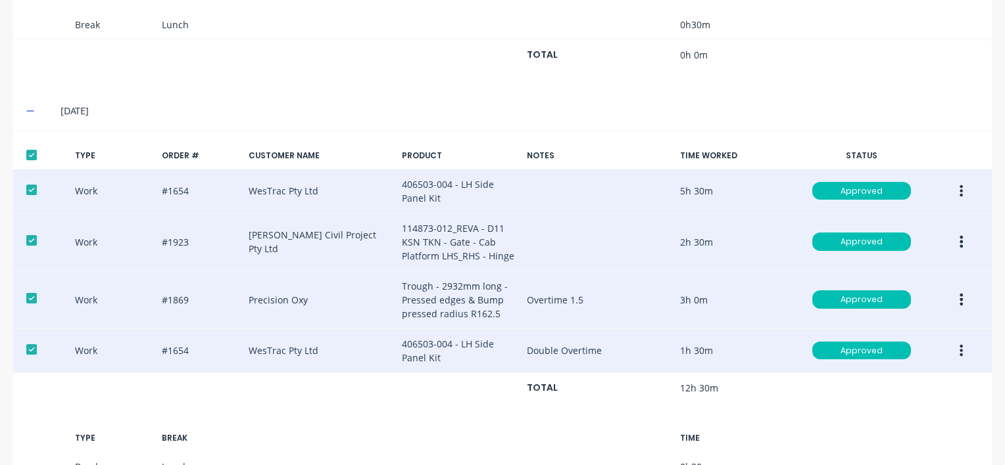
scroll to position [1917, 0]
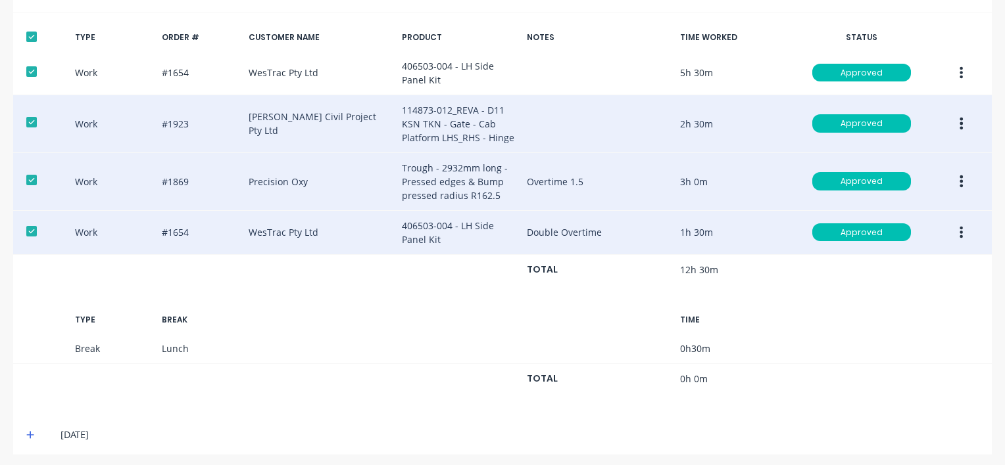
click at [30, 431] on icon at bounding box center [30, 435] width 8 height 8
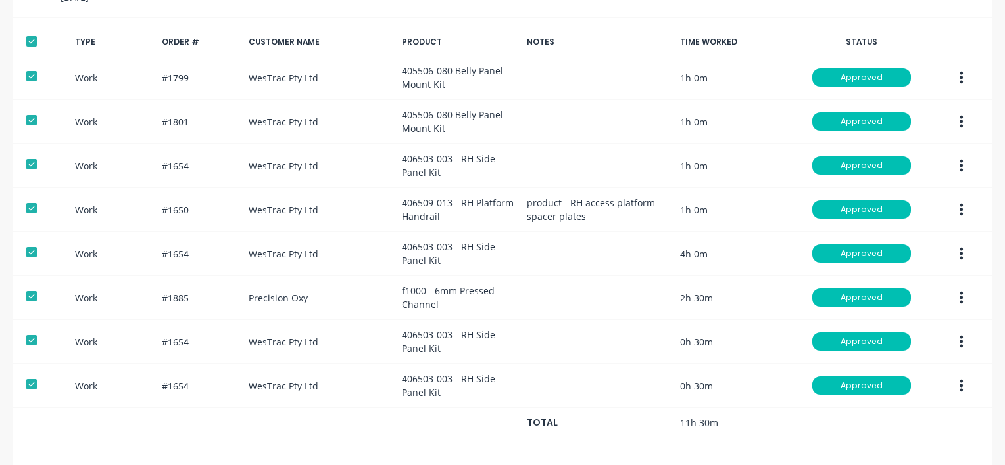
scroll to position [13, 0]
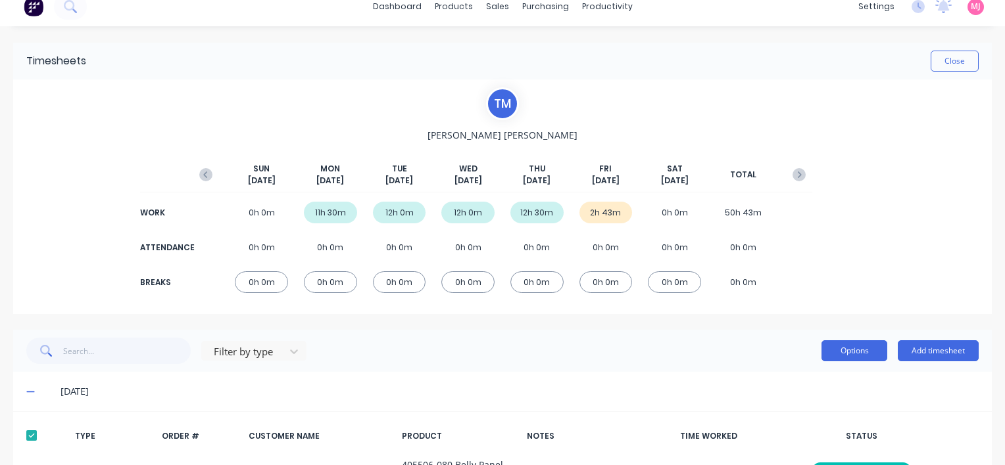
click at [842, 352] on button "Options" at bounding box center [854, 351] width 66 height 21
click at [647, 410] on div "[DATE]" at bounding box center [502, 391] width 978 height 39
click at [931, 55] on button "Close" at bounding box center [954, 61] width 48 height 21
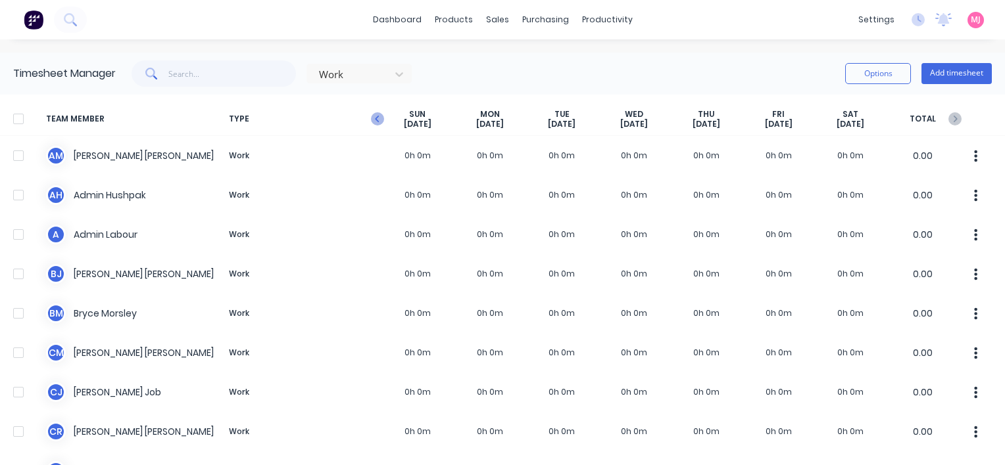
click at [373, 121] on icon "button" at bounding box center [377, 118] width 13 height 13
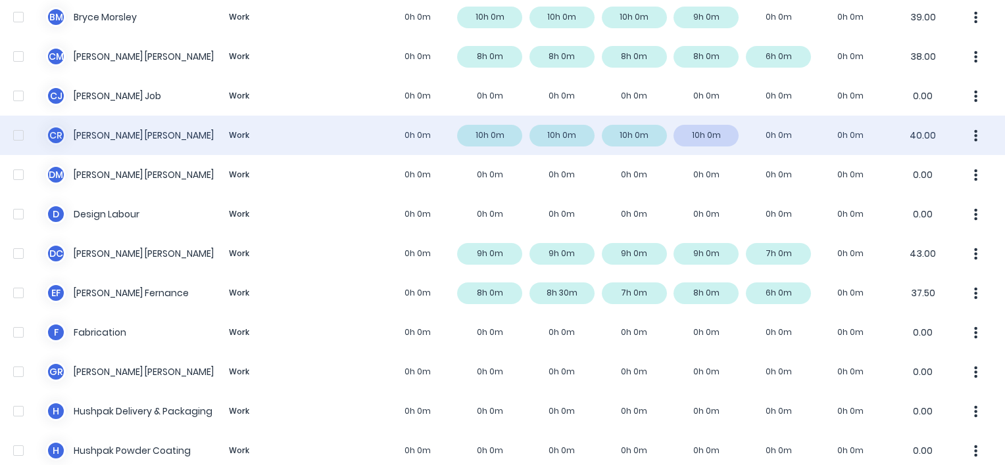
scroll to position [329, 0]
